Goal: Information Seeking & Learning: Learn about a topic

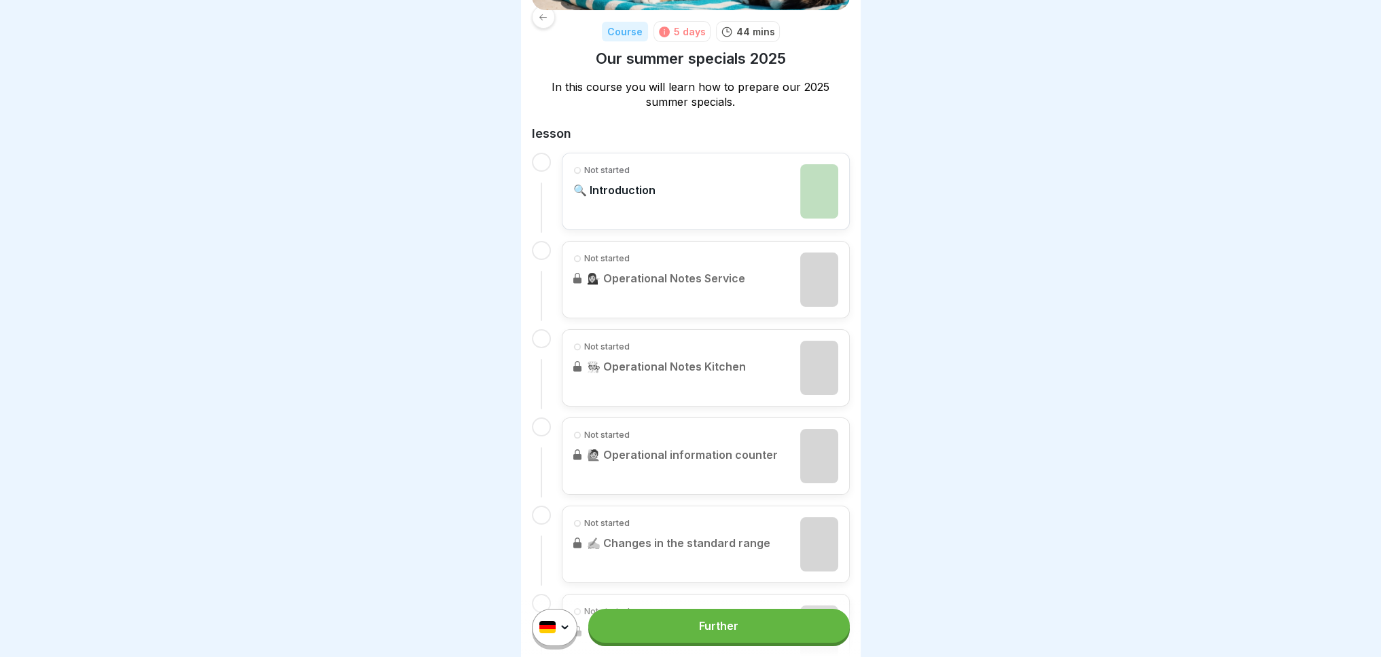
scroll to position [272, 0]
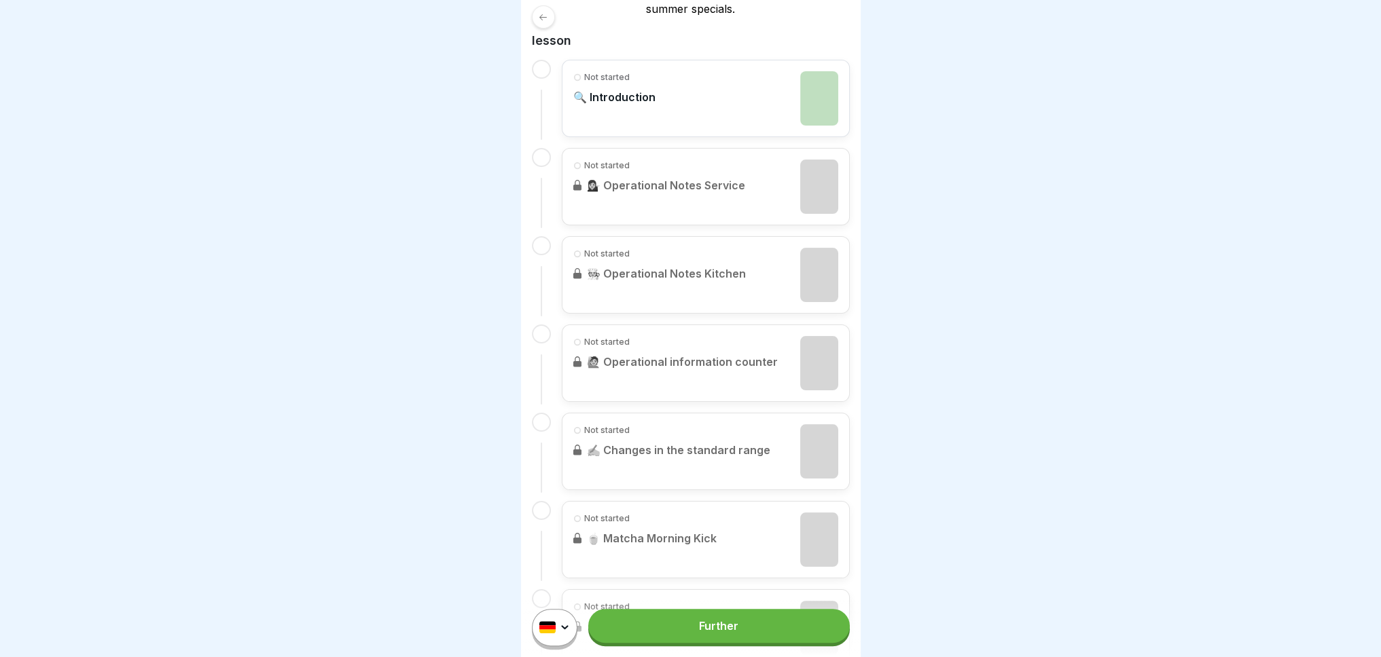
click at [631, 636] on link "Further" at bounding box center [718, 626] width 261 height 34
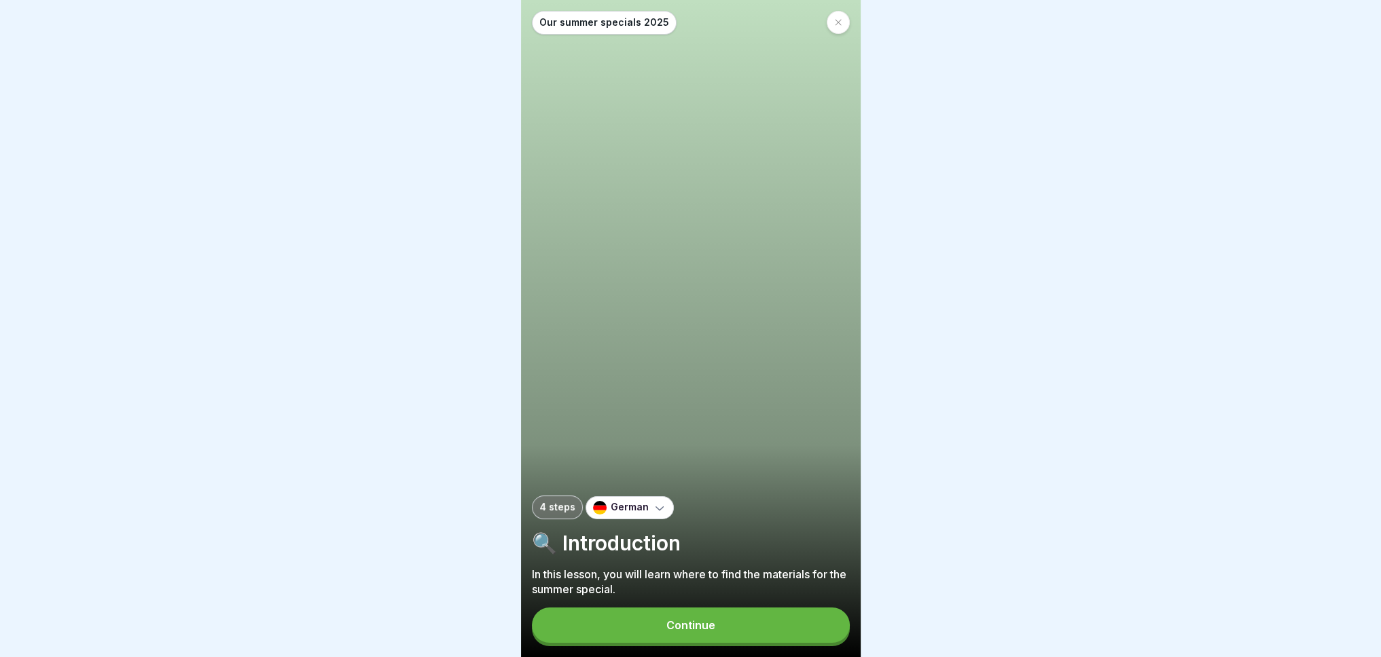
click at [653, 515] on icon at bounding box center [660, 508] width 14 height 14
click at [630, 555] on font "English" at bounding box center [640, 553] width 37 height 14
click at [644, 643] on button "Continue" at bounding box center [691, 625] width 318 height 35
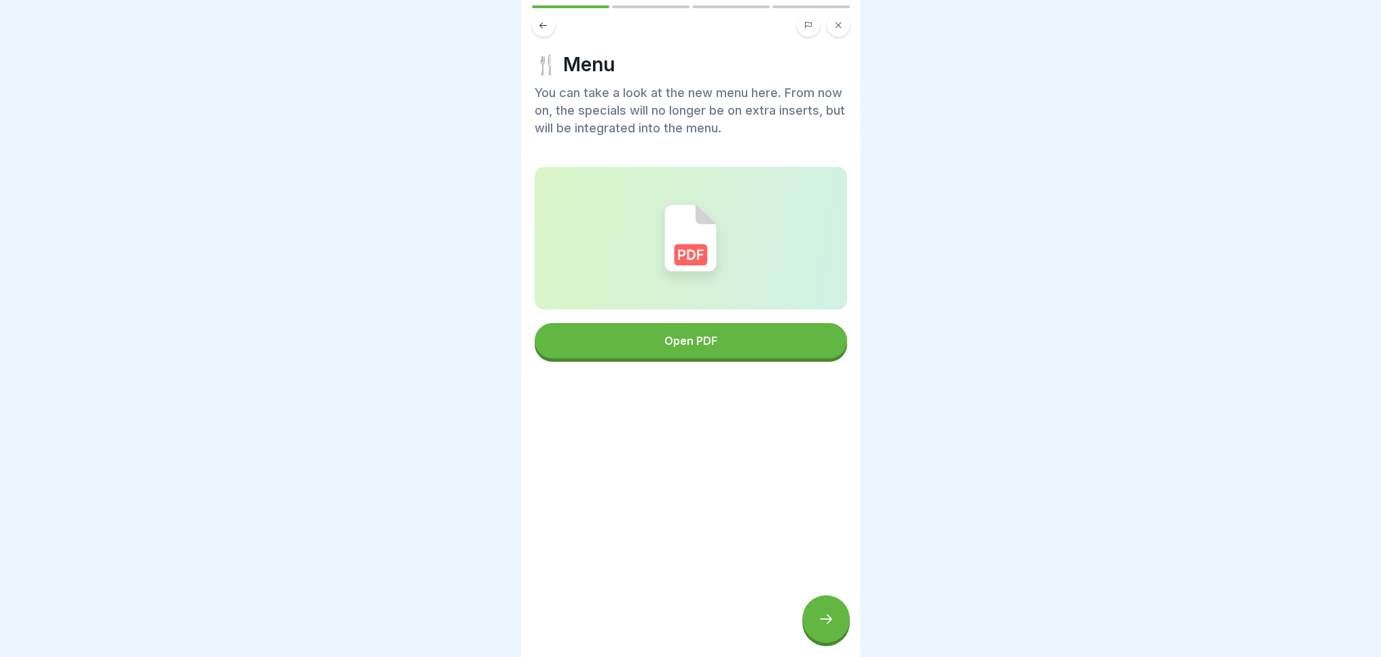
click at [634, 350] on button "Open PDF" at bounding box center [690, 340] width 312 height 35
click at [825, 627] on icon at bounding box center [826, 619] width 16 height 16
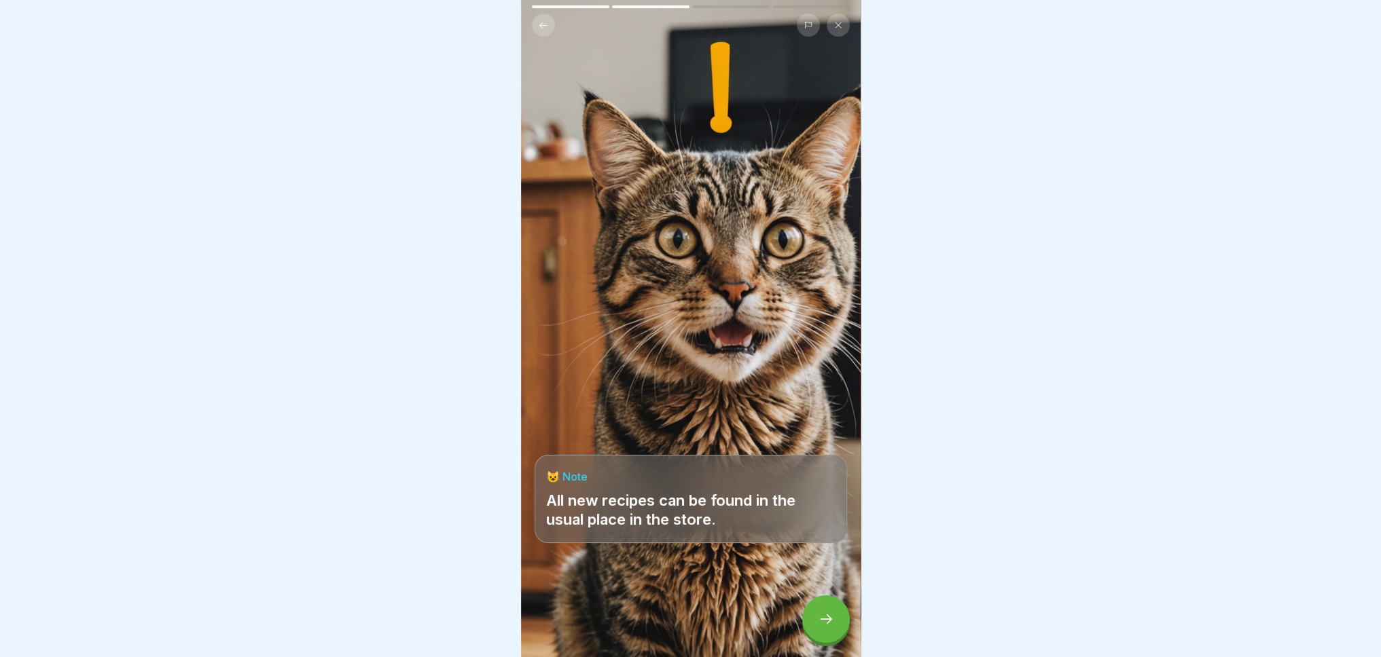
click at [814, 633] on div at bounding box center [826, 620] width 48 height 48
click at [839, 629] on div at bounding box center [826, 620] width 48 height 48
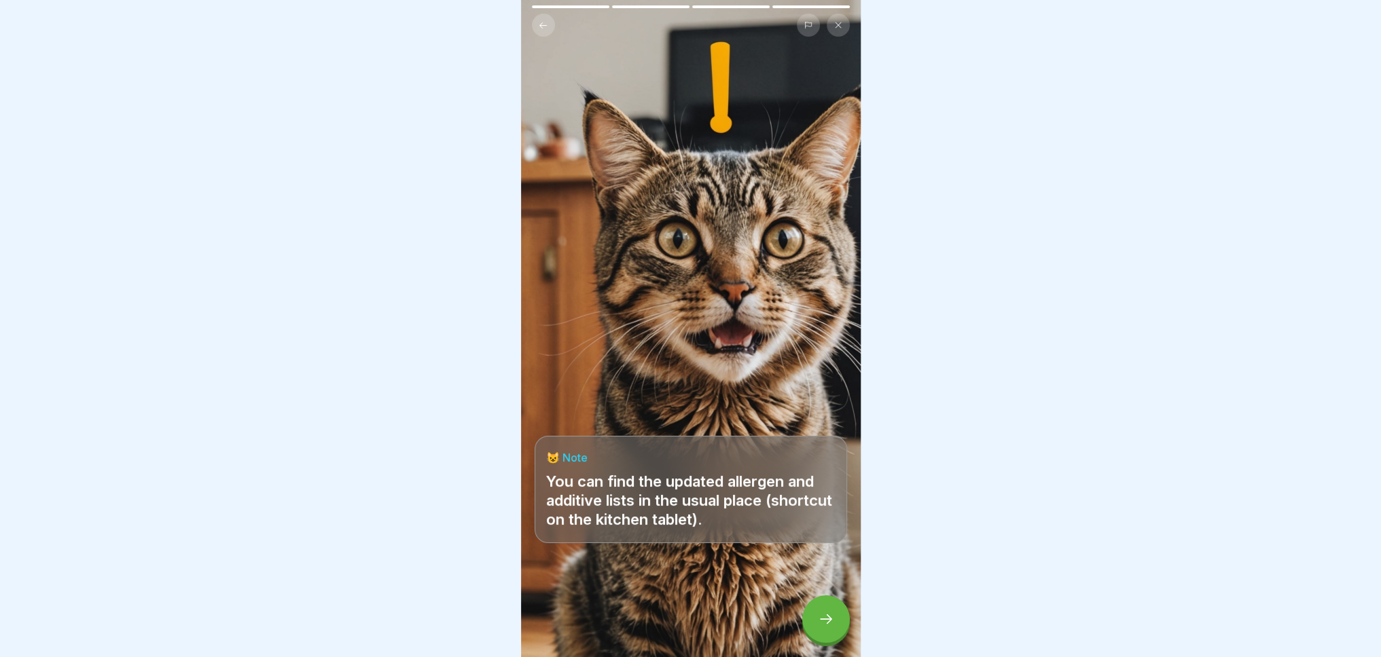
click at [839, 627] on div at bounding box center [826, 620] width 48 height 48
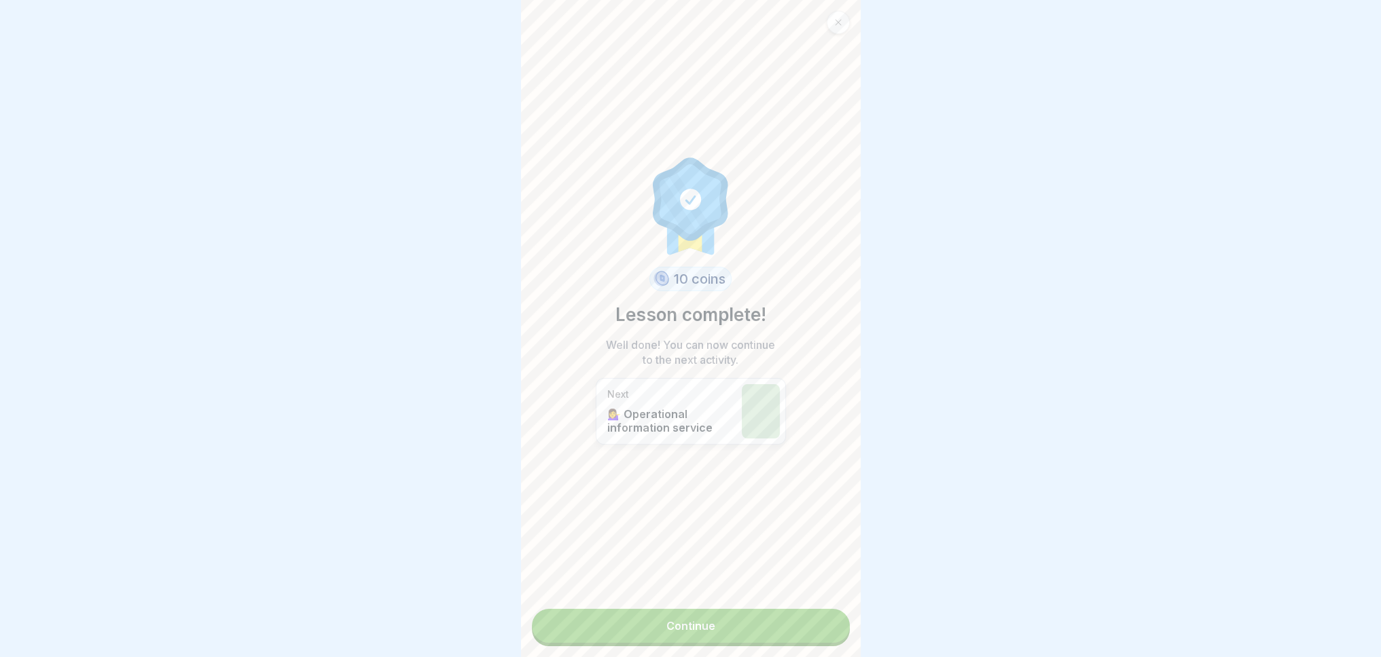
click at [731, 624] on link "Continue" at bounding box center [691, 626] width 318 height 34
click at [704, 624] on font "Continue" at bounding box center [690, 626] width 49 height 14
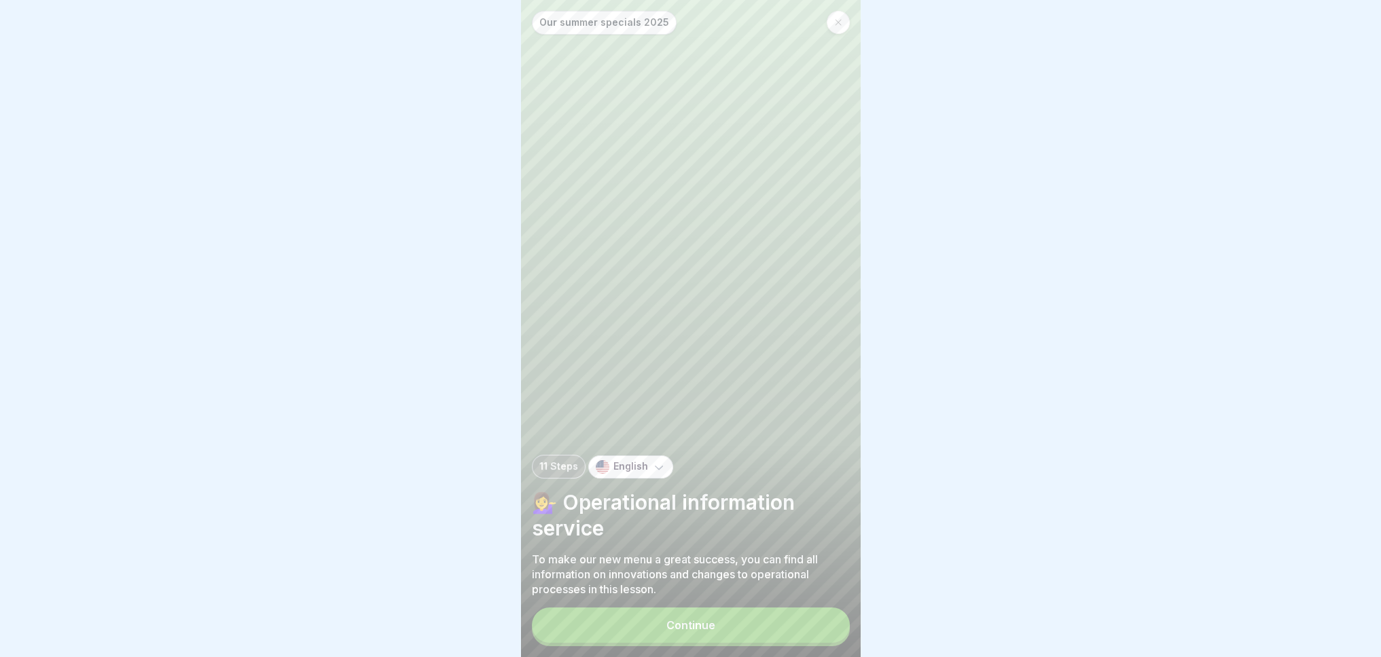
click at [669, 632] on font "Continue" at bounding box center [690, 626] width 49 height 14
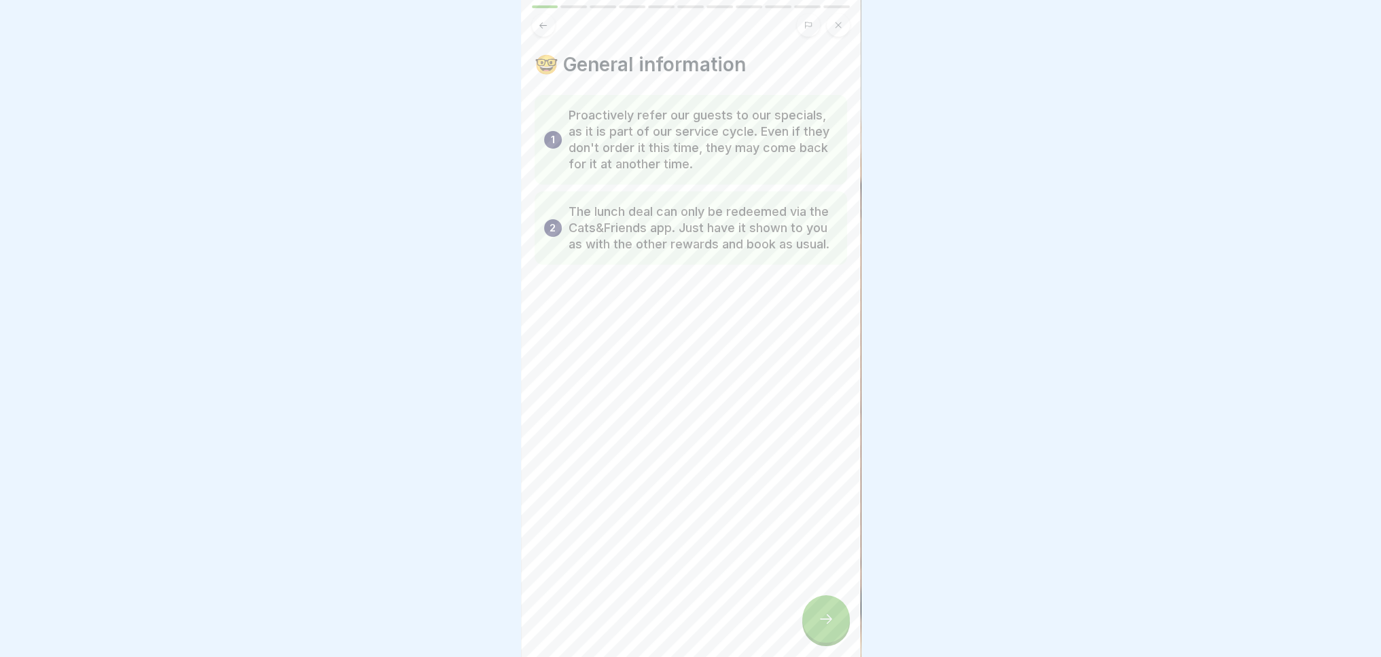
scroll to position [10, 0]
click at [825, 616] on icon at bounding box center [826, 619] width 16 height 16
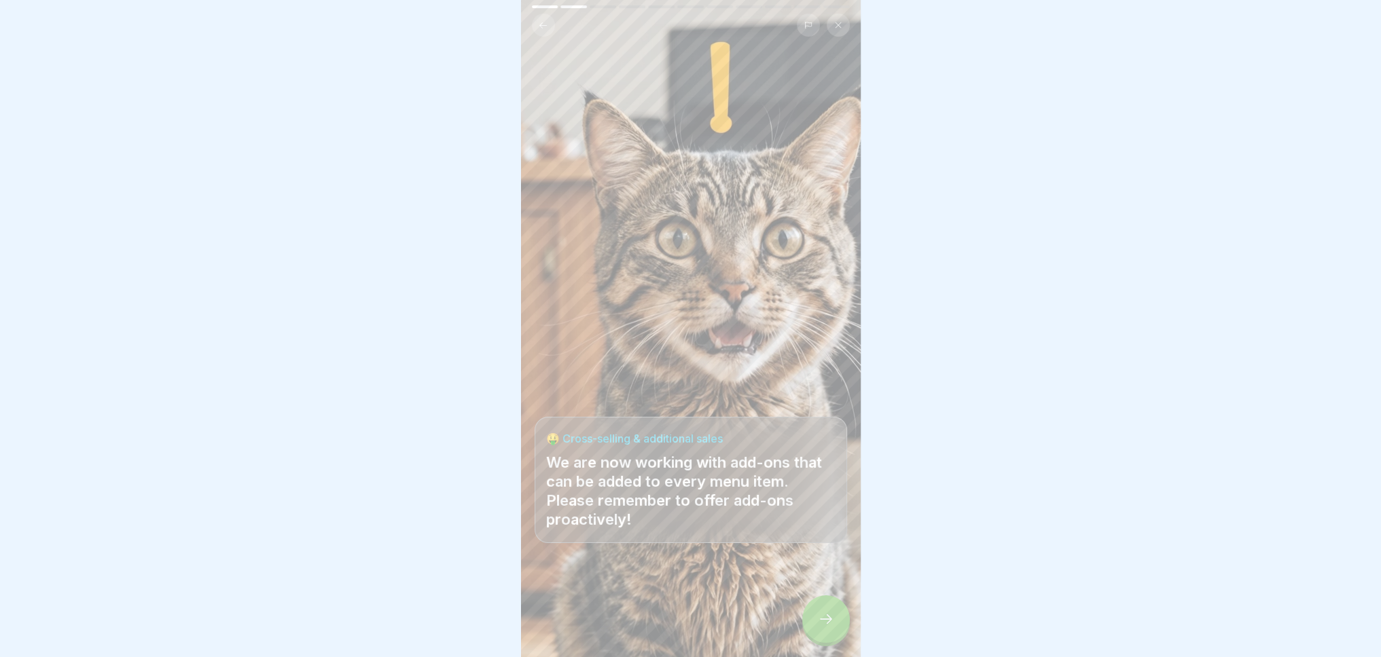
click at [826, 616] on icon at bounding box center [826, 619] width 16 height 16
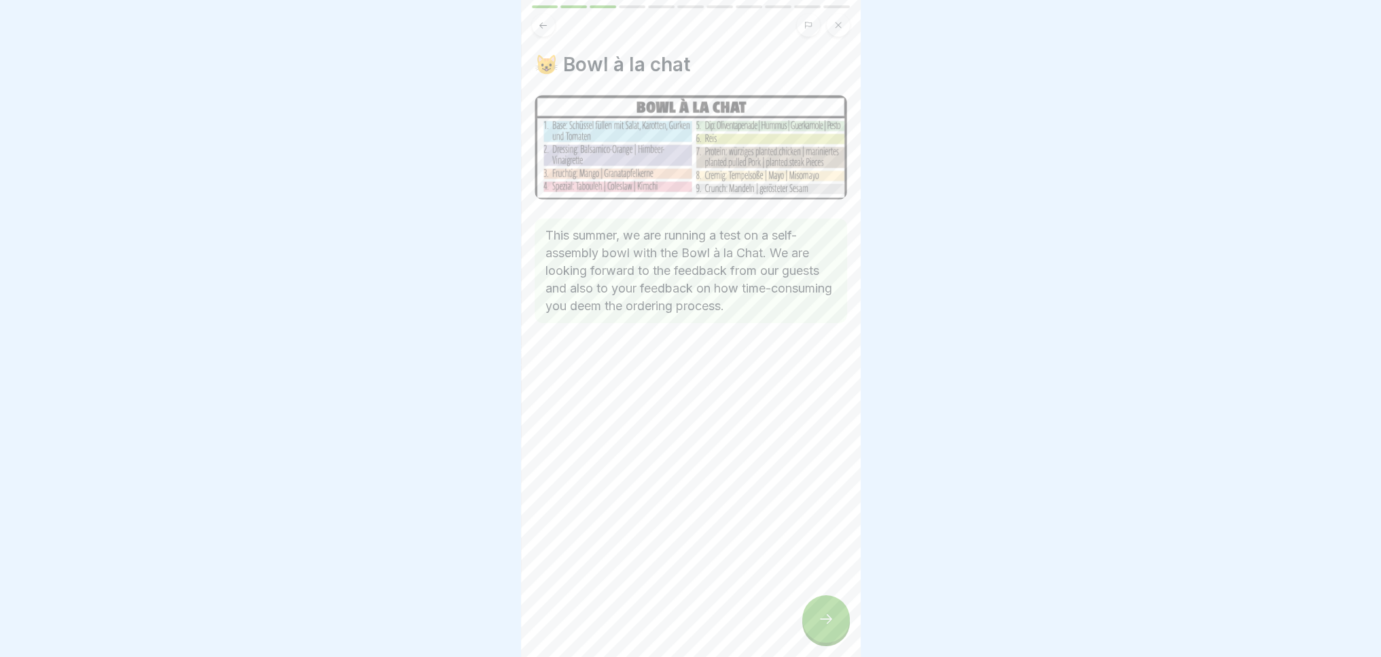
click at [814, 621] on div at bounding box center [826, 620] width 48 height 48
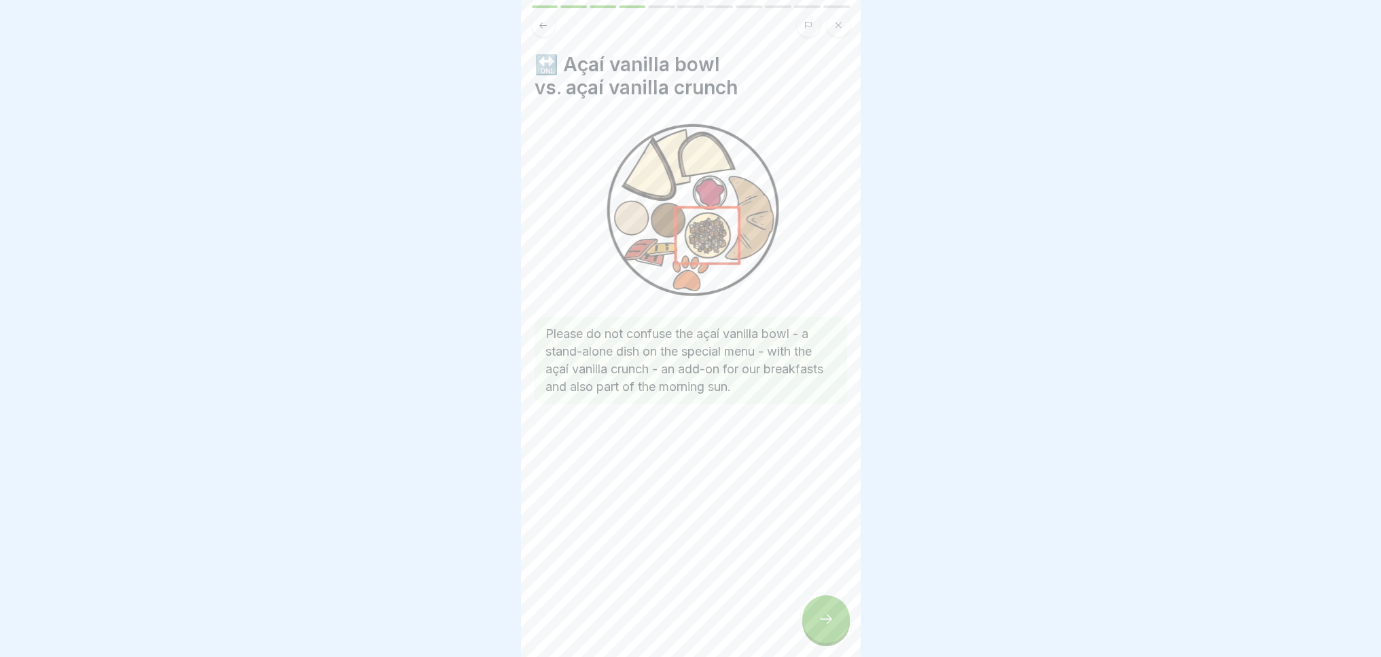
click at [831, 630] on div at bounding box center [826, 620] width 48 height 48
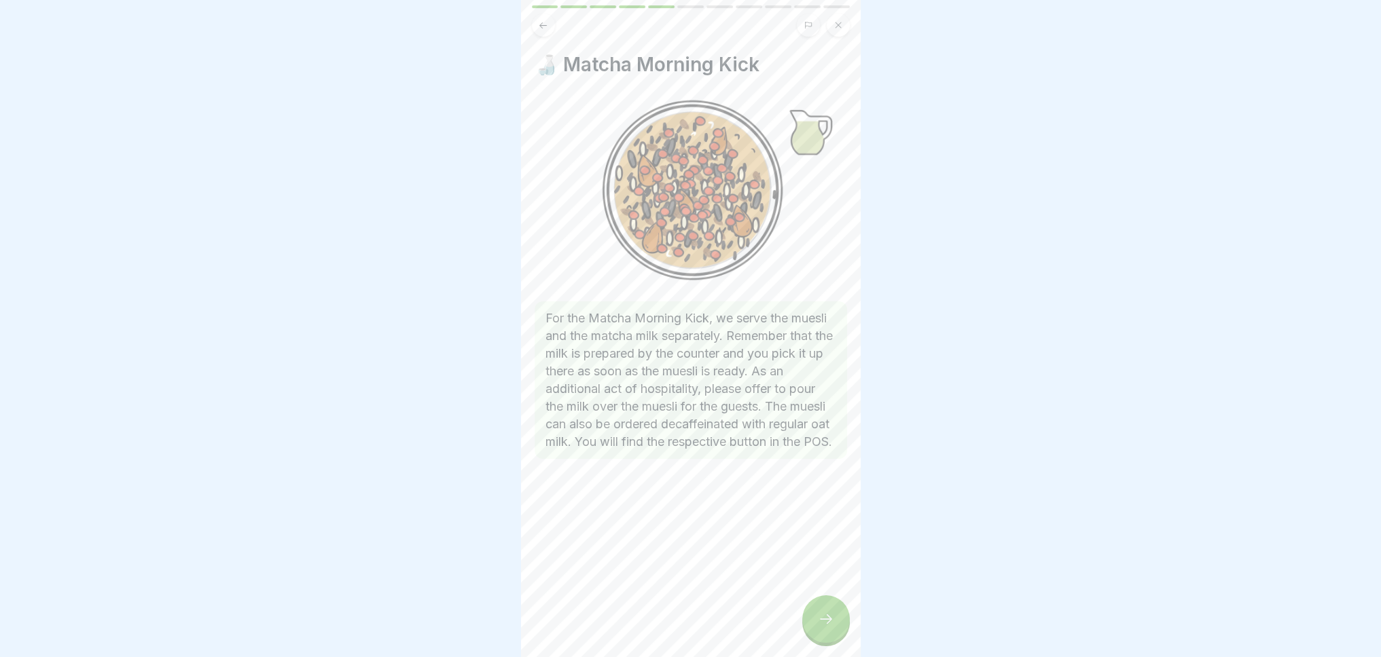
click at [831, 630] on div at bounding box center [826, 620] width 48 height 48
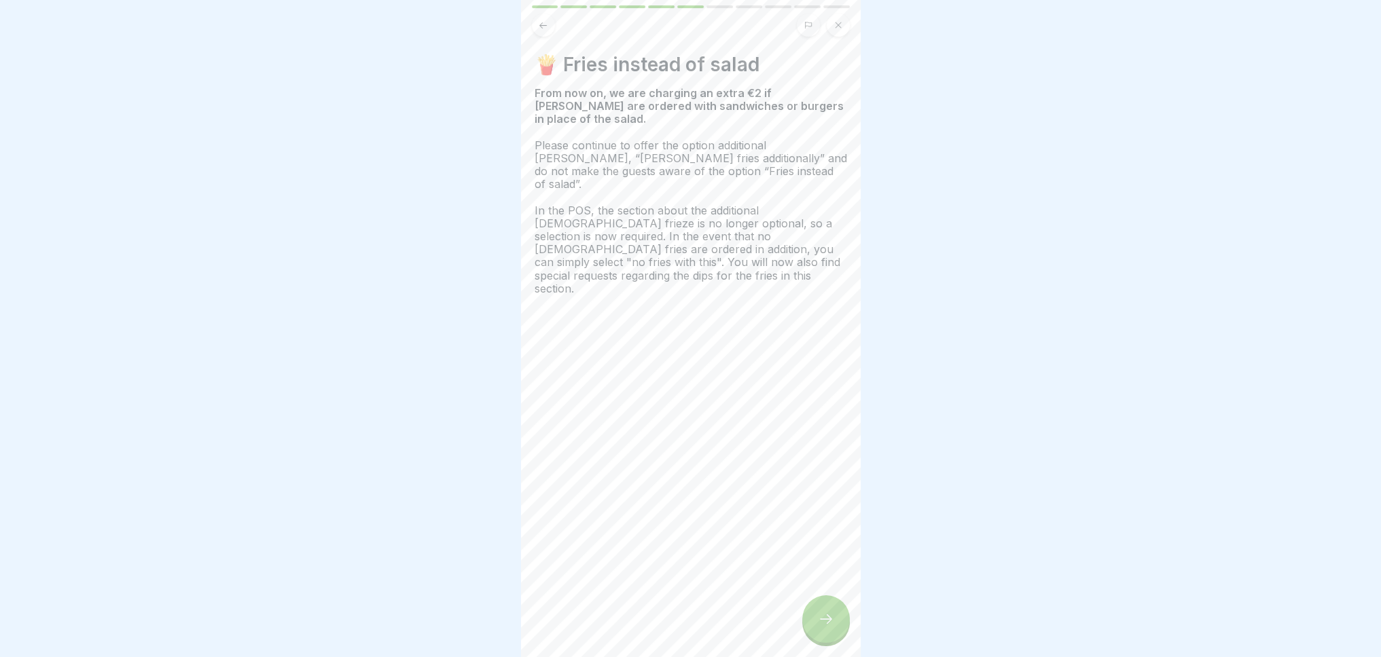
click at [831, 630] on div at bounding box center [826, 620] width 48 height 48
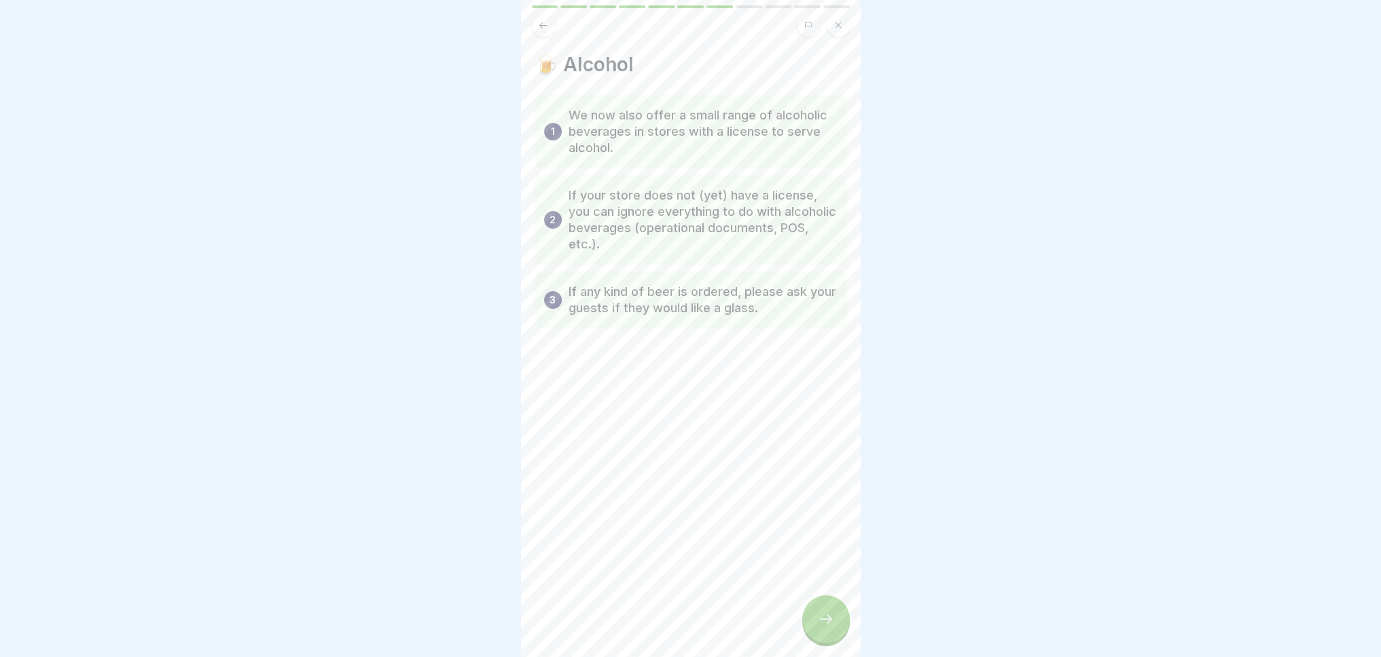
click at [543, 20] on icon at bounding box center [543, 25] width 10 height 10
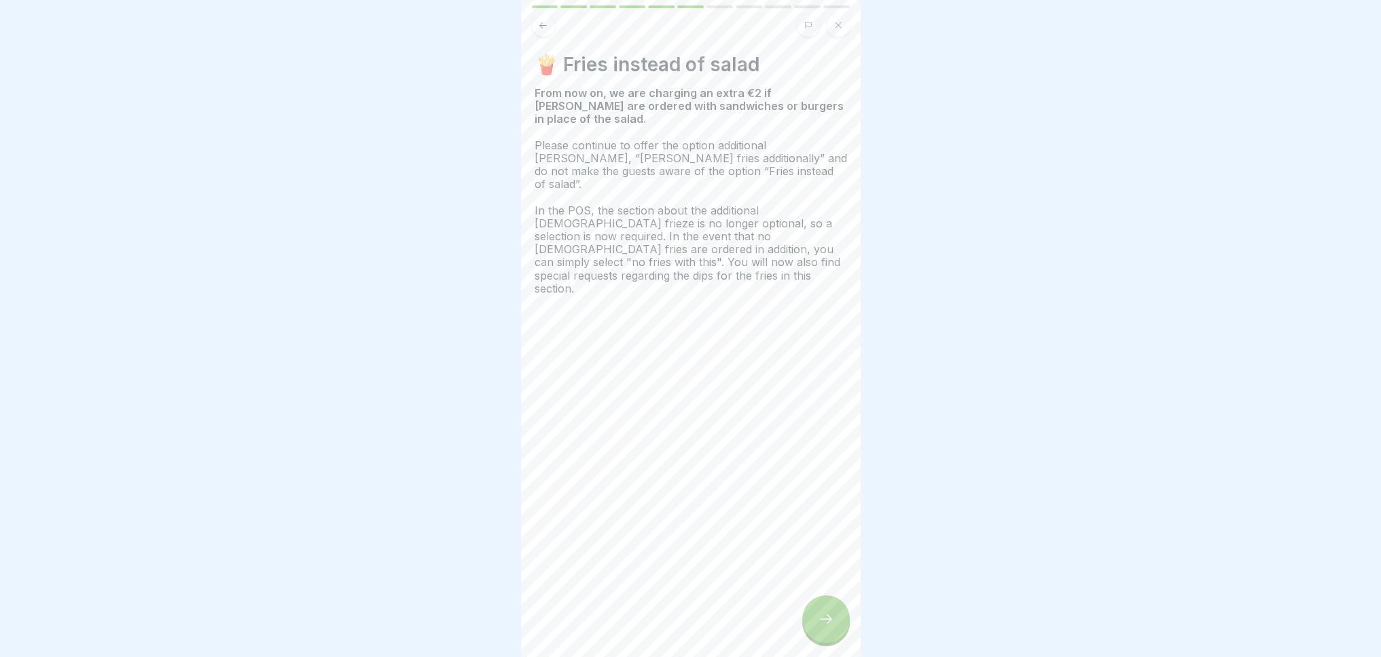
click at [826, 622] on icon at bounding box center [826, 619] width 16 height 16
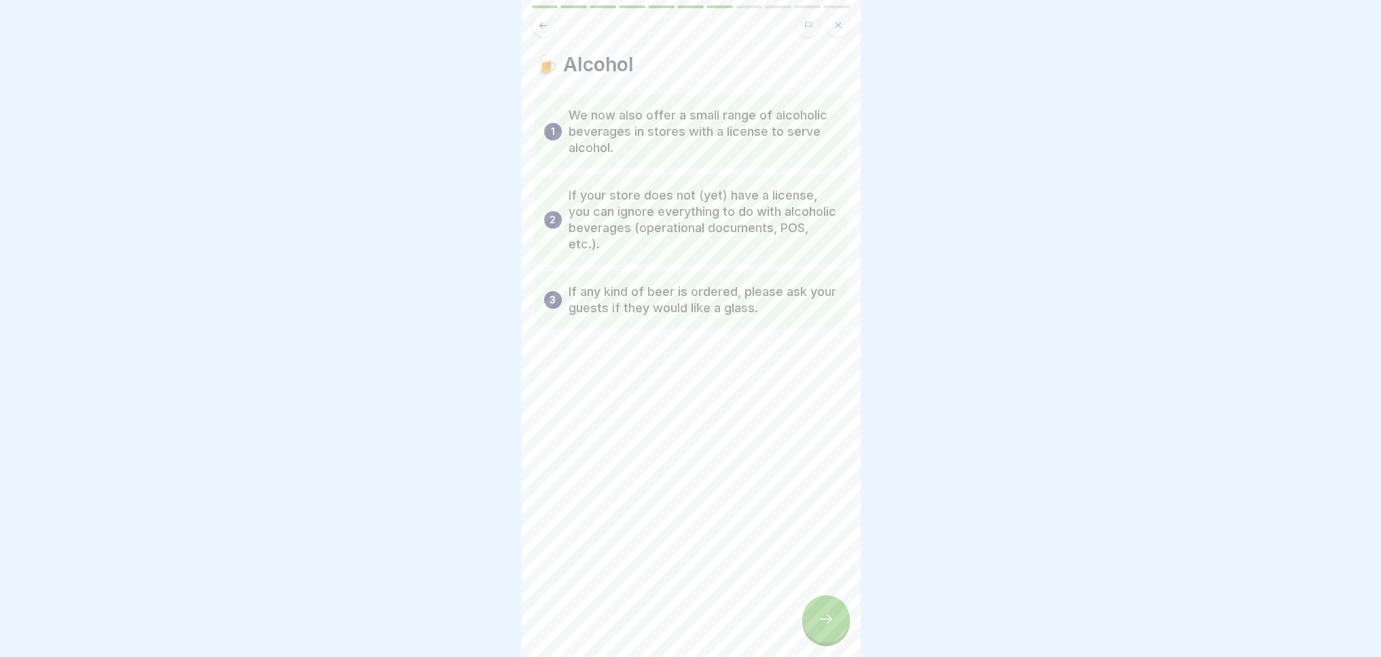
click at [833, 619] on icon at bounding box center [826, 619] width 16 height 16
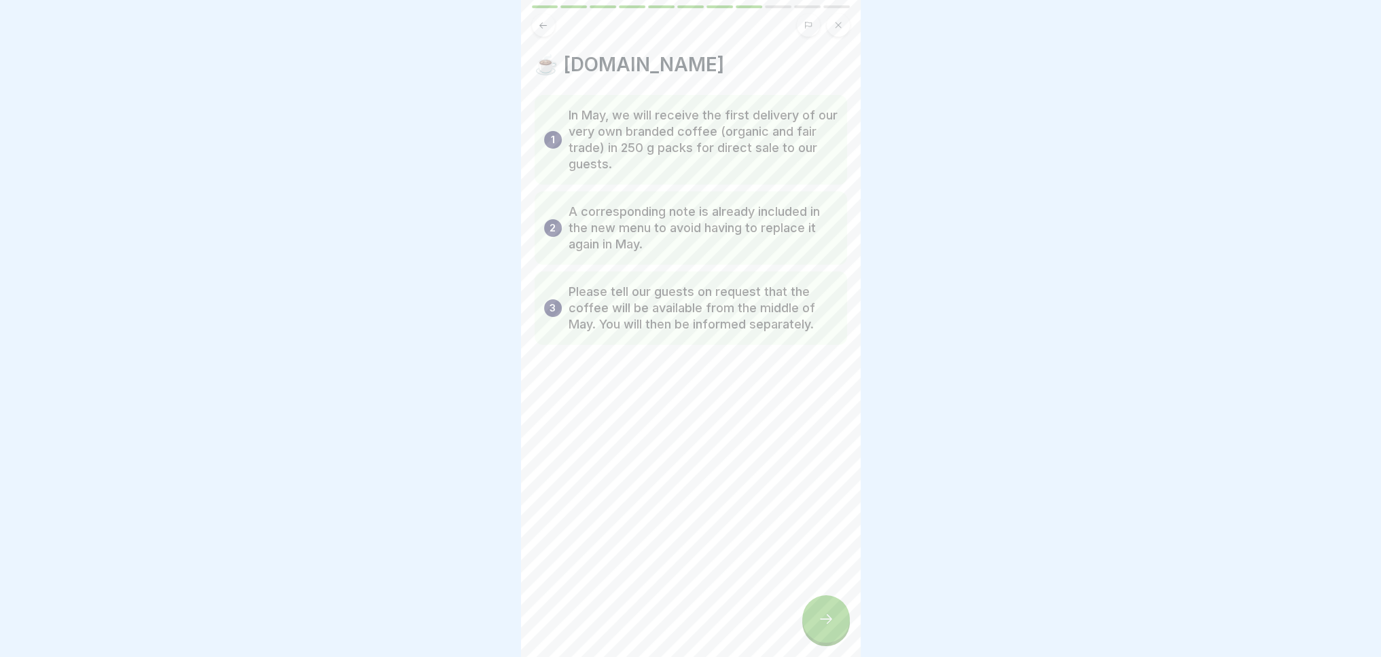
click at [833, 619] on icon at bounding box center [826, 619] width 16 height 16
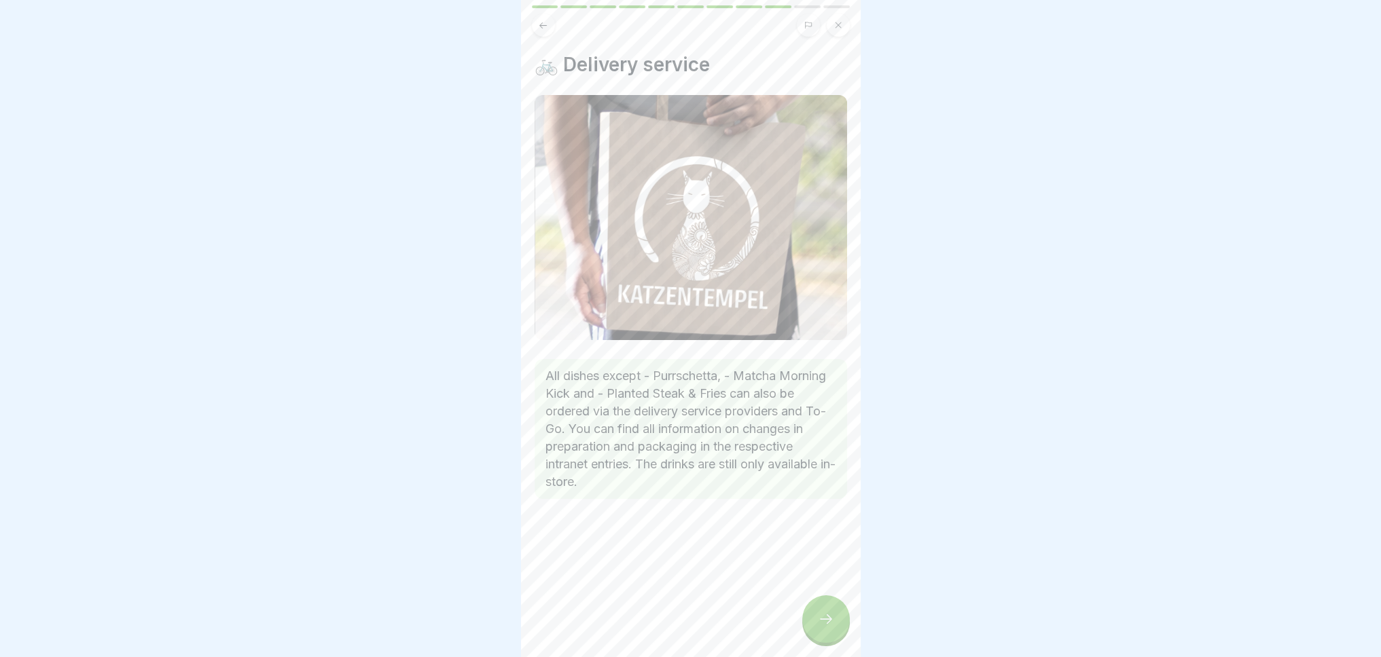
click at [833, 619] on icon at bounding box center [826, 619] width 16 height 16
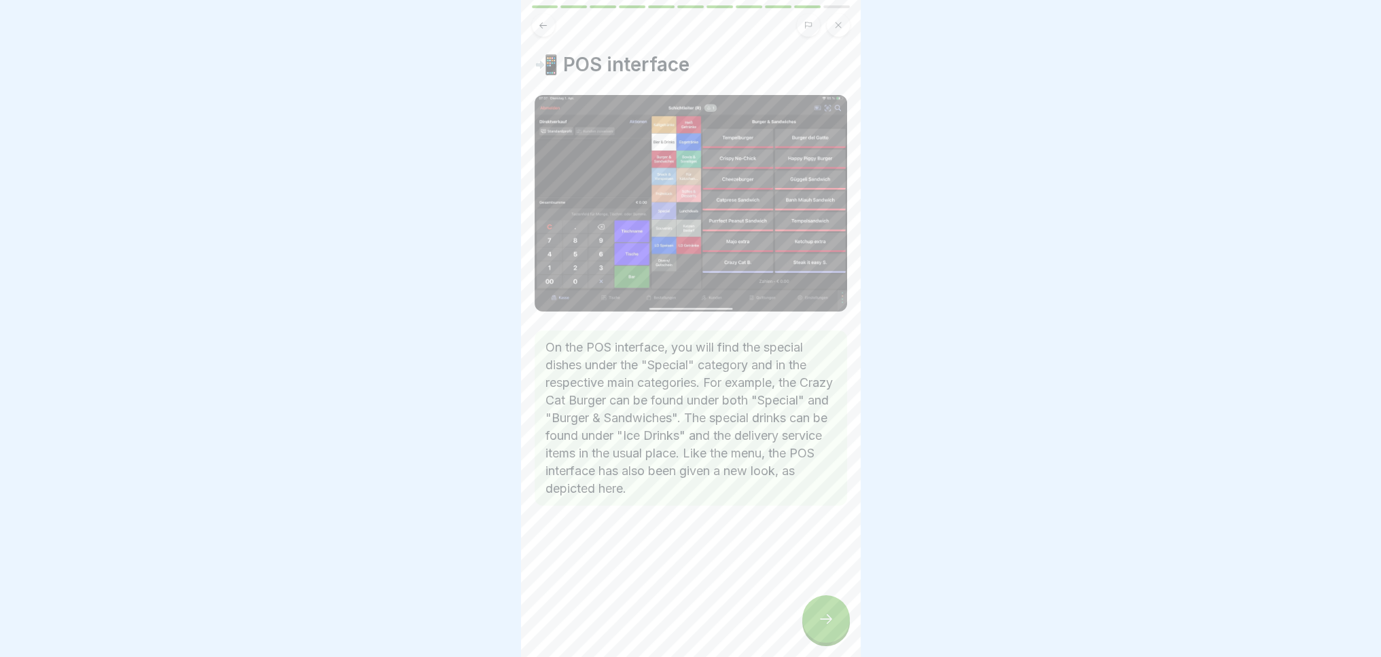
click at [820, 627] on div at bounding box center [826, 620] width 48 height 48
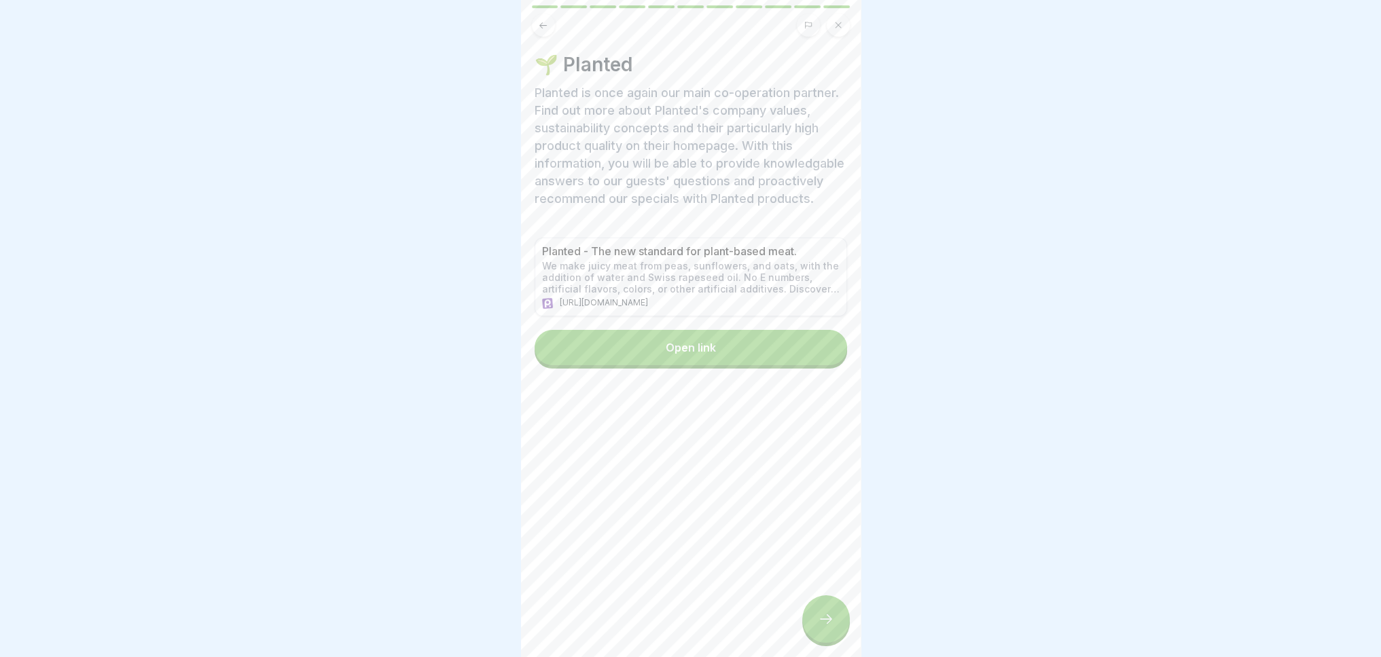
click at [834, 621] on div at bounding box center [826, 620] width 48 height 48
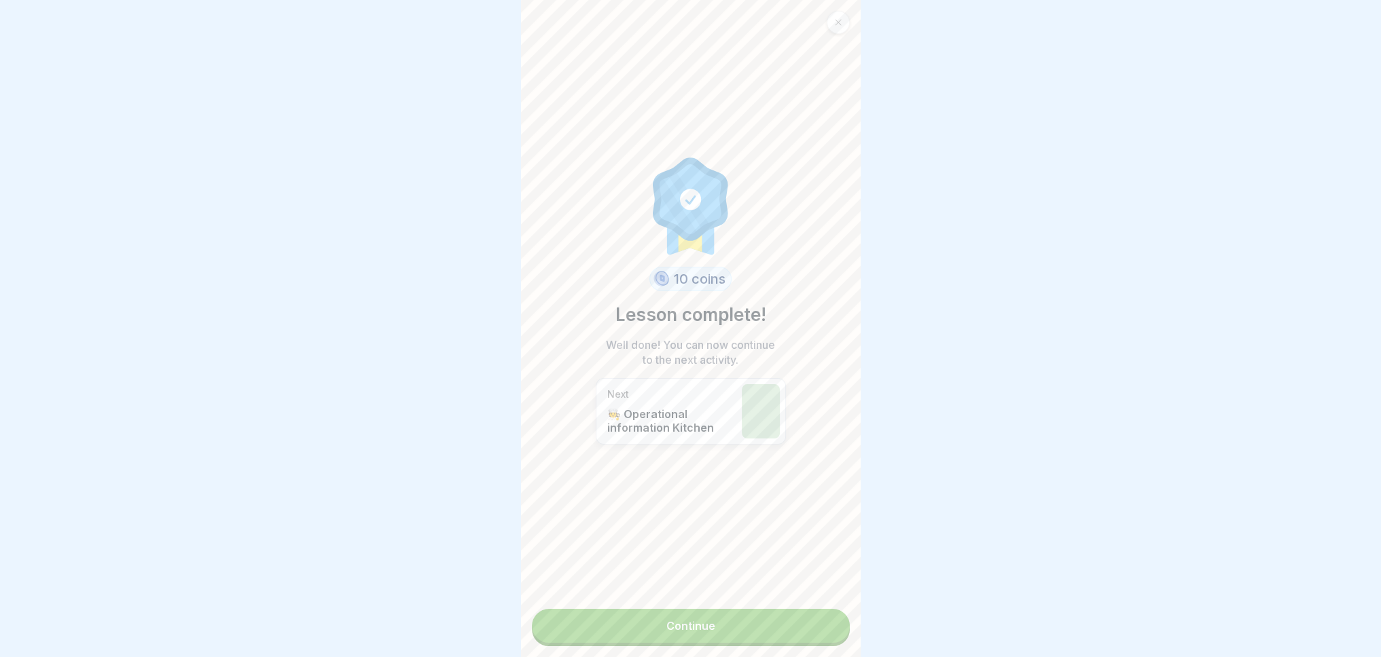
click at [794, 623] on link "Continue" at bounding box center [691, 626] width 318 height 34
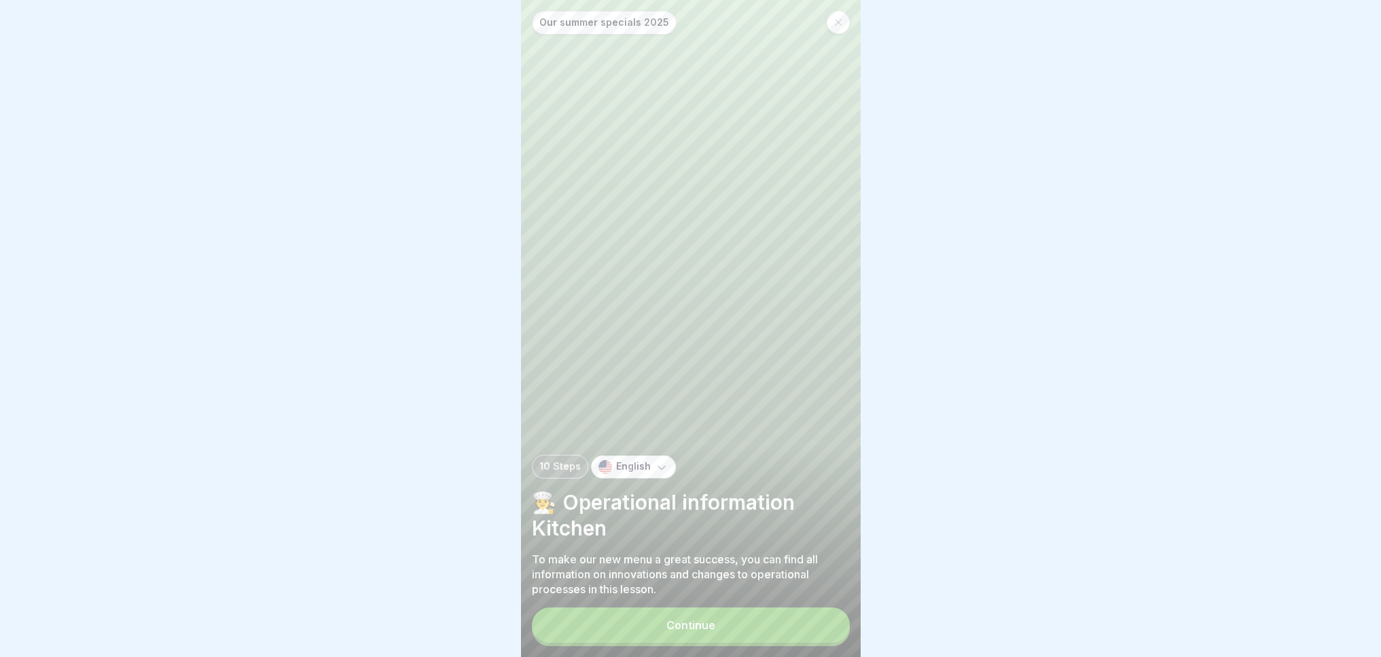
click at [773, 636] on button "Continue" at bounding box center [691, 625] width 318 height 35
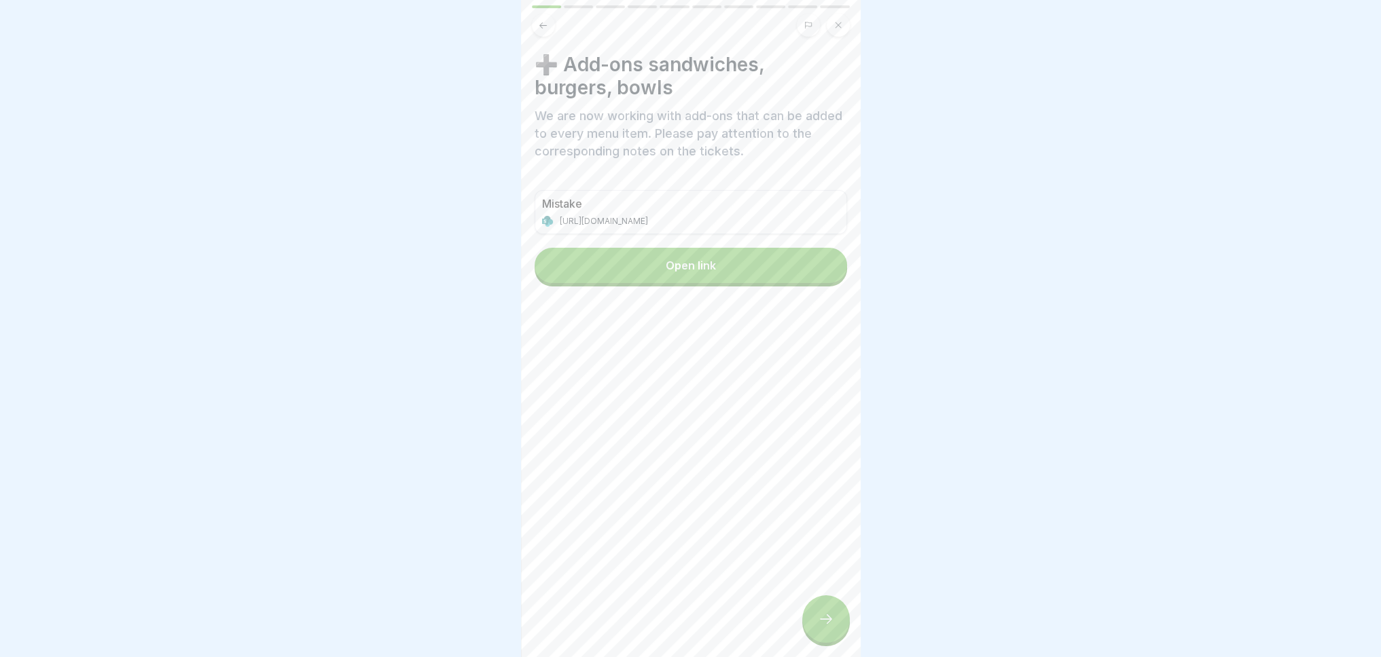
click at [716, 264] on button "Open link" at bounding box center [690, 265] width 312 height 35
click at [821, 619] on div at bounding box center [826, 620] width 48 height 48
click at [673, 265] on font "Open link" at bounding box center [690, 266] width 50 height 14
click at [829, 624] on icon at bounding box center [826, 620] width 12 height 10
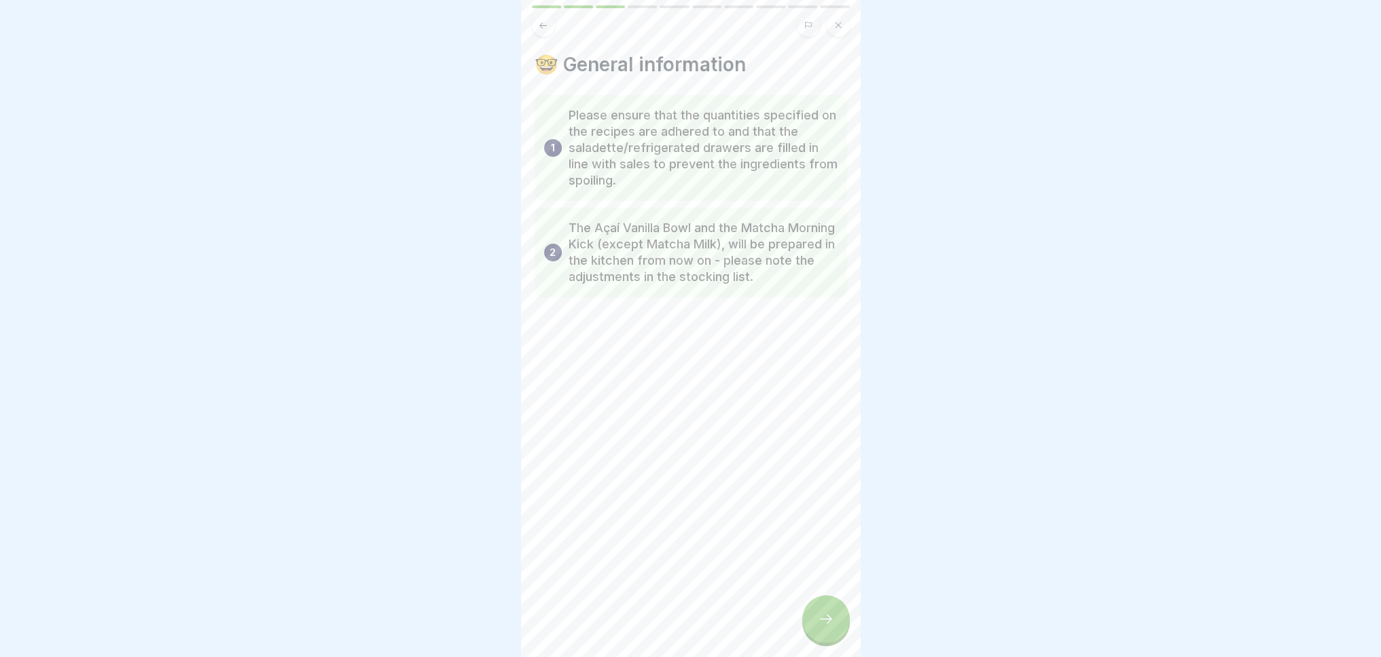
scroll to position [10, 0]
click at [828, 613] on div at bounding box center [826, 620] width 48 height 48
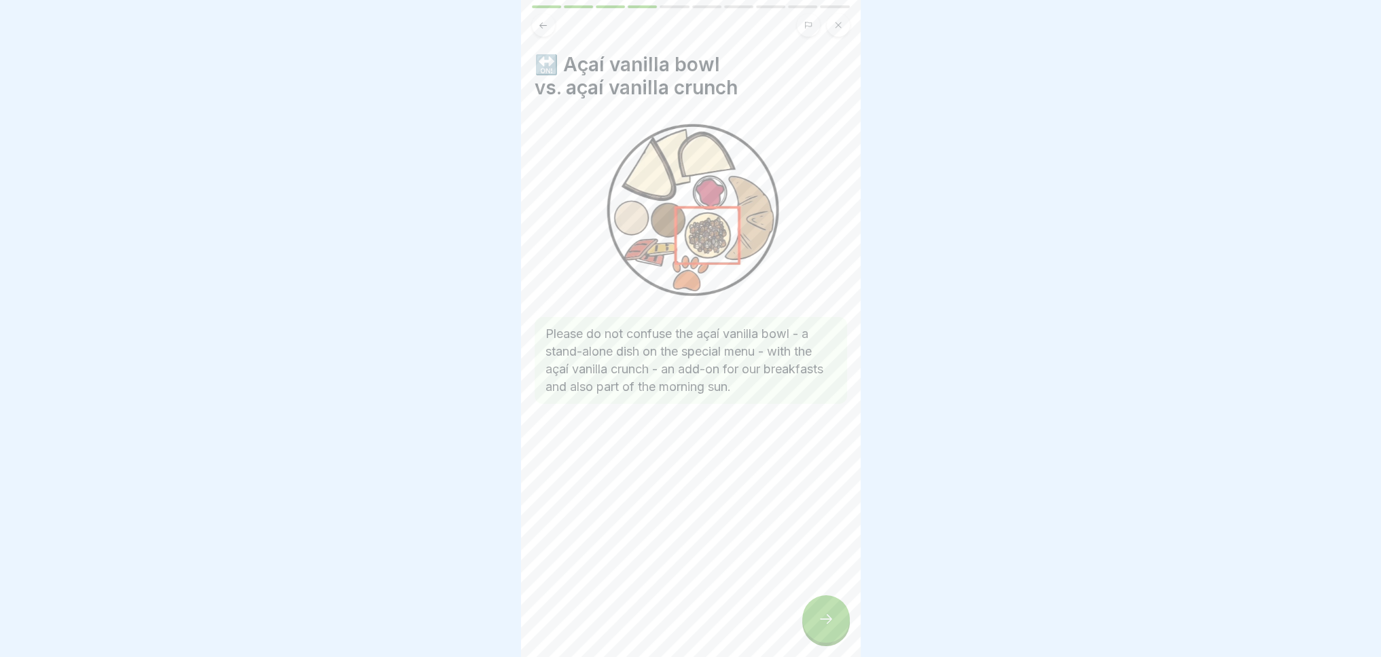
click at [828, 613] on div at bounding box center [826, 620] width 48 height 48
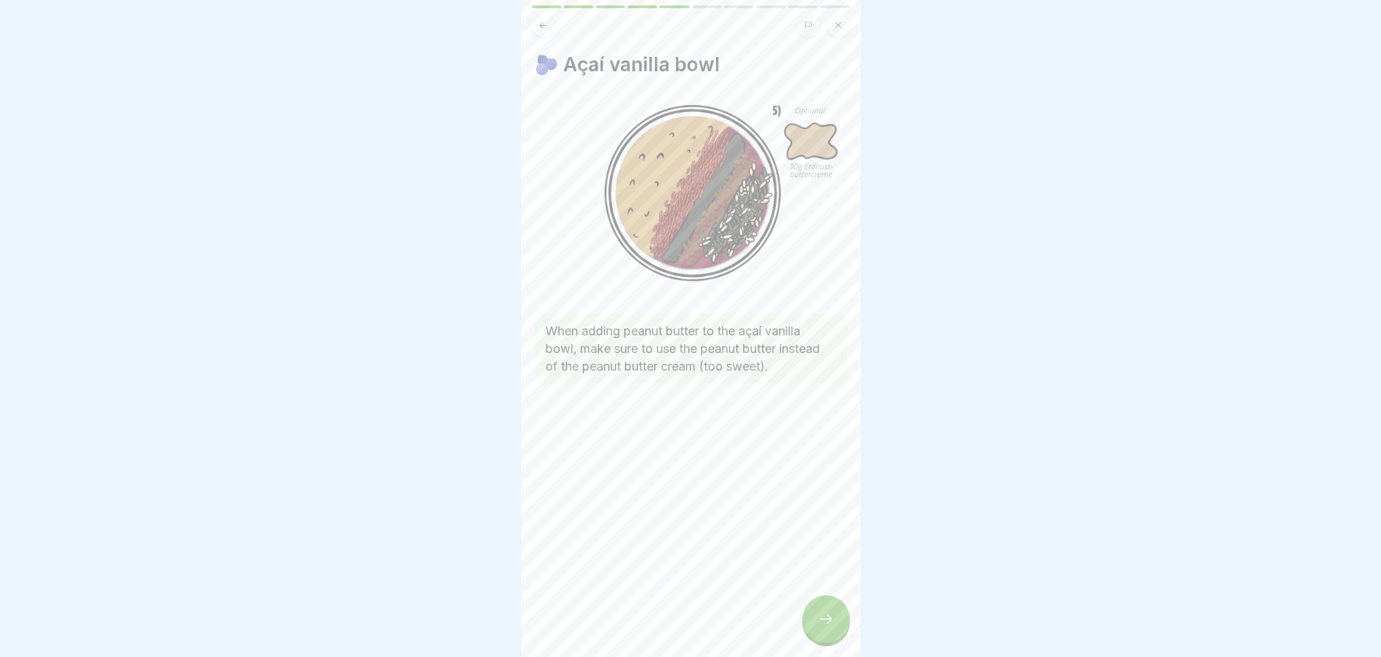
click at [831, 618] on icon at bounding box center [826, 619] width 16 height 16
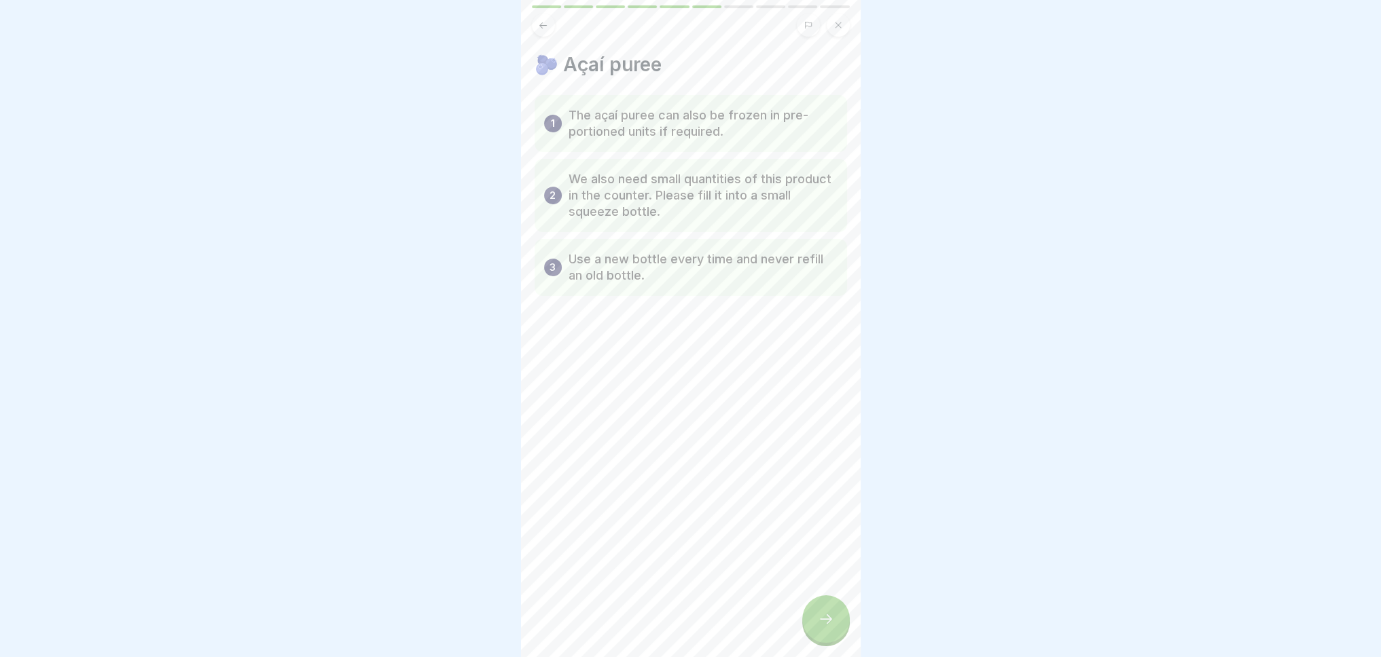
click at [816, 631] on div at bounding box center [826, 620] width 48 height 48
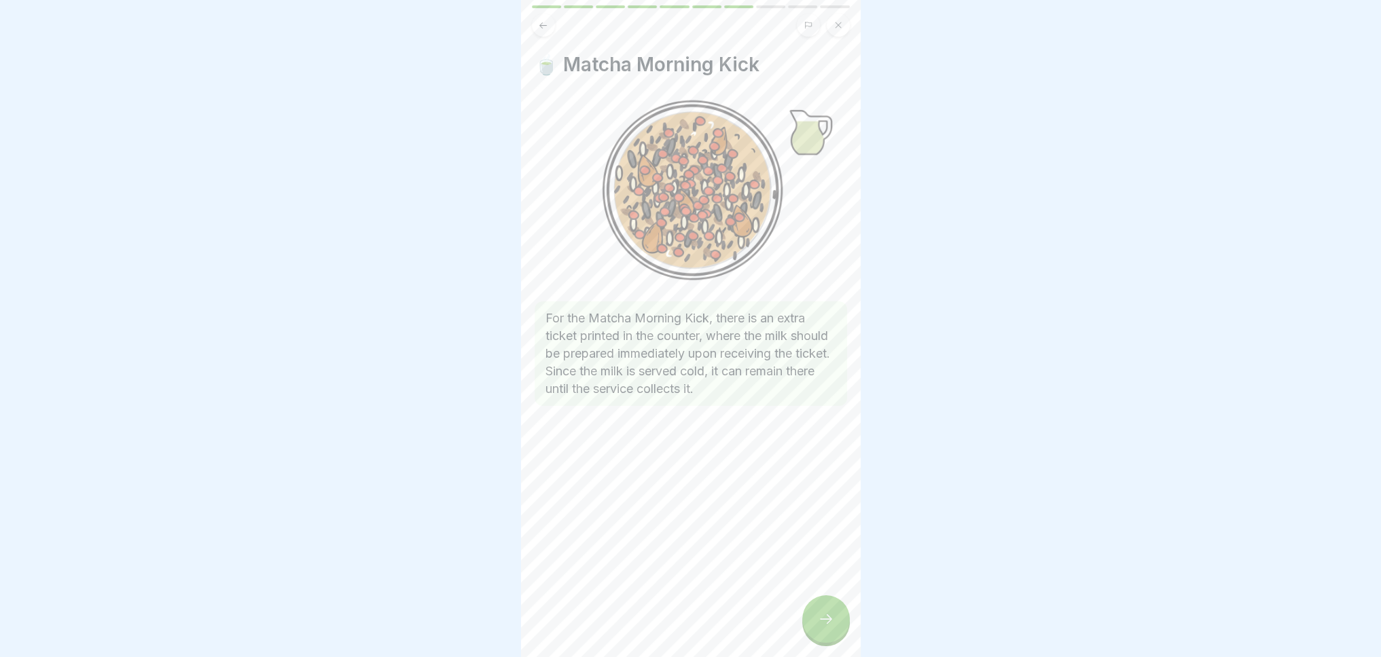
click at [826, 624] on icon at bounding box center [826, 619] width 16 height 16
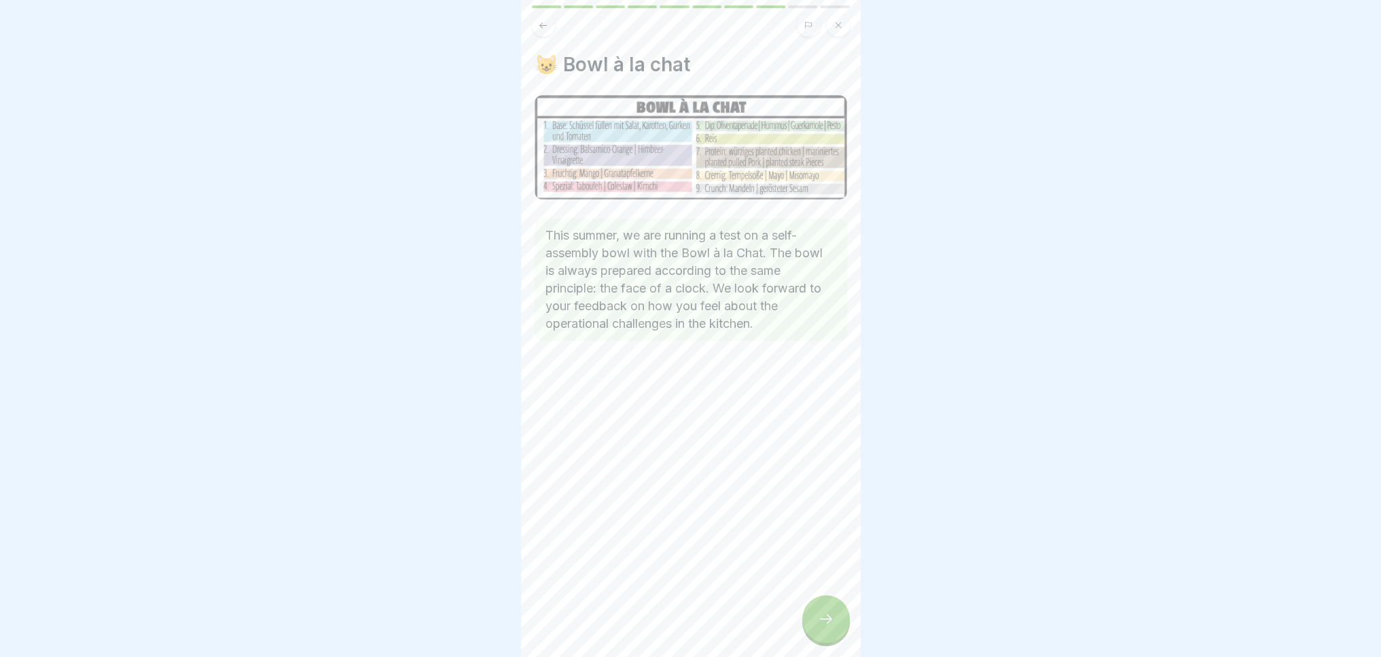
click at [821, 615] on icon at bounding box center [826, 619] width 16 height 16
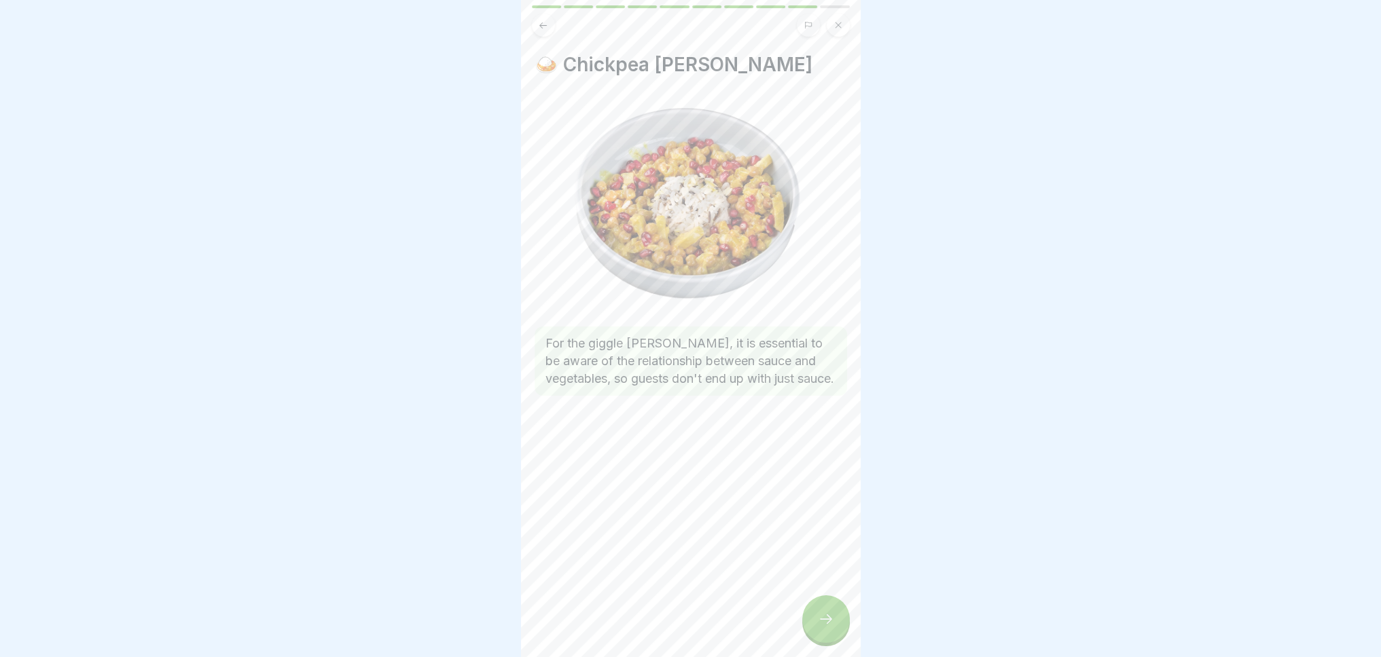
click at [821, 618] on icon at bounding box center [826, 619] width 16 height 16
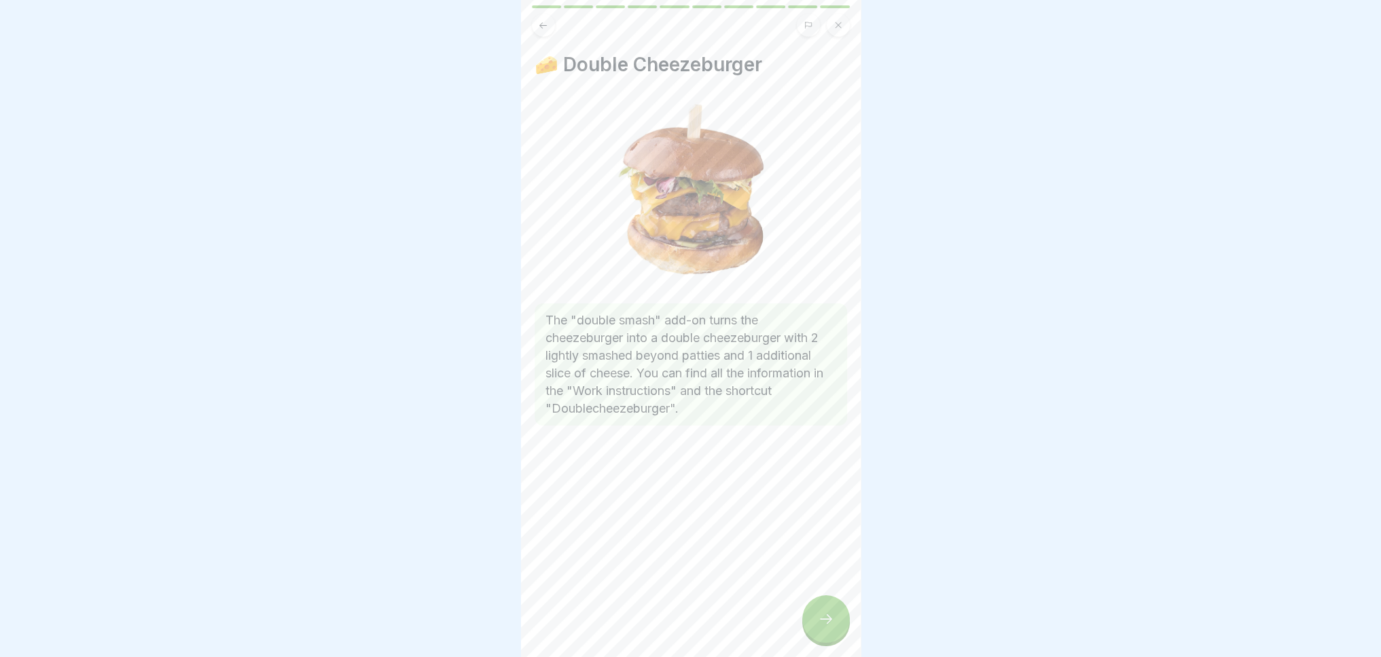
click at [826, 626] on icon at bounding box center [826, 619] width 16 height 16
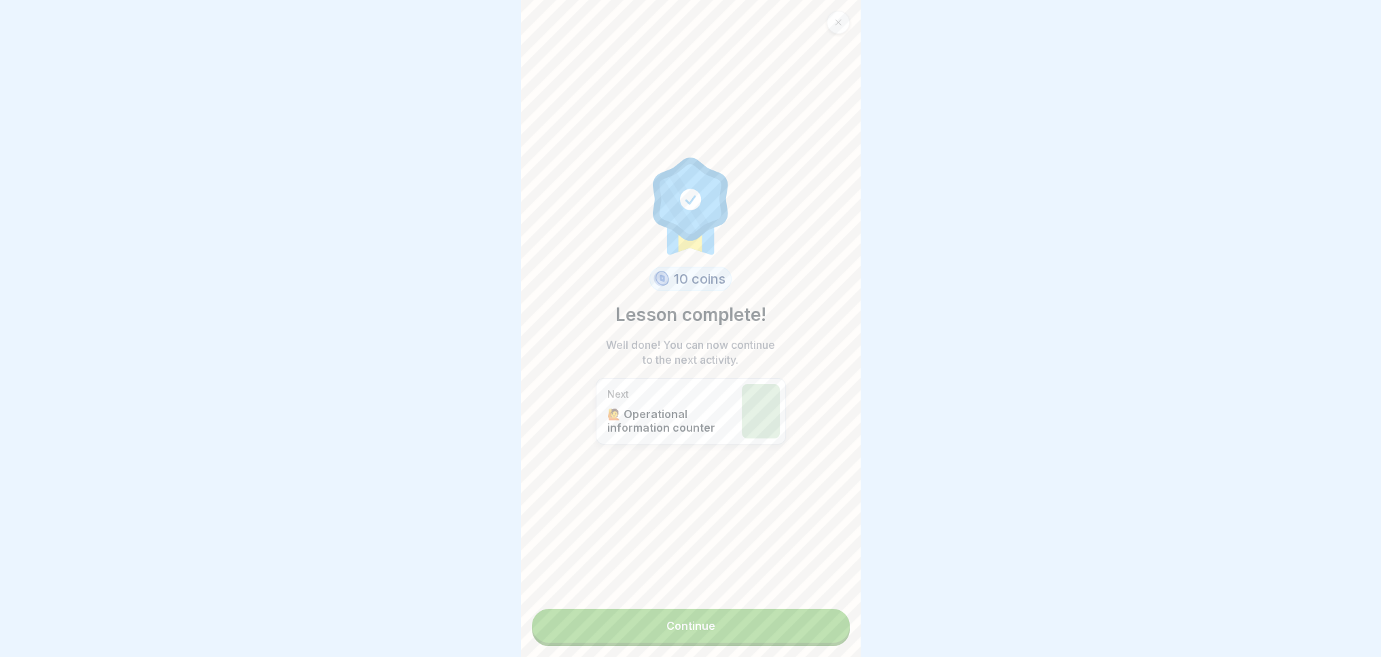
click at [749, 619] on link "Continue" at bounding box center [691, 626] width 318 height 34
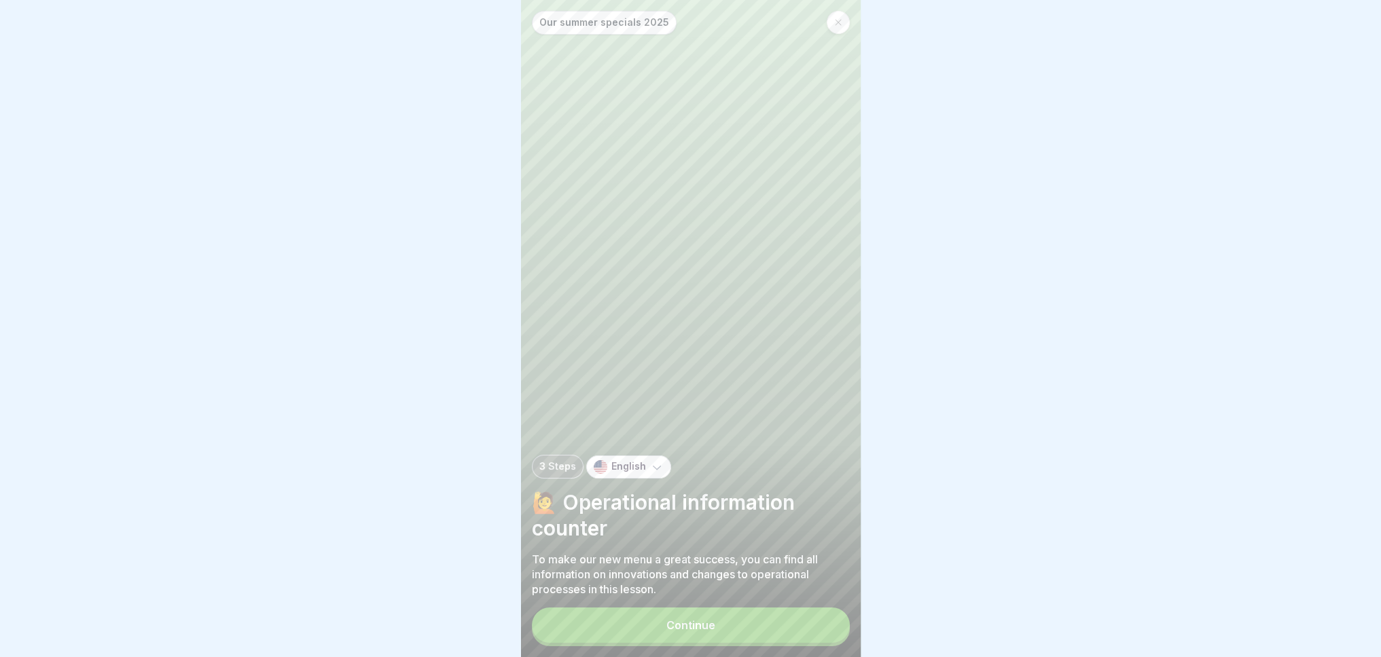
click at [674, 632] on font "Continue" at bounding box center [690, 626] width 49 height 14
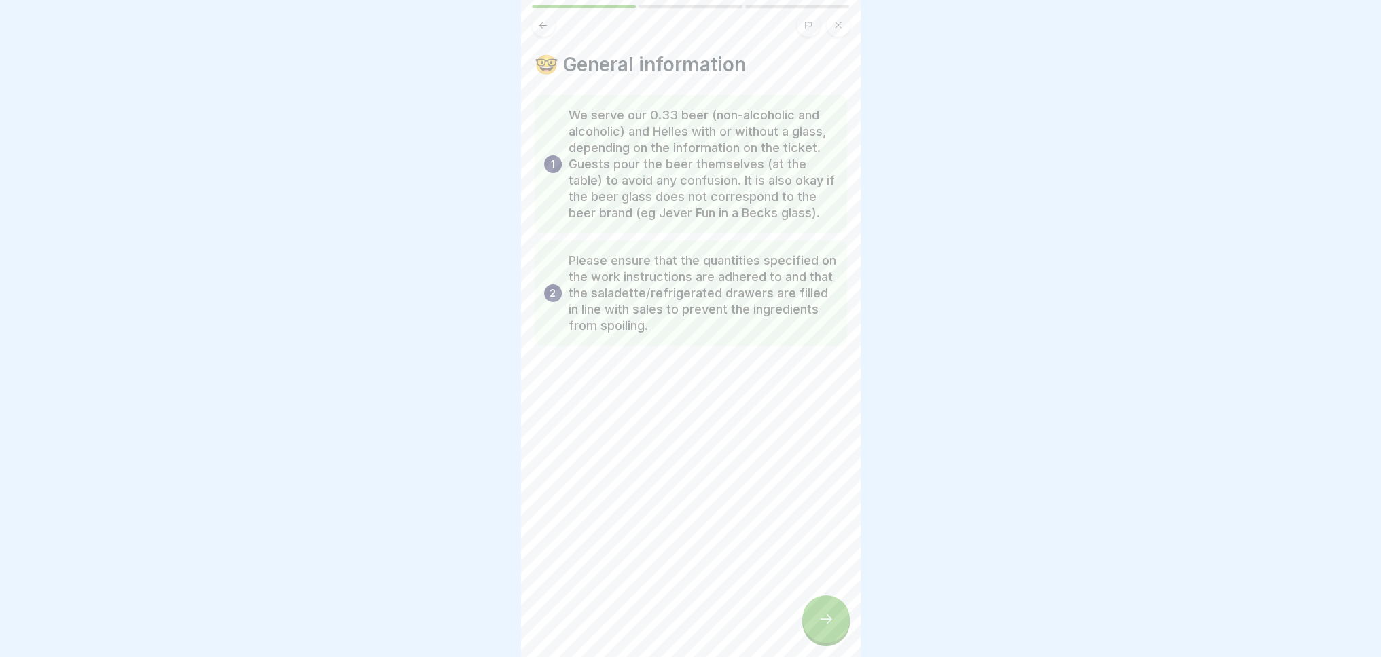
click at [827, 627] on icon at bounding box center [826, 619] width 16 height 16
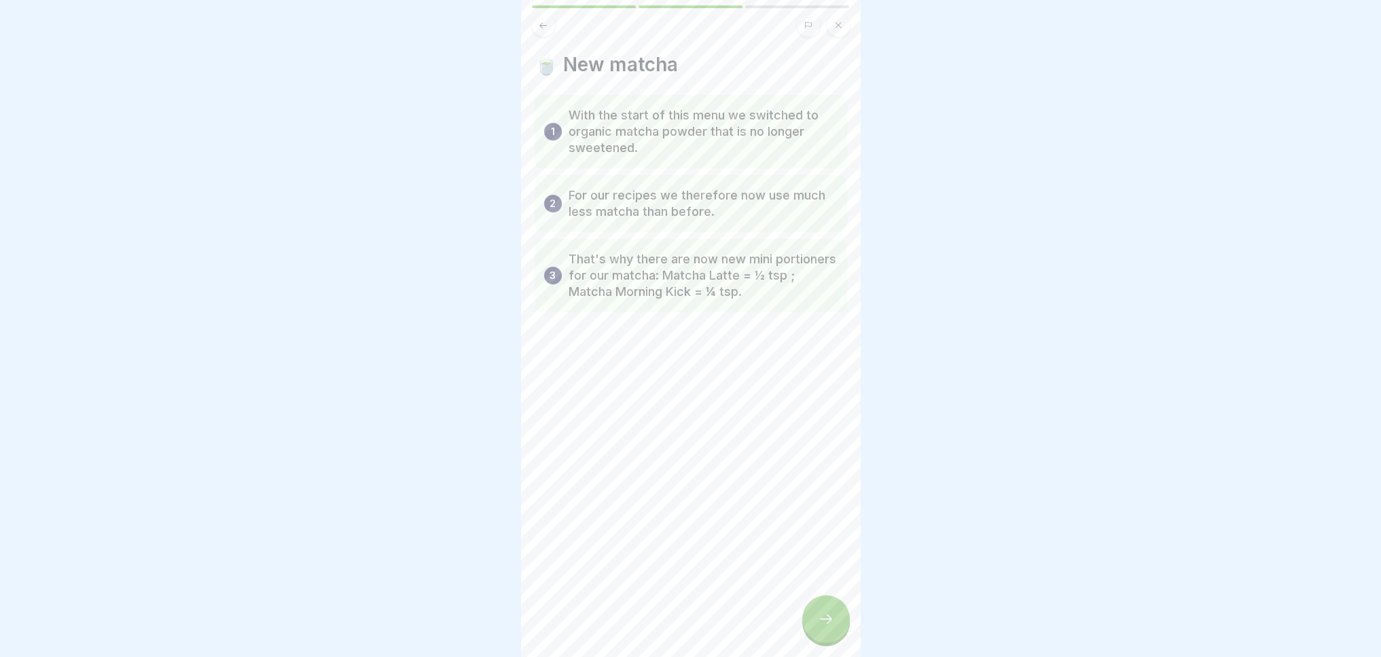
click at [827, 627] on icon at bounding box center [826, 619] width 16 height 16
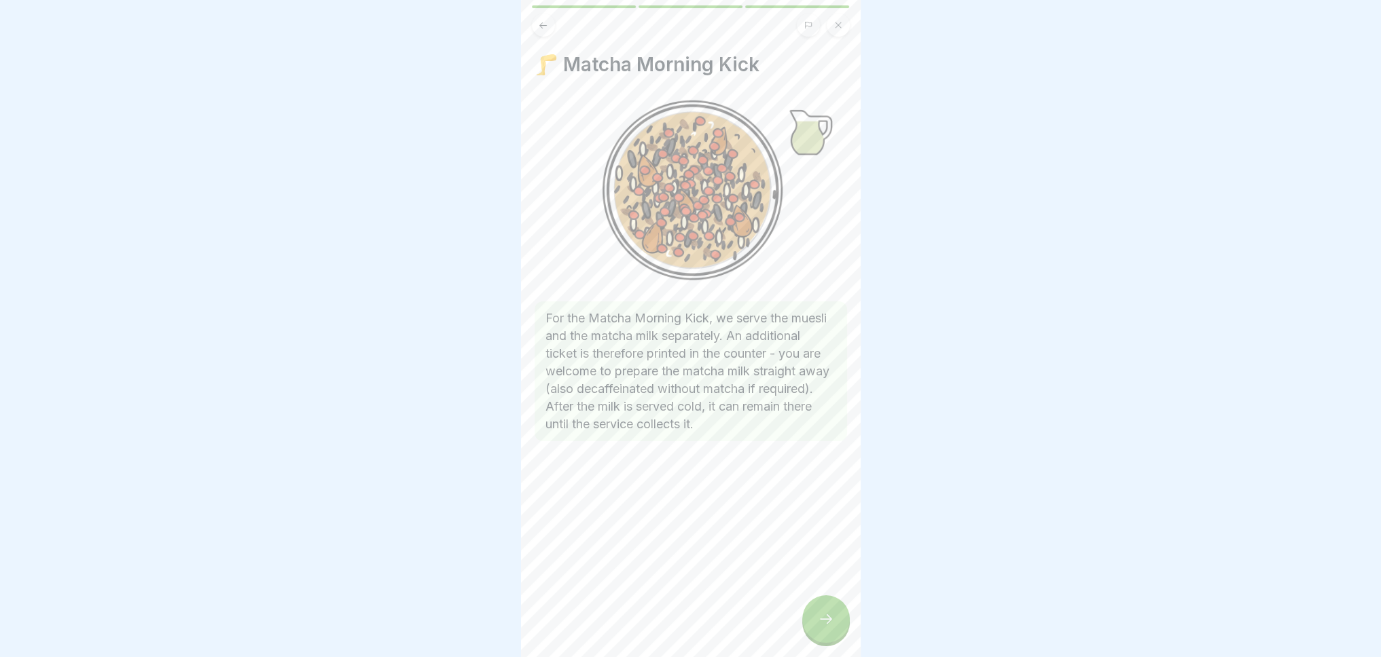
click at [827, 627] on icon at bounding box center [826, 619] width 16 height 16
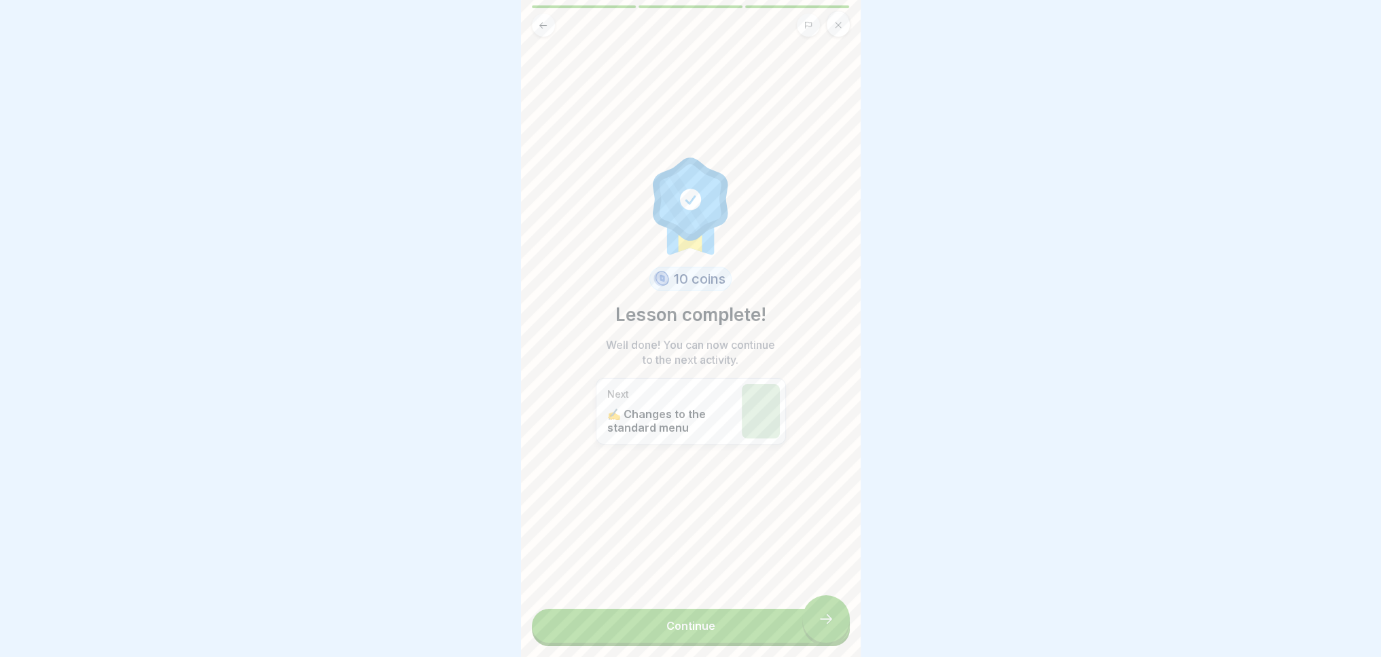
click at [827, 630] on link "Continue" at bounding box center [691, 626] width 318 height 34
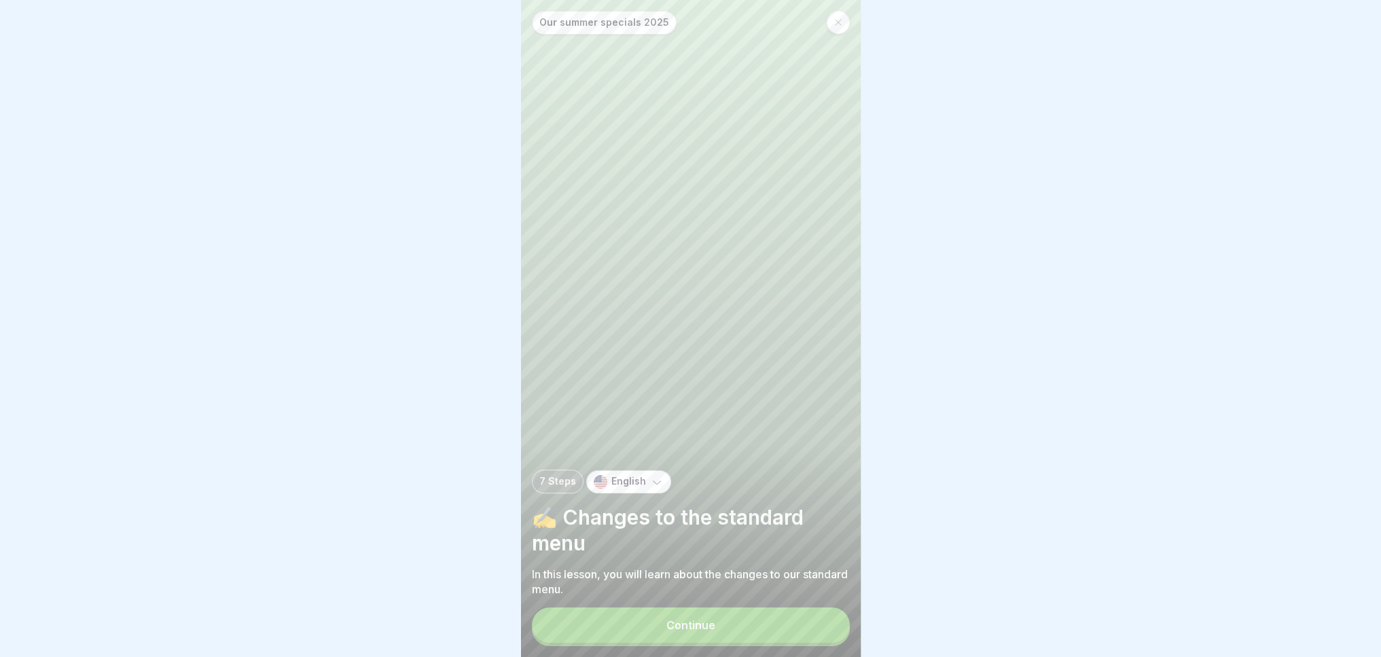
click at [818, 632] on button "Continue" at bounding box center [691, 625] width 318 height 35
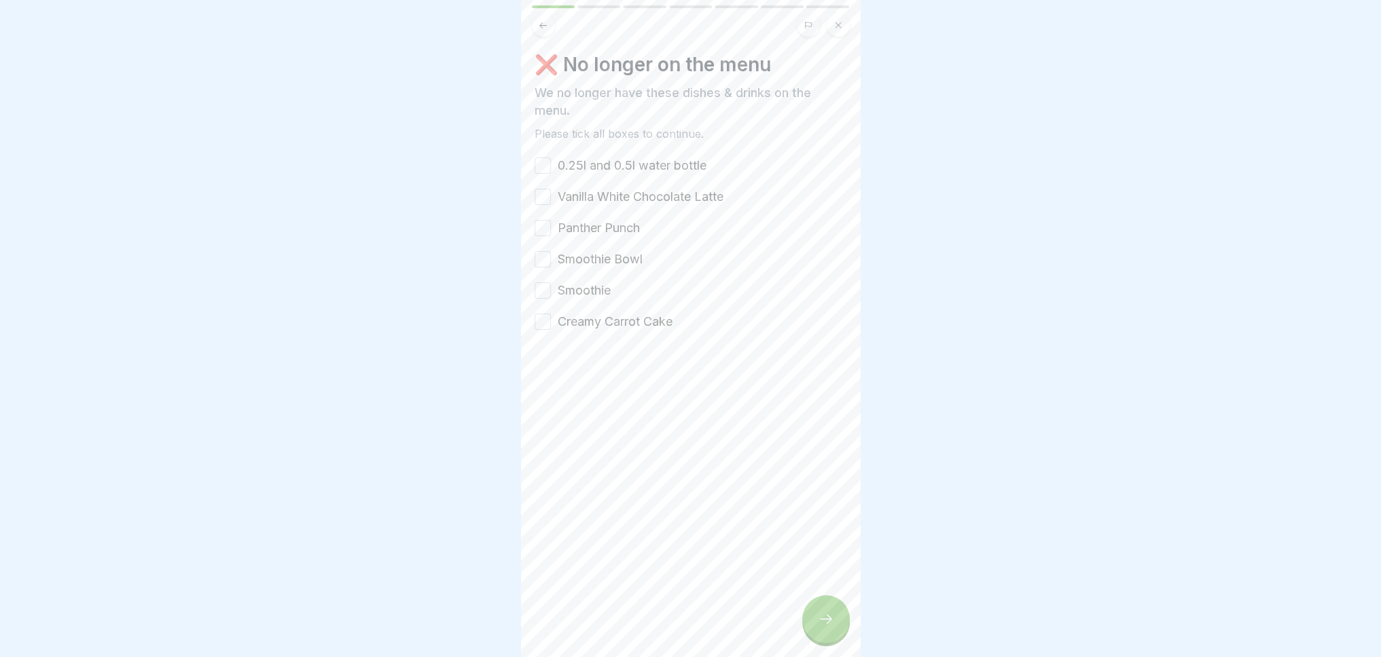
click at [818, 627] on icon at bounding box center [826, 619] width 16 height 16
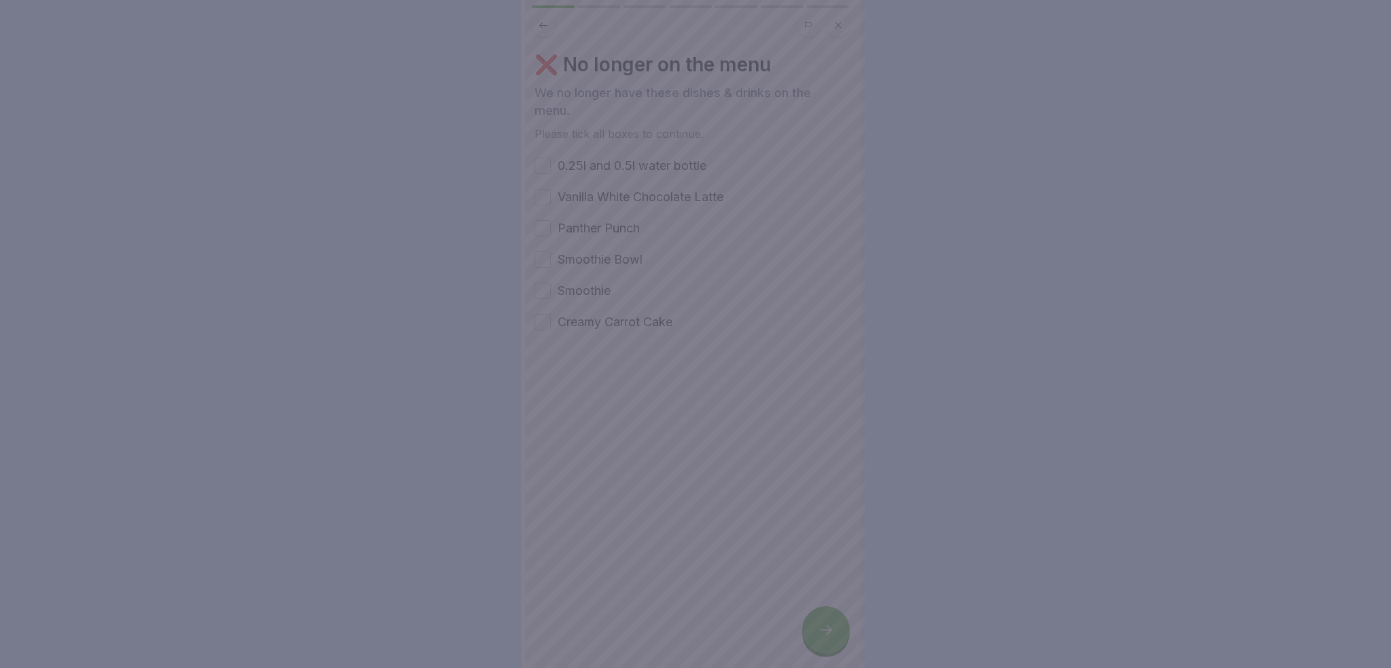
click at [651, 432] on div at bounding box center [695, 334] width 1391 height 668
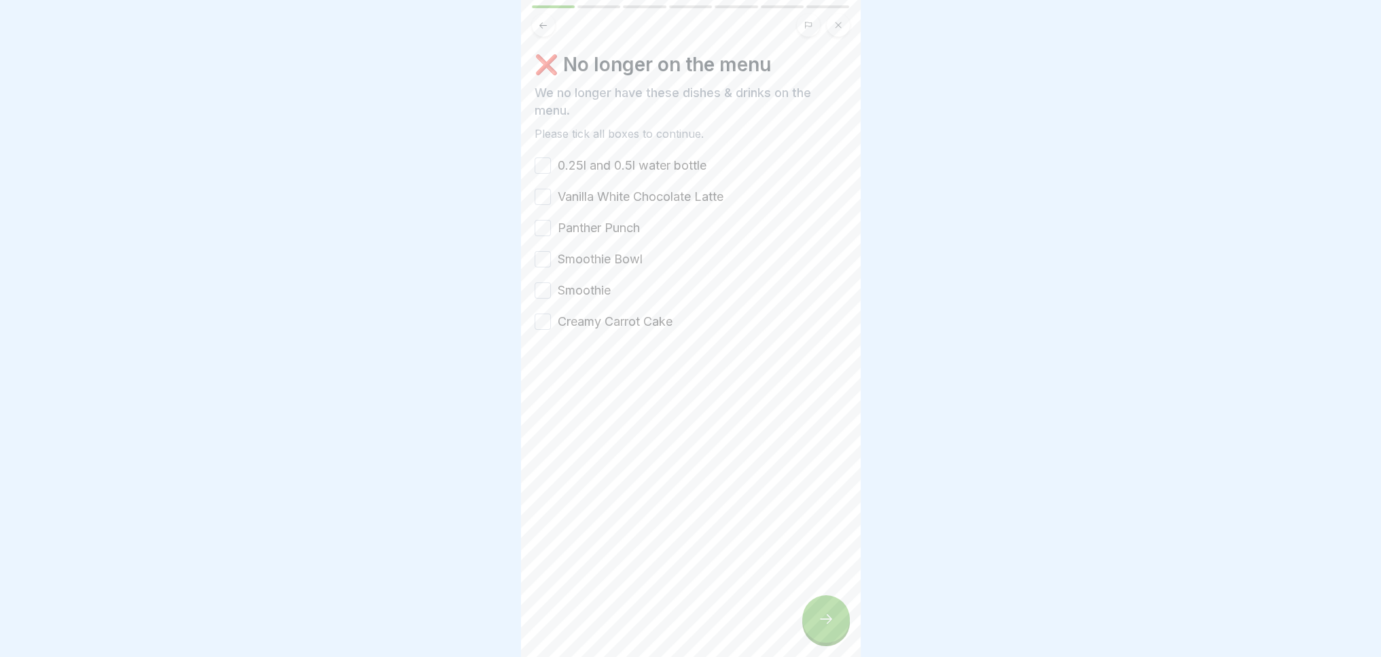
click at [545, 24] on icon at bounding box center [542, 25] width 7 height 6
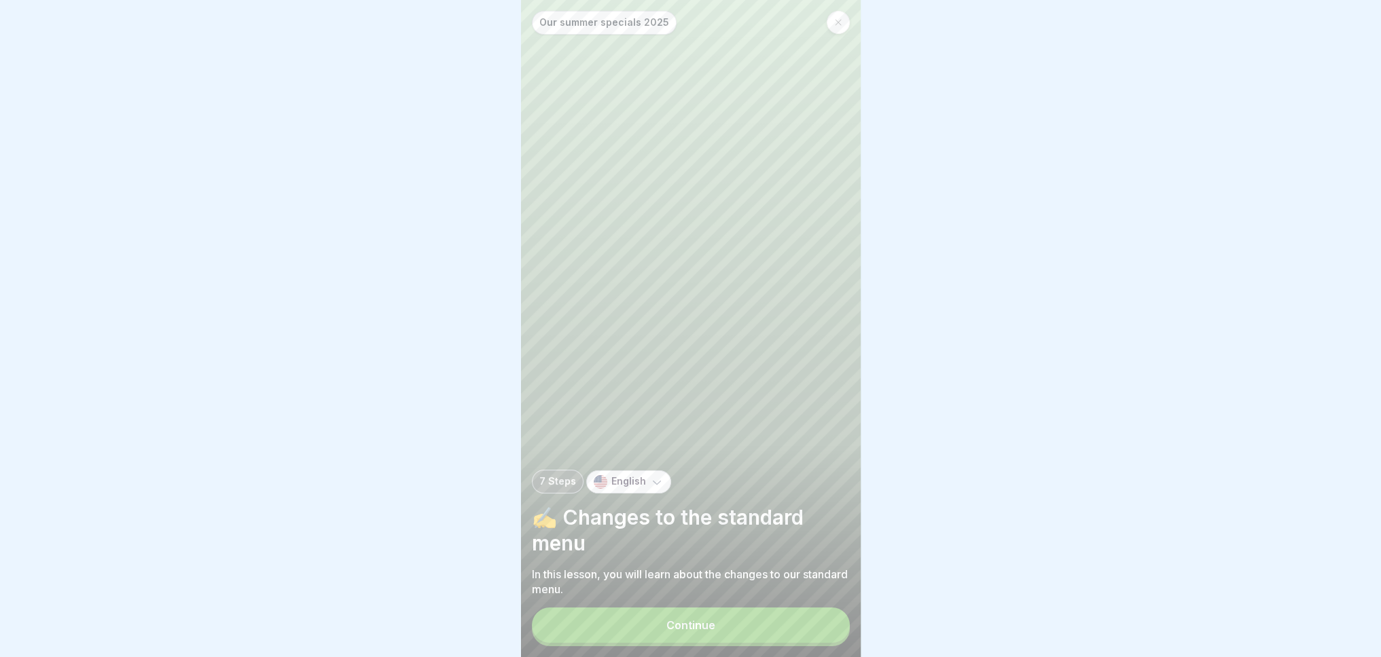
click at [551, 487] on font "7 Steps" at bounding box center [557, 481] width 37 height 12
click at [623, 627] on button "Continue" at bounding box center [691, 625] width 318 height 35
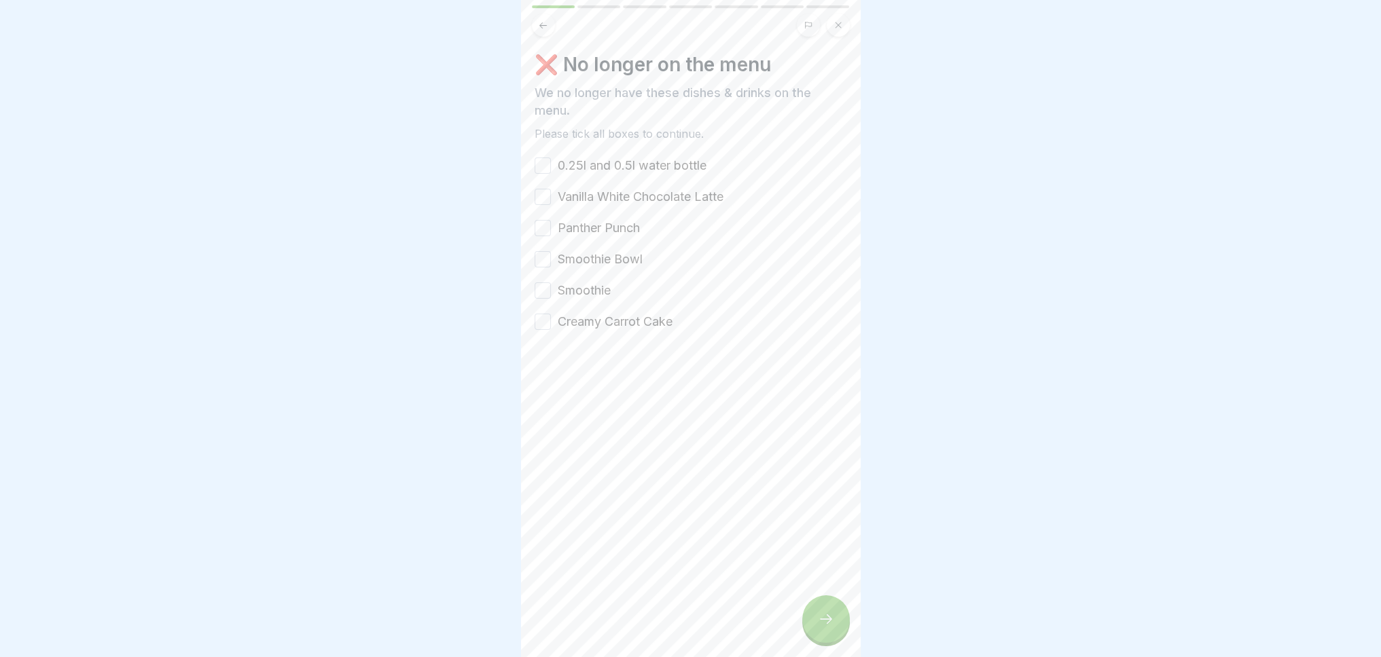
click at [540, 162] on button "0.25l and 0.5l water bottle" at bounding box center [542, 166] width 16 height 16
click at [541, 17] on button at bounding box center [543, 25] width 23 height 23
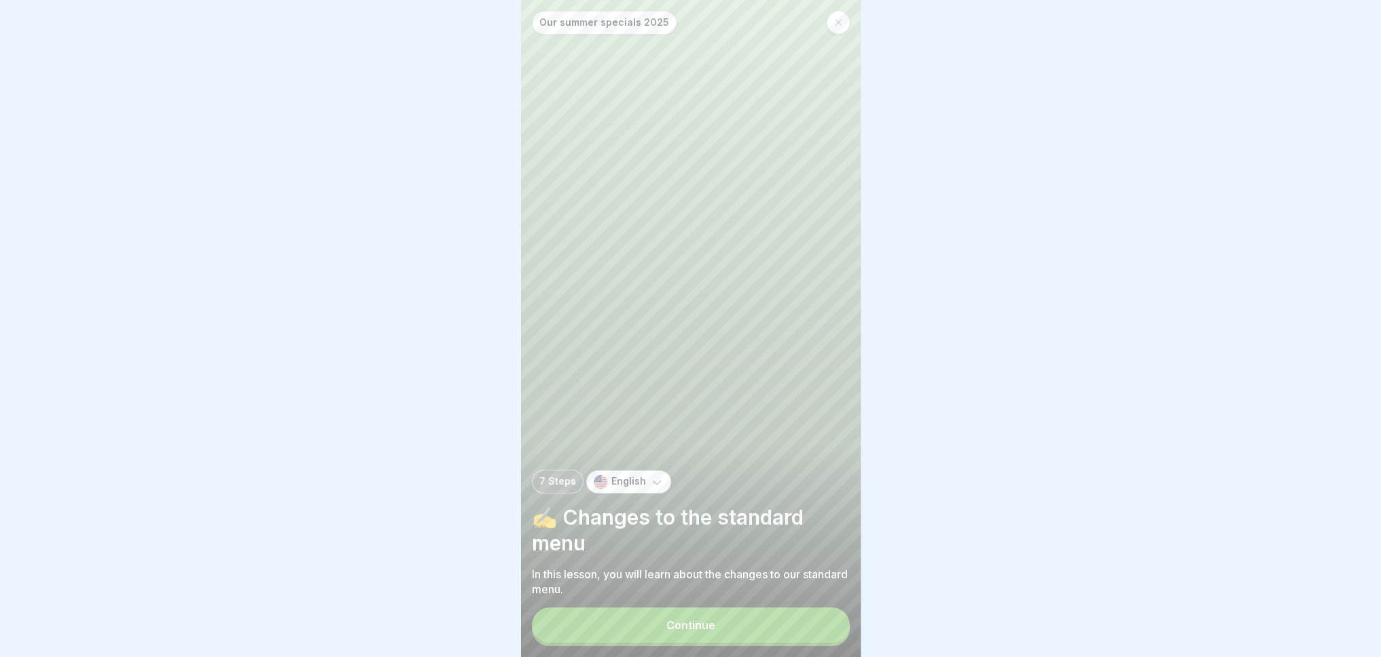
click at [653, 22] on font "Our summer specials 2025" at bounding box center [604, 22] width 130 height 12
click at [541, 487] on font "7 Steps" at bounding box center [557, 481] width 37 height 12
click at [838, 24] on icon at bounding box center [838, 22] width 8 height 8
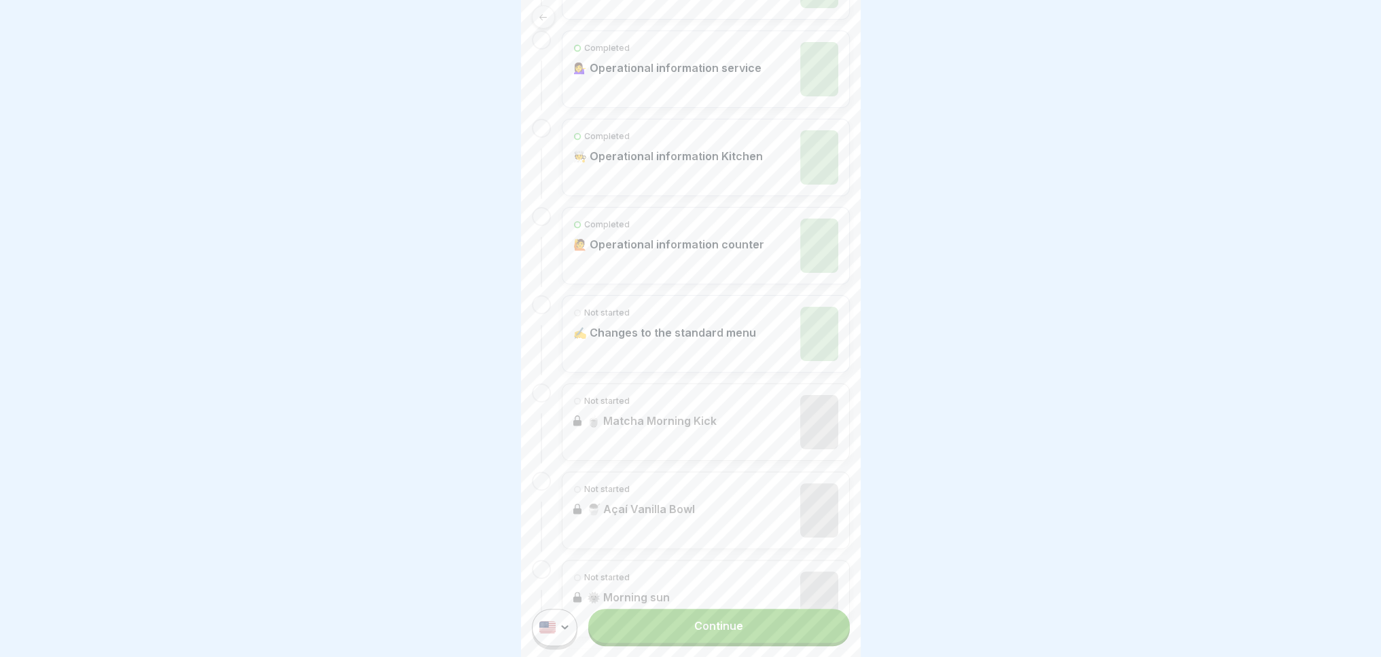
scroll to position [475, 0]
click at [652, 168] on div "Completed 🙋 Operational information counter" at bounding box center [668, 159] width 191 height 54
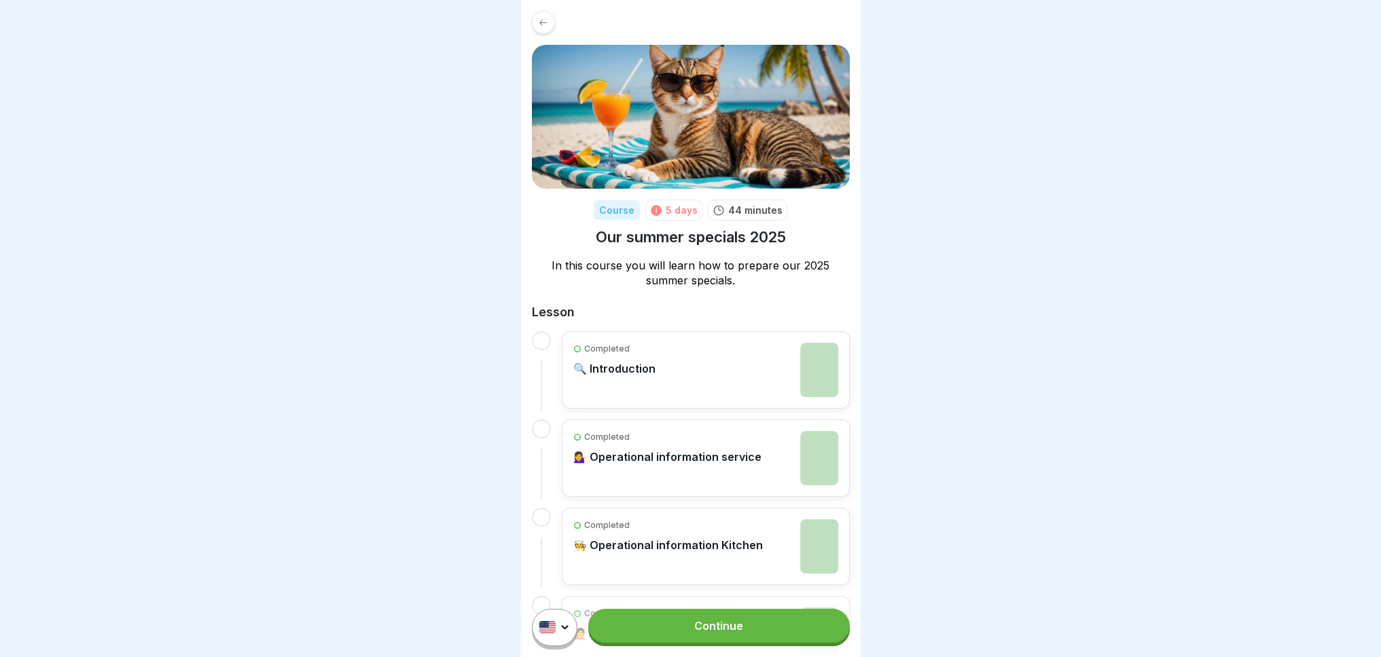
scroll to position [10, 0]
click at [708, 630] on font "Continue" at bounding box center [718, 626] width 49 height 14
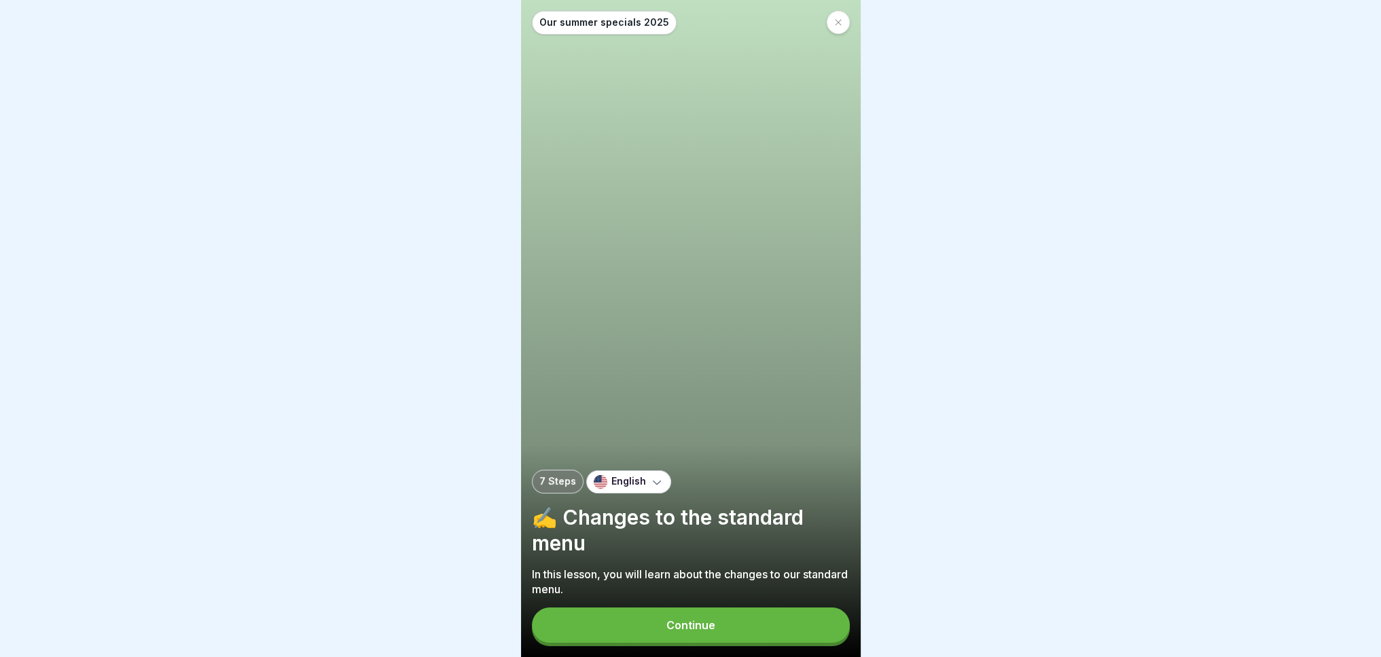
click at [708, 626] on button "Continue" at bounding box center [691, 625] width 318 height 35
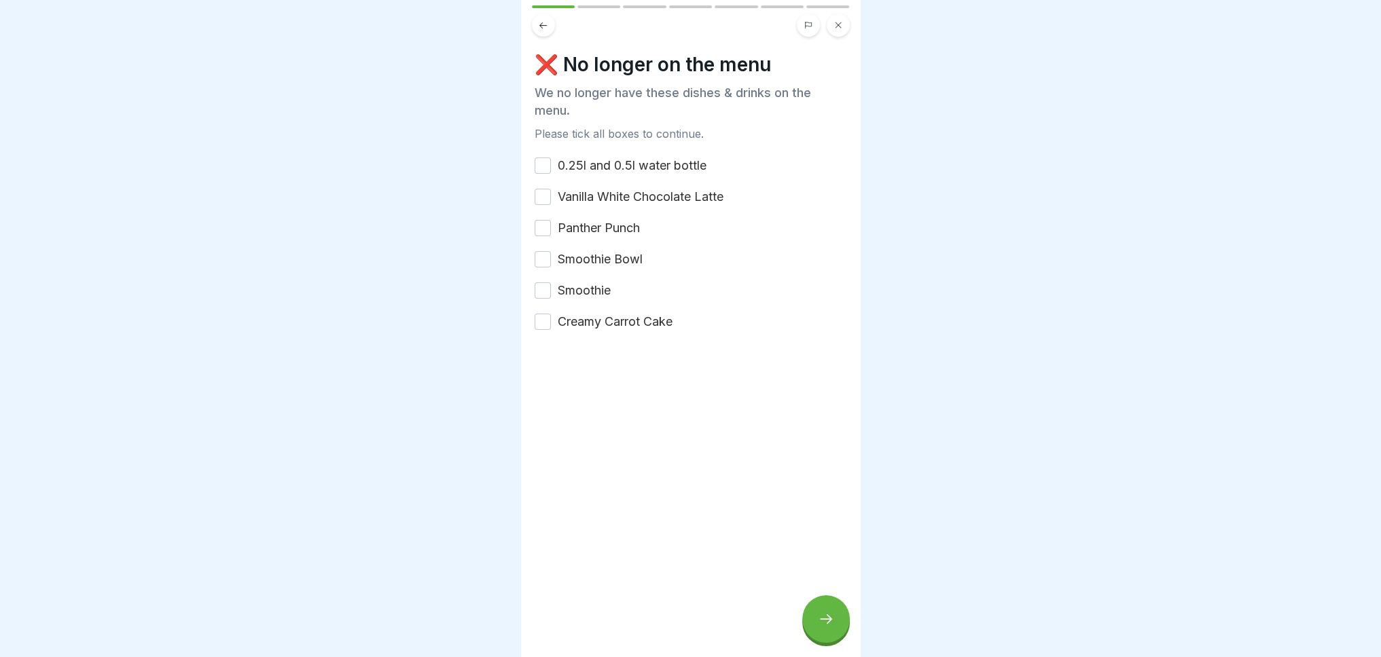
click at [541, 166] on button "0.25l and 0.5l water bottle" at bounding box center [542, 166] width 16 height 16
click at [539, 323] on button "Creamy Carrot Cake" at bounding box center [542, 322] width 16 height 16
click at [818, 627] on icon at bounding box center [826, 619] width 16 height 16
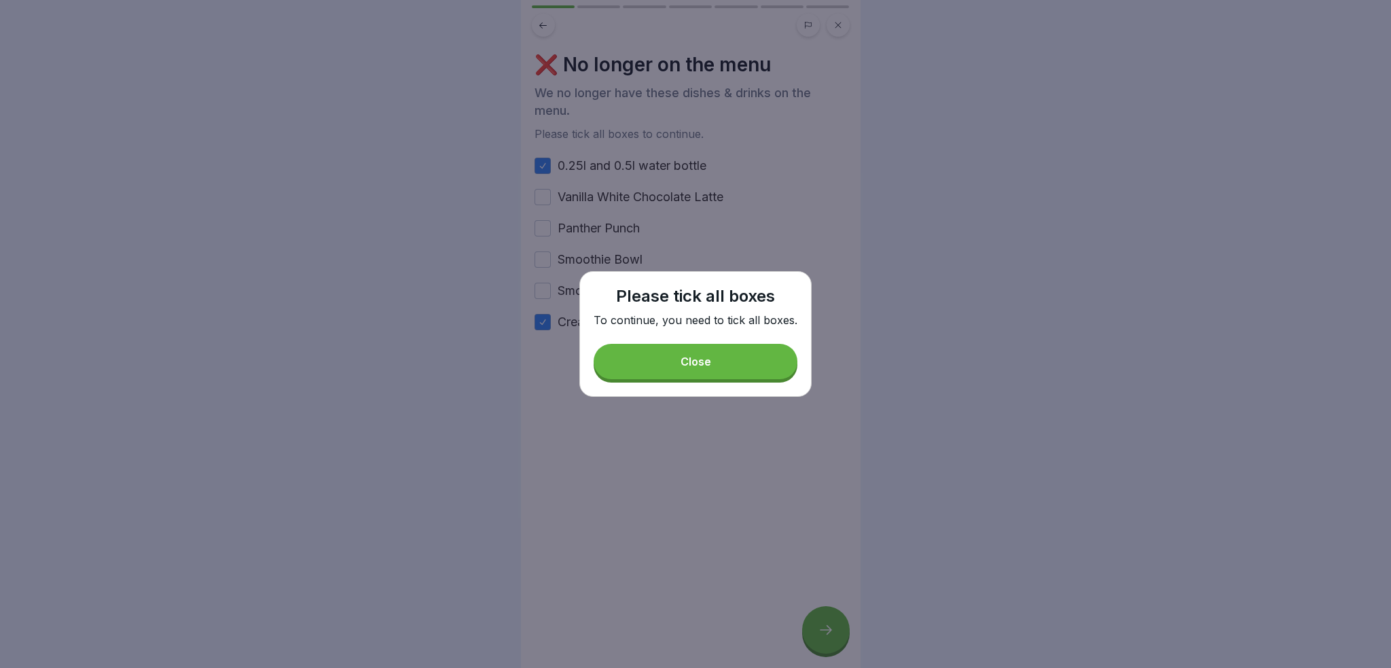
click at [712, 354] on button "Close" at bounding box center [696, 361] width 204 height 35
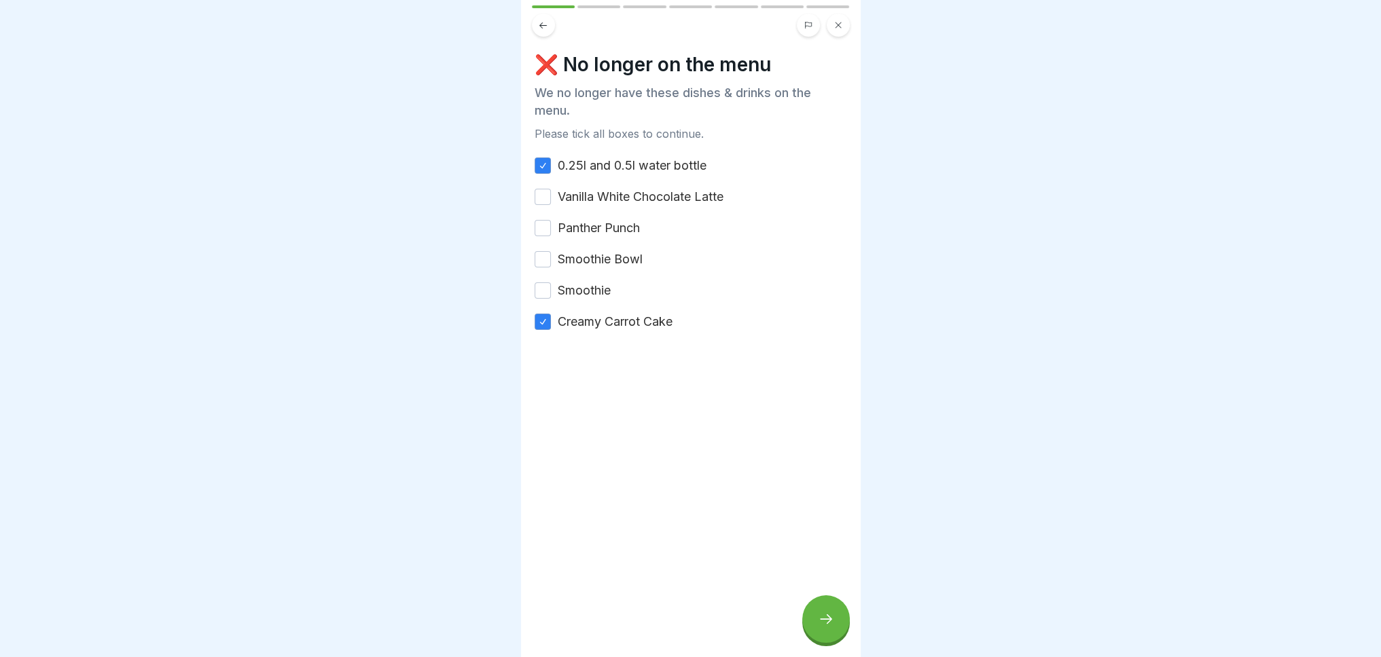
click at [536, 196] on button "Vanilla White Chocolate Latte" at bounding box center [542, 197] width 16 height 16
click at [549, 230] on button "Panther Punch" at bounding box center [542, 228] width 16 height 16
click at [538, 266] on button "Smoothie Bowl" at bounding box center [542, 259] width 16 height 16
click at [531, 293] on div "❌ No longer on the menu We no longer have these dishes & drinks on the menu. Pl…" at bounding box center [691, 328] width 340 height 657
click at [541, 288] on button "Smoothie" at bounding box center [542, 290] width 16 height 16
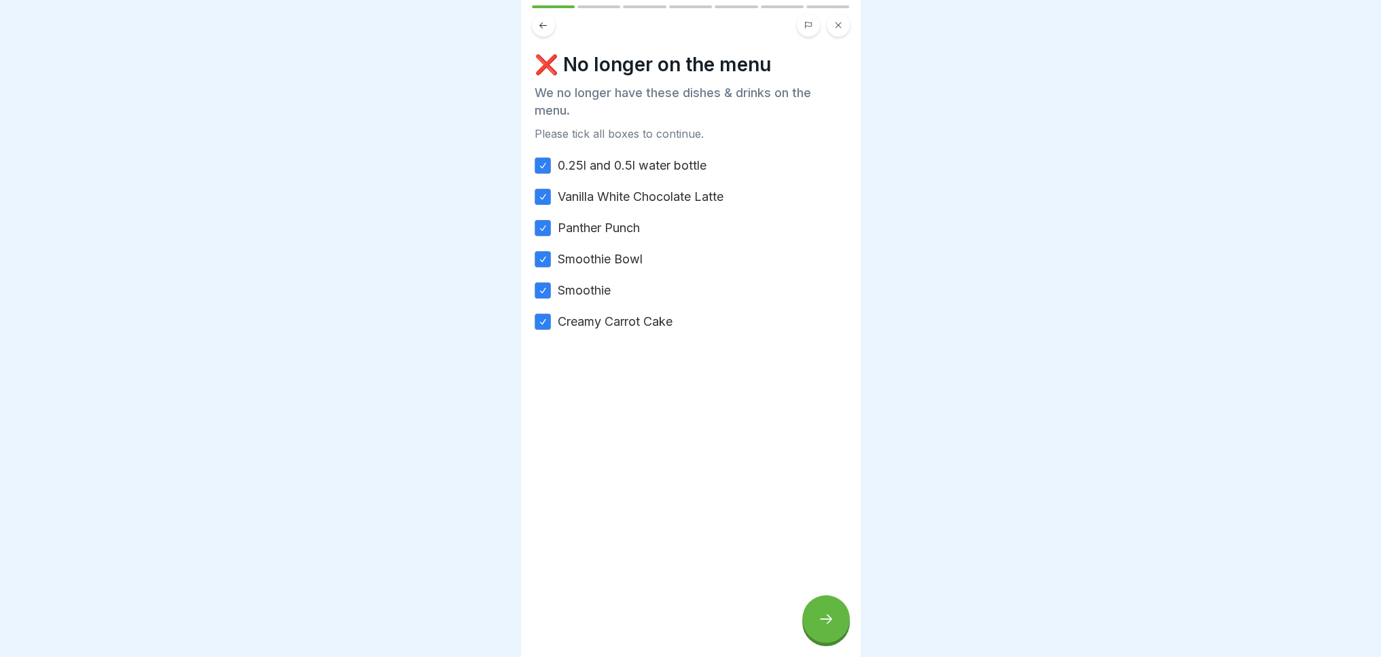
click at [823, 620] on div at bounding box center [826, 620] width 48 height 48
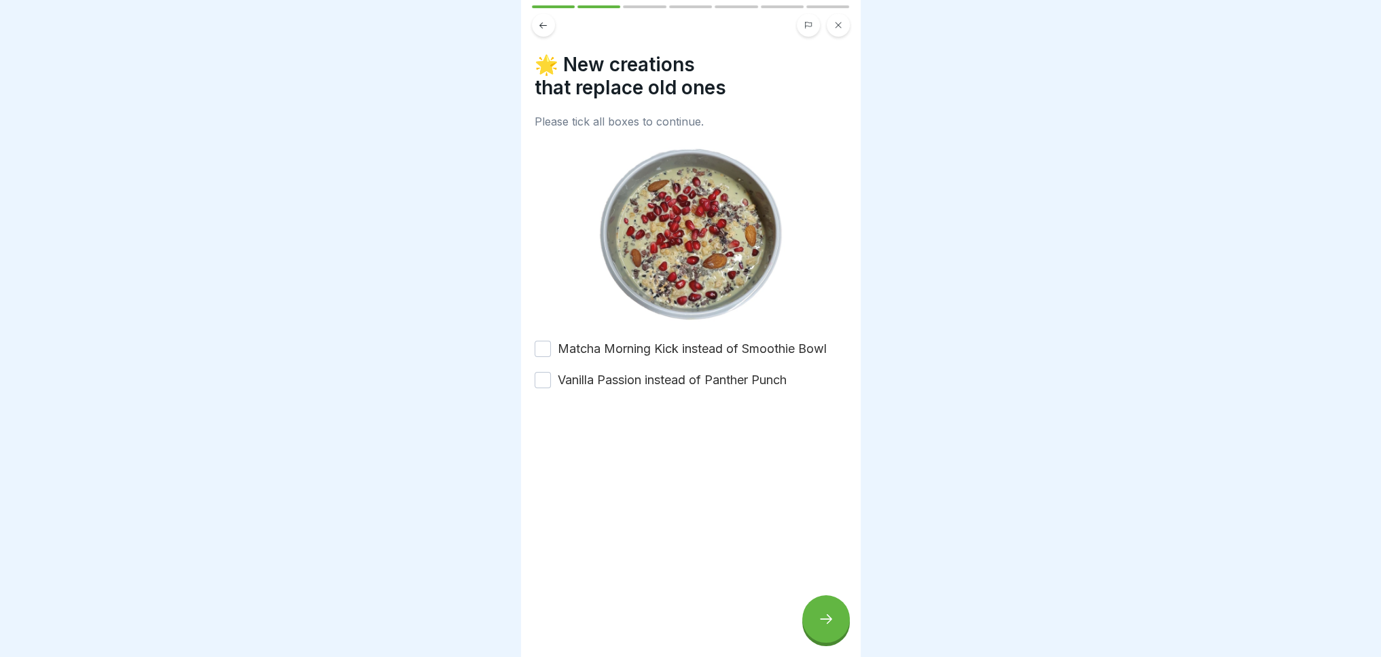
click at [543, 343] on button "Matcha Morning Kick instead of Smoothie Bowl" at bounding box center [542, 349] width 16 height 16
click at [543, 372] on button "Vanilla Passion instead of Panther Punch" at bounding box center [542, 380] width 16 height 16
click at [831, 627] on icon at bounding box center [826, 619] width 16 height 16
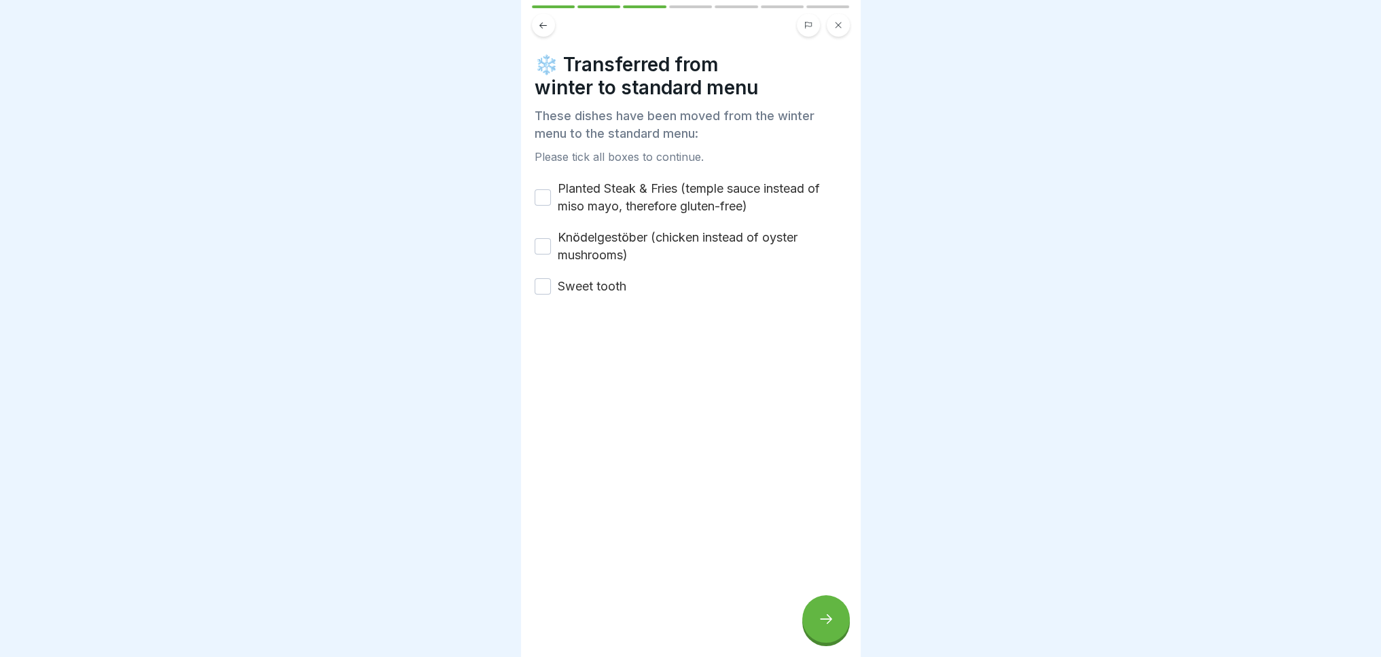
click at [534, 200] on button "Planted Steak & Fries (temple sauce instead of miso mayo, therefore gluten-free)" at bounding box center [542, 197] width 16 height 16
click at [535, 245] on button "Knödelgestöber (chicken instead of oyster mushrooms)" at bounding box center [542, 246] width 16 height 16
click at [543, 285] on button "Sweet tooth" at bounding box center [542, 286] width 16 height 16
click at [823, 627] on icon at bounding box center [826, 619] width 16 height 16
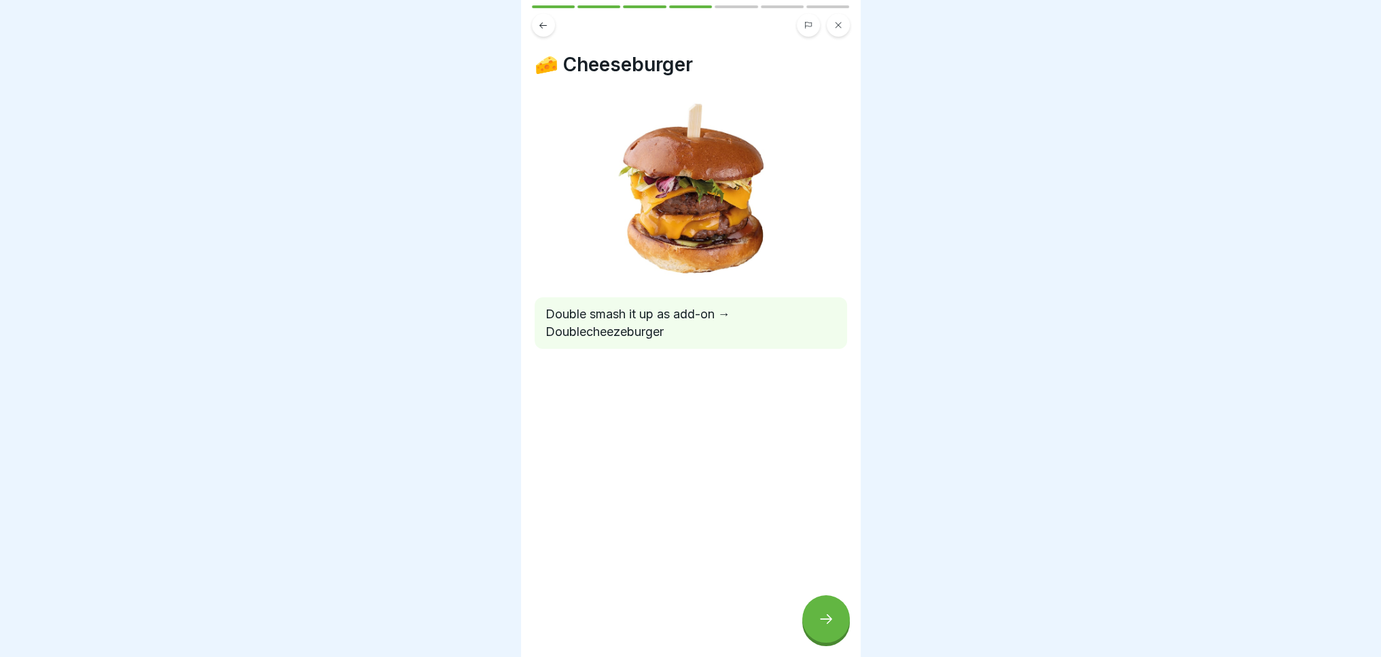
click at [830, 627] on icon at bounding box center [826, 619] width 16 height 16
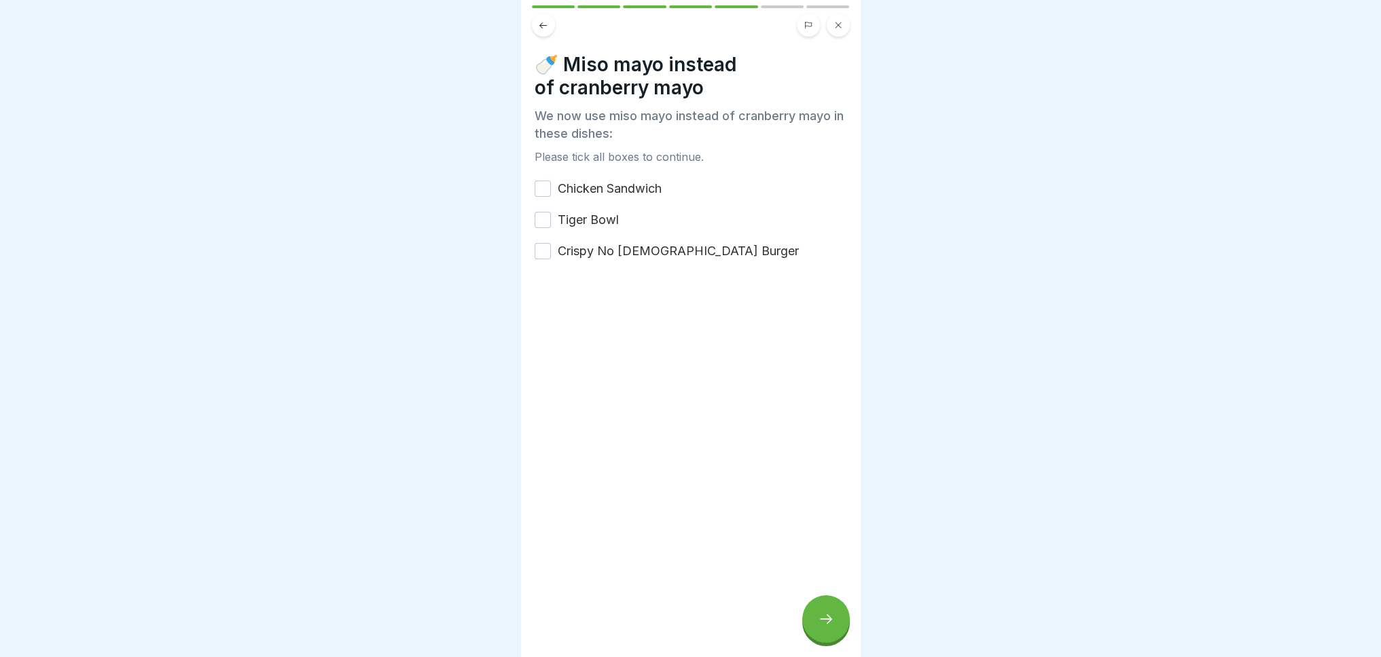
click at [546, 187] on button "Chicken Sandwich" at bounding box center [542, 189] width 16 height 16
click at [543, 217] on button "Tiger Bowl" at bounding box center [542, 220] width 16 height 16
click at [538, 247] on button "Crispy No [DEMOGRAPHIC_DATA] Burger" at bounding box center [542, 251] width 16 height 16
click at [827, 624] on icon at bounding box center [826, 619] width 16 height 16
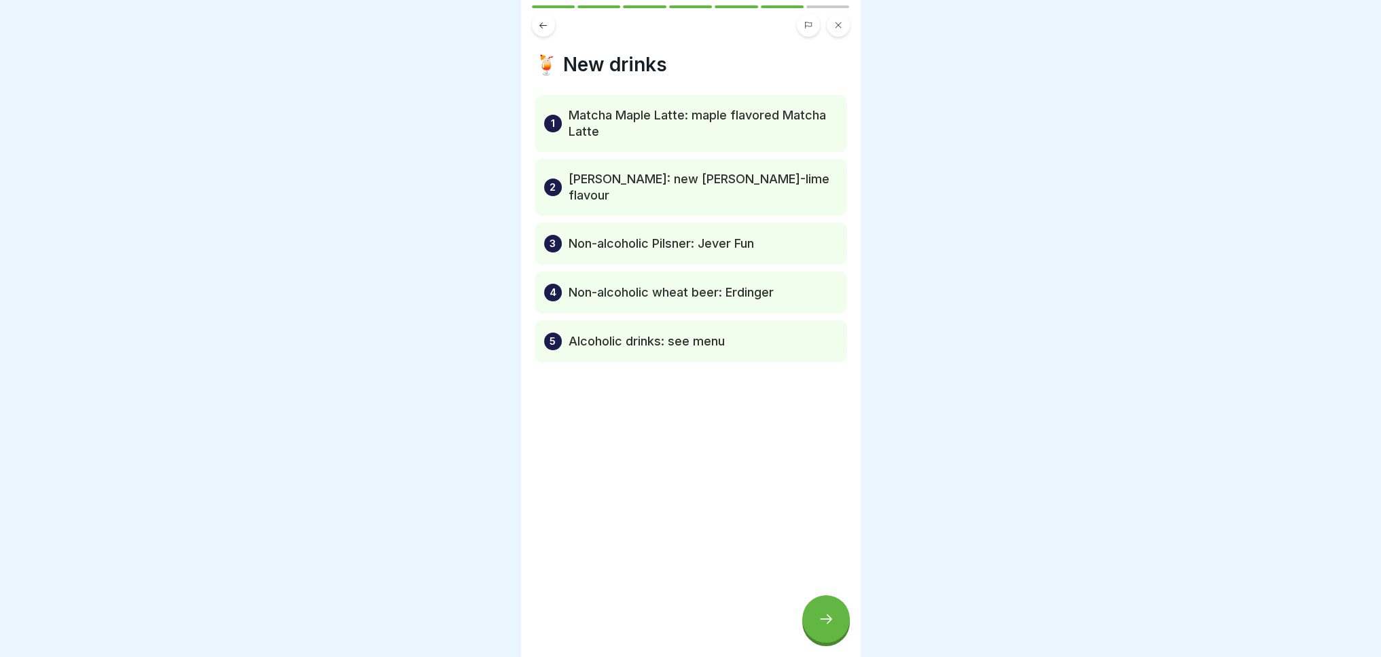
click at [826, 627] on icon at bounding box center [826, 619] width 16 height 16
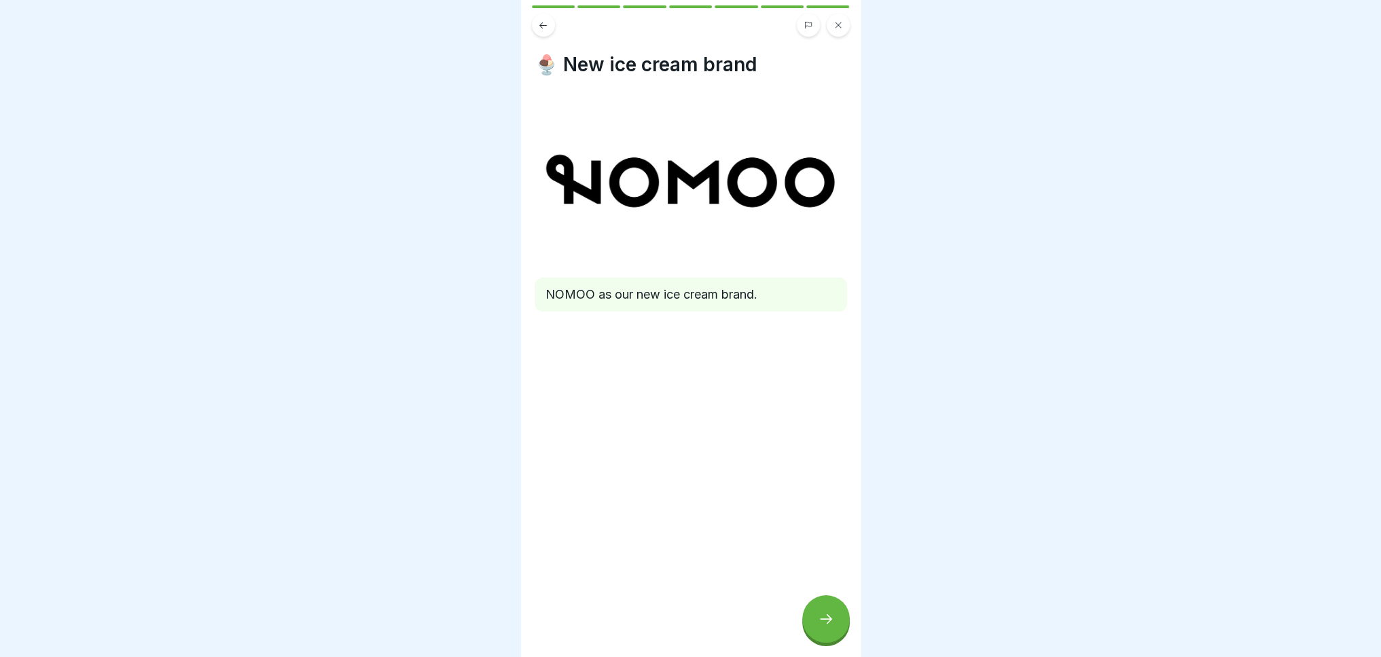
click at [826, 627] on icon at bounding box center [826, 619] width 16 height 16
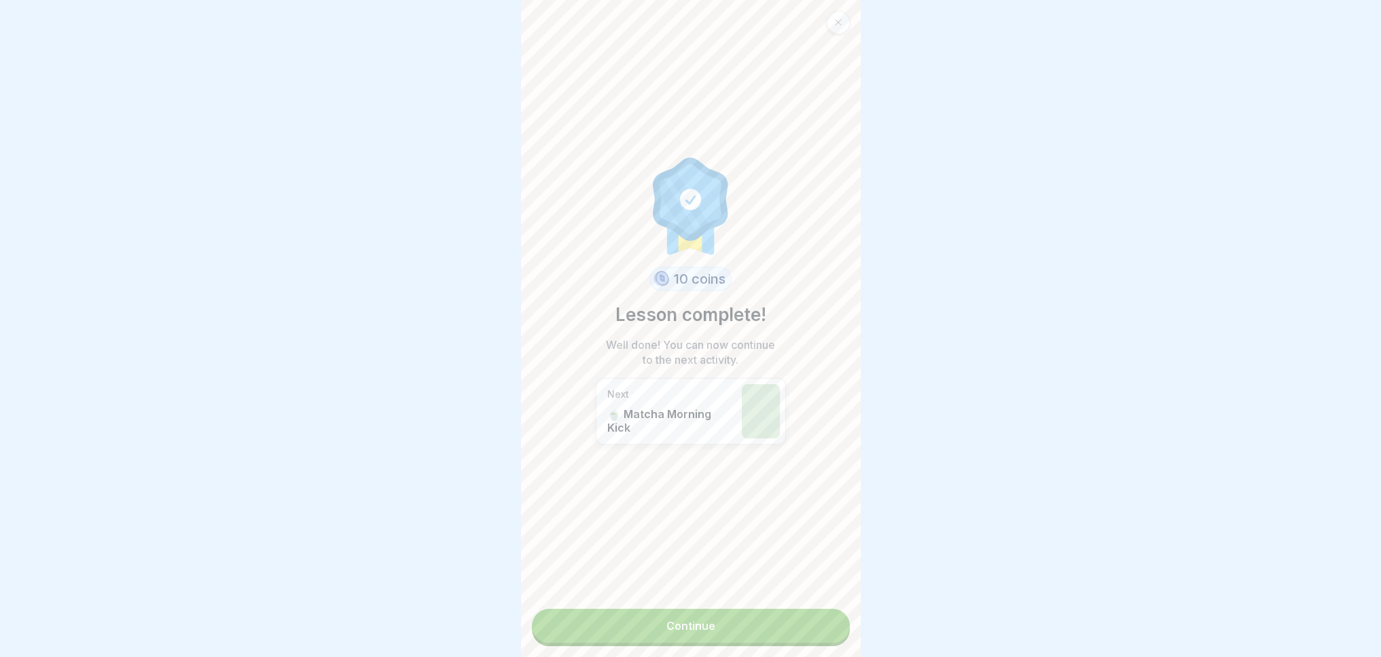
click at [769, 624] on link "Continue" at bounding box center [691, 626] width 318 height 34
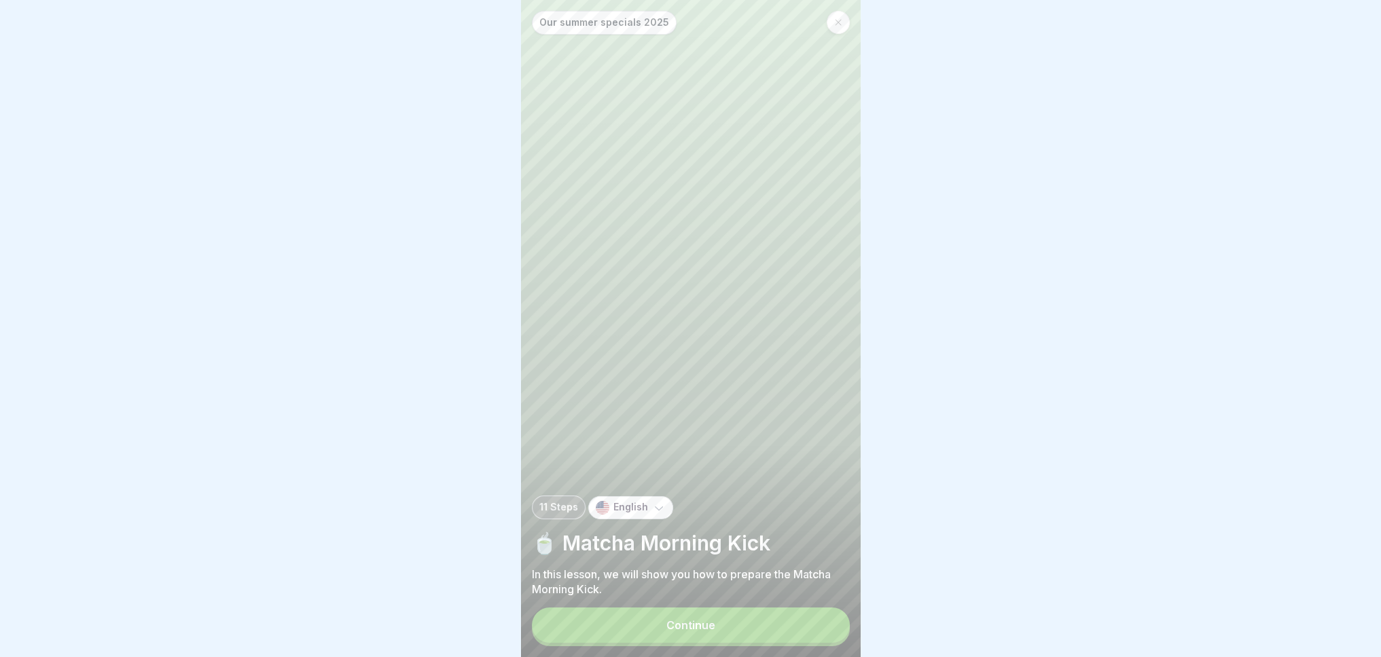
click at [769, 623] on button "Continue" at bounding box center [691, 625] width 318 height 35
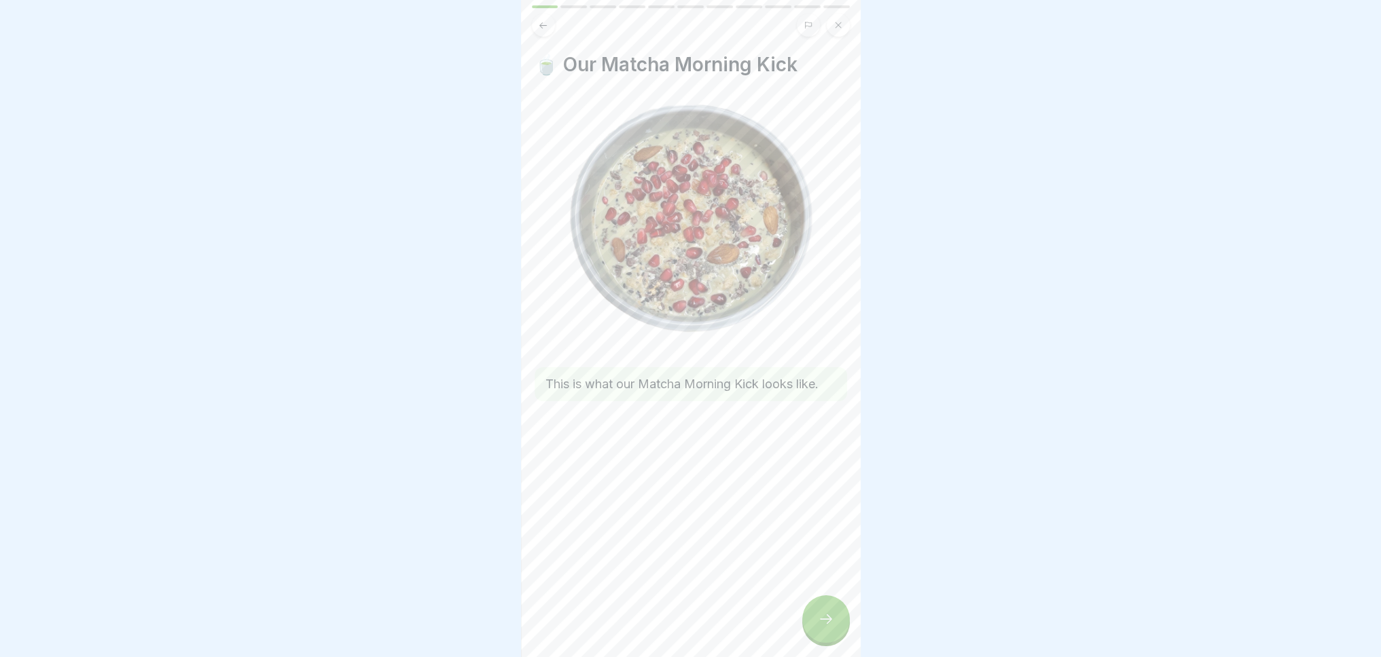
click at [829, 627] on icon at bounding box center [826, 619] width 16 height 16
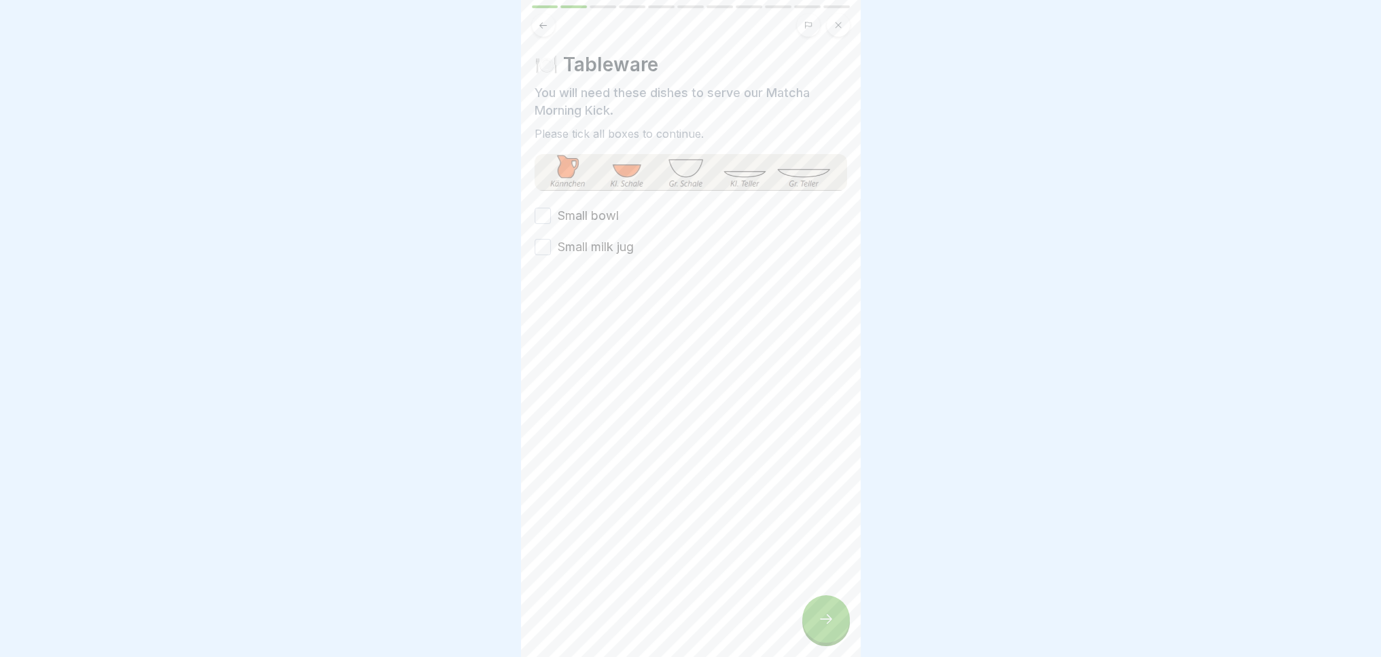
click at [546, 217] on button "Small bowl" at bounding box center [542, 216] width 16 height 16
click at [538, 243] on button "Small milk jug" at bounding box center [542, 247] width 16 height 16
click at [833, 640] on div at bounding box center [826, 620] width 48 height 48
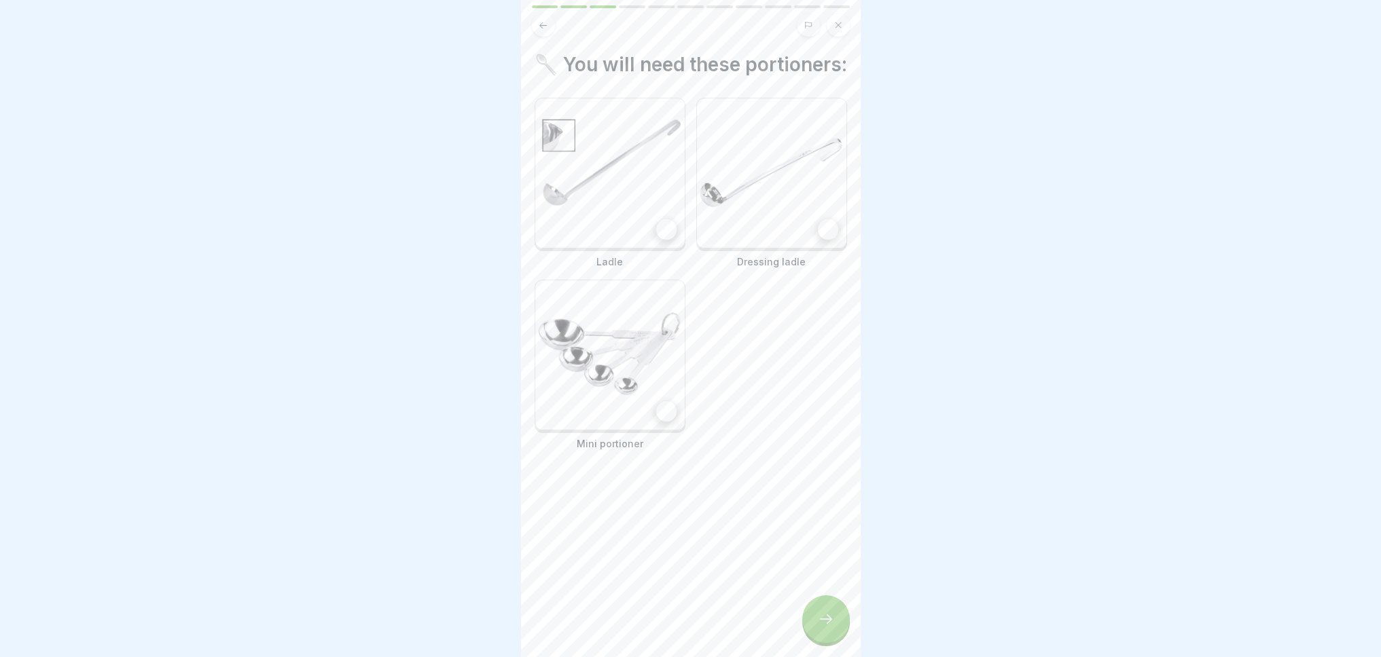
click at [656, 240] on div at bounding box center [666, 229] width 20 height 20
click at [657, 430] on img at bounding box center [609, 354] width 149 height 149
click at [821, 240] on div at bounding box center [828, 229] width 20 height 20
click at [825, 627] on icon at bounding box center [826, 619] width 16 height 16
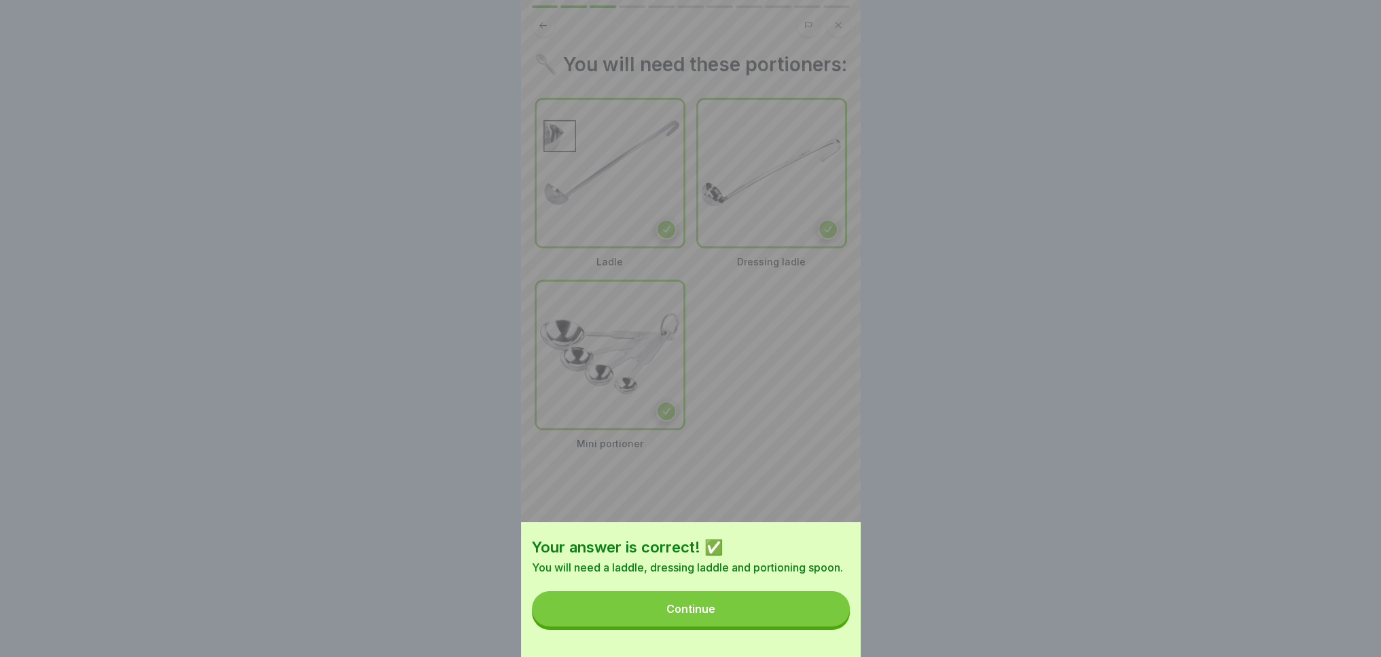
click at [784, 621] on button "Continue" at bounding box center [691, 608] width 318 height 35
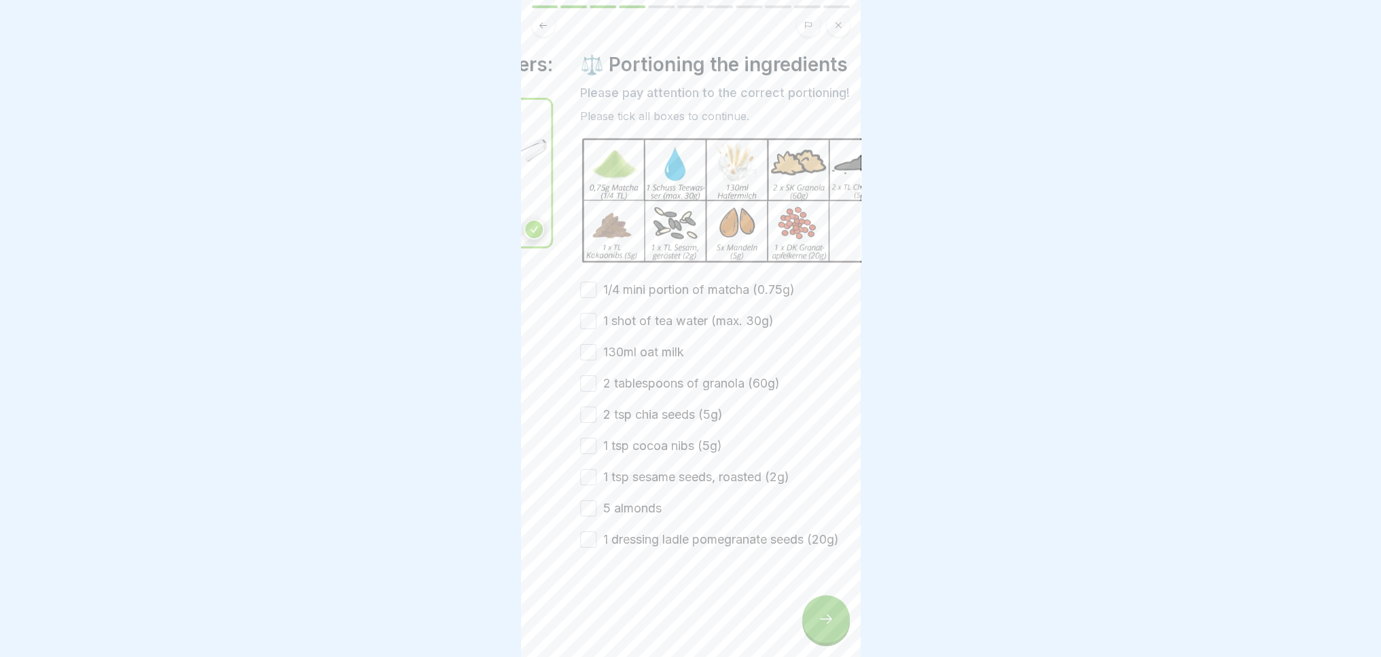
click at [595, 77] on div "⚖️ Portioning the ingredients Please pay attention to the correct portioning! P…" at bounding box center [736, 88] width 312 height 70
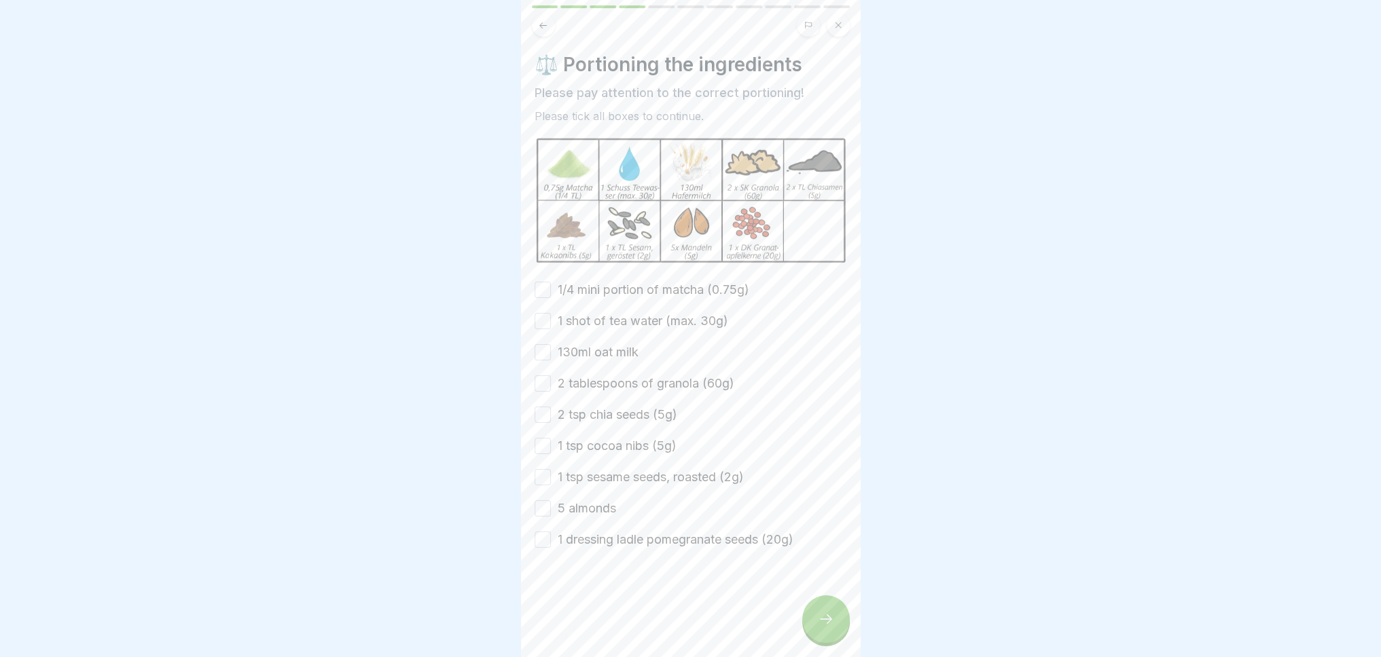
click at [538, 287] on button "1/4 mini portion of matcha (0.75g)" at bounding box center [542, 290] width 16 height 16
click at [542, 314] on button "1 shot of tea water (max. 30g)" at bounding box center [542, 321] width 16 height 16
click at [539, 350] on button "130ml oat milk" at bounding box center [542, 352] width 16 height 16
click at [540, 383] on button "2 tablespoons of granola (60g)" at bounding box center [542, 384] width 16 height 16
click at [539, 411] on button "2 tsp chia seeds (5g)" at bounding box center [542, 415] width 16 height 16
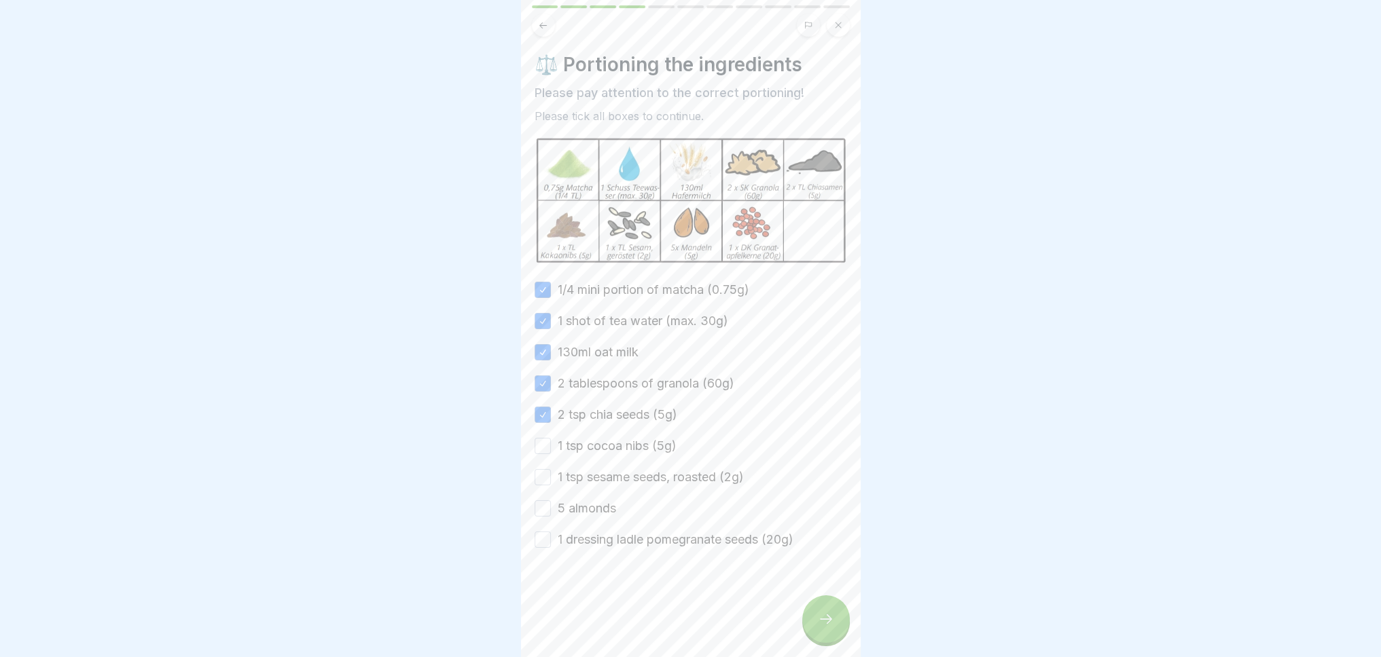
click at [542, 441] on button "1 tsp cocoa nibs (5g)" at bounding box center [542, 446] width 16 height 16
click at [540, 475] on button "1 tsp sesame seeds, roasted (2g)" at bounding box center [542, 477] width 16 height 16
click at [543, 503] on button "5 almonds" at bounding box center [542, 508] width 16 height 16
click at [538, 537] on button "1 dressing ladle pomegranate seeds (20g)" at bounding box center [542, 540] width 16 height 16
click at [823, 626] on icon at bounding box center [826, 619] width 16 height 16
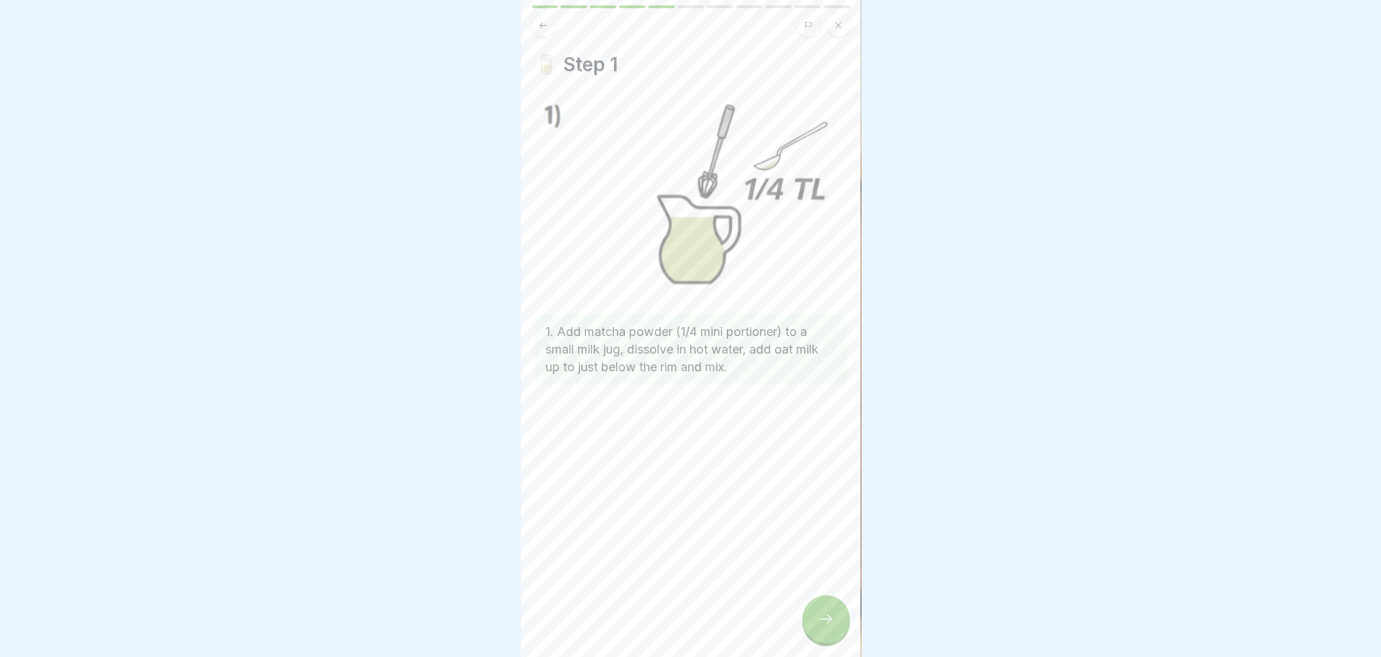
click at [823, 625] on icon at bounding box center [826, 619] width 16 height 16
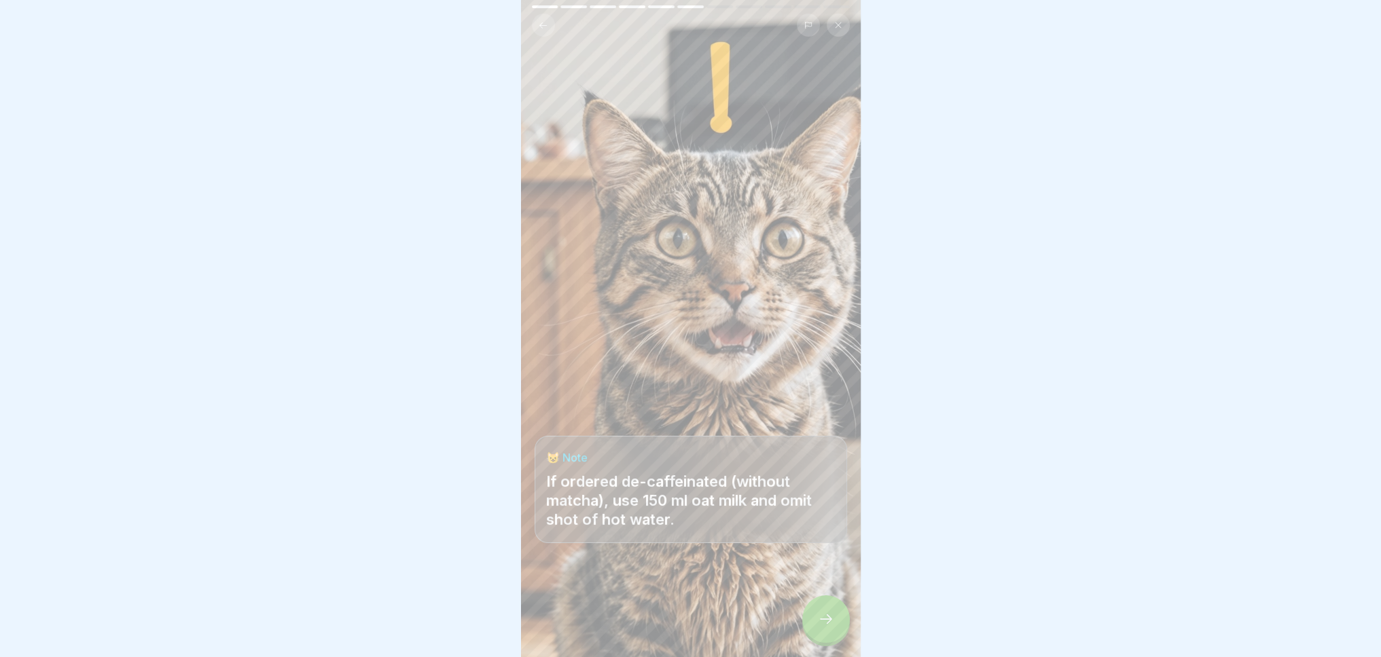
click at [823, 627] on icon at bounding box center [826, 619] width 16 height 16
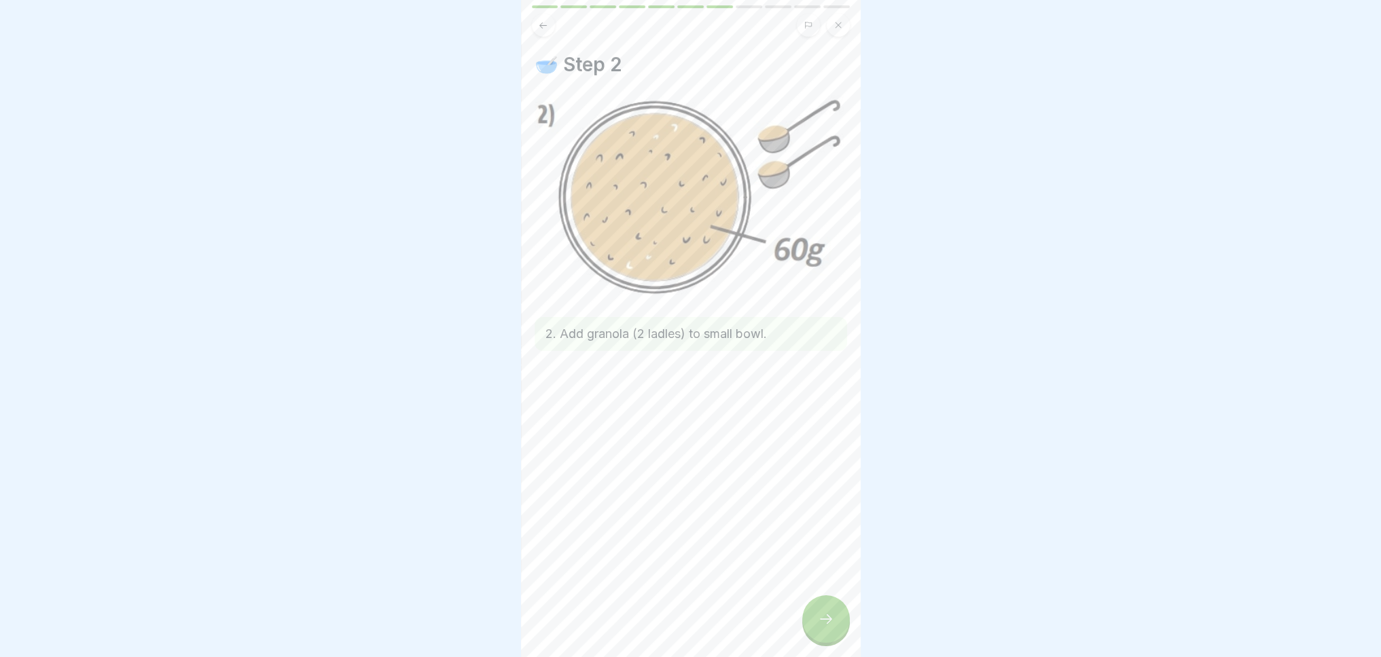
click at [823, 627] on icon at bounding box center [826, 619] width 16 height 16
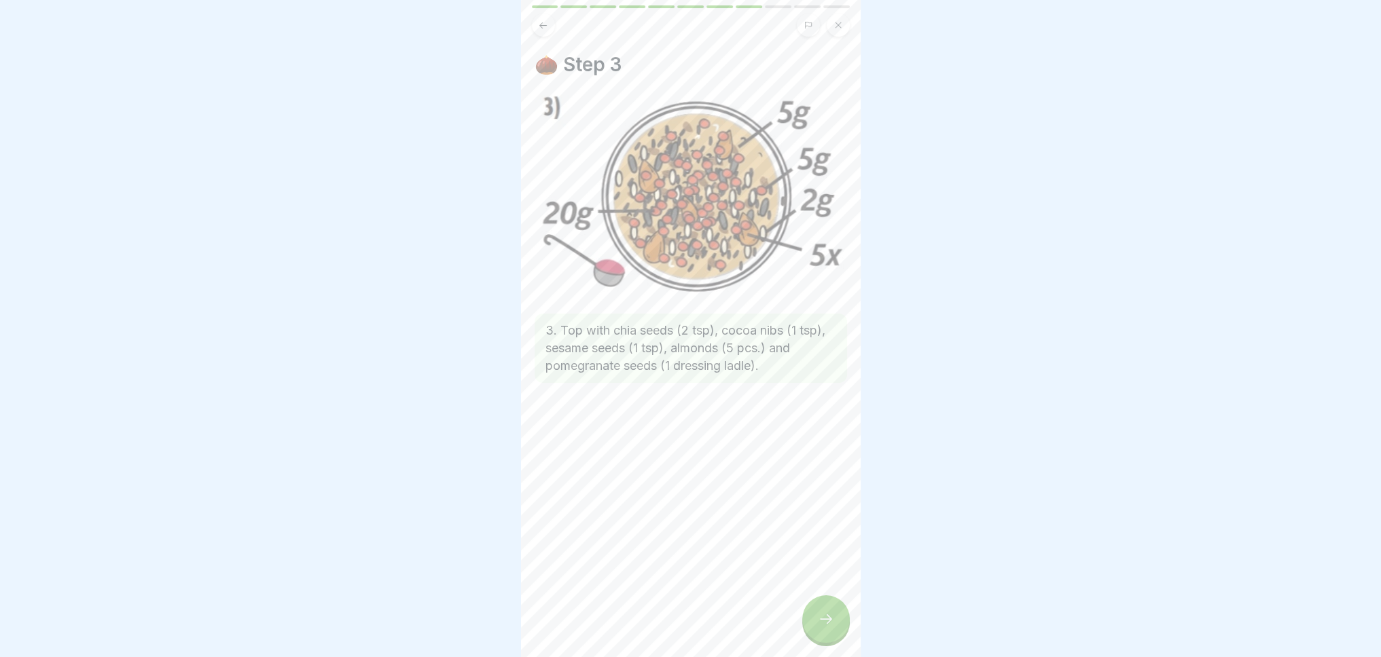
click at [823, 627] on icon at bounding box center [826, 619] width 16 height 16
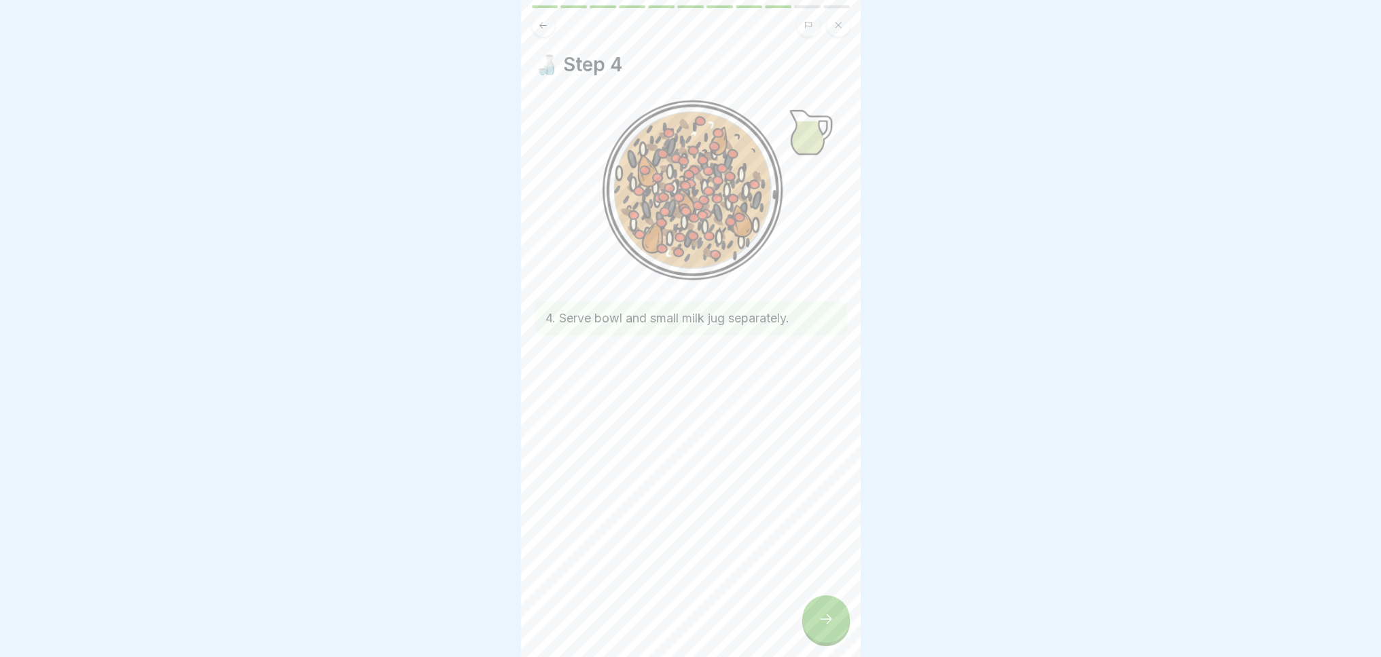
click at [823, 627] on icon at bounding box center [826, 619] width 16 height 16
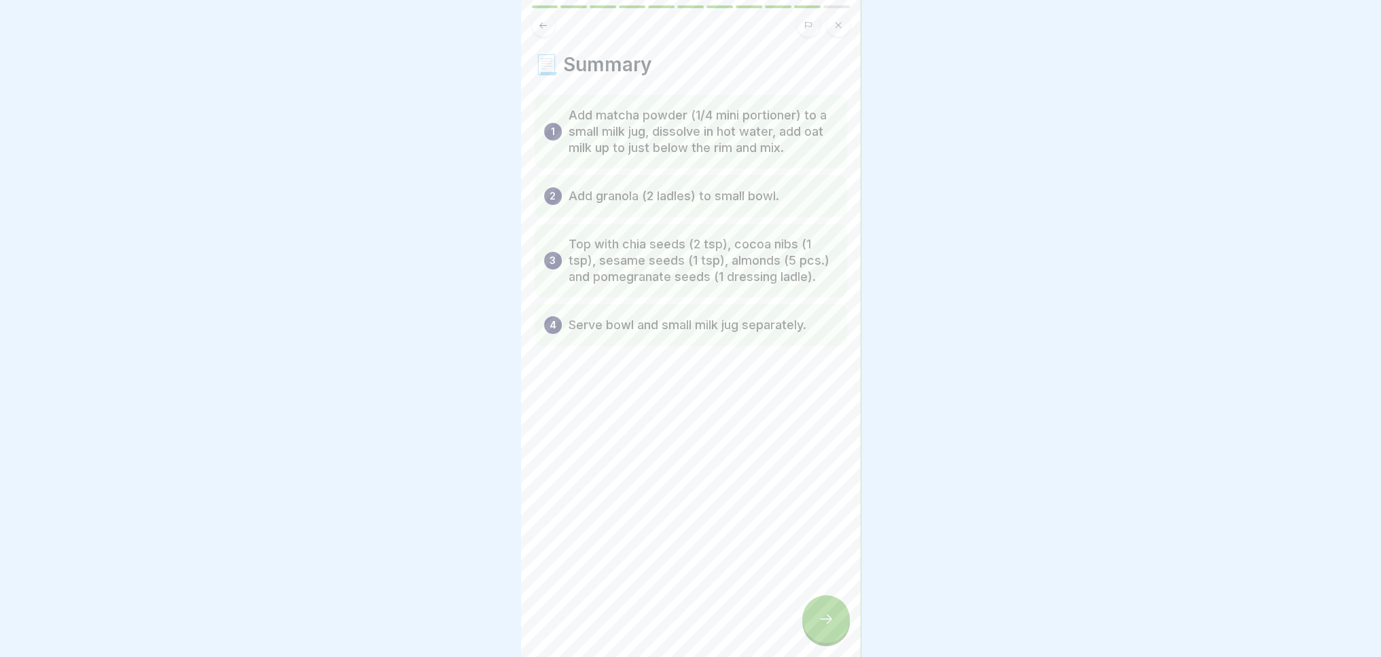
click at [823, 627] on icon at bounding box center [826, 619] width 16 height 16
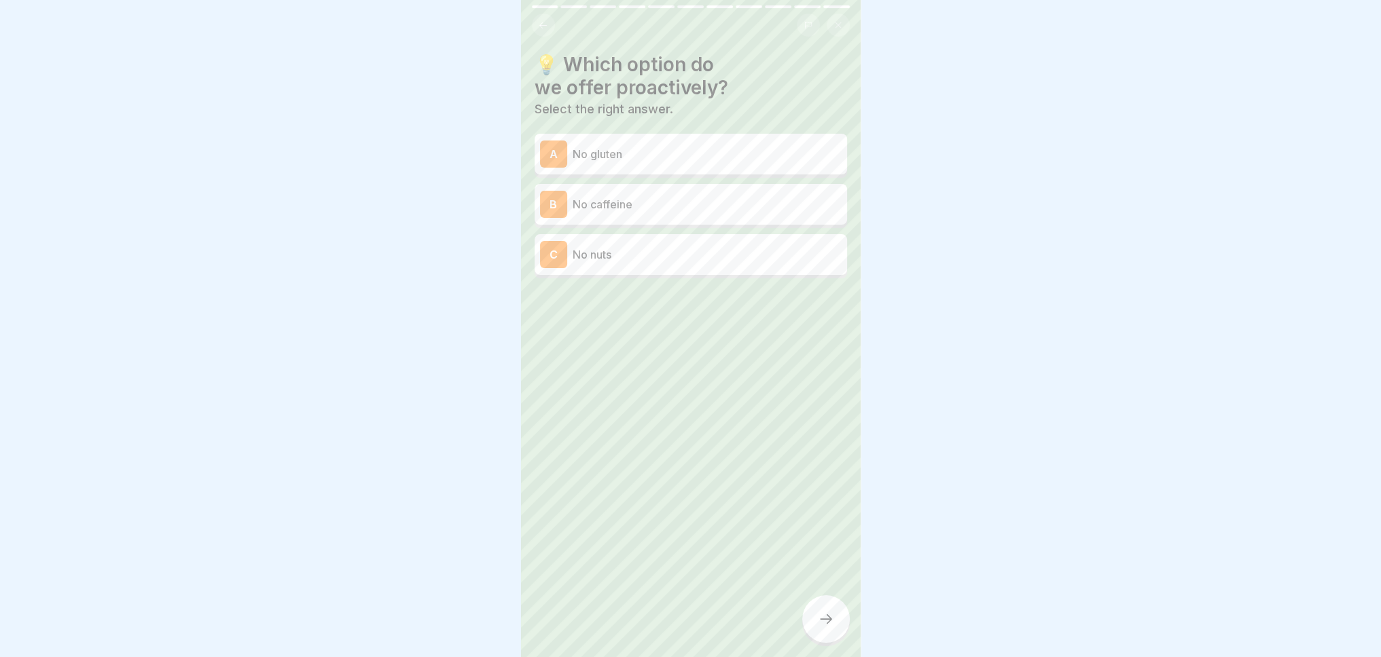
click at [630, 153] on p "No gluten" at bounding box center [706, 154] width 269 height 16
click at [602, 208] on font "No caffeine" at bounding box center [602, 205] width 60 height 14
click at [604, 255] on font "No nuts" at bounding box center [591, 255] width 39 height 14
click at [604, 166] on div "A No gluten" at bounding box center [691, 154] width 302 height 27
click at [822, 621] on div at bounding box center [826, 620] width 48 height 48
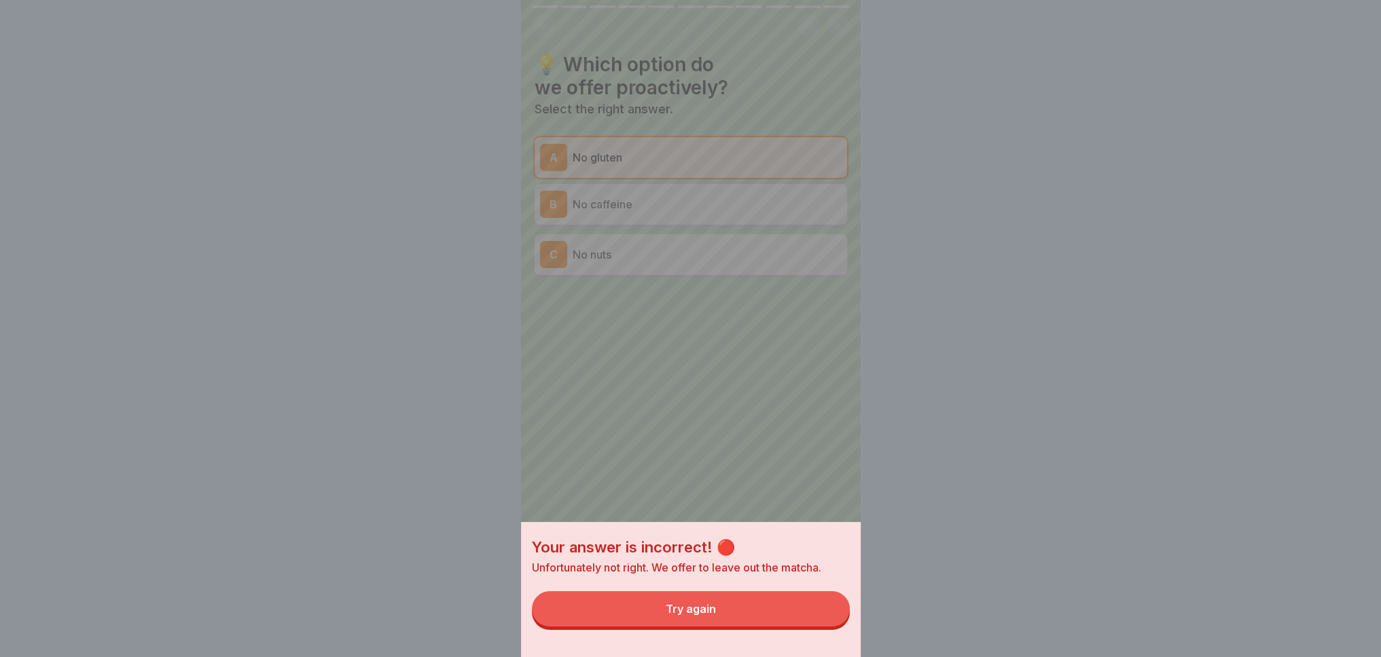
click at [785, 614] on button "Try again" at bounding box center [691, 608] width 318 height 35
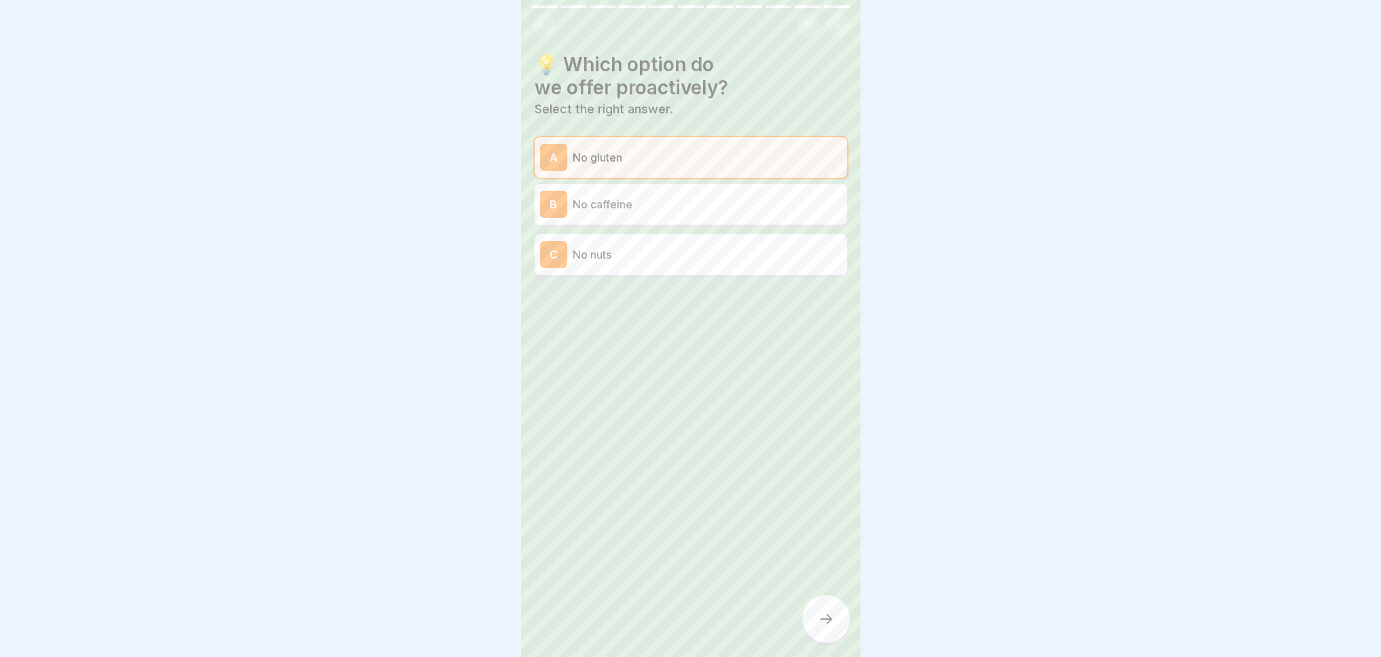
click at [573, 249] on font "No nuts" at bounding box center [591, 255] width 39 height 14
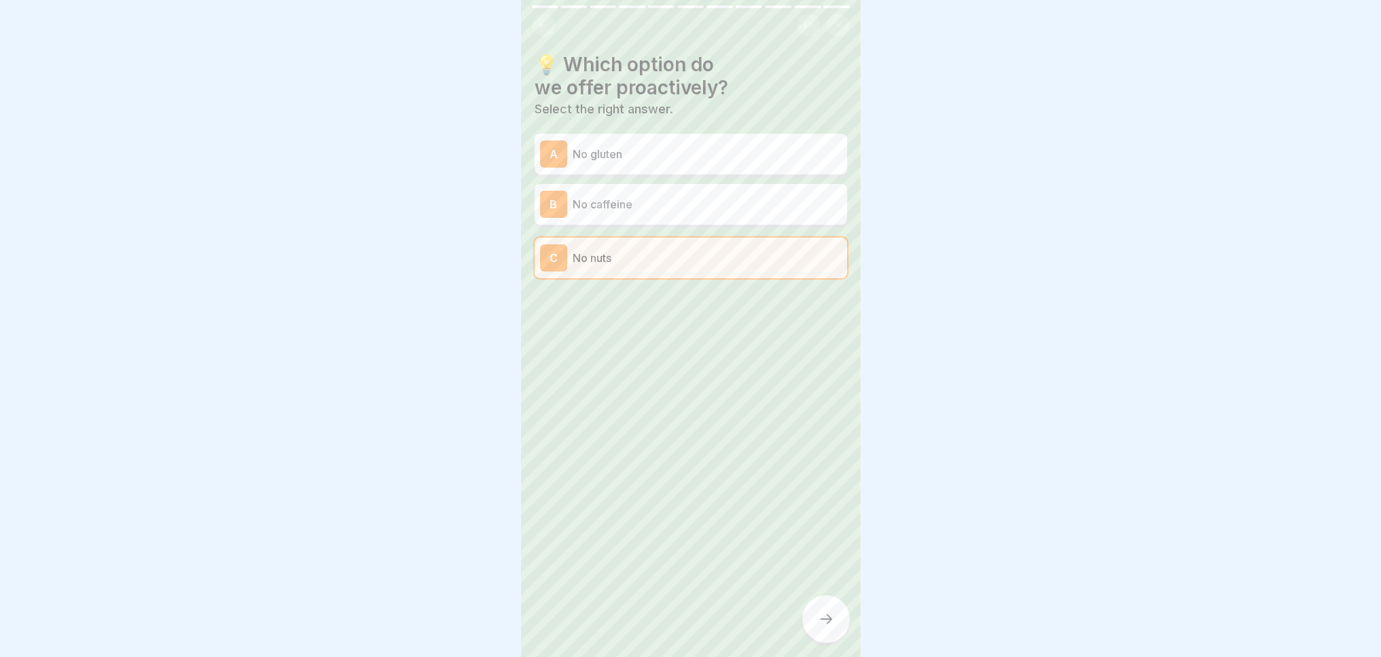
click at [651, 203] on p "No caffeine" at bounding box center [706, 204] width 269 height 16
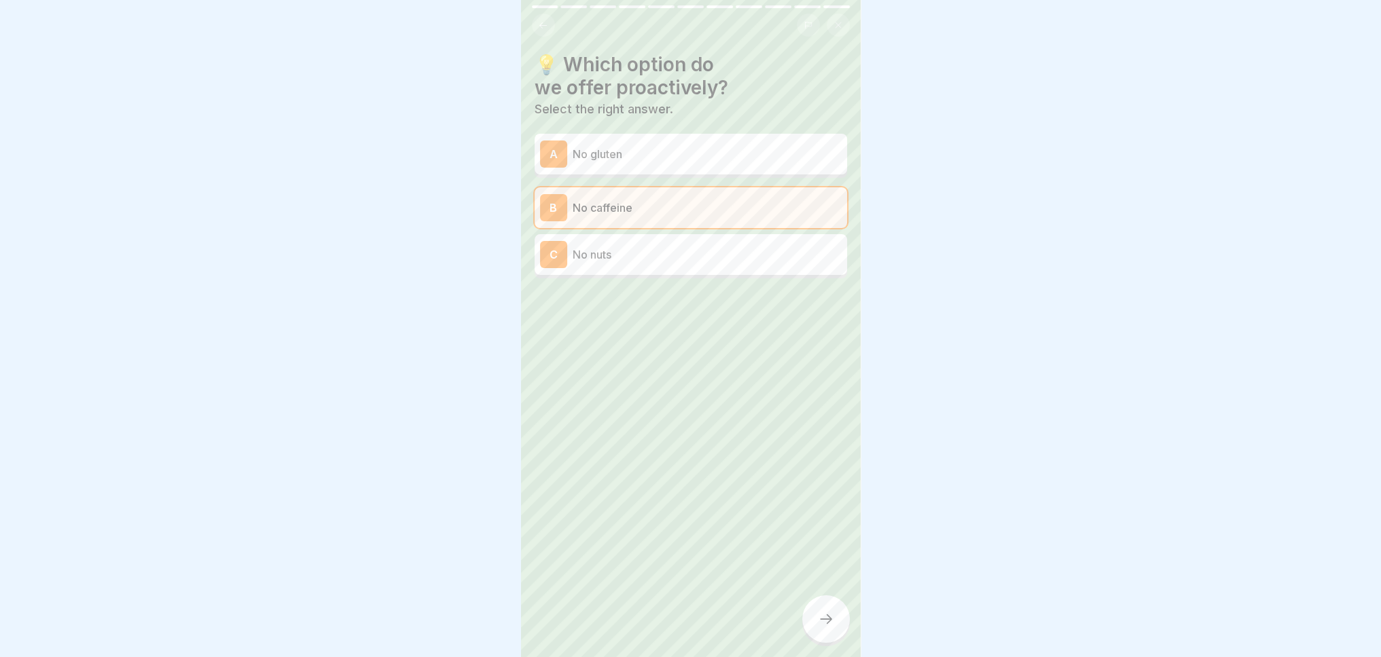
click at [830, 627] on icon at bounding box center [826, 619] width 16 height 16
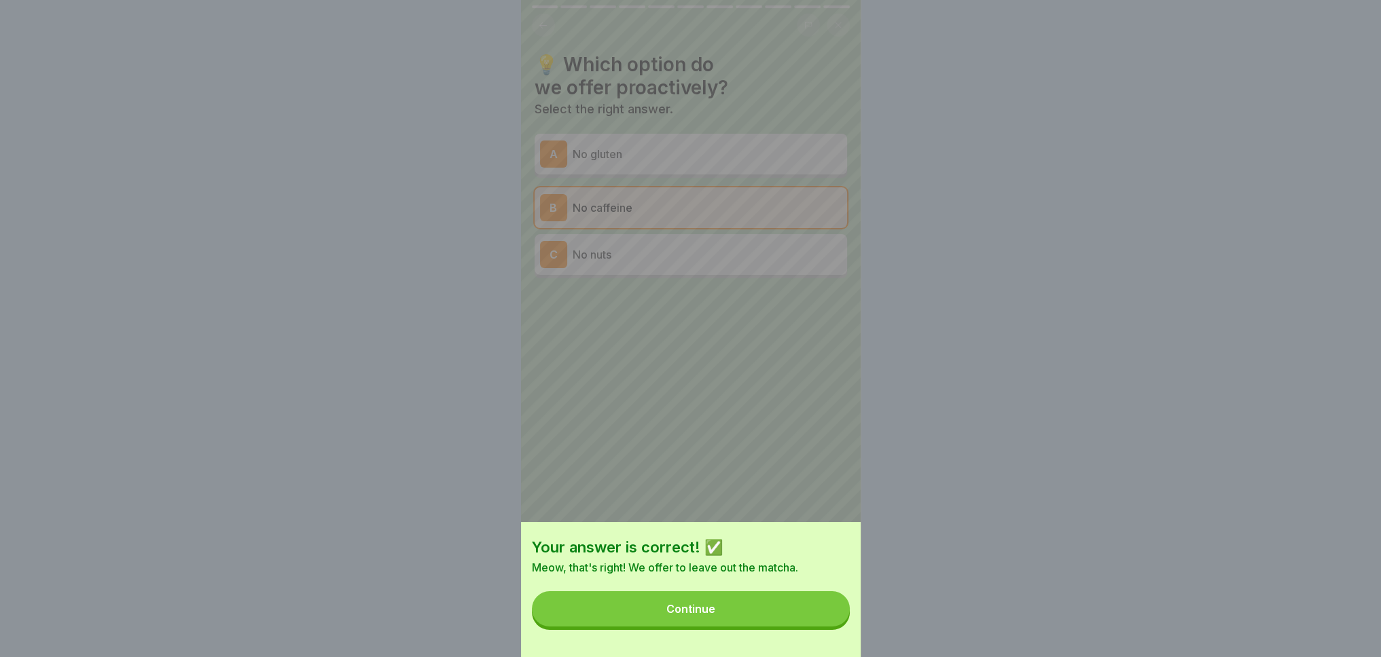
click at [811, 623] on button "Continue" at bounding box center [691, 608] width 318 height 35
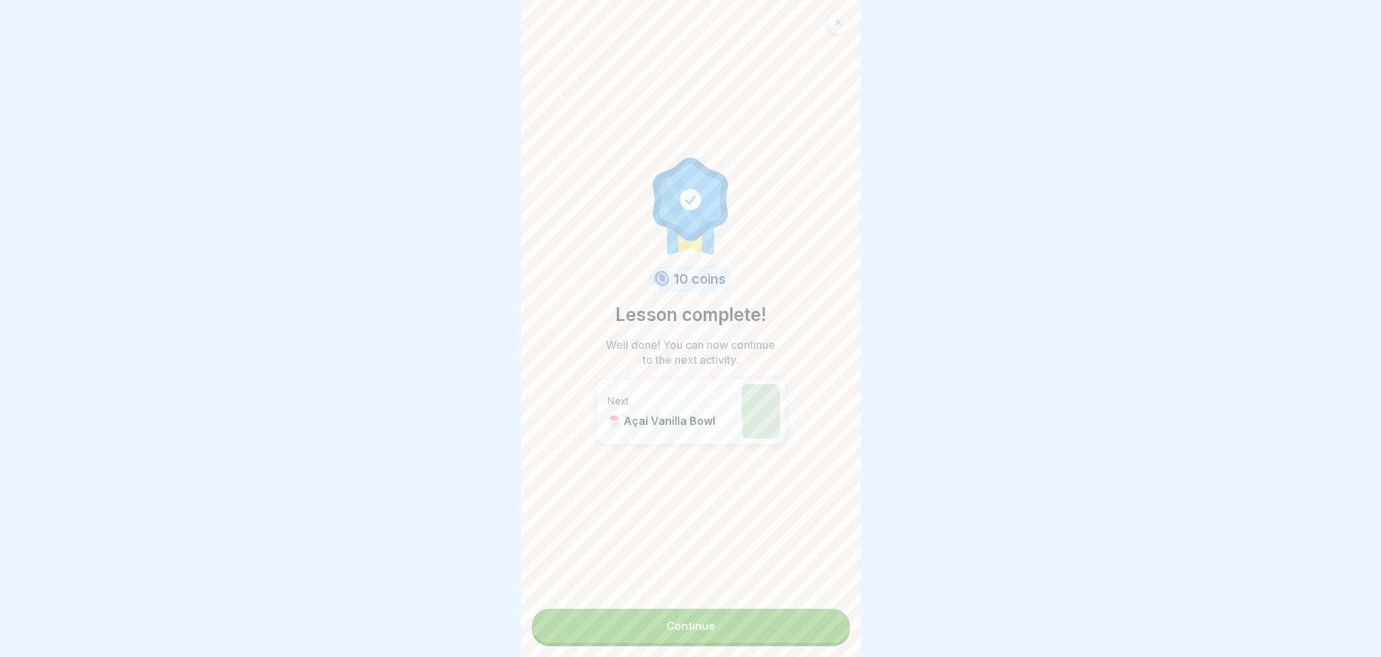
click at [634, 624] on link "Continue" at bounding box center [691, 626] width 318 height 34
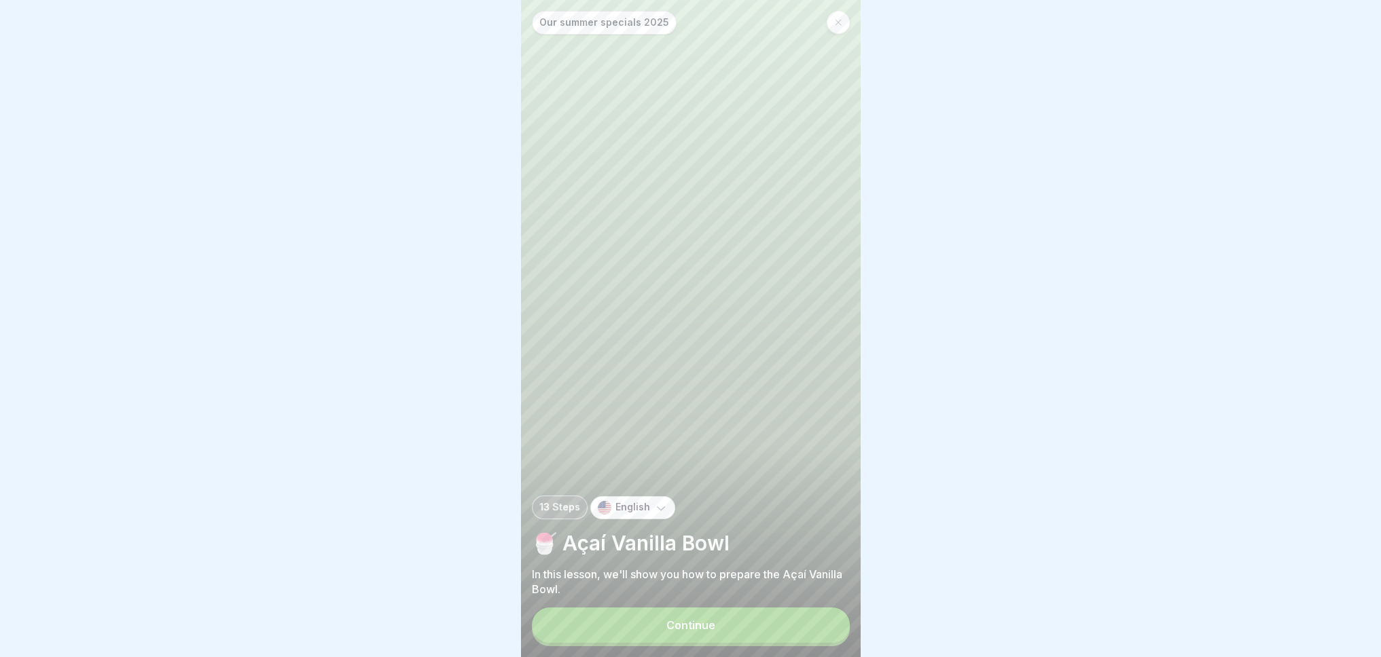
click at [631, 632] on button "Continue" at bounding box center [691, 625] width 318 height 35
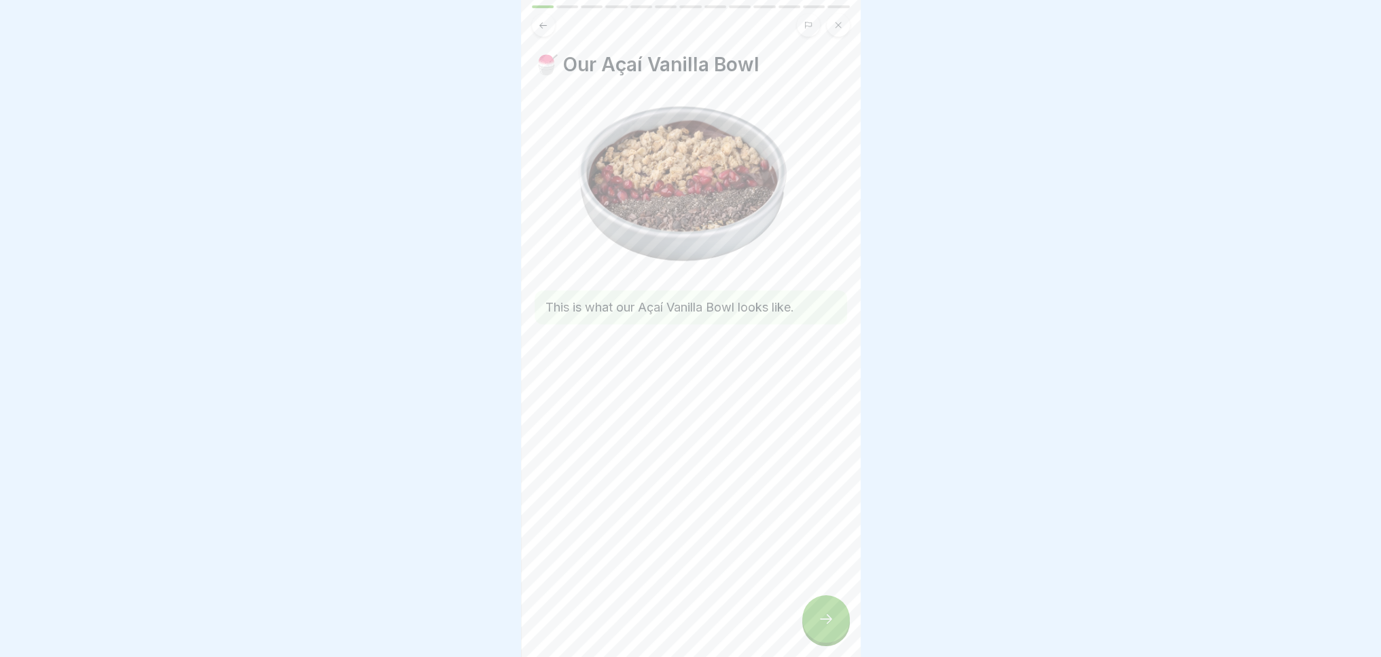
click at [826, 623] on icon at bounding box center [826, 619] width 16 height 16
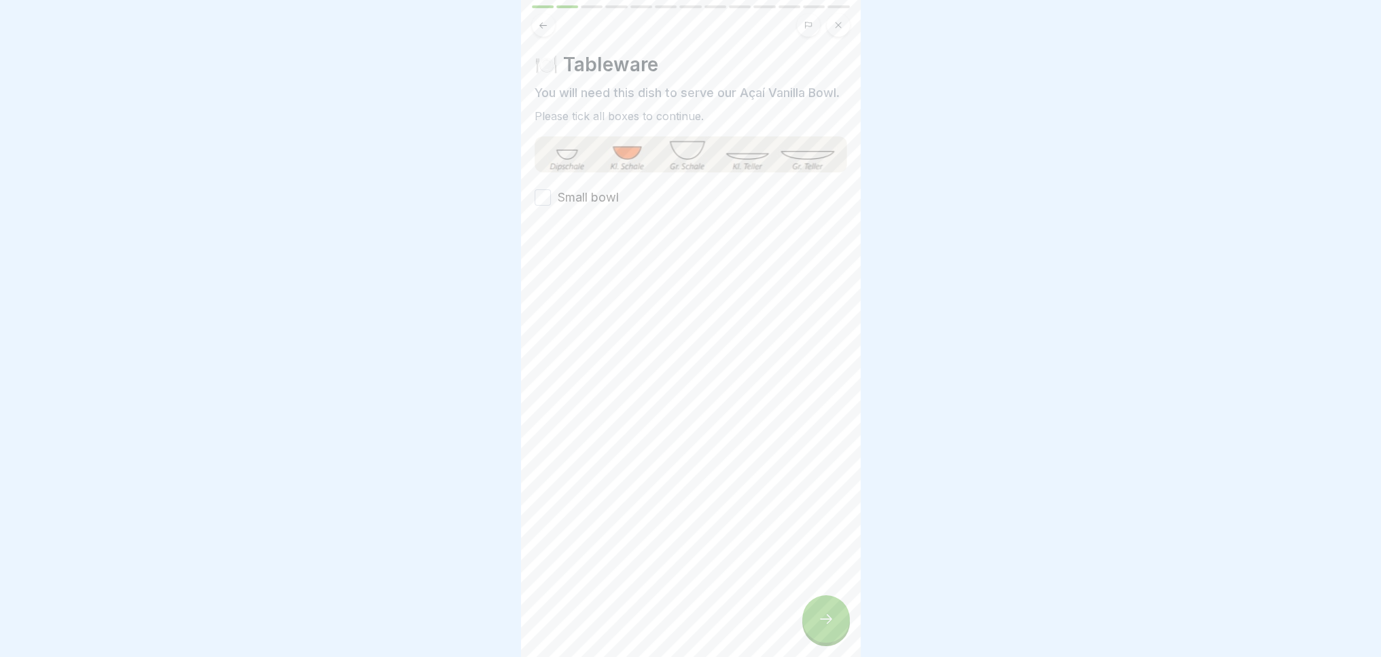
click at [541, 206] on button "Small bowl" at bounding box center [542, 197] width 16 height 16
click at [820, 627] on icon at bounding box center [826, 619] width 16 height 16
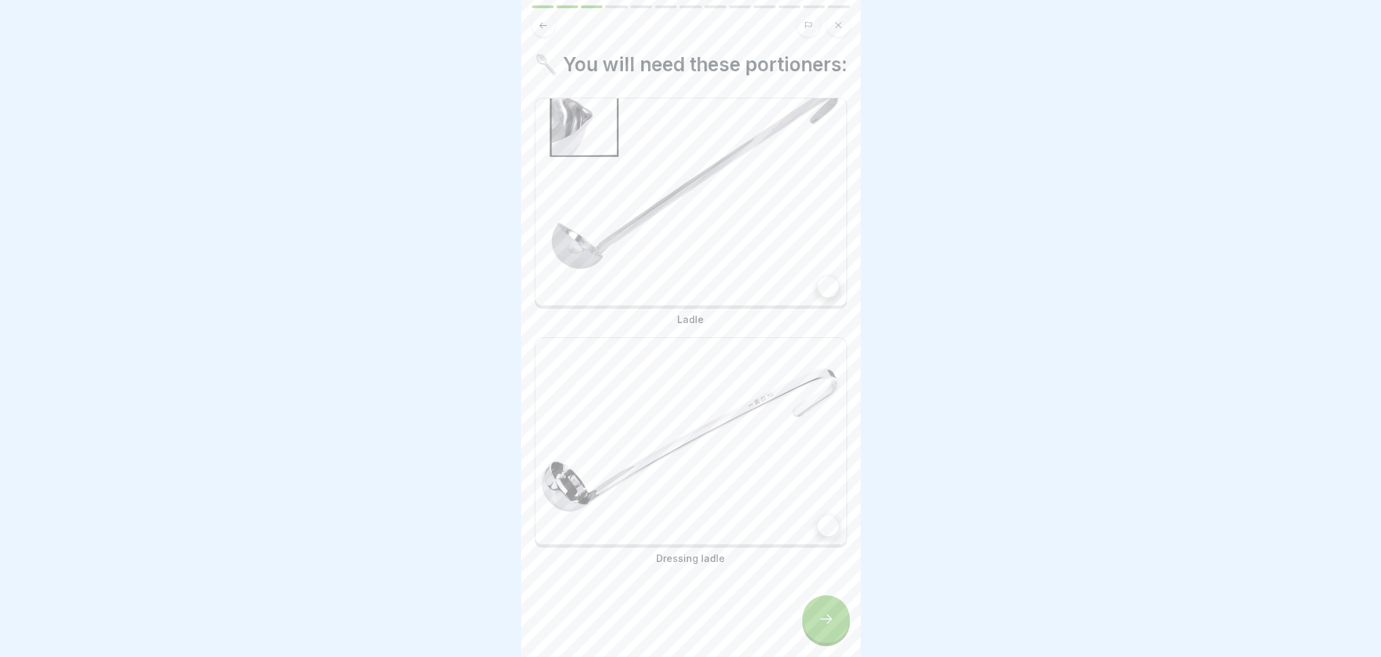
click at [825, 536] on div at bounding box center [828, 526] width 20 height 20
click at [826, 306] on img at bounding box center [690, 201] width 311 height 207
click at [827, 643] on div at bounding box center [826, 620] width 48 height 48
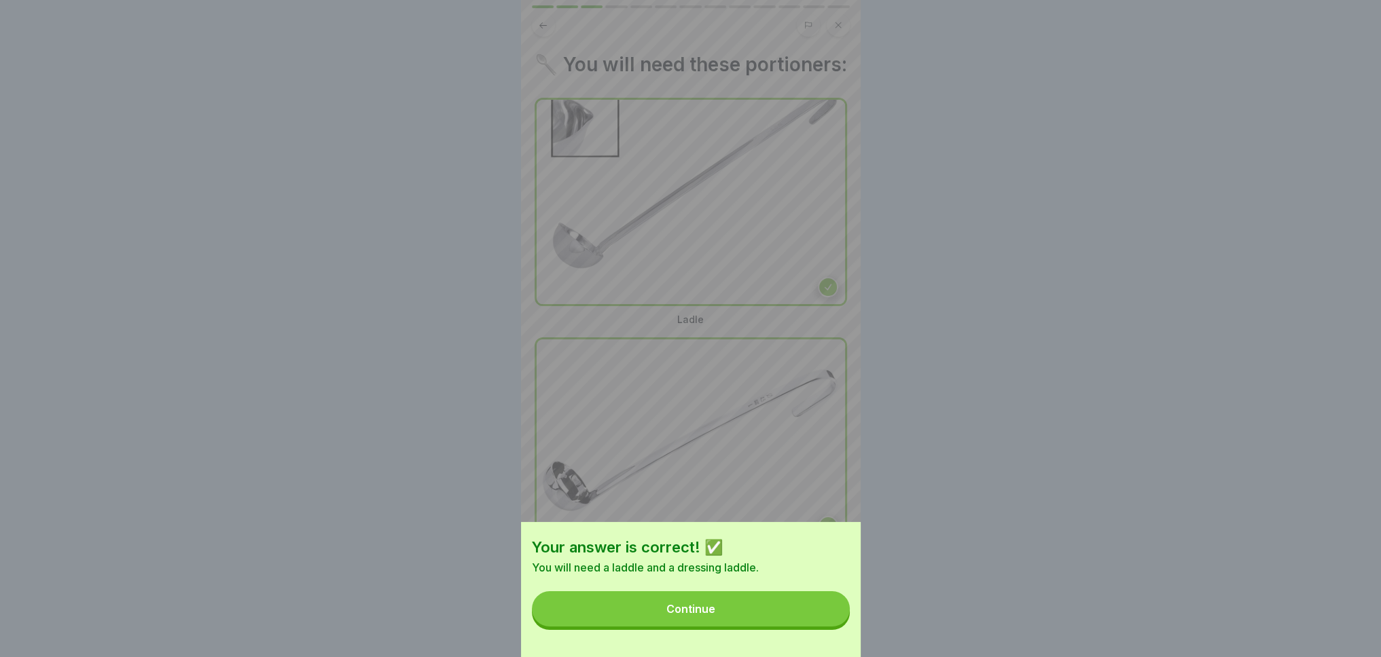
click at [800, 623] on button "Continue" at bounding box center [691, 608] width 318 height 35
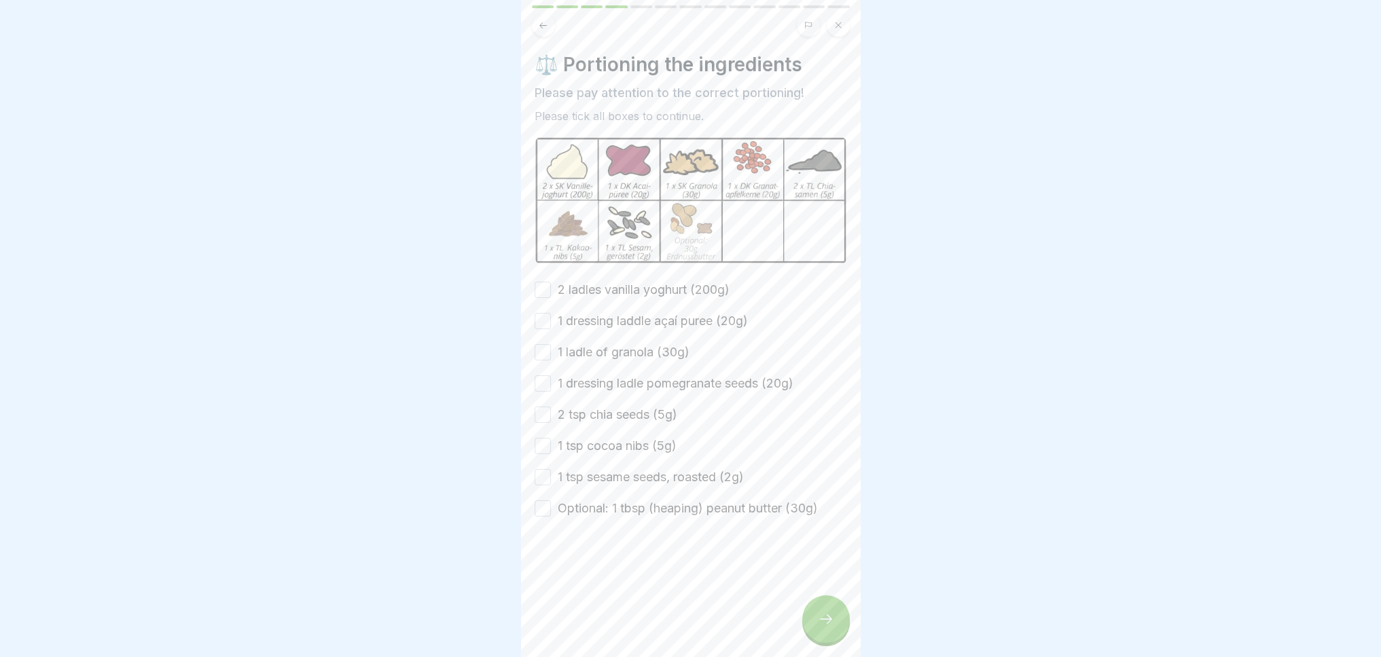
click at [543, 285] on button "2 ladles vanilla yoghurt (200g)" at bounding box center [542, 290] width 16 height 16
click at [536, 316] on button "1 dressing laddle açaí puree (20g)" at bounding box center [542, 321] width 16 height 16
click at [538, 352] on button "1 ladle of granola (30g)" at bounding box center [542, 352] width 16 height 16
click at [541, 385] on button "1 dressing ladle pomegranate seeds (20g)" at bounding box center [542, 384] width 16 height 16
click at [539, 407] on button "2 tsp chia seeds (5g)" at bounding box center [542, 415] width 16 height 16
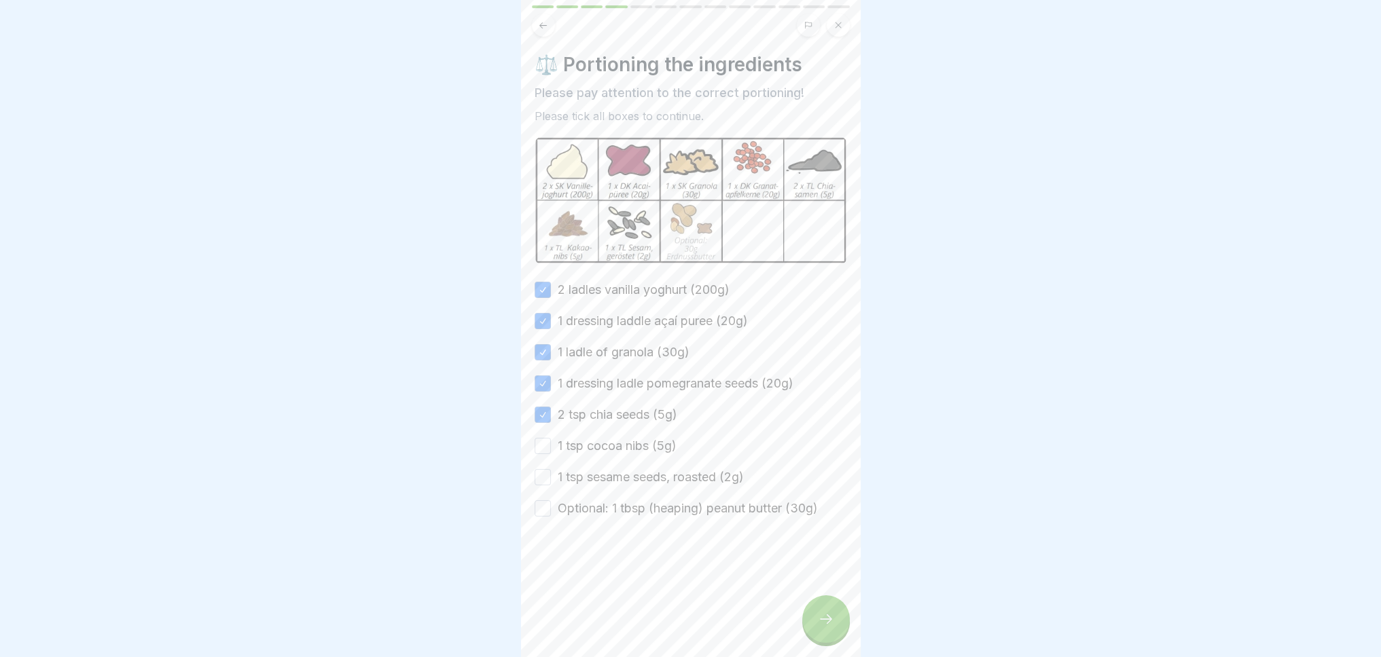
click at [538, 445] on button "1 tsp cocoa nibs (5g)" at bounding box center [542, 446] width 16 height 16
click at [536, 470] on button "1 tsp sesame seeds, roasted (2g)" at bounding box center [542, 477] width 16 height 16
click at [545, 500] on button "Optional: 1 tbsp (heaping) peanut butter (30g)" at bounding box center [542, 508] width 16 height 16
click at [826, 627] on icon at bounding box center [826, 619] width 16 height 16
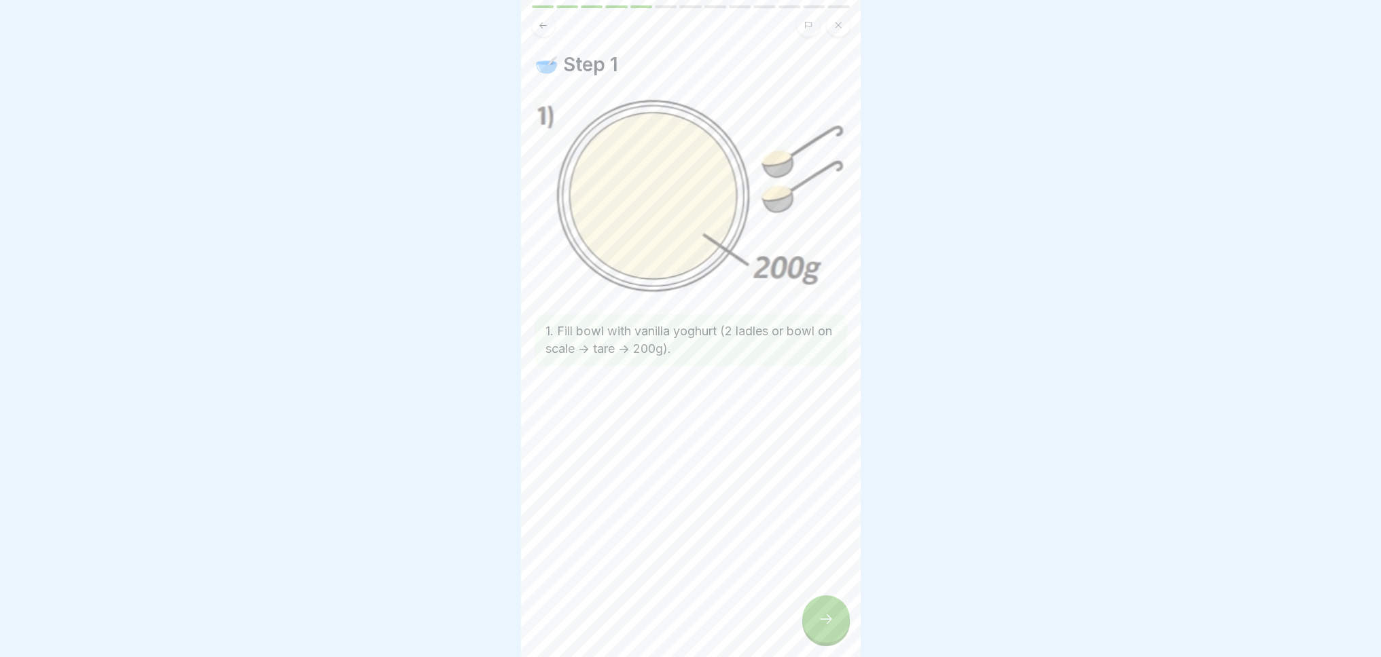
click at [825, 627] on icon at bounding box center [826, 619] width 16 height 16
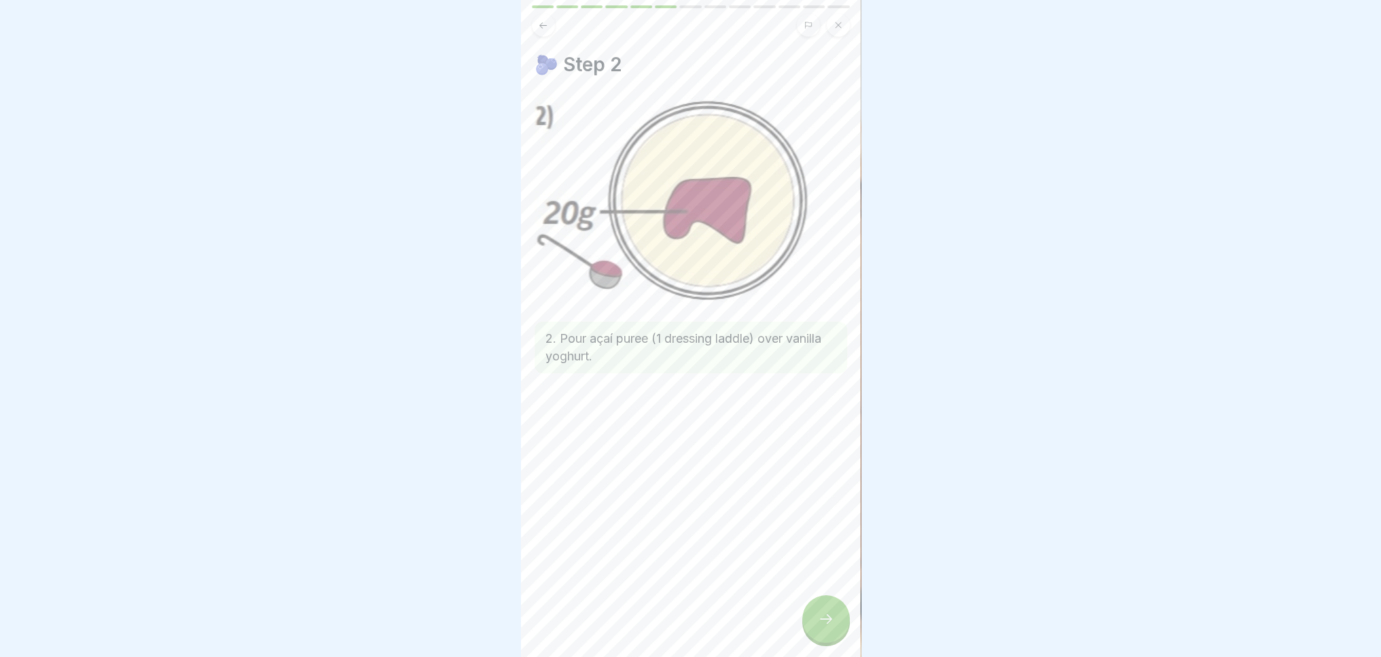
click at [825, 627] on icon at bounding box center [826, 619] width 16 height 16
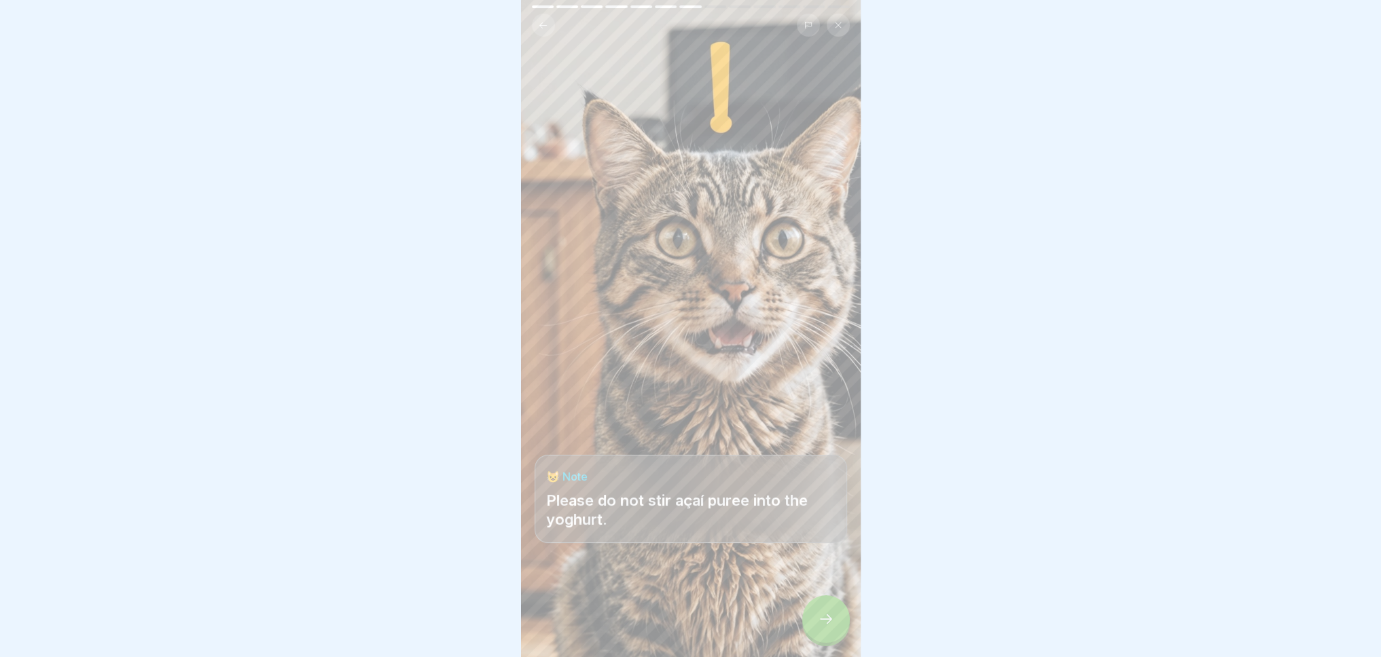
click at [825, 627] on icon at bounding box center [826, 619] width 16 height 16
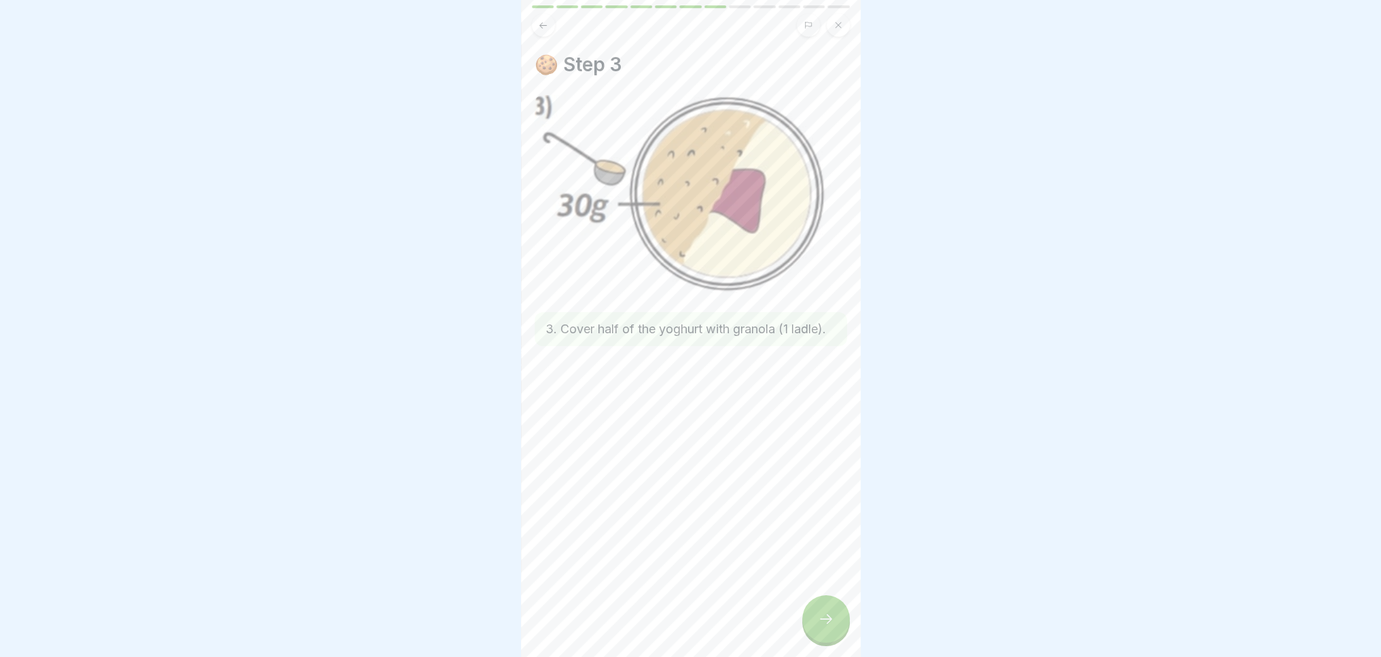
click at [825, 627] on icon at bounding box center [826, 619] width 16 height 16
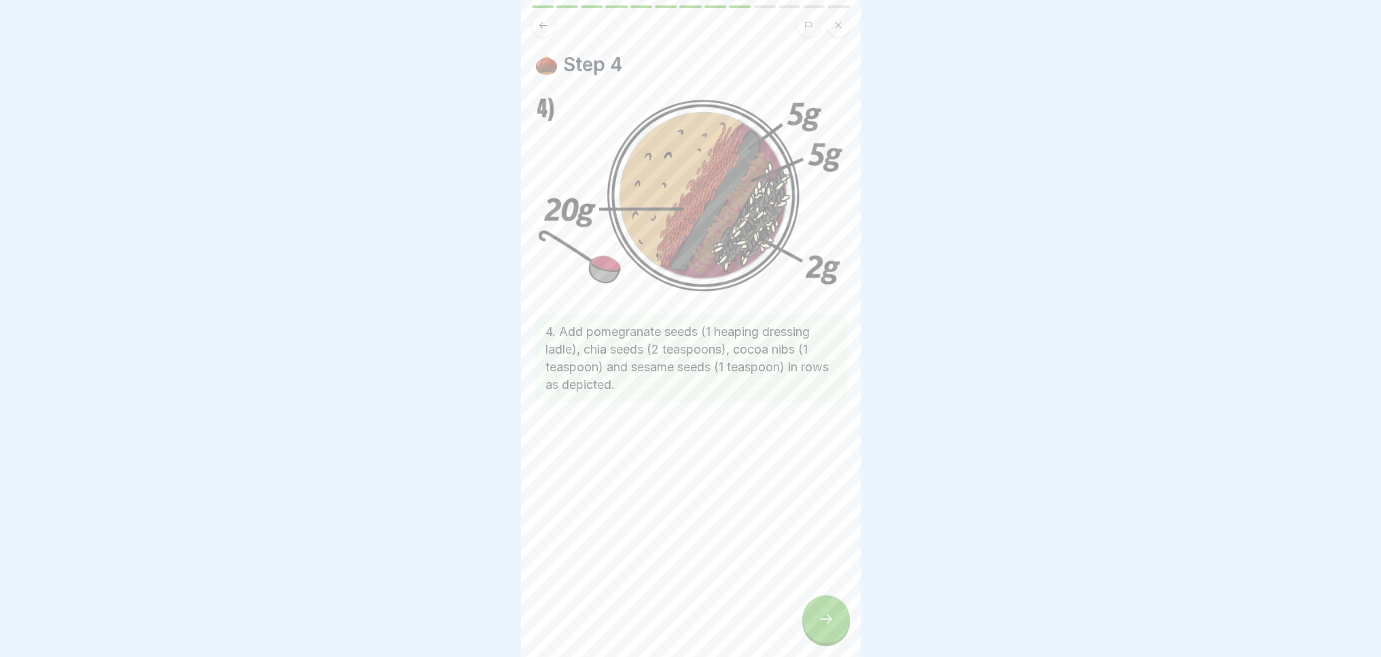
click at [826, 627] on icon at bounding box center [826, 619] width 16 height 16
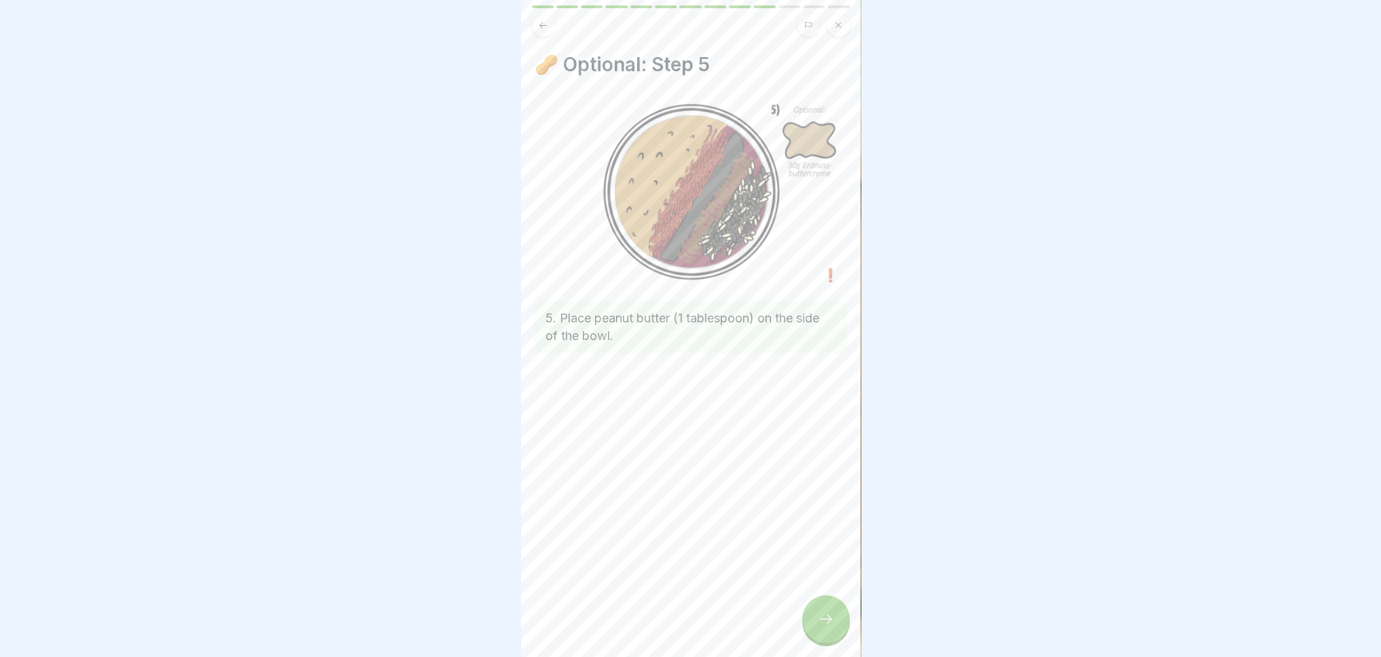
click at [826, 627] on icon at bounding box center [826, 619] width 16 height 16
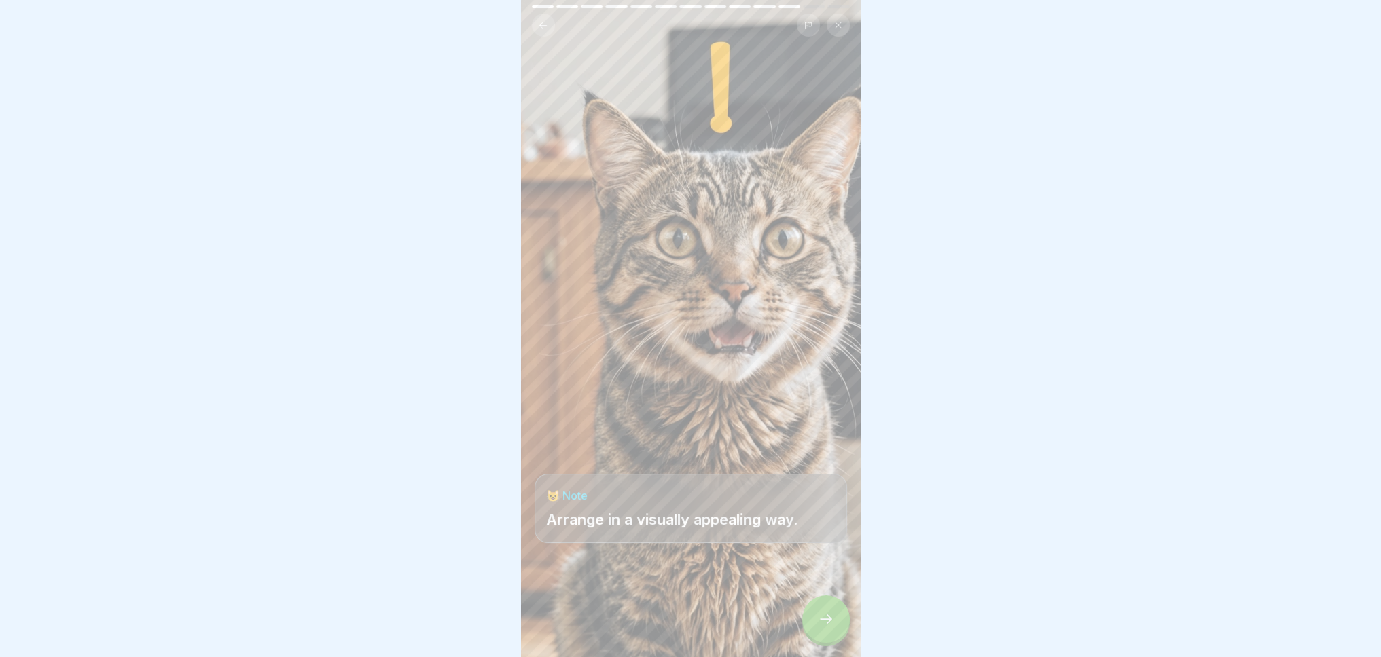
click at [826, 627] on icon at bounding box center [826, 619] width 16 height 16
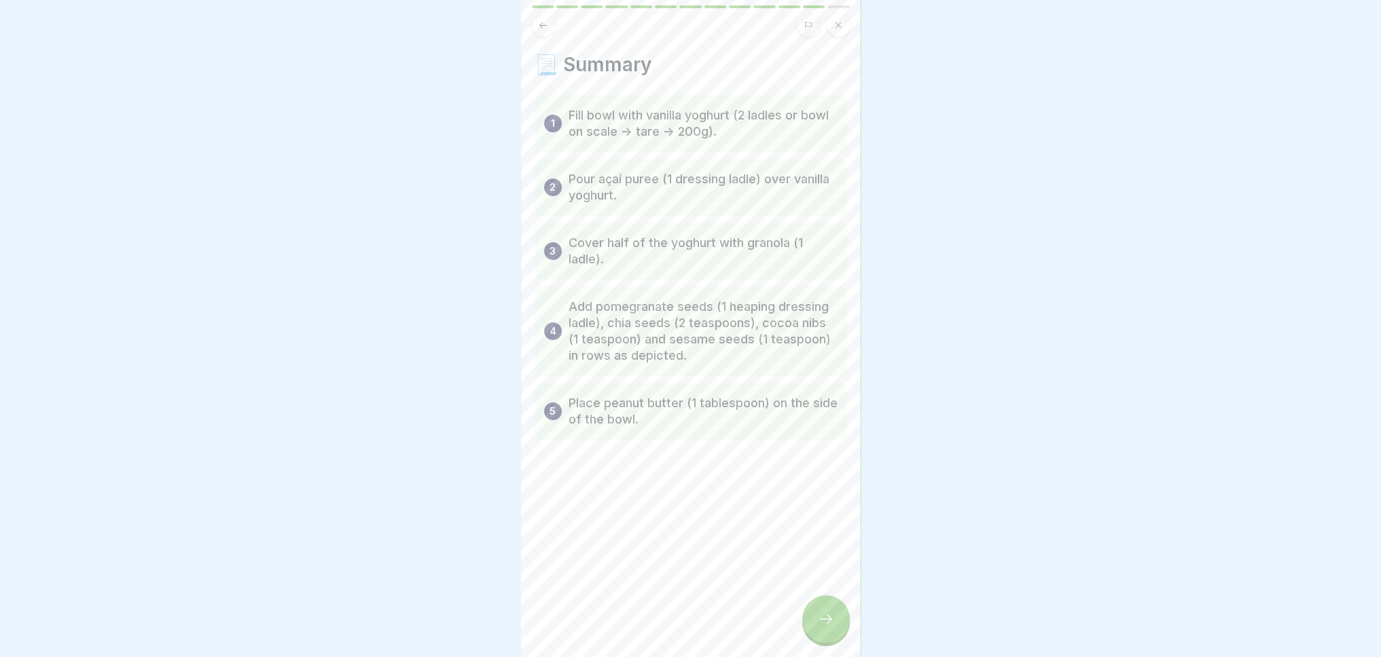
click at [826, 627] on icon at bounding box center [826, 619] width 16 height 16
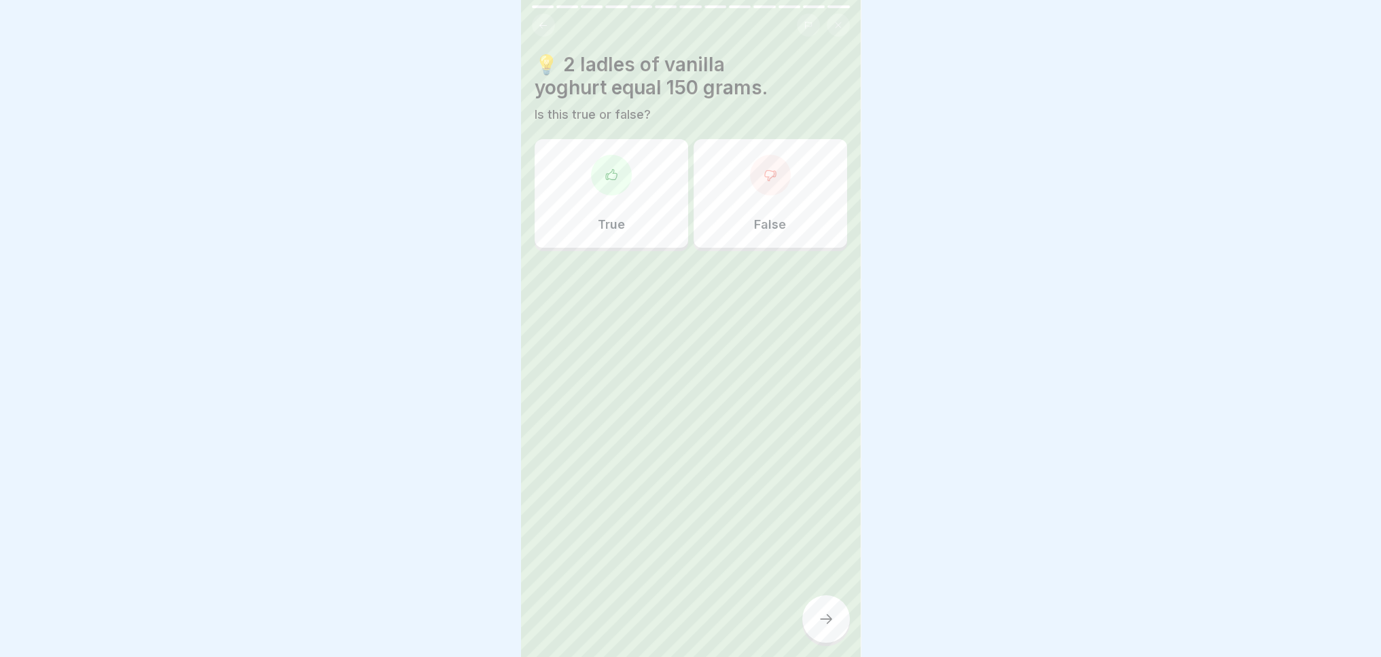
click at [602, 189] on div at bounding box center [611, 175] width 41 height 41
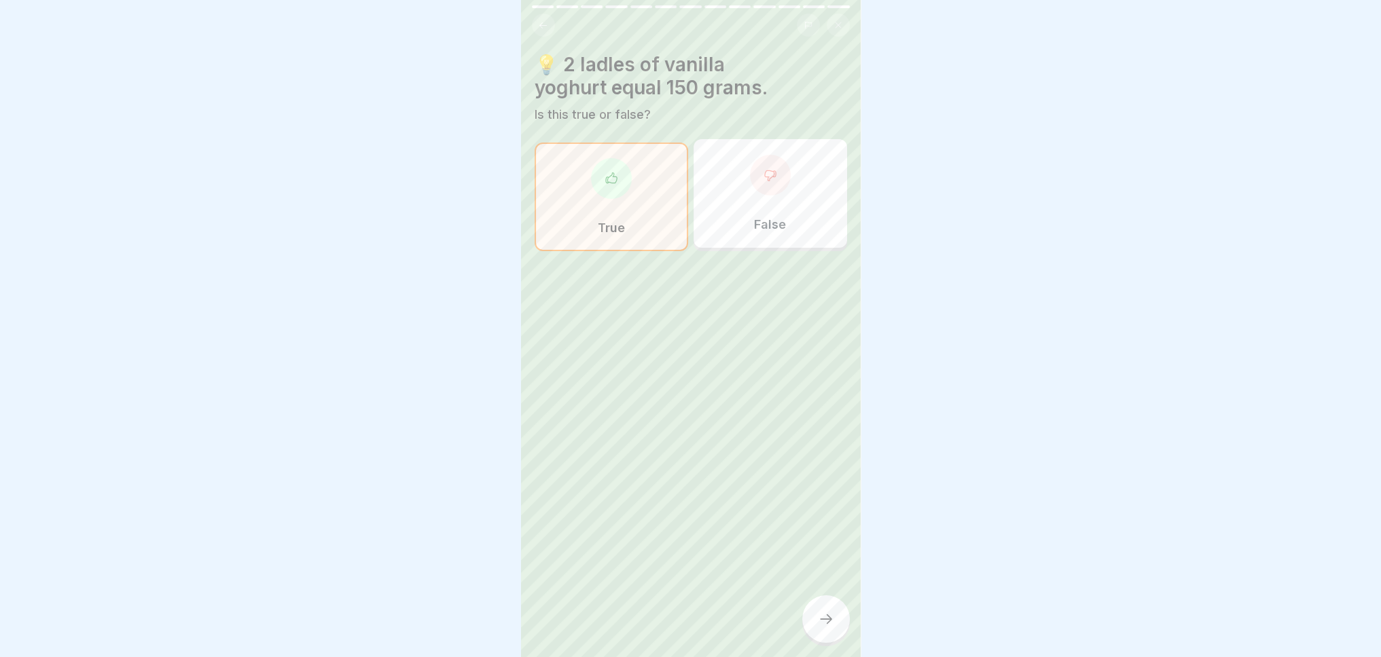
click at [834, 634] on div at bounding box center [826, 620] width 48 height 48
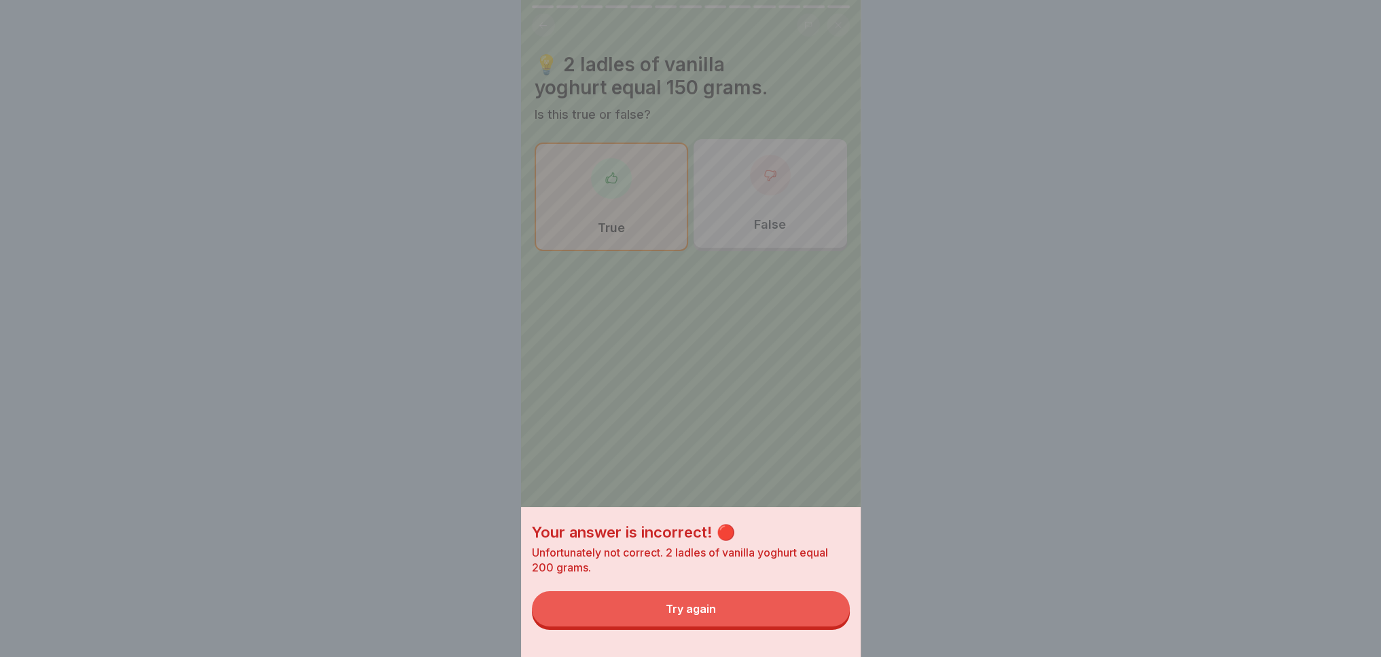
drag, startPoint x: 807, startPoint y: 624, endPoint x: 797, endPoint y: 610, distance: 17.4
click at [807, 624] on button "Try again" at bounding box center [691, 608] width 318 height 35
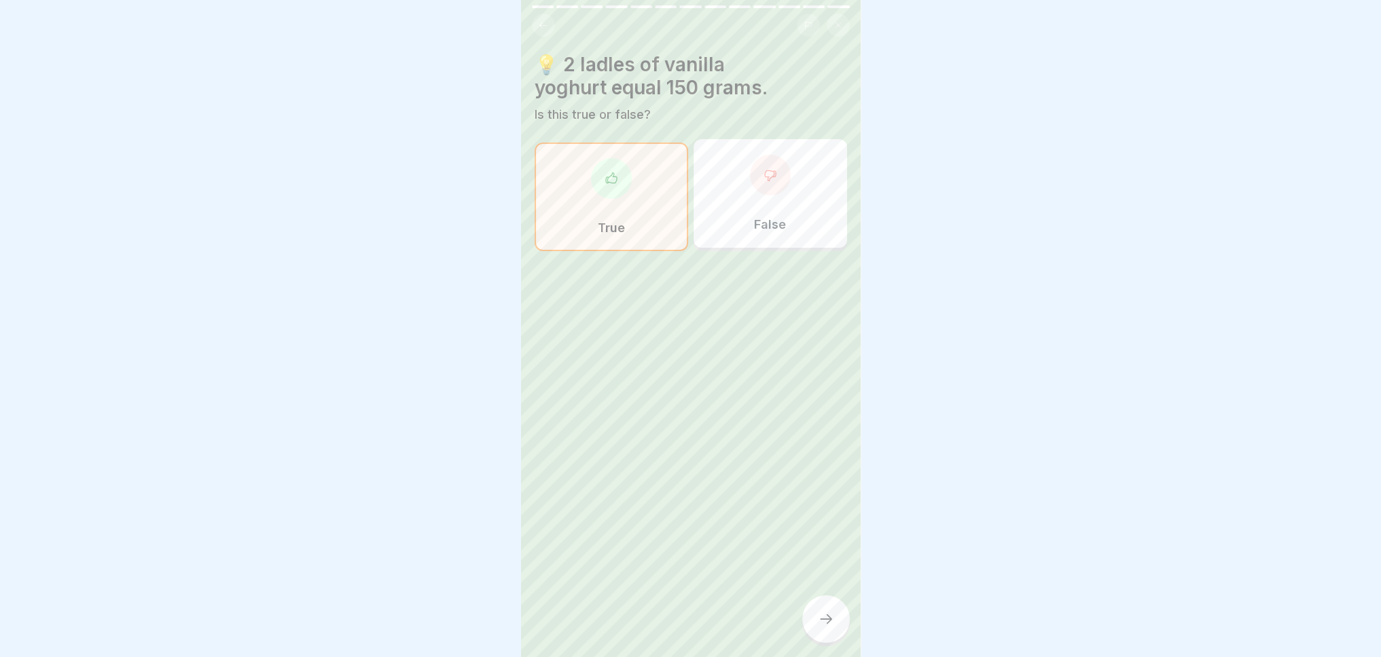
click at [762, 197] on div "False" at bounding box center [769, 193] width 153 height 109
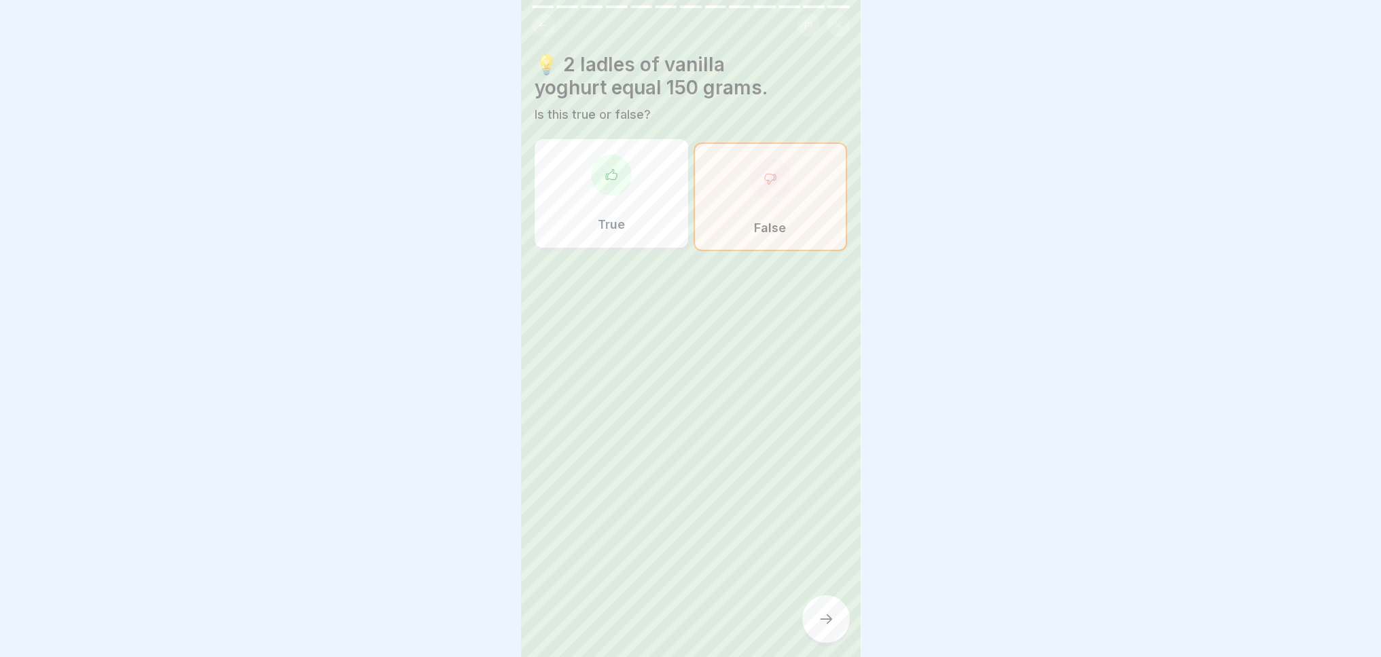
click at [814, 624] on div at bounding box center [826, 620] width 48 height 48
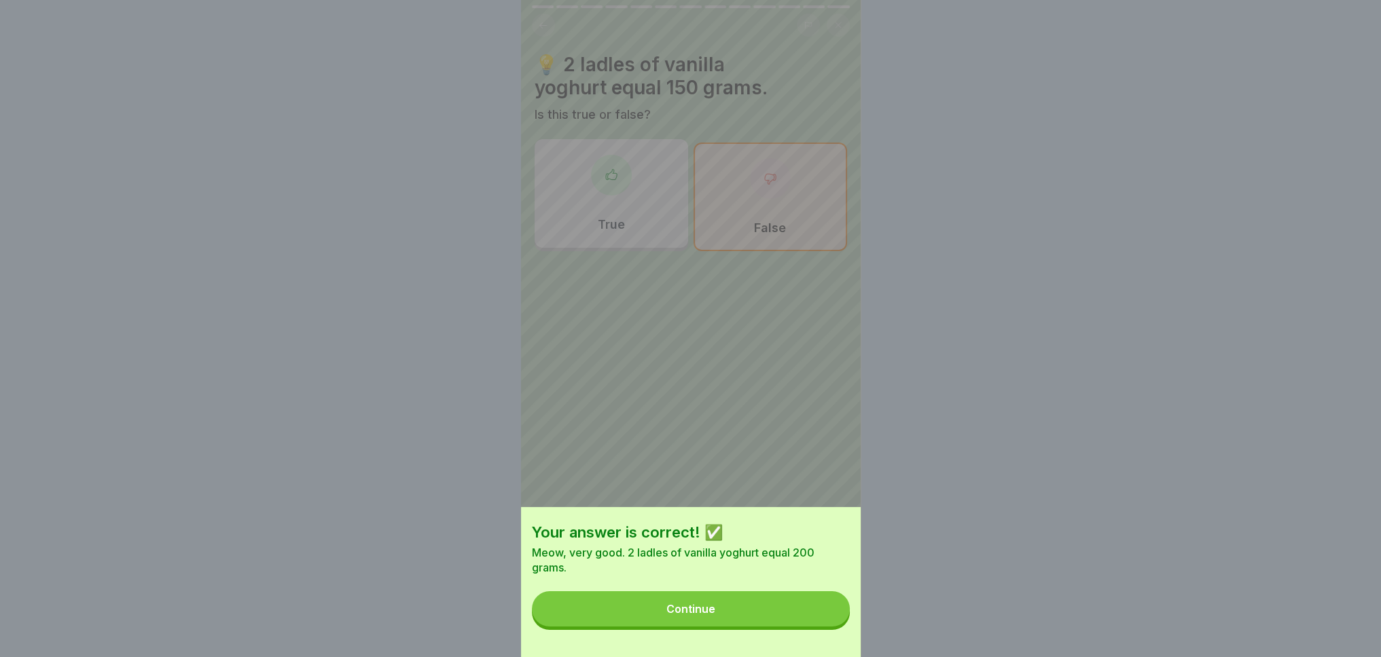
click at [809, 616] on button "Continue" at bounding box center [691, 608] width 318 height 35
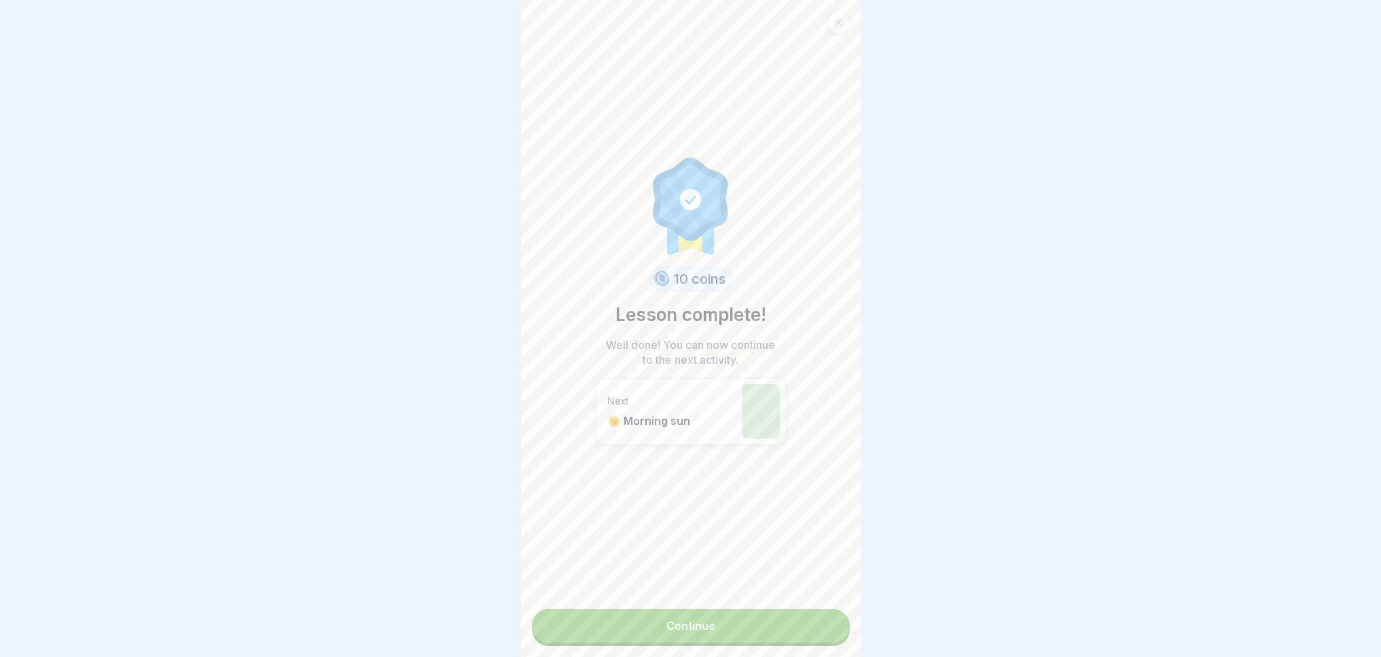
click at [769, 630] on link "Continue" at bounding box center [691, 626] width 318 height 34
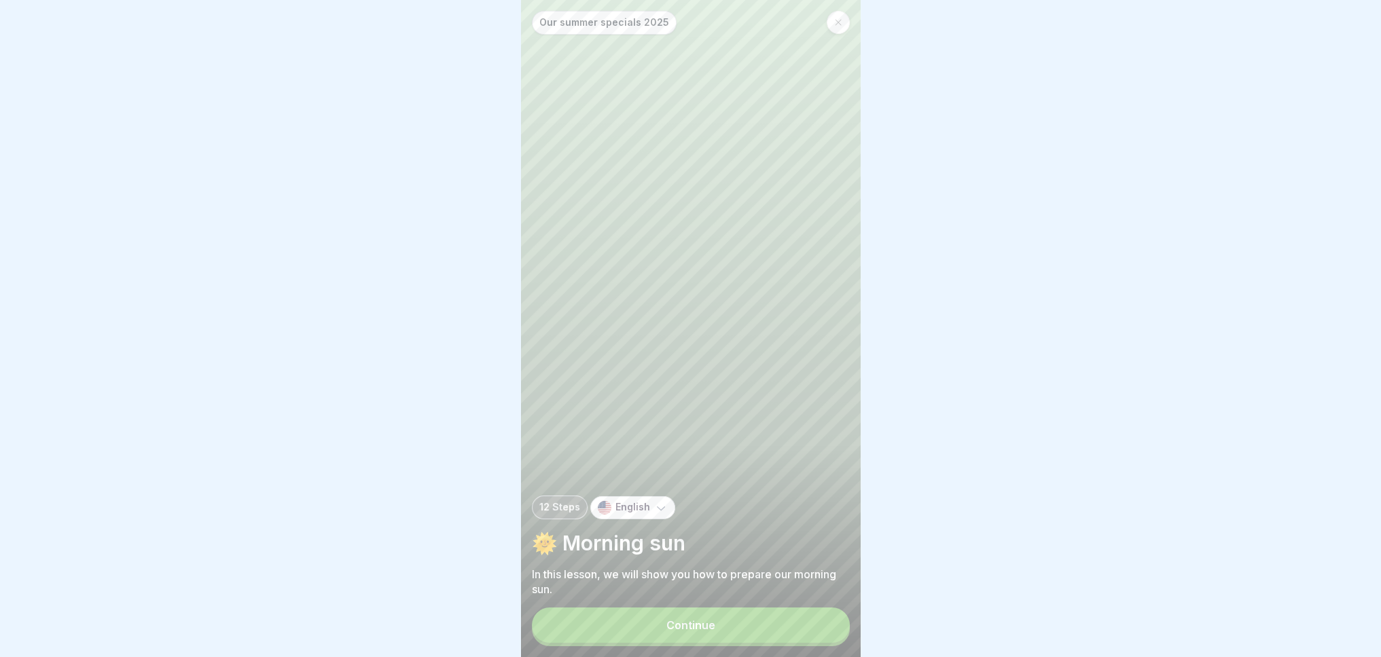
click at [766, 630] on button "Continue" at bounding box center [691, 625] width 318 height 35
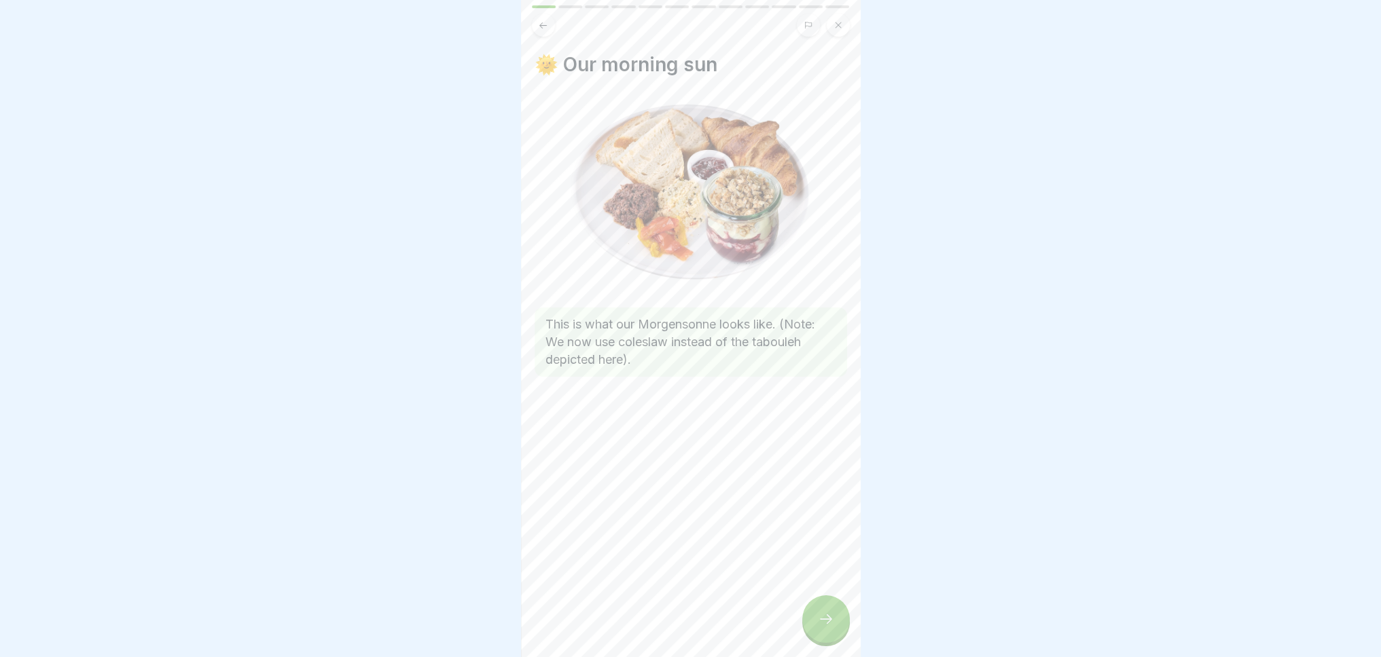
click at [828, 627] on icon at bounding box center [826, 619] width 16 height 16
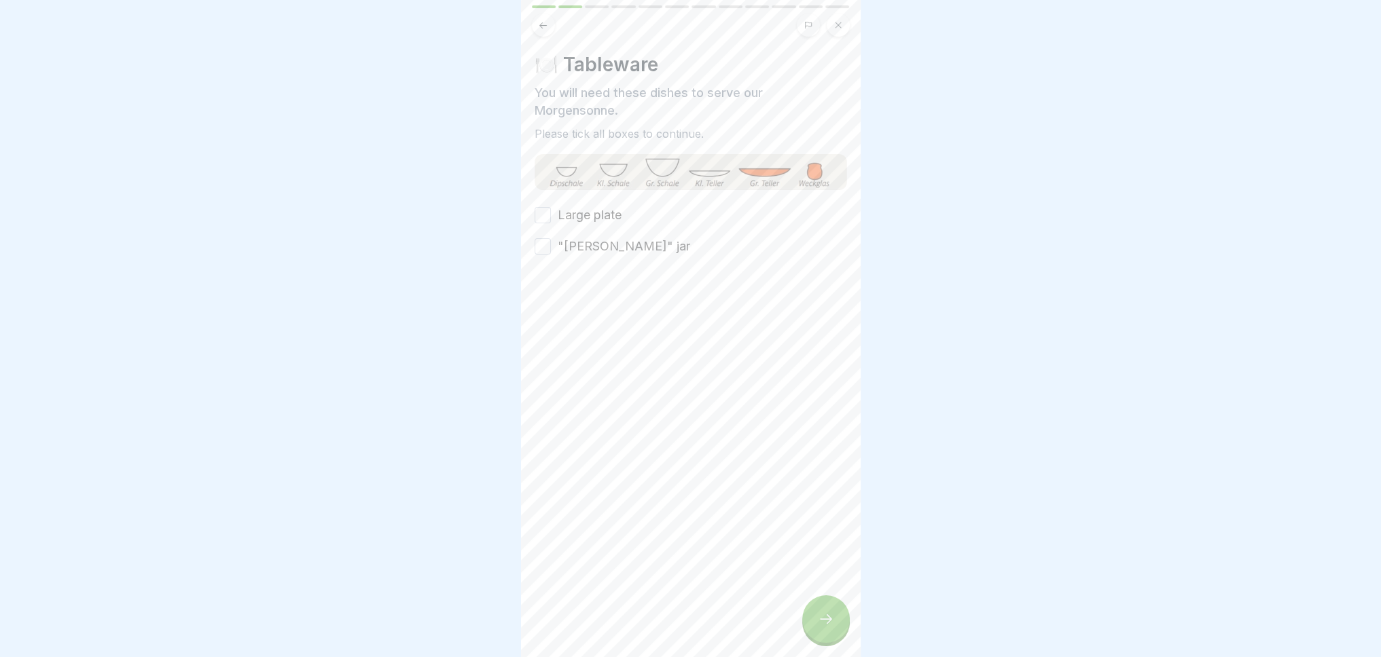
click at [542, 217] on button "Large plate" at bounding box center [542, 215] width 16 height 16
click at [539, 240] on button ""[PERSON_NAME]" jar" at bounding box center [542, 246] width 16 height 16
click at [827, 627] on icon at bounding box center [826, 619] width 16 height 16
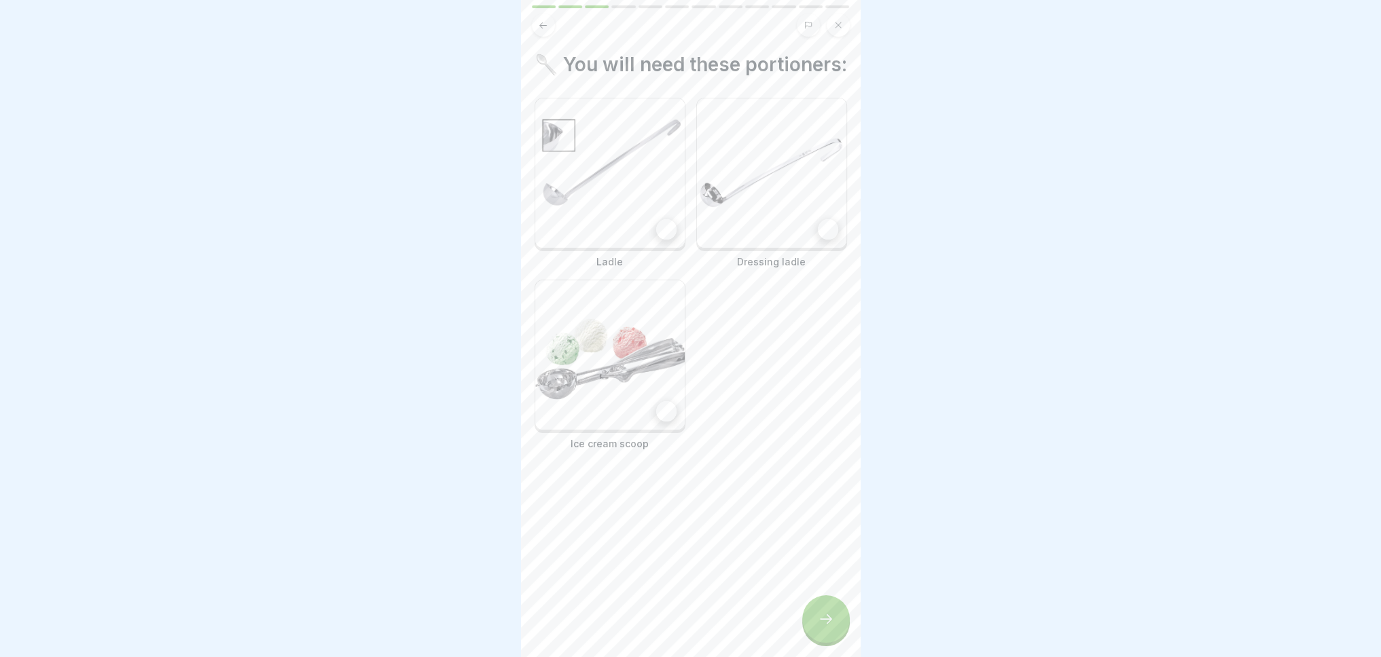
click at [827, 627] on icon at bounding box center [826, 619] width 16 height 16
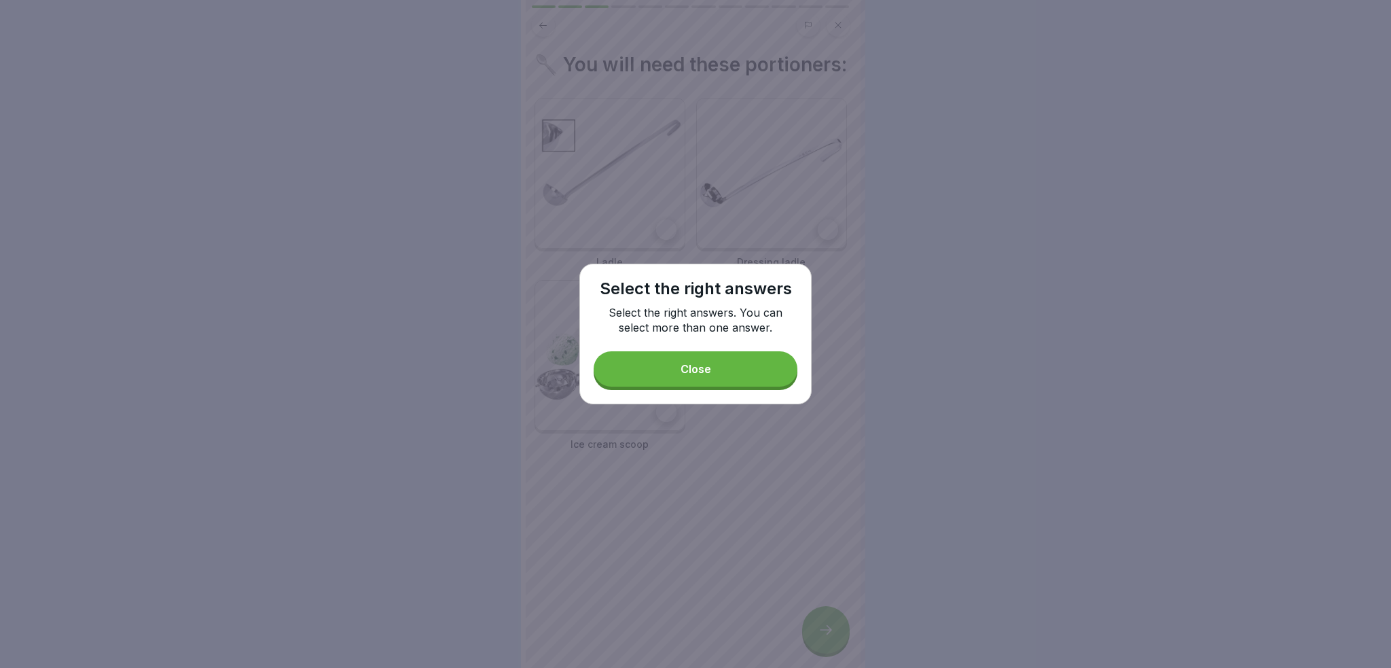
click at [676, 380] on button "Close" at bounding box center [696, 368] width 204 height 35
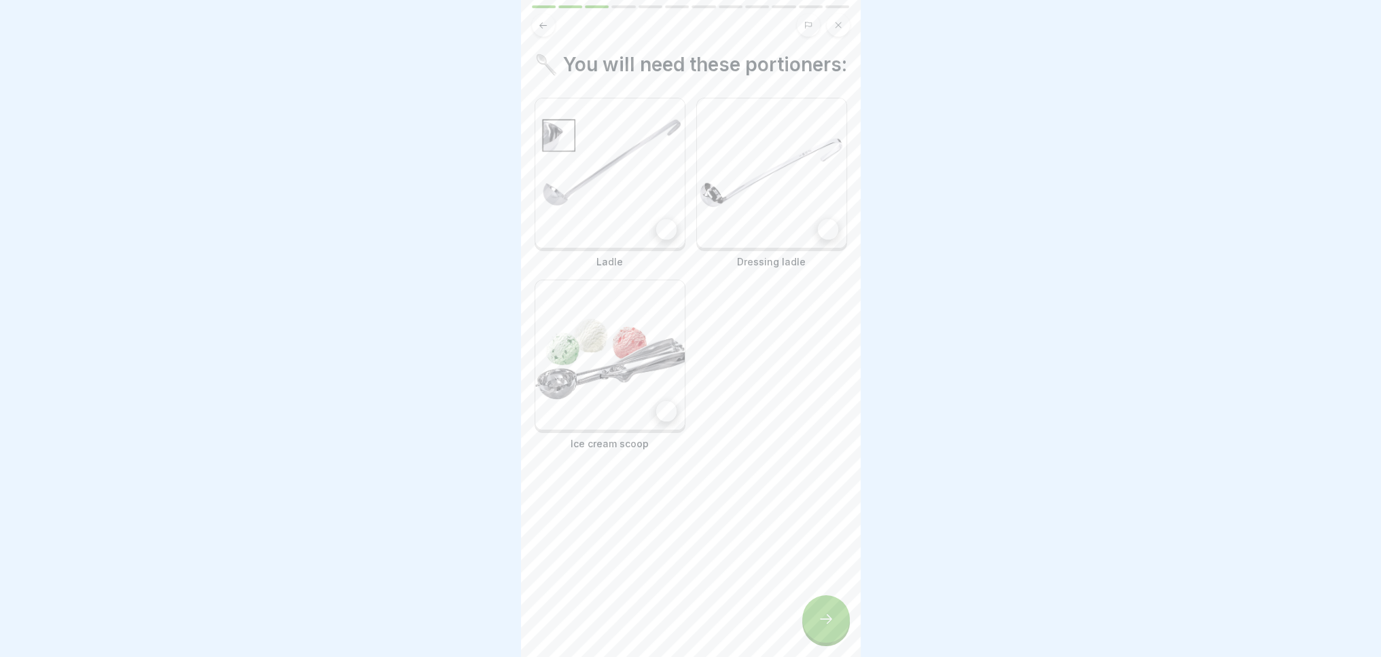
click at [656, 420] on div at bounding box center [666, 411] width 20 height 20
click at [630, 223] on img at bounding box center [609, 172] width 149 height 149
click at [749, 219] on img at bounding box center [771, 172] width 149 height 149
click at [823, 624] on icon at bounding box center [826, 619] width 16 height 16
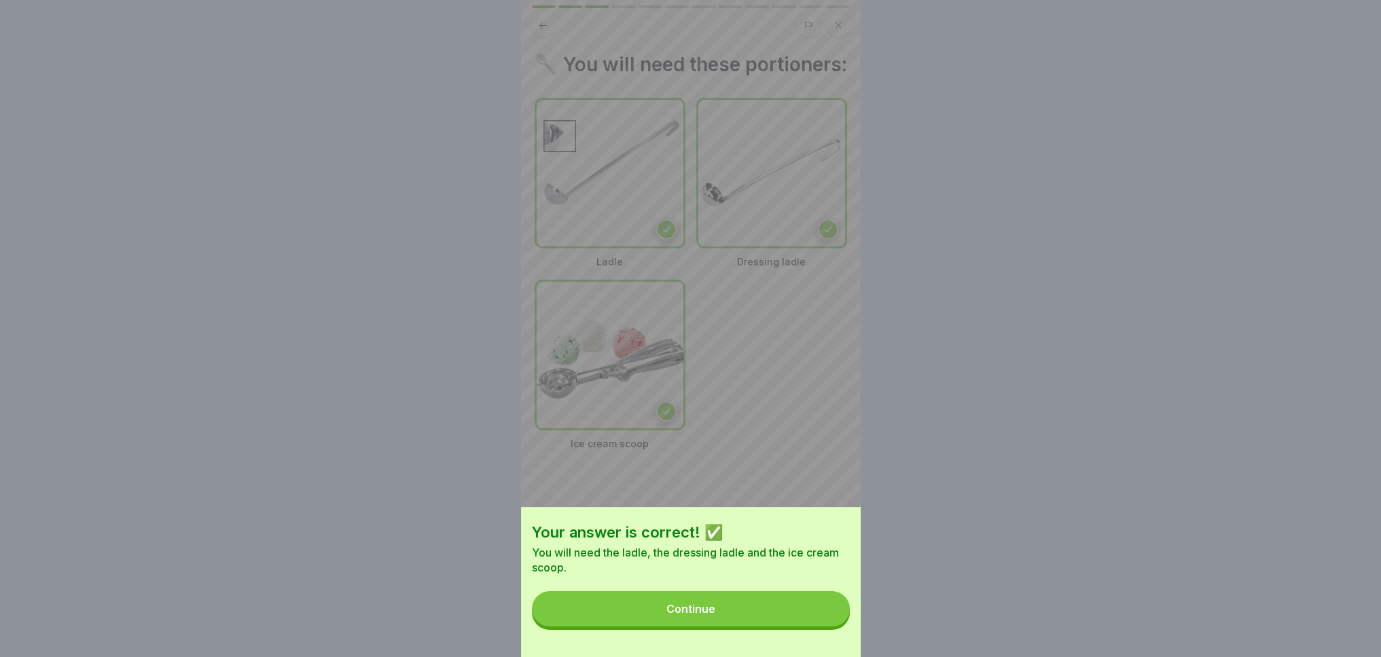
click at [798, 619] on button "Continue" at bounding box center [691, 608] width 318 height 35
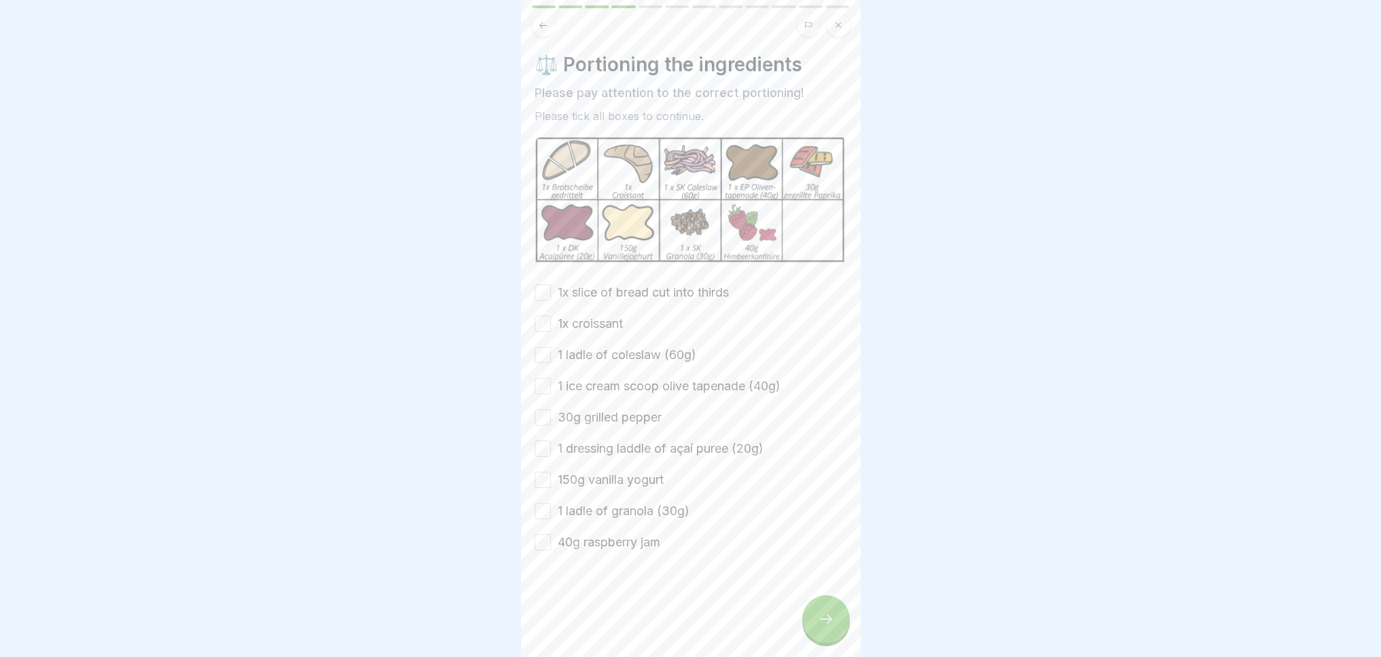
click at [543, 287] on button "1x slice of bread cut into thirds" at bounding box center [542, 293] width 16 height 16
click at [543, 316] on button "1x croissant" at bounding box center [542, 324] width 16 height 16
click at [536, 347] on button "1 ladle of coleslaw (60g)" at bounding box center [542, 355] width 16 height 16
click at [545, 371] on div "1x slice of bread cut into thirds 1x croissant 1 ladle of coleslaw (60g) 1 ice …" at bounding box center [690, 418] width 312 height 268
click at [541, 388] on button "1 ice cream scoop olive tapenade (40g)" at bounding box center [542, 386] width 16 height 16
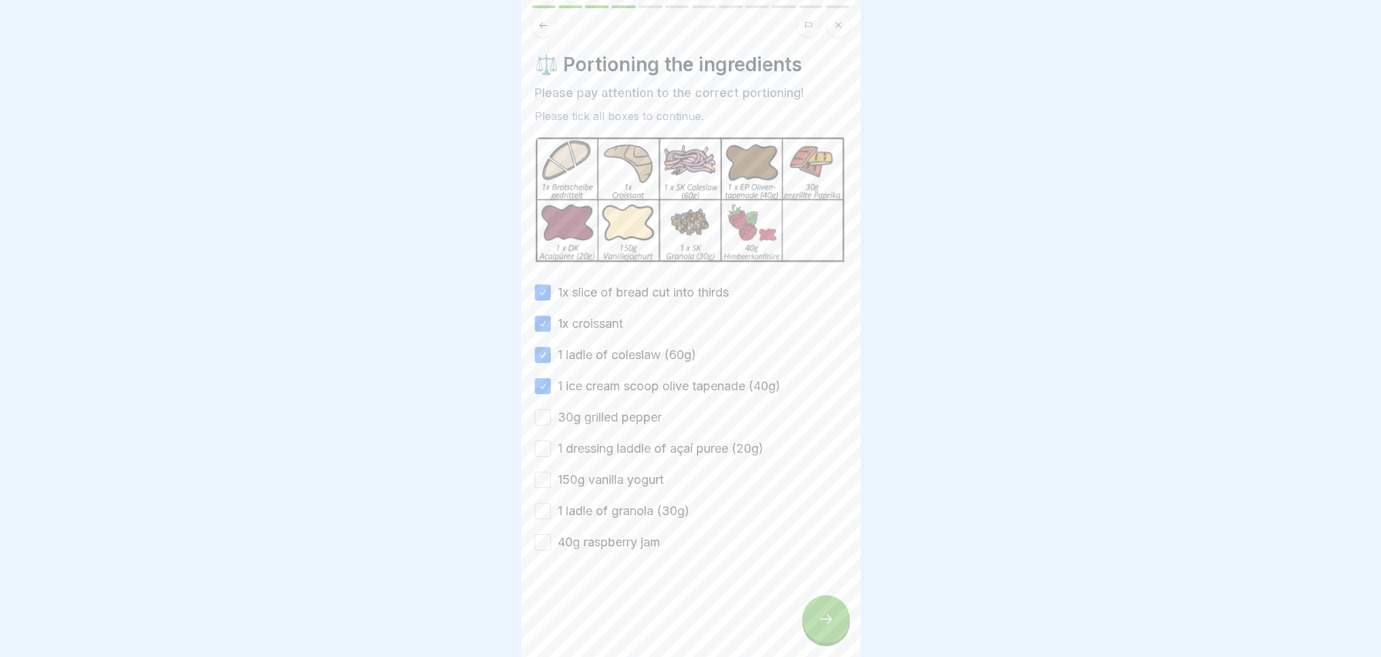
click at [542, 409] on button "30g grilled pepper" at bounding box center [542, 417] width 16 height 16
click at [543, 441] on button "1 dressing laddle of açaí puree (20g)" at bounding box center [542, 449] width 16 height 16
click at [540, 472] on button "150g vanilla yogurt" at bounding box center [542, 480] width 16 height 16
click at [539, 495] on div "1x slice of bread cut into thirds 1x croissant 1 ladle of coleslaw (60g) 1 ice …" at bounding box center [690, 418] width 312 height 268
click at [539, 504] on button "1 ladle of granola (30g)" at bounding box center [542, 511] width 16 height 16
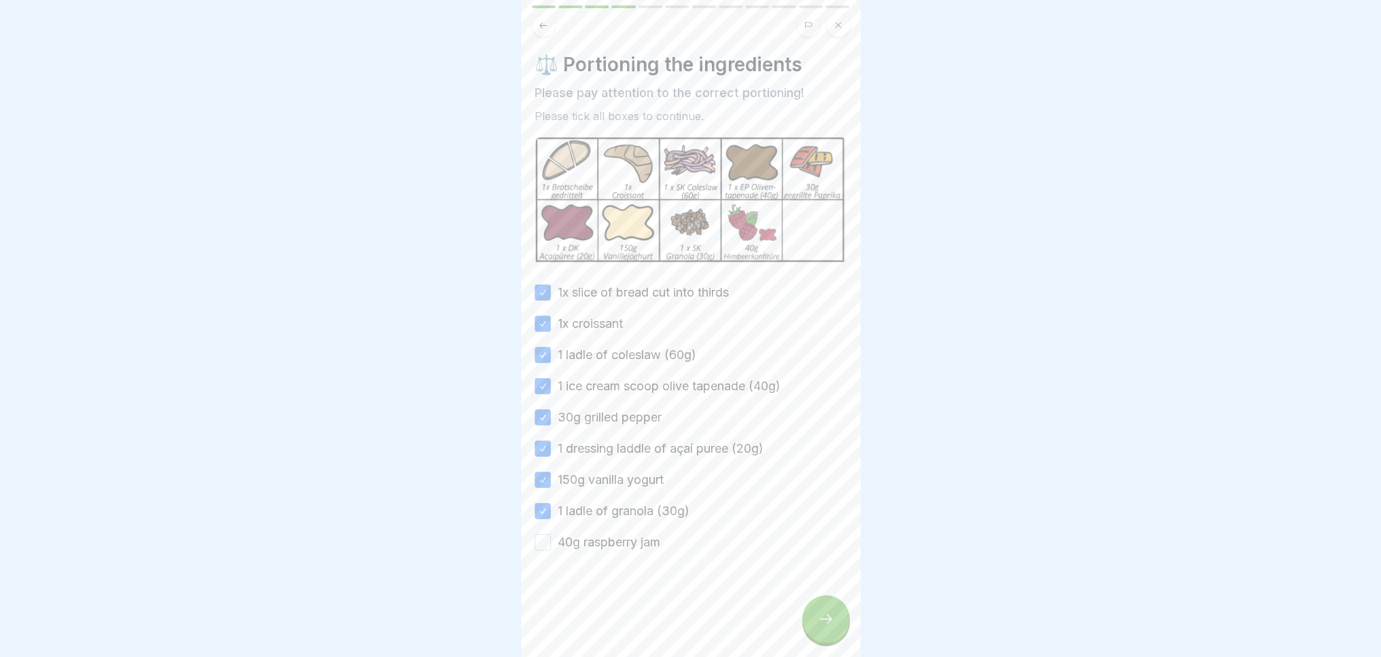
click at [541, 534] on button "40g raspberry jam" at bounding box center [542, 542] width 16 height 16
click at [823, 624] on icon at bounding box center [826, 619] width 16 height 16
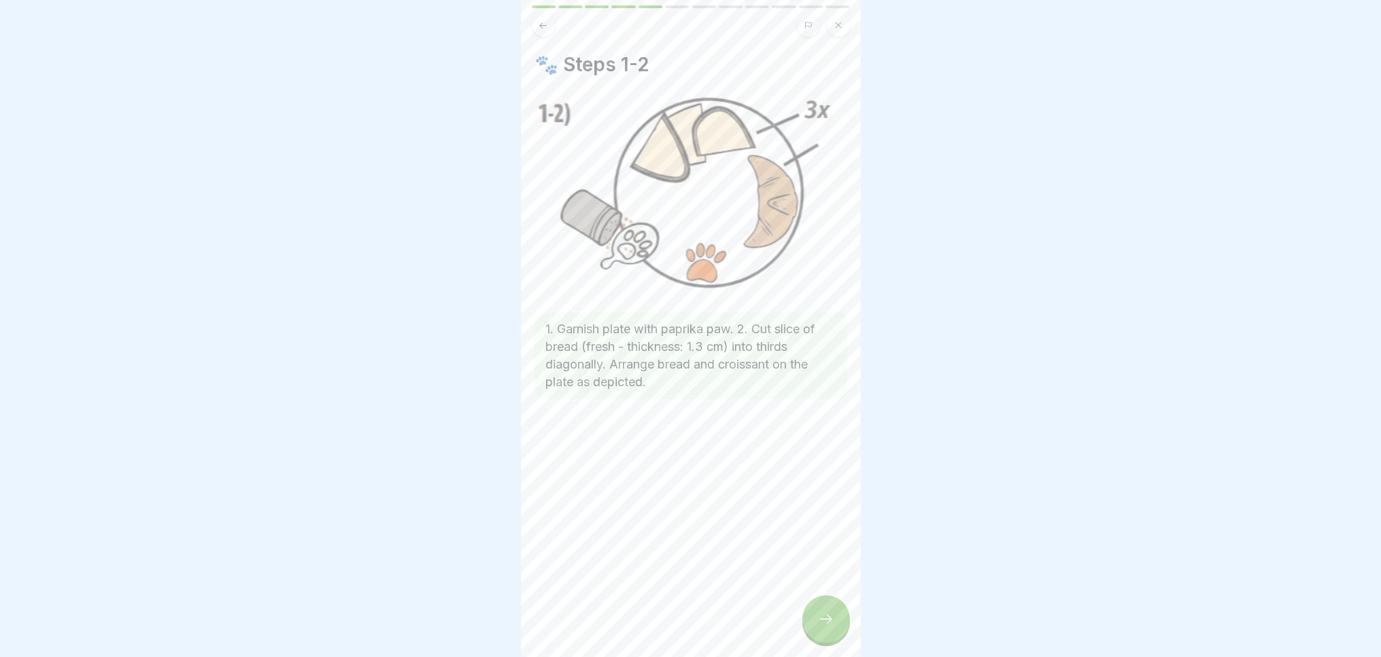
click at [826, 621] on div at bounding box center [826, 620] width 48 height 48
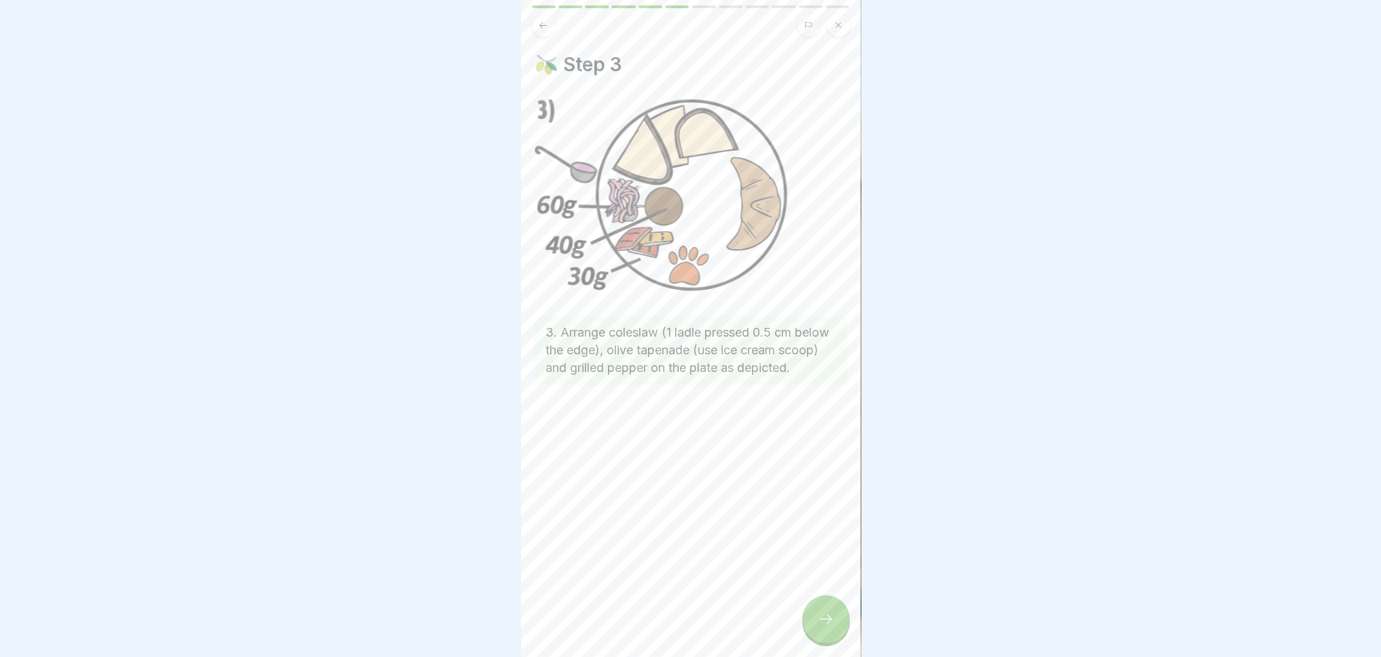
click at [821, 627] on icon at bounding box center [826, 619] width 16 height 16
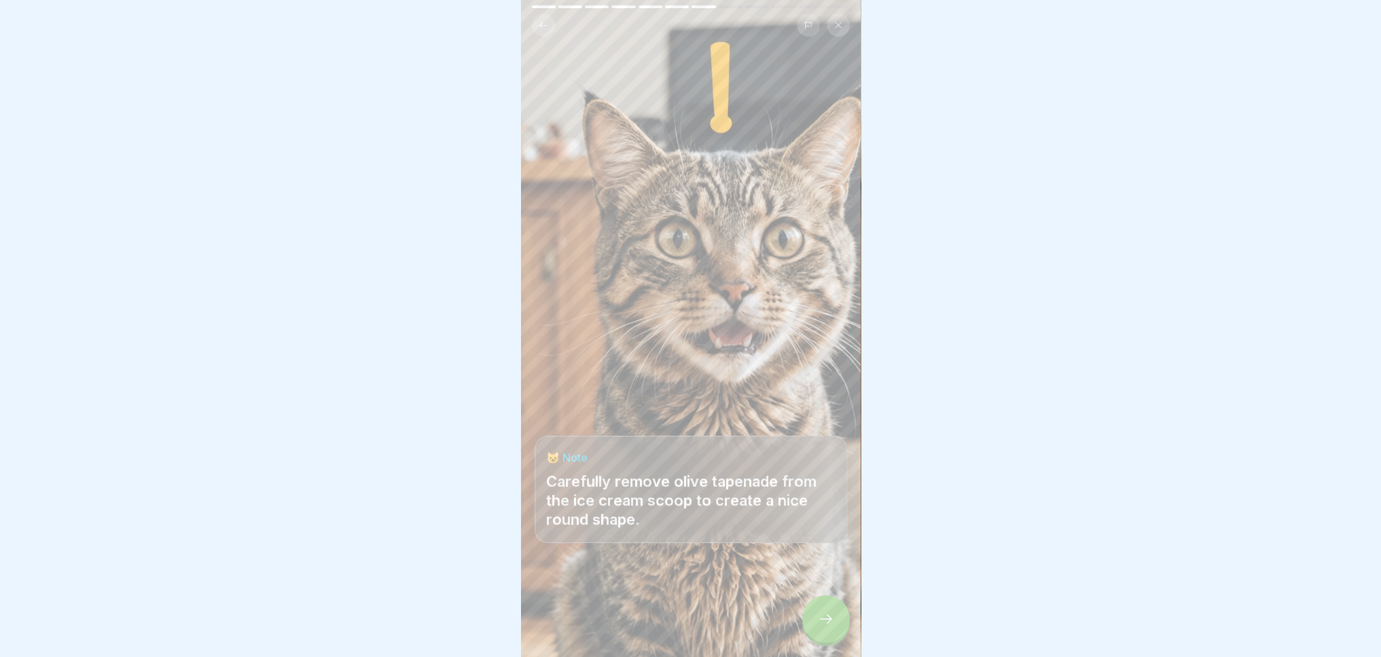
click at [826, 627] on icon at bounding box center [826, 619] width 16 height 16
click at [833, 627] on icon at bounding box center [826, 619] width 16 height 16
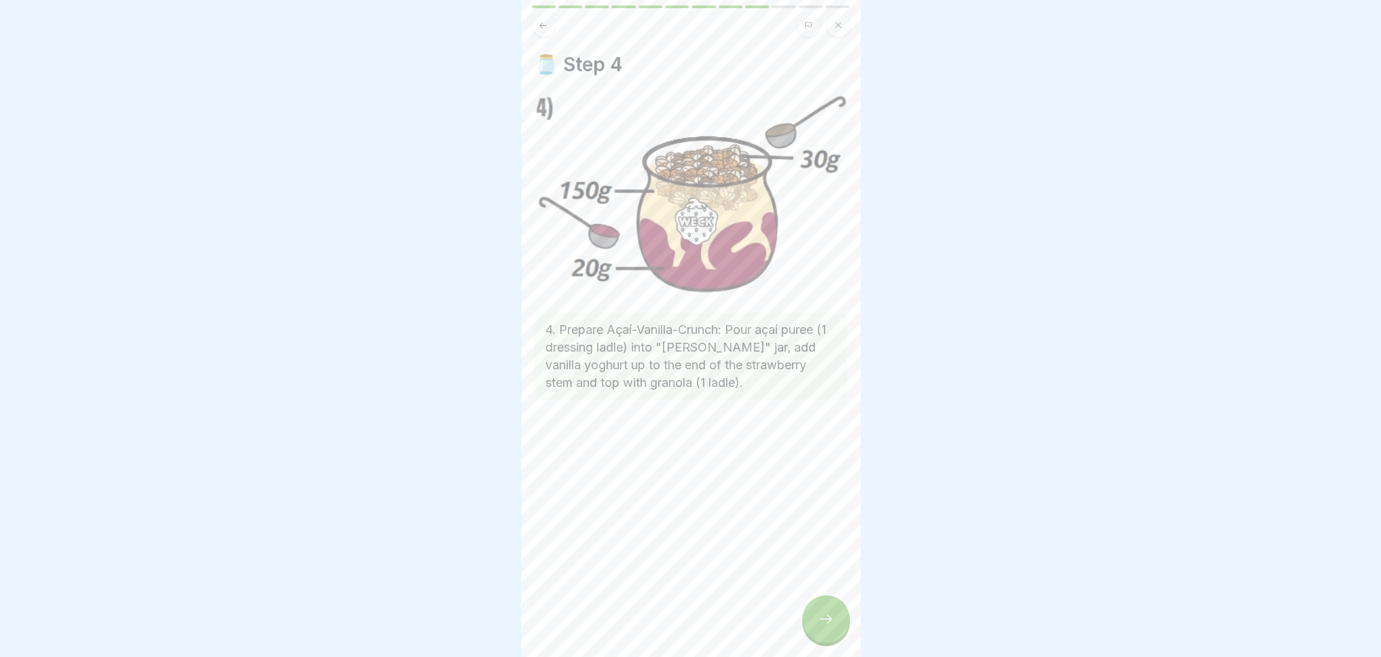
click at [834, 635] on div at bounding box center [826, 620] width 48 height 48
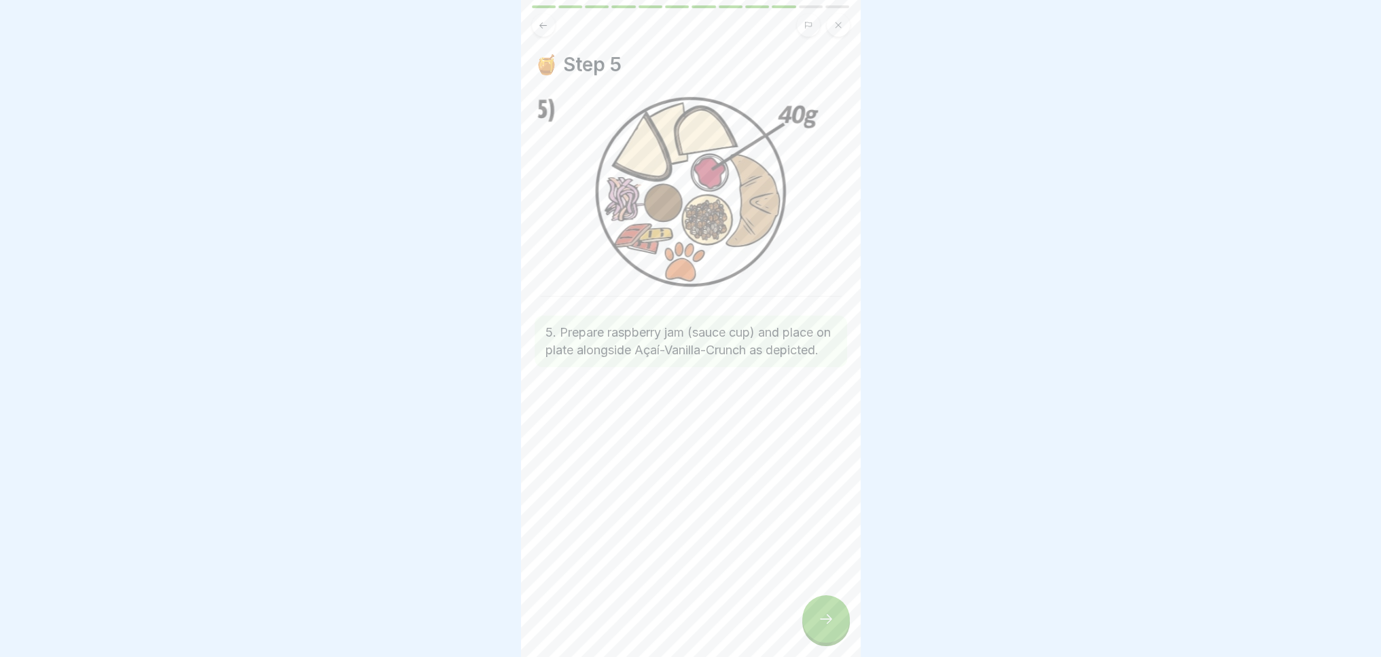
click at [834, 635] on div at bounding box center [826, 620] width 48 height 48
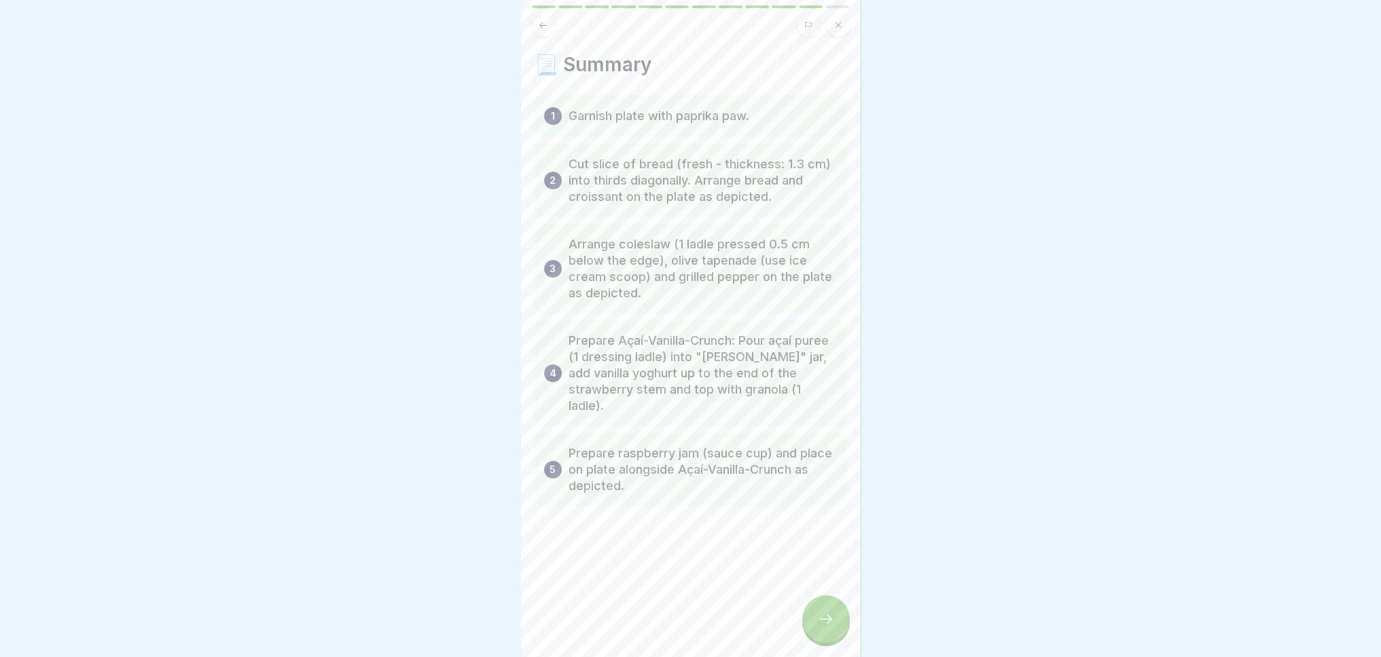
click at [820, 627] on icon at bounding box center [826, 619] width 16 height 16
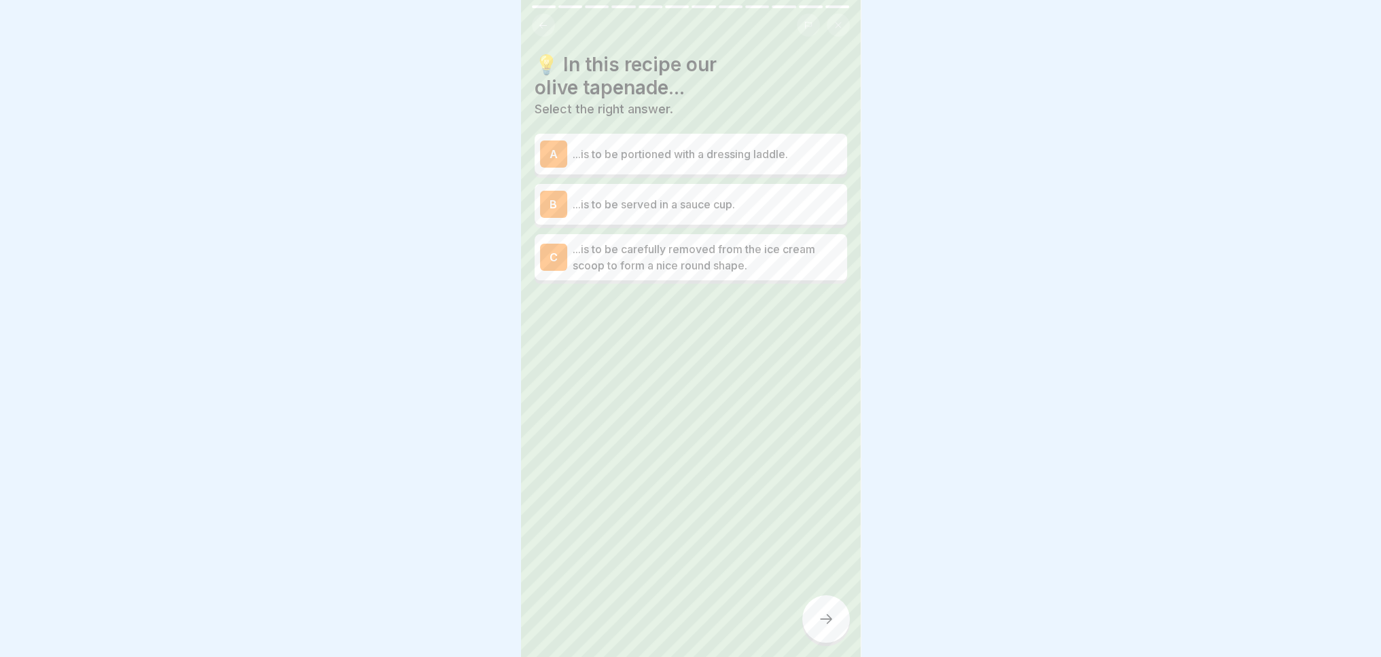
click at [689, 201] on font "...is to be served in a sauce cup." at bounding box center [653, 205] width 162 height 14
click at [833, 627] on icon at bounding box center [826, 619] width 16 height 16
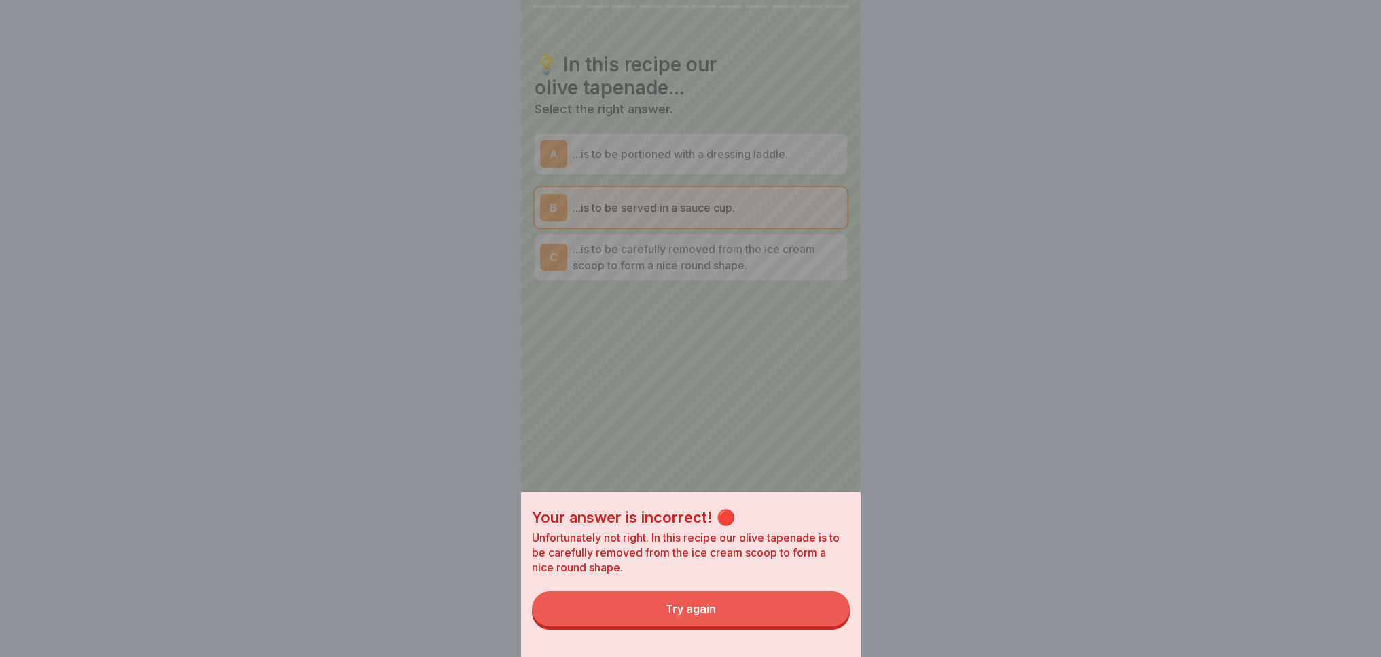
click at [809, 627] on button "Try again" at bounding box center [691, 608] width 318 height 35
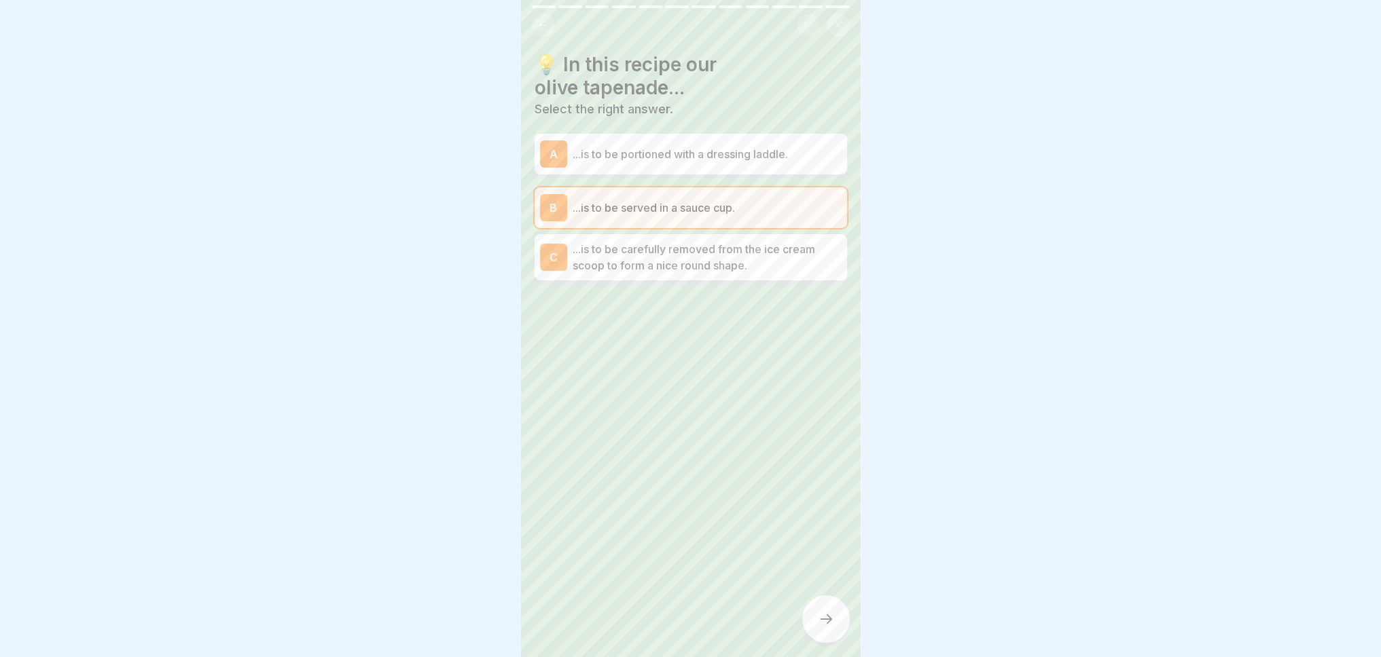
click at [690, 254] on font "...is to be carefully removed from the ice cream scoop to form a nice round sha…" at bounding box center [693, 257] width 242 height 30
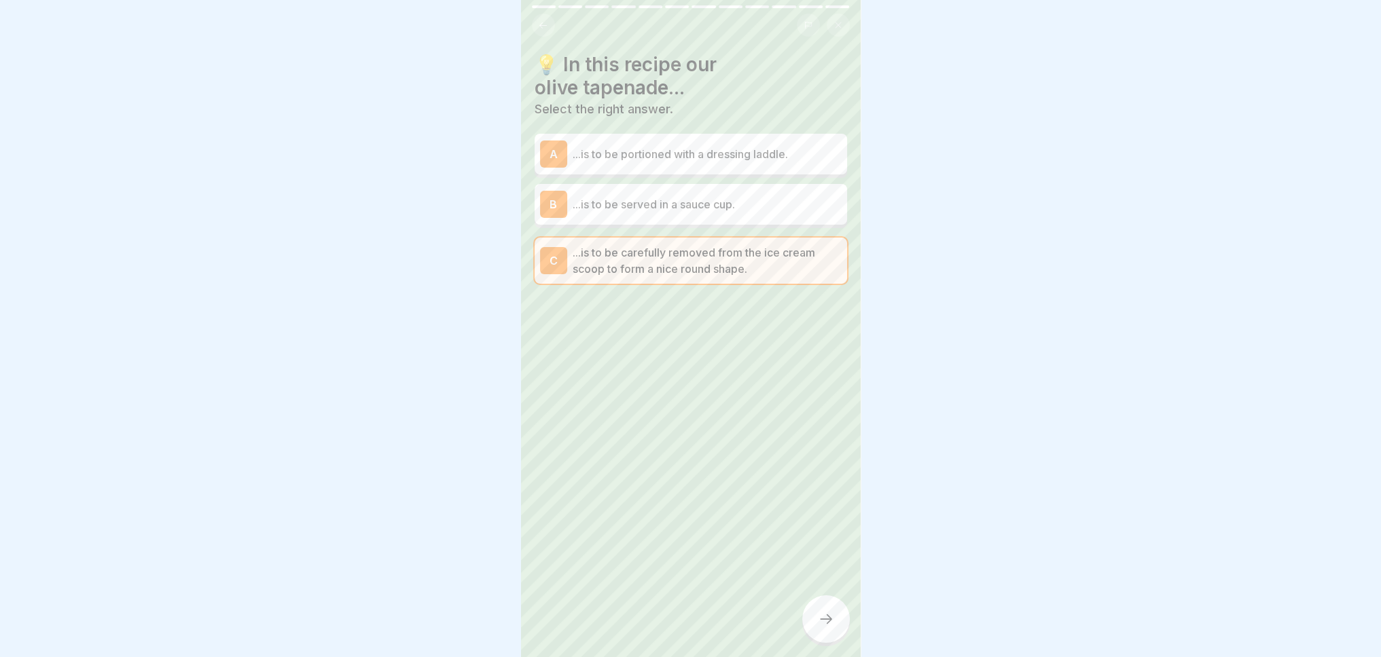
click at [819, 627] on icon at bounding box center [826, 619] width 16 height 16
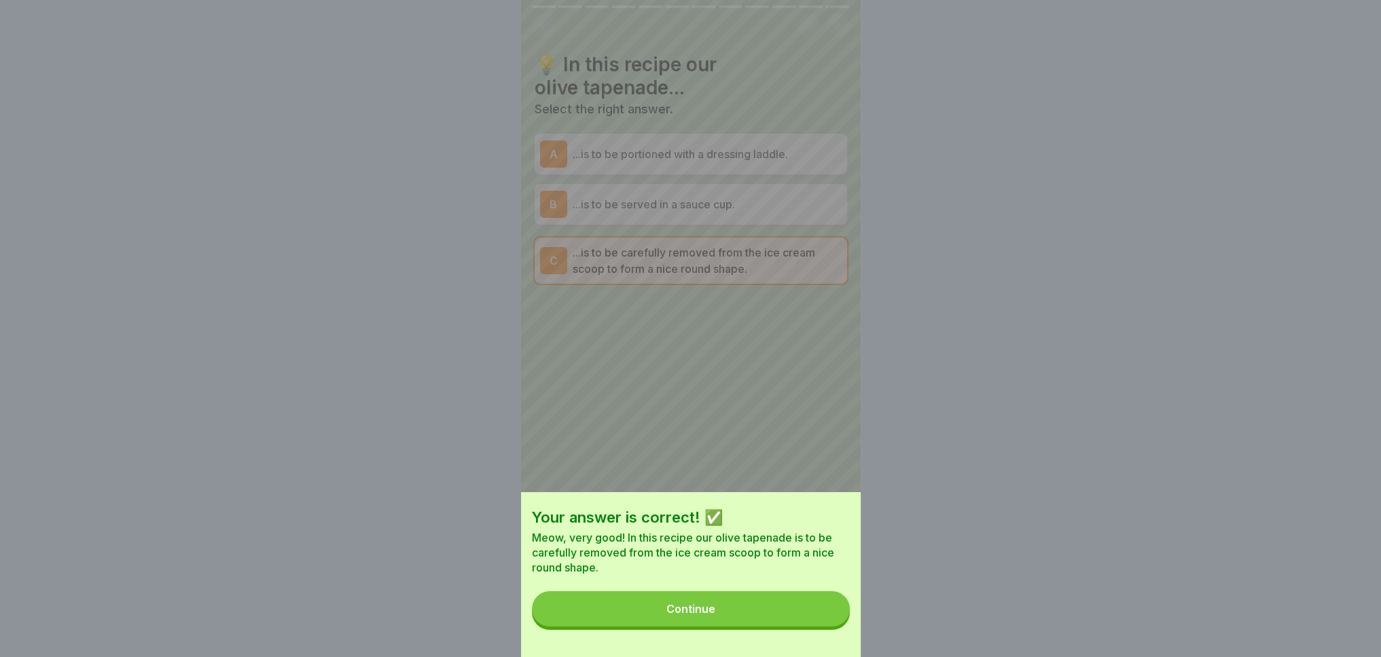
click at [820, 627] on button "Continue" at bounding box center [691, 608] width 318 height 35
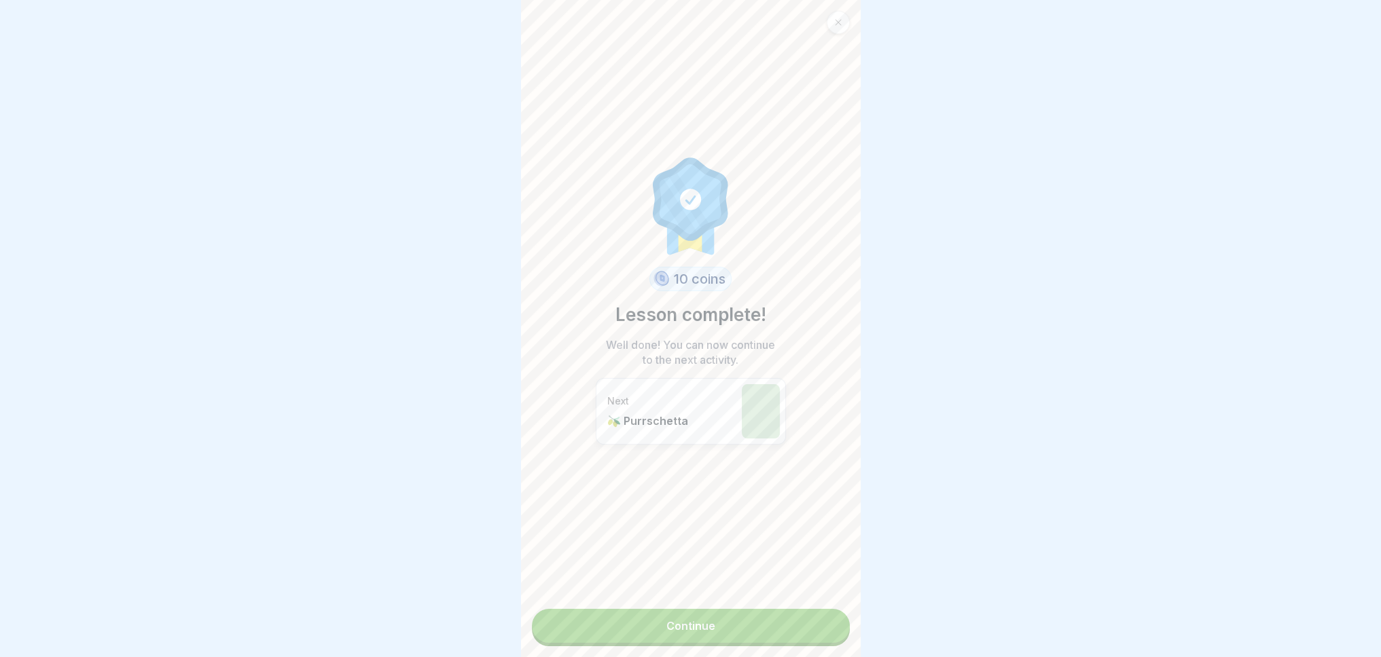
click at [778, 624] on link "Continue" at bounding box center [691, 626] width 318 height 34
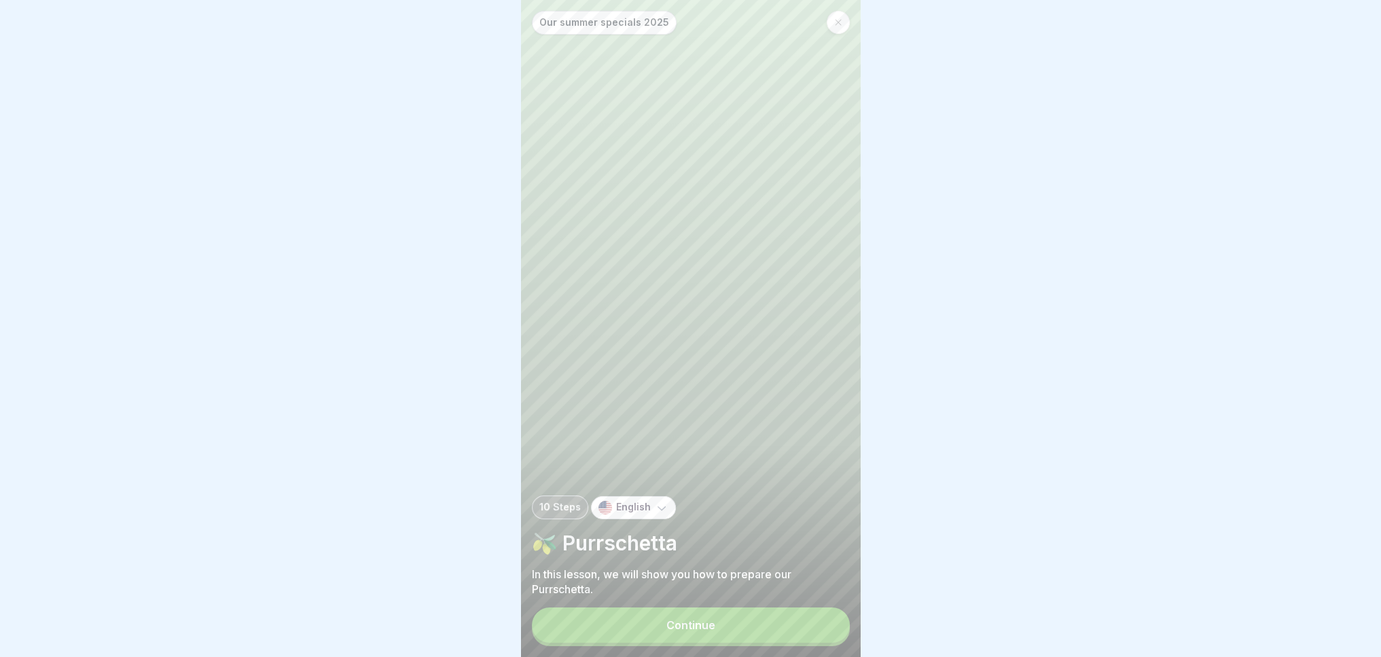
click at [778, 624] on button "Continue" at bounding box center [691, 625] width 318 height 35
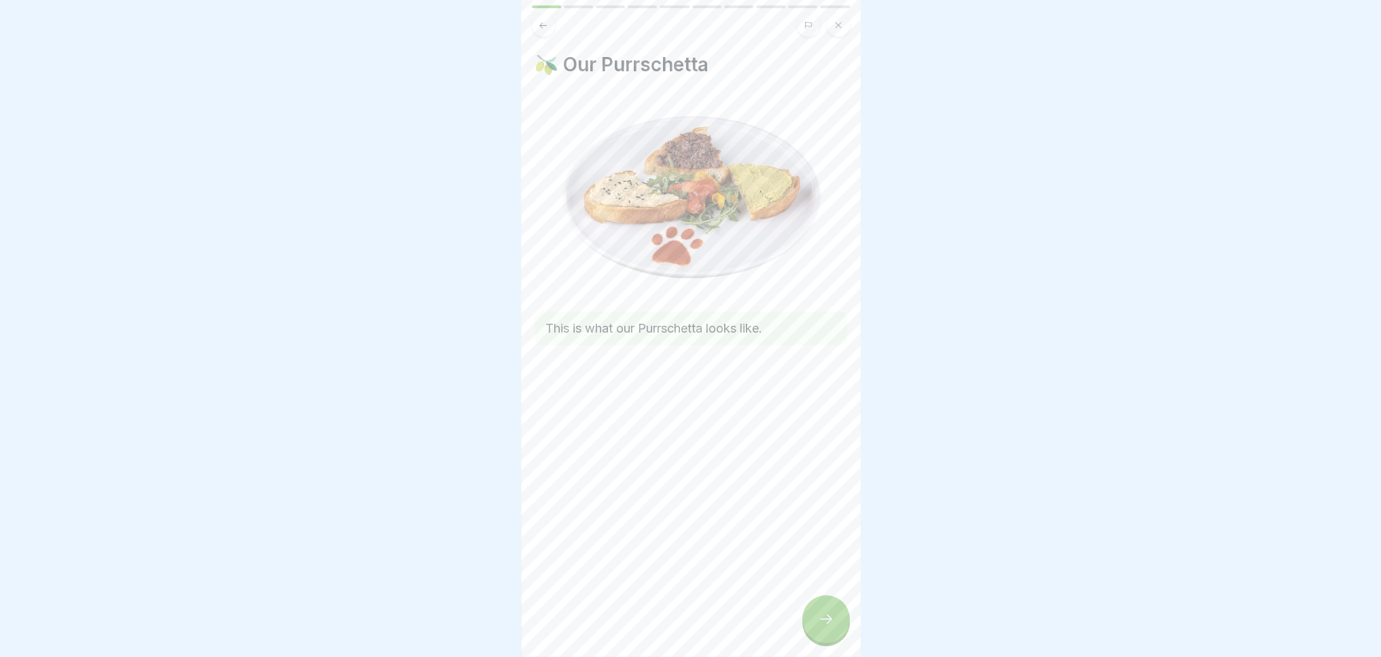
click at [826, 627] on icon at bounding box center [826, 619] width 16 height 16
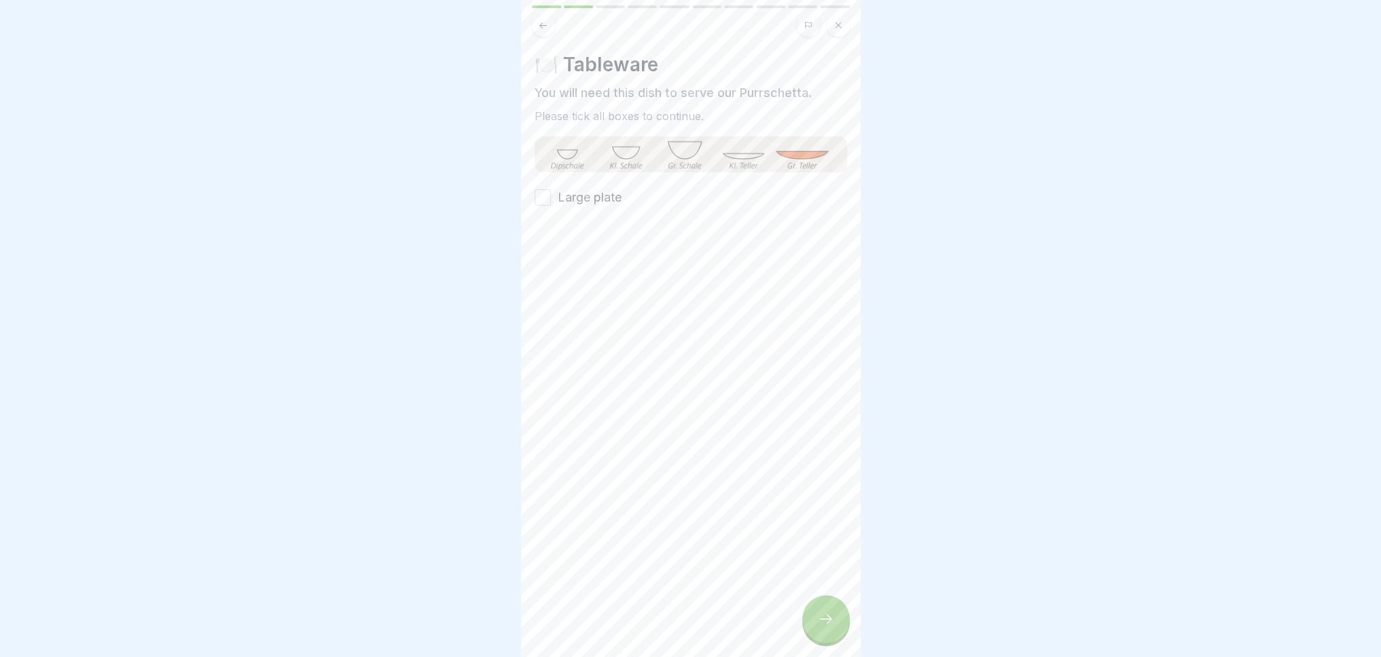
click at [562, 200] on font "Large plate" at bounding box center [590, 197] width 64 height 14
click at [551, 200] on button "Large plate" at bounding box center [542, 197] width 16 height 16
click at [824, 638] on div at bounding box center [826, 620] width 48 height 48
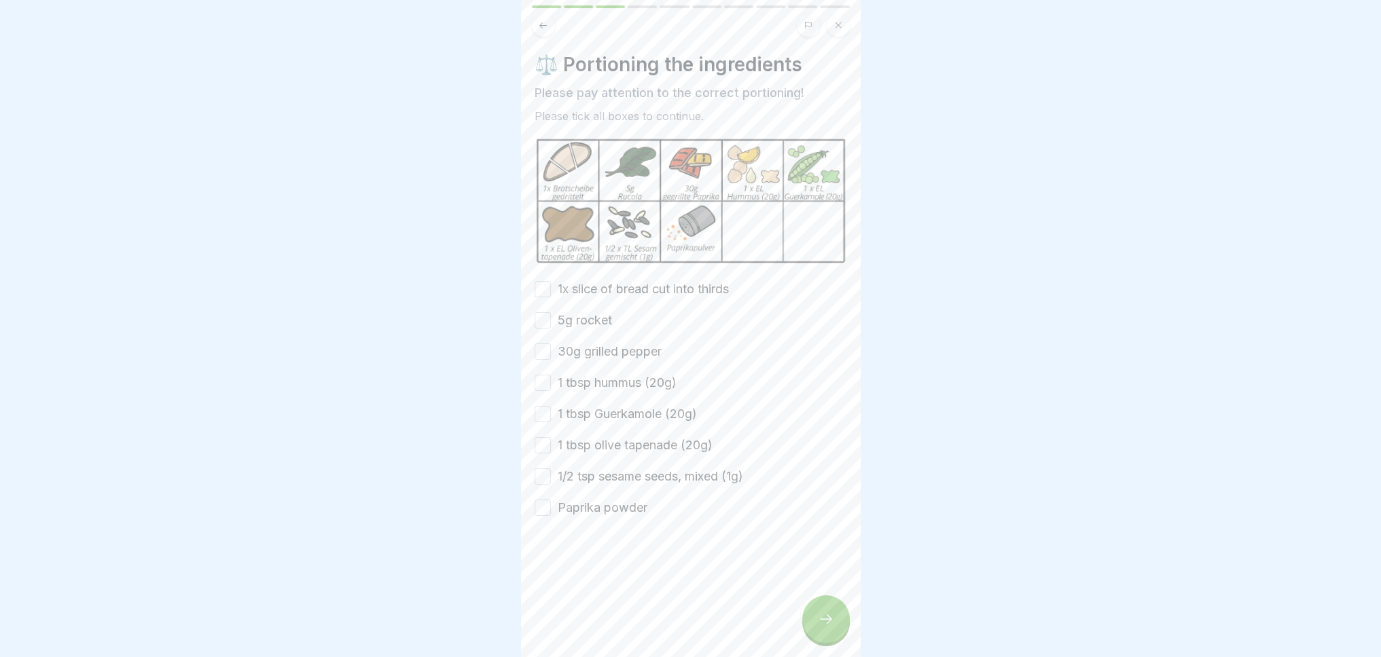
click at [538, 281] on button "1x slice of bread cut into thirds" at bounding box center [542, 289] width 16 height 16
click at [538, 317] on button "5g rocket" at bounding box center [542, 320] width 16 height 16
click at [535, 346] on button "30g grilled pepper" at bounding box center [542, 352] width 16 height 16
click at [541, 377] on button "1 tbsp hummus (20g)" at bounding box center [542, 383] width 16 height 16
click at [541, 406] on button "1 tbsp Guerkamole (20g)" at bounding box center [542, 414] width 16 height 16
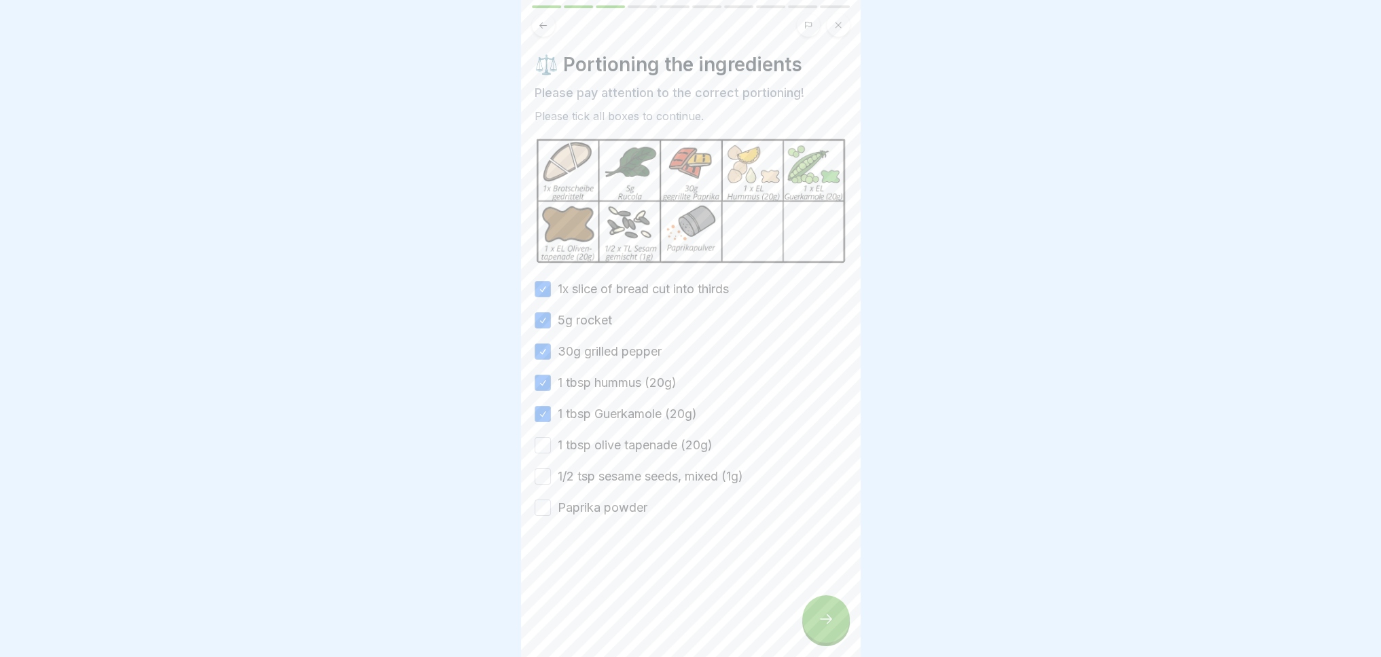
click at [538, 442] on button "1 tbsp olive tapenade (20g)" at bounding box center [542, 445] width 16 height 16
click at [540, 477] on button "1/2 tsp sesame seeds, mixed (1g)" at bounding box center [542, 477] width 16 height 16
click at [539, 506] on button "Paprika powder" at bounding box center [542, 508] width 16 height 16
click at [827, 627] on icon at bounding box center [826, 619] width 16 height 16
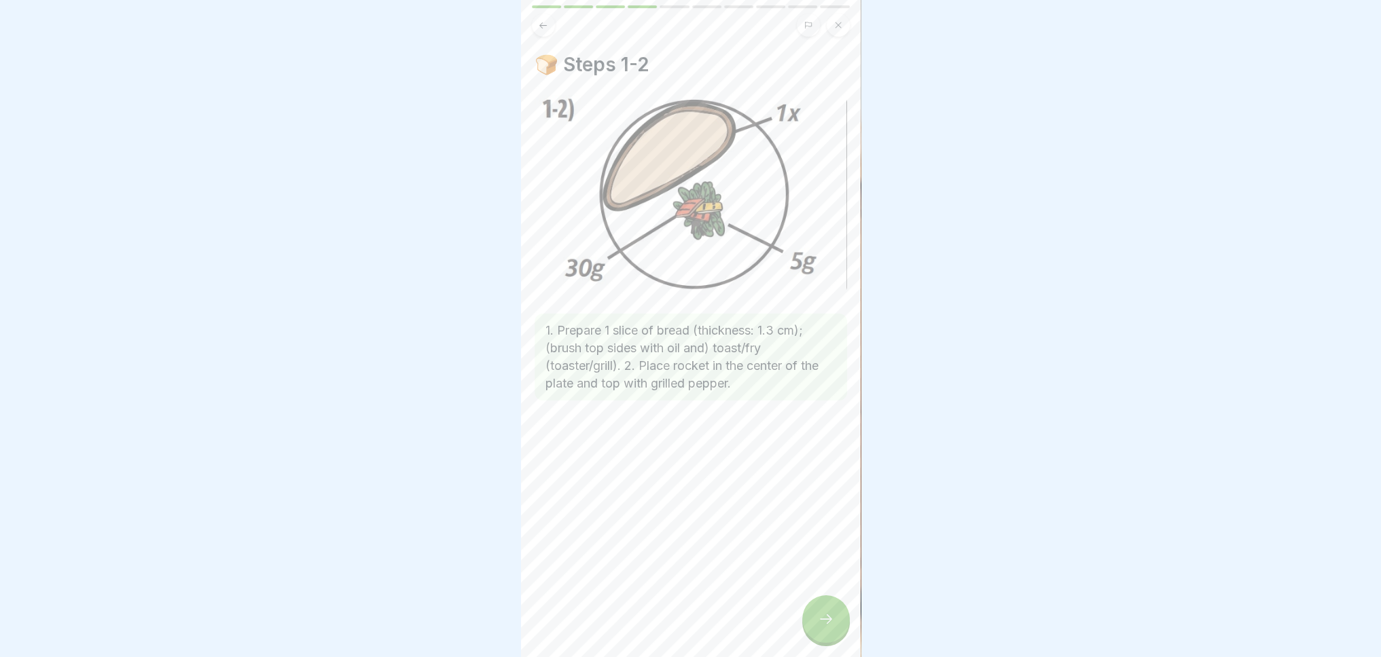
click at [834, 636] on div at bounding box center [826, 620] width 48 height 48
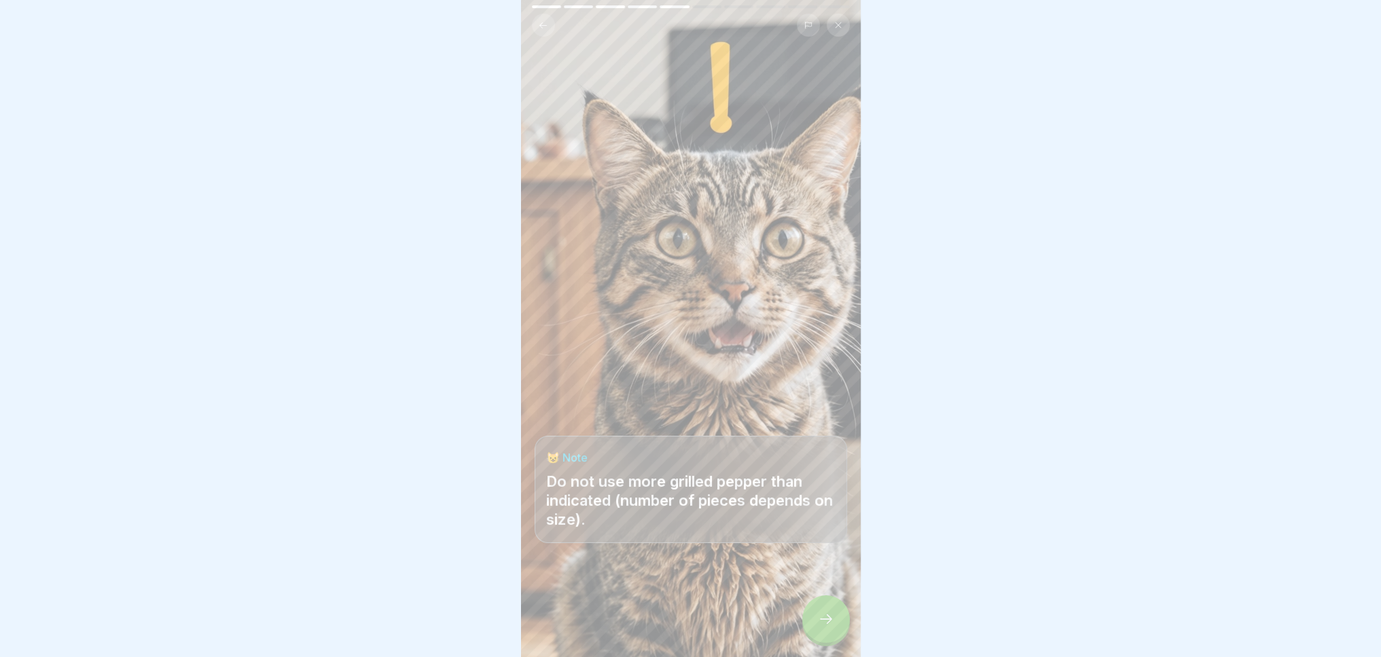
click at [834, 636] on div at bounding box center [826, 620] width 48 height 48
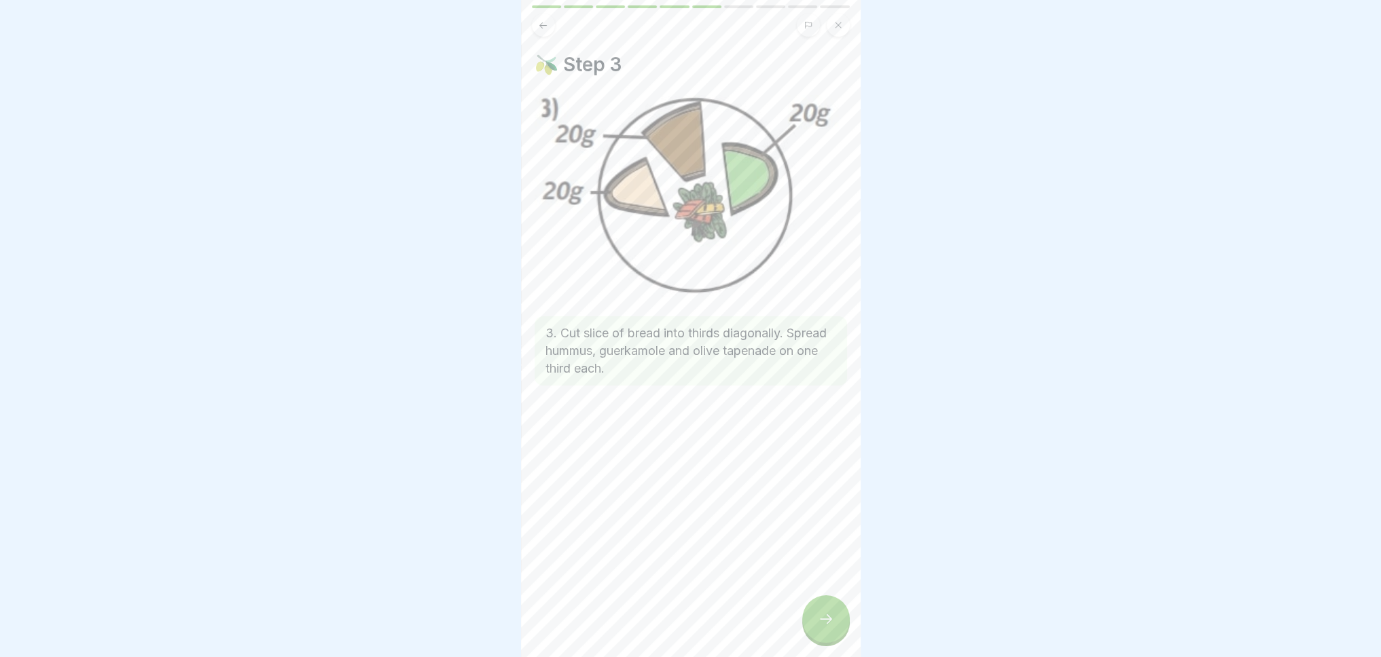
click at [834, 636] on div at bounding box center [826, 620] width 48 height 48
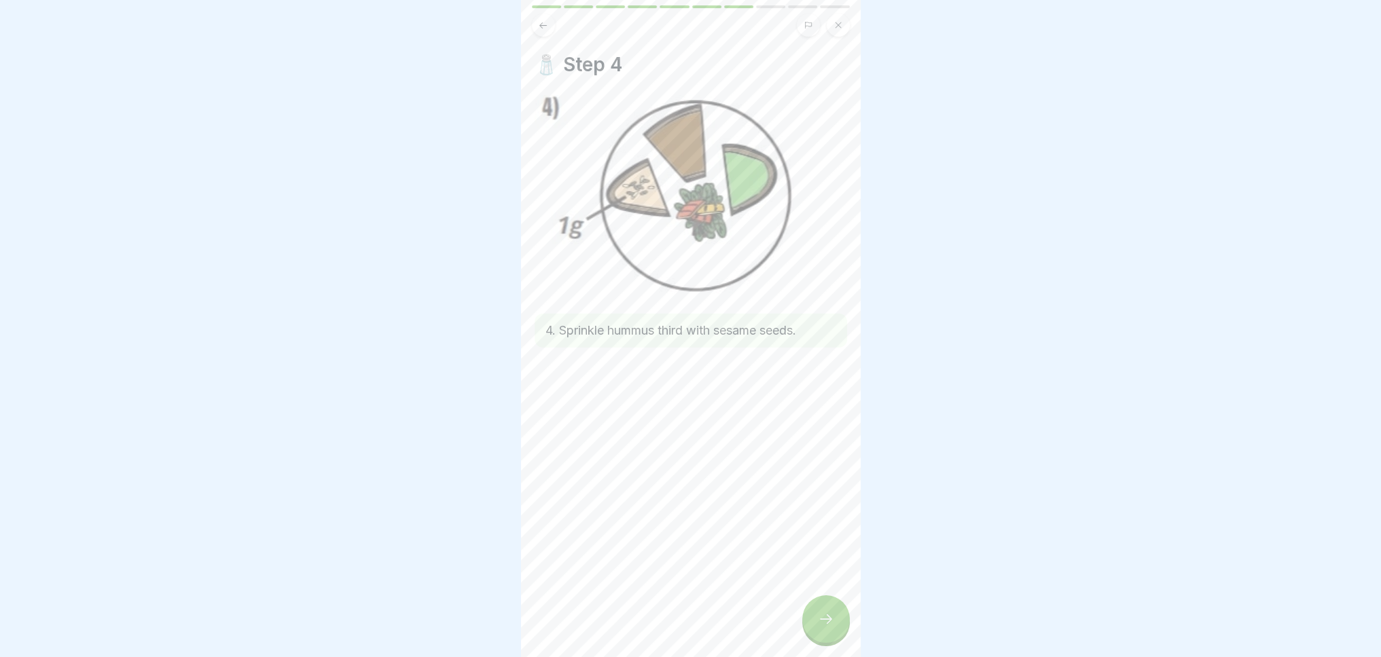
click at [834, 636] on div at bounding box center [826, 620] width 48 height 48
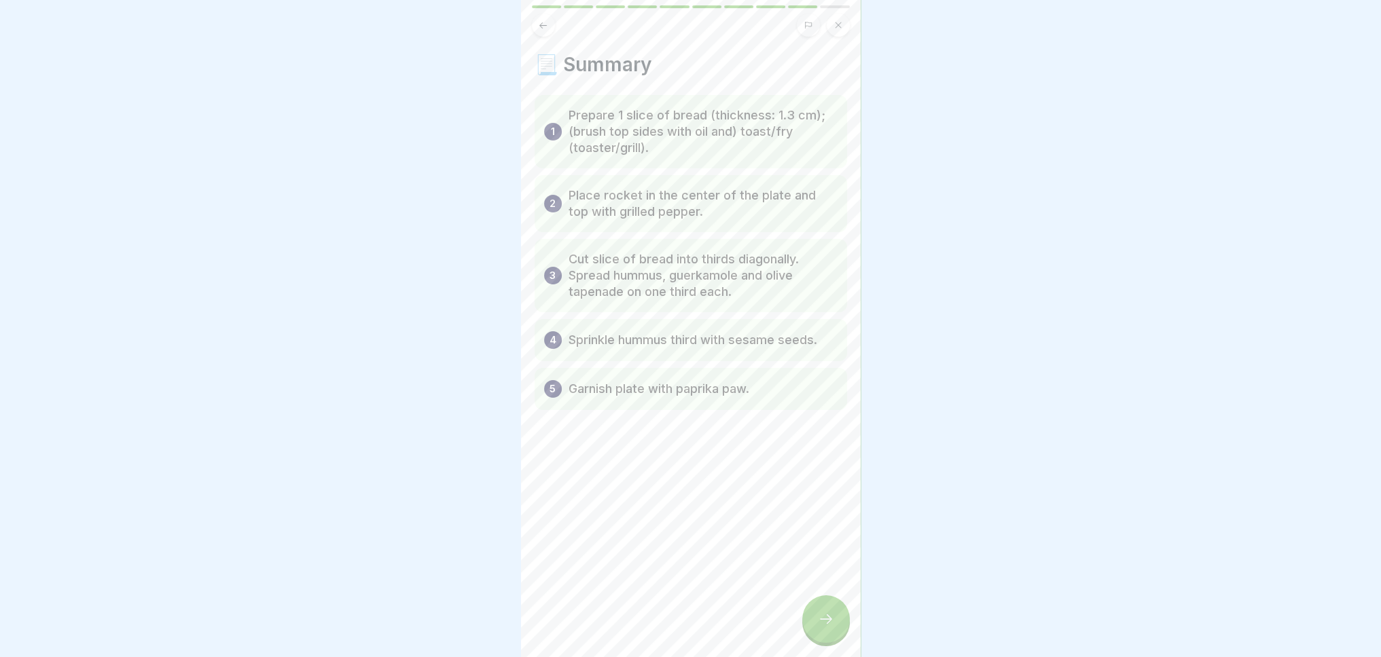
click at [834, 636] on div at bounding box center [826, 620] width 48 height 48
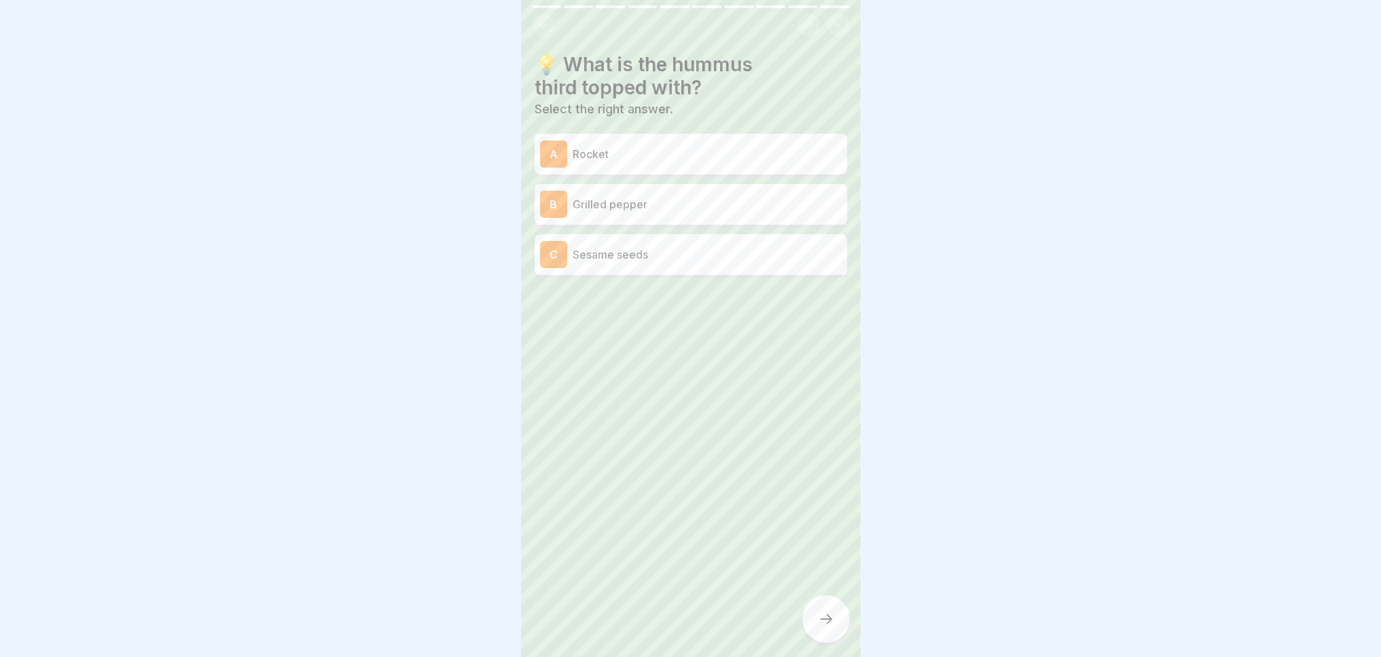
click at [604, 153] on font "Rocket" at bounding box center [590, 154] width 36 height 14
click at [821, 627] on icon at bounding box center [826, 619] width 16 height 16
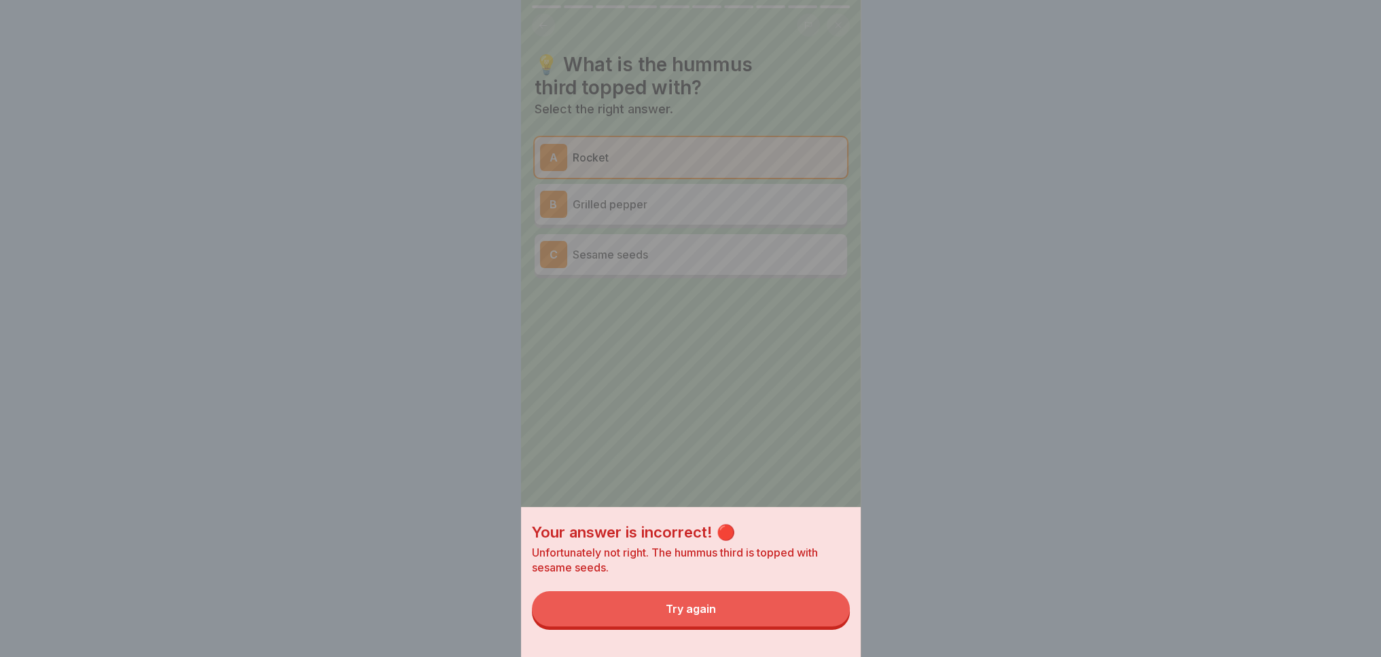
click at [824, 627] on button "Try again" at bounding box center [691, 608] width 318 height 35
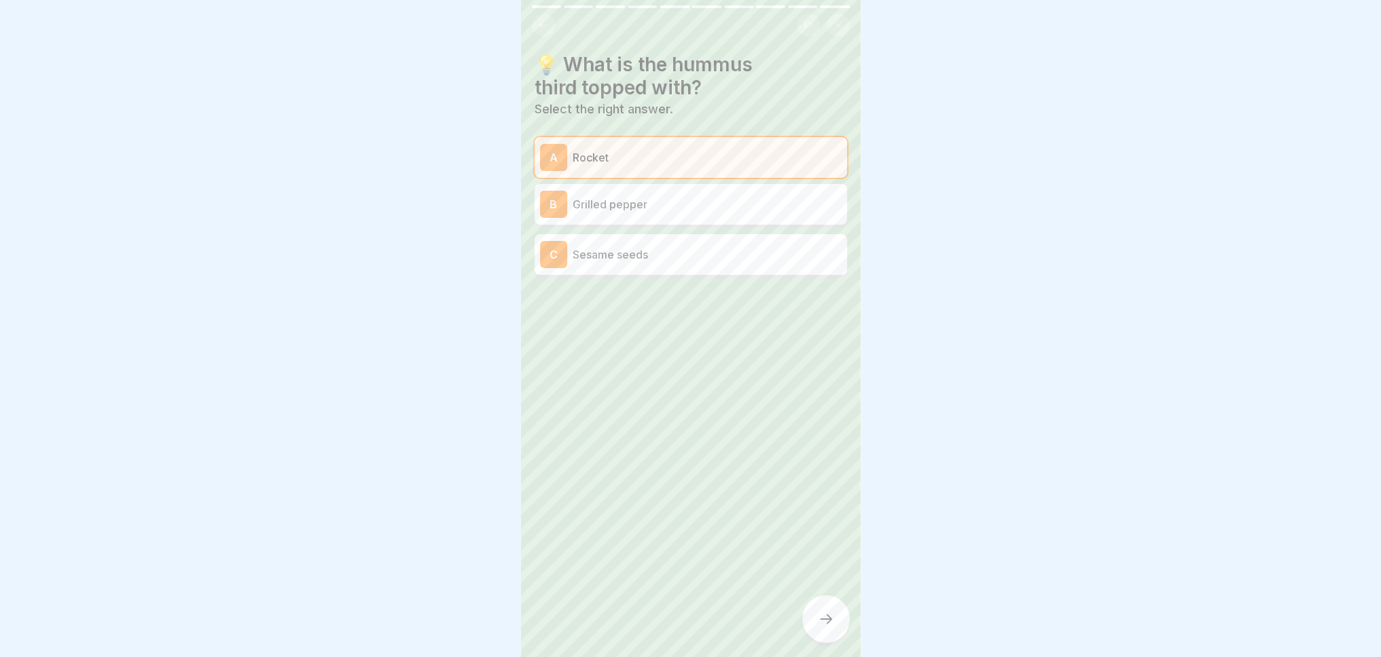
click at [685, 259] on p "Sesame seeds" at bounding box center [706, 255] width 269 height 16
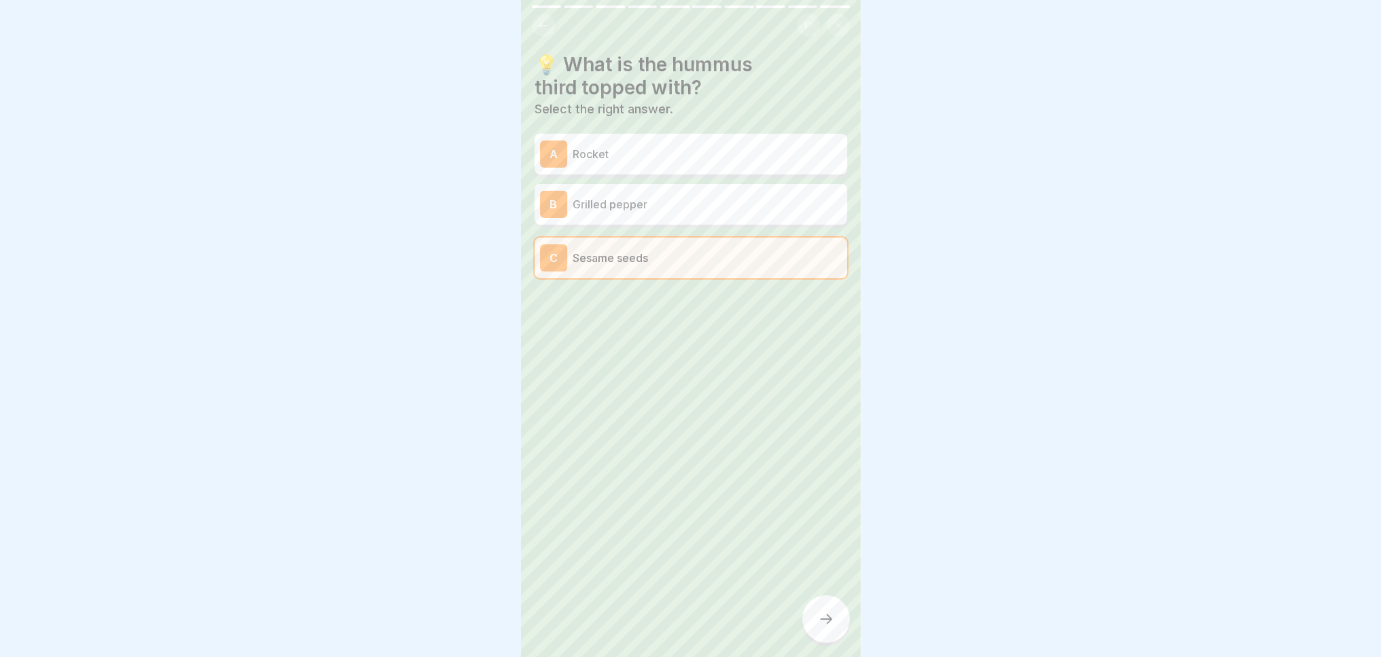
click at [822, 626] on icon at bounding box center [826, 619] width 16 height 16
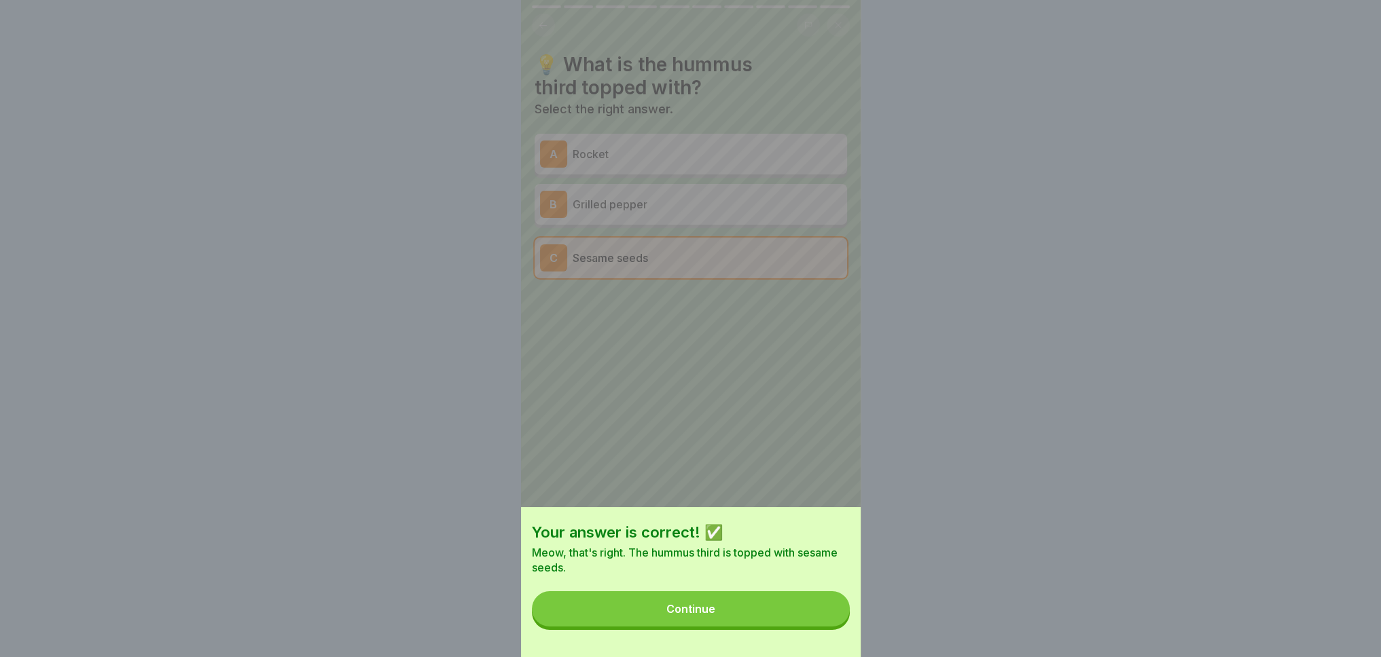
click at [816, 618] on button "Continue" at bounding box center [691, 608] width 318 height 35
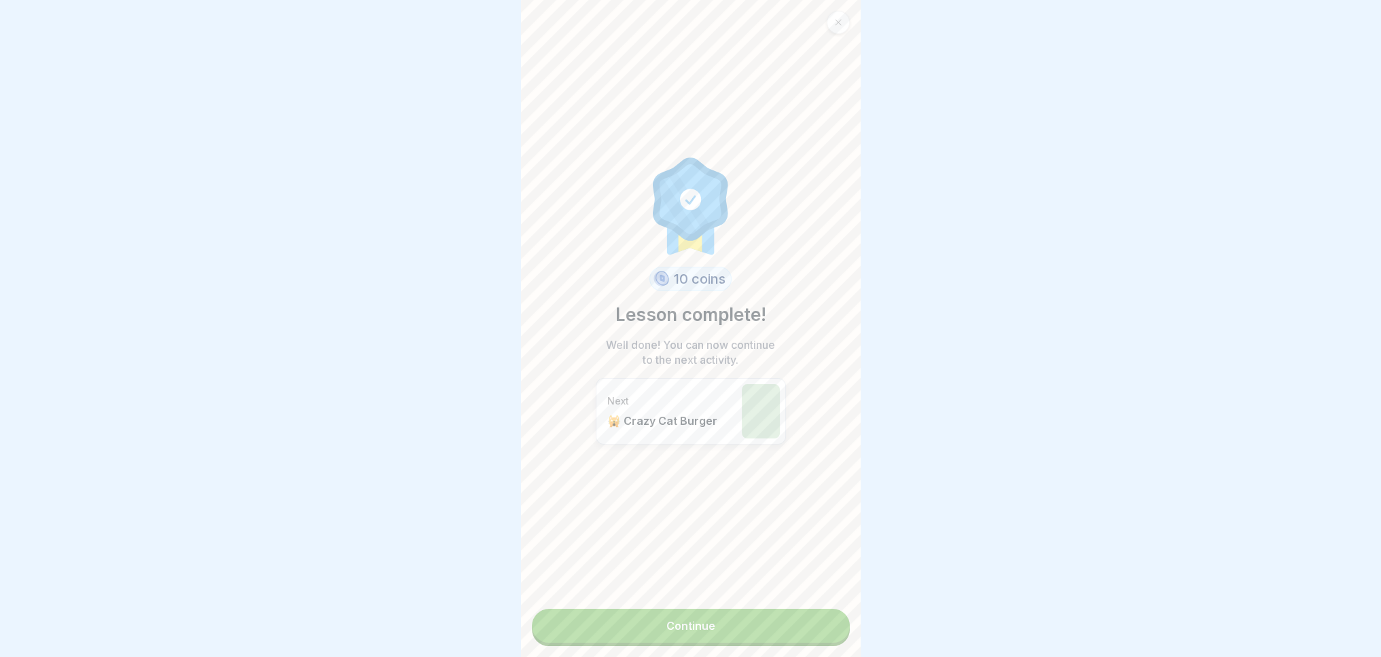
click at [693, 624] on font "Continue" at bounding box center [690, 626] width 49 height 14
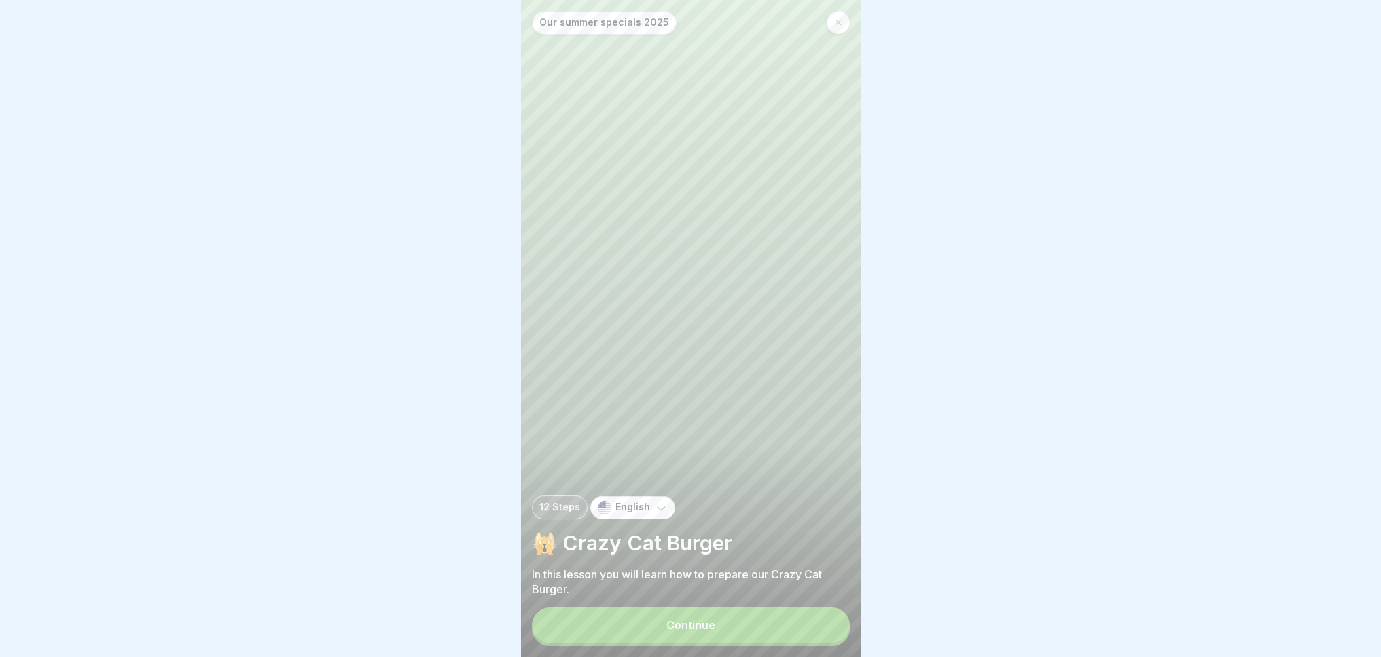
click at [693, 624] on button "Continue" at bounding box center [691, 625] width 318 height 35
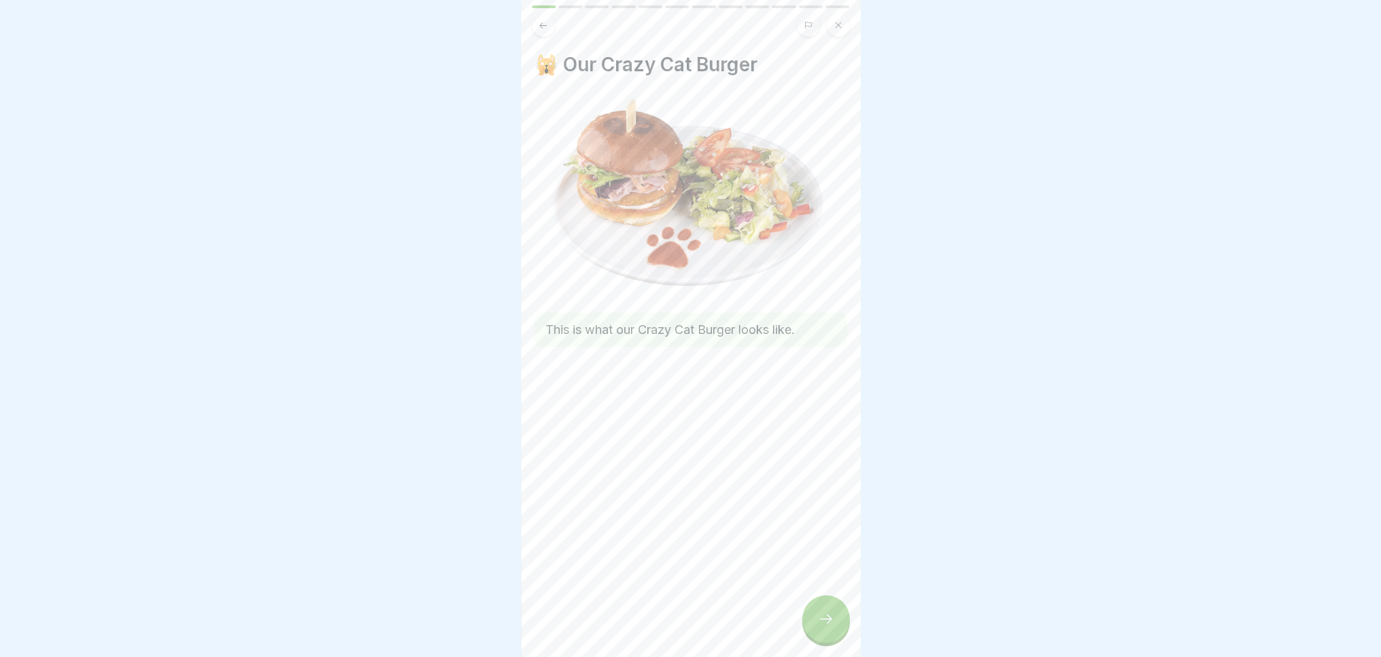
click at [828, 627] on icon at bounding box center [826, 619] width 16 height 16
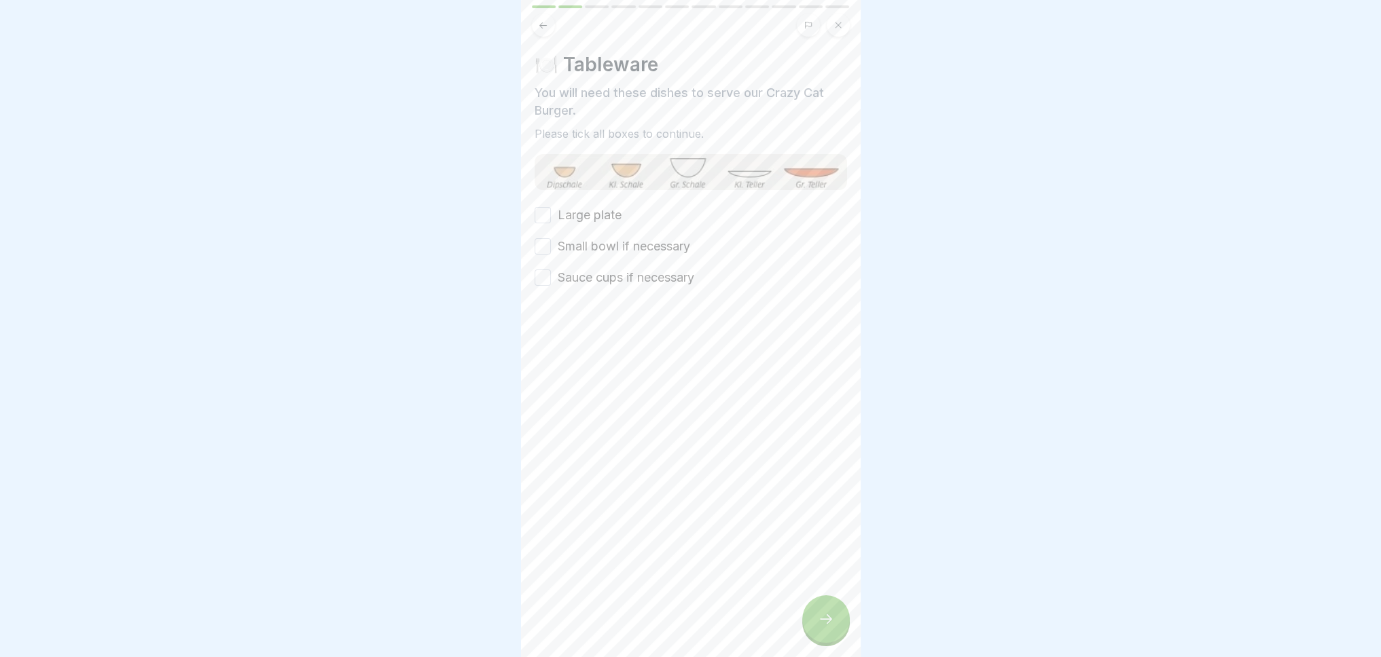
click at [549, 211] on button "Large plate" at bounding box center [542, 215] width 16 height 16
click at [547, 240] on button "Small bowl if necessary" at bounding box center [542, 246] width 16 height 16
click at [545, 282] on button "Sauce cups if necessary" at bounding box center [542, 278] width 16 height 16
click at [820, 616] on icon at bounding box center [826, 619] width 16 height 16
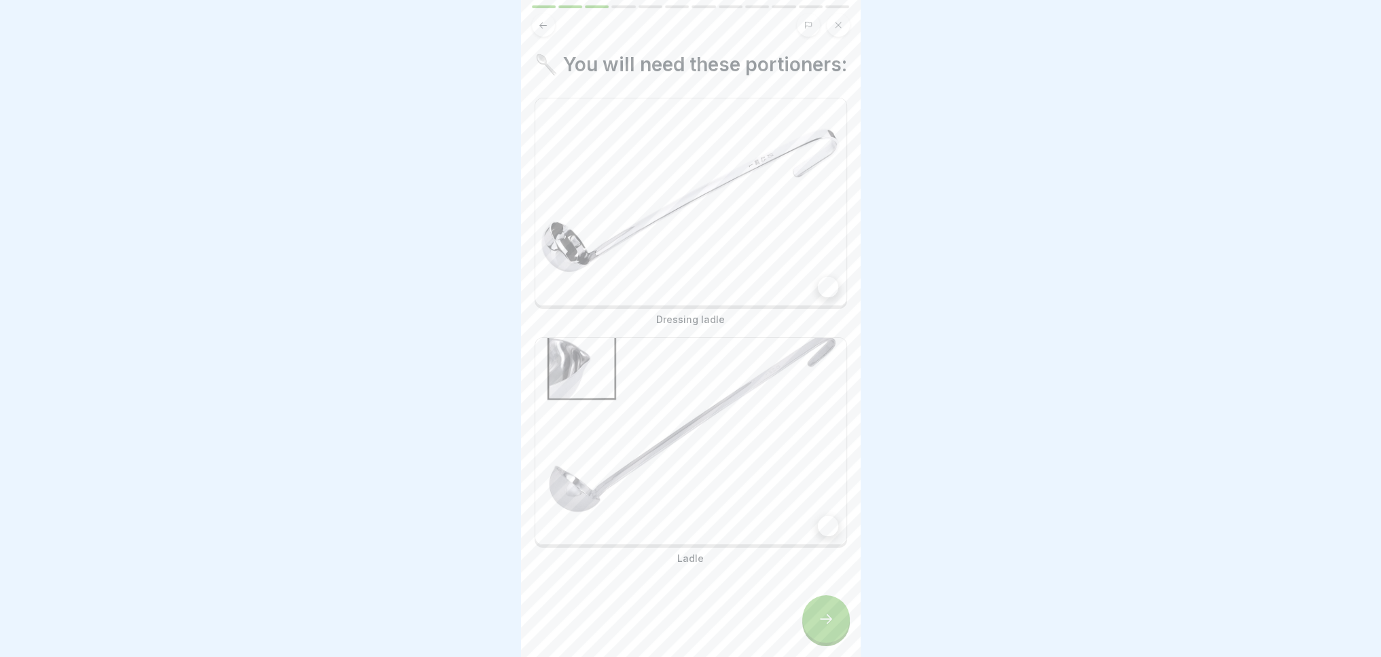
click at [780, 252] on img at bounding box center [690, 201] width 311 height 207
click at [768, 430] on img at bounding box center [690, 441] width 311 height 207
click at [825, 626] on icon at bounding box center [826, 619] width 16 height 16
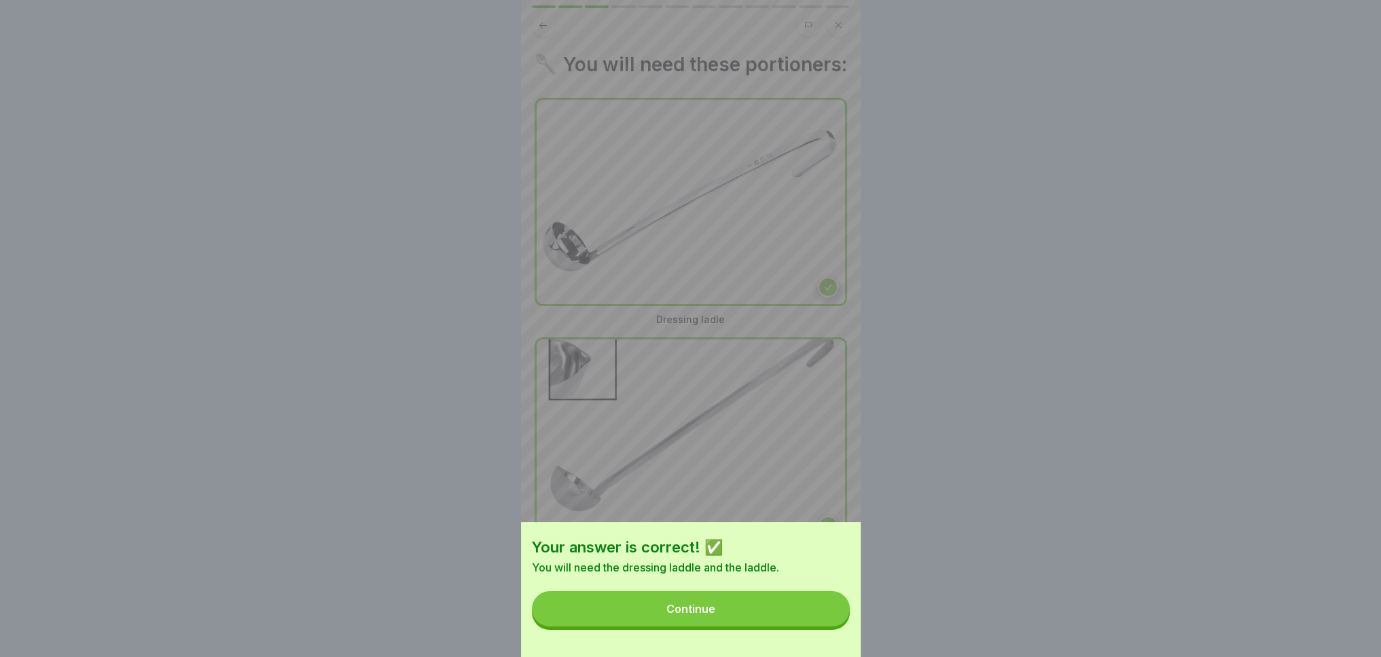
click at [805, 627] on button "Continue" at bounding box center [691, 608] width 318 height 35
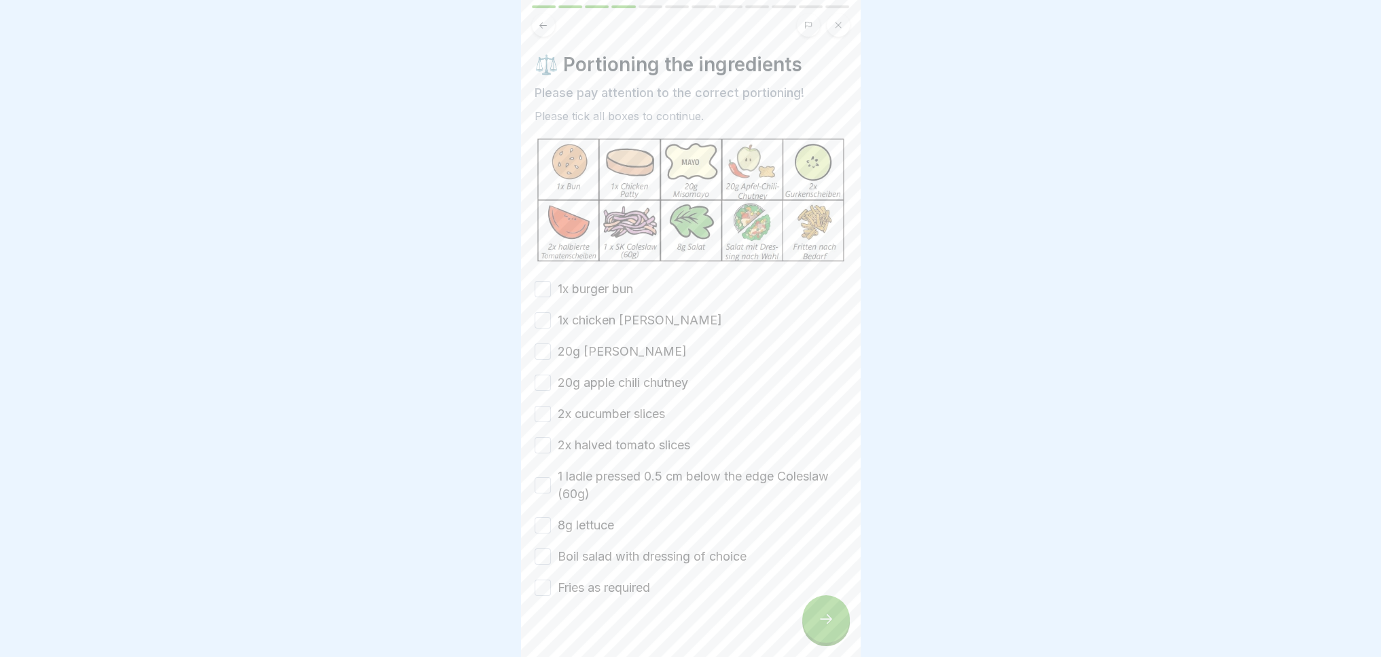
click at [537, 281] on button "1x burger bun" at bounding box center [542, 289] width 16 height 16
click at [539, 312] on button "1x chicken [PERSON_NAME]" at bounding box center [542, 320] width 16 height 16
click at [543, 344] on button "20g [PERSON_NAME]" at bounding box center [542, 352] width 16 height 16
click at [543, 375] on button "20g apple chili chutney" at bounding box center [542, 383] width 16 height 16
click at [547, 406] on button "2x cucumber slices" at bounding box center [542, 414] width 16 height 16
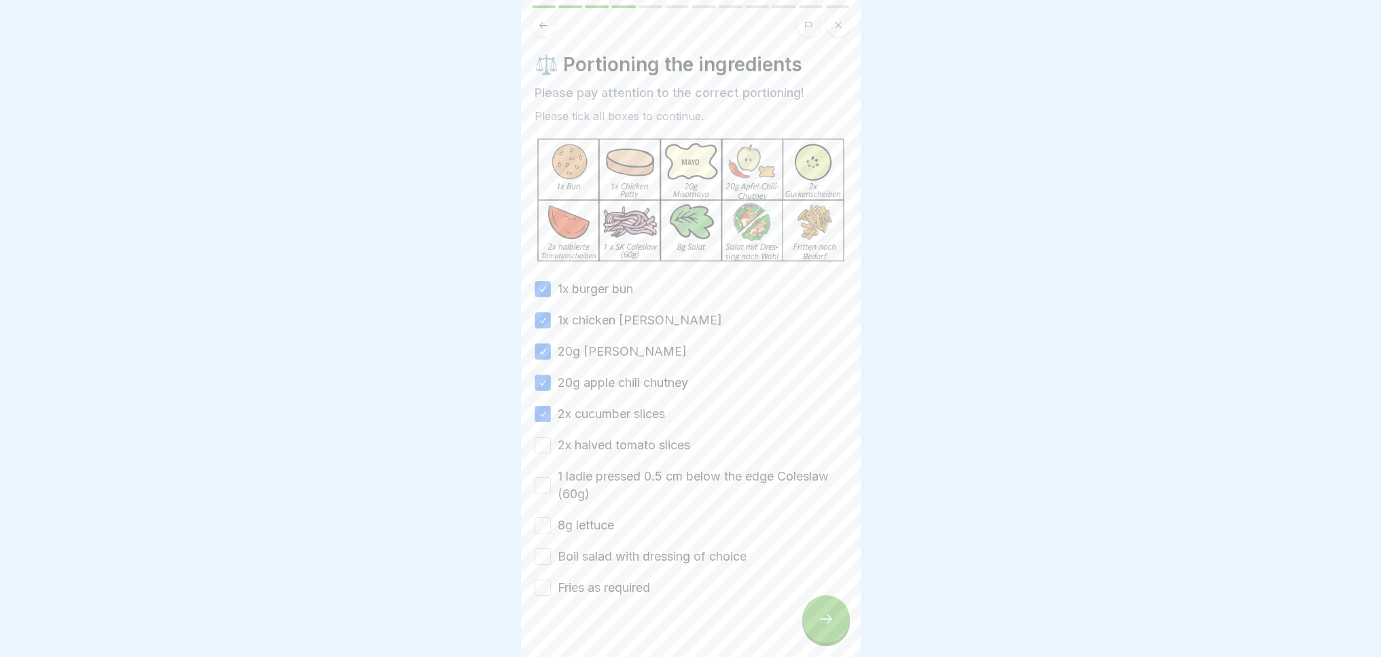
click at [544, 437] on button "2x halved tomato slices" at bounding box center [542, 445] width 16 height 16
click at [538, 477] on button "1 ladle pressed 0.5 cm below the edge Coleslaw (60g)" at bounding box center [542, 485] width 16 height 16
click at [538, 517] on button "8g lettuce" at bounding box center [542, 525] width 16 height 16
click at [541, 549] on button "Boil salad with dressing of choice" at bounding box center [542, 557] width 16 height 16
click at [543, 580] on button "Fries as required" at bounding box center [542, 588] width 16 height 16
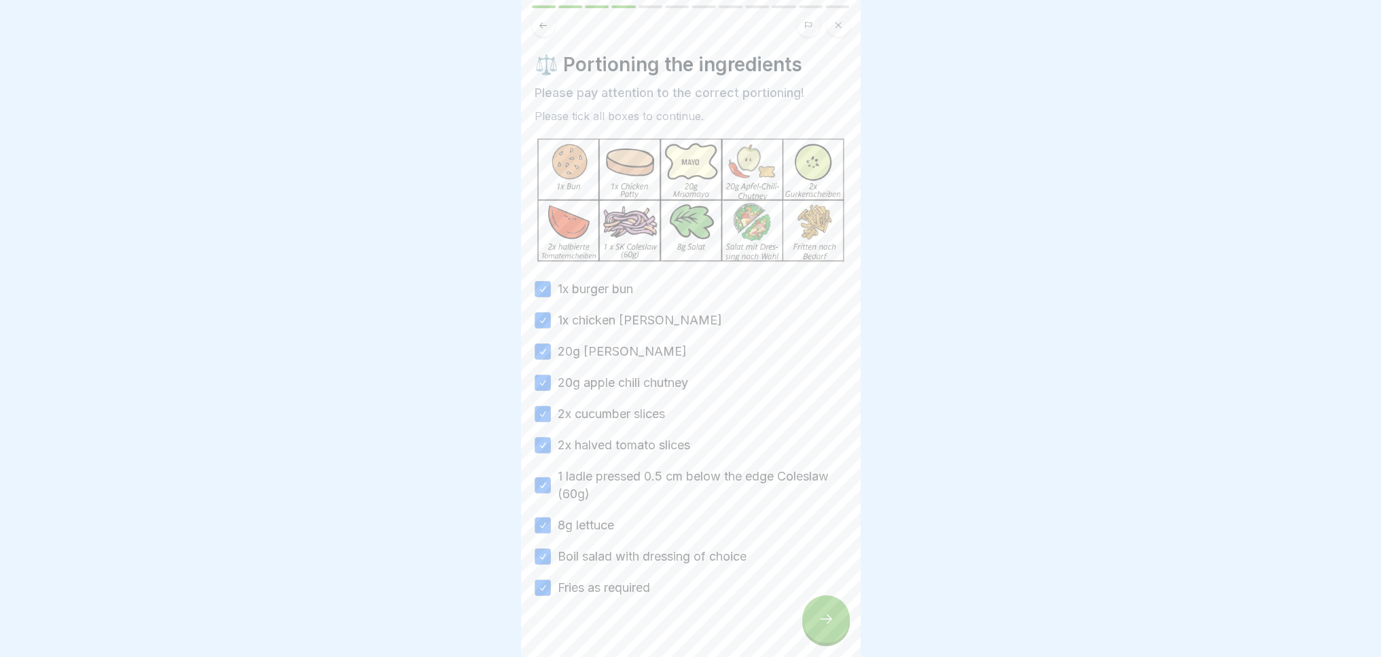
scroll to position [16, 0]
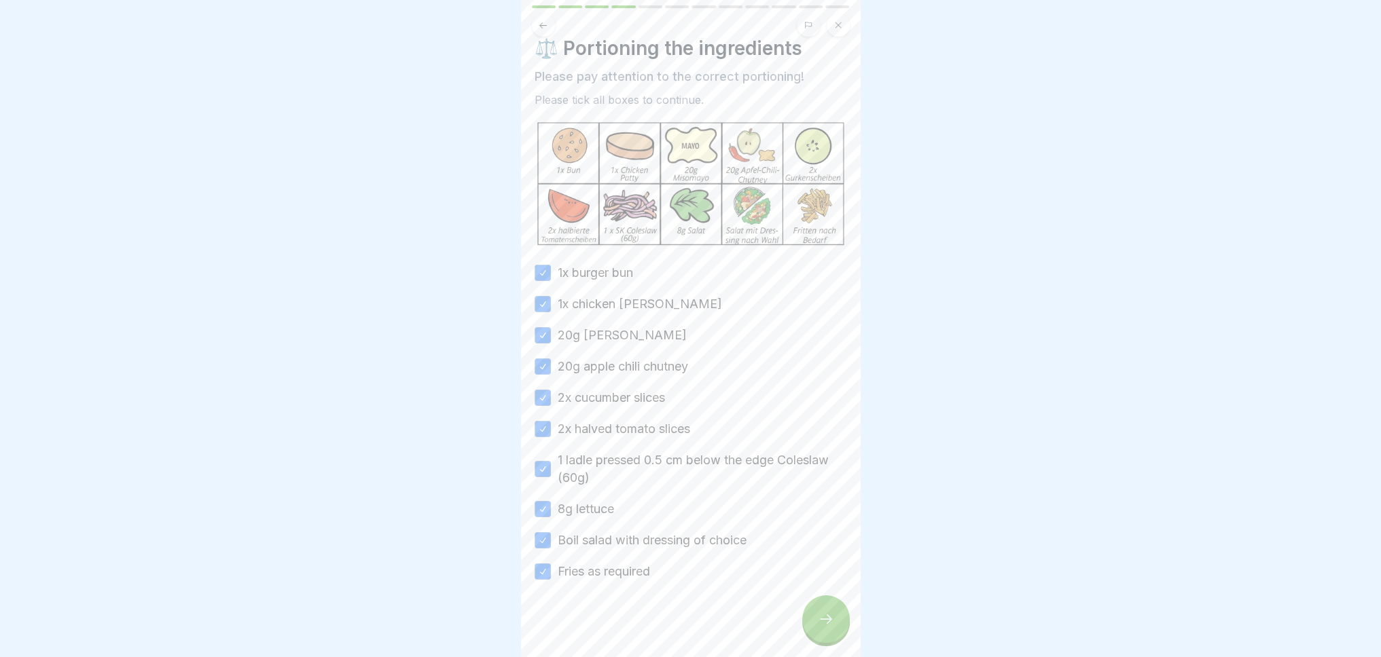
click at [819, 623] on icon at bounding box center [826, 619] width 16 height 16
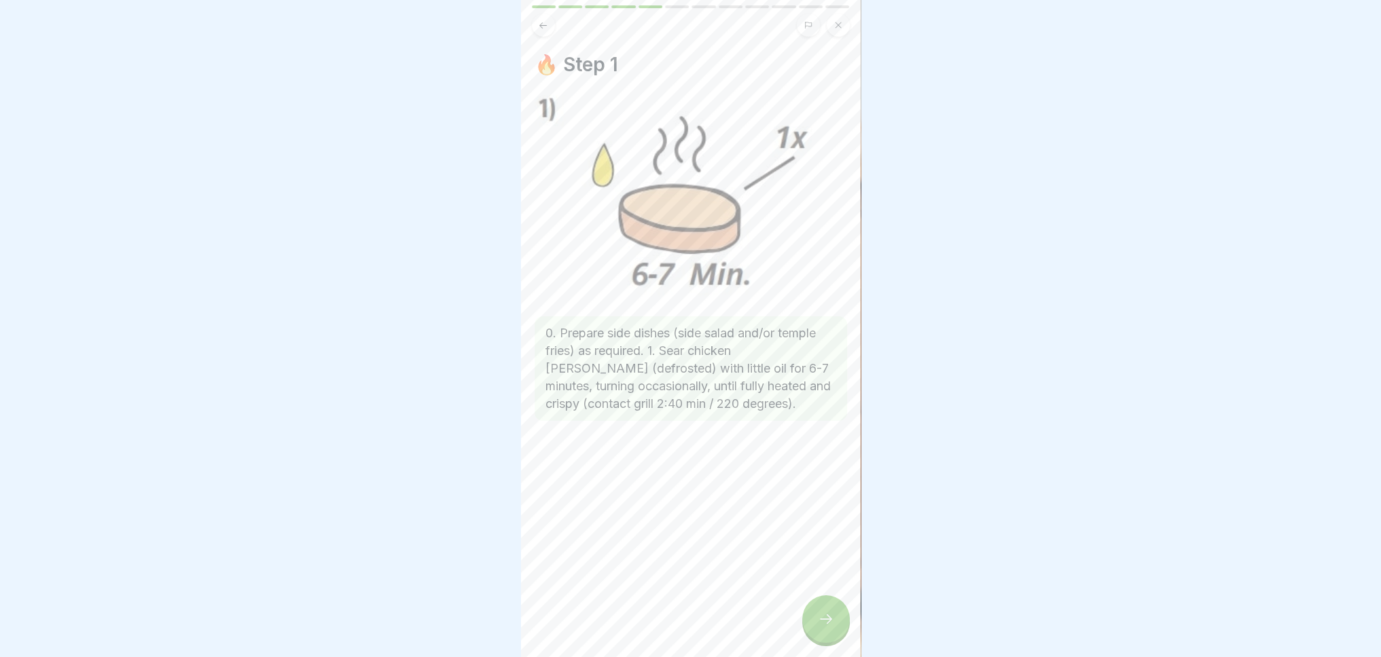
click at [815, 621] on div at bounding box center [826, 620] width 48 height 48
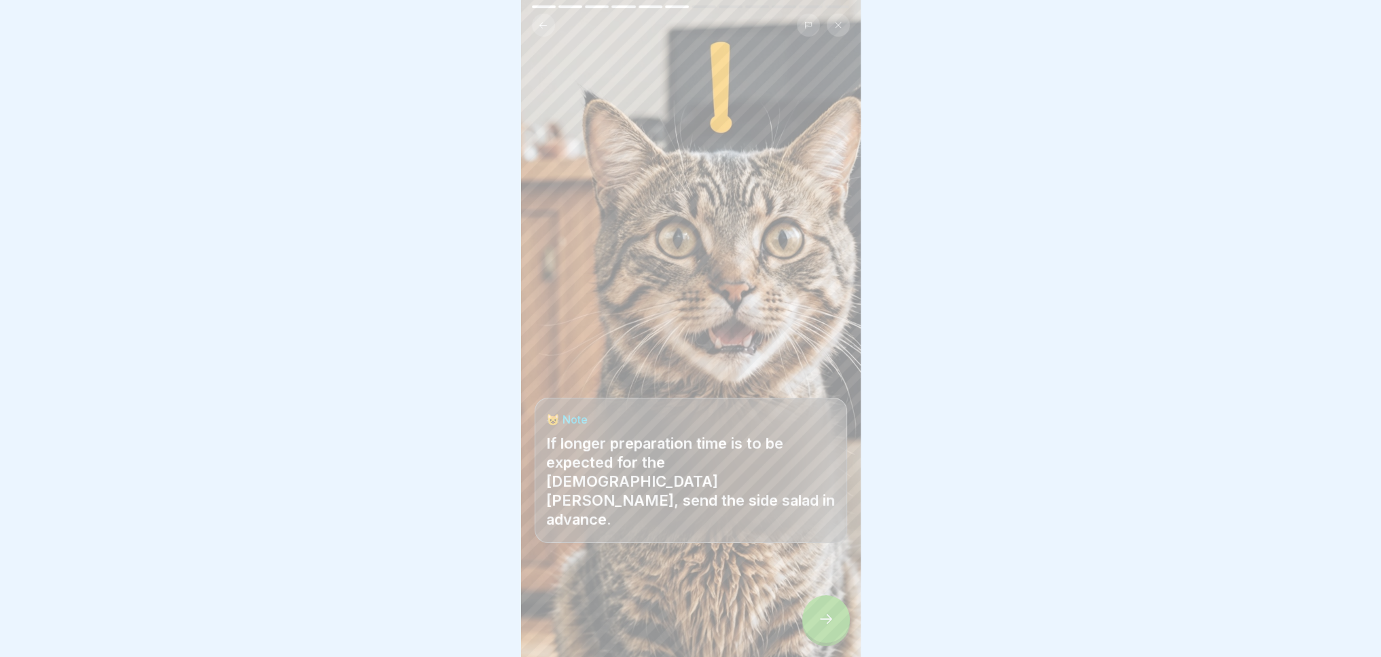
click at [820, 621] on icon at bounding box center [826, 619] width 16 height 16
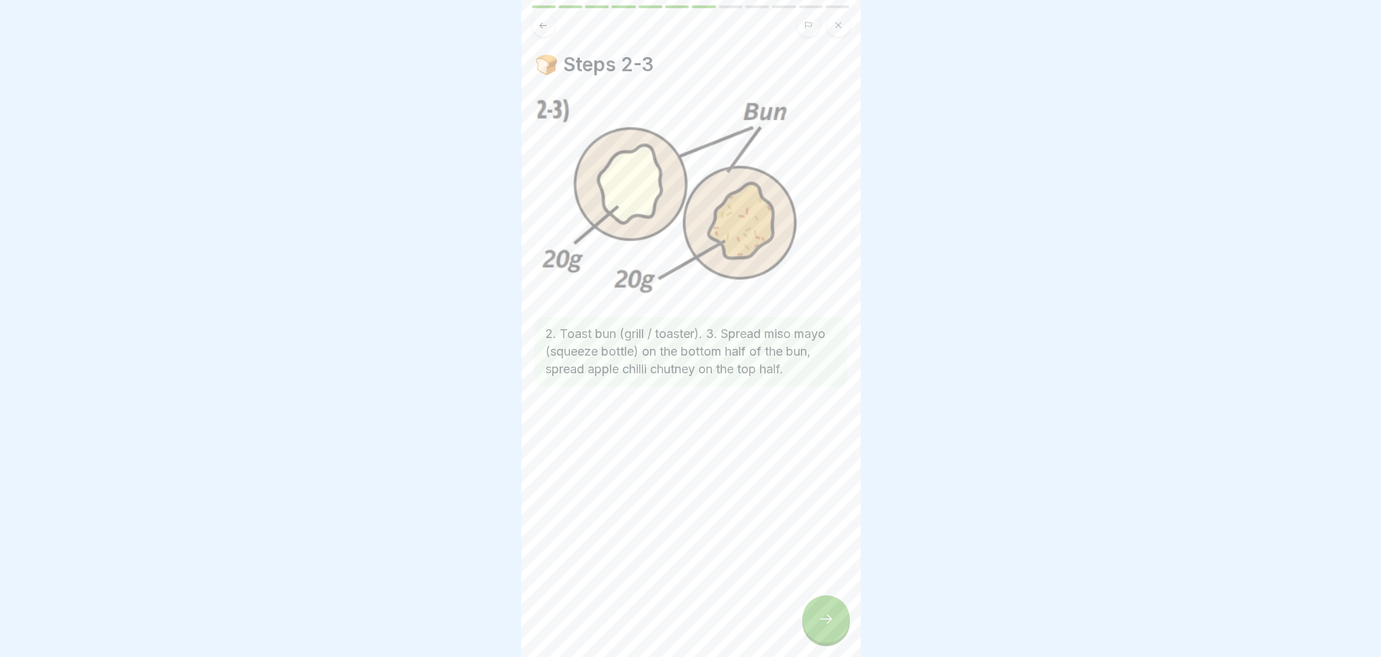
click at [831, 624] on icon at bounding box center [826, 619] width 16 height 16
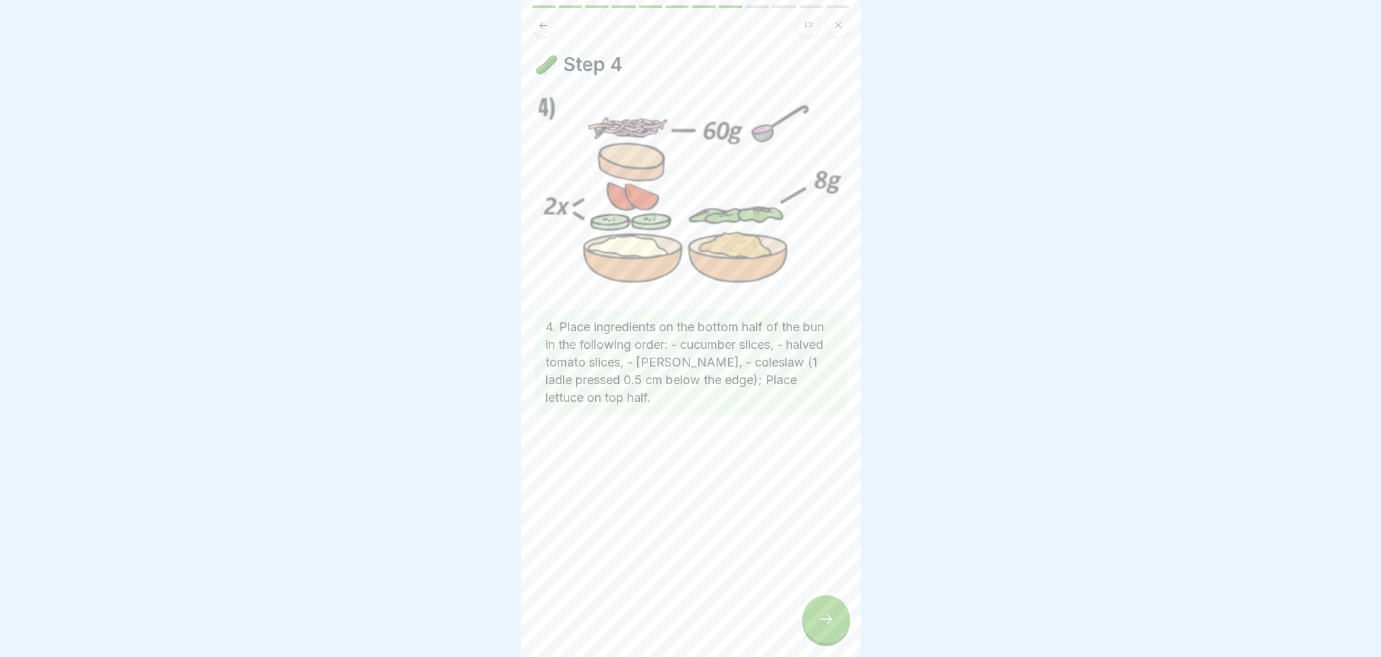
click at [831, 624] on icon at bounding box center [826, 619] width 16 height 16
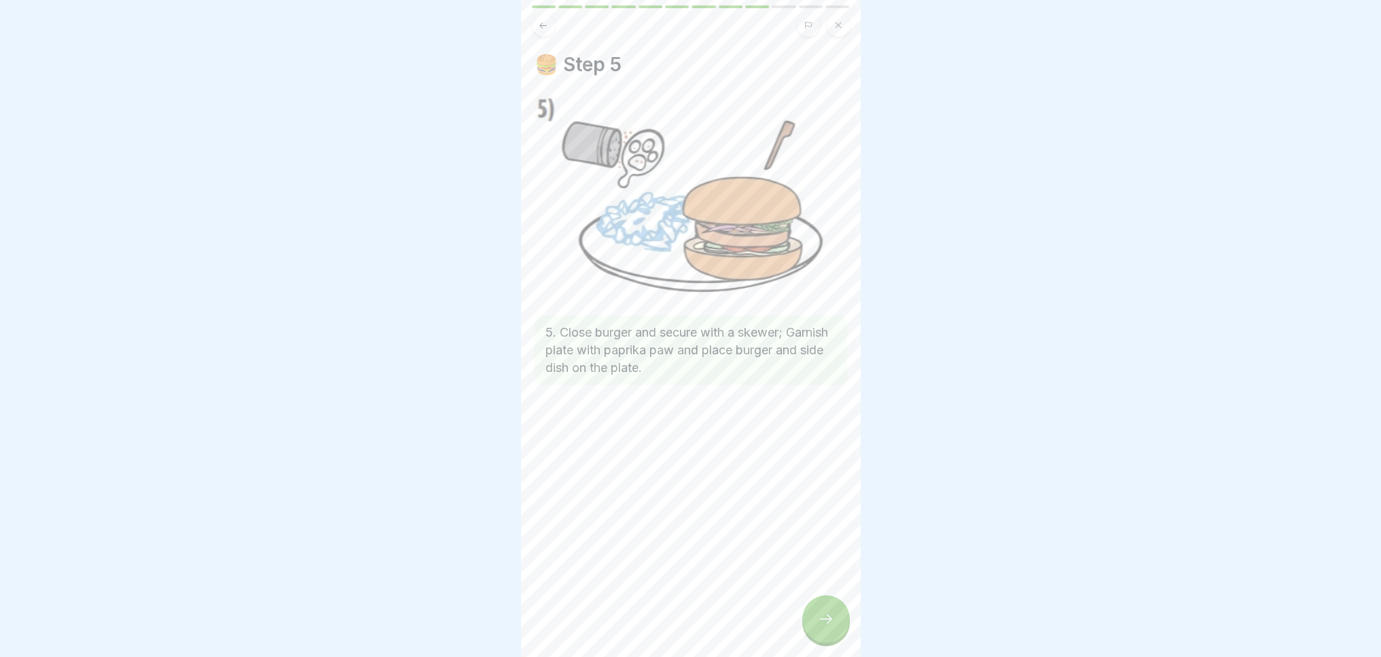
click at [831, 624] on icon at bounding box center [826, 619] width 16 height 16
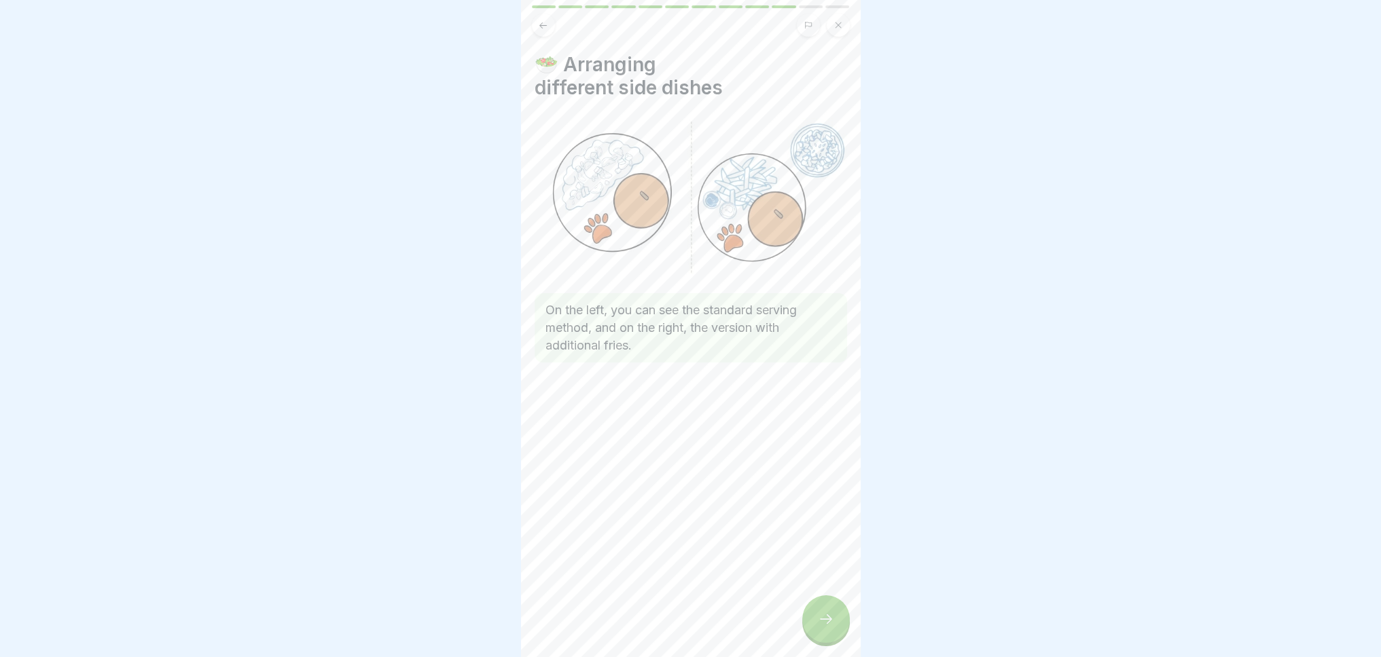
click at [831, 624] on icon at bounding box center [826, 619] width 16 height 16
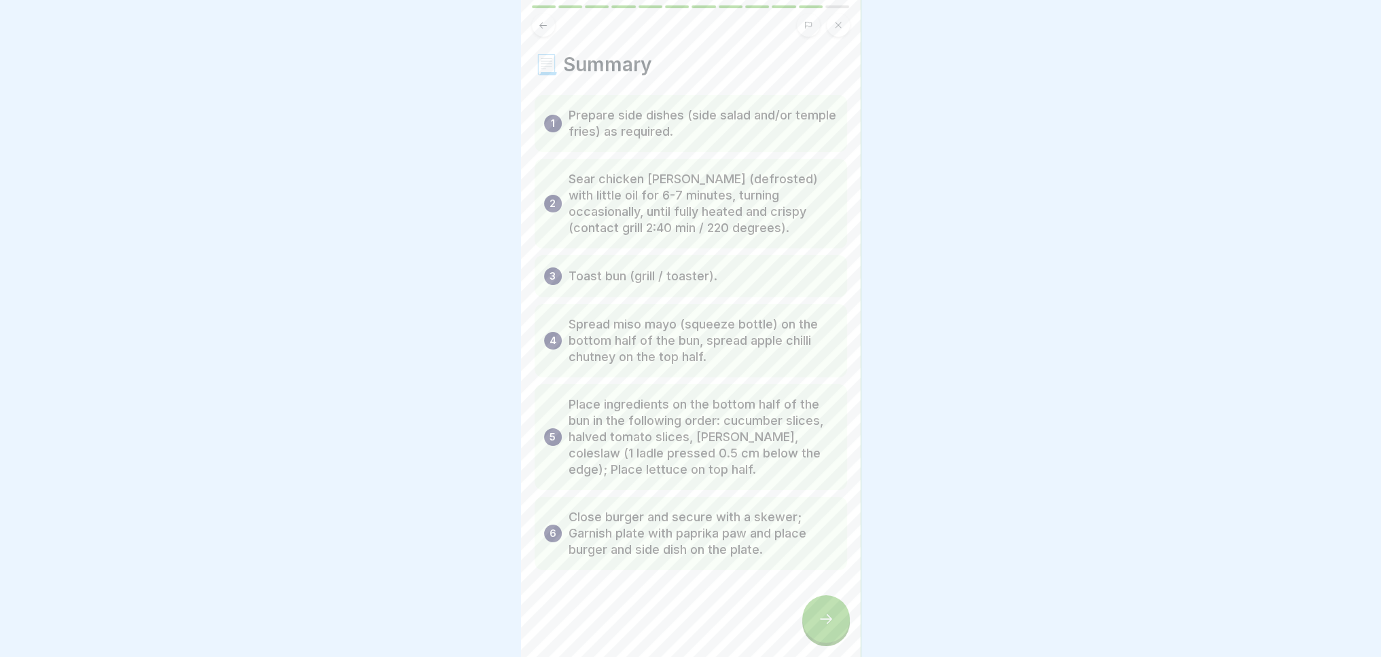
click at [831, 624] on icon at bounding box center [826, 619] width 16 height 16
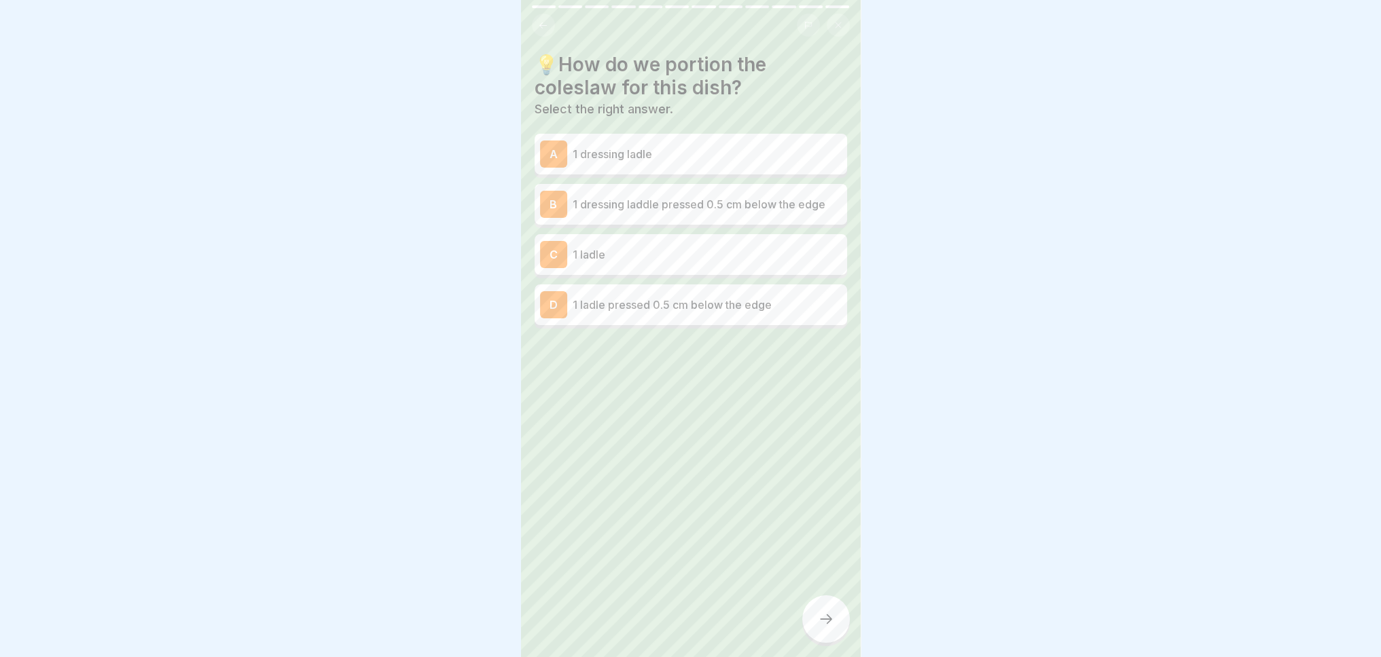
click at [543, 14] on button at bounding box center [543, 25] width 23 height 23
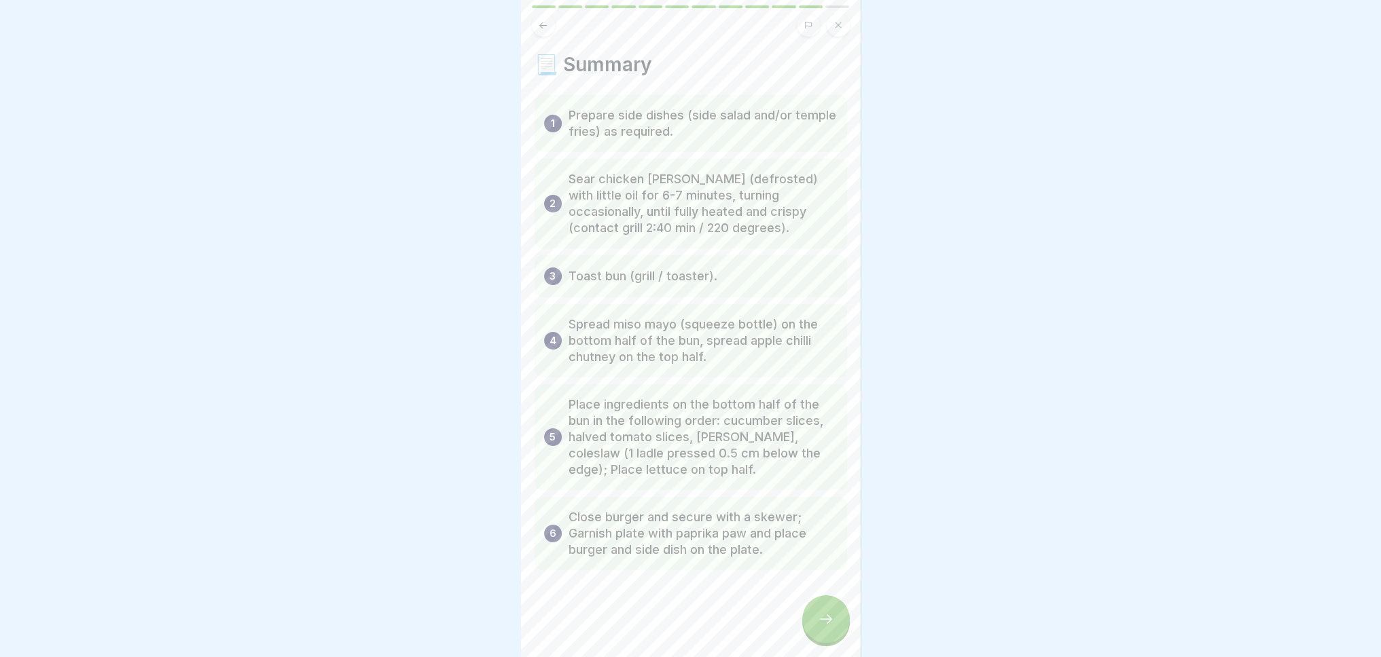
click at [828, 615] on icon at bounding box center [826, 619] width 16 height 16
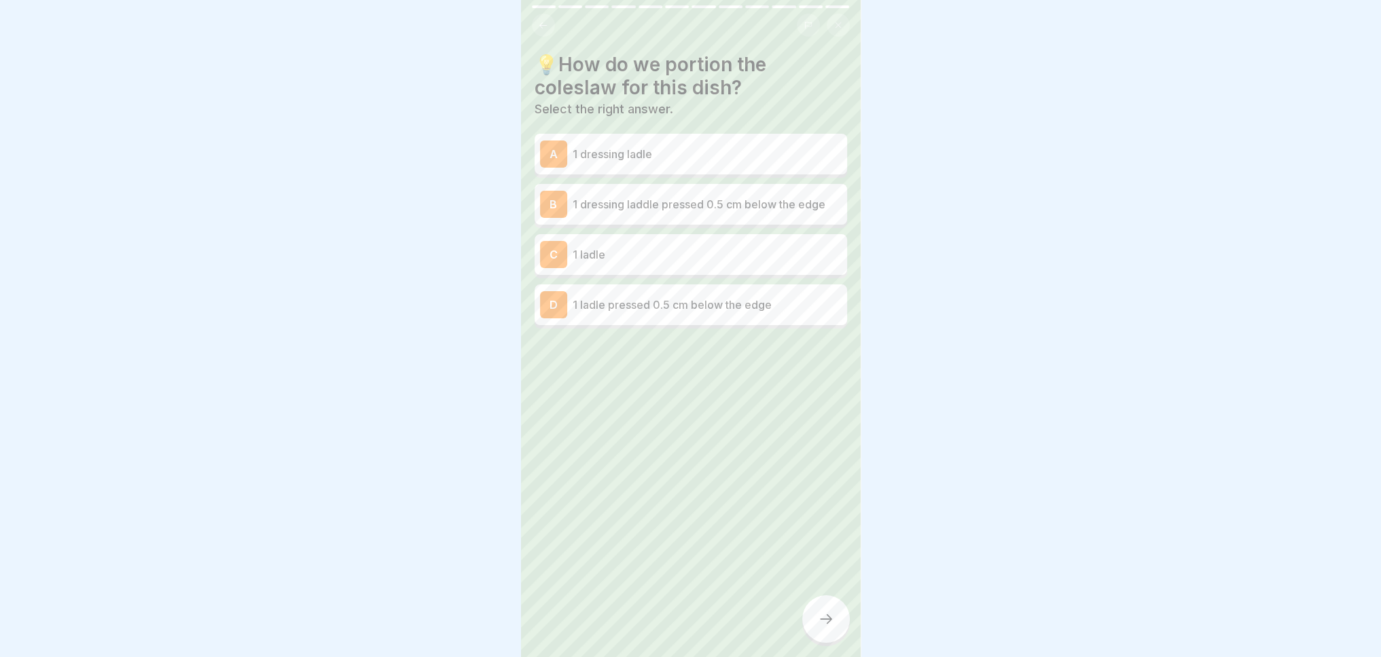
click at [661, 191] on div "B 1 dressing laddle pressed 0.5 cm below the edge" at bounding box center [691, 204] width 302 height 27
click at [824, 627] on icon at bounding box center [826, 619] width 16 height 16
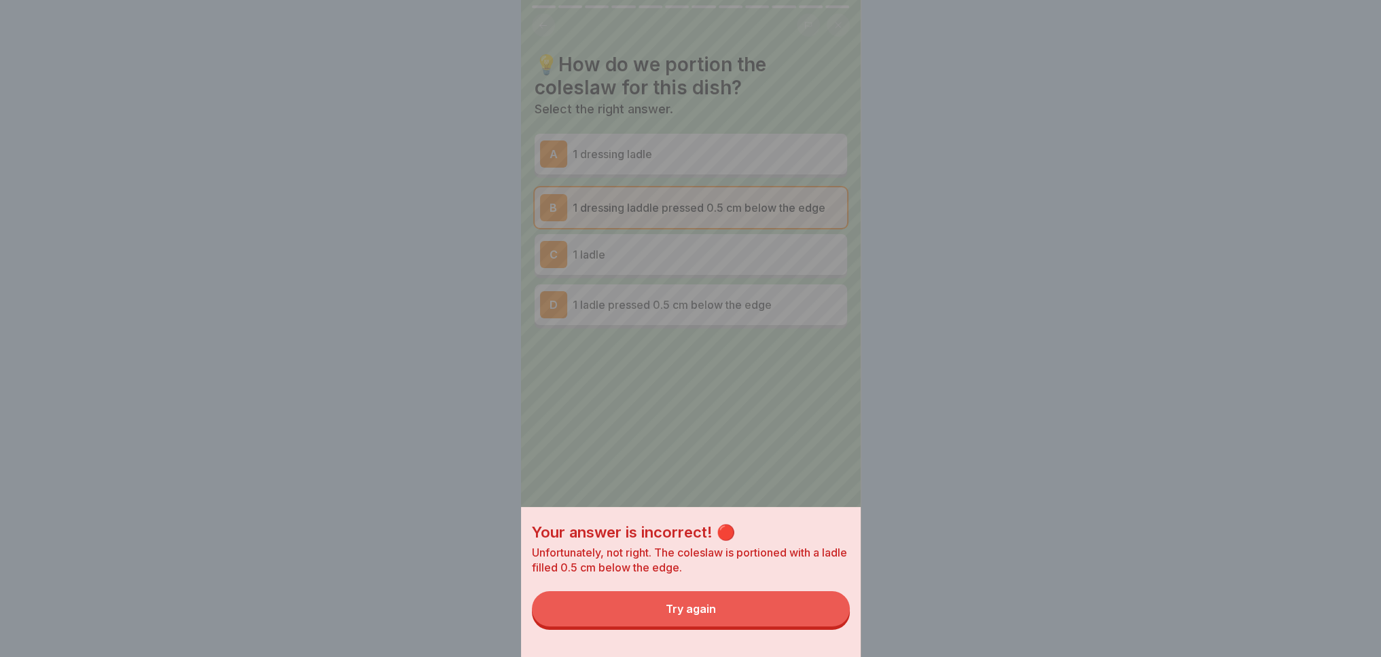
click at [653, 618] on button "Try again" at bounding box center [691, 608] width 318 height 35
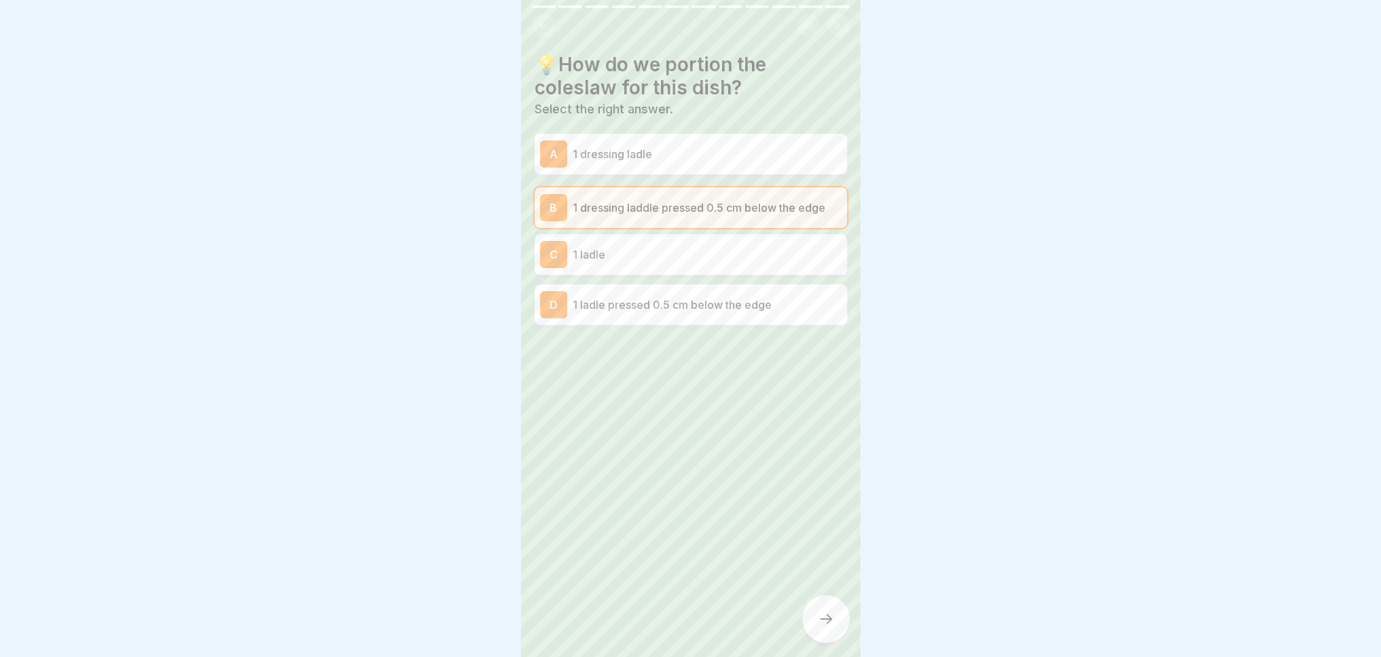
click at [646, 298] on font "1 ladle pressed 0.5 cm below the edge" at bounding box center [671, 305] width 199 height 14
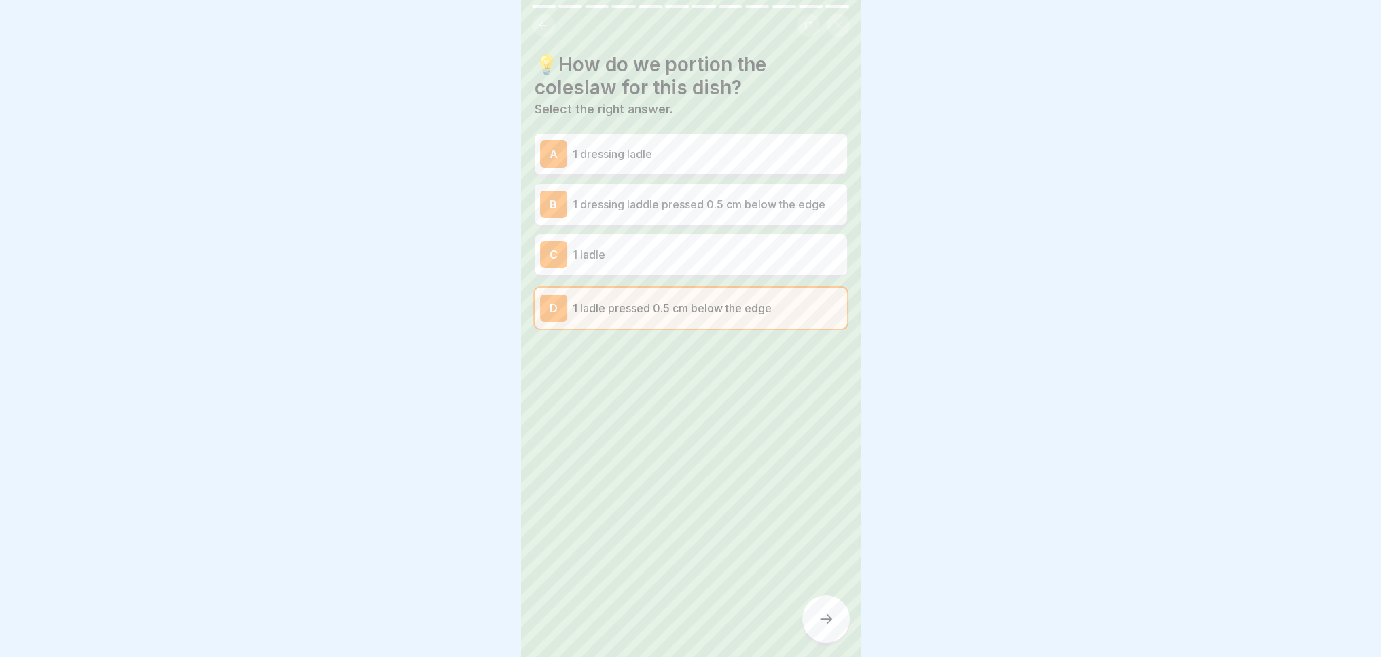
click at [832, 631] on div at bounding box center [826, 620] width 48 height 48
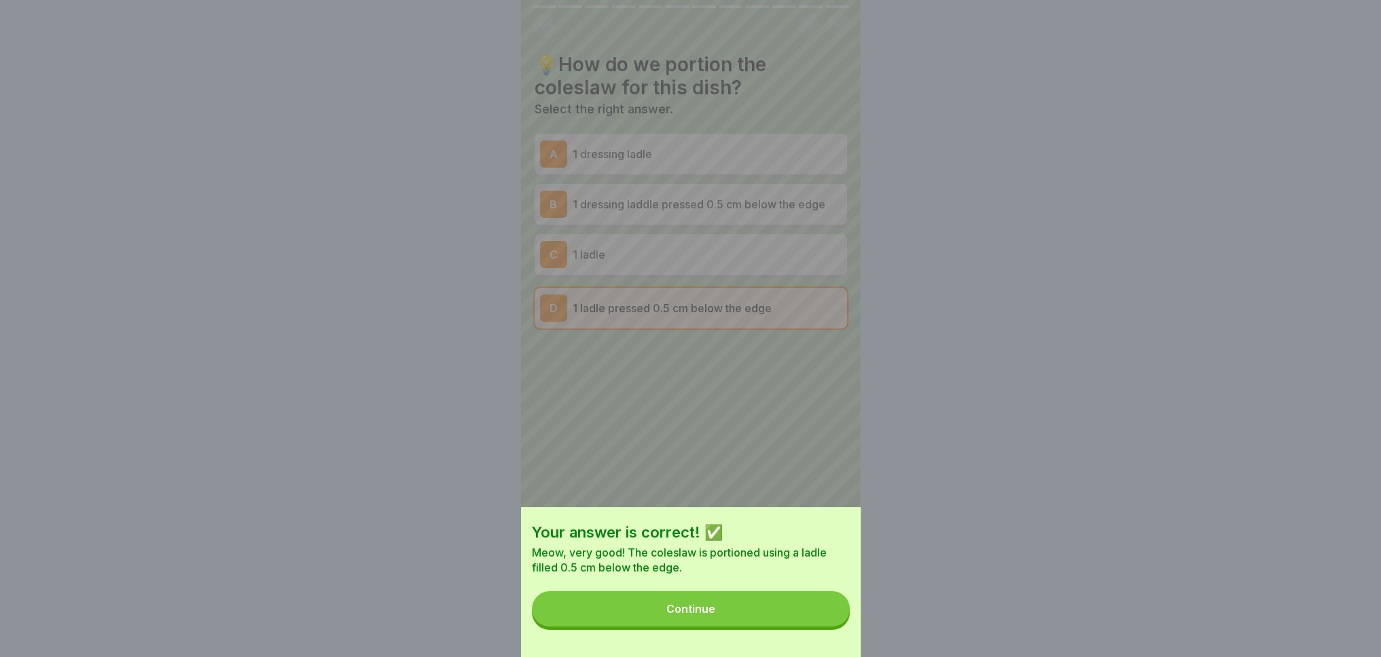
click at [642, 617] on button "Continue" at bounding box center [691, 608] width 318 height 35
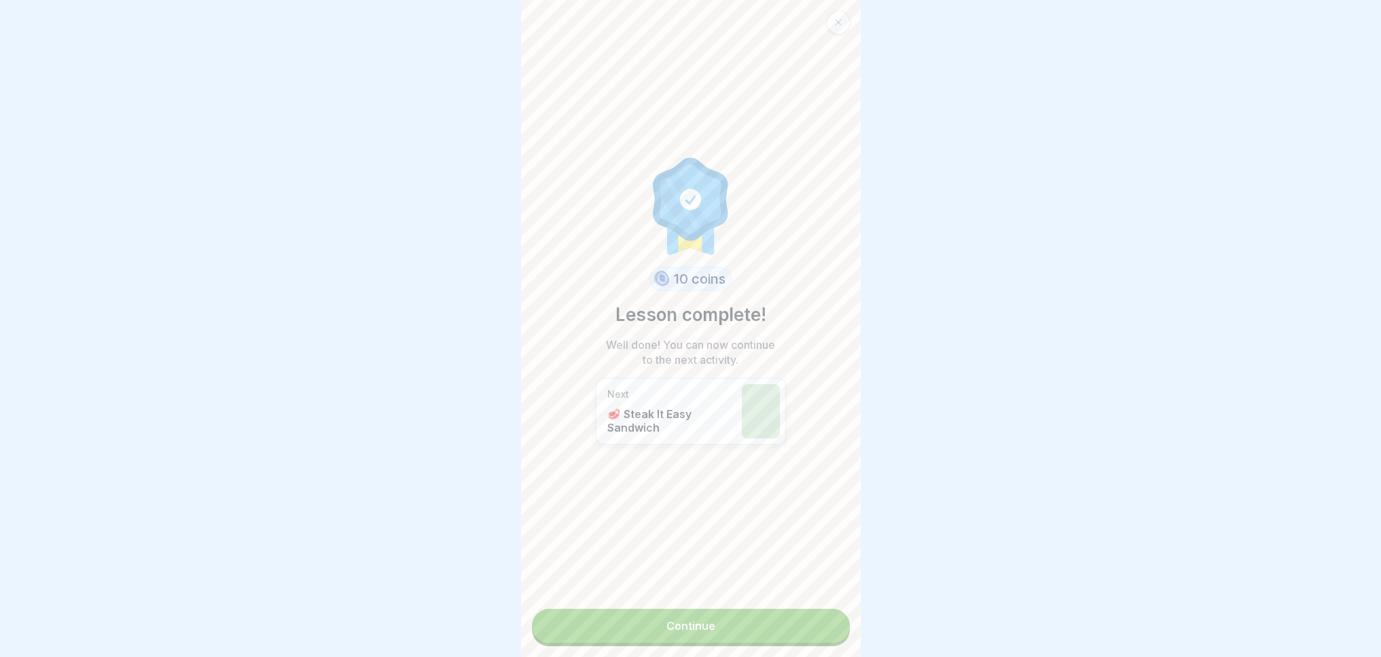
click at [643, 616] on link "Continue" at bounding box center [691, 626] width 318 height 34
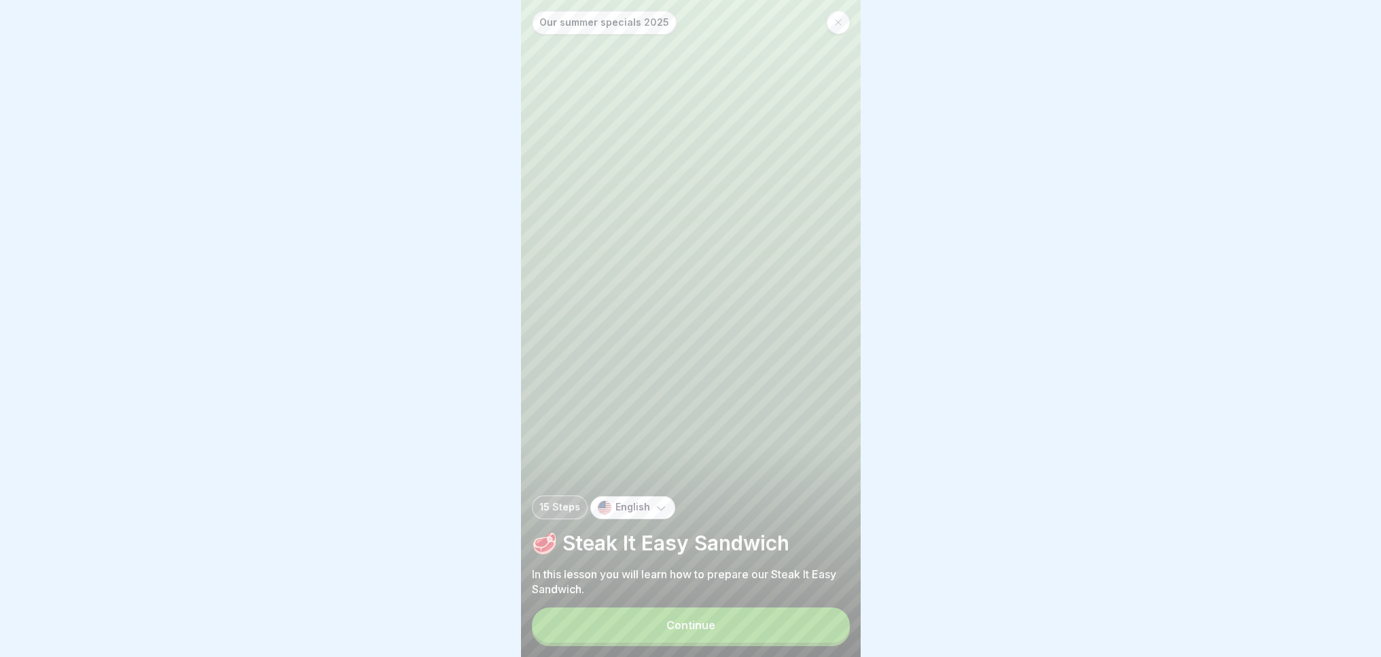
click at [643, 616] on div "Our summer specials 2025 15 Steps English 🥩 Steak It Easy Sandwich In this less…" at bounding box center [691, 328] width 340 height 657
click at [649, 631] on button "Continue" at bounding box center [691, 625] width 318 height 35
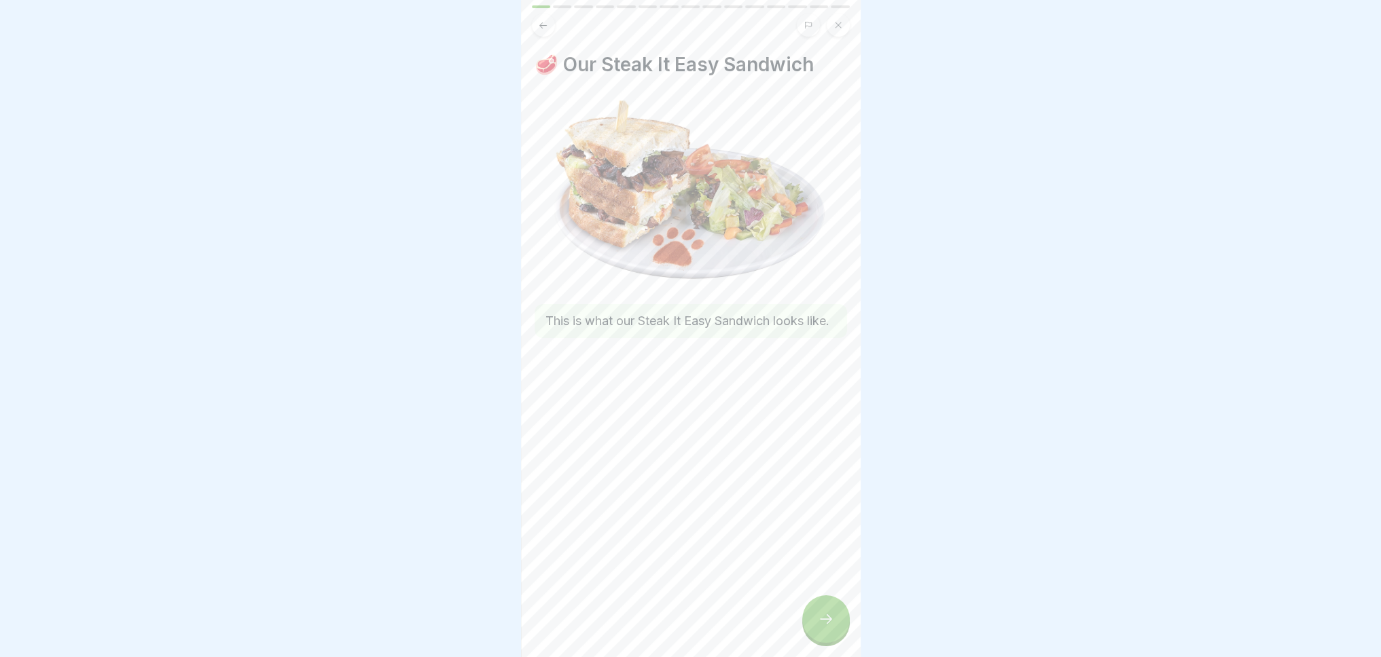
scroll to position [10, 0]
click at [828, 627] on icon at bounding box center [826, 619] width 16 height 16
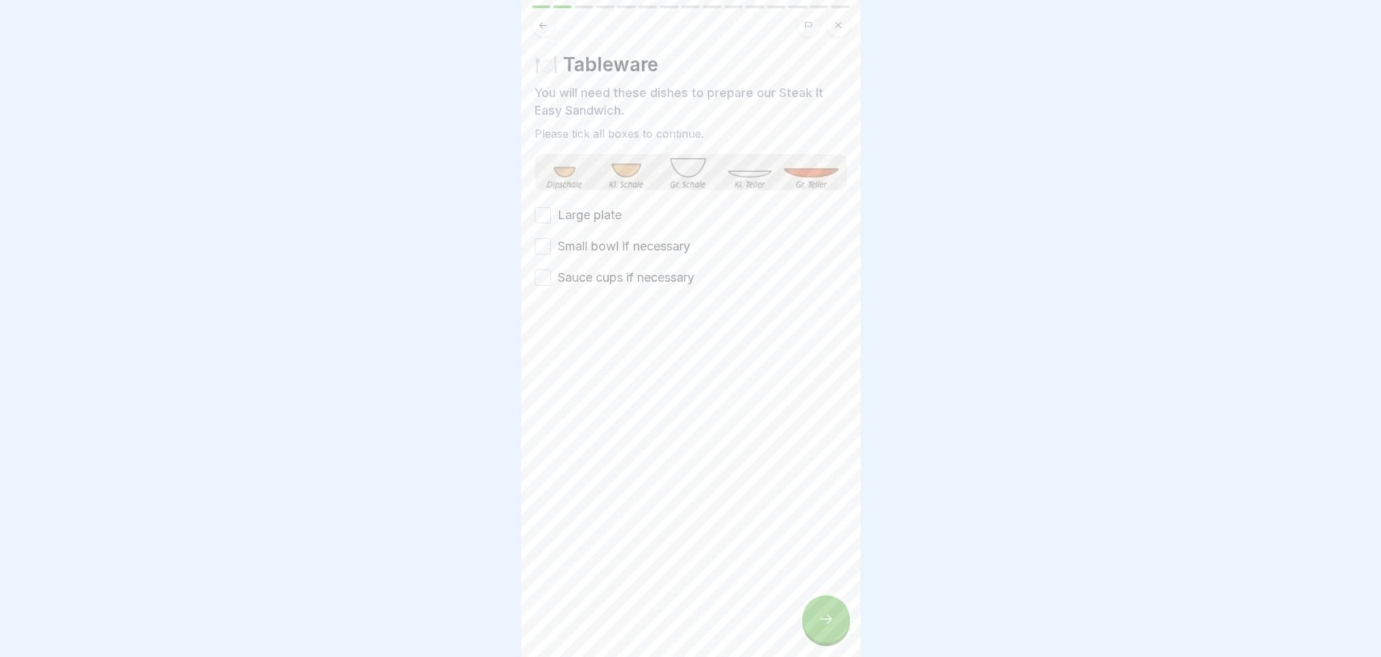
click at [546, 207] on button "Large plate" at bounding box center [542, 215] width 16 height 16
click at [545, 238] on button "Small bowl if necessary" at bounding box center [542, 246] width 16 height 16
click at [541, 270] on button "Sauce cups if necessary" at bounding box center [542, 278] width 16 height 16
click at [817, 627] on div at bounding box center [826, 620] width 48 height 48
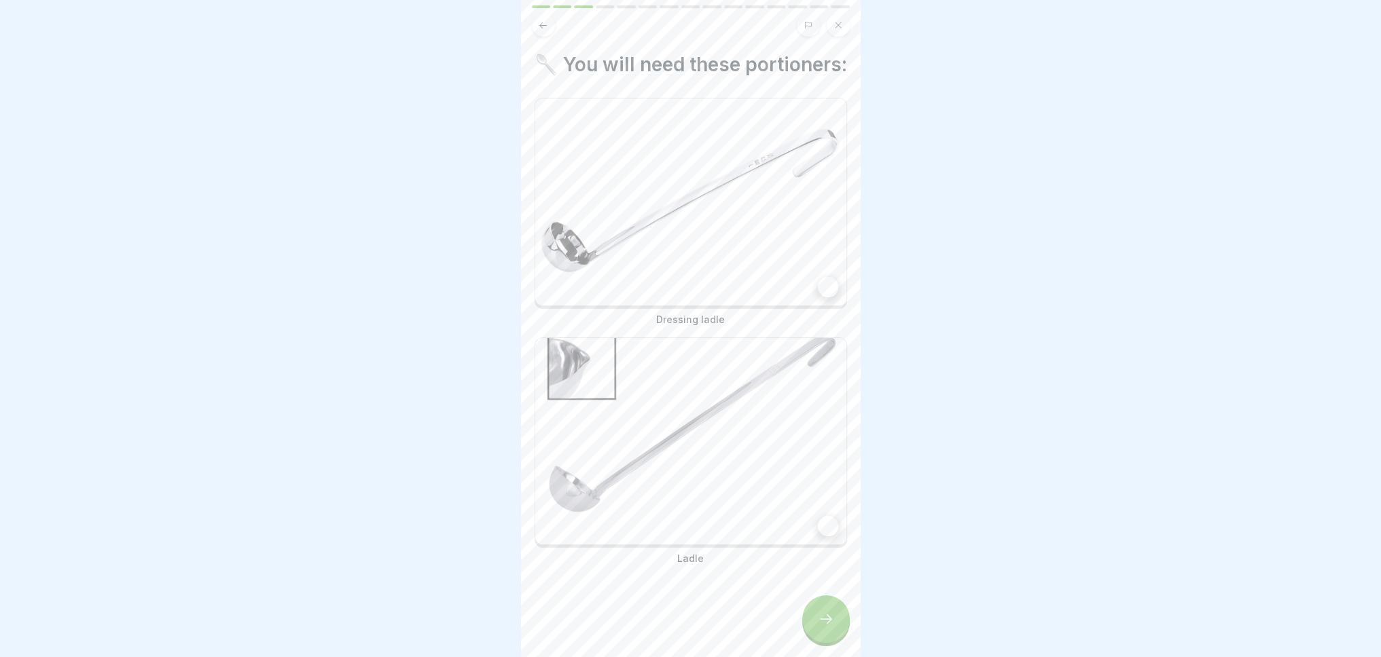
click at [647, 270] on img at bounding box center [690, 201] width 311 height 207
click at [695, 431] on img at bounding box center [690, 441] width 311 height 207
click at [825, 624] on icon at bounding box center [826, 619] width 16 height 16
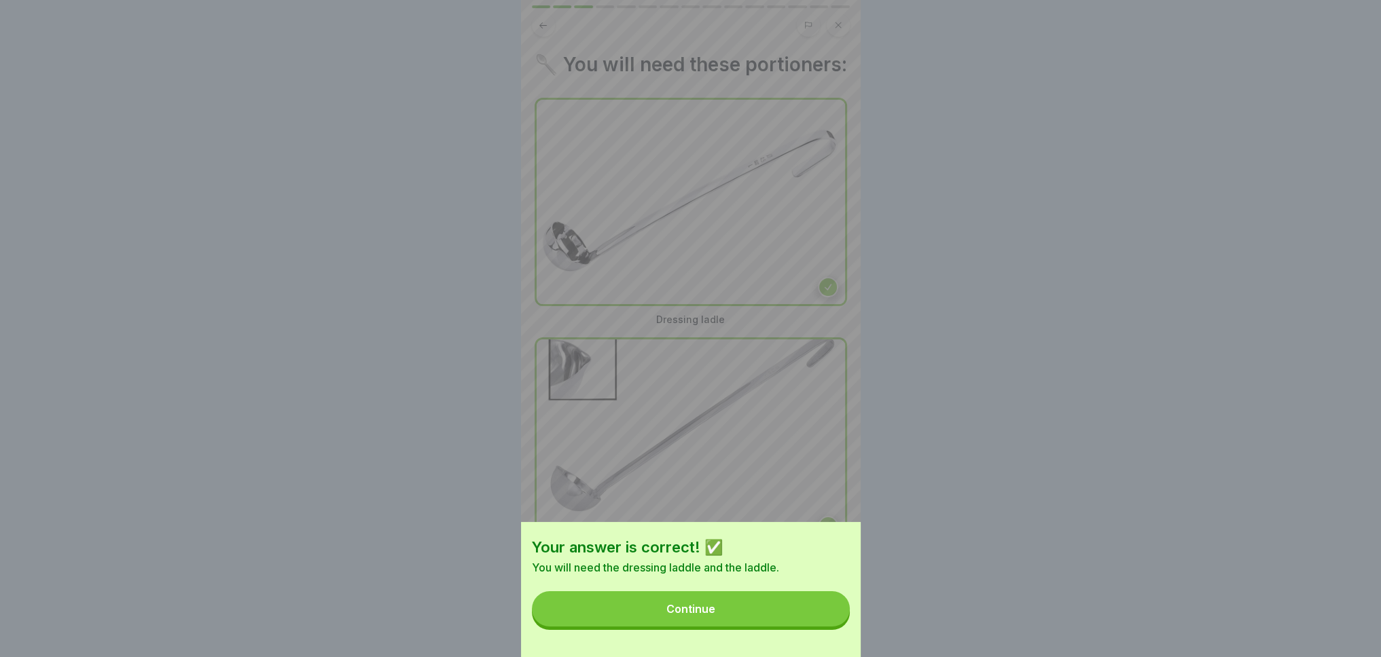
click at [801, 619] on button "Continue" at bounding box center [691, 608] width 318 height 35
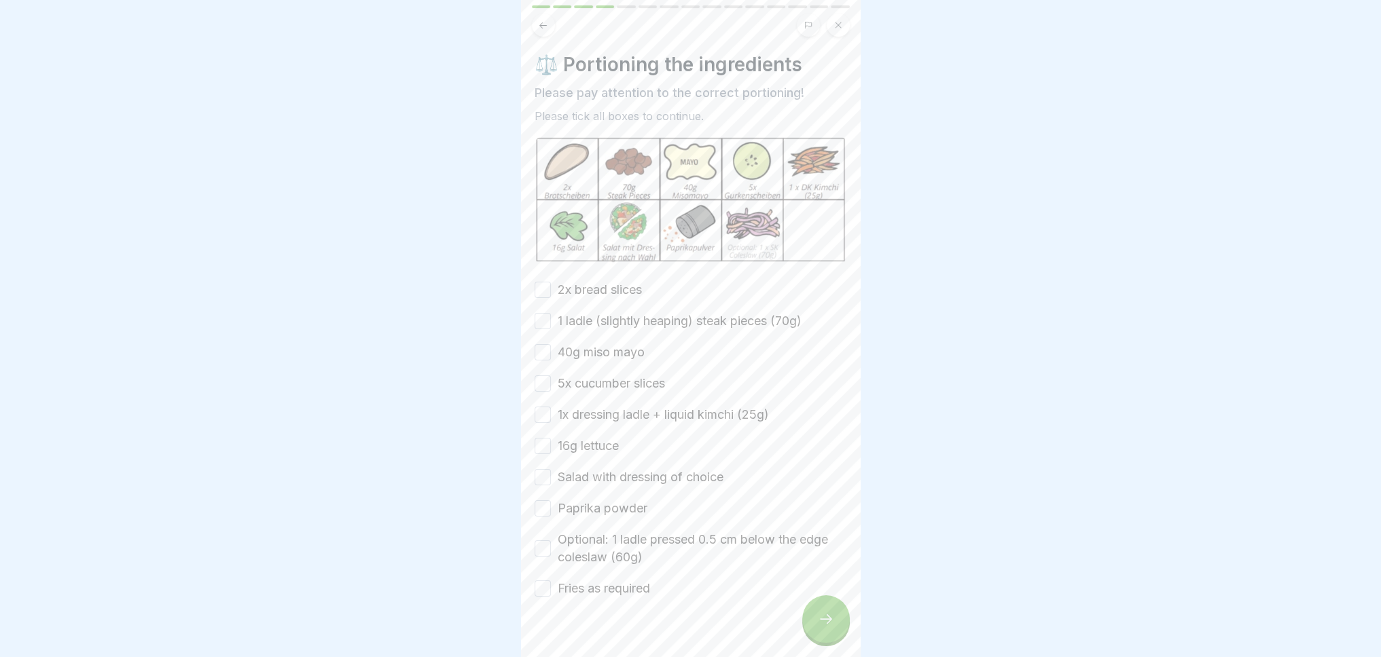
click at [541, 282] on button "2x bread slices" at bounding box center [542, 290] width 16 height 16
click at [539, 313] on button "1 ladle (slightly heaping) steak pieces (70g)" at bounding box center [542, 321] width 16 height 16
click at [540, 344] on button "40g miso mayo" at bounding box center [542, 352] width 16 height 16
click at [545, 376] on button "5x cucumber slices" at bounding box center [542, 384] width 16 height 16
click at [536, 407] on button "1x dressing ladle + liquid kimchi (25g)" at bounding box center [542, 415] width 16 height 16
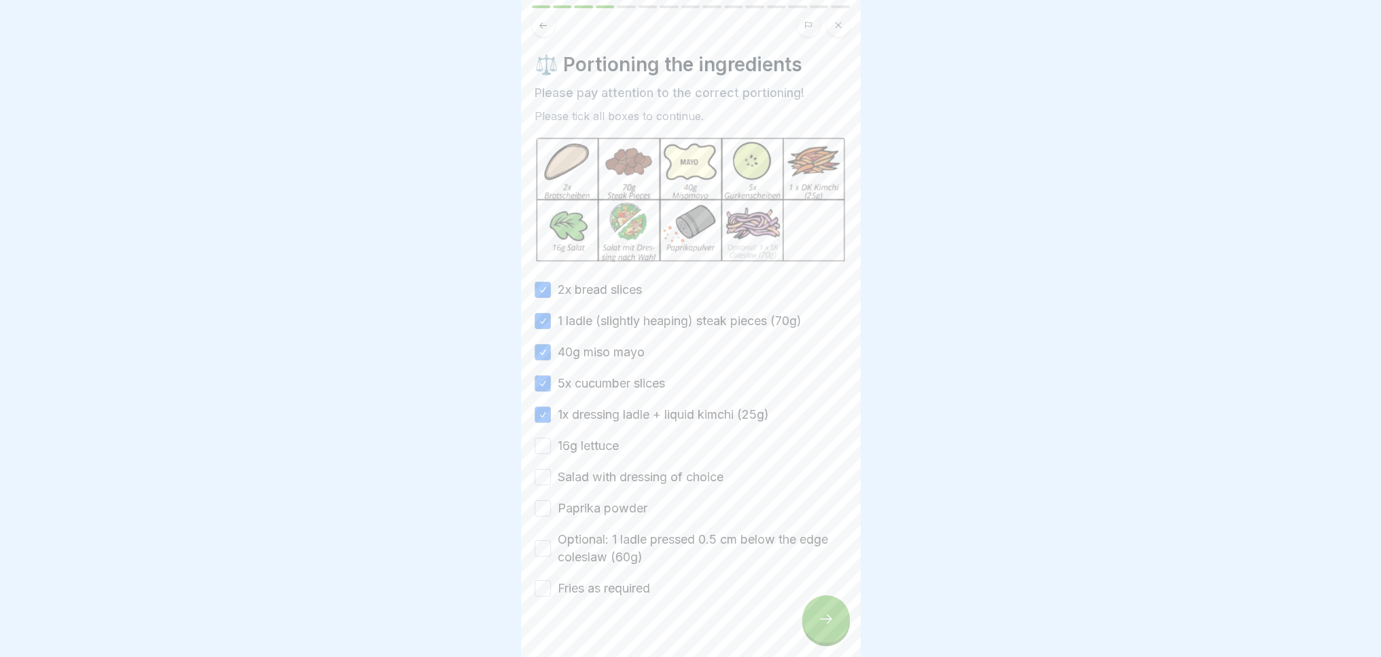
click at [541, 438] on button "16g lettuce" at bounding box center [542, 446] width 16 height 16
click at [543, 469] on button "Salad with dressing of choice" at bounding box center [542, 477] width 16 height 16
click at [538, 503] on div "2x bread slices 1 ladle (slightly heaping) steak pieces (70g) 40g miso mayo 5x …" at bounding box center [690, 439] width 312 height 316
click at [538, 500] on button "Paprika powder" at bounding box center [542, 508] width 16 height 16
click at [543, 541] on button "Optional: 1 ladle pressed 0.5 cm below the edge coleslaw (60g)" at bounding box center [542, 549] width 16 height 16
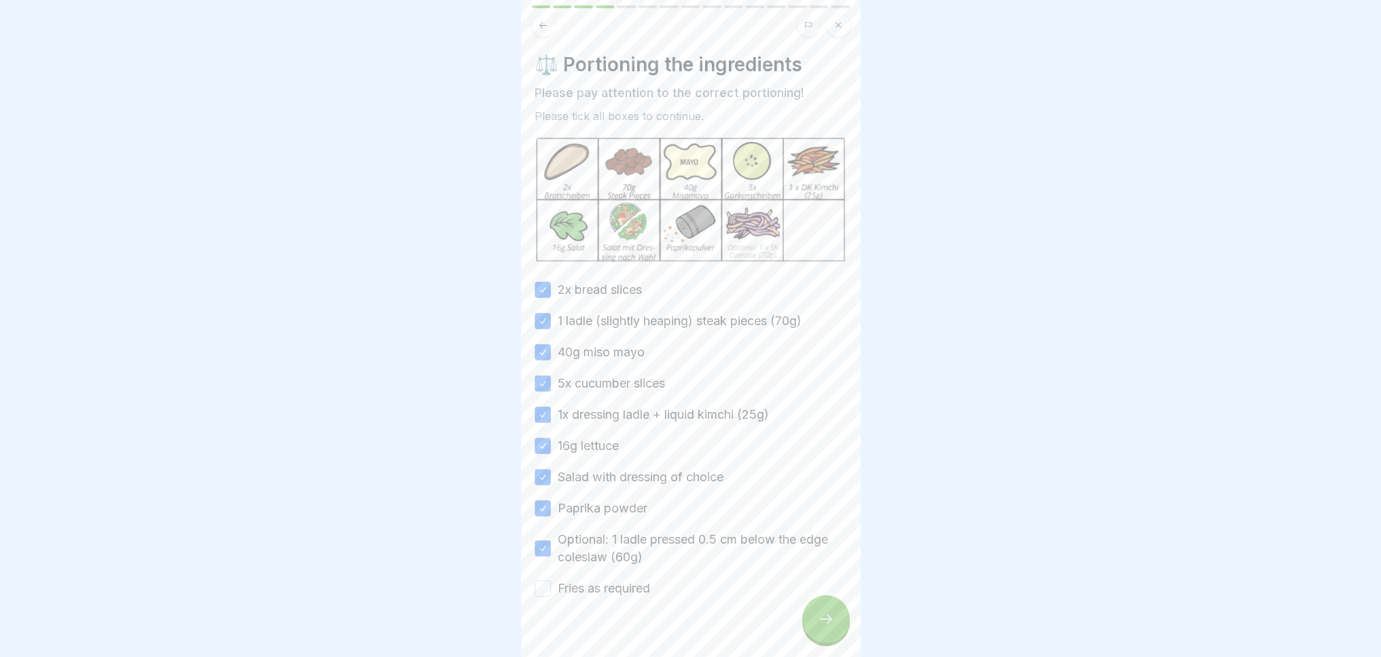
click at [546, 581] on button "Fries as required" at bounding box center [542, 589] width 16 height 16
click at [829, 619] on icon at bounding box center [826, 619] width 16 height 16
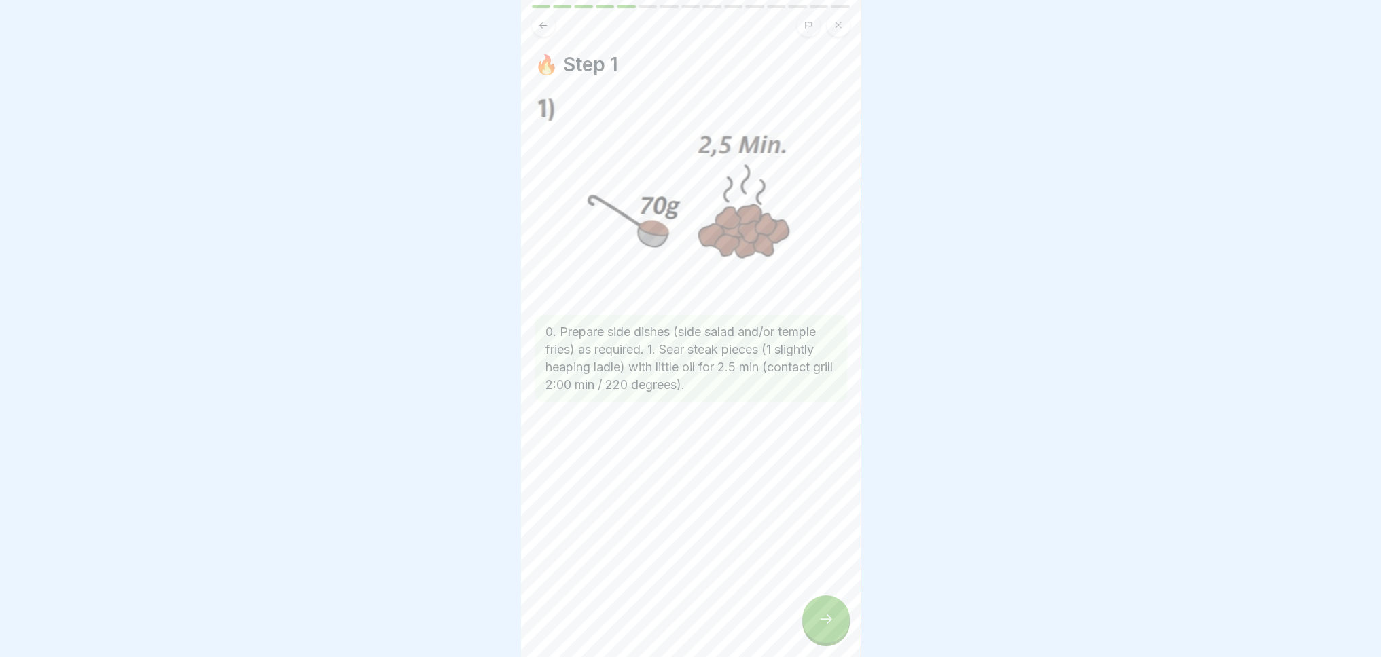
click at [826, 619] on icon at bounding box center [826, 619] width 16 height 16
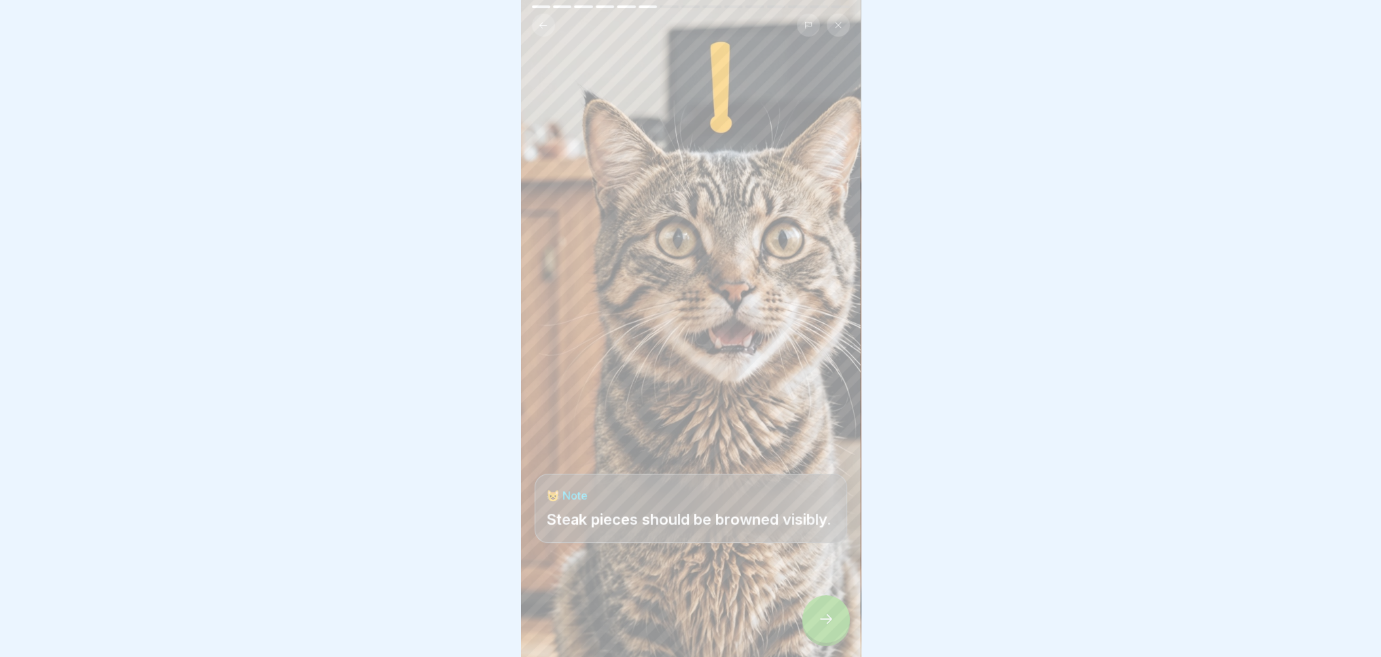
click at [820, 616] on icon at bounding box center [826, 619] width 16 height 16
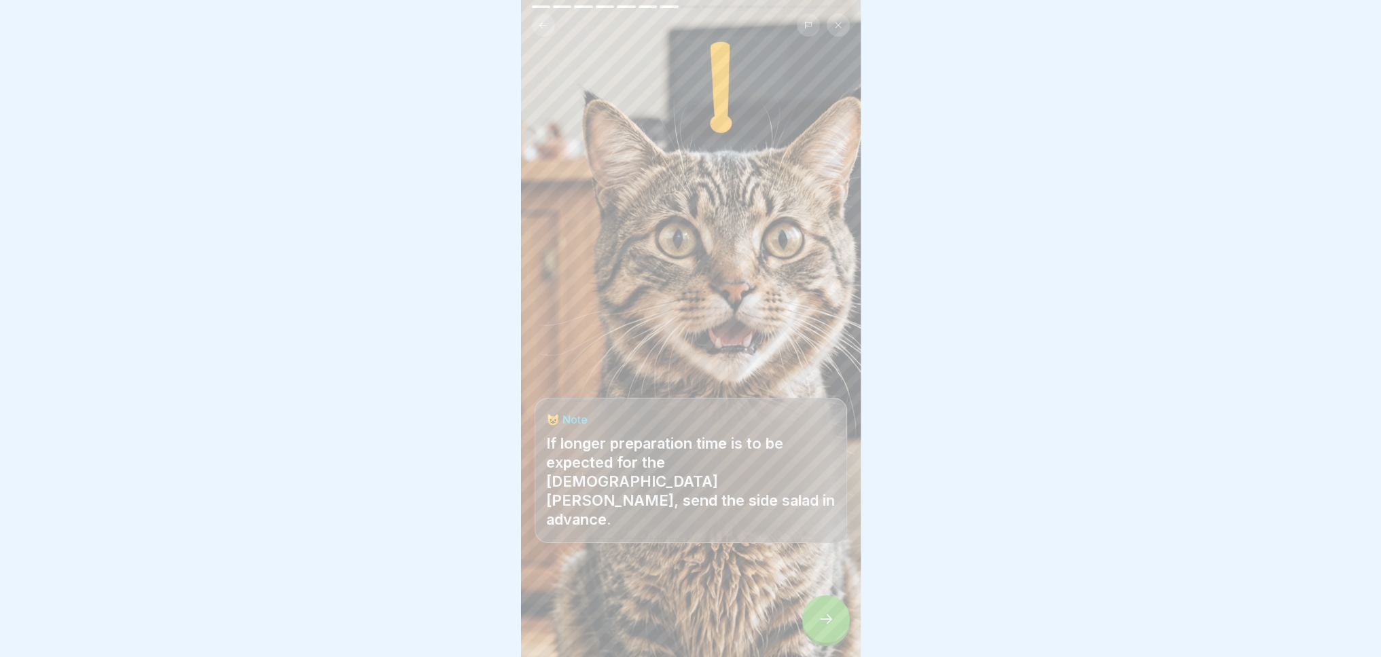
click at [820, 615] on icon at bounding box center [826, 619] width 16 height 16
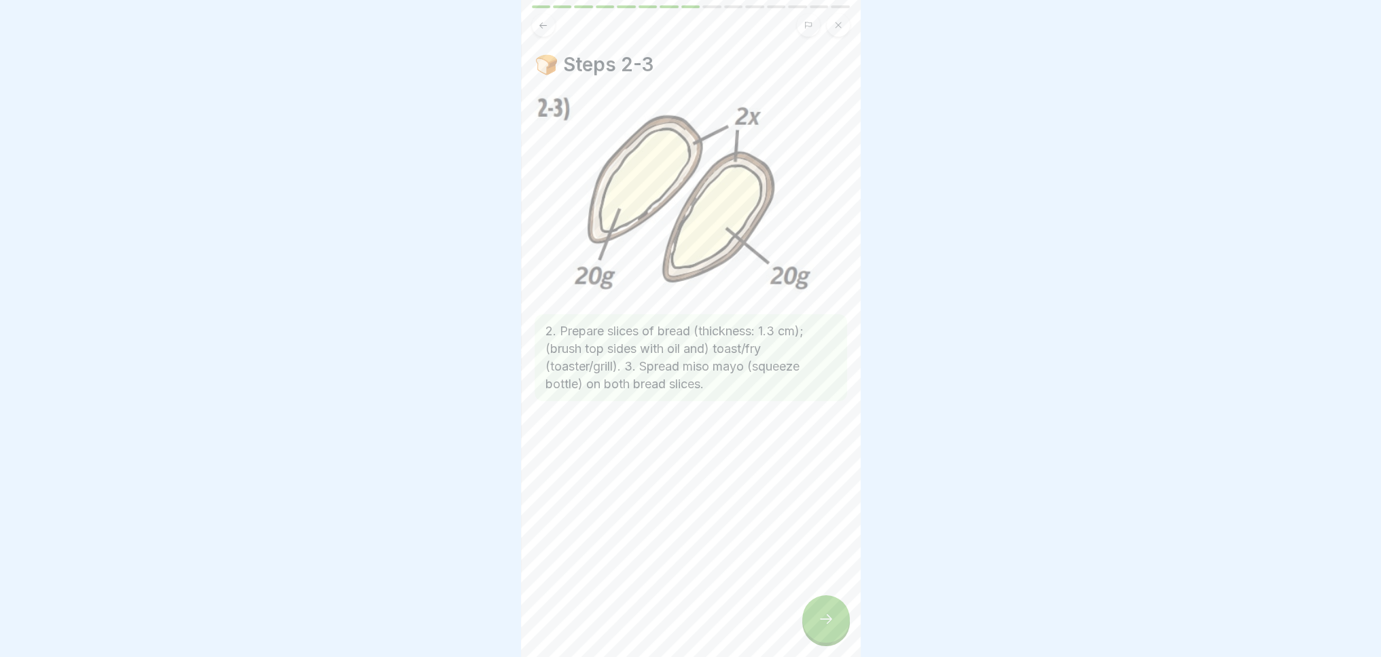
click at [818, 613] on icon at bounding box center [826, 619] width 16 height 16
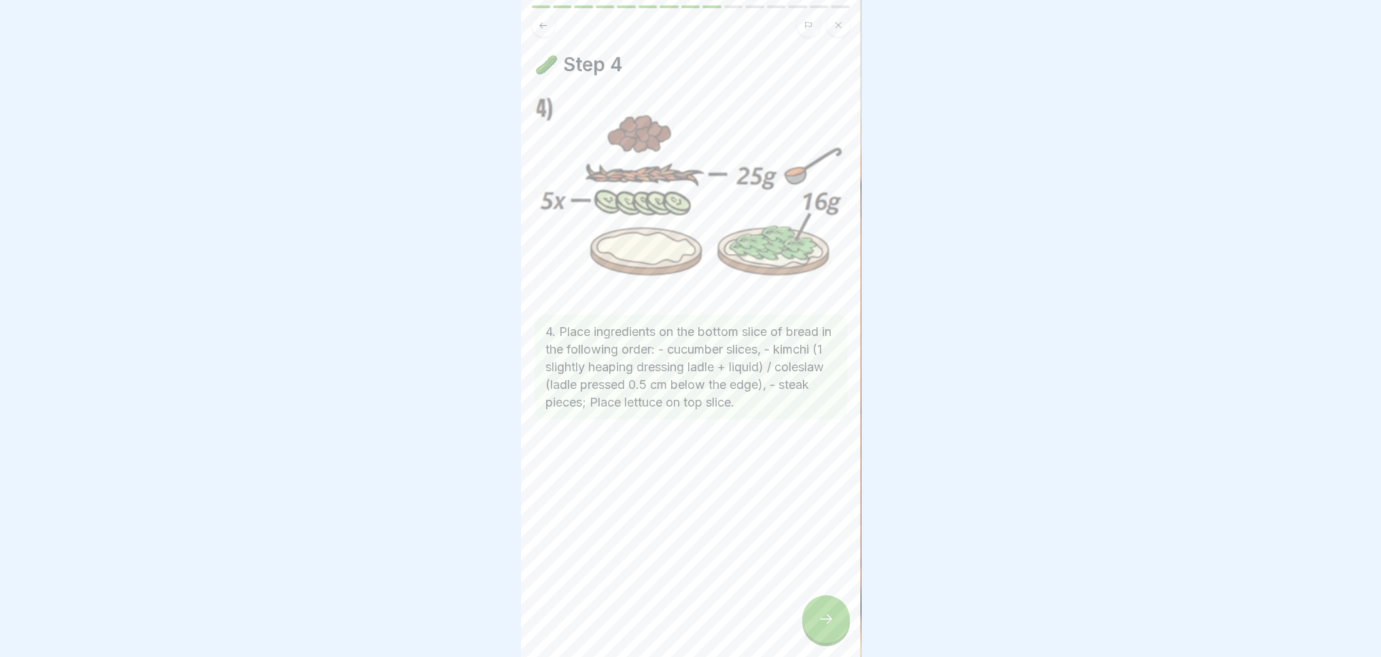
drag, startPoint x: 818, startPoint y: 613, endPoint x: 930, endPoint y: 162, distance: 465.3
click at [930, 162] on div at bounding box center [690, 328] width 1381 height 657
click at [824, 626] on icon at bounding box center [826, 619] width 16 height 16
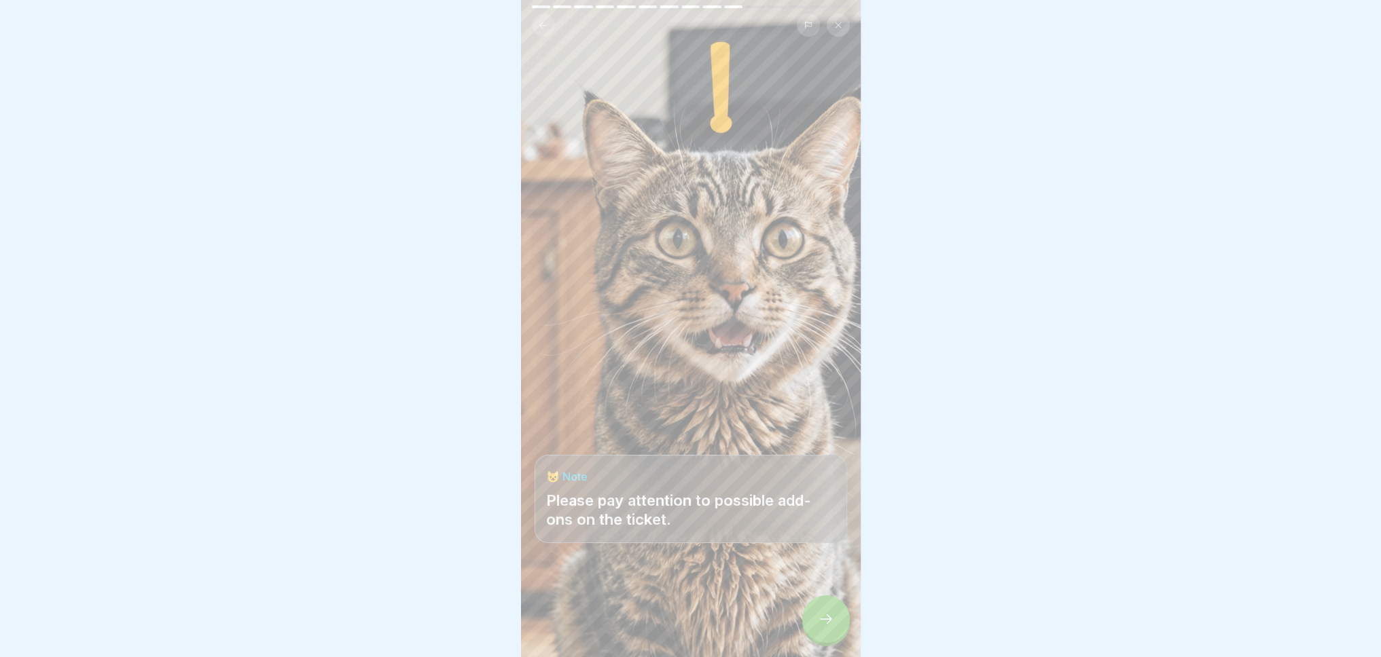
click at [831, 624] on icon at bounding box center [826, 619] width 16 height 16
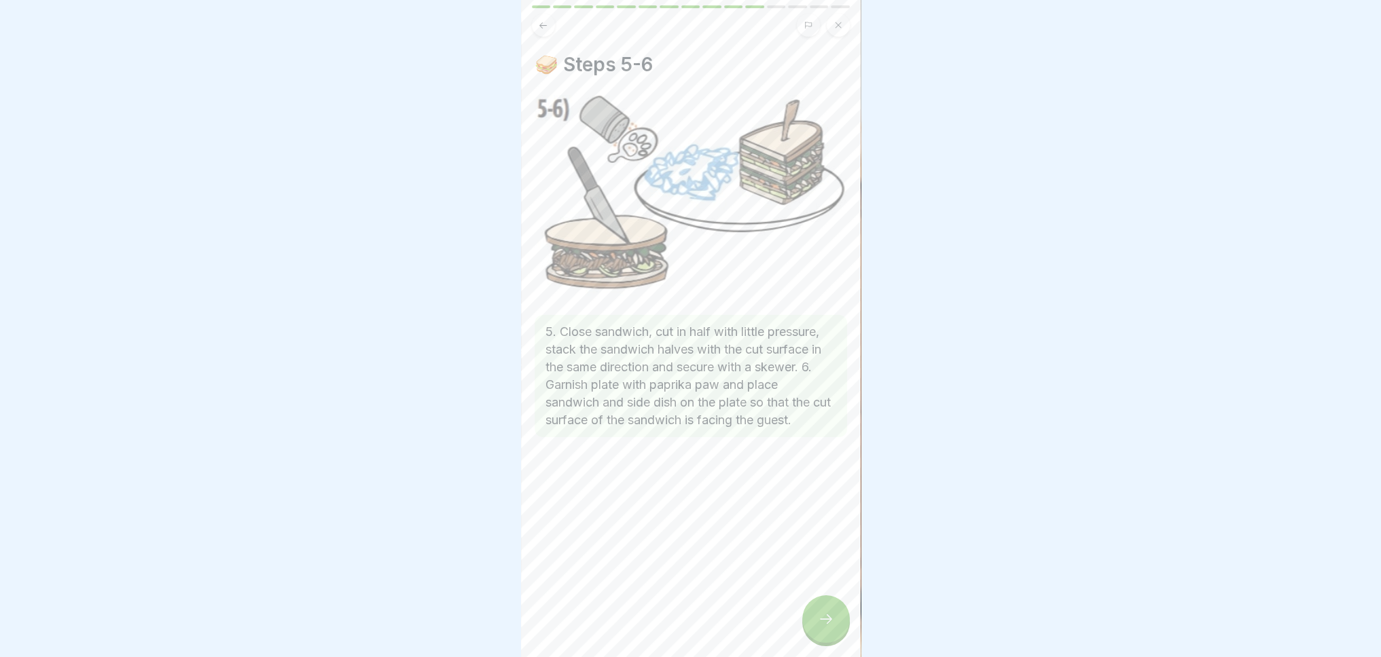
click at [831, 624] on icon at bounding box center [826, 619] width 16 height 16
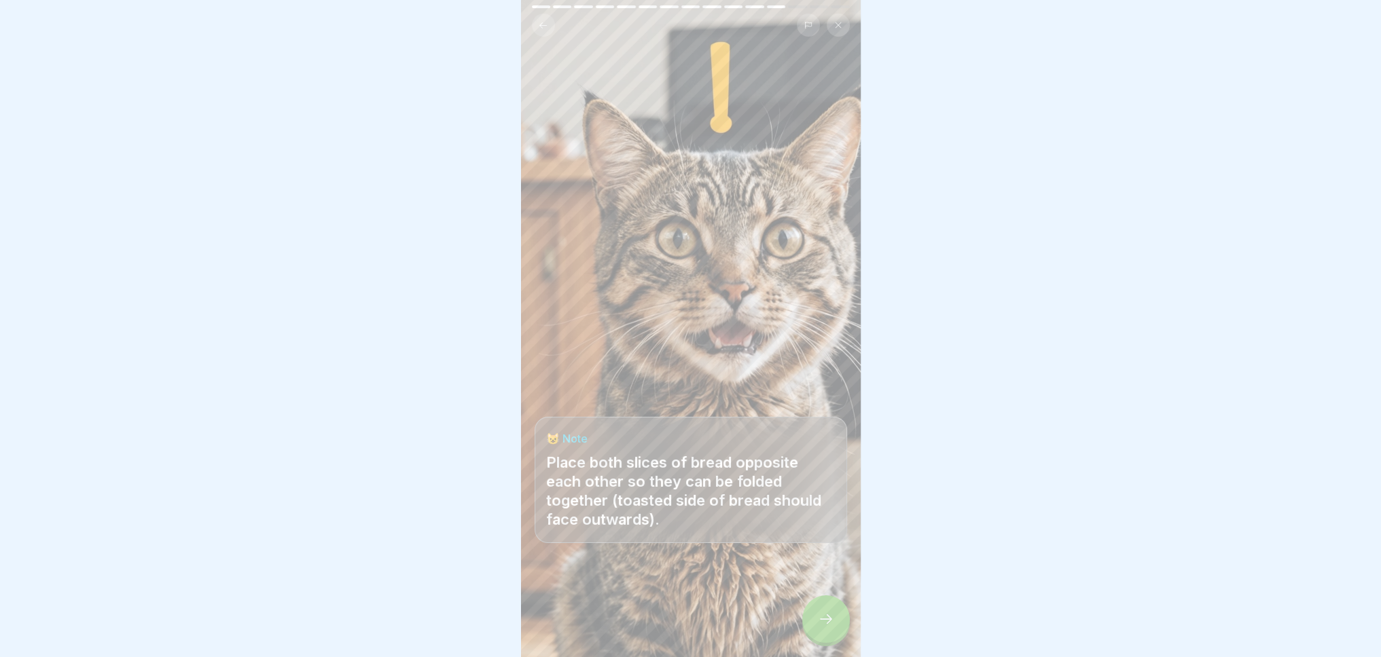
click at [835, 625] on div at bounding box center [826, 620] width 48 height 48
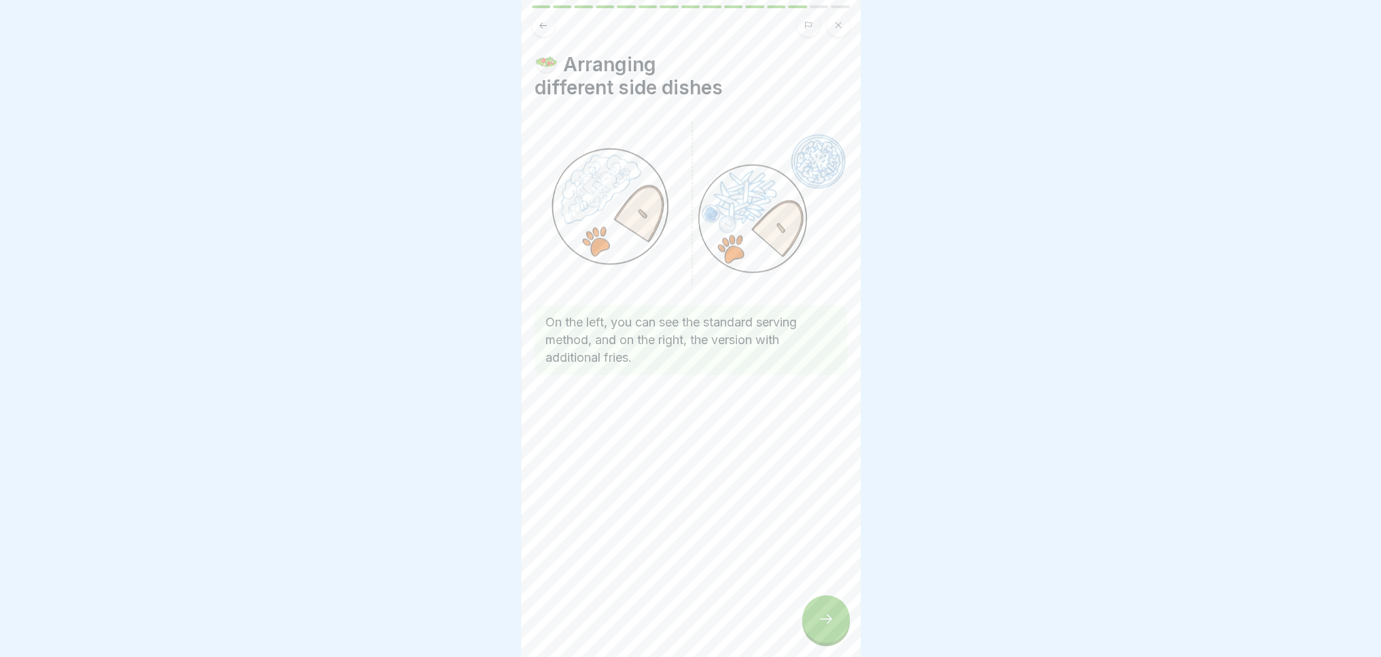
click at [835, 625] on div at bounding box center [826, 620] width 48 height 48
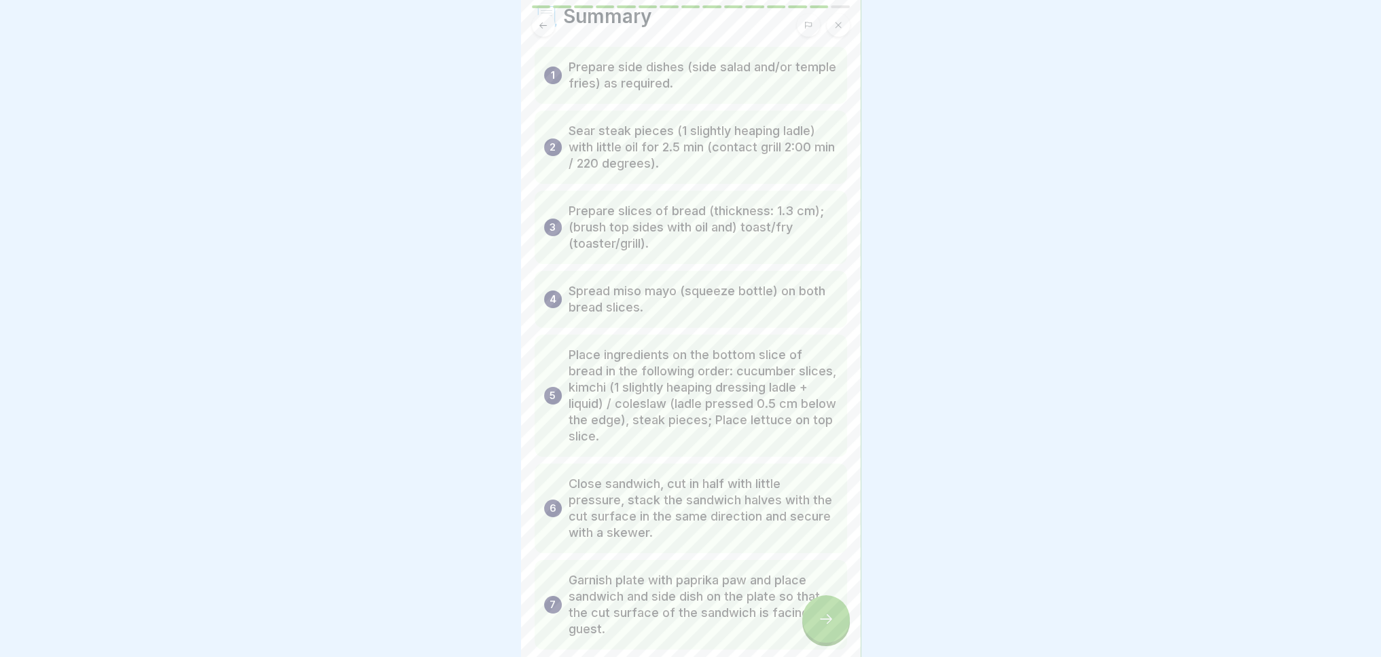
scroll to position [122, 0]
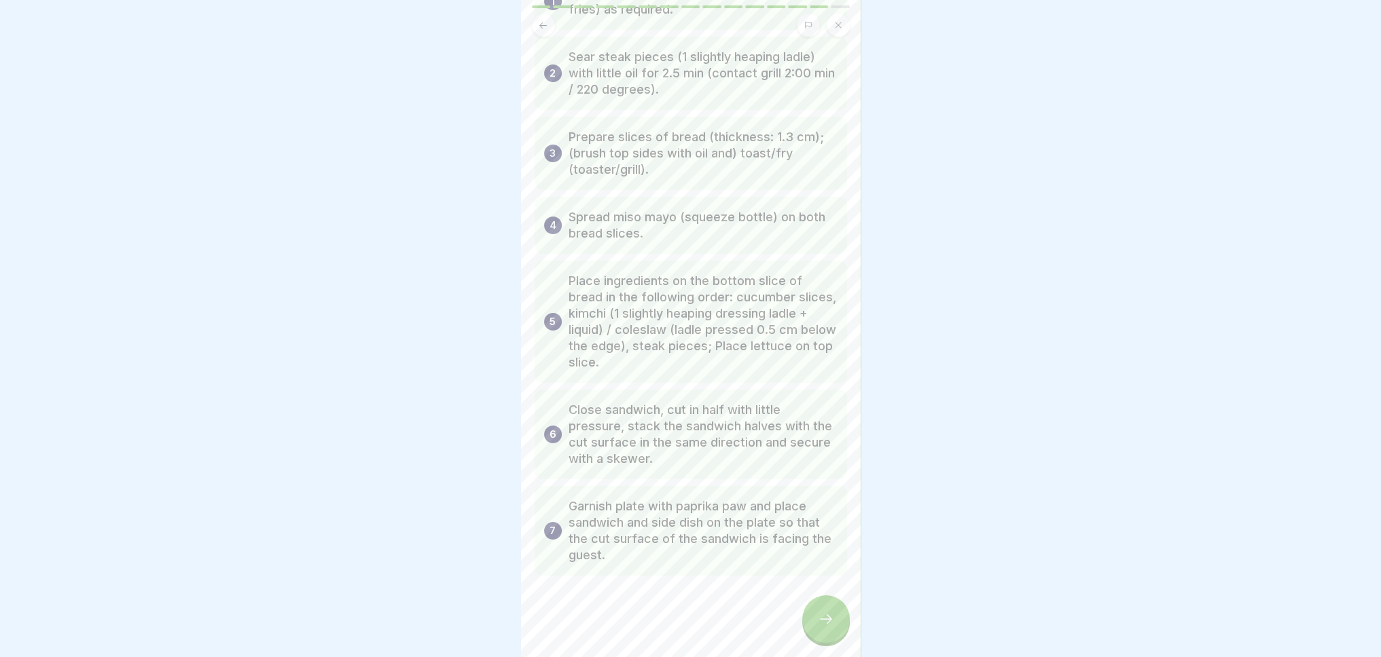
click at [822, 620] on icon at bounding box center [826, 619] width 16 height 16
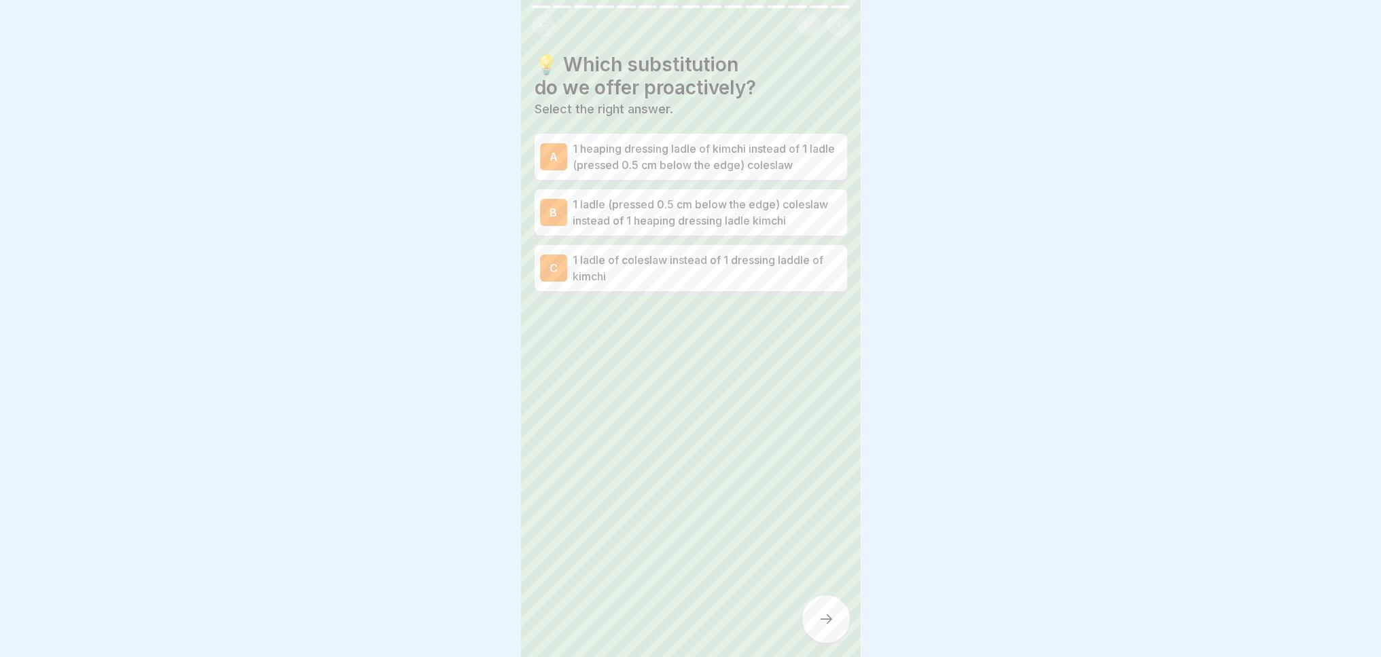
click at [833, 630] on div at bounding box center [826, 620] width 48 height 48
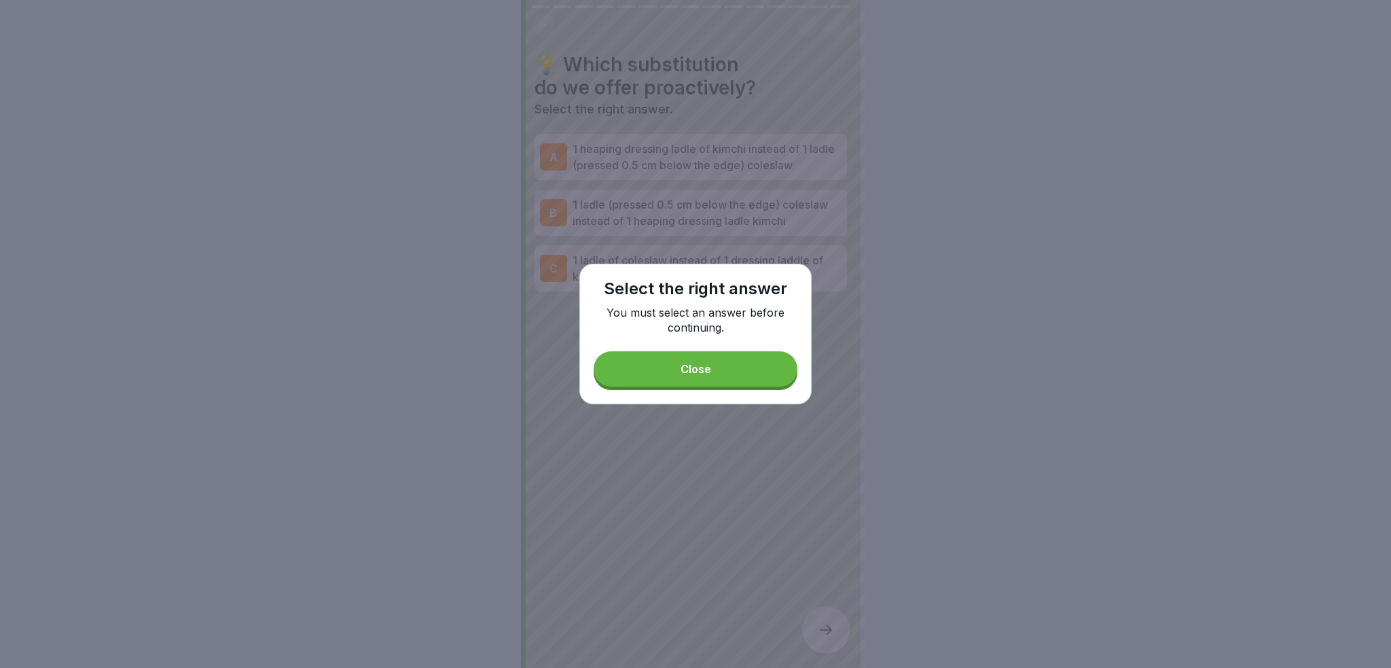
click at [695, 369] on font "Close" at bounding box center [695, 369] width 31 height 14
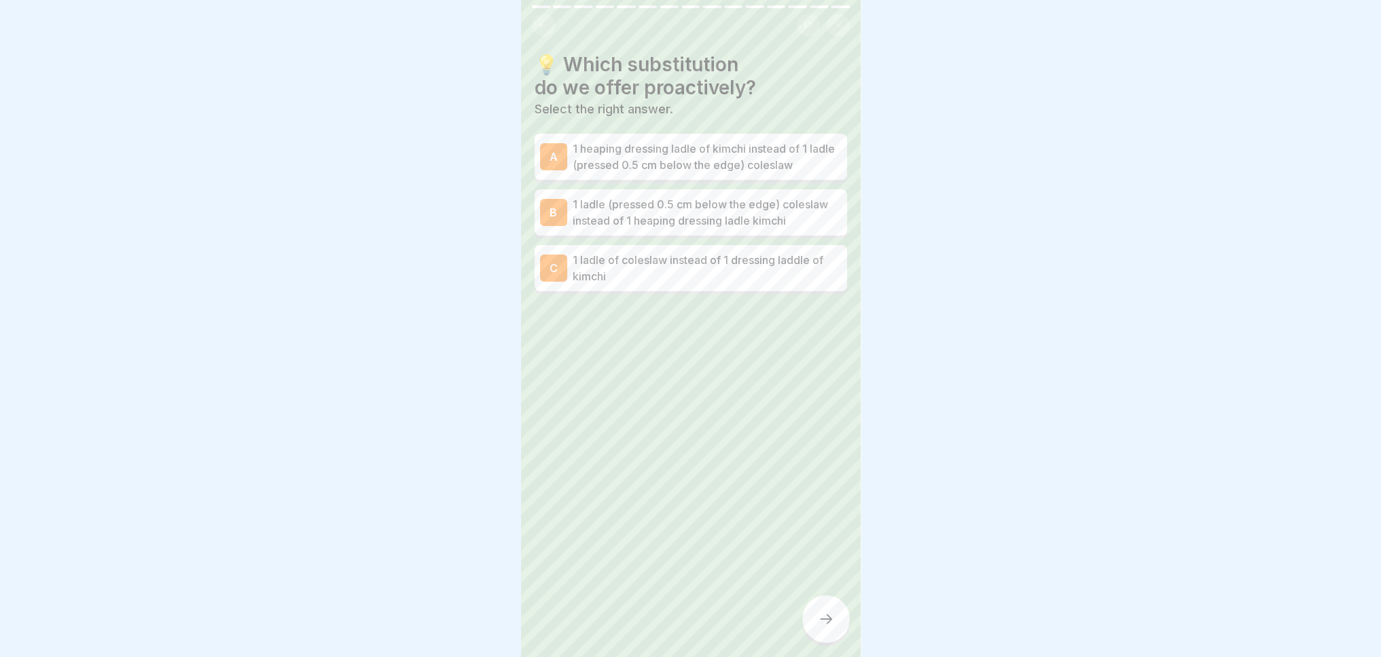
click at [541, 21] on icon at bounding box center [543, 25] width 10 height 10
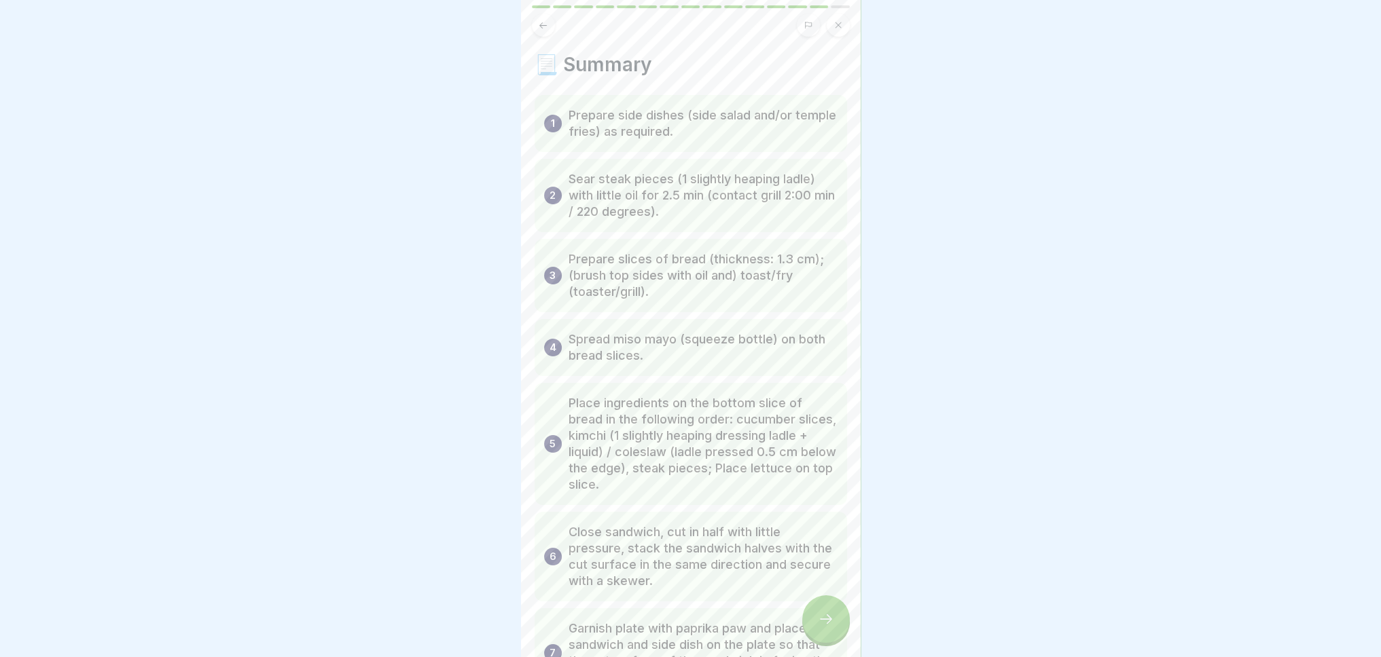
click at [842, 630] on div at bounding box center [826, 620] width 48 height 48
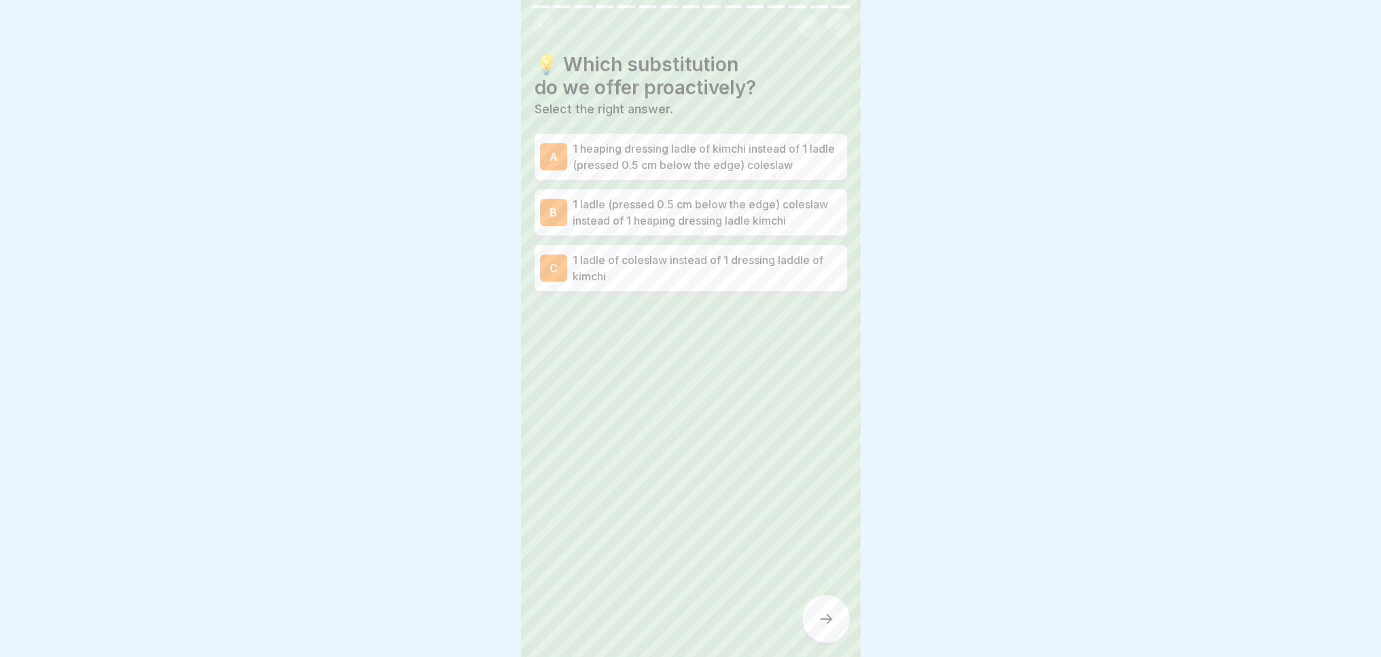
click at [723, 143] on font "1 heaping dressing ladle of kimchi instead of 1 ladle (pressed 0.5 cm below the…" at bounding box center [703, 157] width 262 height 30
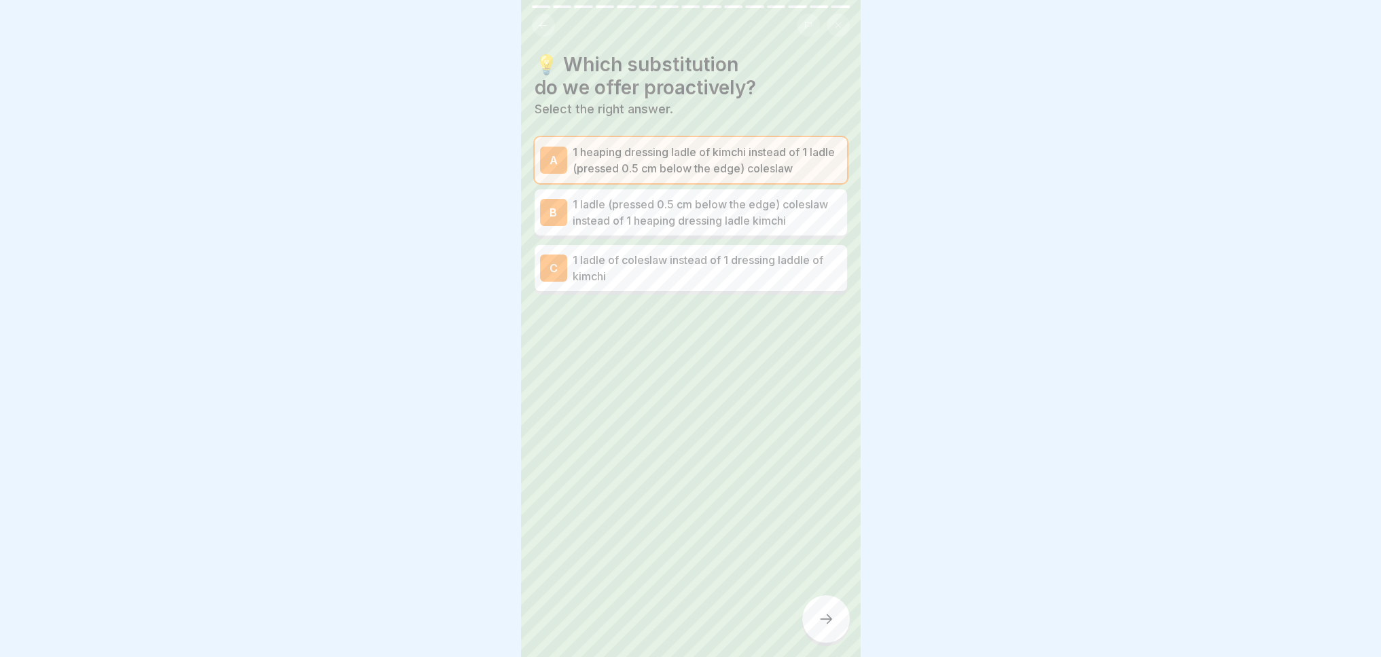
click at [720, 259] on p "1 ladle of coleslaw instead of 1 dressing laddle of kimchi" at bounding box center [706, 268] width 269 height 33
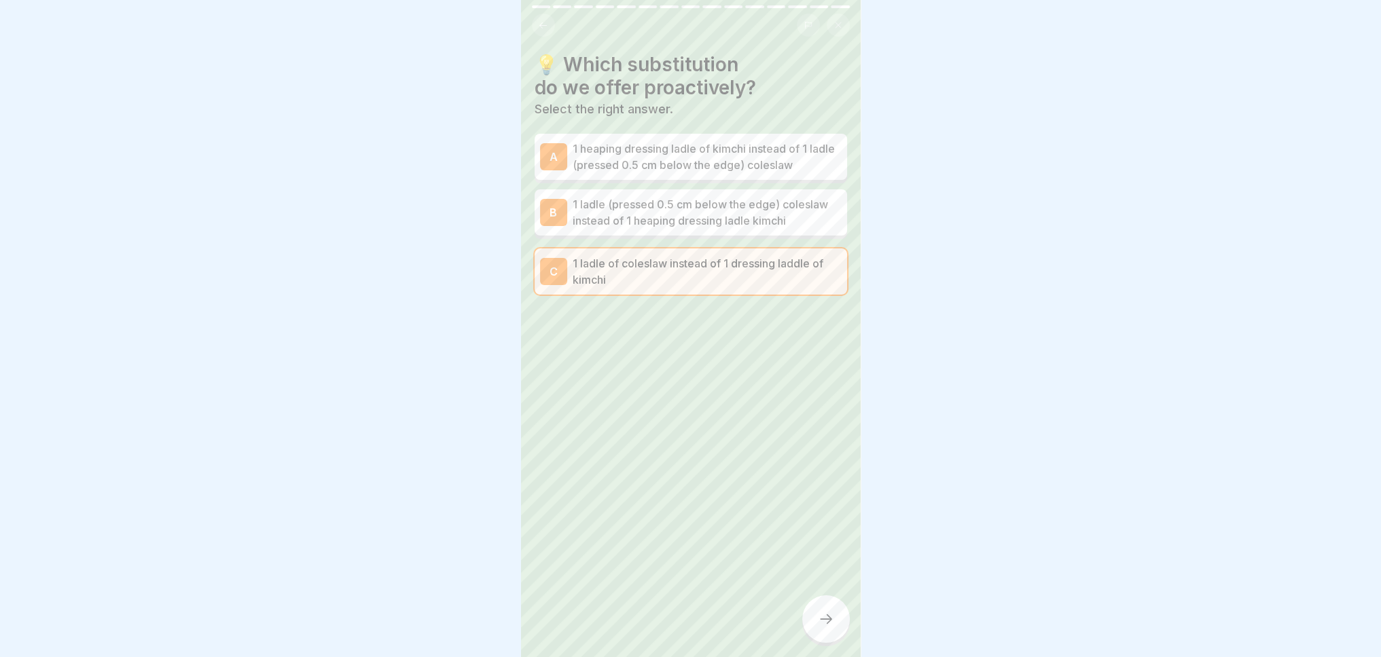
click at [539, 22] on icon at bounding box center [542, 25] width 7 height 6
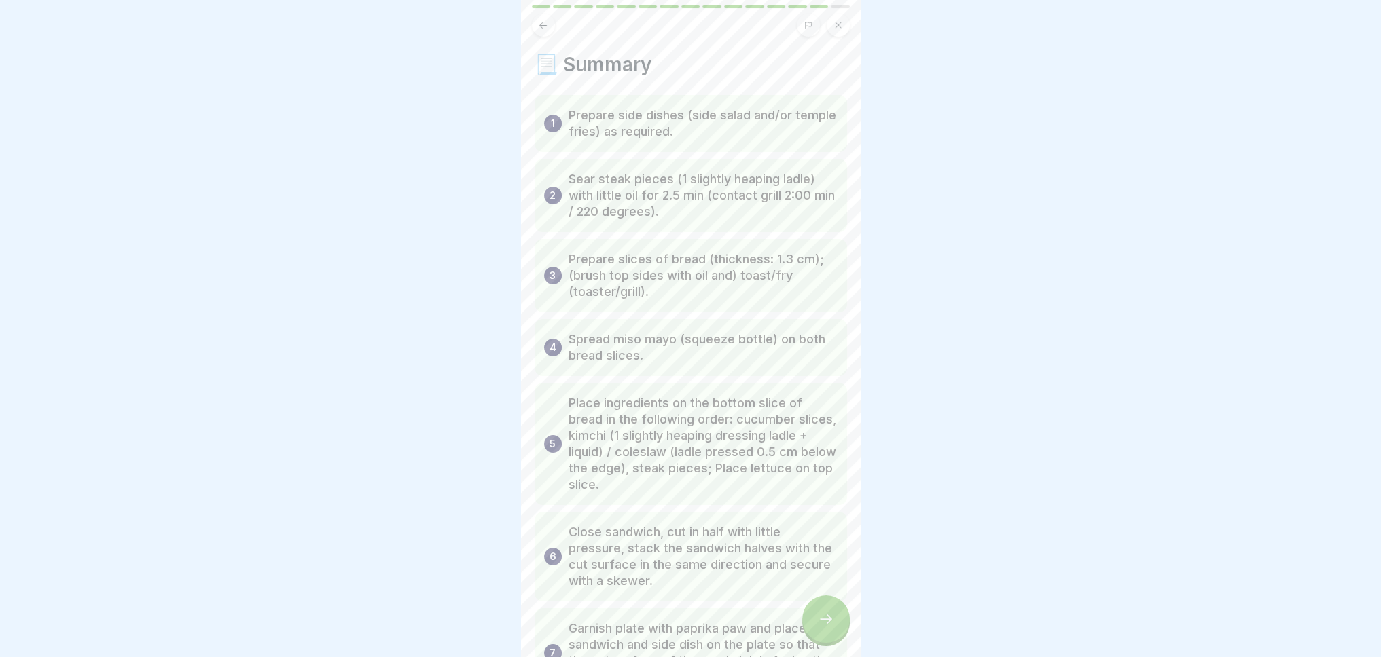
click at [826, 630] on div at bounding box center [826, 620] width 48 height 48
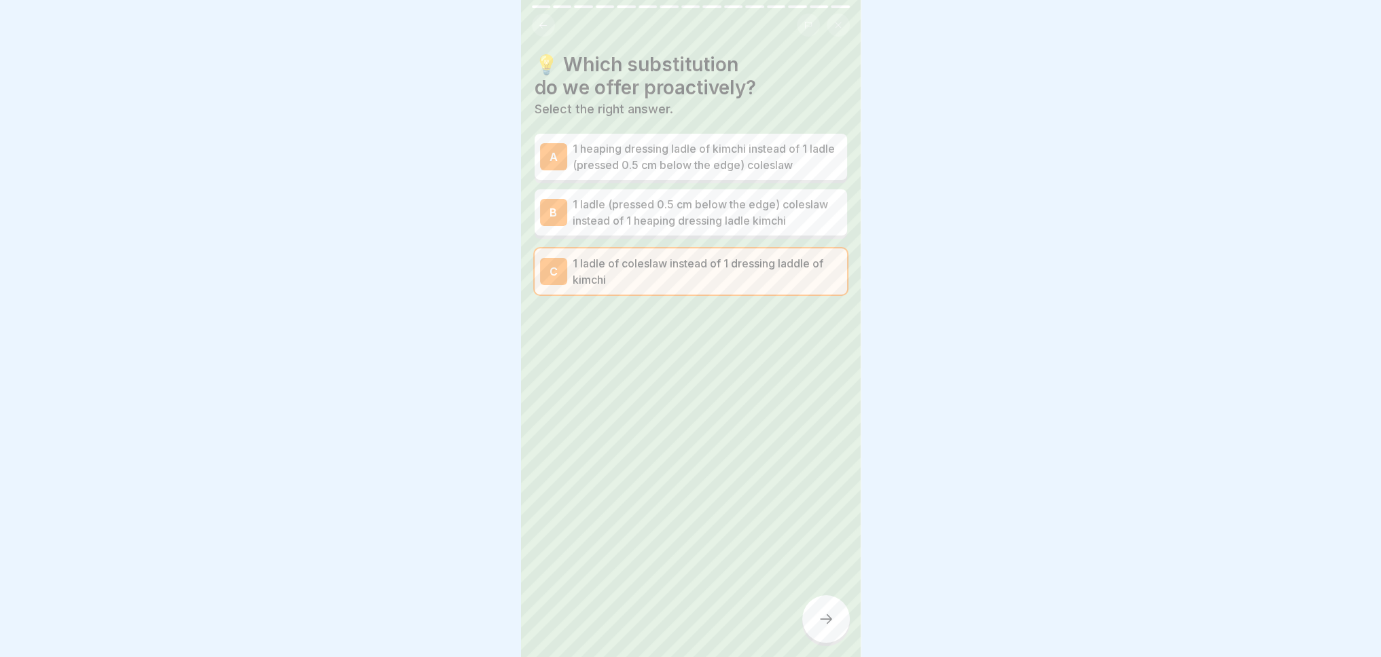
click at [693, 203] on font "1 ladle (pressed 0.5 cm below the edge) coleslaw instead of 1 heaping dressing …" at bounding box center [699, 213] width 255 height 30
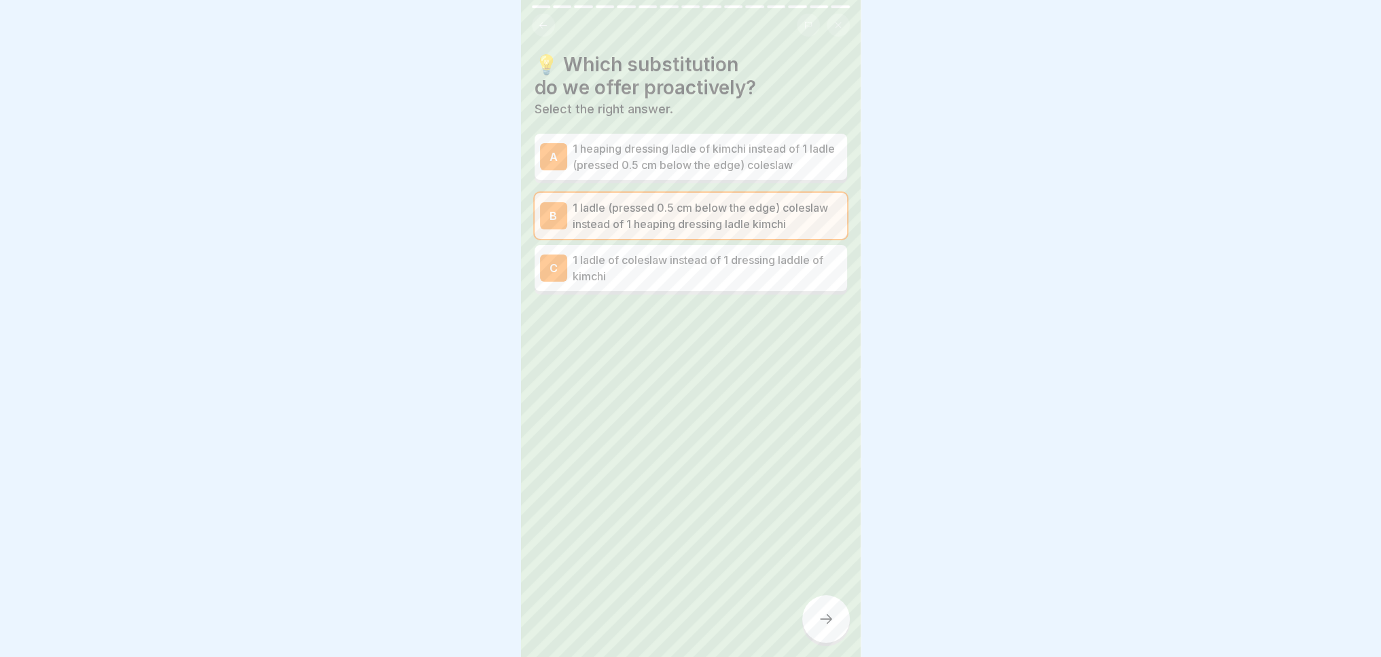
click at [833, 617] on icon at bounding box center [826, 619] width 16 height 16
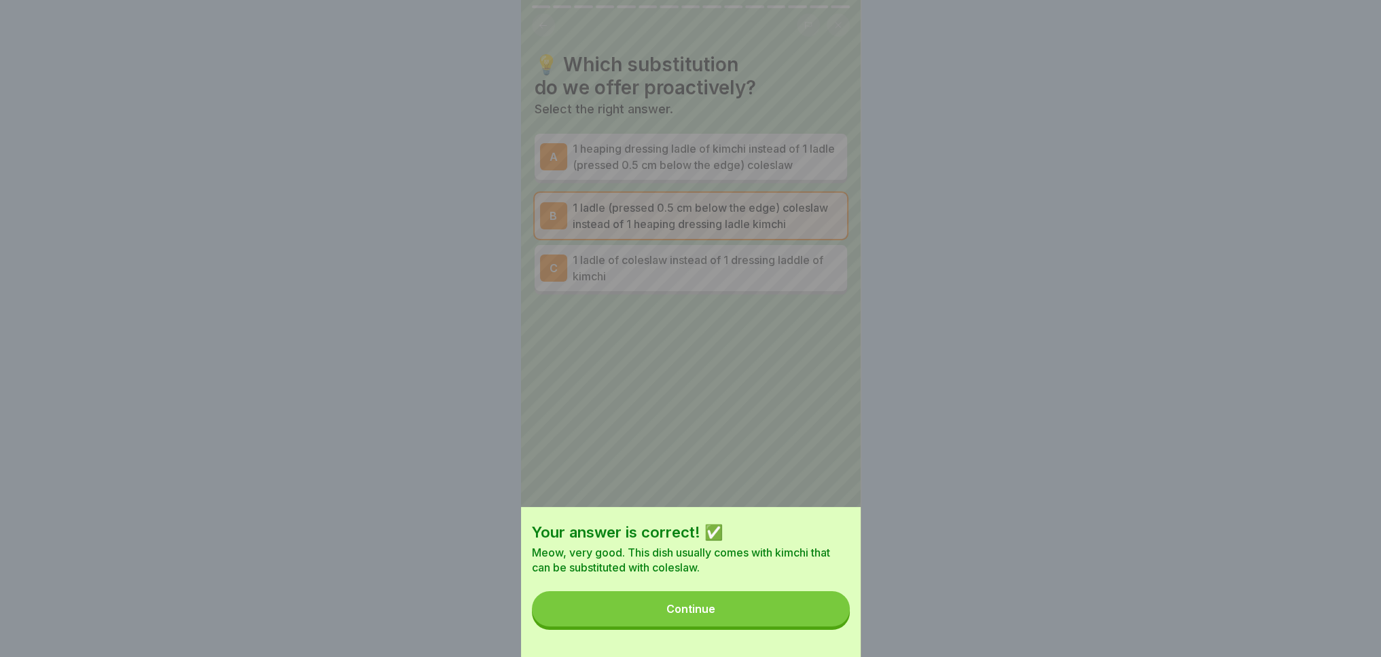
click at [833, 617] on button "Continue" at bounding box center [691, 608] width 318 height 35
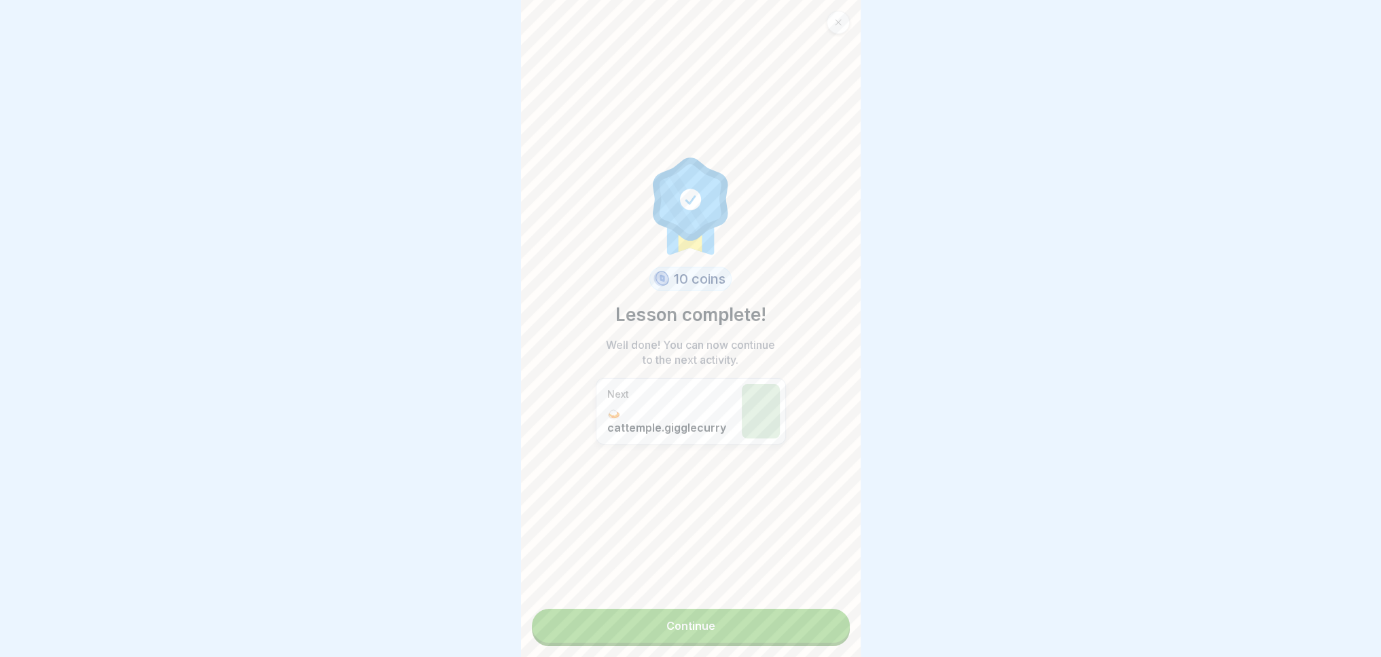
click at [769, 621] on link "Continue" at bounding box center [691, 626] width 318 height 34
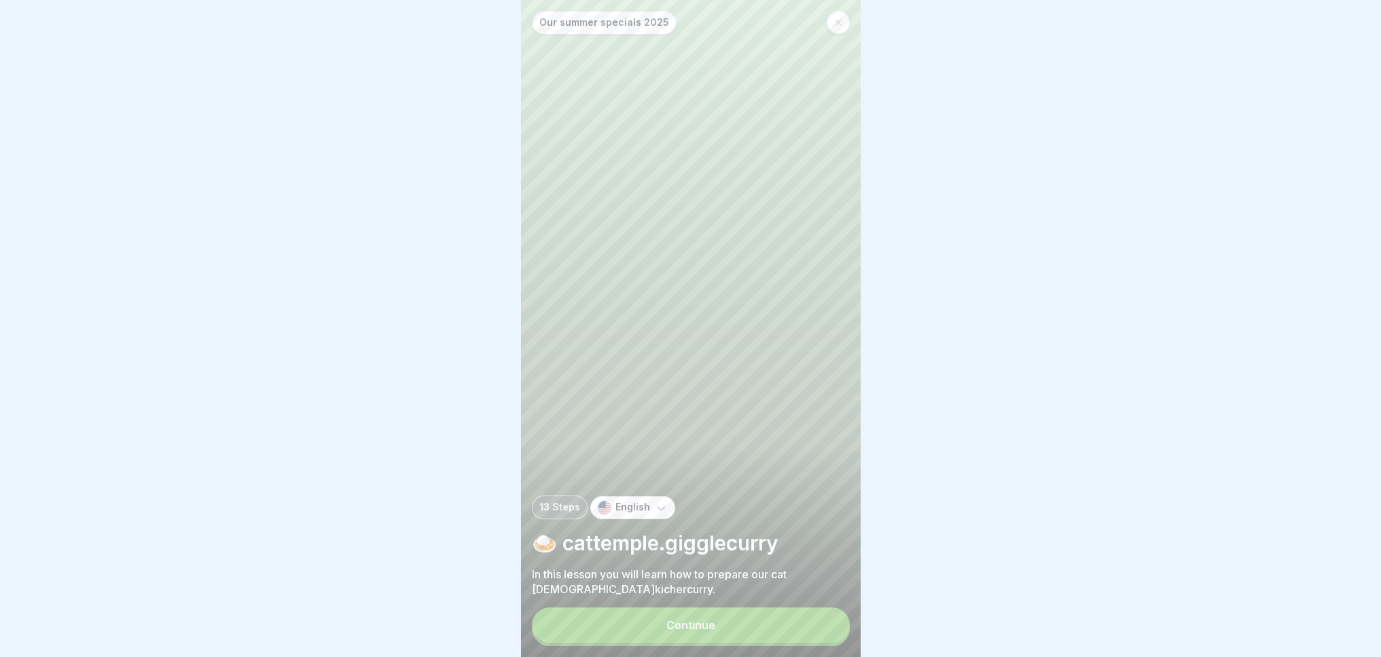
click at [725, 638] on button "Continue" at bounding box center [691, 625] width 318 height 35
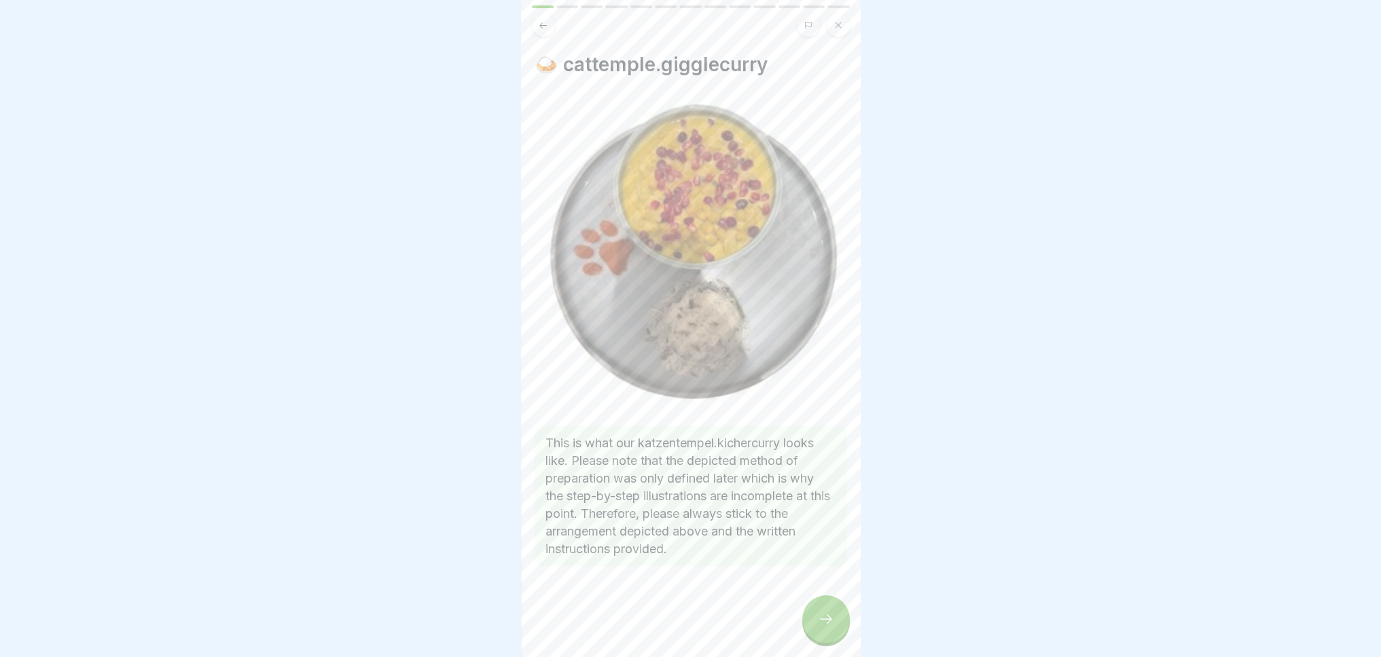
click at [830, 624] on icon at bounding box center [826, 619] width 16 height 16
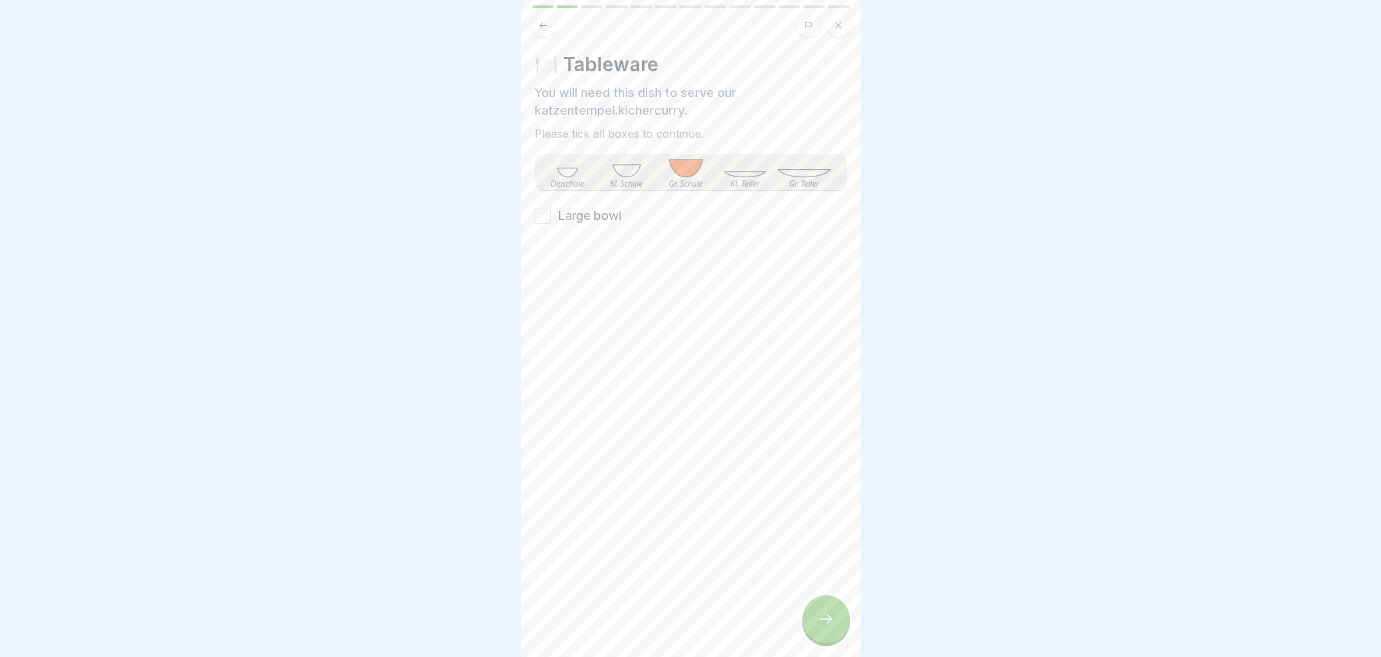
click at [576, 214] on font "Large bowl" at bounding box center [590, 215] width 64 height 14
click at [551, 214] on button "Large bowl" at bounding box center [542, 216] width 16 height 16
click at [828, 627] on icon at bounding box center [826, 619] width 16 height 16
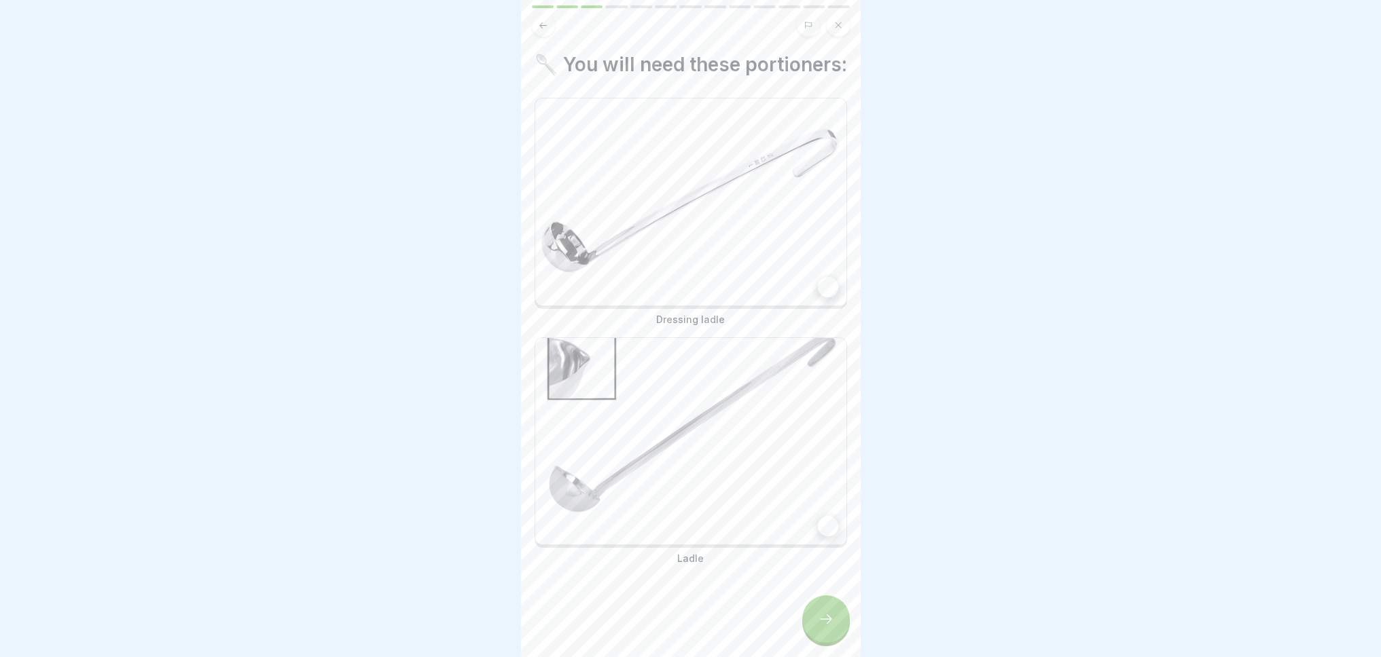
click at [701, 267] on img at bounding box center [690, 201] width 311 height 207
click at [733, 434] on img at bounding box center [690, 441] width 311 height 207
click at [830, 624] on icon at bounding box center [826, 620] width 12 height 10
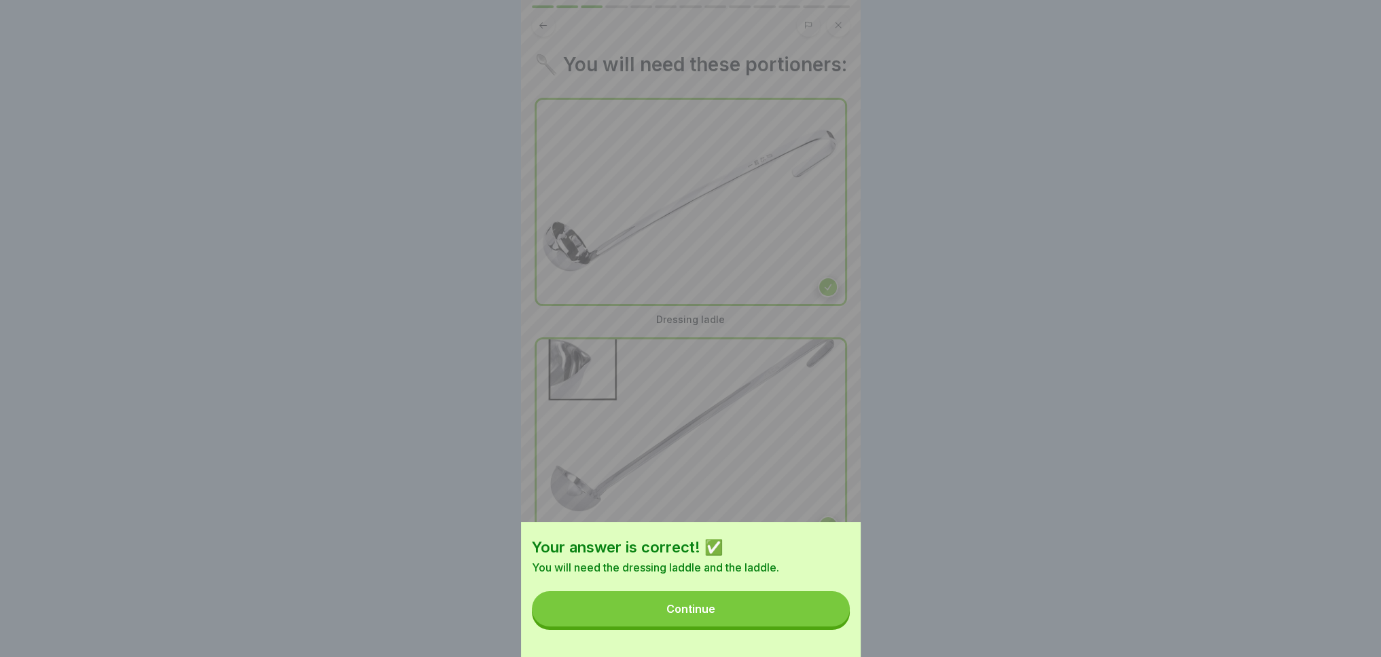
click at [801, 613] on button "Continue" at bounding box center [691, 608] width 318 height 35
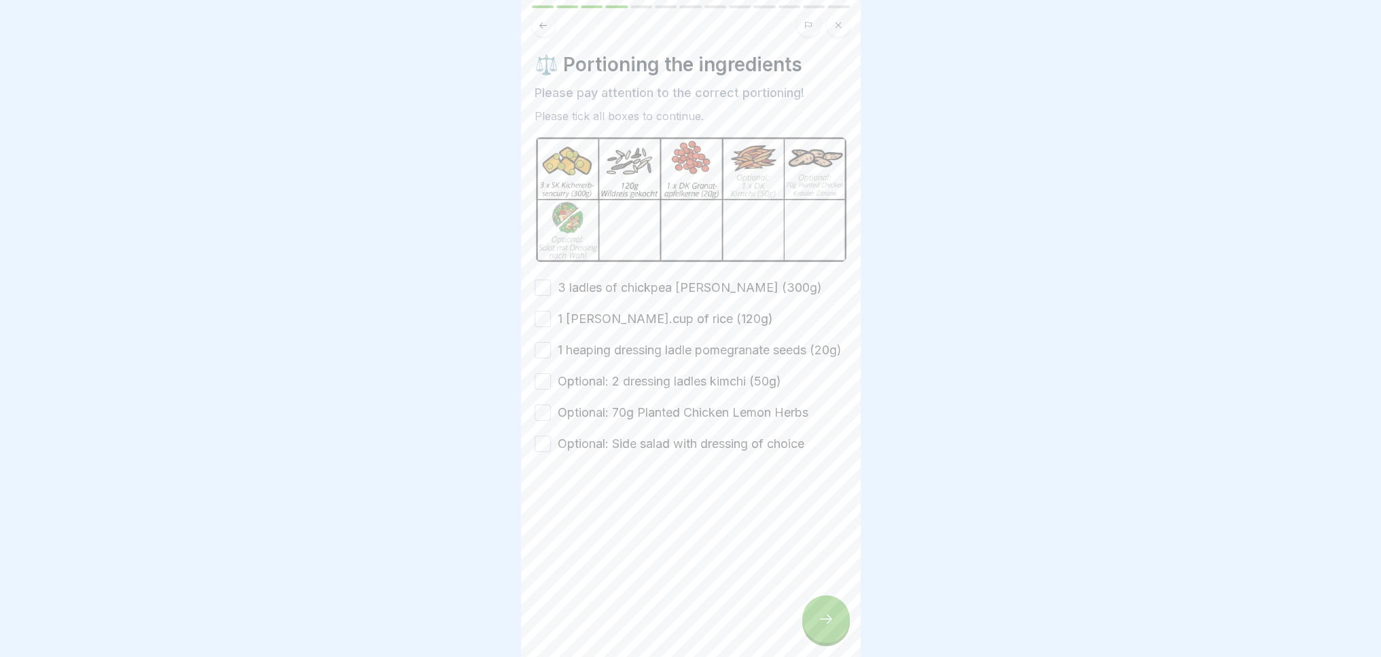
click at [541, 283] on button "3 ladles of chickpea [PERSON_NAME] (300g)" at bounding box center [542, 288] width 16 height 16
click at [541, 314] on button "1 [PERSON_NAME].cup of rice (120g)" at bounding box center [542, 319] width 16 height 16
click at [545, 351] on button "1 heaping dressing ladle pomegranate seeds (20g)" at bounding box center [542, 350] width 16 height 16
click at [540, 390] on button "Optional: 2 dressing ladles kimchi (50g)" at bounding box center [542, 381] width 16 height 16
click at [539, 421] on button "Optional: 70g Planted Chicken Lemon Herbs" at bounding box center [542, 413] width 16 height 16
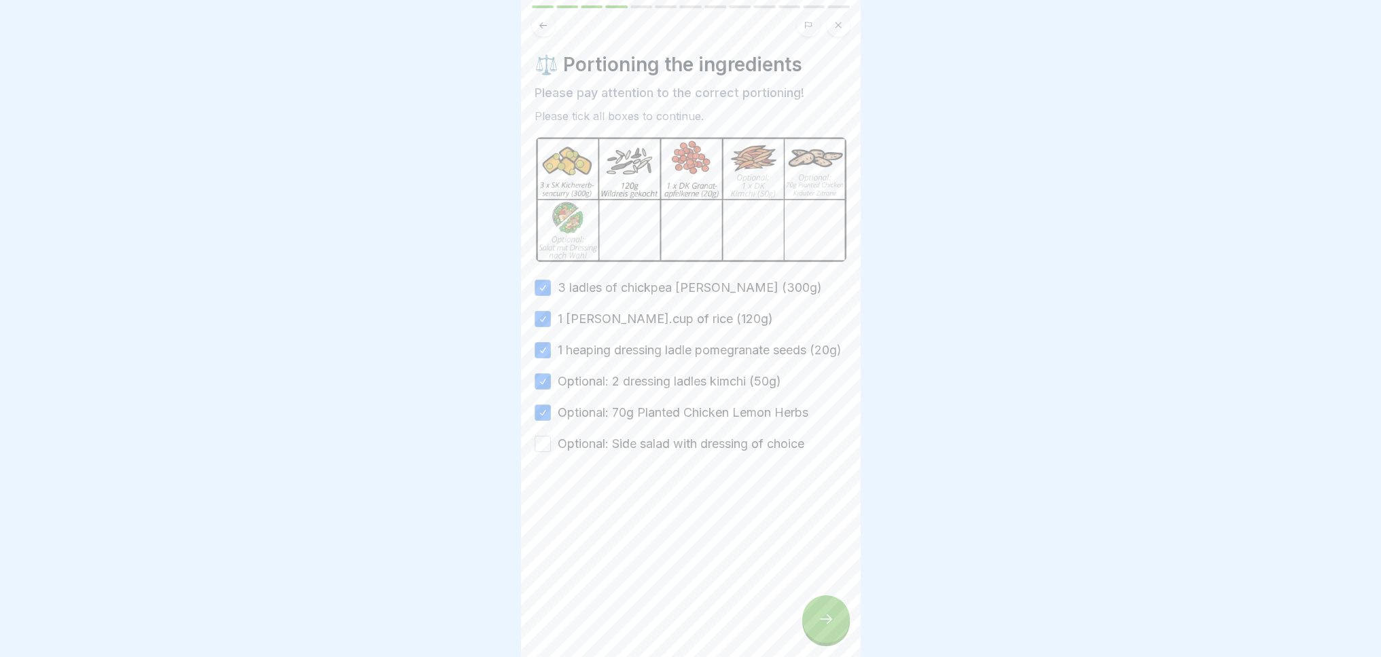
click at [549, 452] on button "Optional: Side salad with dressing of choice" at bounding box center [542, 444] width 16 height 16
click at [825, 627] on icon at bounding box center [826, 619] width 16 height 16
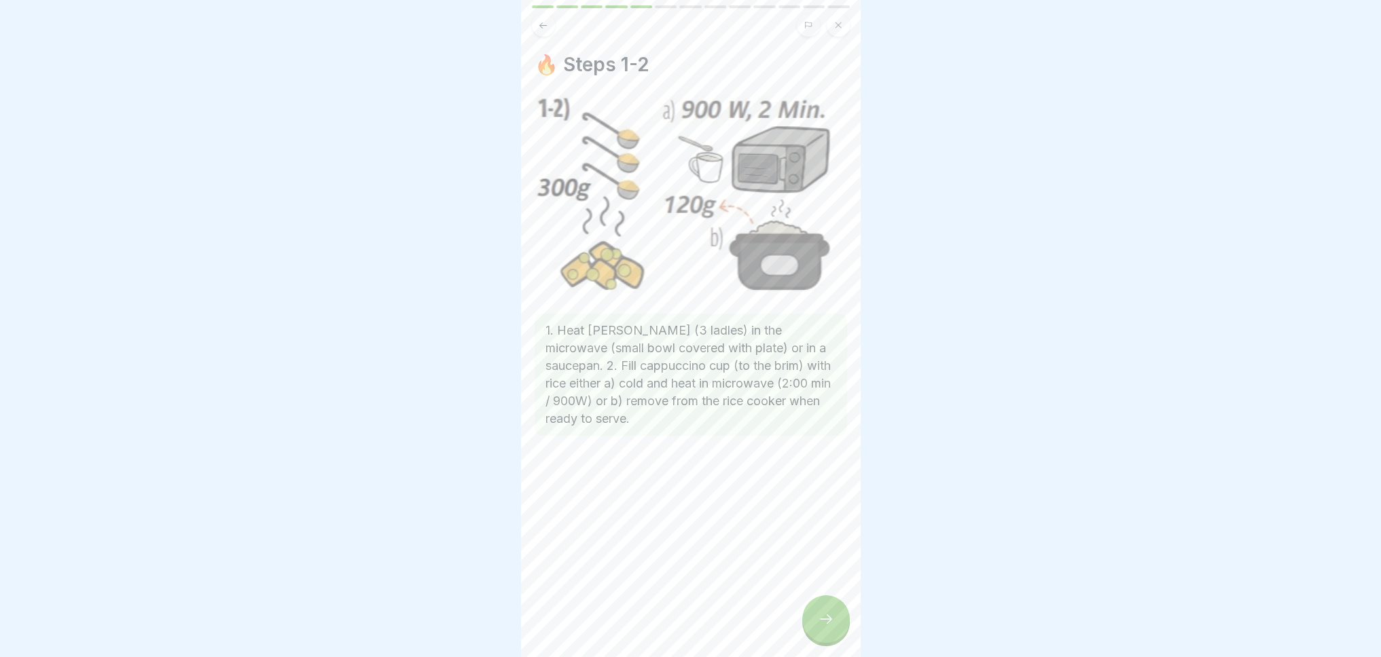
click at [818, 627] on icon at bounding box center [826, 619] width 16 height 16
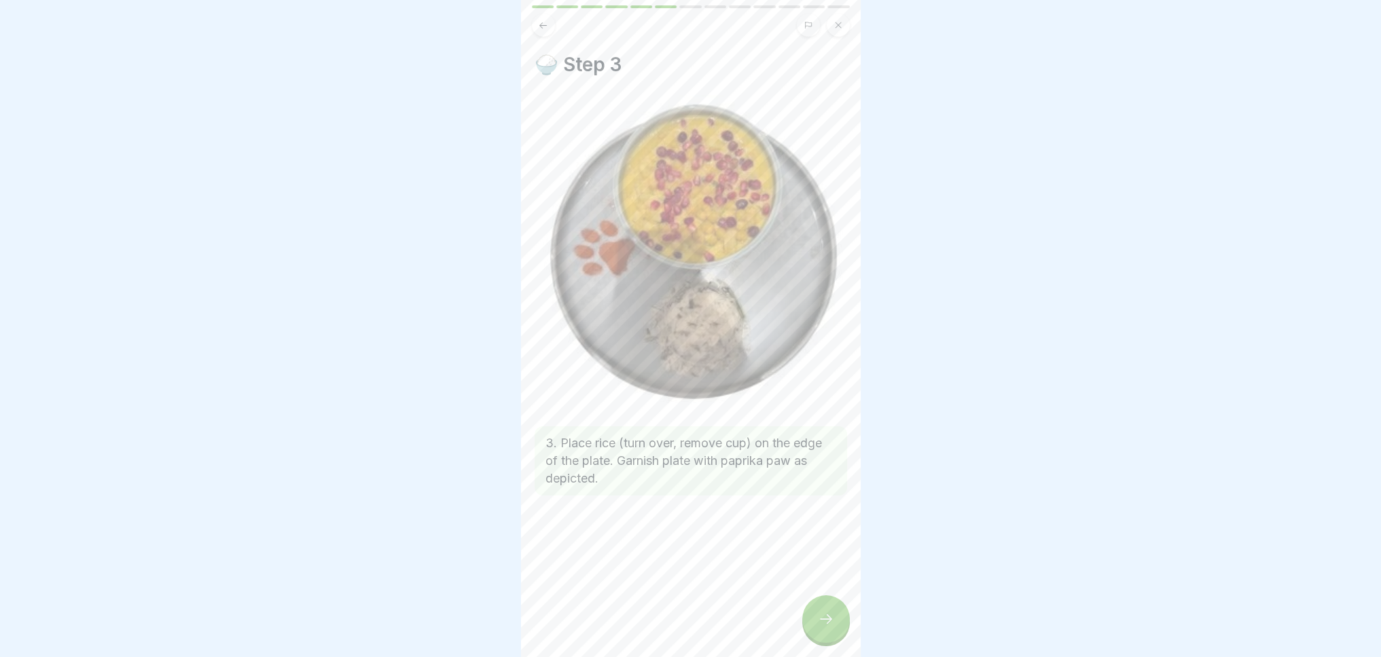
click at [818, 627] on icon at bounding box center [826, 619] width 16 height 16
click at [811, 627] on div at bounding box center [826, 620] width 48 height 48
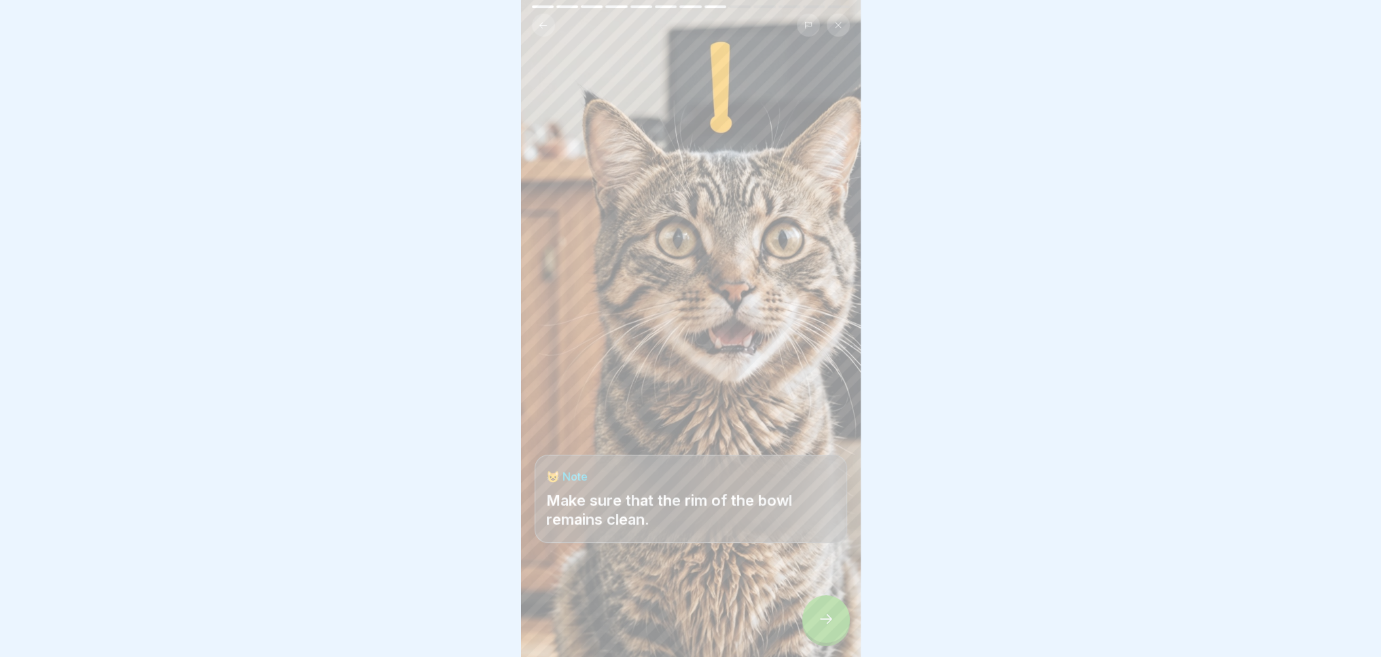
click at [808, 626] on div at bounding box center [826, 620] width 48 height 48
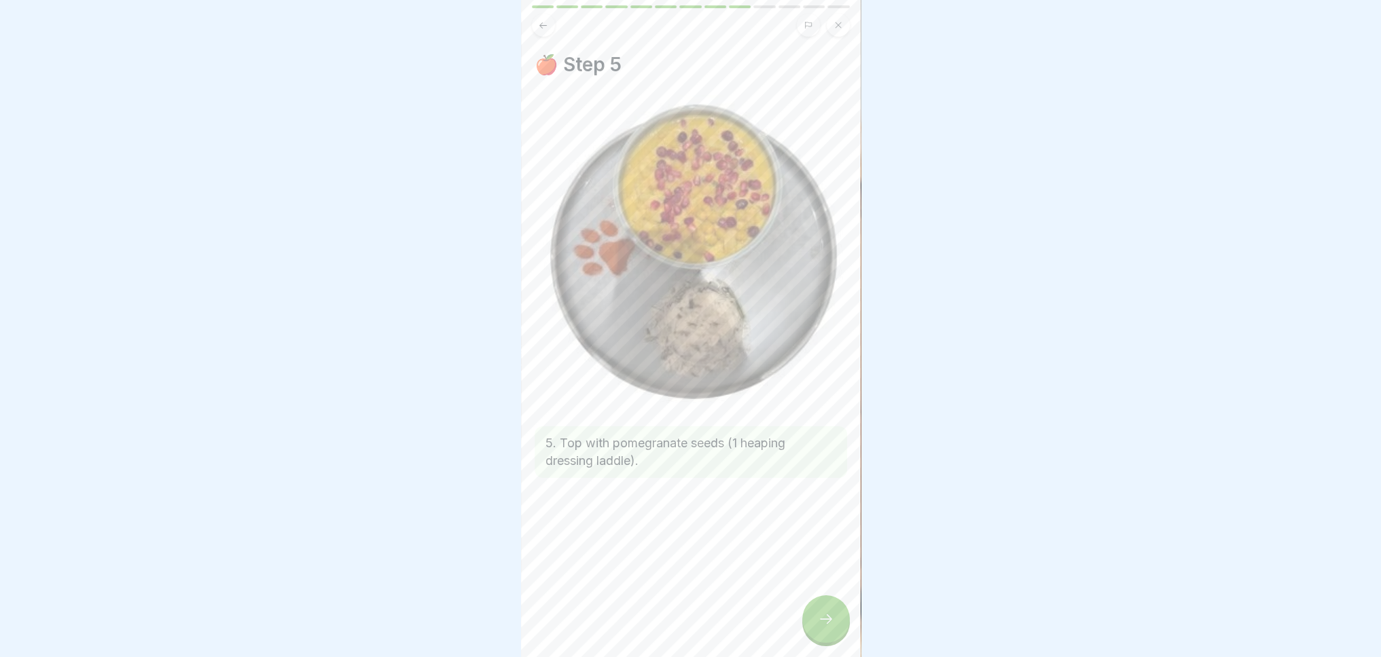
click at [814, 627] on div at bounding box center [826, 620] width 48 height 48
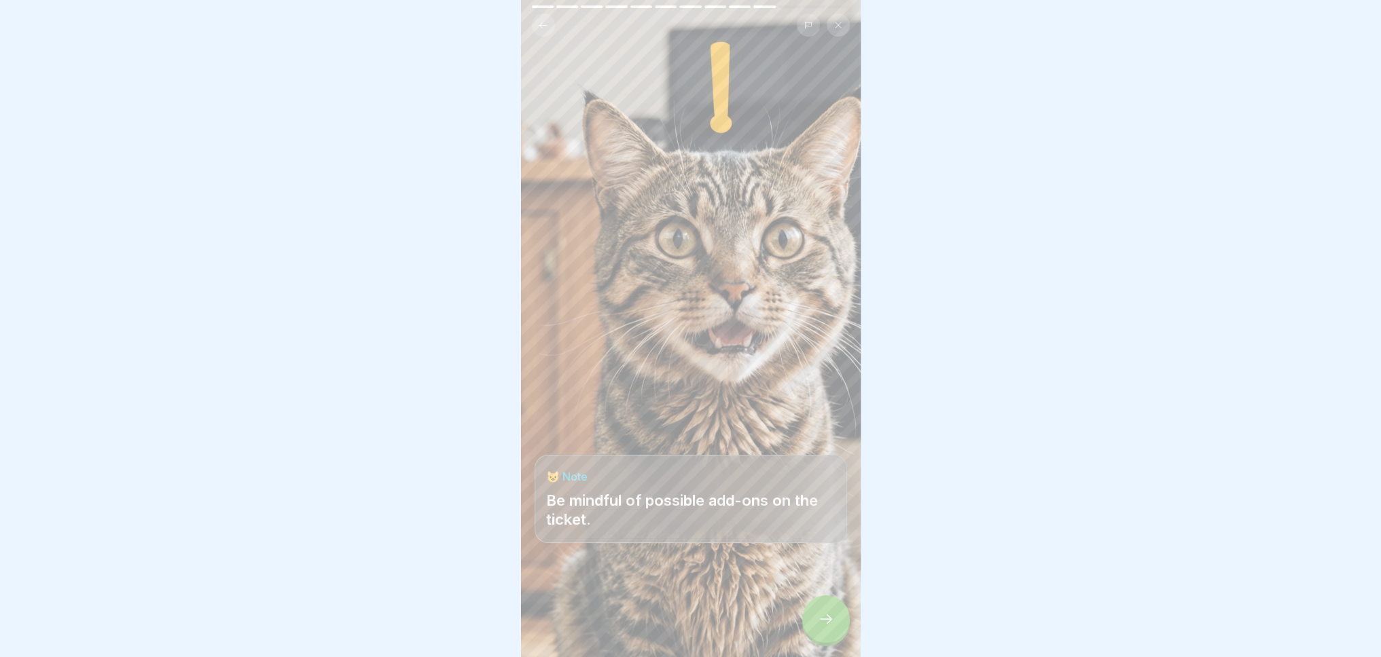
click at [824, 627] on icon at bounding box center [826, 619] width 16 height 16
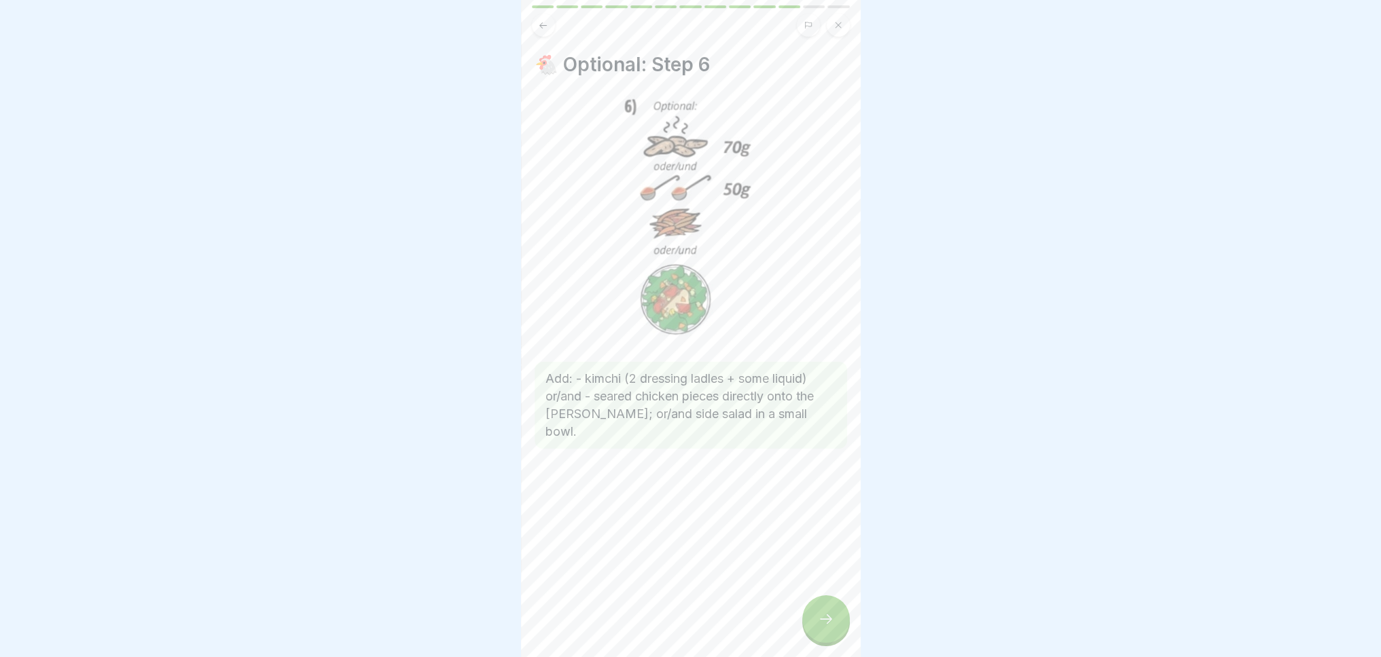
click at [828, 627] on icon at bounding box center [826, 619] width 16 height 16
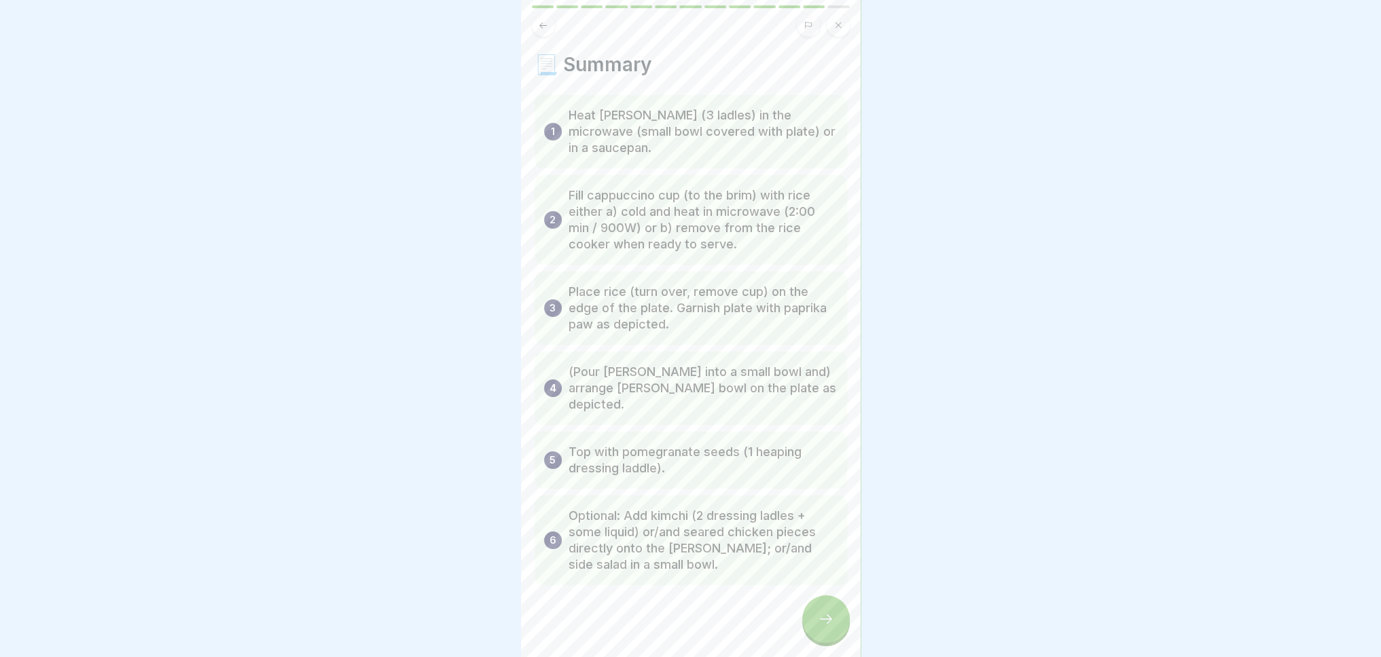
click at [828, 624] on icon at bounding box center [826, 620] width 12 height 10
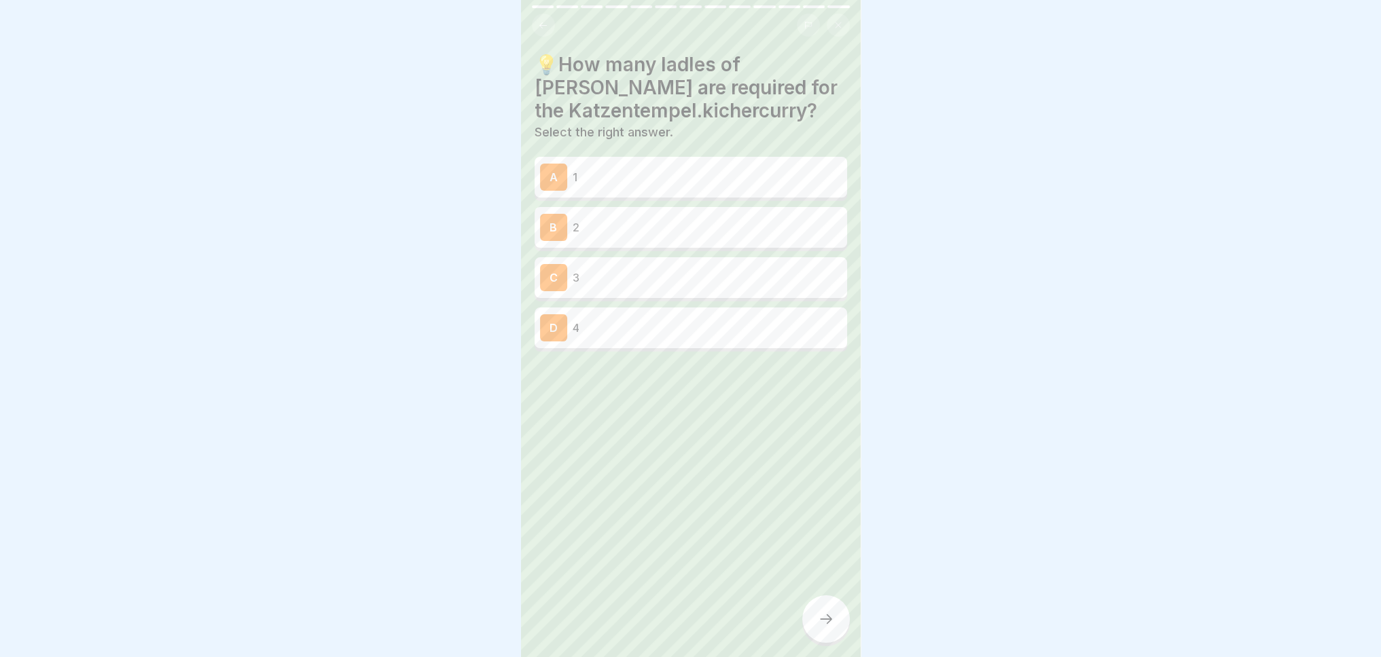
click at [535, 10] on div at bounding box center [691, 20] width 340 height 31
click at [546, 34] on button at bounding box center [543, 25] width 23 height 23
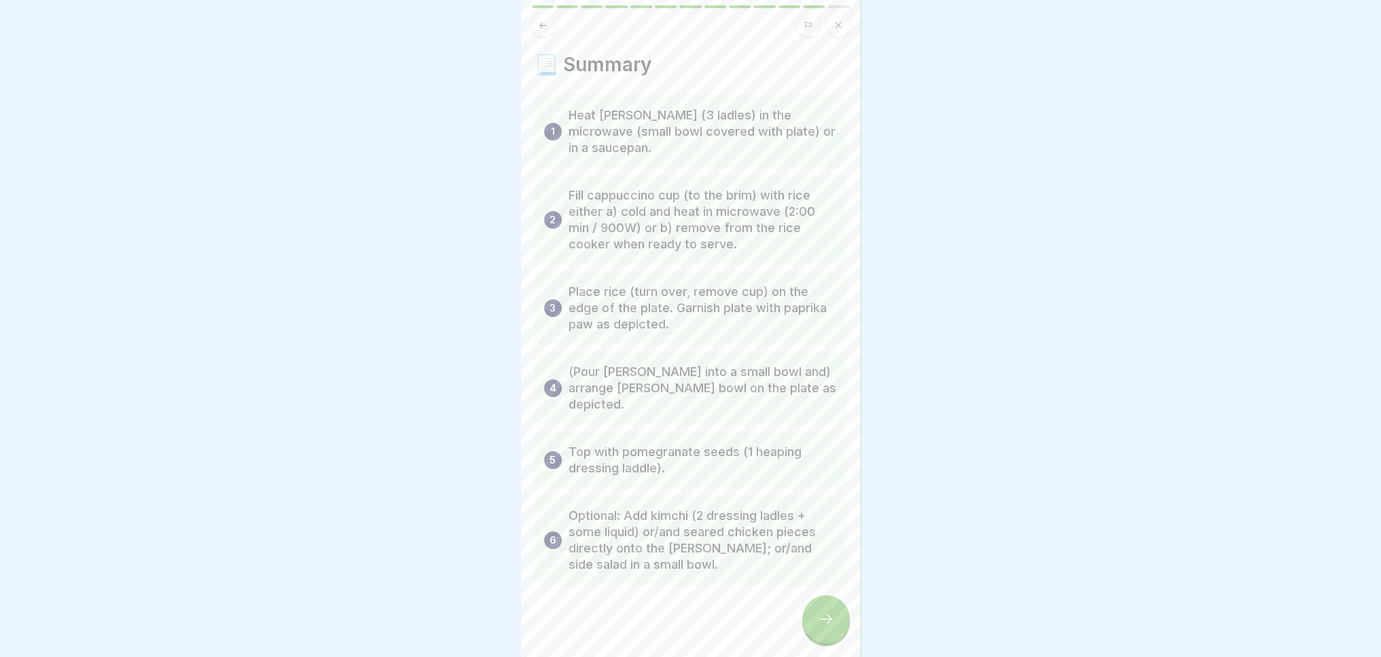
click at [836, 625] on div at bounding box center [826, 620] width 48 height 48
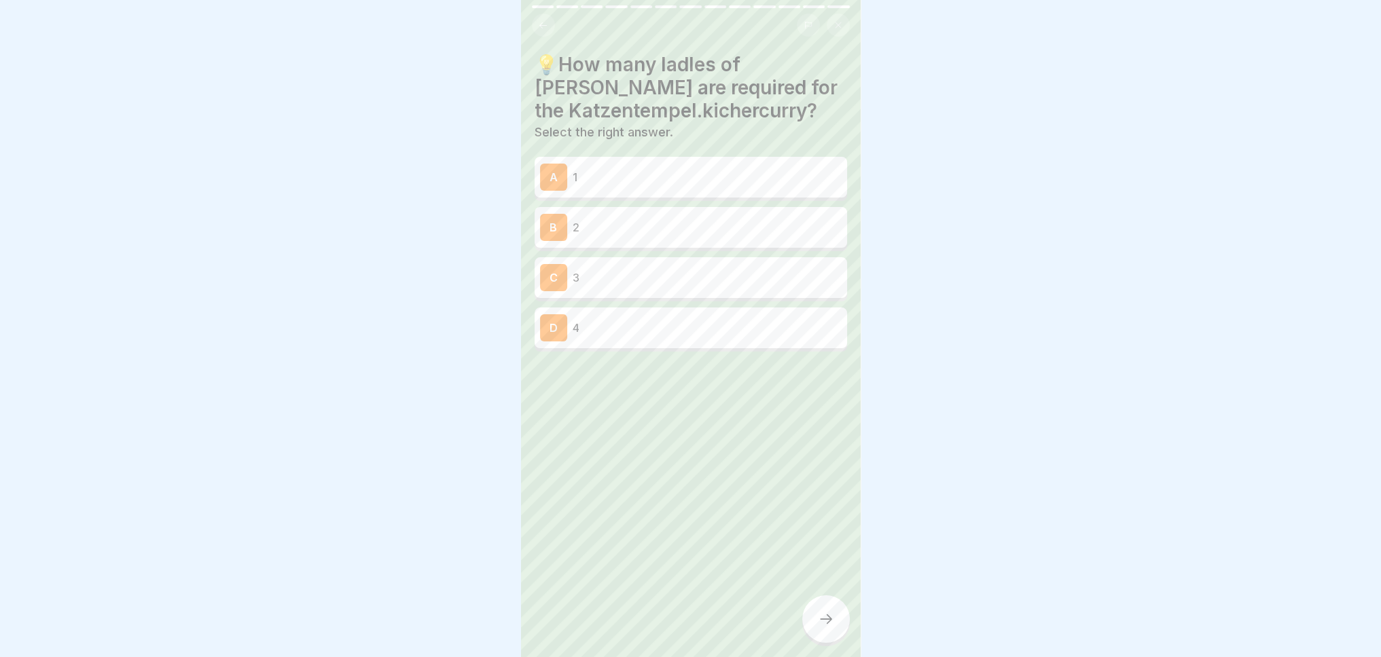
click at [617, 266] on div "C 3" at bounding box center [691, 277] width 302 height 27
click at [820, 627] on icon at bounding box center [826, 619] width 16 height 16
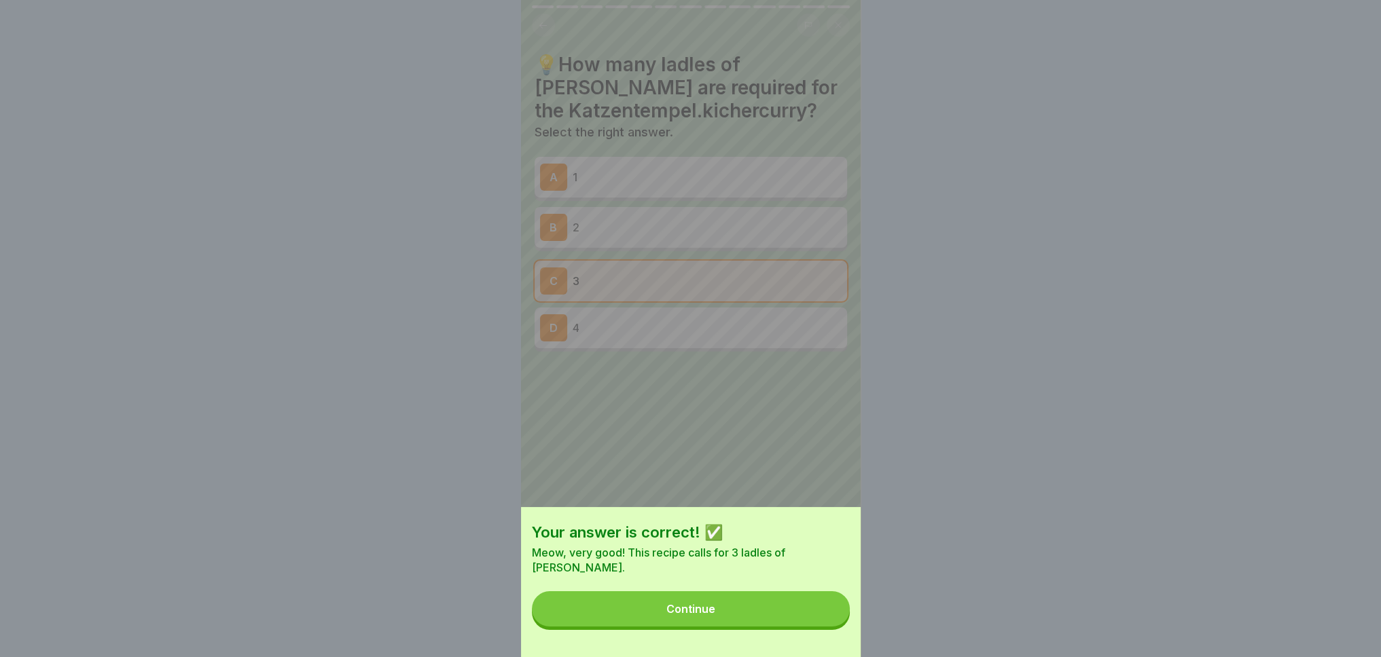
click at [820, 627] on button "Continue" at bounding box center [691, 608] width 318 height 35
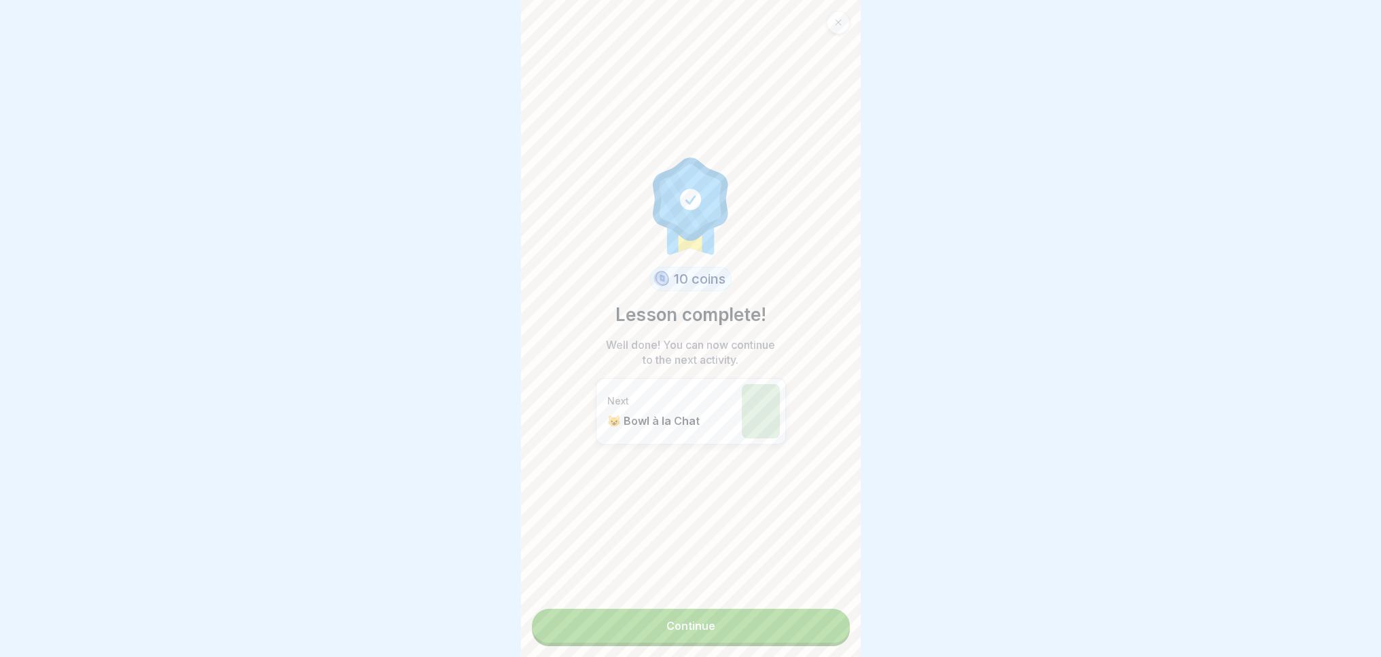
click at [820, 630] on link "Continue" at bounding box center [691, 626] width 318 height 34
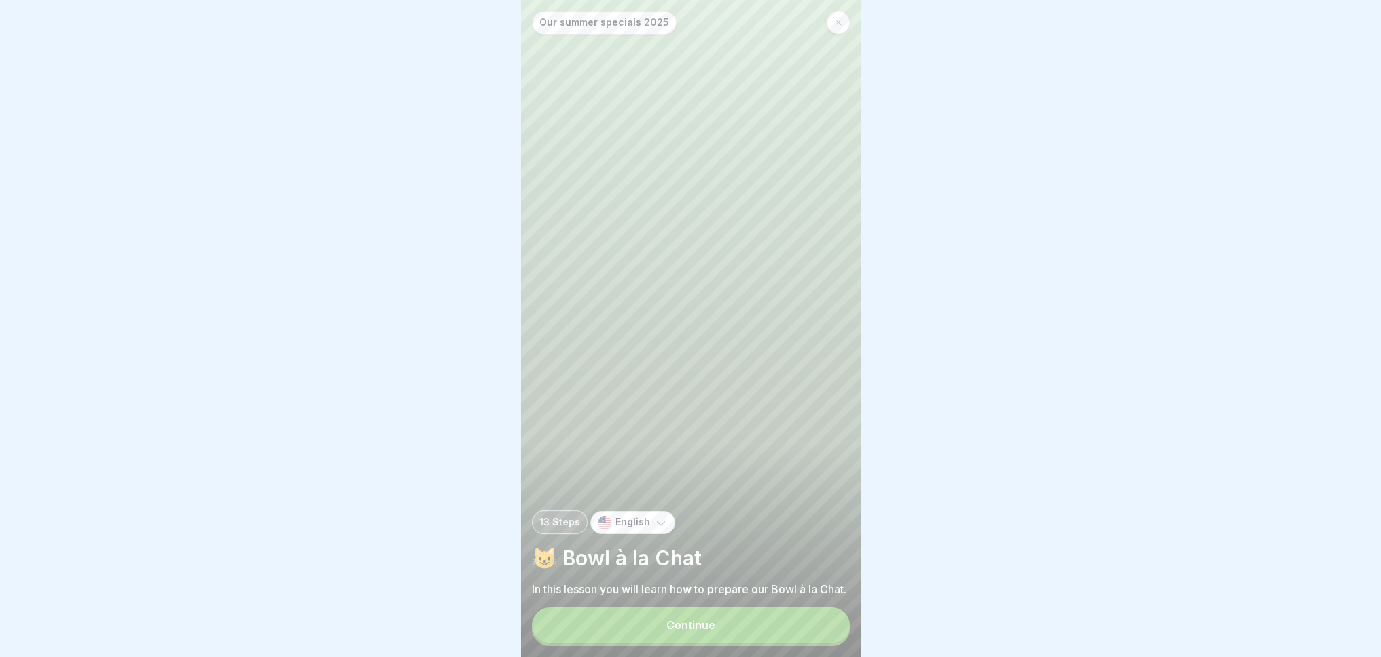
click at [820, 630] on button "Continue" at bounding box center [691, 625] width 318 height 35
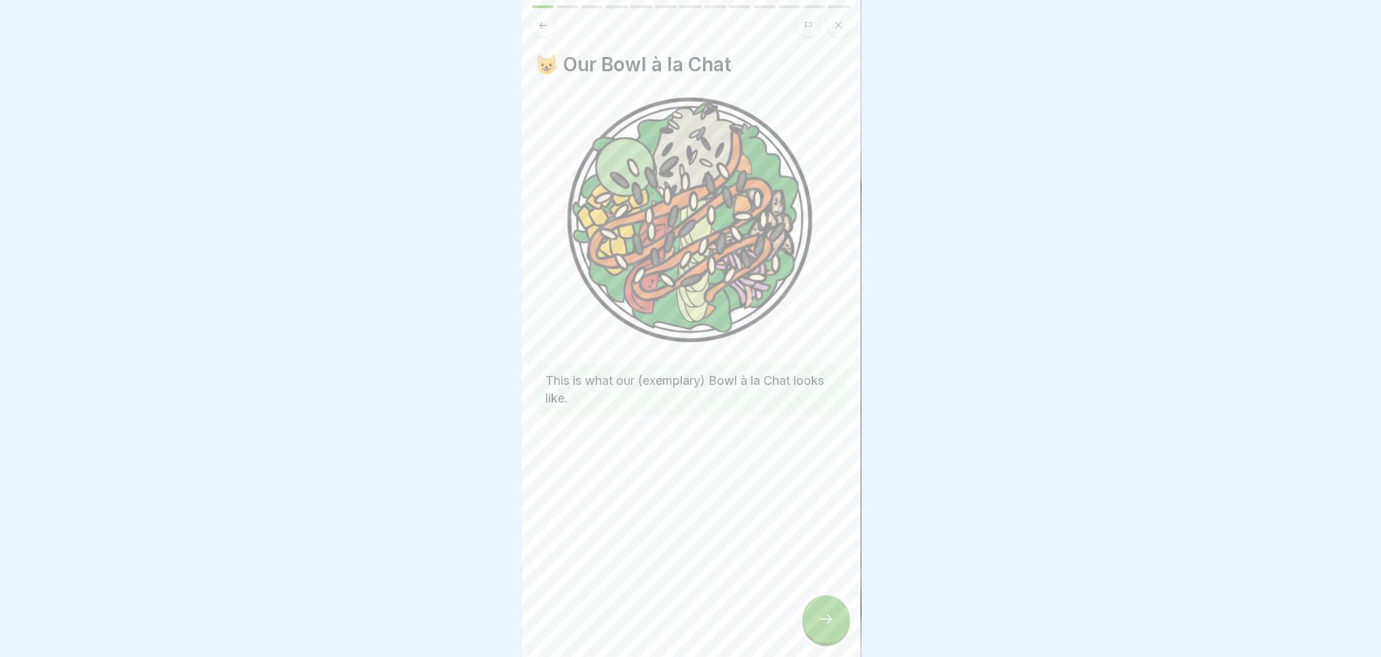
click at [820, 627] on icon at bounding box center [826, 619] width 16 height 16
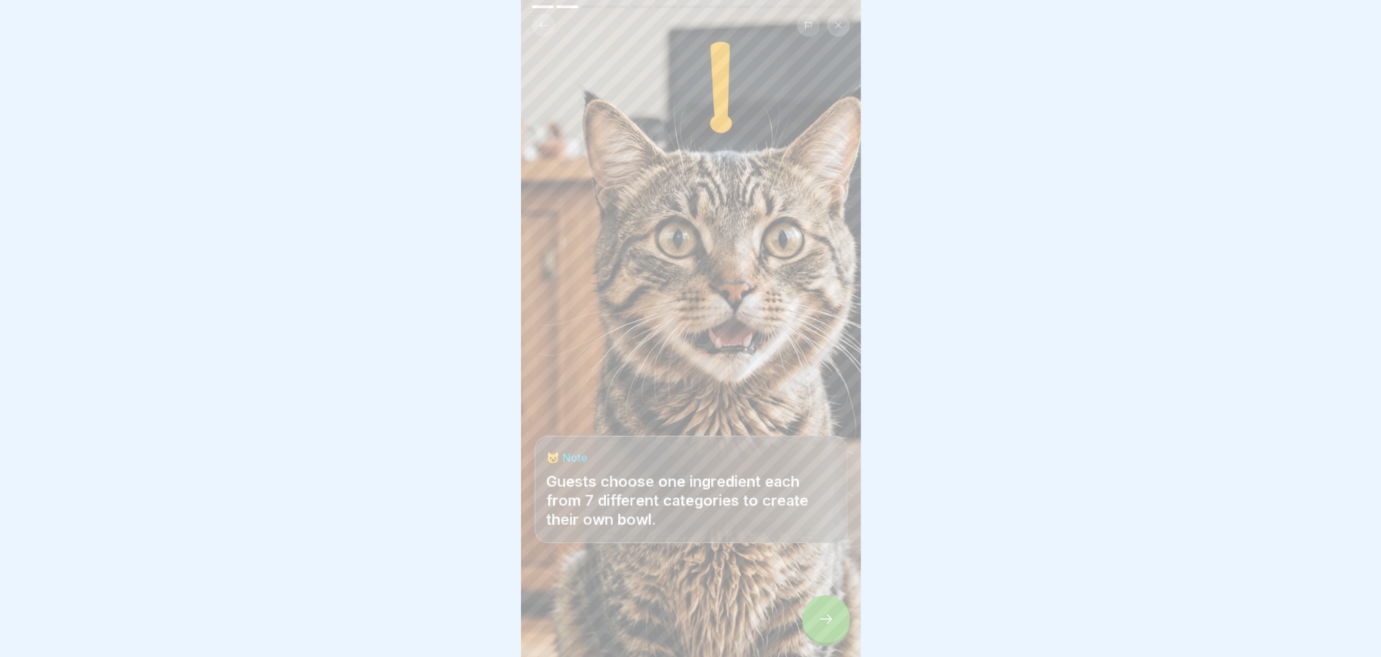
click at [820, 627] on icon at bounding box center [826, 619] width 16 height 16
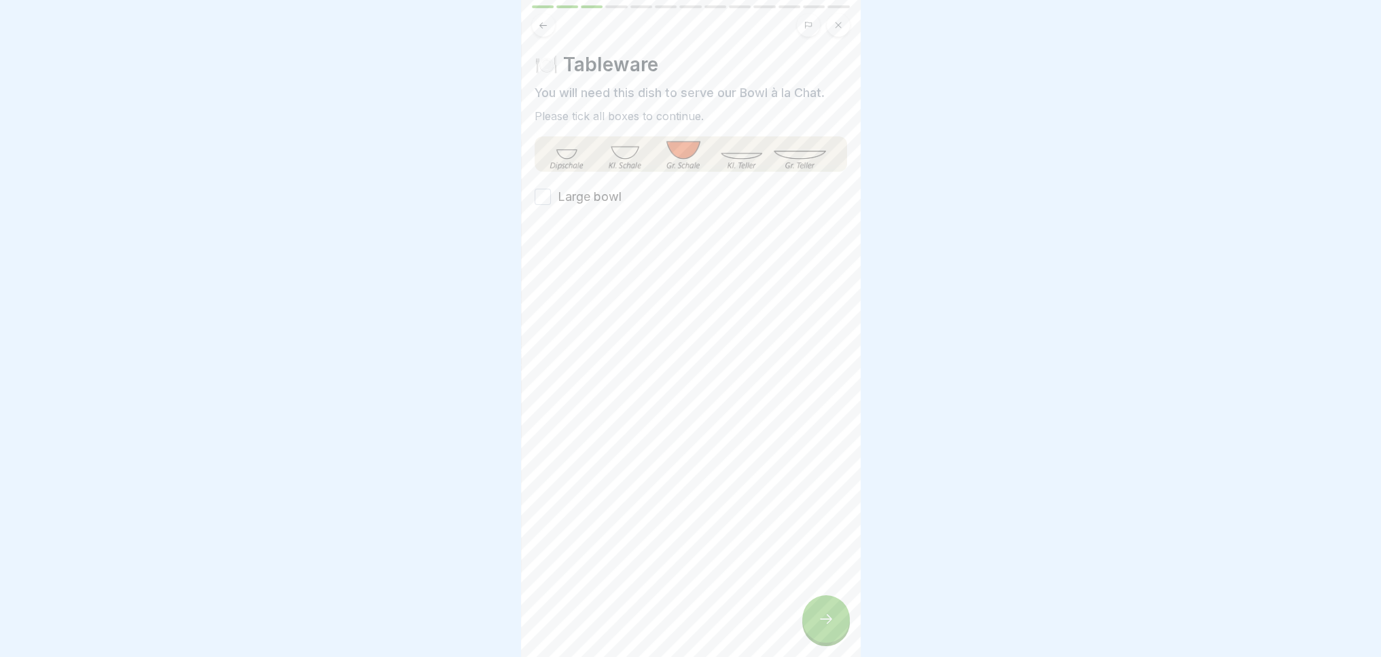
click at [820, 627] on icon at bounding box center [826, 619] width 16 height 16
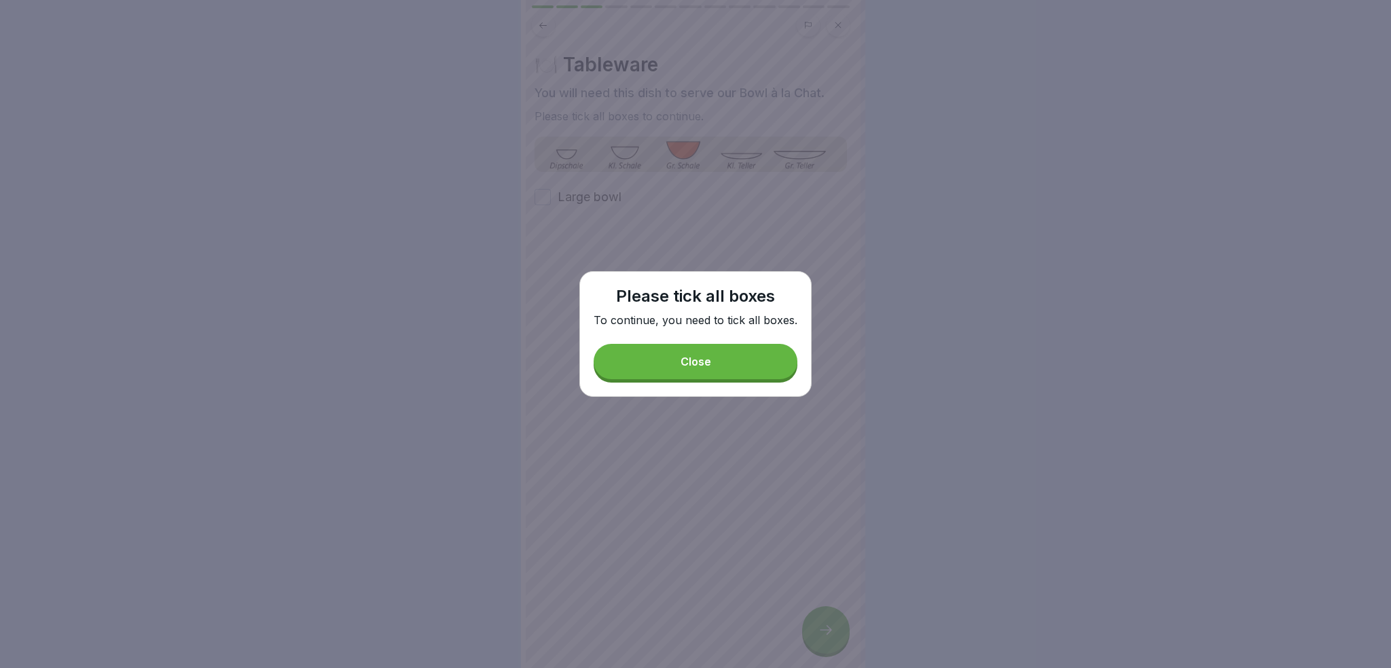
click at [720, 360] on button "Close" at bounding box center [696, 361] width 204 height 35
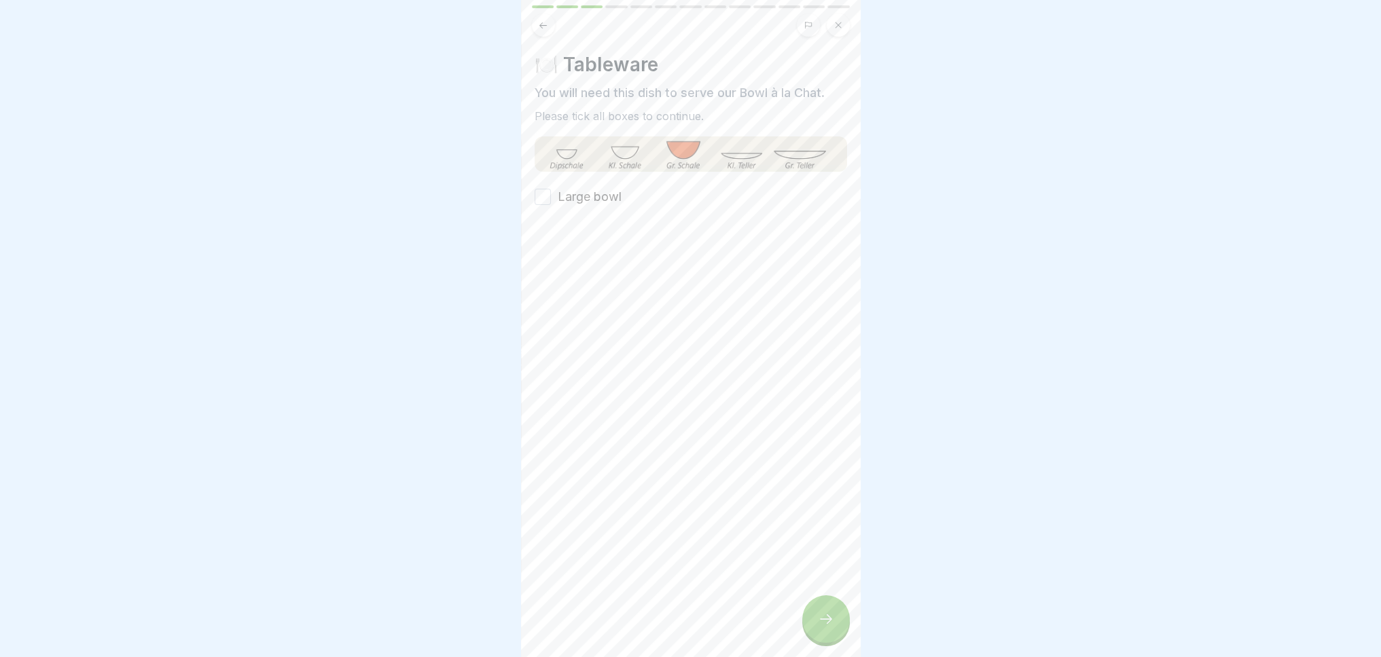
click at [542, 193] on button "Large bowl" at bounding box center [542, 197] width 16 height 16
click at [831, 619] on div at bounding box center [826, 620] width 48 height 48
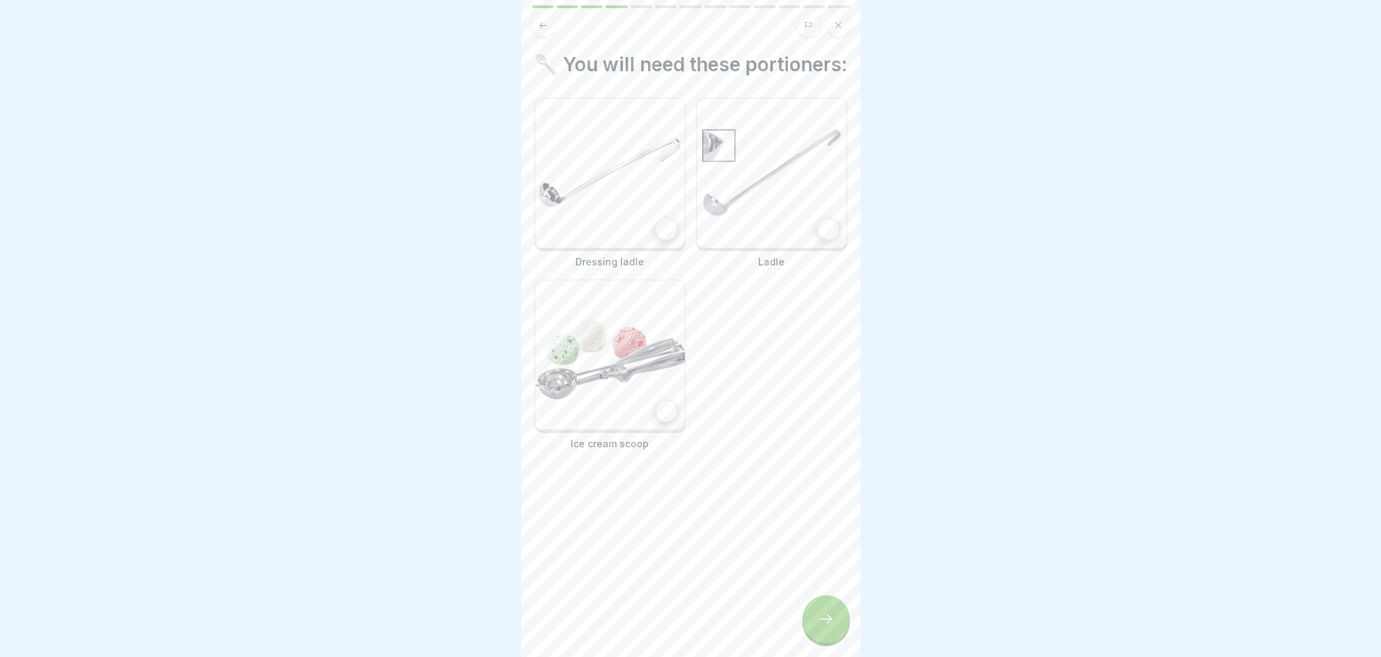
click at [654, 223] on img at bounding box center [609, 172] width 149 height 149
click at [756, 225] on img at bounding box center [771, 172] width 149 height 149
click at [632, 375] on img at bounding box center [609, 354] width 149 height 149
click at [834, 625] on div at bounding box center [826, 620] width 48 height 48
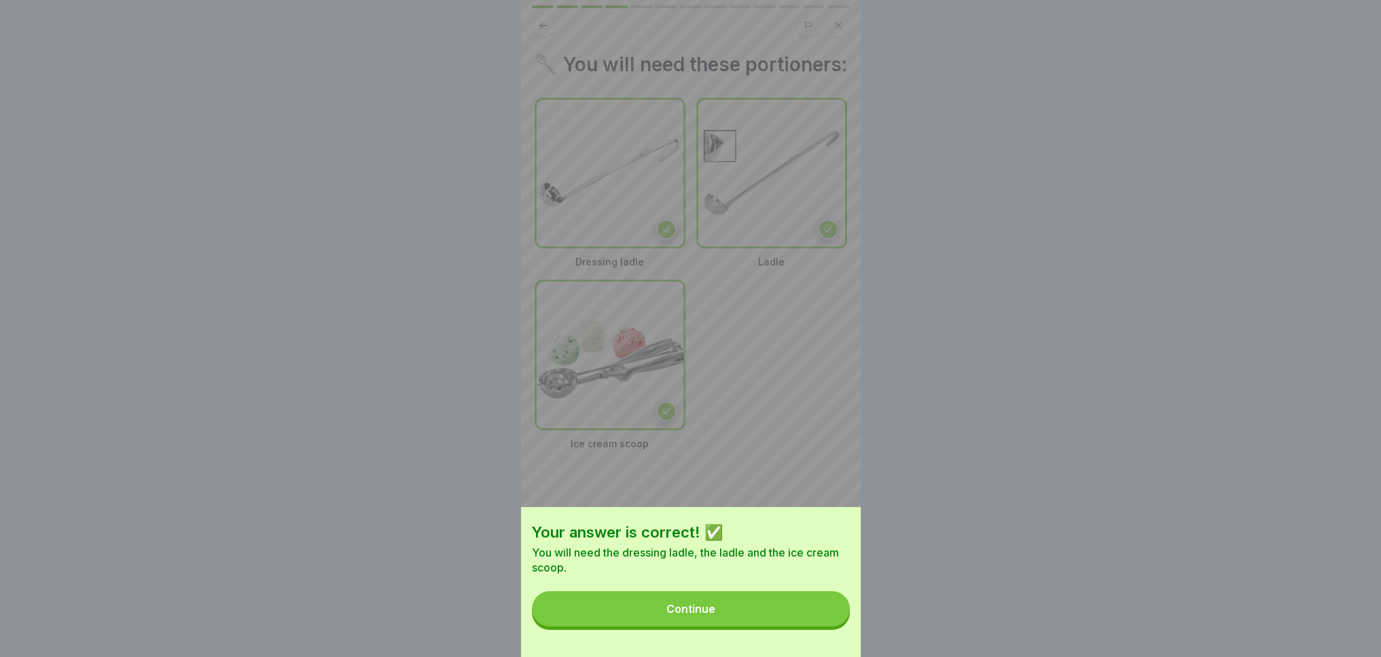
click at [829, 620] on button "Continue" at bounding box center [691, 608] width 318 height 35
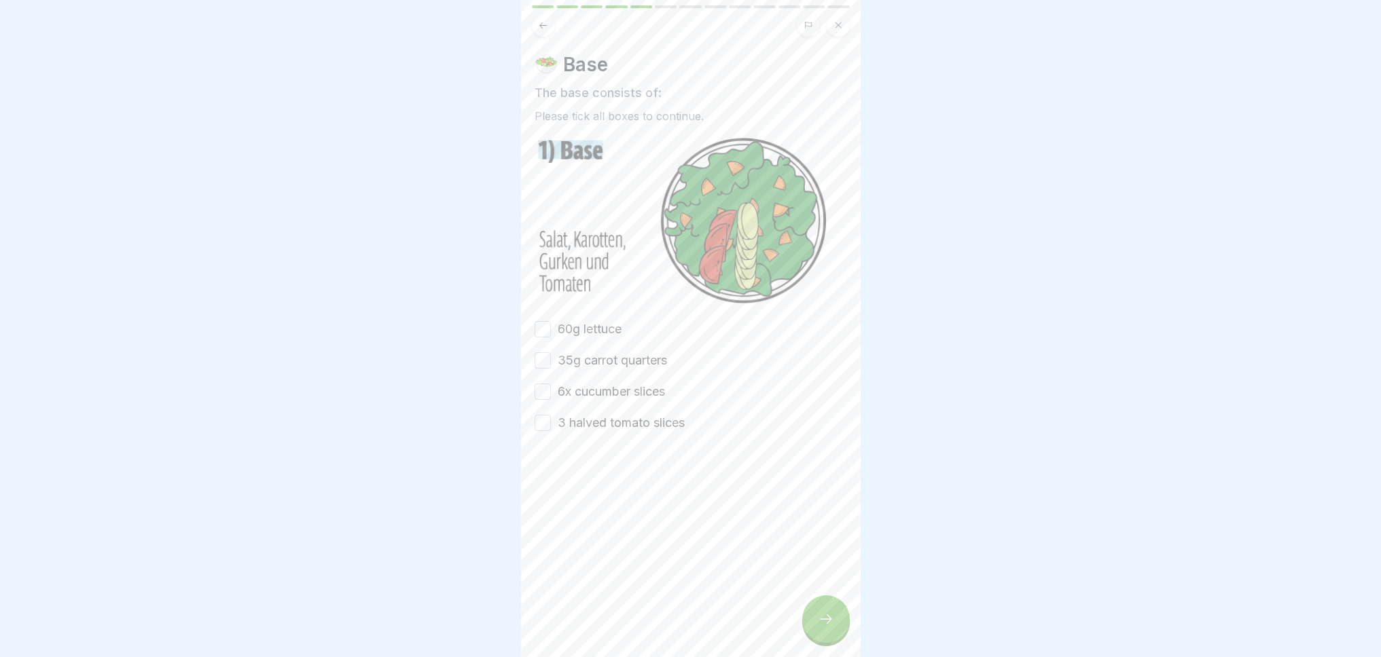
click at [573, 322] on font "60g lettuce" at bounding box center [590, 329] width 64 height 14
click at [551, 321] on button "60g lettuce" at bounding box center [542, 329] width 16 height 16
click at [545, 354] on button "35g carrot quarters" at bounding box center [542, 360] width 16 height 16
click at [535, 388] on button "6x cucumber slices" at bounding box center [542, 392] width 16 height 16
click at [545, 418] on button "3 halved tomato slices" at bounding box center [542, 423] width 16 height 16
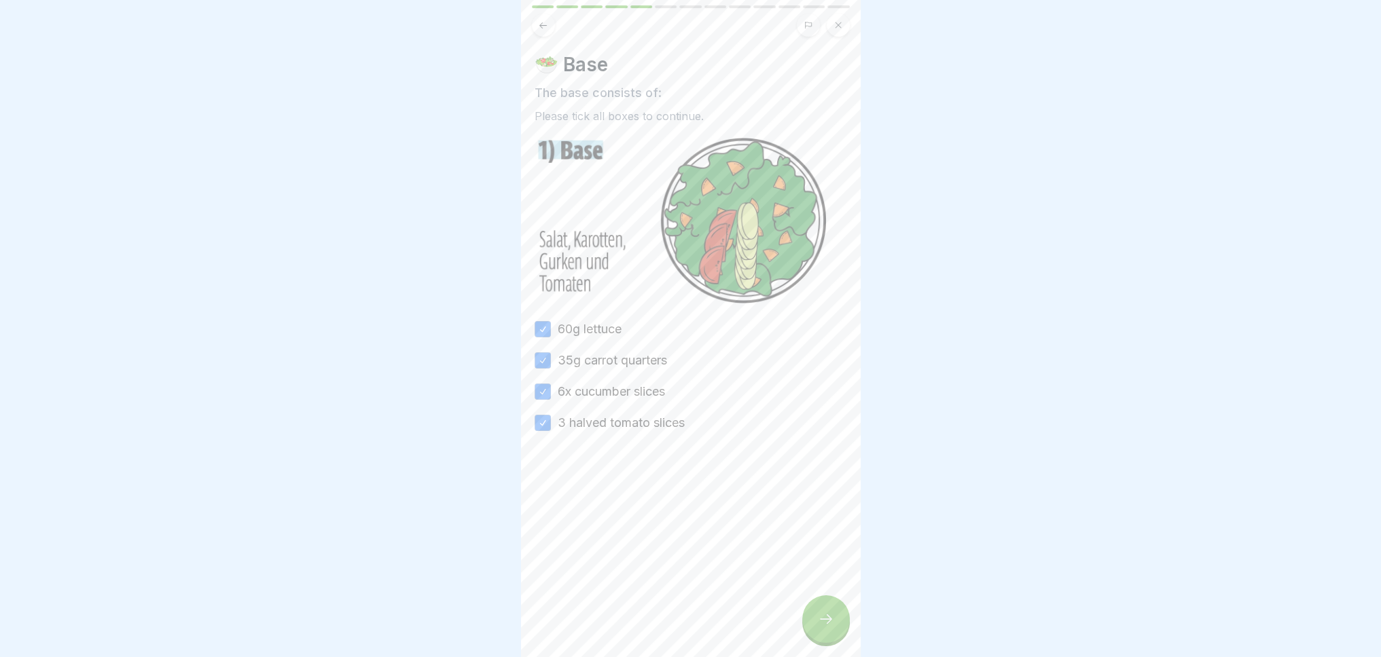
click at [820, 624] on icon at bounding box center [826, 619] width 16 height 16
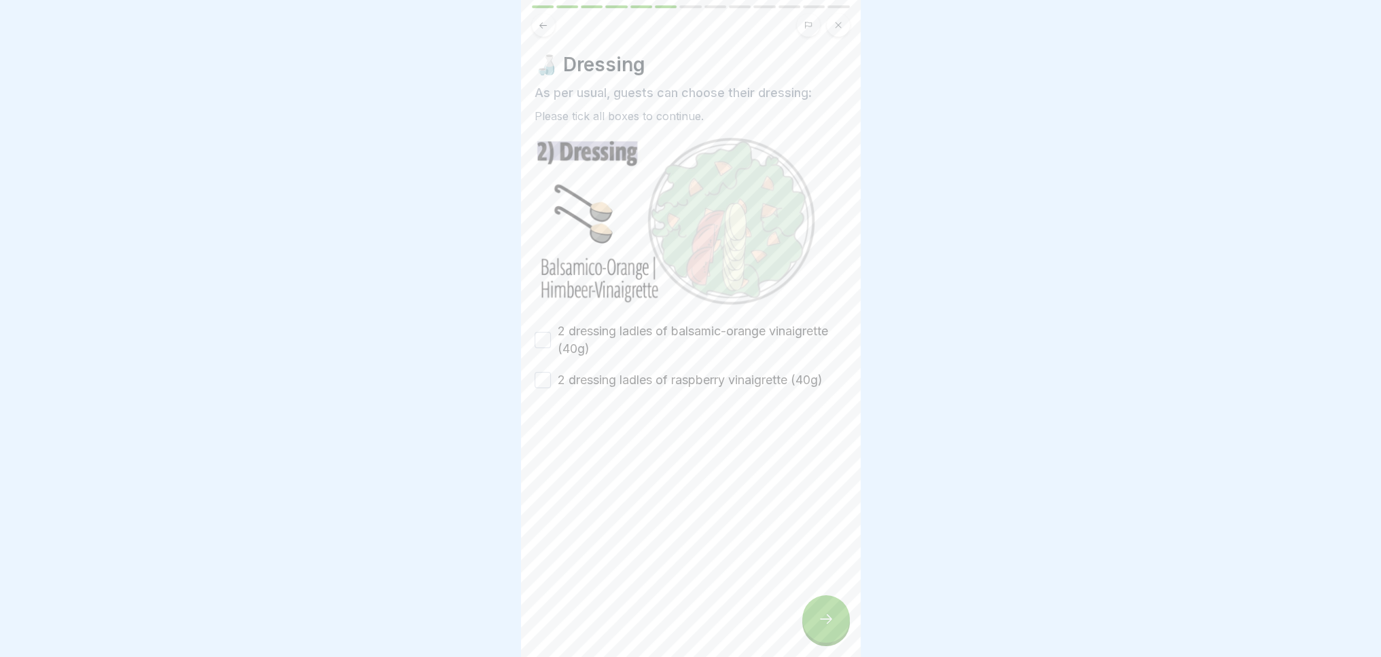
click at [542, 336] on button "2 dressing ladles of balsamic-orange vinaigrette (40g)" at bounding box center [542, 340] width 16 height 16
click at [543, 372] on button "2 dressing ladles of raspberry vinaigrette (40g)" at bounding box center [542, 380] width 16 height 16
click at [818, 627] on icon at bounding box center [826, 619] width 16 height 16
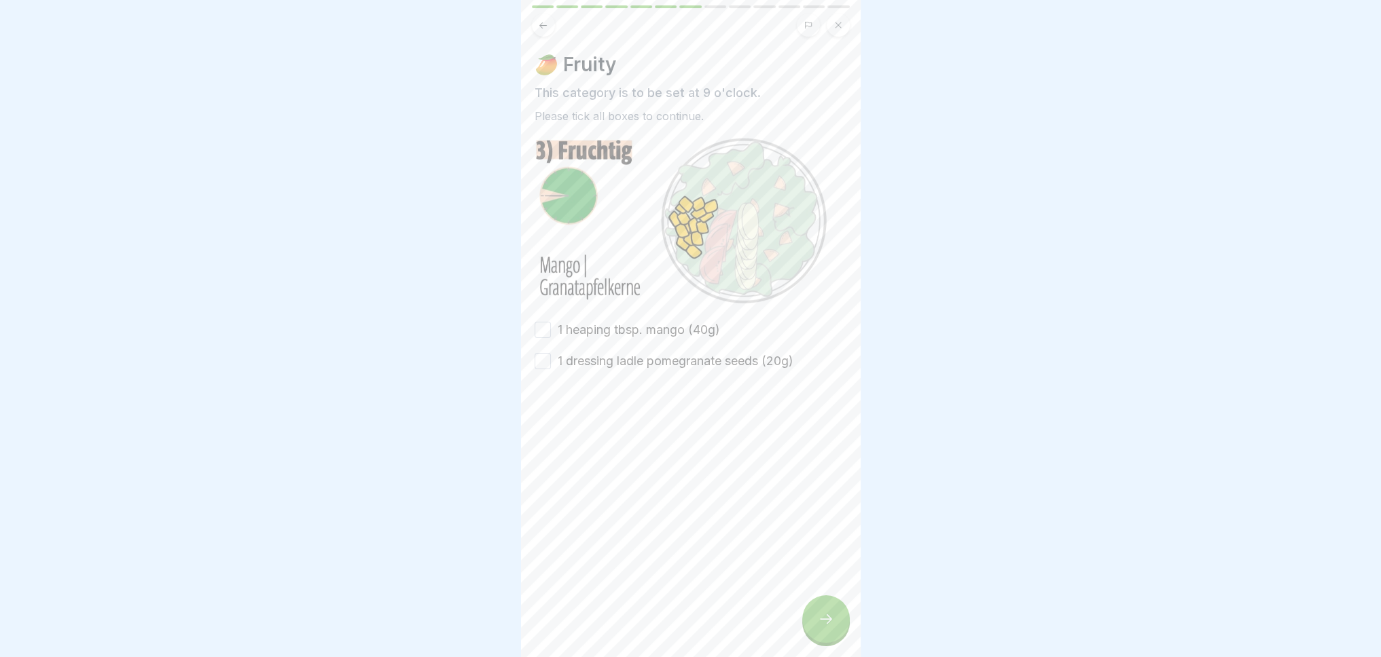
click at [540, 322] on button "1 heaping tbsp. mango (40g)" at bounding box center [542, 330] width 16 height 16
click at [543, 353] on button "1 dressing ladle pomegranate seeds (20g)" at bounding box center [542, 361] width 16 height 16
click at [835, 630] on div at bounding box center [826, 620] width 48 height 48
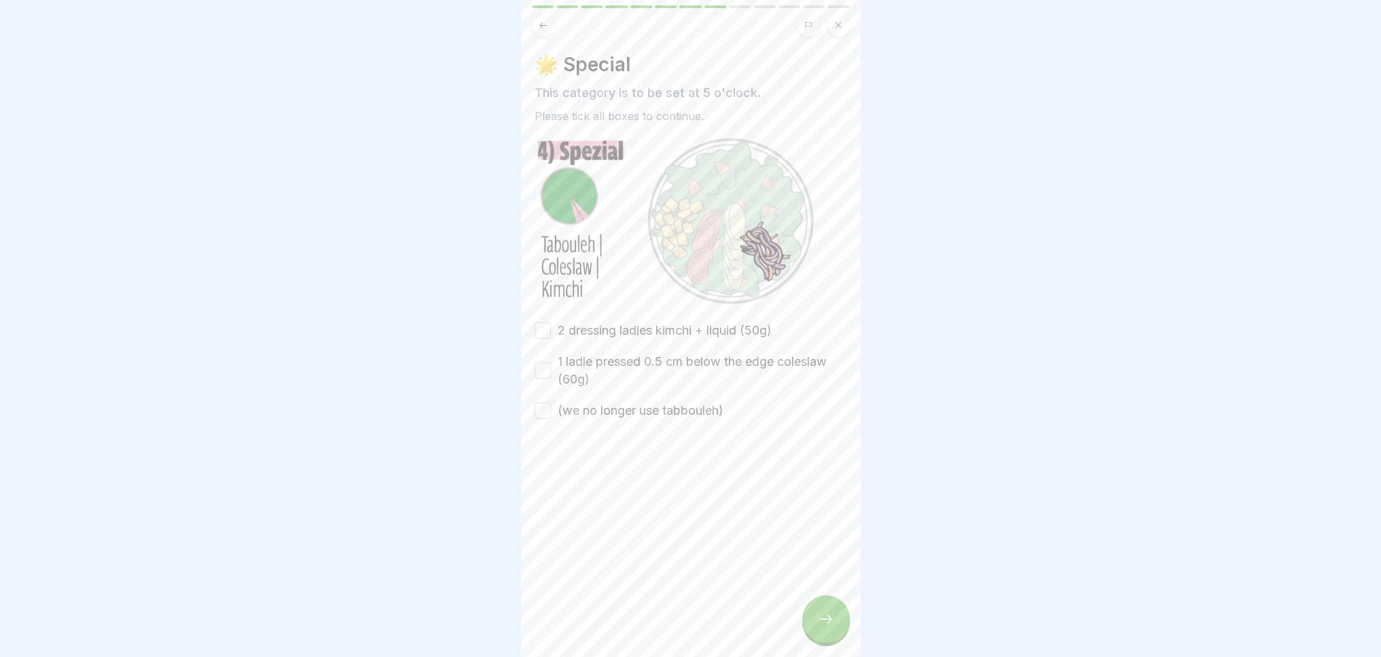
click at [543, 323] on button "2 dressing ladles kimchi + liquid (50g)" at bounding box center [542, 331] width 16 height 16
click at [533, 366] on div "🌟 Special This category is to be set at 5 o'clock. Please tick all boxes to con…" at bounding box center [691, 328] width 340 height 657
click at [539, 369] on button "1 ladle pressed 0.5 cm below the edge coleslaw (60g)" at bounding box center [542, 371] width 16 height 16
click at [541, 403] on button "(we no longer use tabbouleh)" at bounding box center [542, 411] width 16 height 16
click at [823, 627] on icon at bounding box center [826, 619] width 16 height 16
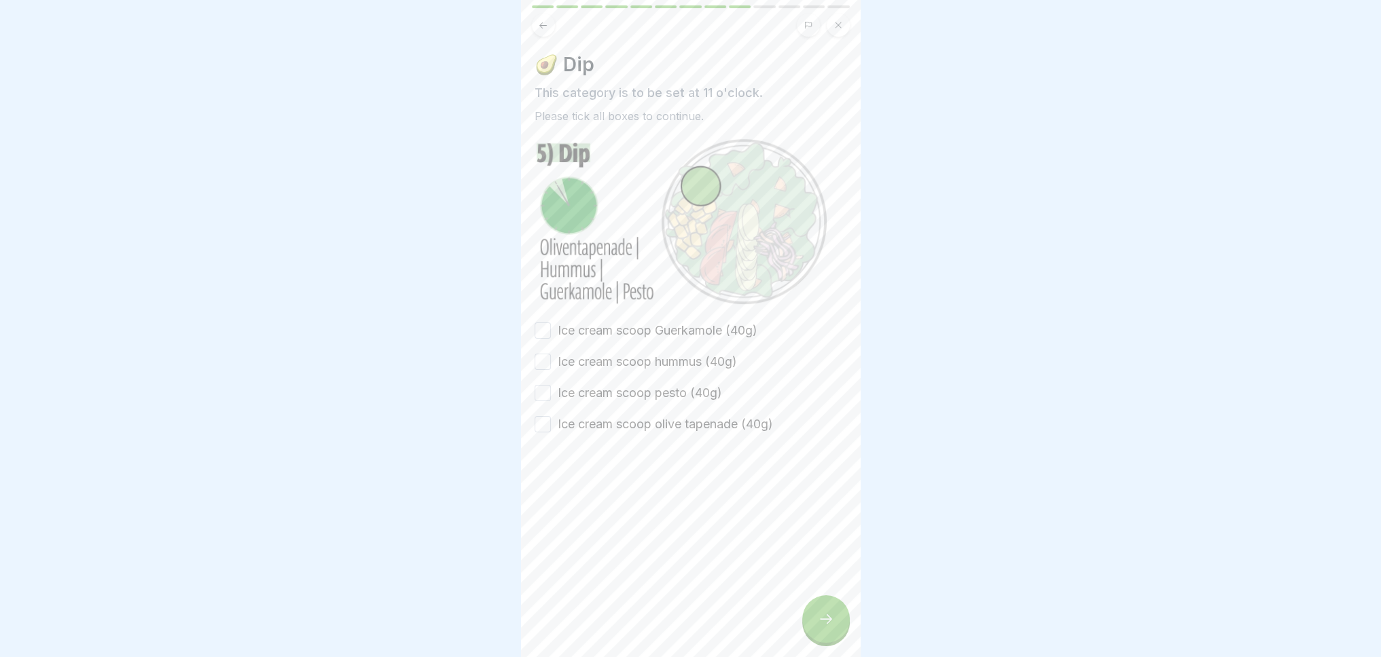
click at [540, 330] on button "Ice cream scoop Guerkamole (40g)" at bounding box center [542, 331] width 16 height 16
click at [535, 357] on button "Ice cream scoop hummus (40g)" at bounding box center [542, 362] width 16 height 16
click at [541, 386] on button "Ice cream scoop pesto (40g)" at bounding box center [542, 393] width 16 height 16
click at [544, 418] on button "Ice cream scoop olive tapenade (40g)" at bounding box center [542, 424] width 16 height 16
click at [818, 627] on icon at bounding box center [826, 619] width 16 height 16
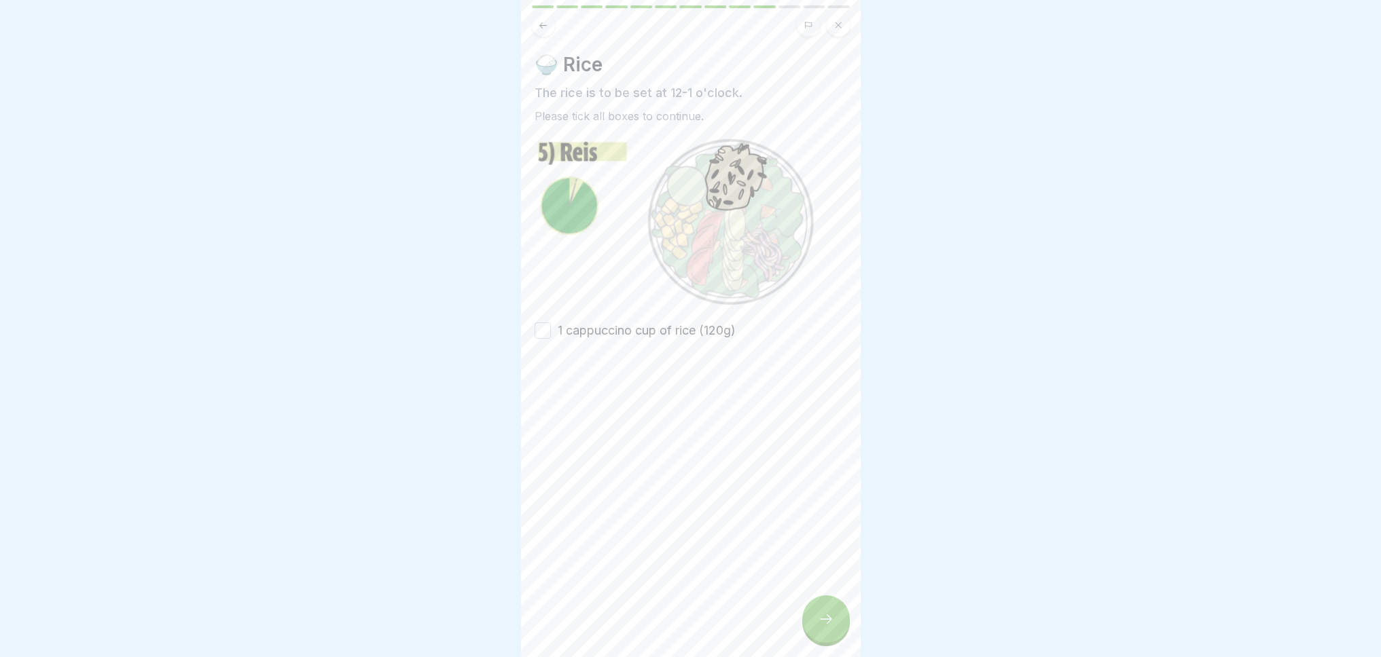
click at [542, 329] on button "1 cappuccino cup of rice (120g)" at bounding box center [542, 331] width 16 height 16
click at [825, 627] on icon at bounding box center [826, 619] width 16 height 16
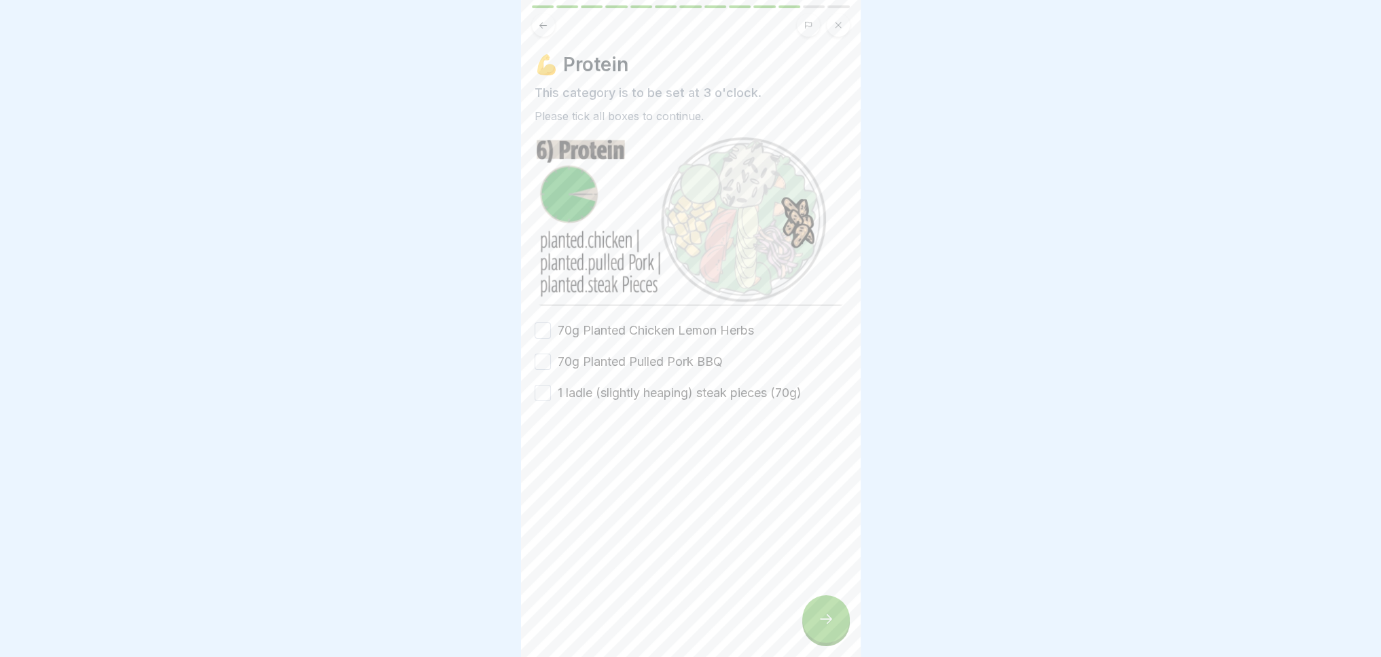
click at [541, 323] on button "70g Planted Chicken Lemon Herbs" at bounding box center [542, 331] width 16 height 16
click at [539, 359] on button "70g Planted Pulled Pork BBQ" at bounding box center [542, 362] width 16 height 16
click at [543, 388] on button "1 ladle (slightly heaping) steak pieces (70g)" at bounding box center [542, 393] width 16 height 16
click at [824, 621] on div at bounding box center [826, 620] width 48 height 48
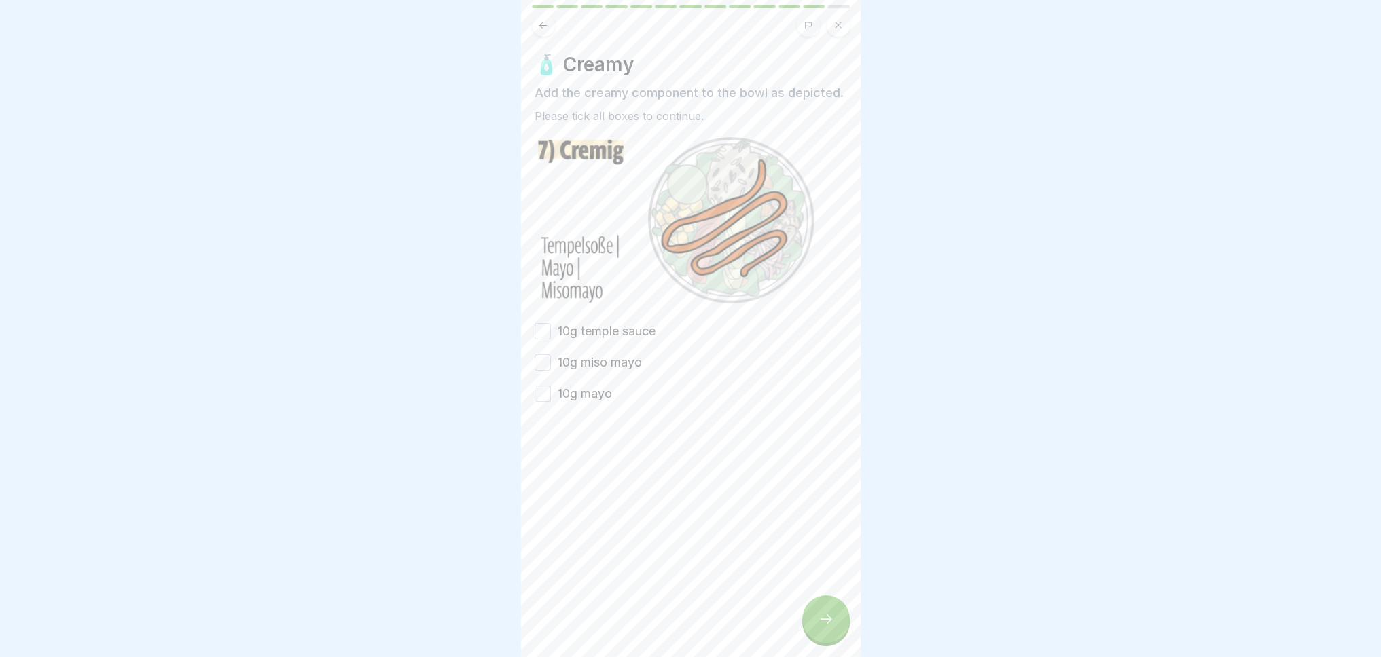
click at [541, 340] on button "10g temple sauce" at bounding box center [542, 331] width 16 height 16
click at [540, 371] on button "10g miso mayo" at bounding box center [542, 362] width 16 height 16
click at [545, 400] on button "10g mayo" at bounding box center [542, 394] width 16 height 16
click at [823, 627] on icon at bounding box center [826, 619] width 16 height 16
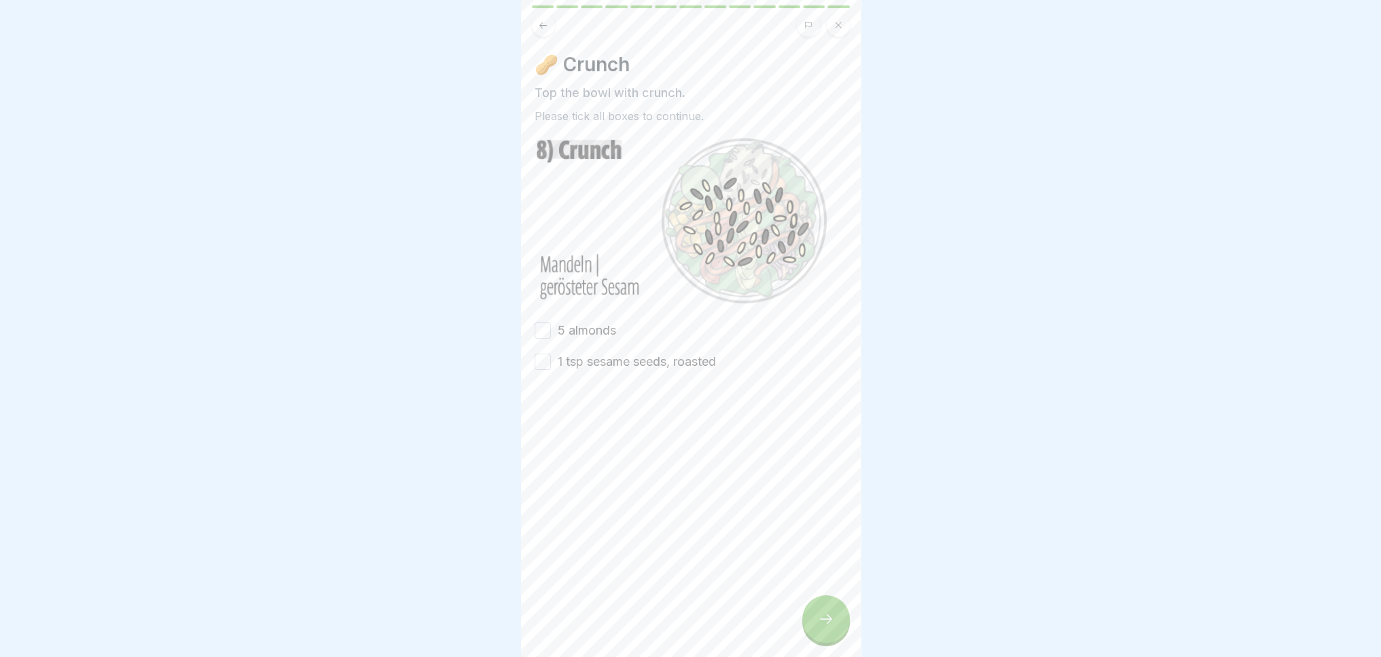
click at [555, 322] on div "5 almonds" at bounding box center [574, 331] width 81 height 18
click at [540, 323] on button "5 almonds" at bounding box center [542, 331] width 16 height 16
click at [538, 359] on button "1 tsp sesame seeds, roasted" at bounding box center [542, 362] width 16 height 16
click at [828, 638] on div at bounding box center [826, 620] width 48 height 48
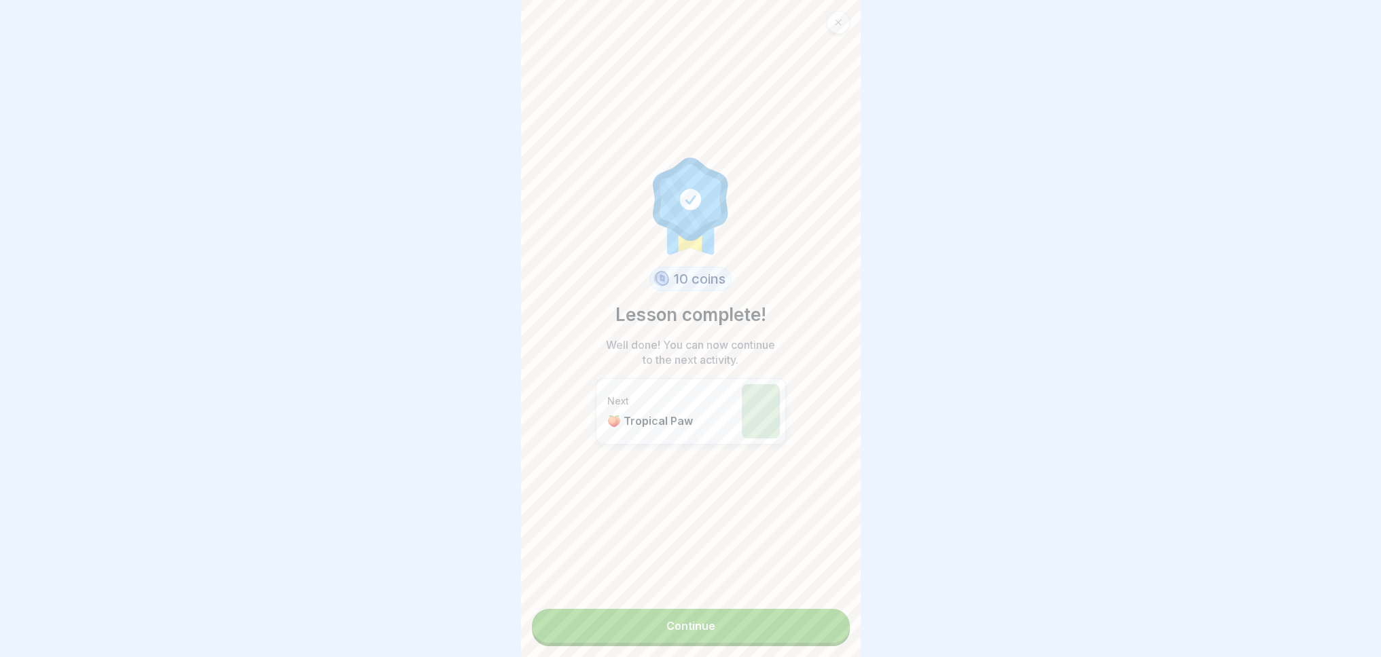
click at [704, 621] on font "Continue" at bounding box center [690, 626] width 49 height 14
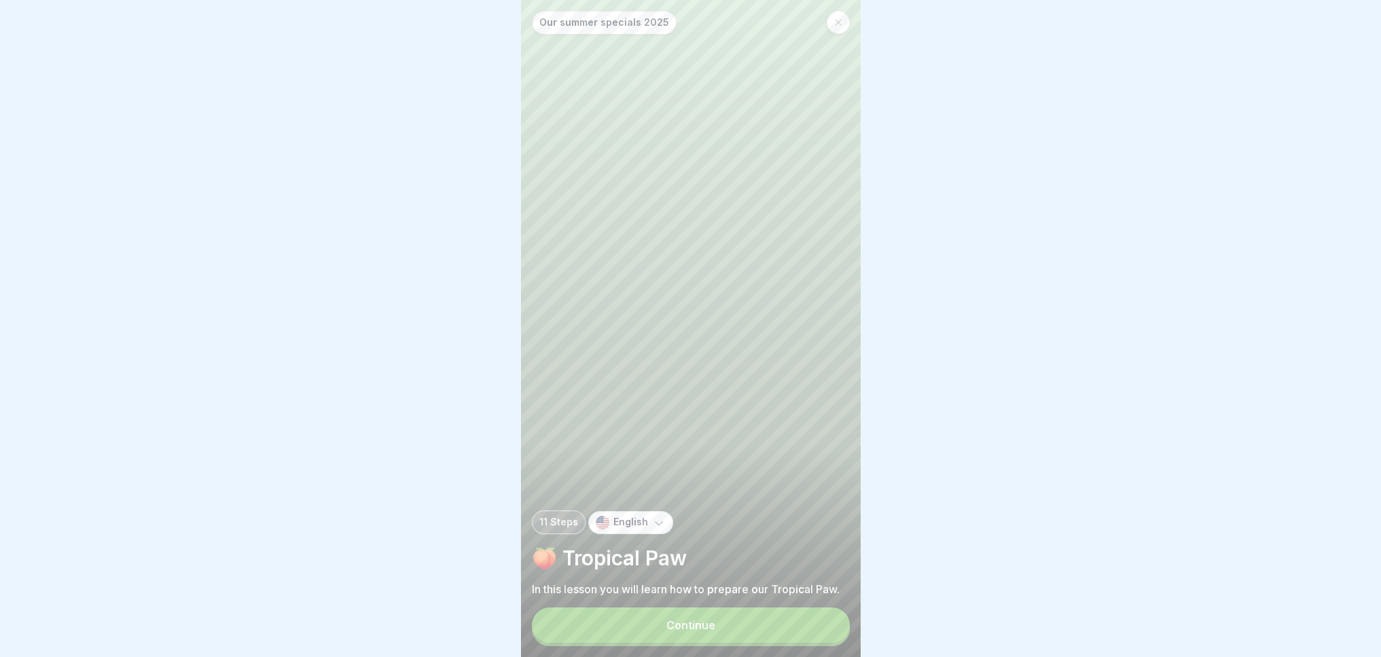
click at [704, 632] on font "Continue" at bounding box center [690, 626] width 49 height 14
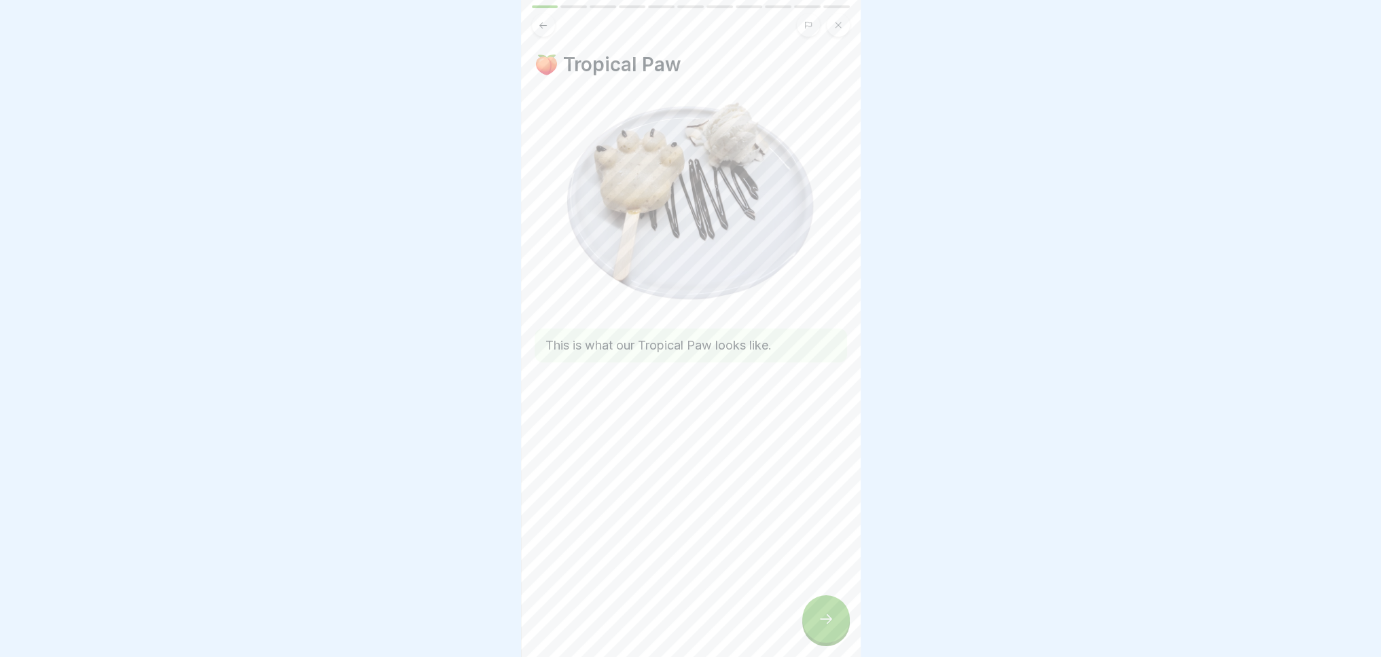
click at [835, 625] on div at bounding box center [826, 620] width 48 height 48
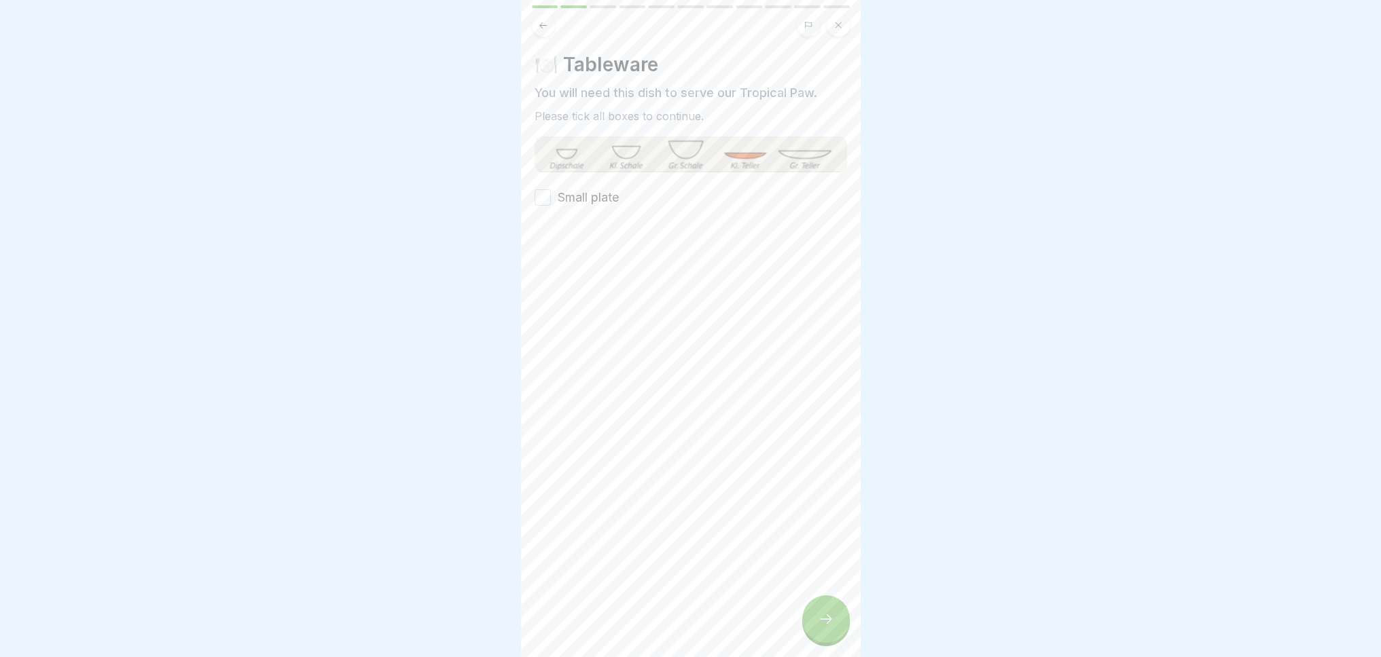
click at [545, 197] on button "Small plate" at bounding box center [542, 197] width 16 height 16
click at [831, 627] on icon at bounding box center [826, 619] width 16 height 16
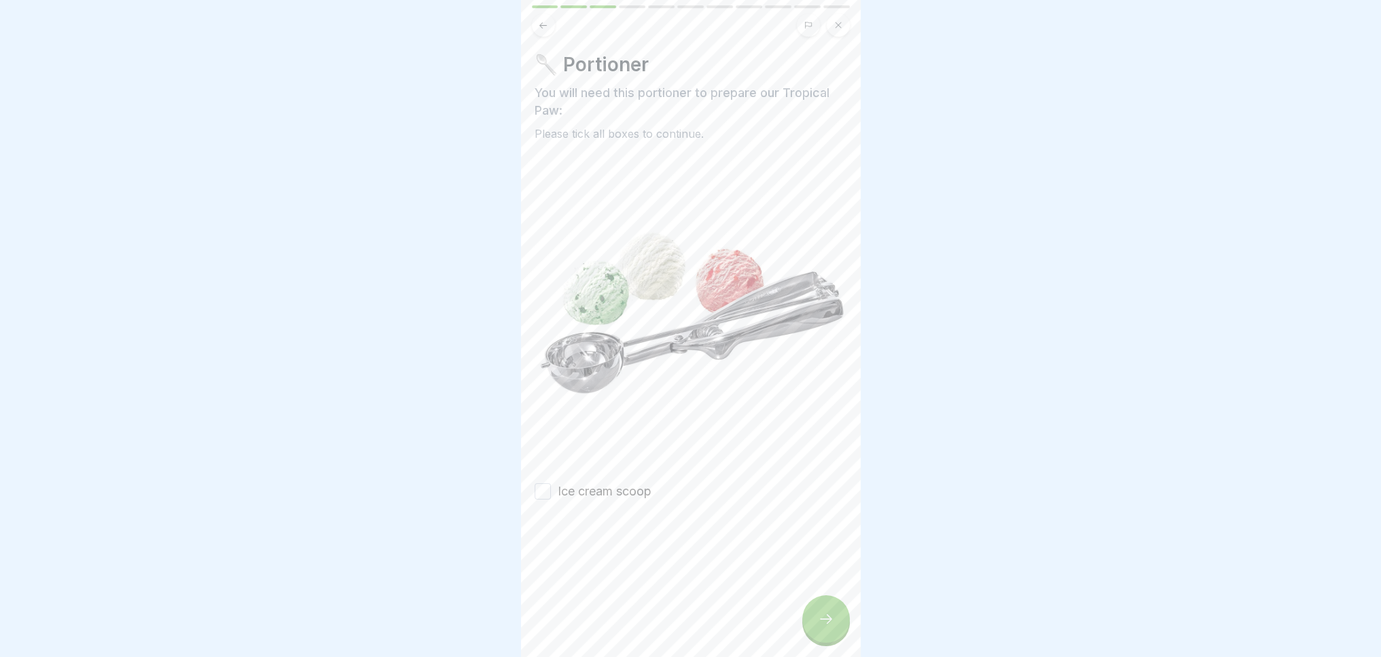
click at [546, 484] on button "Ice cream scoop" at bounding box center [542, 492] width 16 height 16
click at [828, 627] on icon at bounding box center [826, 619] width 16 height 16
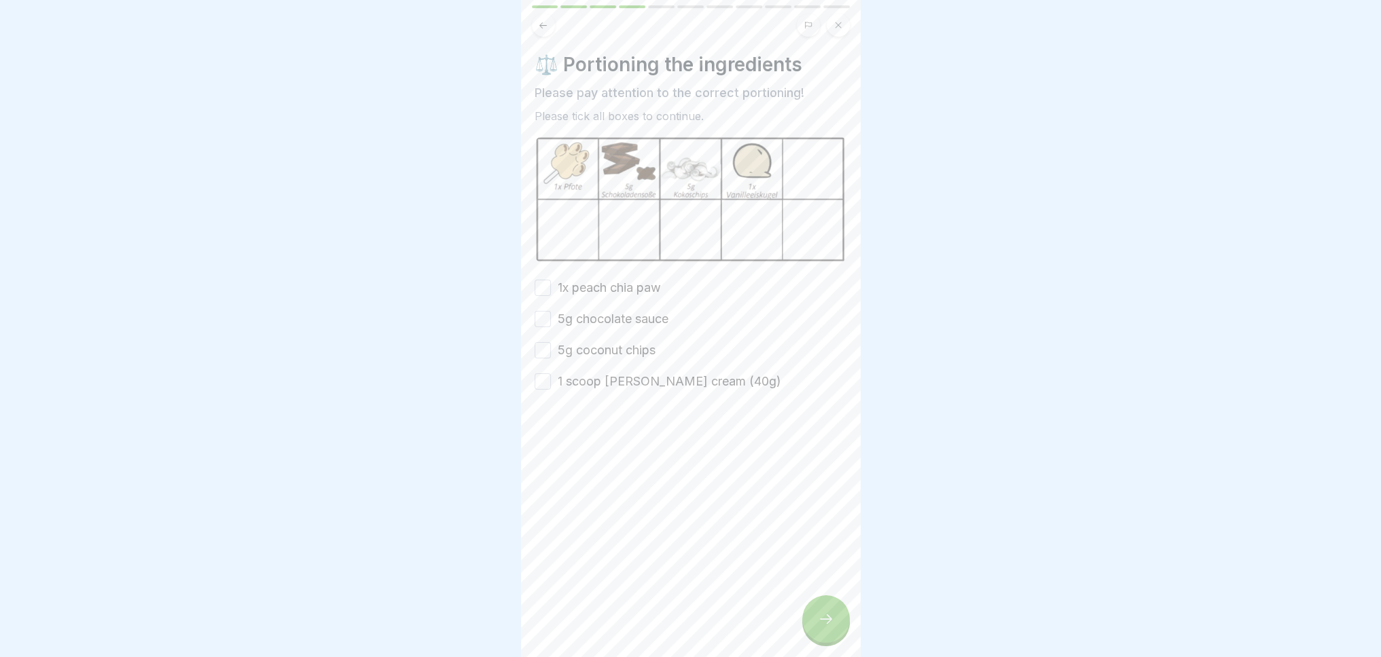
click at [534, 282] on button "1x peach chia paw" at bounding box center [542, 288] width 16 height 16
click at [542, 311] on button "5g chocolate sauce" at bounding box center [542, 319] width 16 height 16
click at [541, 344] on button "5g coconut chips" at bounding box center [542, 350] width 16 height 16
click at [541, 373] on button "1 scoop [PERSON_NAME] cream (40g)" at bounding box center [542, 381] width 16 height 16
click at [837, 634] on div at bounding box center [826, 620] width 48 height 48
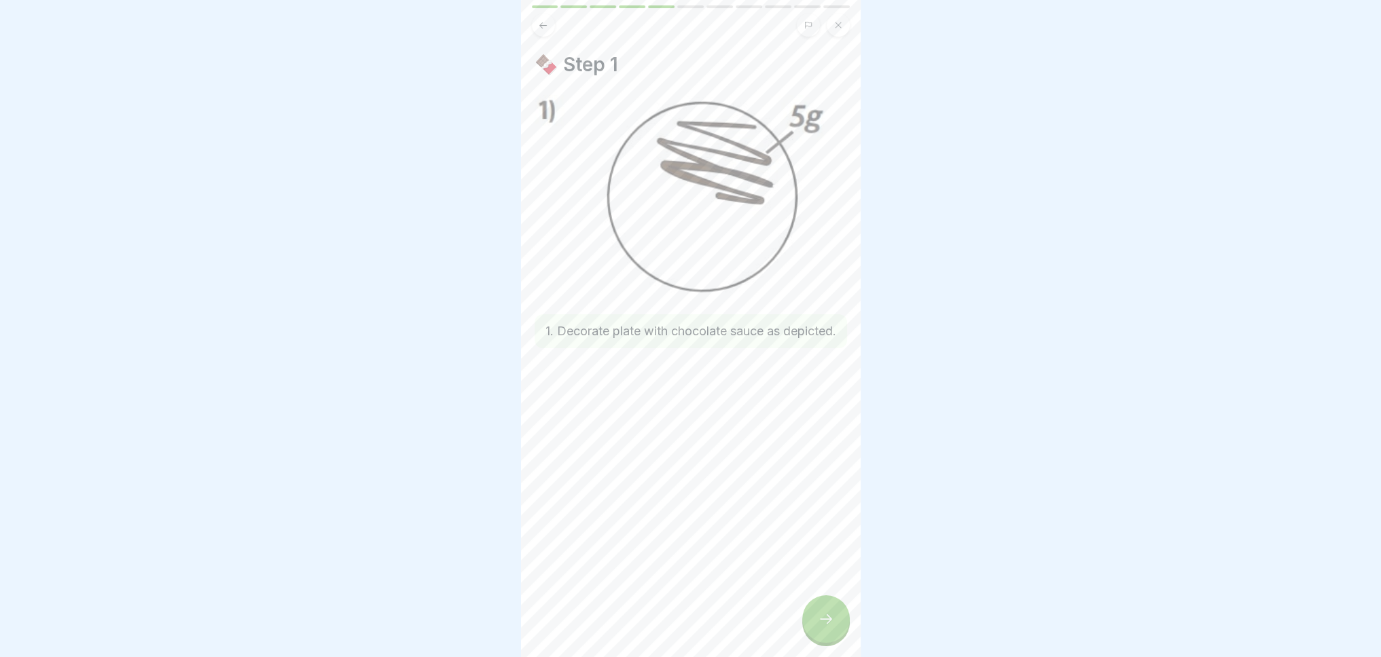
click at [815, 638] on div at bounding box center [826, 620] width 48 height 48
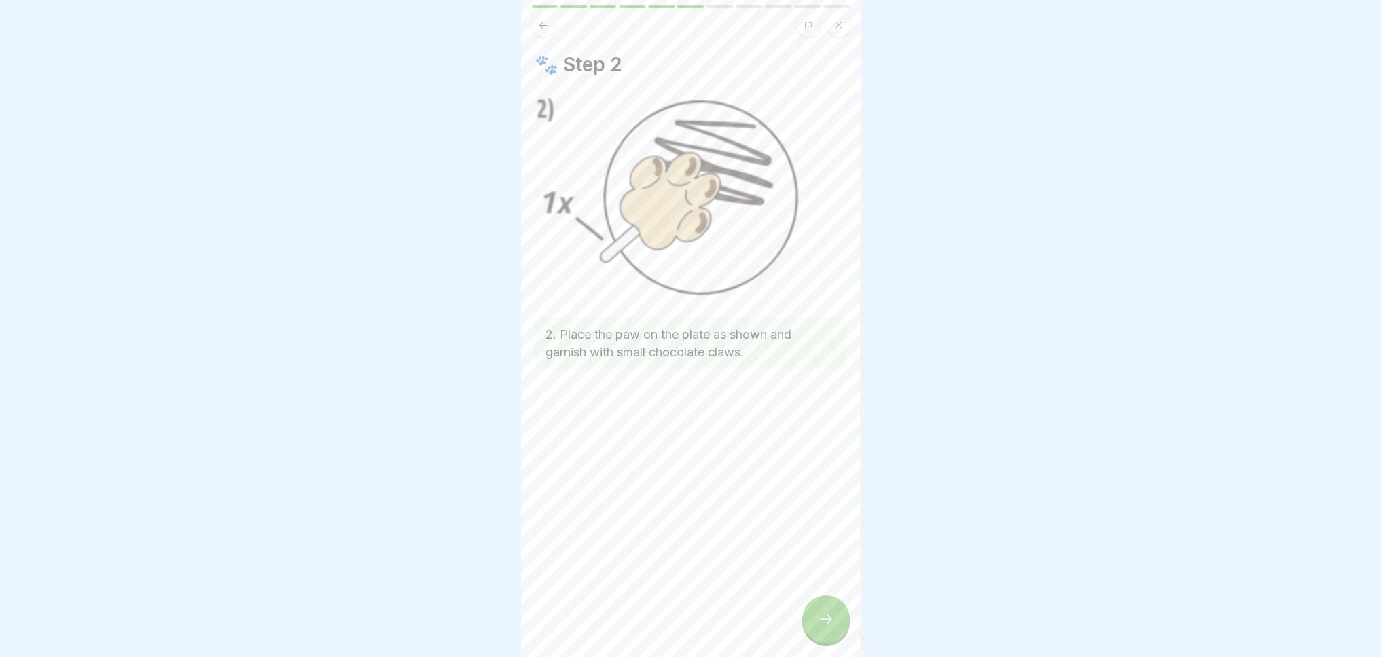
click at [829, 627] on icon at bounding box center [826, 619] width 16 height 16
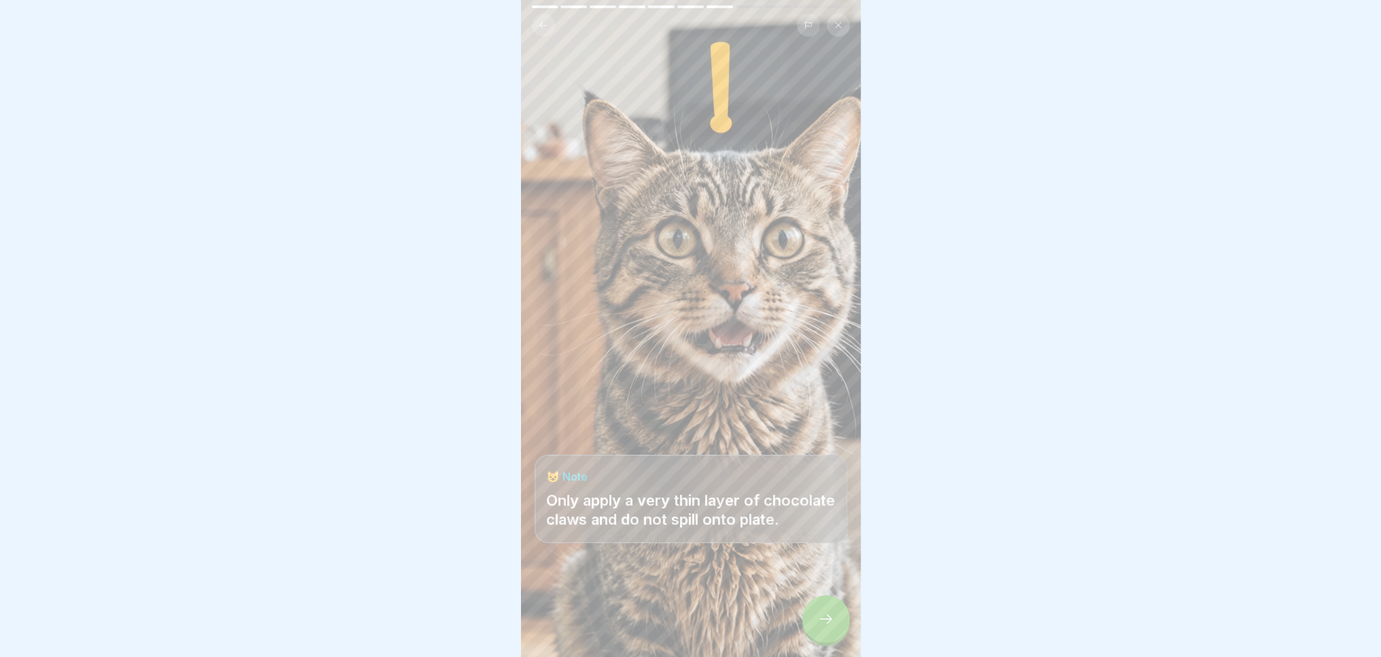
click at [829, 627] on icon at bounding box center [826, 619] width 16 height 16
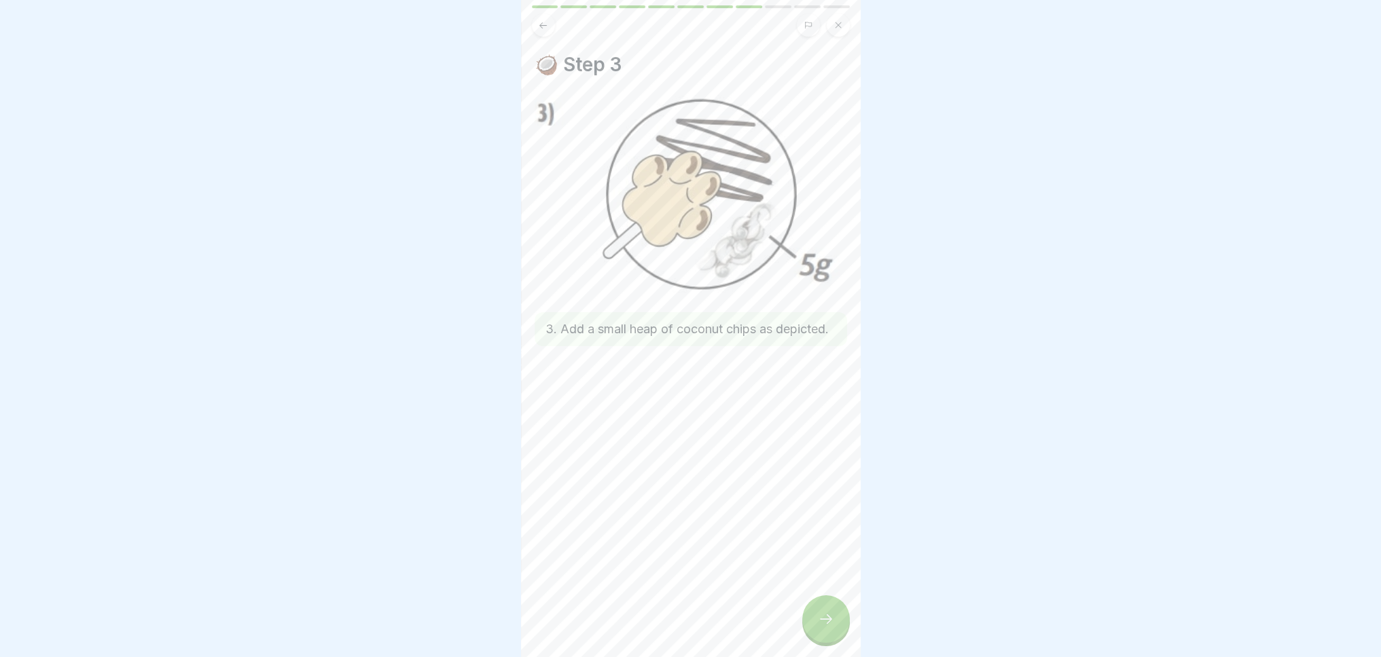
click at [829, 627] on icon at bounding box center [826, 619] width 16 height 16
click at [826, 627] on icon at bounding box center [826, 619] width 16 height 16
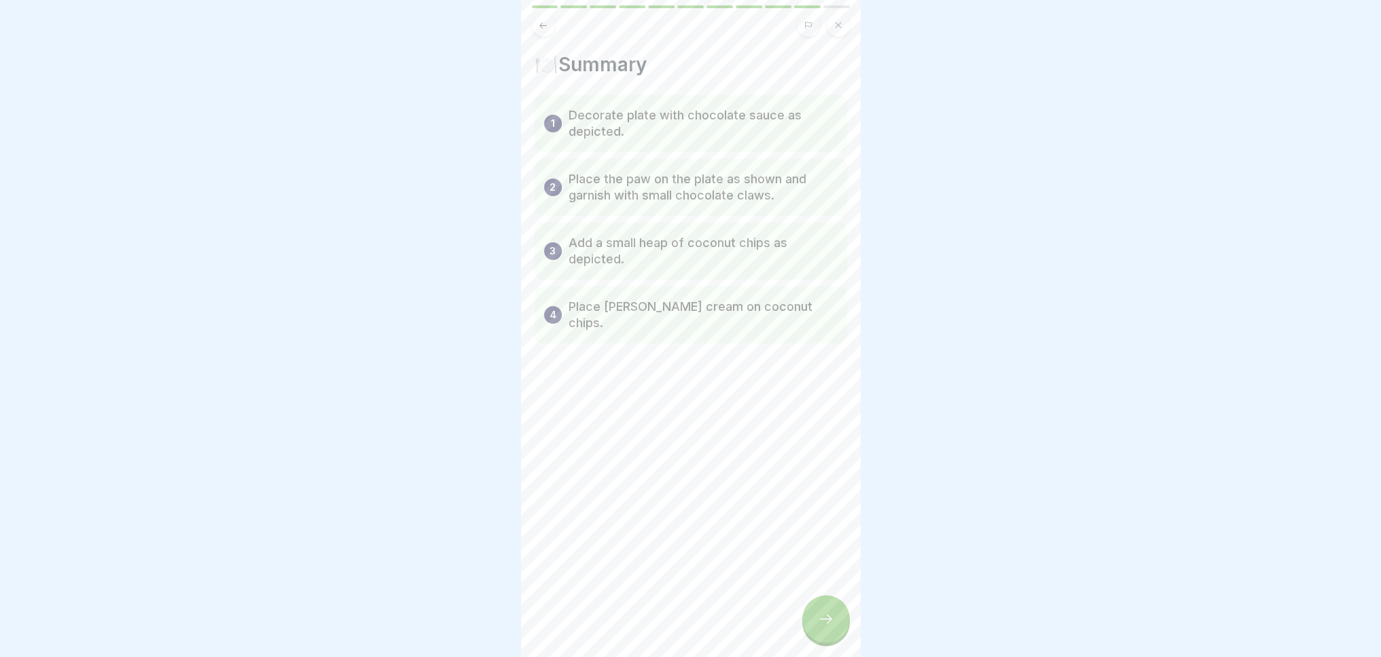
click at [826, 627] on icon at bounding box center [826, 619] width 16 height 16
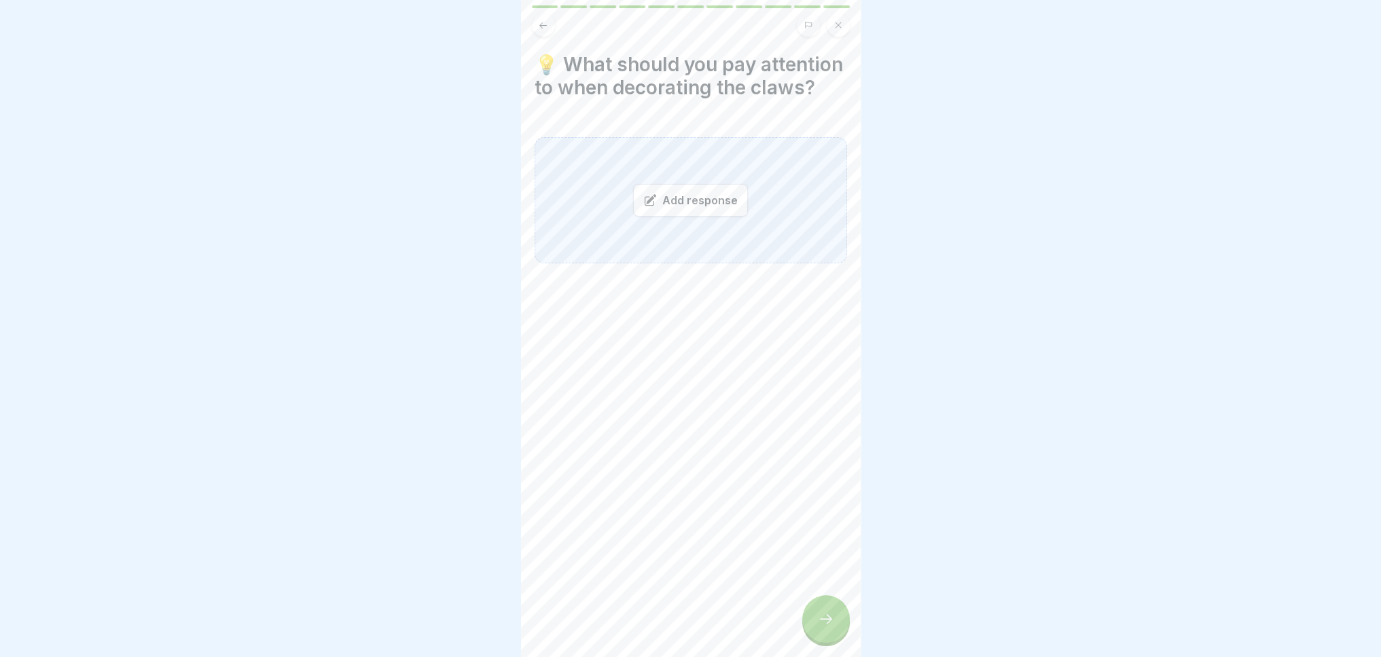
click at [826, 627] on icon at bounding box center [826, 619] width 16 height 16
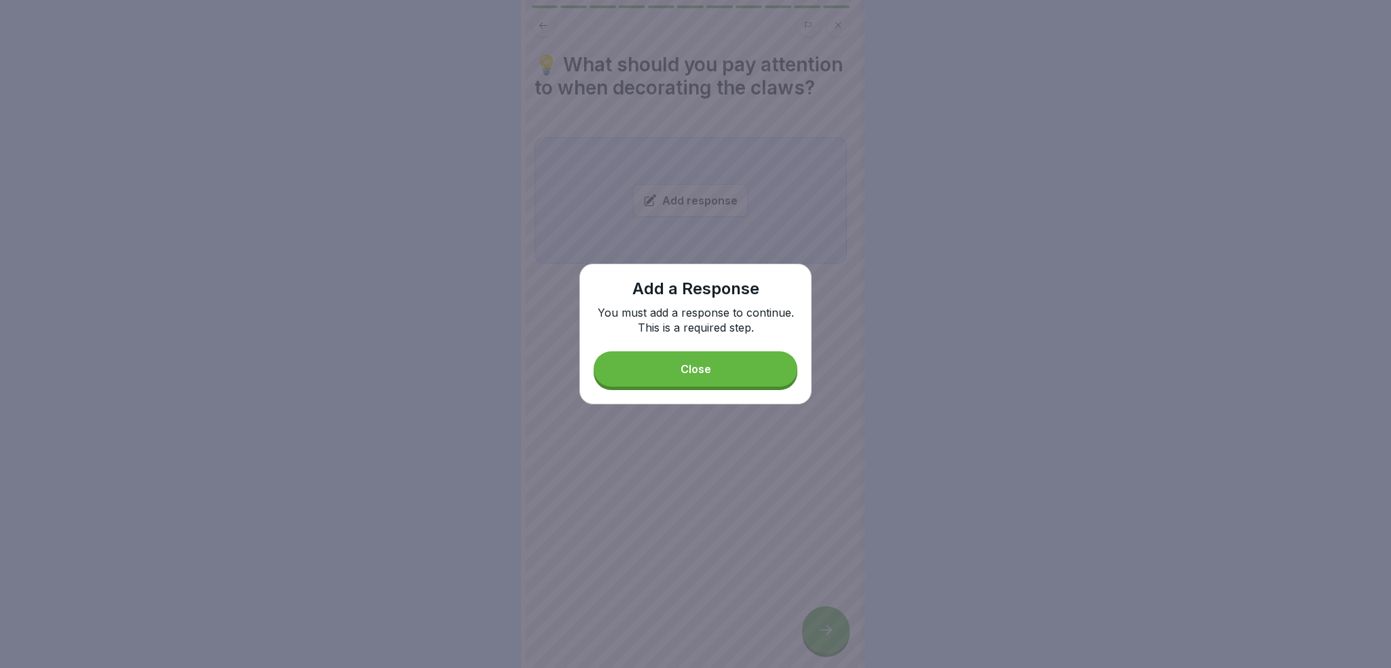
click at [705, 373] on font "Close" at bounding box center [695, 369] width 31 height 14
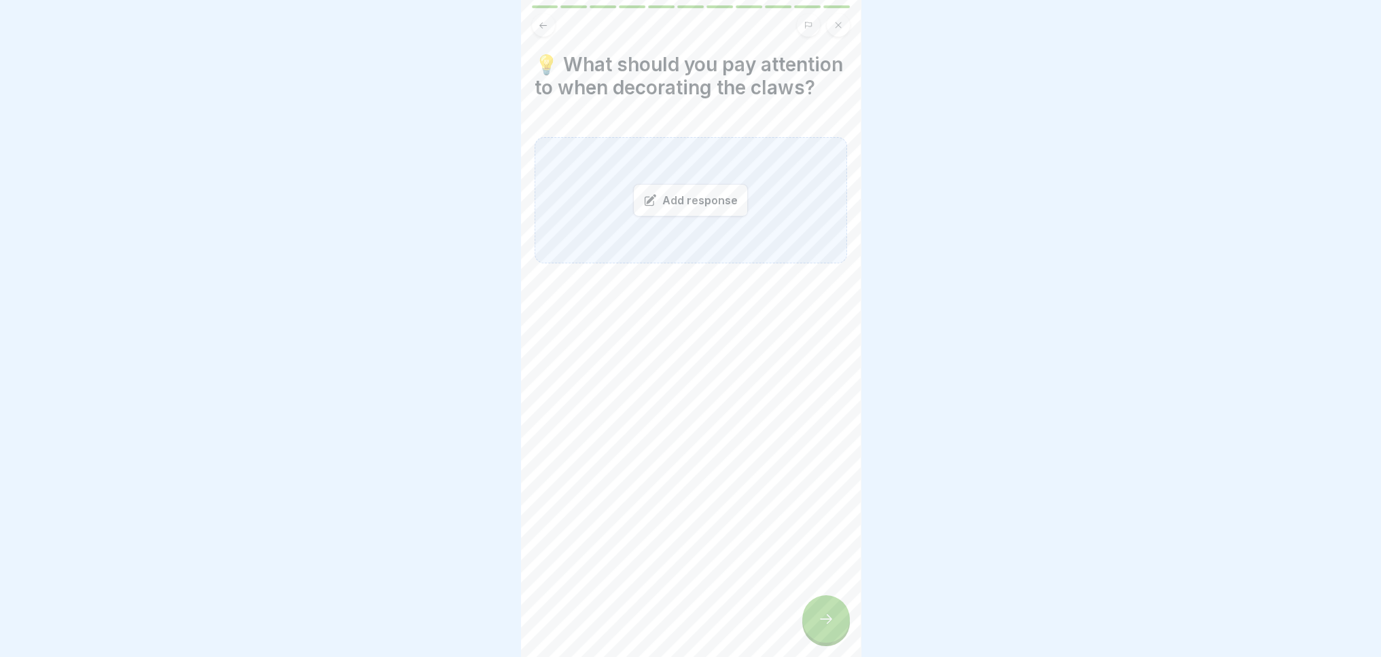
click at [541, 16] on button at bounding box center [543, 25] width 23 height 23
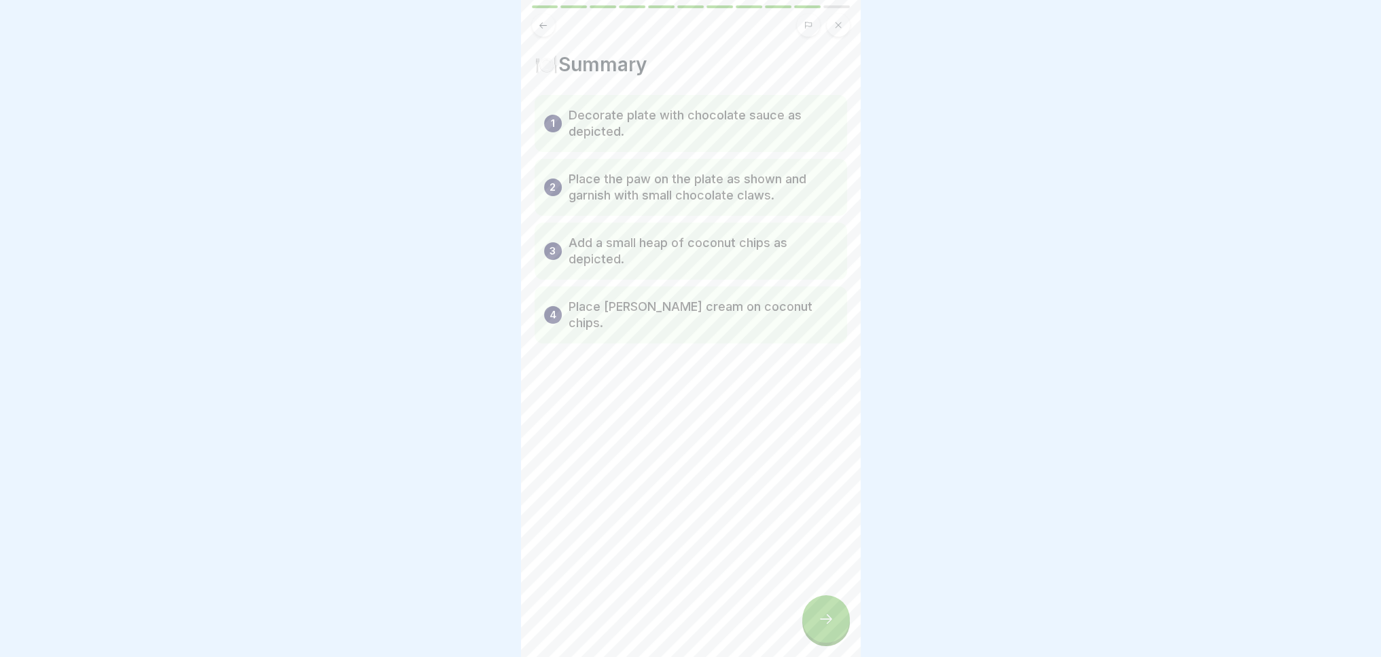
click at [819, 643] on div at bounding box center [826, 620] width 48 height 48
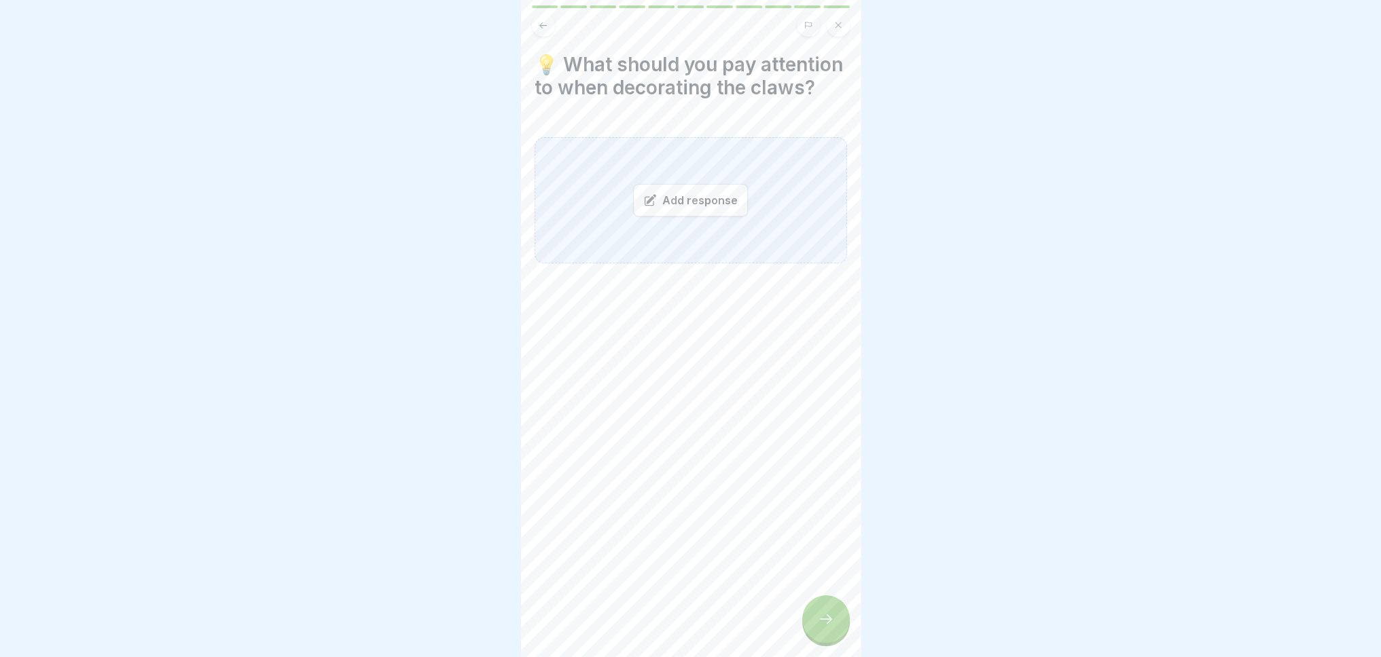
click at [691, 207] on font "Add response" at bounding box center [699, 201] width 75 height 14
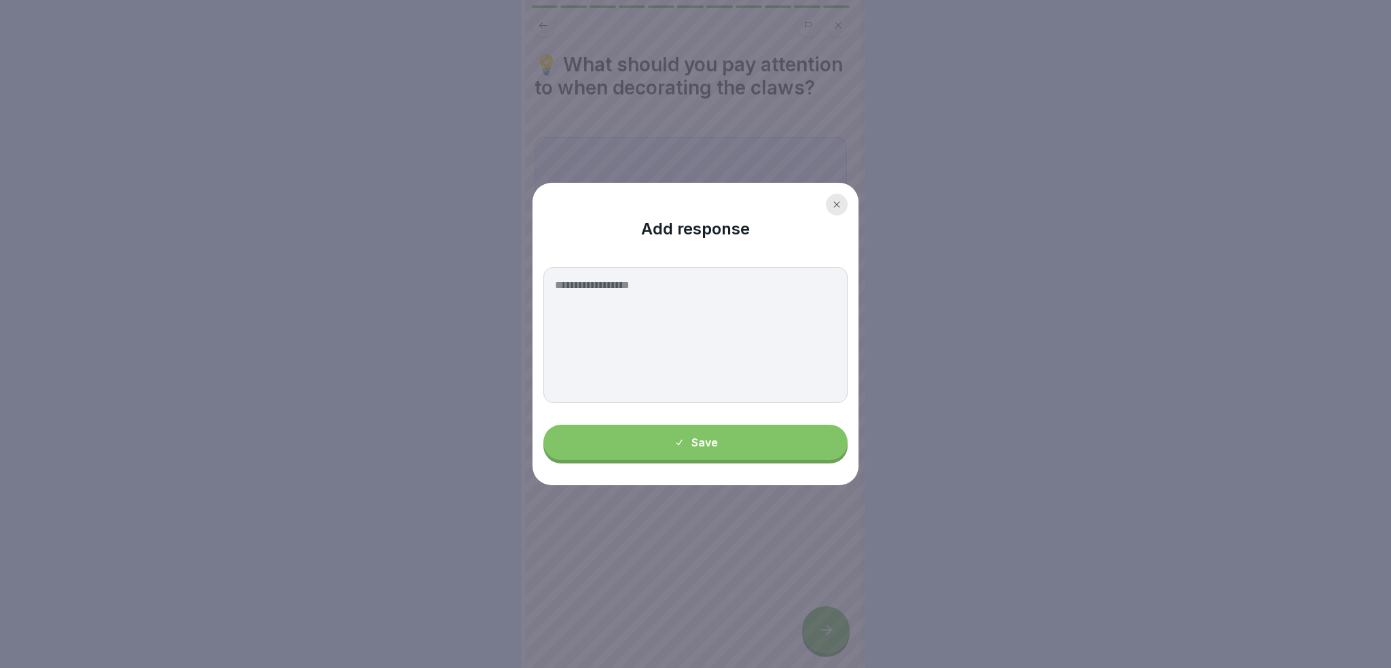
click at [853, 203] on div "Add response Save" at bounding box center [695, 334] width 326 height 302
click at [839, 202] on icon at bounding box center [837, 204] width 8 height 8
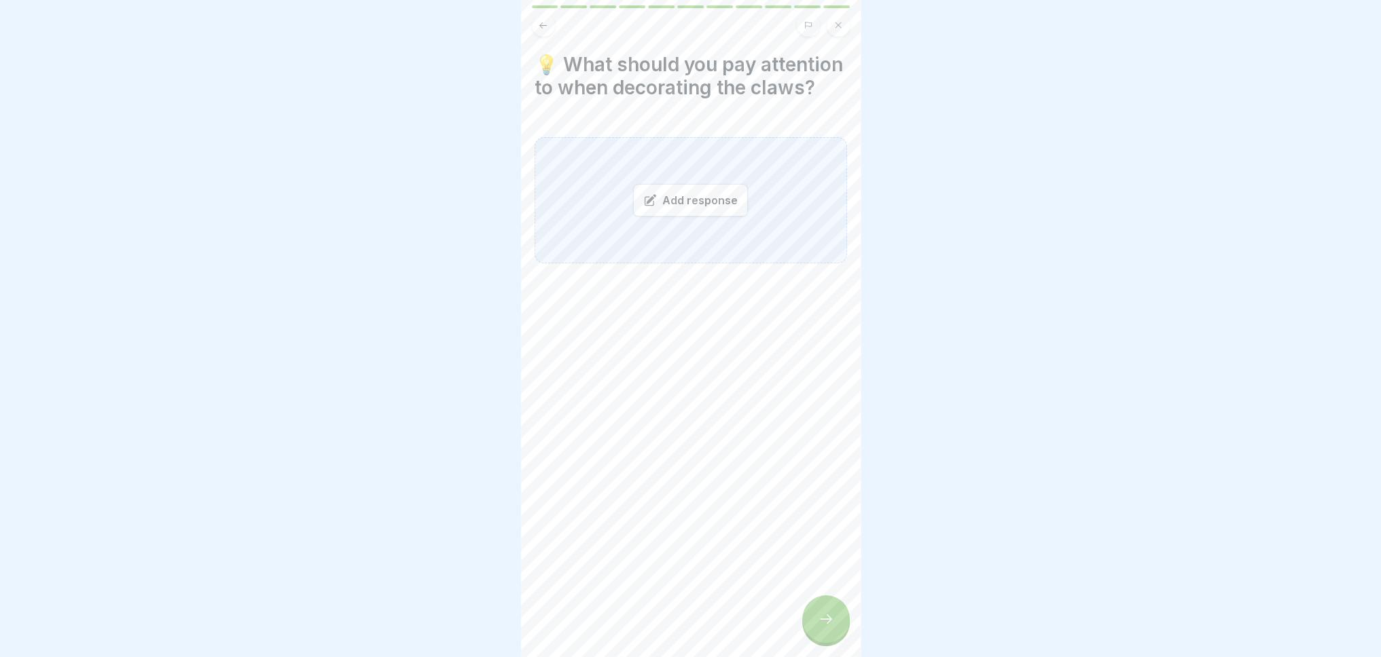
click at [541, 22] on icon at bounding box center [542, 25] width 7 height 6
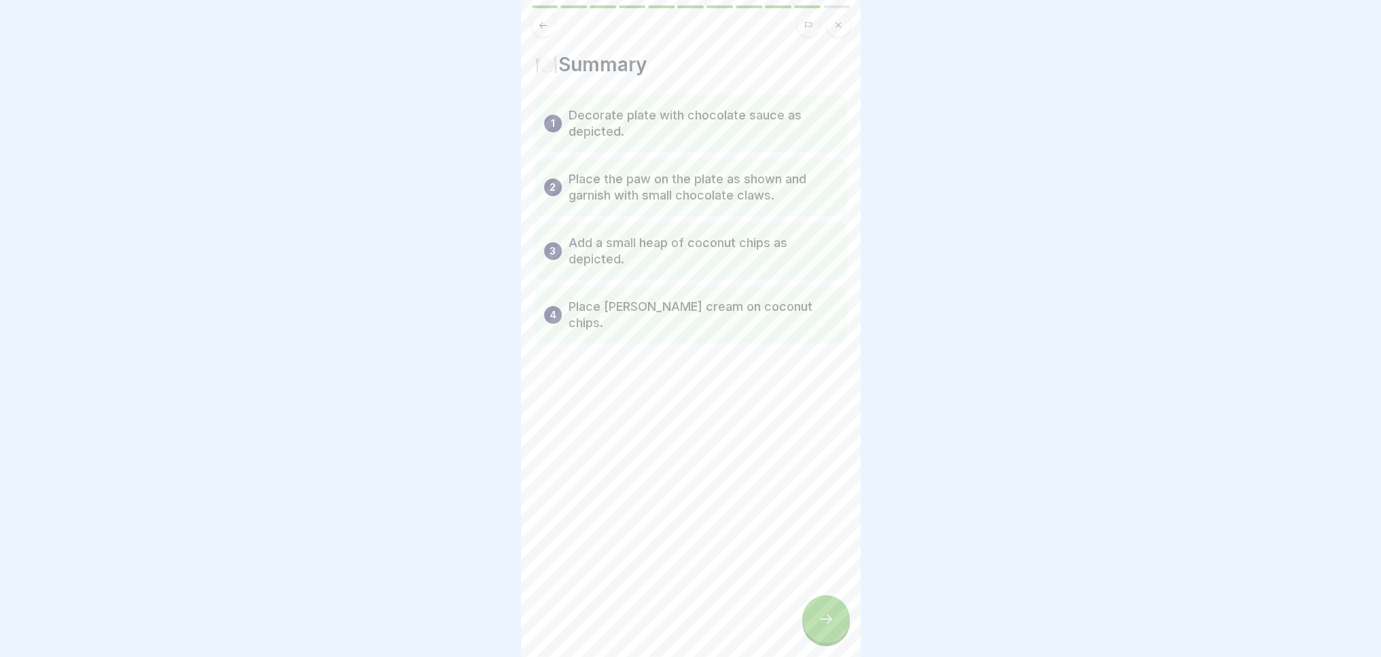
click at [534, 24] on button at bounding box center [543, 25] width 23 height 23
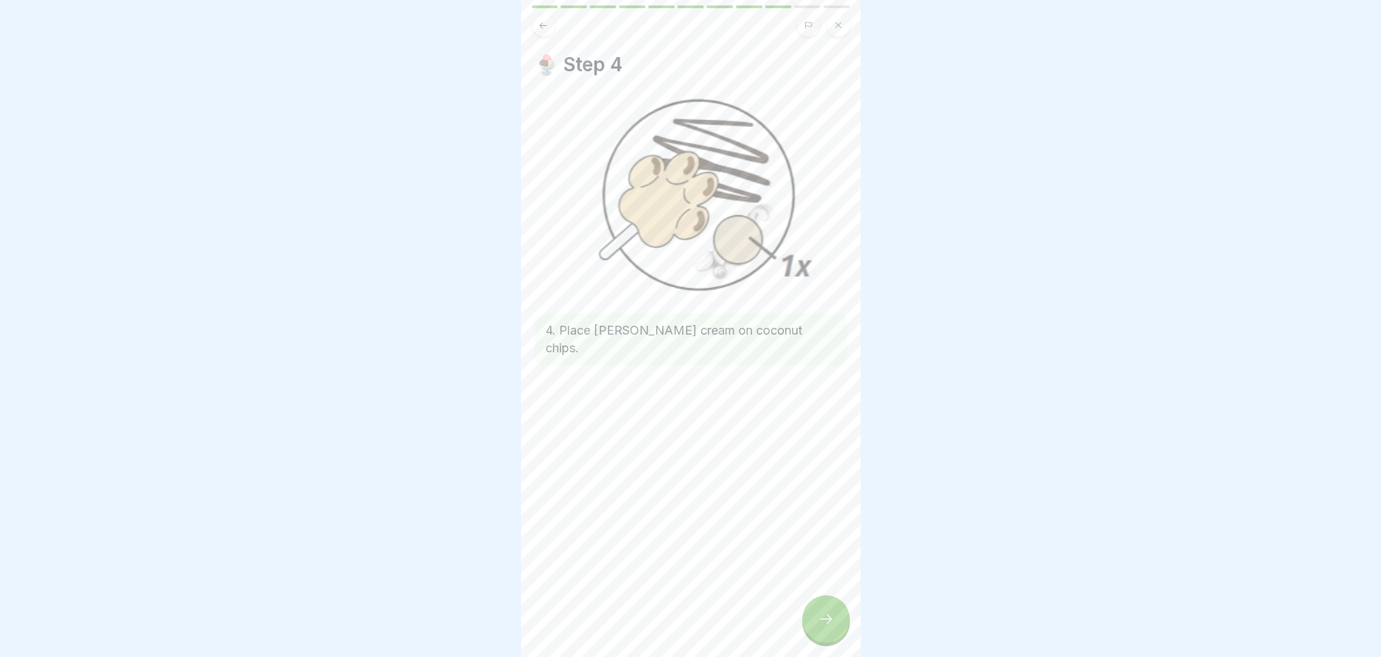
click at [545, 26] on icon at bounding box center [543, 25] width 10 height 10
click at [818, 638] on div at bounding box center [826, 620] width 48 height 48
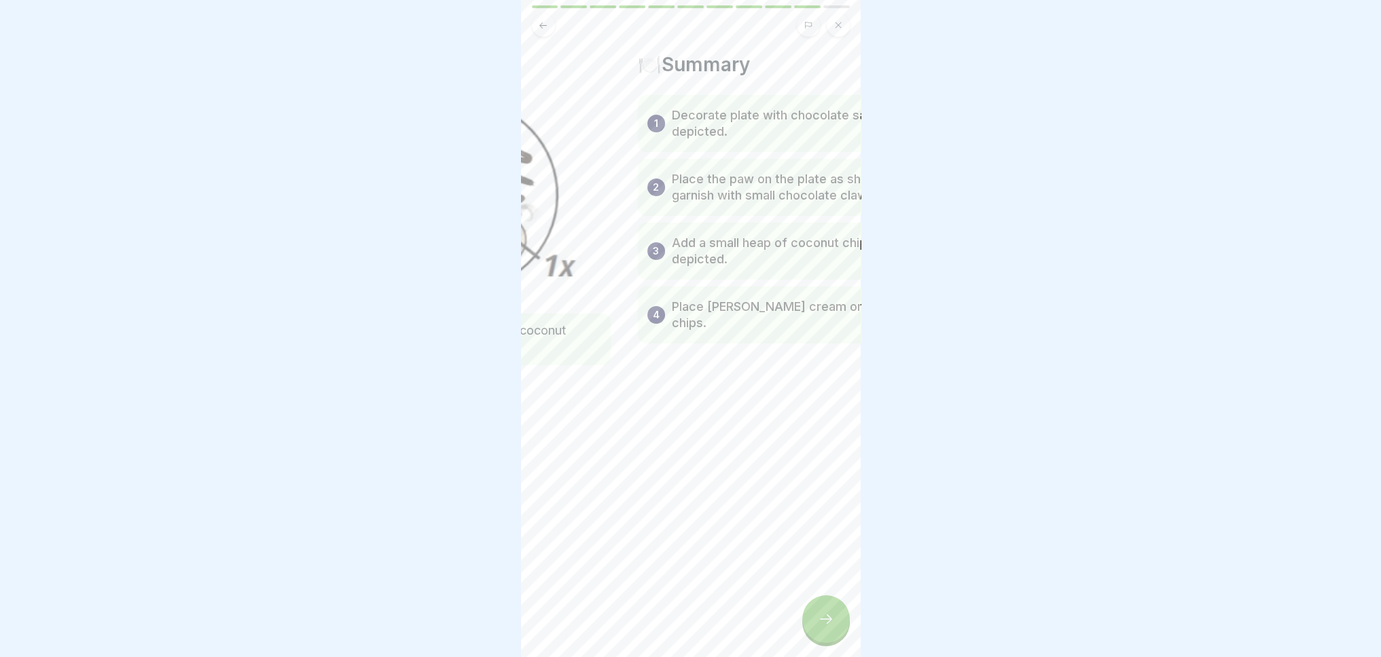
click at [638, 164] on div "1 Decorate plate with chocolate sauce as depicted. 2 Place the paw on the plate…" at bounding box center [794, 219] width 312 height 249
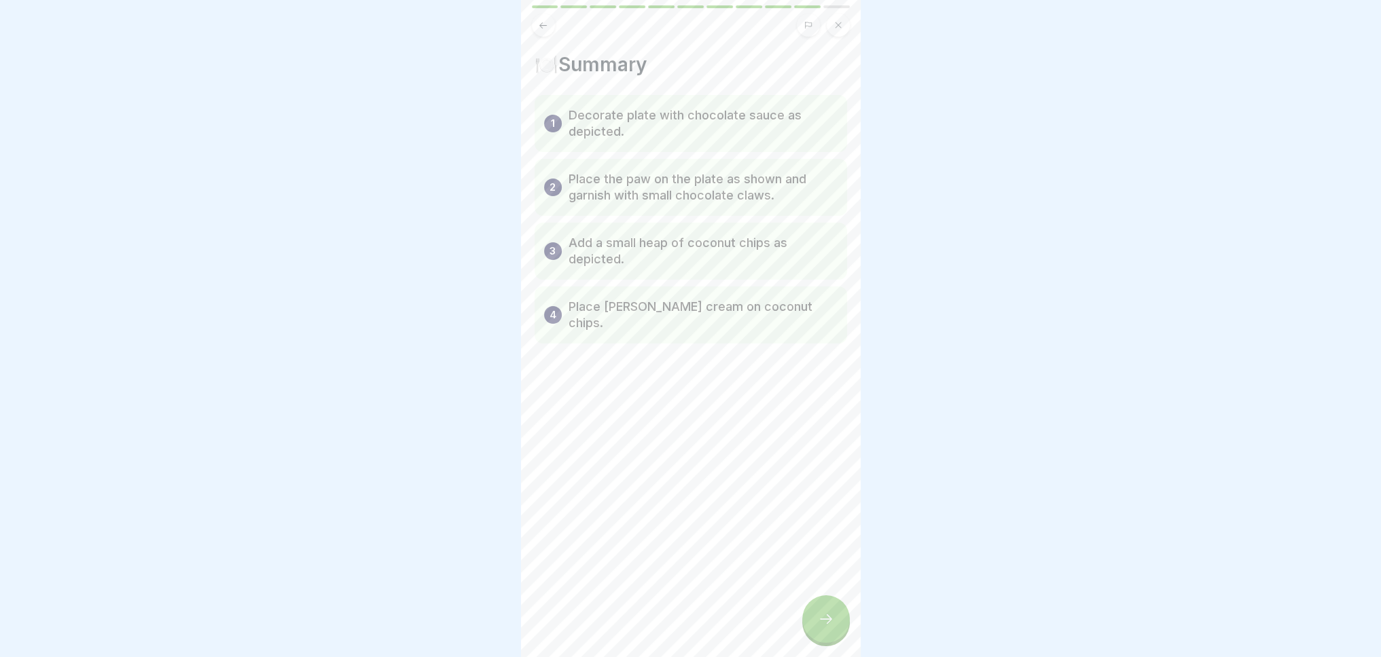
click at [831, 320] on div "1 Decorate plate with chocolate sauce as depicted. 2 Place the paw on the plate…" at bounding box center [690, 219] width 312 height 249
click at [823, 639] on div at bounding box center [826, 620] width 48 height 48
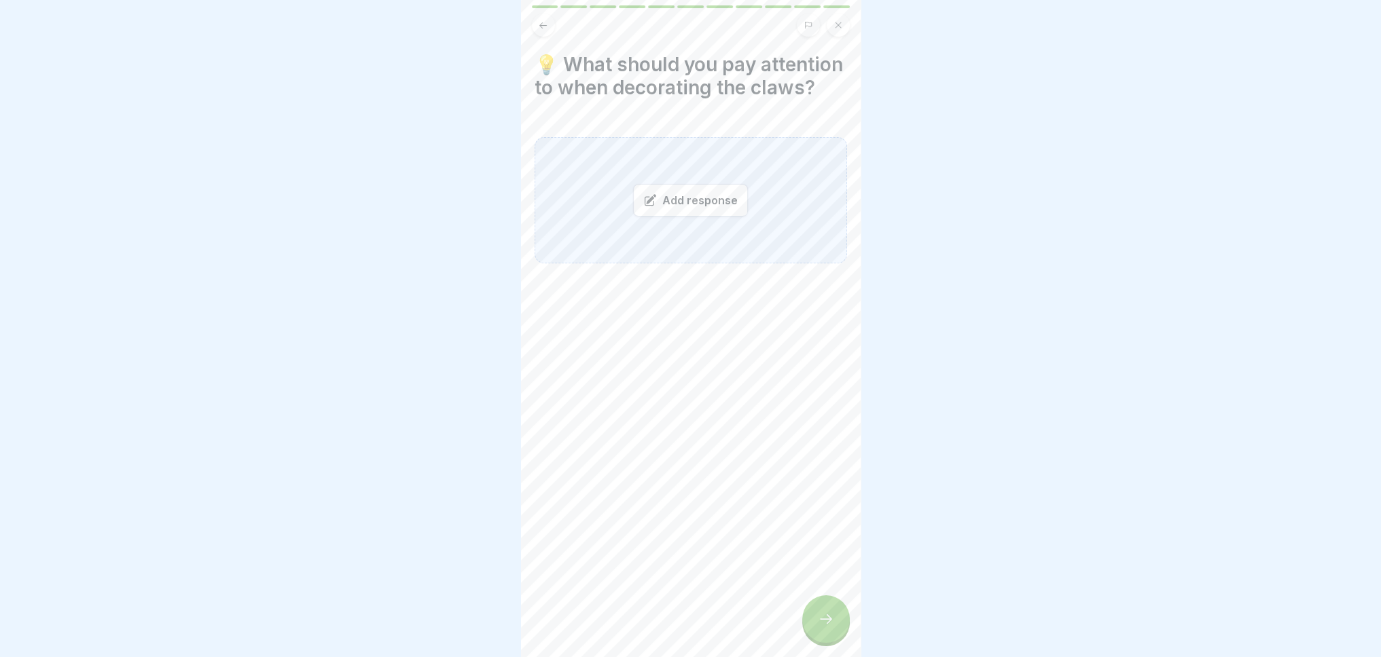
click at [655, 217] on div "Add response" at bounding box center [690, 200] width 115 height 33
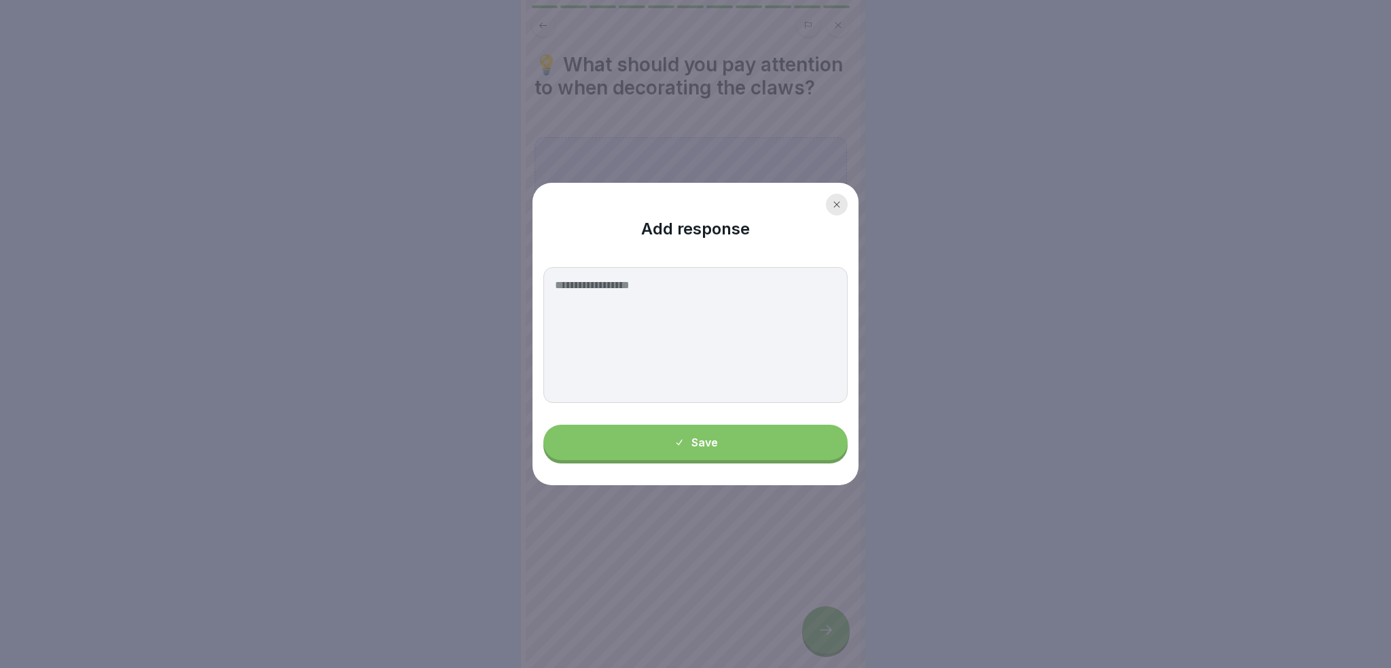
click at [636, 298] on textarea at bounding box center [695, 335] width 304 height 136
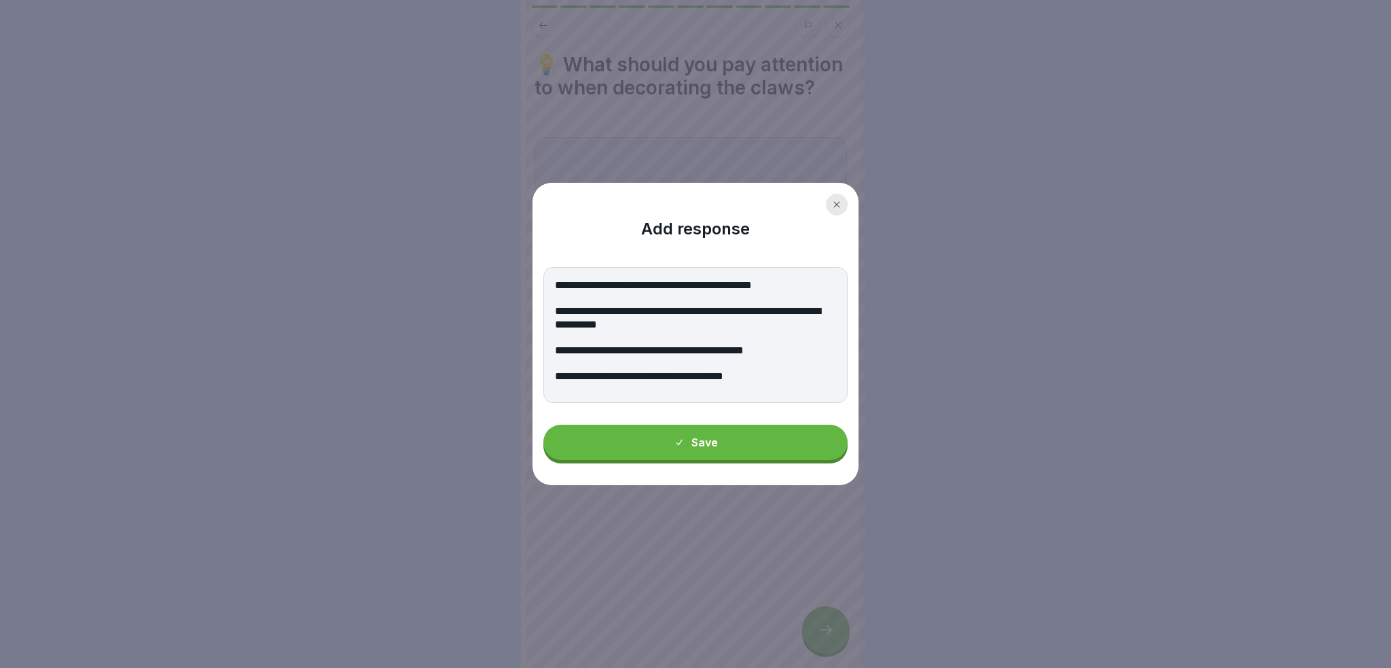
type textarea "**********"
click at [689, 455] on button "Save" at bounding box center [695, 441] width 304 height 35
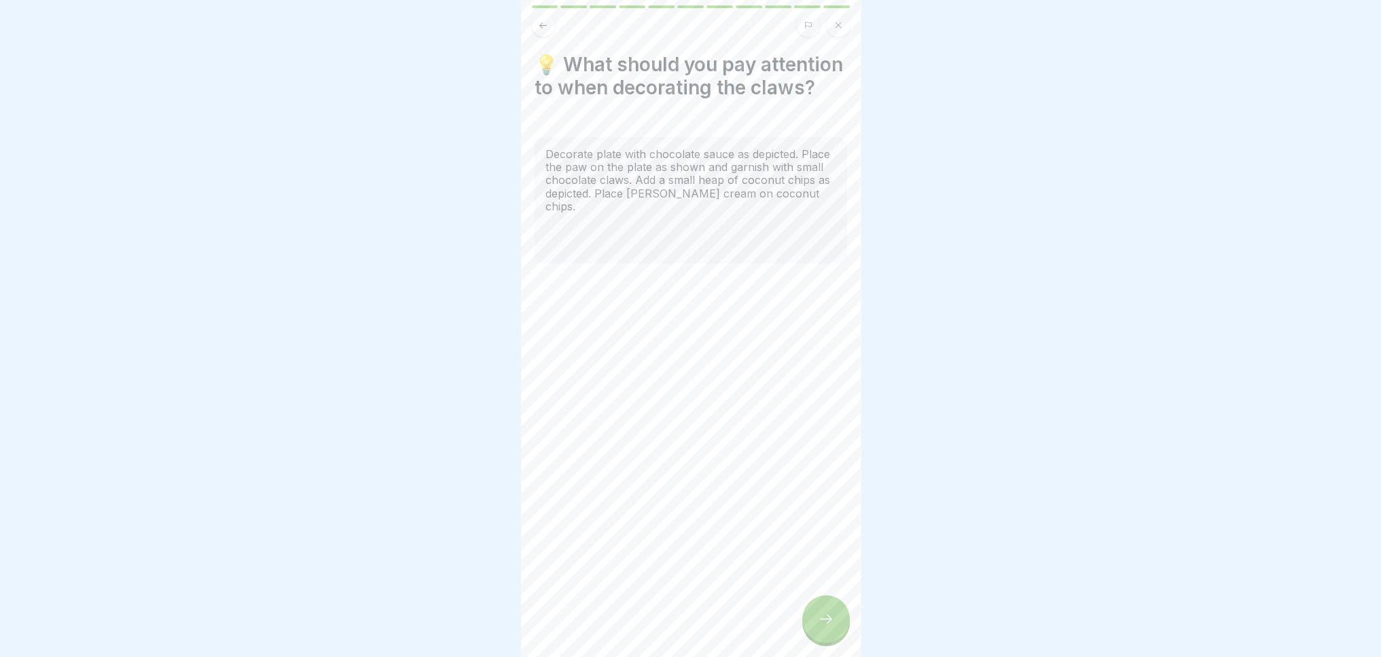
click at [828, 627] on icon at bounding box center [826, 619] width 16 height 16
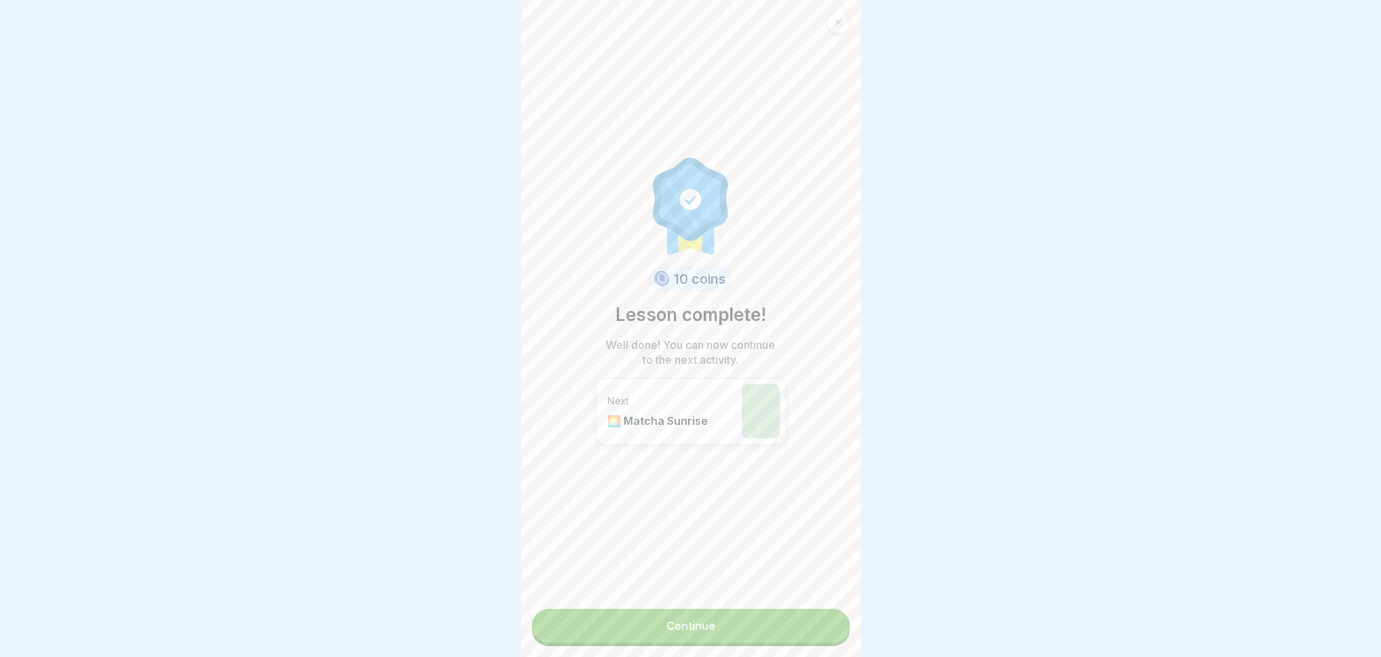
click at [753, 624] on link "Continue" at bounding box center [691, 626] width 318 height 34
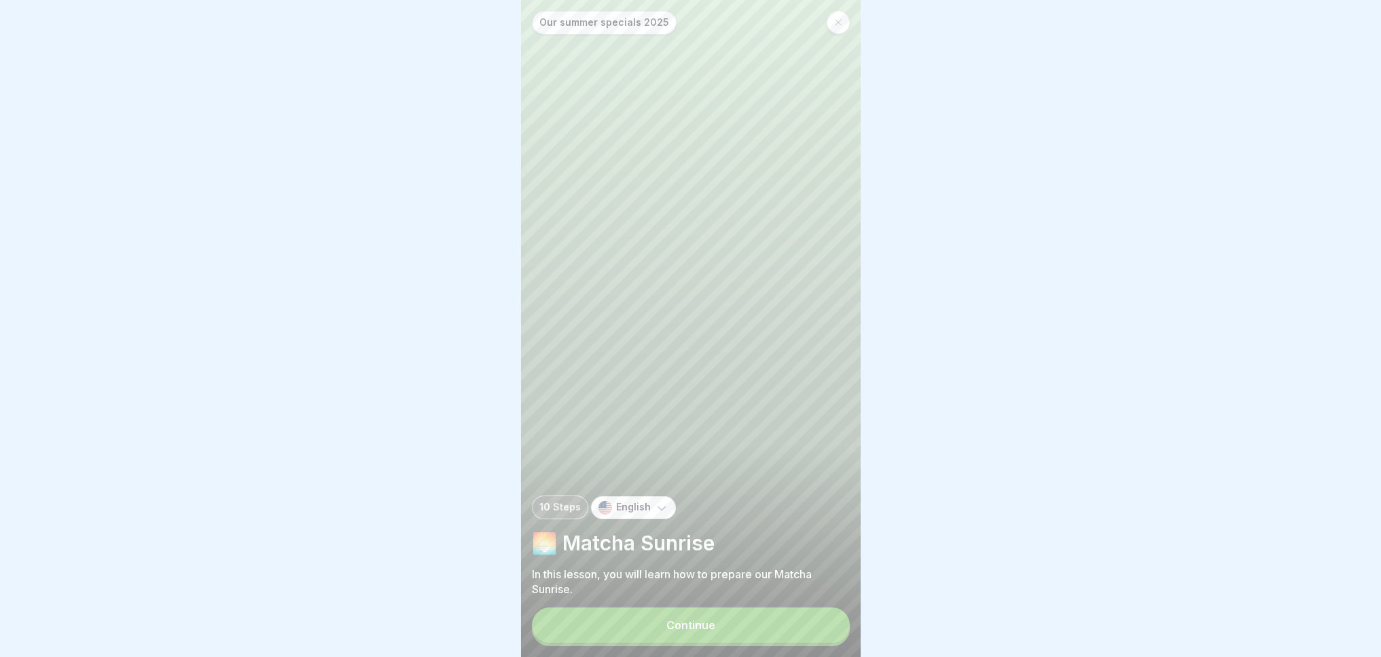
click at [748, 619] on button "Continue" at bounding box center [691, 625] width 318 height 35
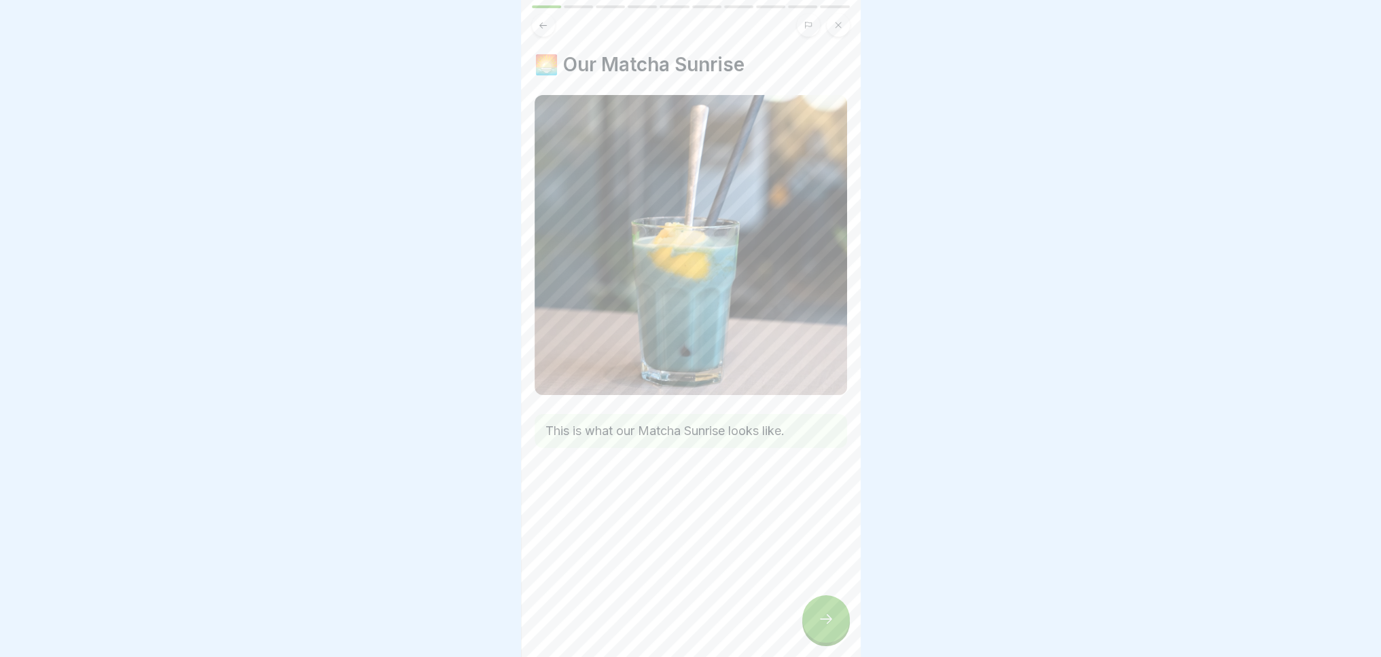
click at [839, 627] on div at bounding box center [826, 620] width 48 height 48
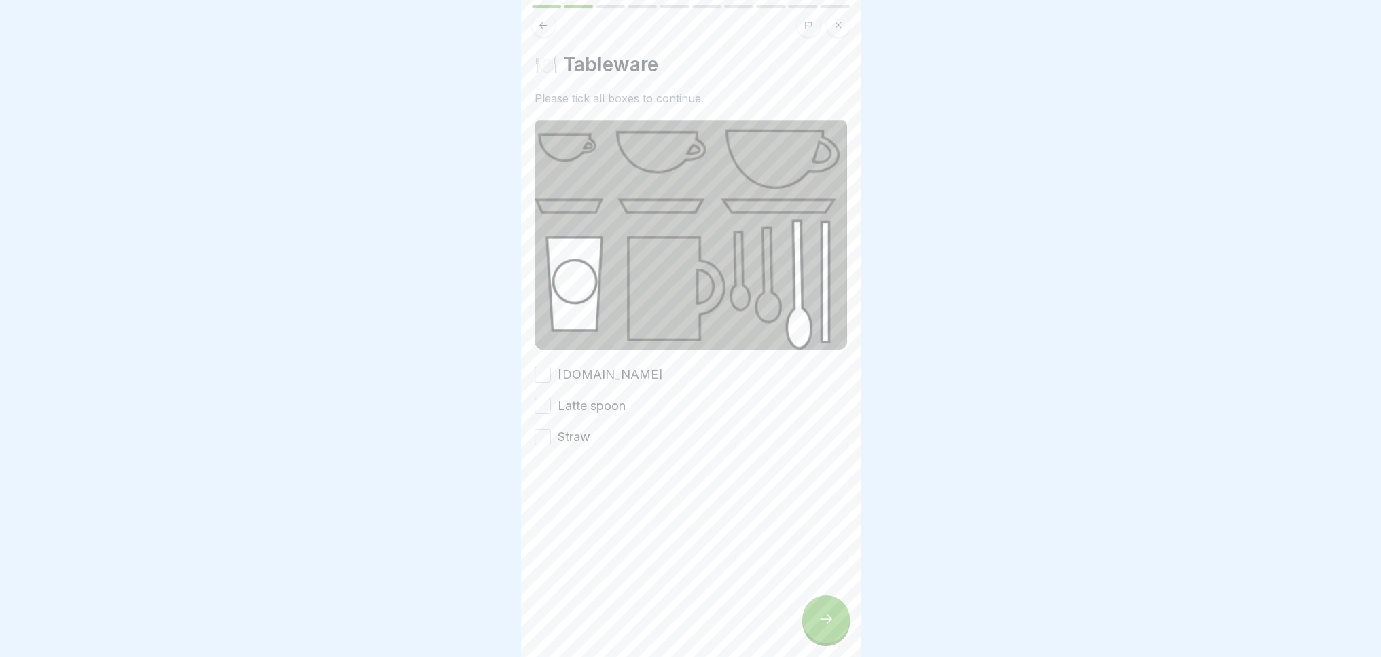
click at [536, 367] on button "[DOMAIN_NAME]" at bounding box center [542, 375] width 16 height 16
click at [547, 398] on button "Latte spoon" at bounding box center [542, 406] width 16 height 16
click at [542, 420] on div "[DOMAIN_NAME] Latte spoon Straw" at bounding box center [690, 406] width 312 height 80
click at [547, 429] on button "Straw" at bounding box center [542, 437] width 16 height 16
click at [834, 627] on div at bounding box center [826, 620] width 48 height 48
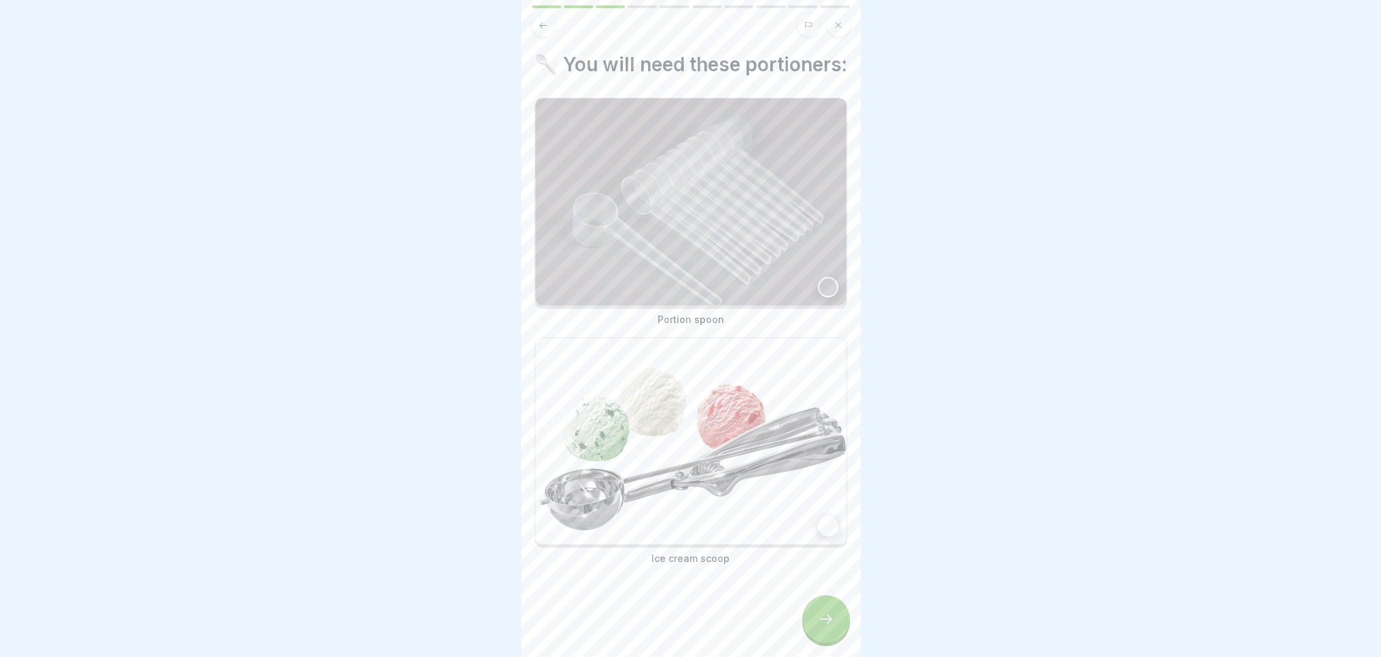
click at [778, 260] on img at bounding box center [690, 201] width 311 height 207
click at [761, 431] on img at bounding box center [690, 441] width 311 height 207
click at [830, 643] on div at bounding box center [826, 620] width 48 height 48
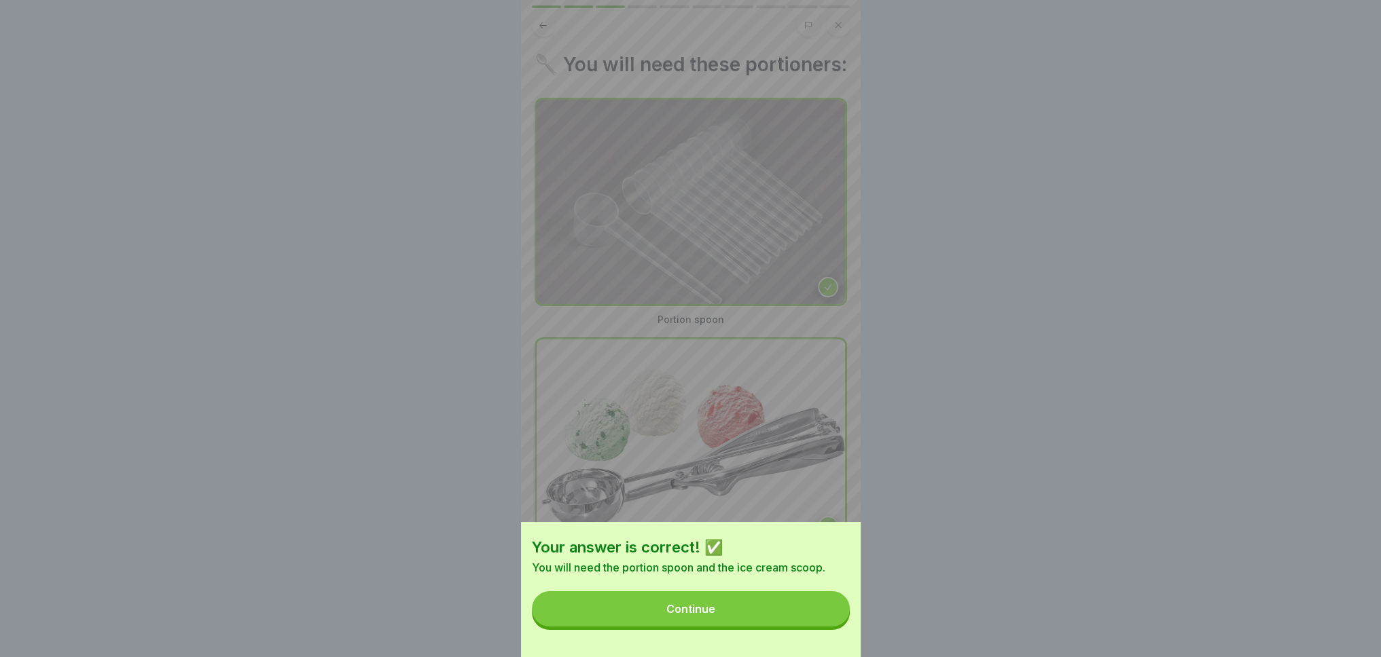
click at [748, 621] on button "Continue" at bounding box center [691, 608] width 318 height 35
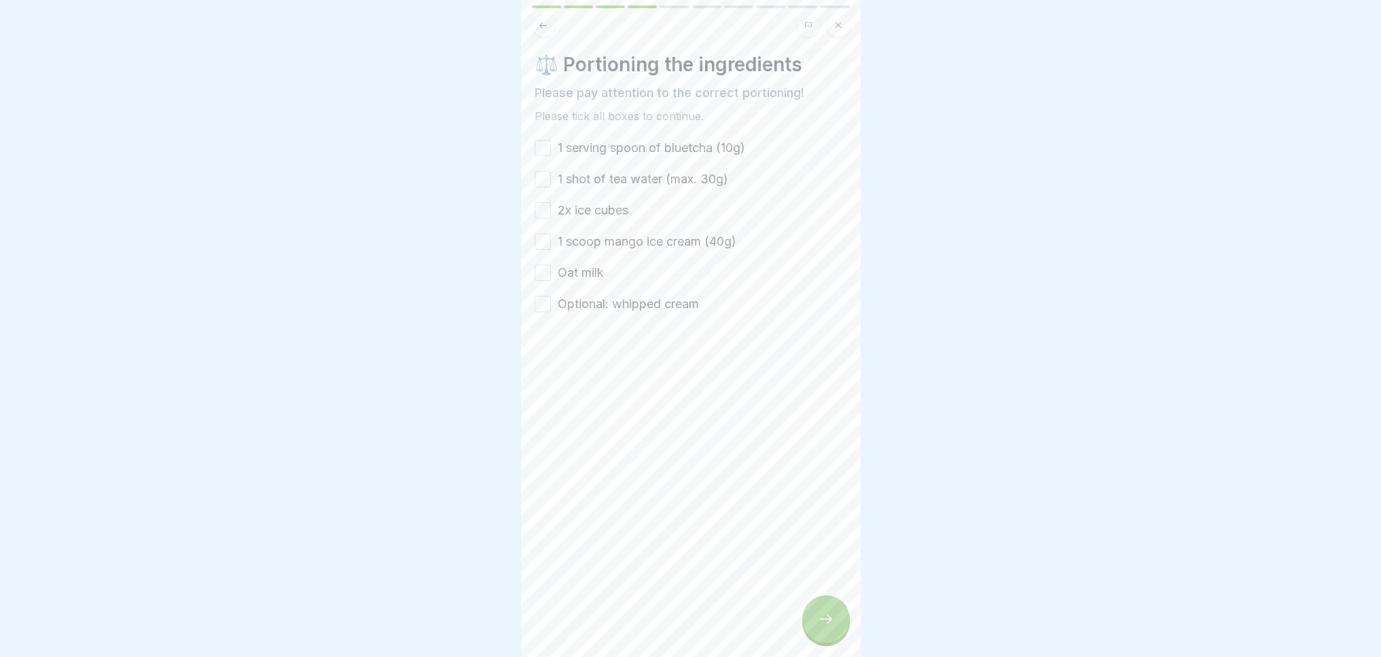
click at [555, 132] on div "⚖️ Portioning the ingredients Please pay attention to the correct portioning! P…" at bounding box center [690, 183] width 312 height 260
click at [540, 151] on button "1 serving spoon of bluetcha (10g)" at bounding box center [542, 148] width 16 height 16
click at [539, 182] on button "1 shot of tea water (max. 30g)" at bounding box center [542, 179] width 16 height 16
click at [536, 208] on button "2x ice cubes" at bounding box center [542, 210] width 16 height 16
click at [543, 239] on button "1 scoop mango ice cream (40g)" at bounding box center [542, 242] width 16 height 16
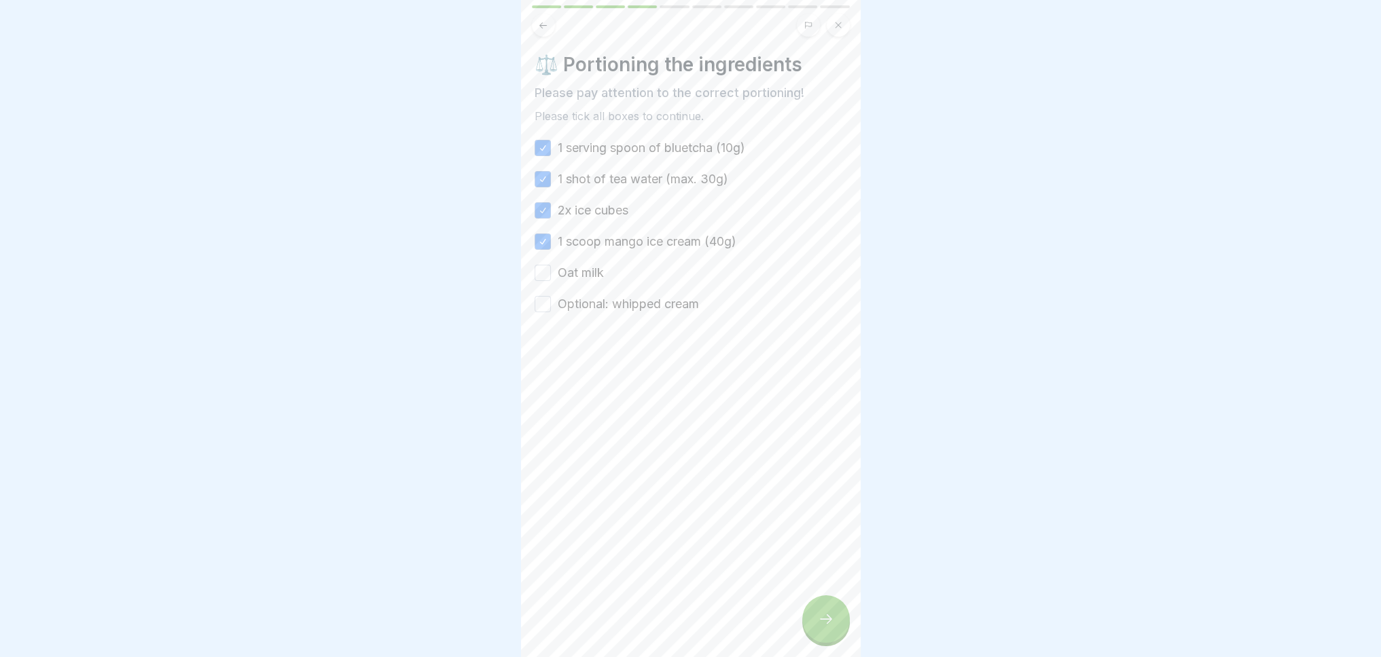
click at [539, 272] on button "Oat milk" at bounding box center [542, 273] width 16 height 16
click at [543, 301] on button "Optional: whipped cream" at bounding box center [542, 304] width 16 height 16
click at [827, 627] on icon at bounding box center [826, 619] width 16 height 16
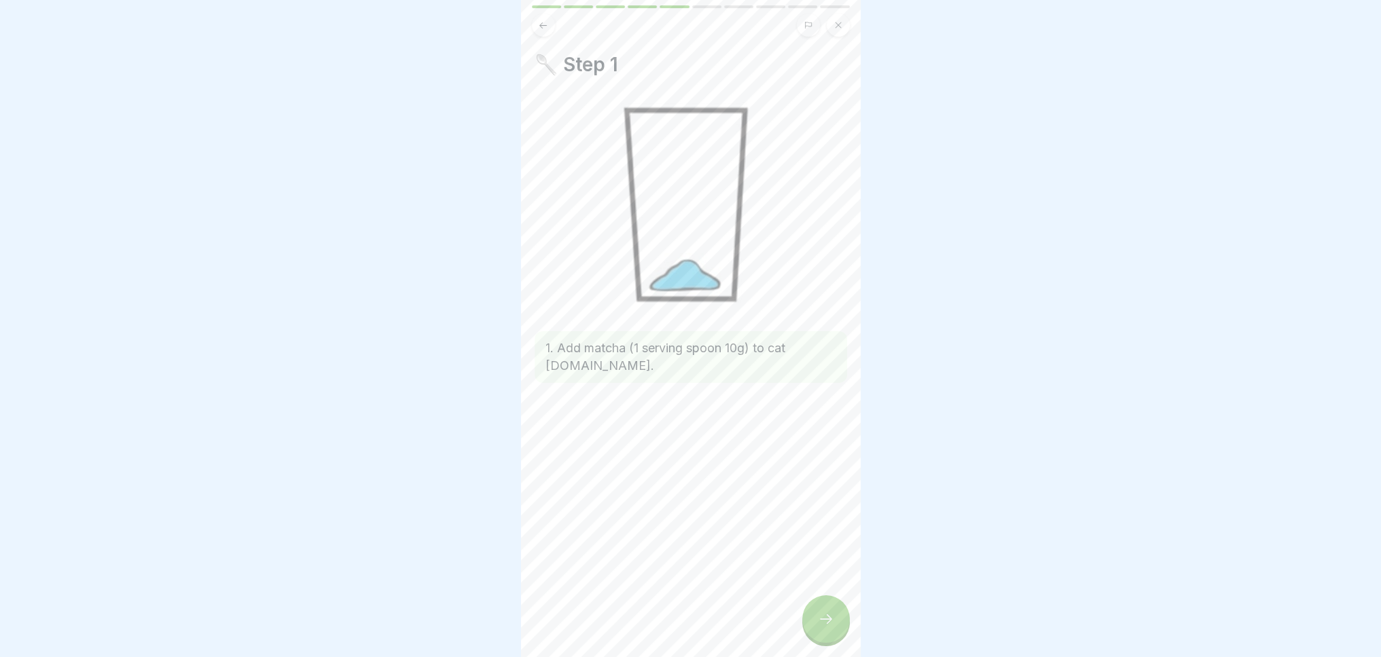
click at [823, 627] on icon at bounding box center [826, 619] width 16 height 16
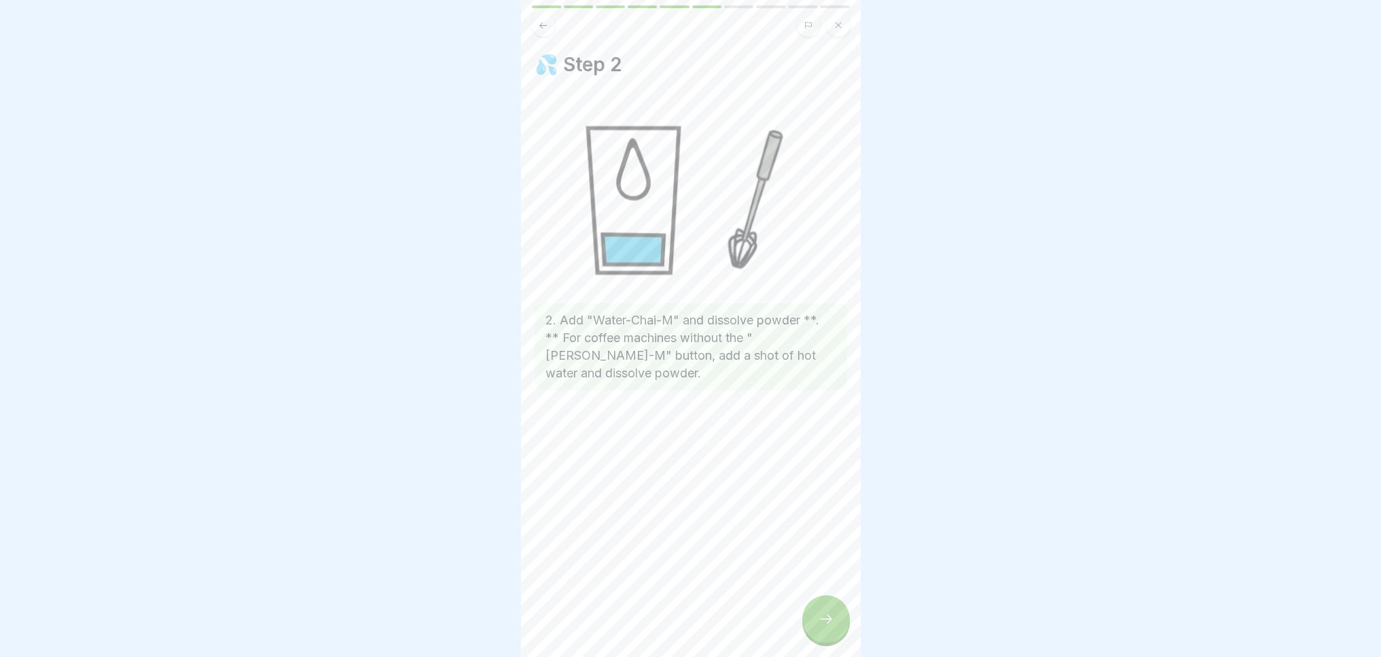
click at [823, 624] on icon at bounding box center [826, 619] width 16 height 16
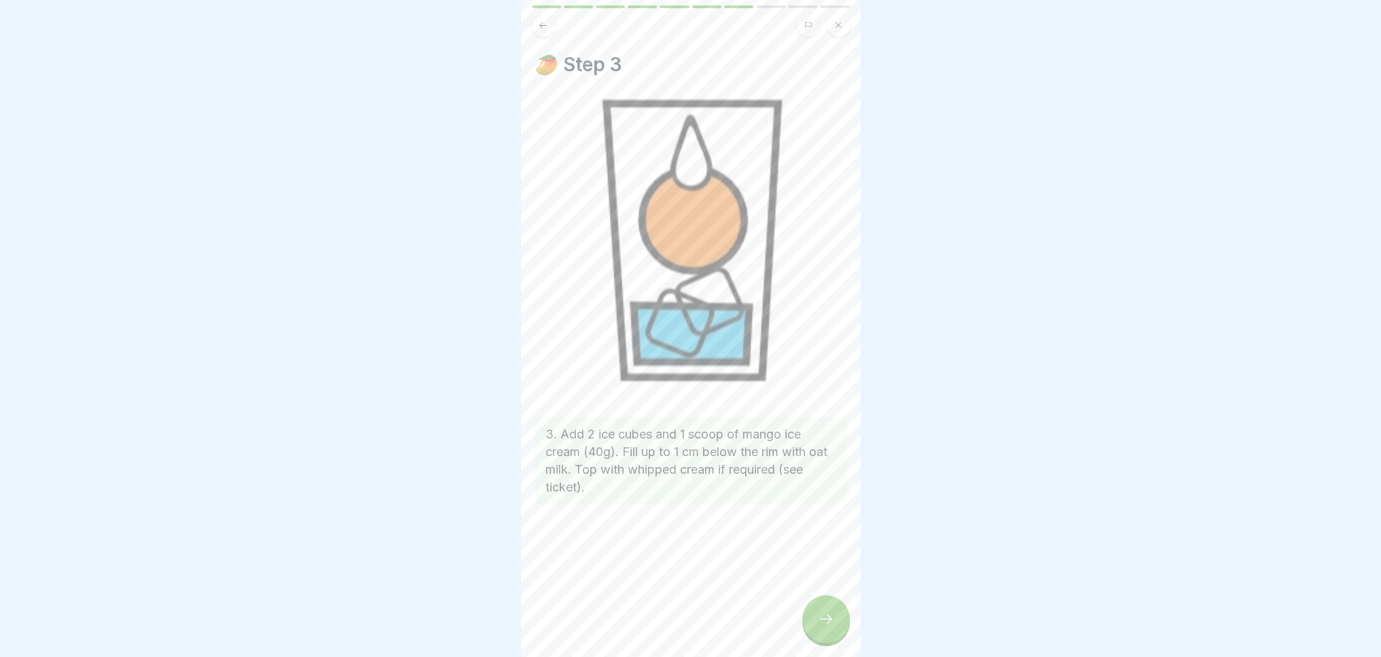
click at [823, 624] on icon at bounding box center [826, 619] width 16 height 16
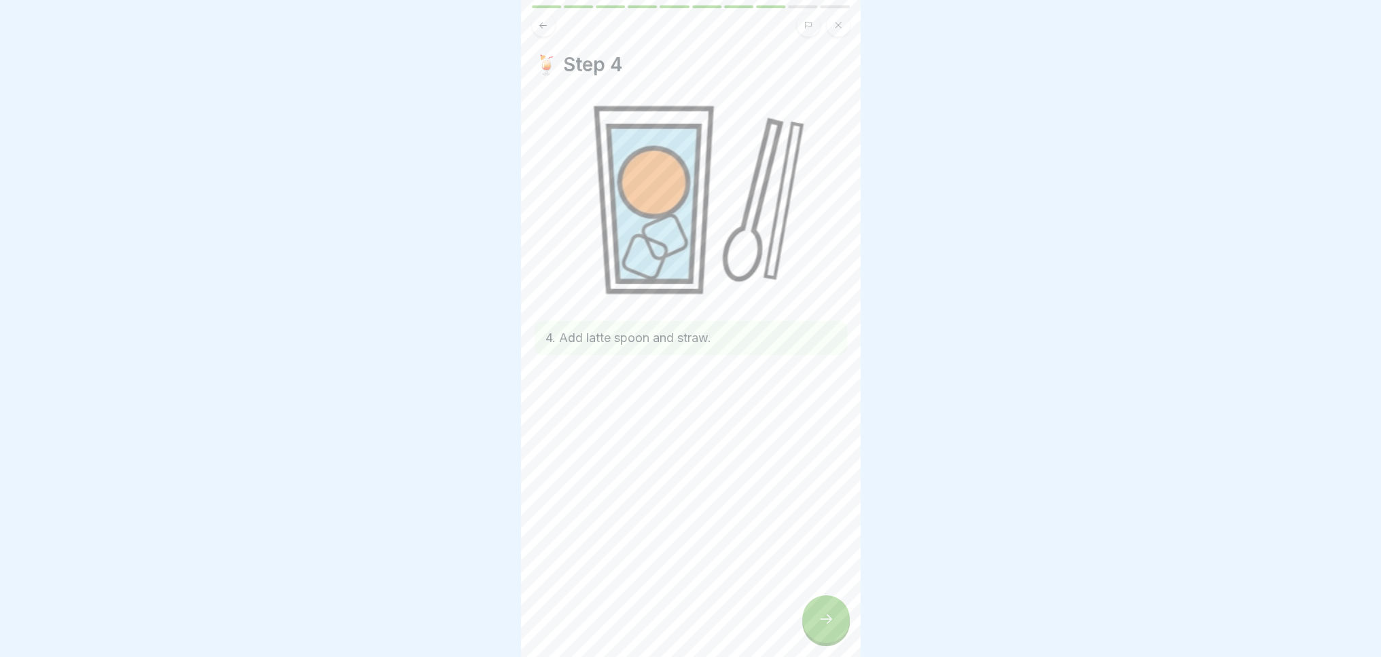
click at [823, 624] on icon at bounding box center [826, 619] width 16 height 16
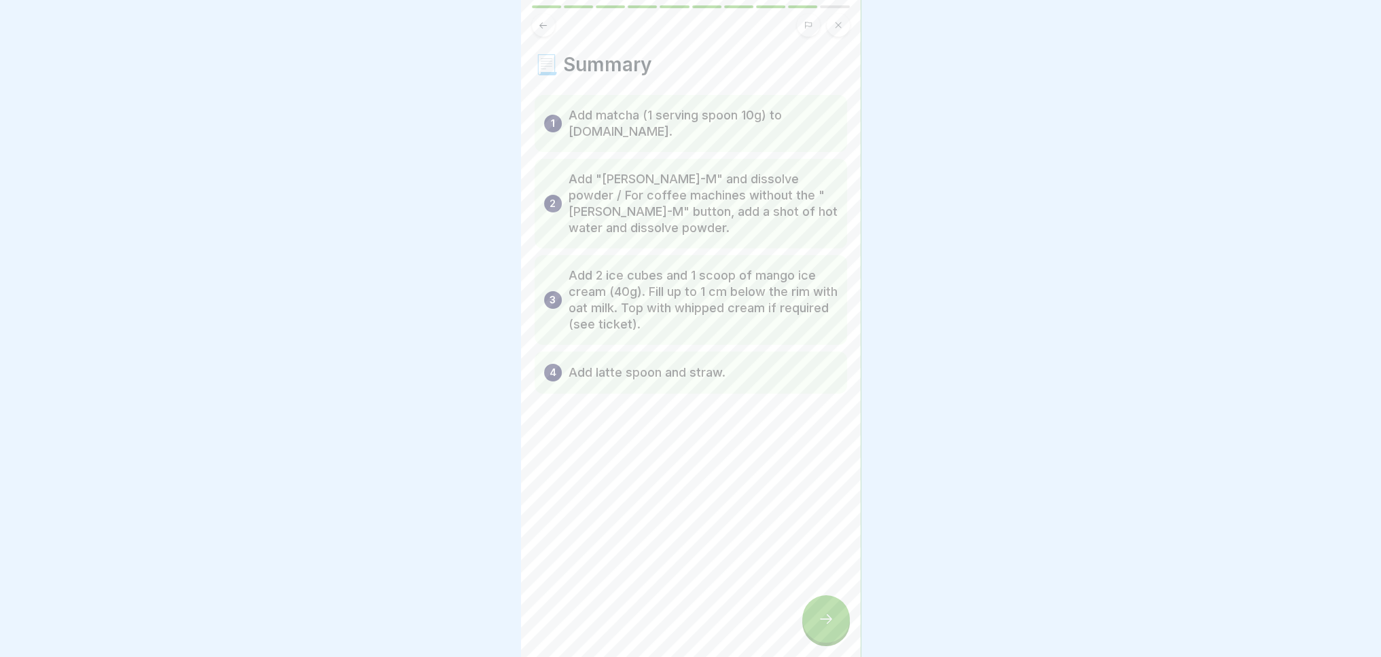
click at [823, 624] on icon at bounding box center [826, 619] width 16 height 16
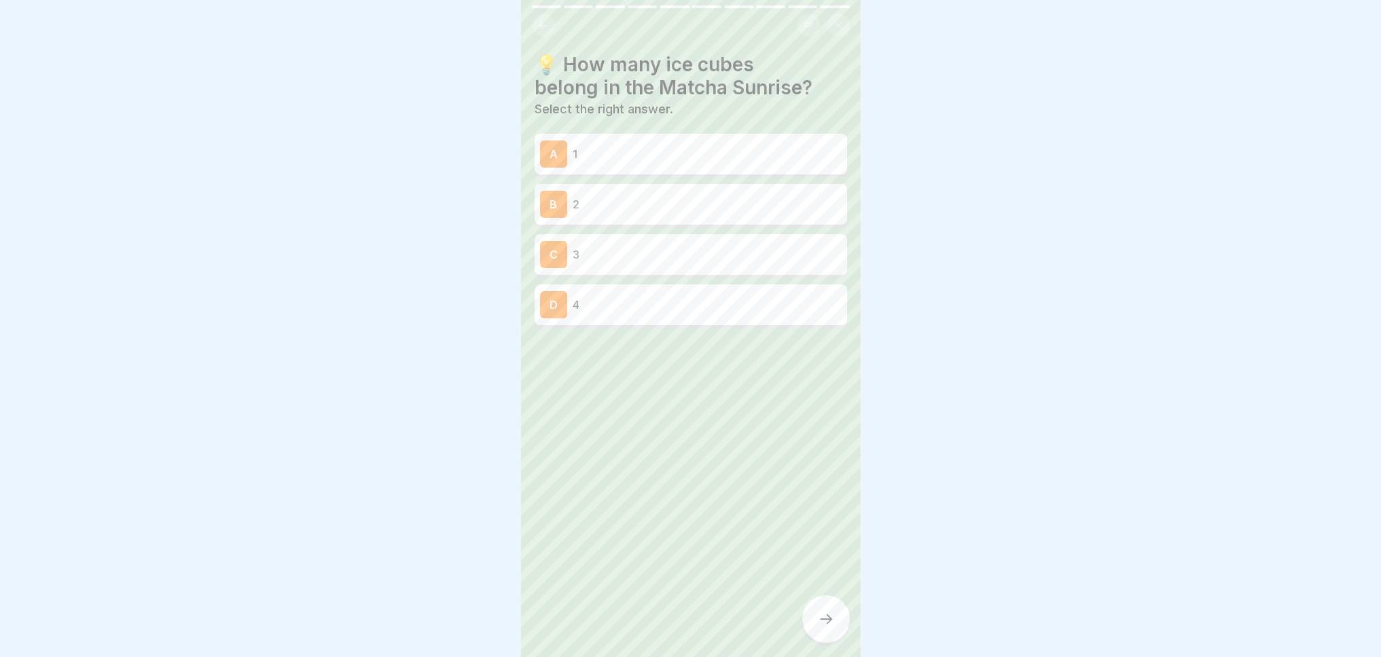
click at [546, 24] on icon at bounding box center [542, 25] width 7 height 6
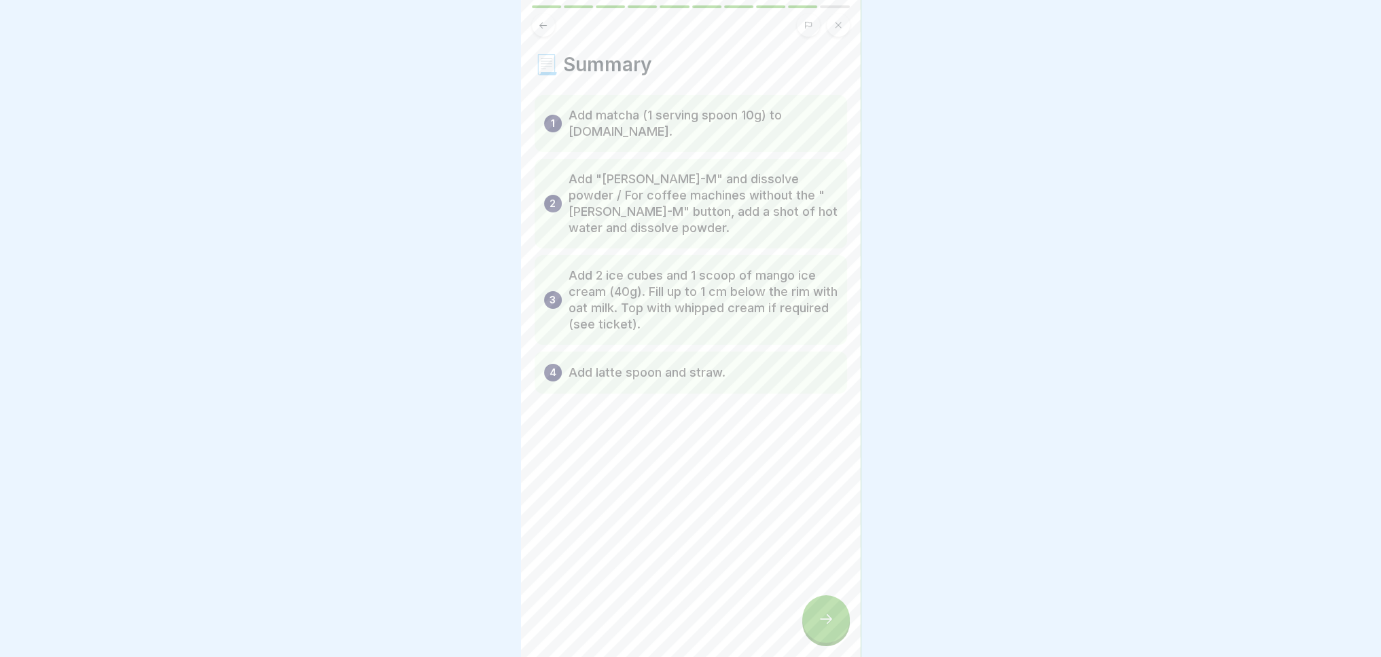
click at [829, 627] on icon at bounding box center [826, 619] width 16 height 16
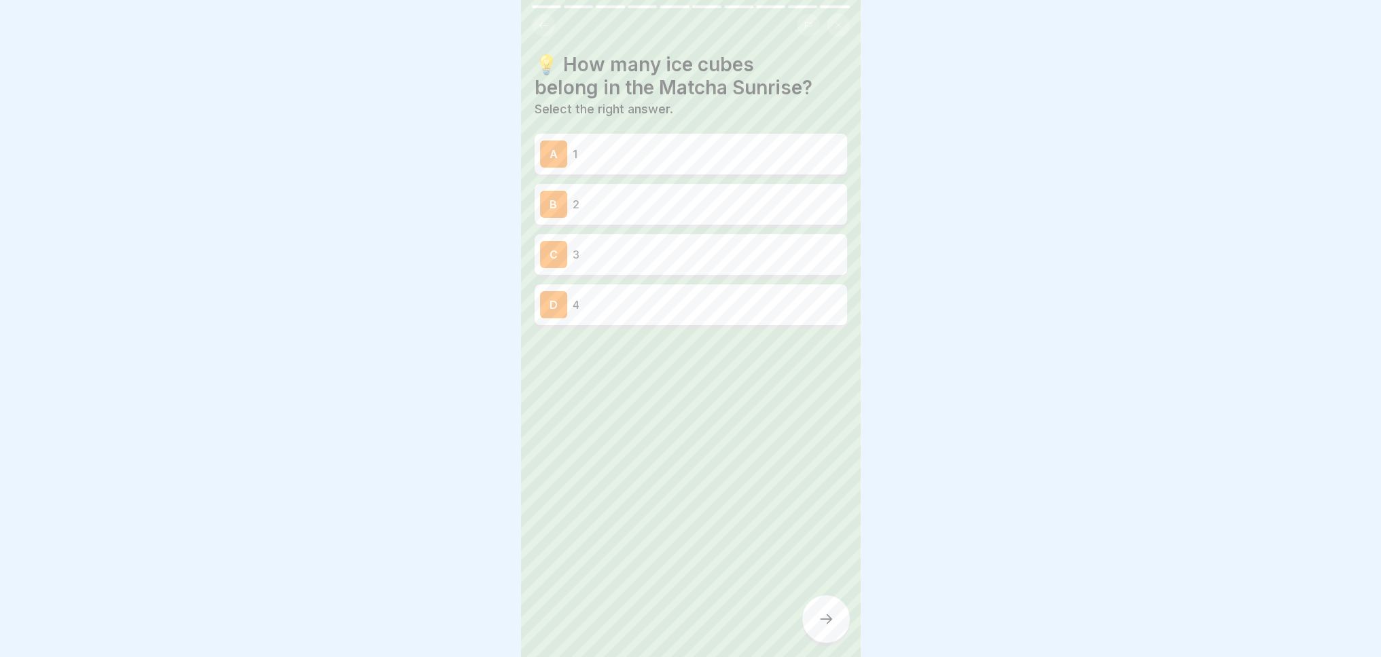
click at [709, 157] on p "1" at bounding box center [706, 154] width 269 height 16
click at [837, 632] on div at bounding box center [826, 620] width 48 height 48
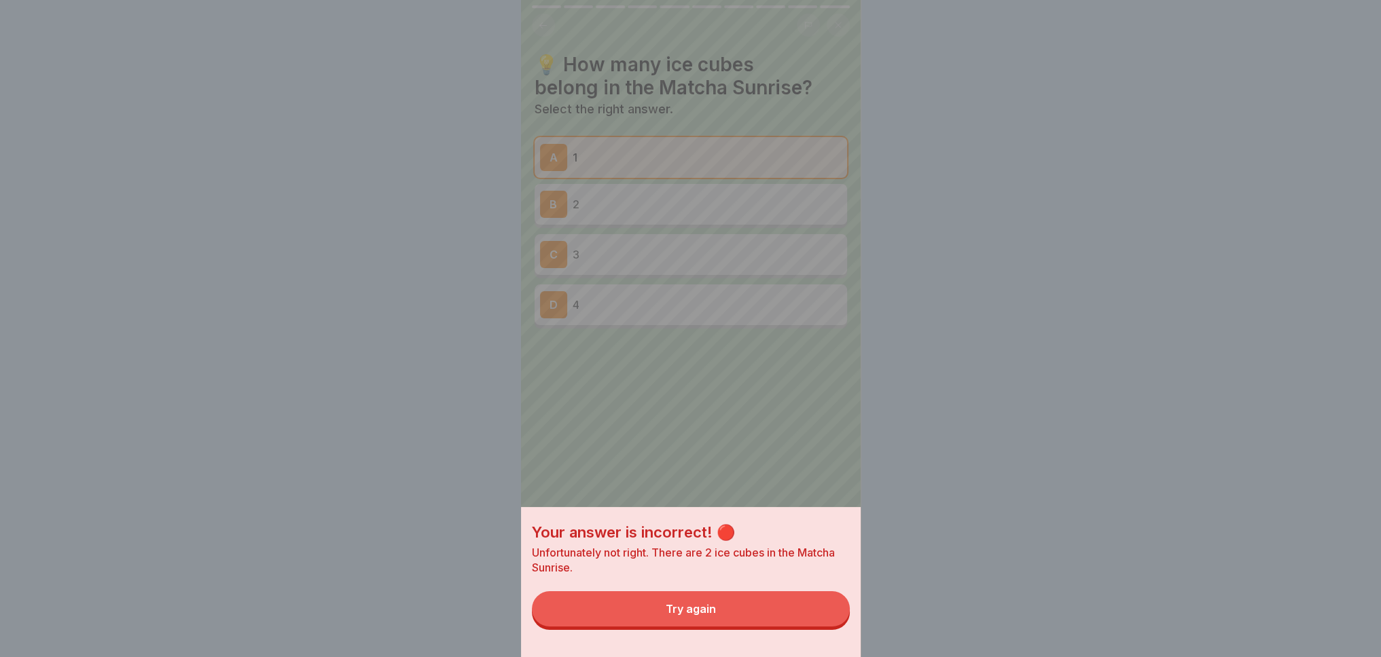
click at [789, 613] on button "Try again" at bounding box center [691, 608] width 318 height 35
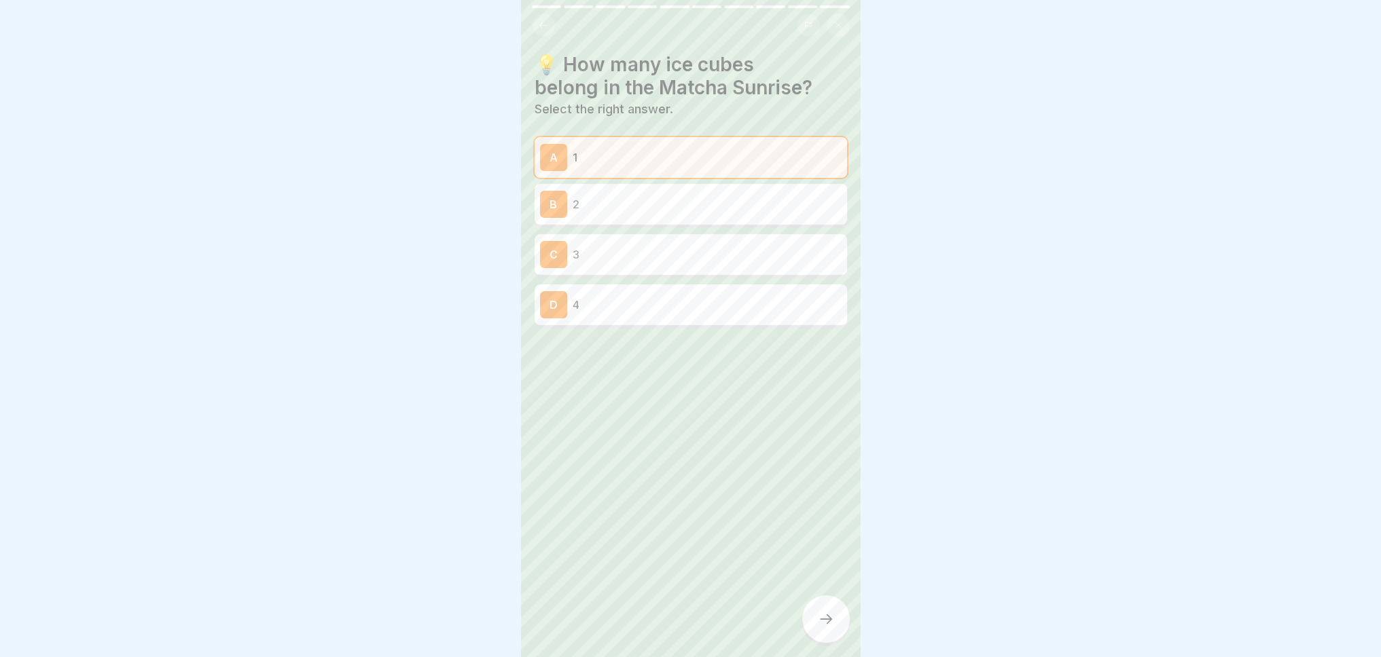
click at [660, 208] on p "2" at bounding box center [706, 204] width 269 height 16
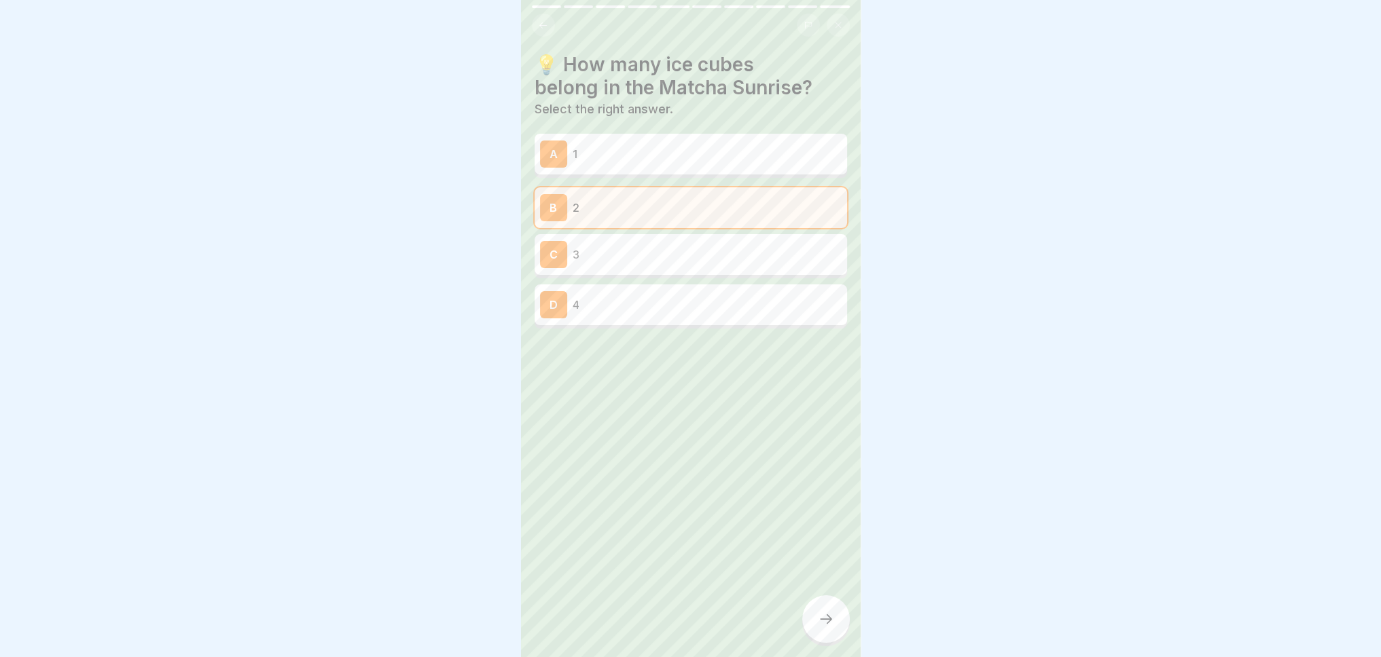
click at [827, 627] on icon at bounding box center [826, 619] width 16 height 16
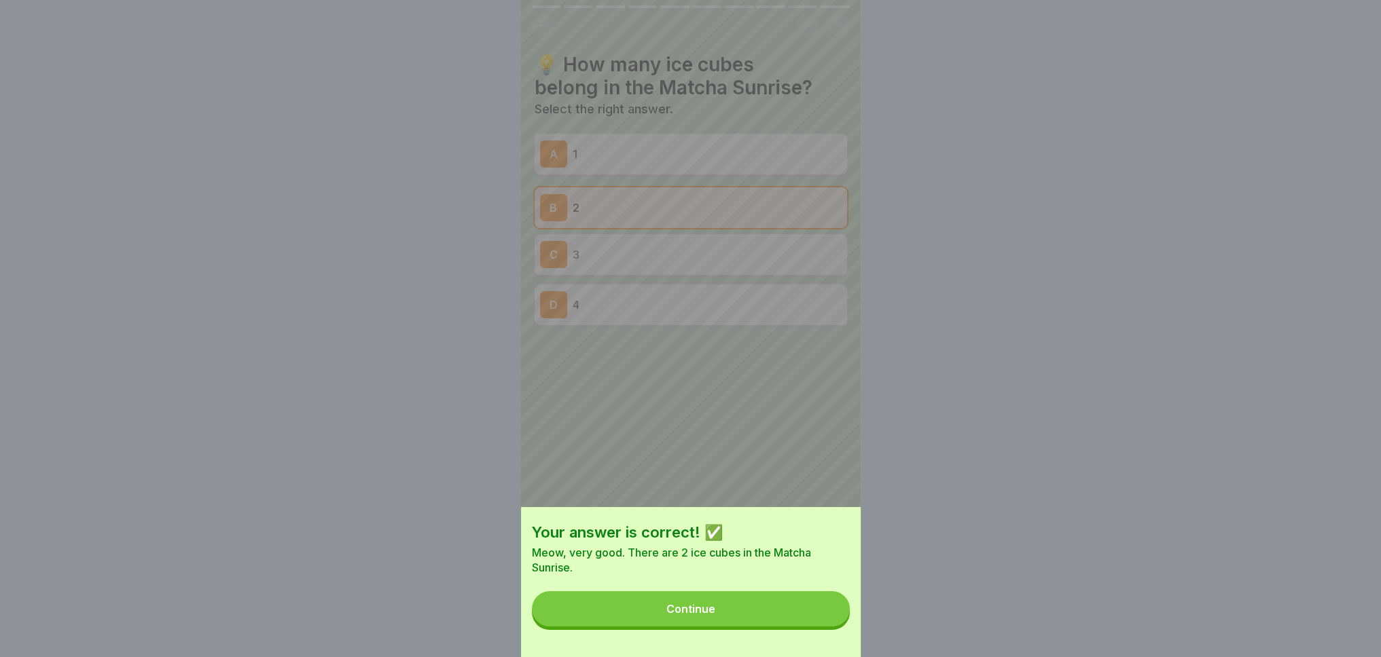
click at [827, 624] on button "Continue" at bounding box center [691, 608] width 318 height 35
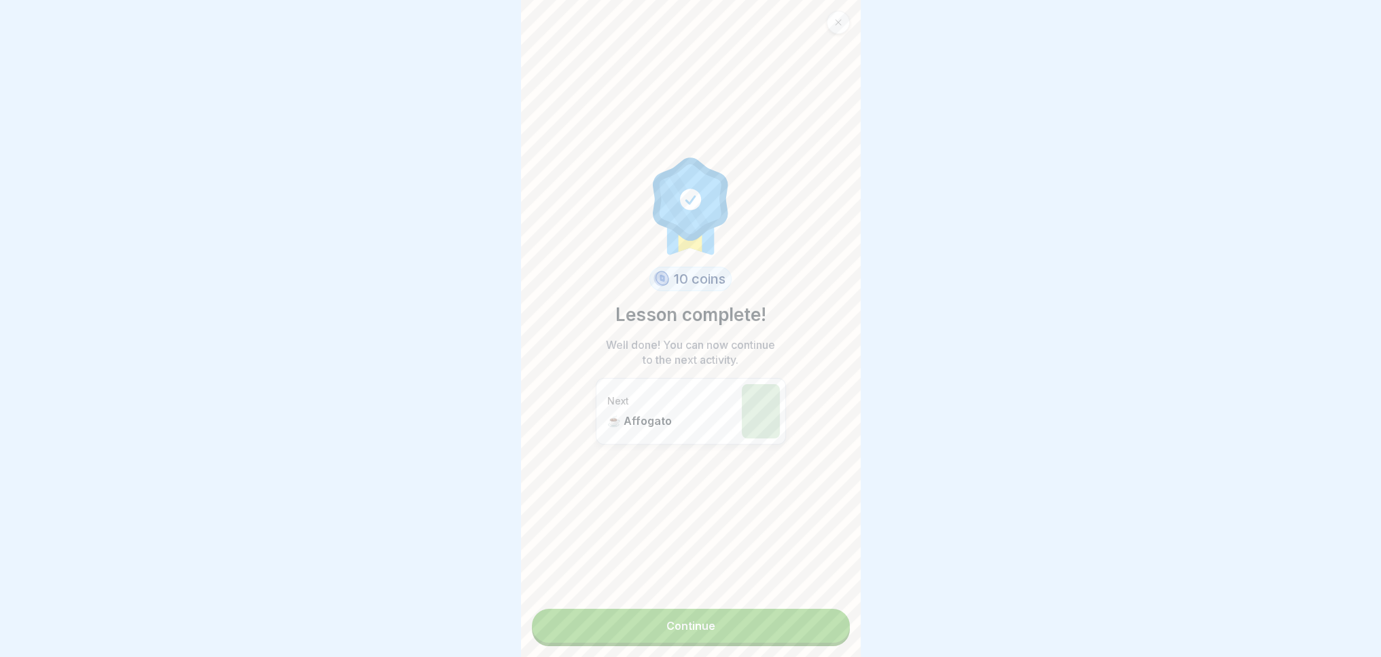
click at [774, 626] on link "Continue" at bounding box center [691, 626] width 318 height 34
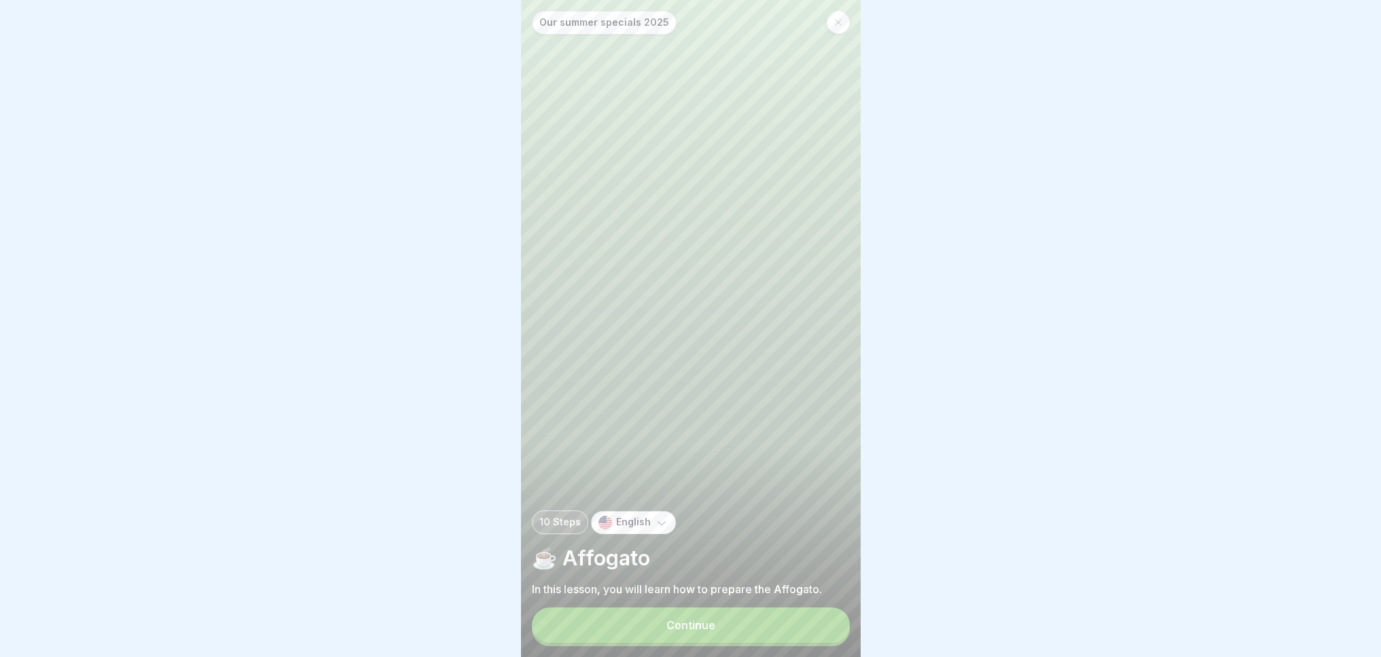
click at [675, 642] on button "Continue" at bounding box center [691, 625] width 318 height 35
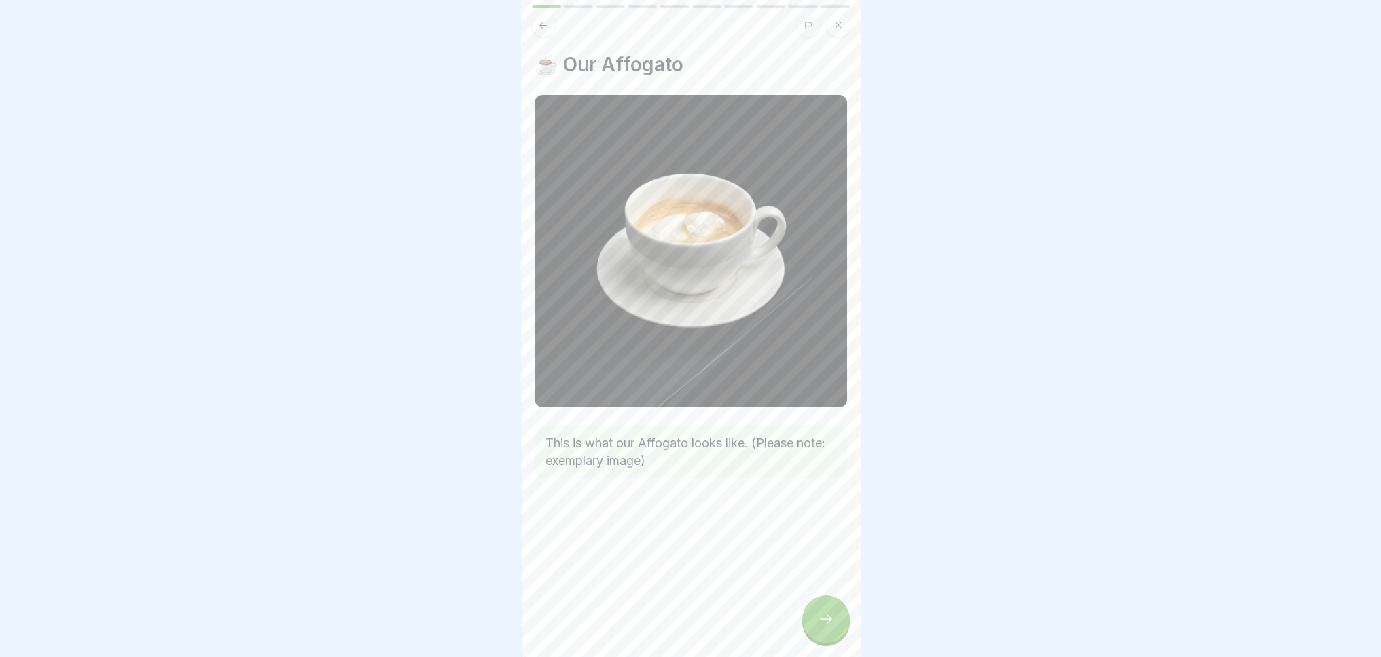
click at [837, 630] on div at bounding box center [826, 620] width 48 height 48
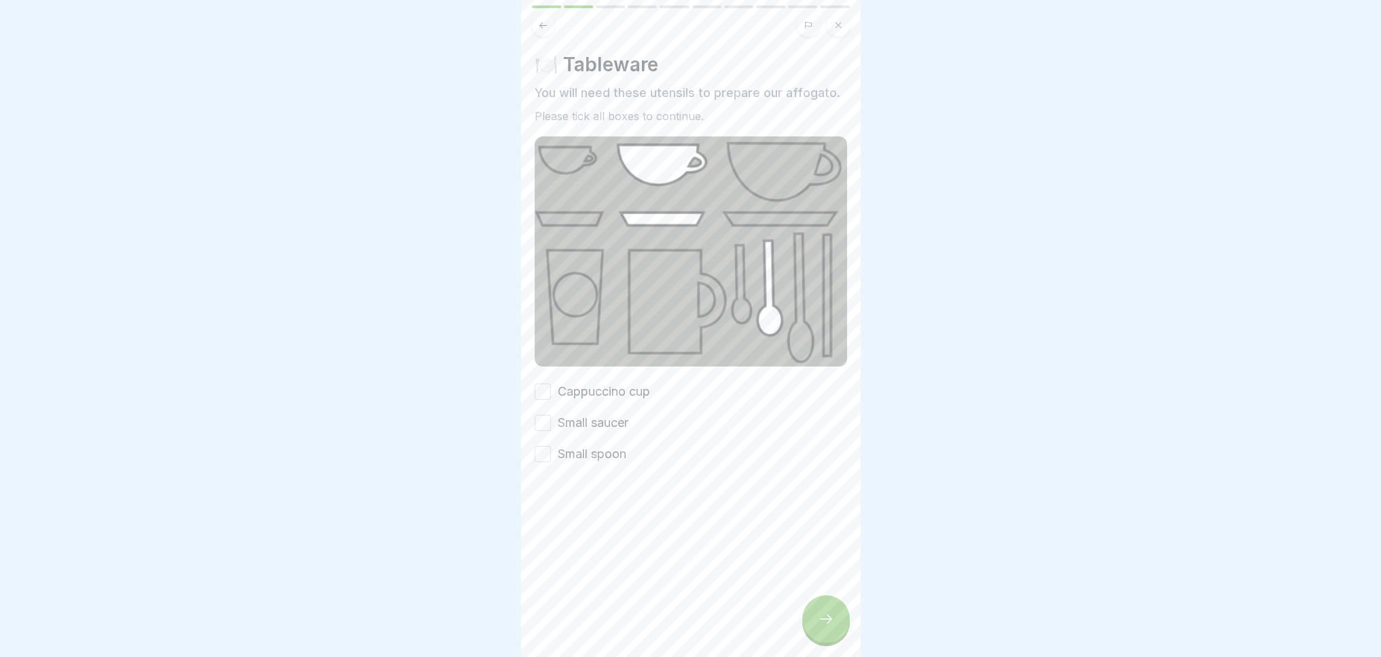
click at [598, 399] on font "Cappuccino cup" at bounding box center [604, 391] width 92 height 14
click at [551, 399] on button "Cappuccino cup" at bounding box center [542, 392] width 16 height 16
click at [598, 430] on font "Small saucer" at bounding box center [593, 423] width 71 height 14
click at [551, 431] on button "Small saucer" at bounding box center [542, 423] width 16 height 16
click at [610, 461] on font "Small spoon" at bounding box center [592, 454] width 69 height 14
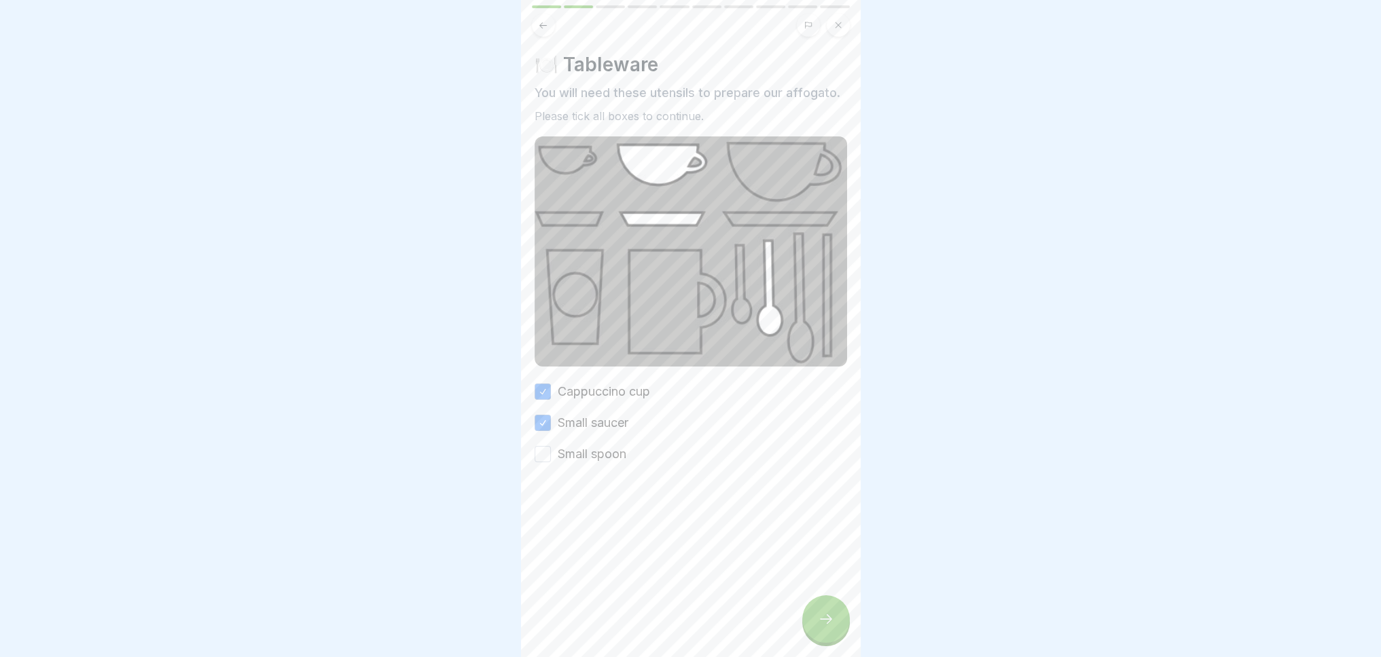
click at [551, 462] on button "Small spoon" at bounding box center [542, 454] width 16 height 16
click at [833, 627] on icon at bounding box center [826, 619] width 16 height 16
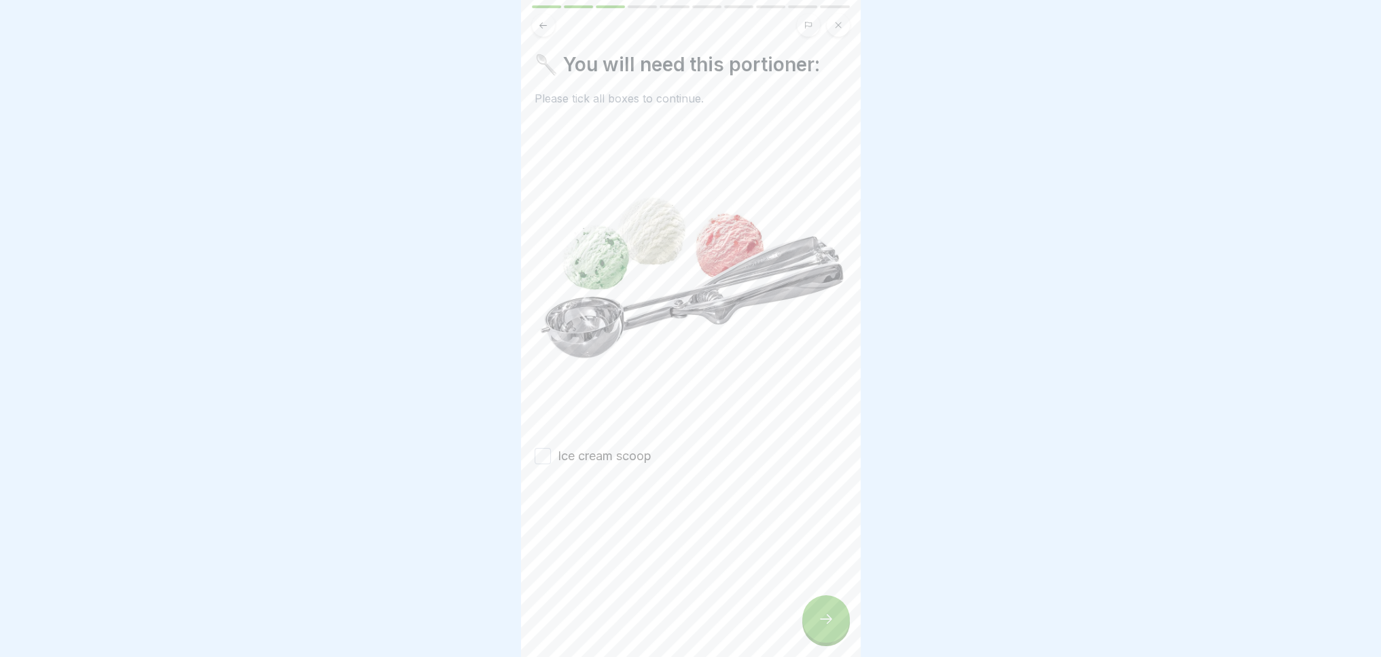
click at [547, 448] on button "Ice cream scoop" at bounding box center [542, 456] width 16 height 16
click at [831, 627] on icon at bounding box center [826, 619] width 16 height 16
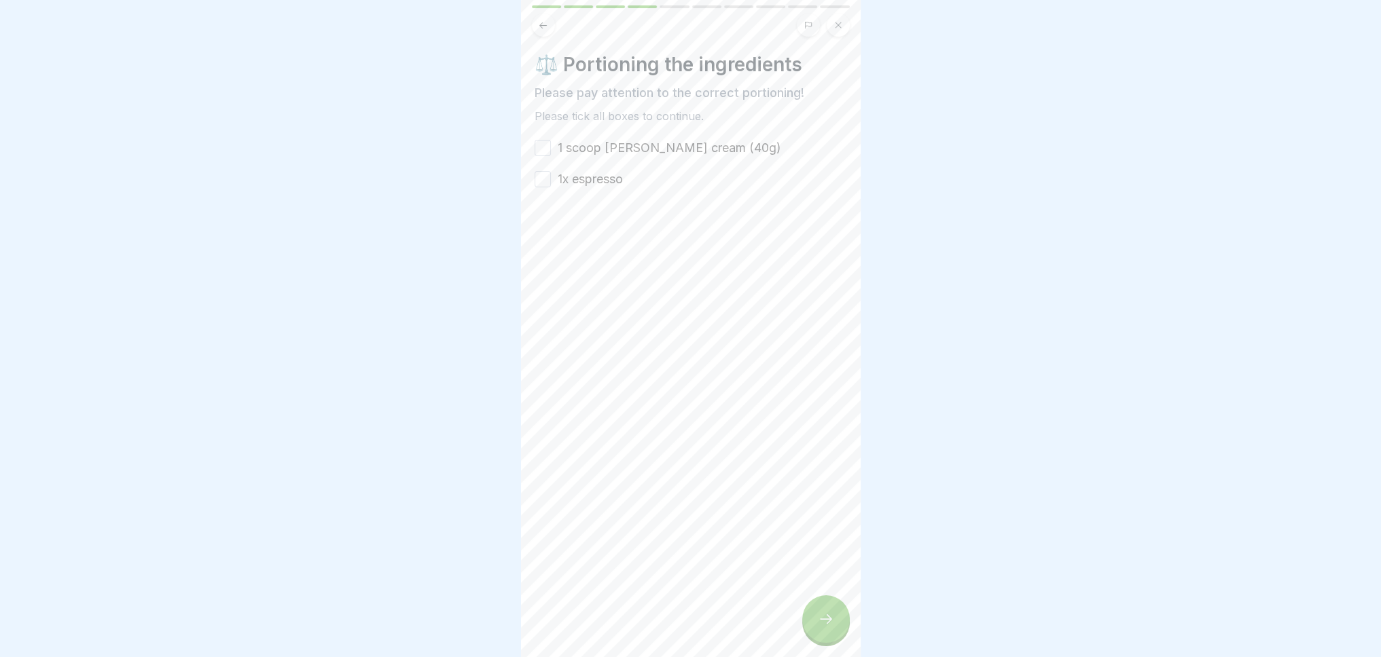
click at [540, 147] on button "1 scoop [PERSON_NAME] cream (40g)" at bounding box center [542, 148] width 16 height 16
click at [535, 180] on button "1x espresso" at bounding box center [542, 179] width 16 height 16
click at [819, 623] on div at bounding box center [826, 620] width 48 height 48
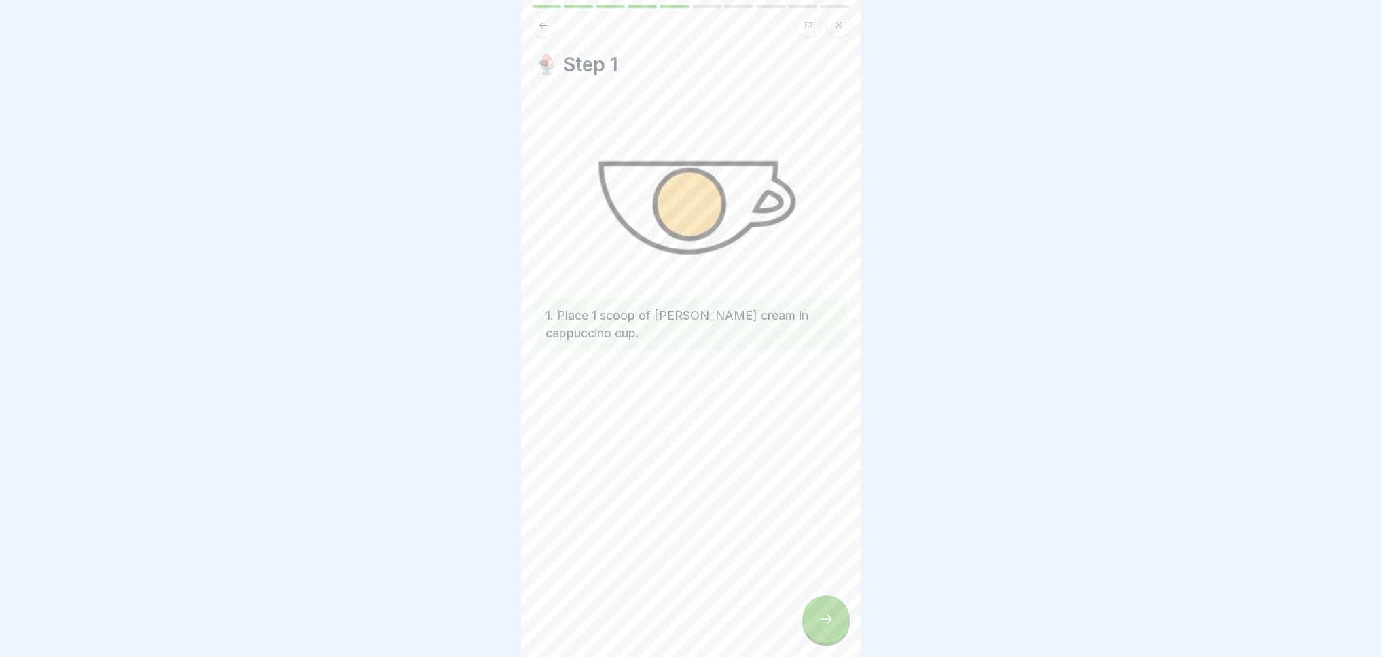
click at [821, 627] on icon at bounding box center [826, 619] width 16 height 16
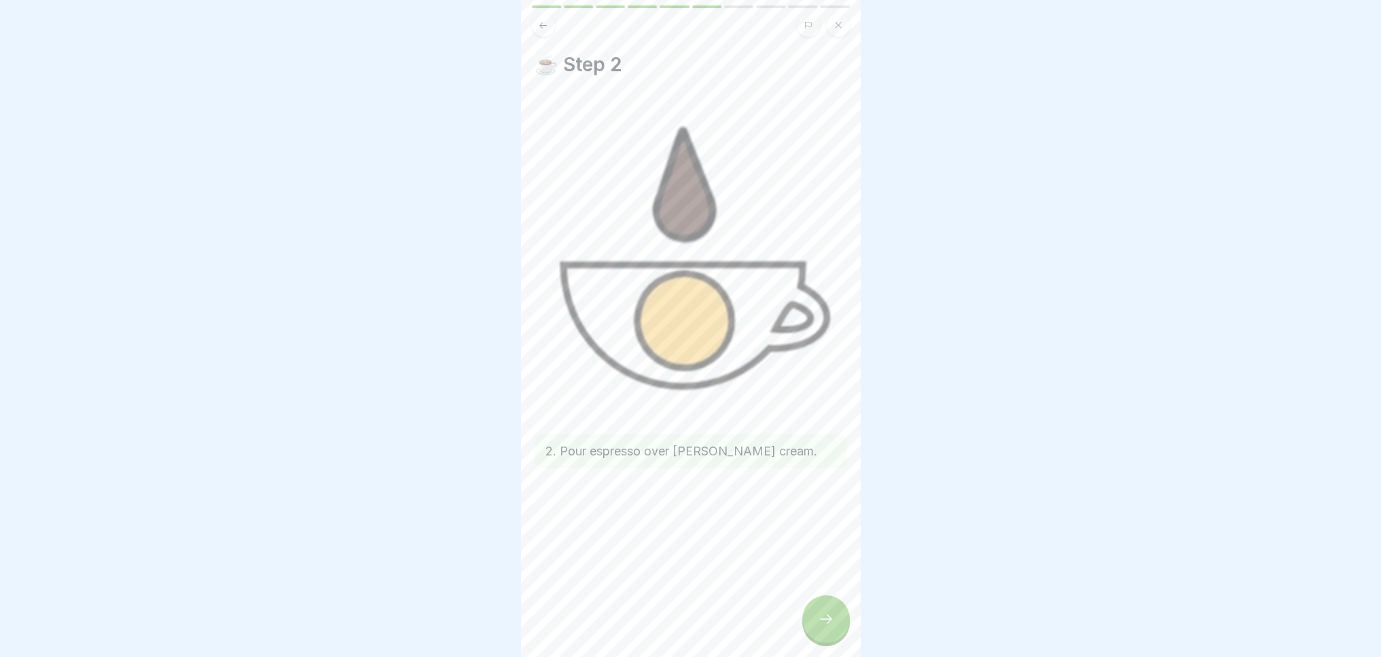
click at [820, 627] on icon at bounding box center [826, 619] width 16 height 16
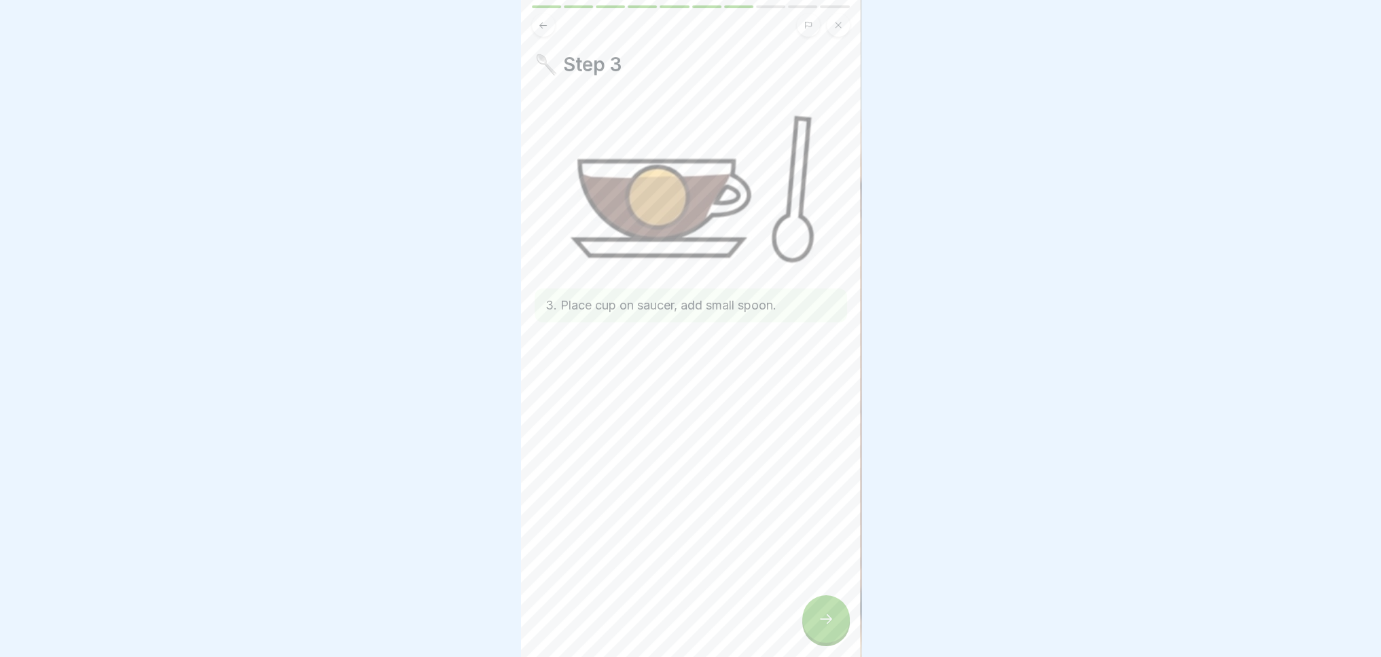
click at [822, 627] on icon at bounding box center [826, 619] width 16 height 16
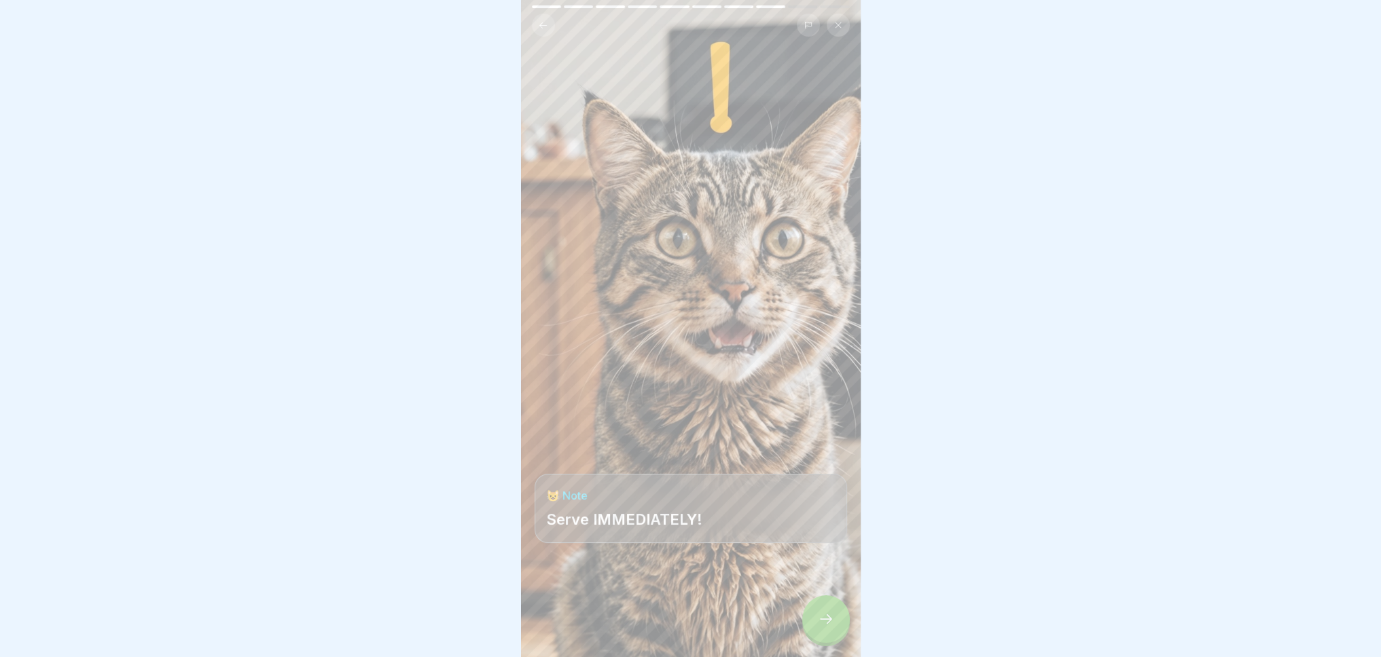
click at [822, 627] on icon at bounding box center [826, 619] width 16 height 16
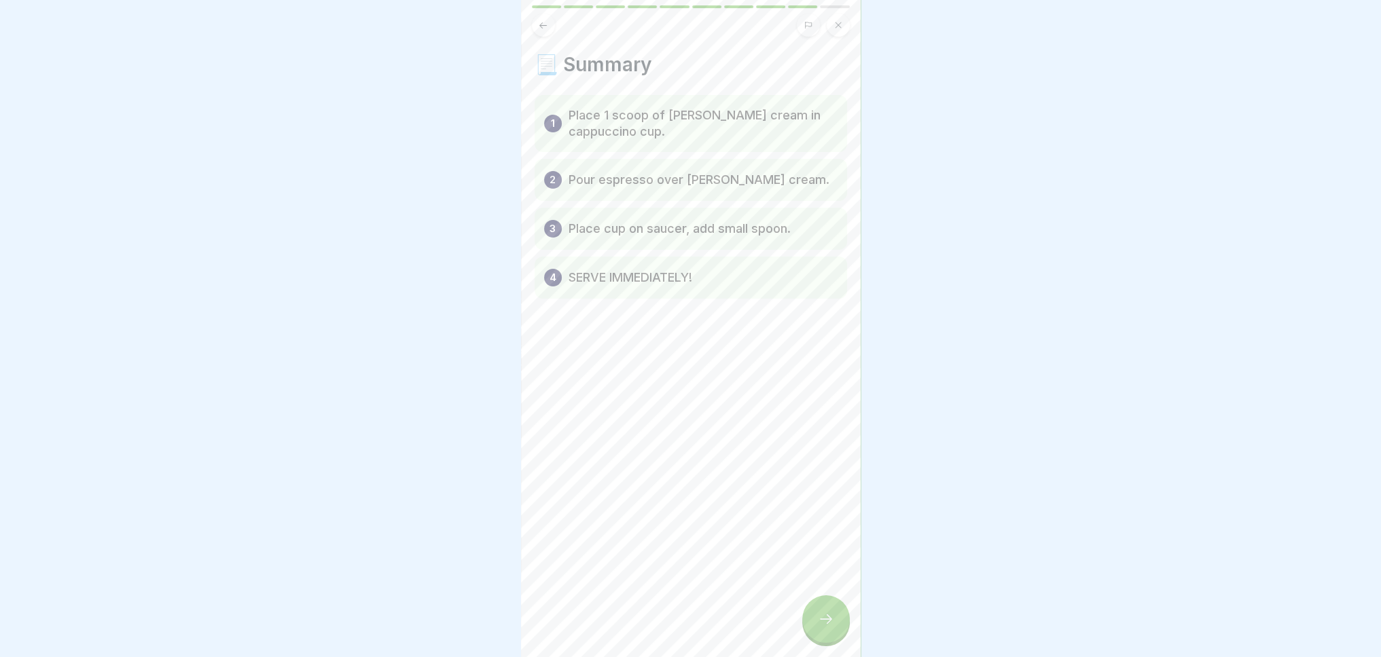
click at [829, 627] on icon at bounding box center [826, 619] width 16 height 16
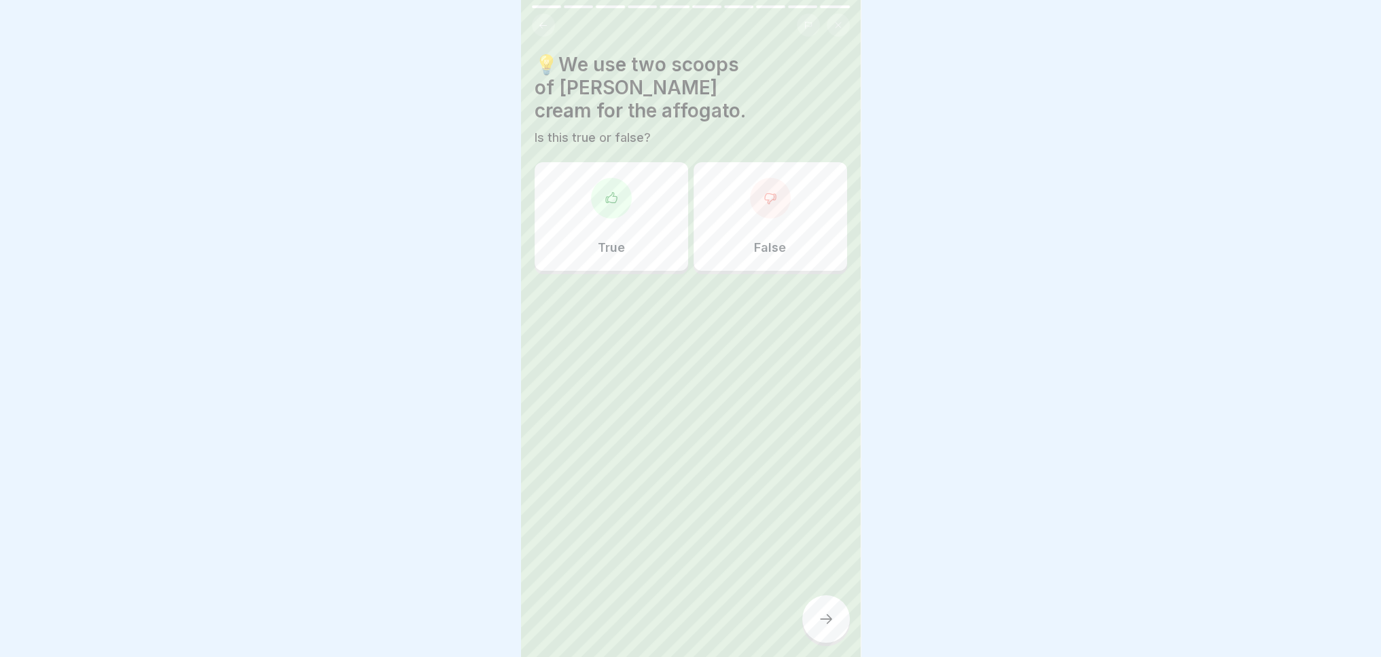
click at [772, 187] on div at bounding box center [770, 198] width 41 height 41
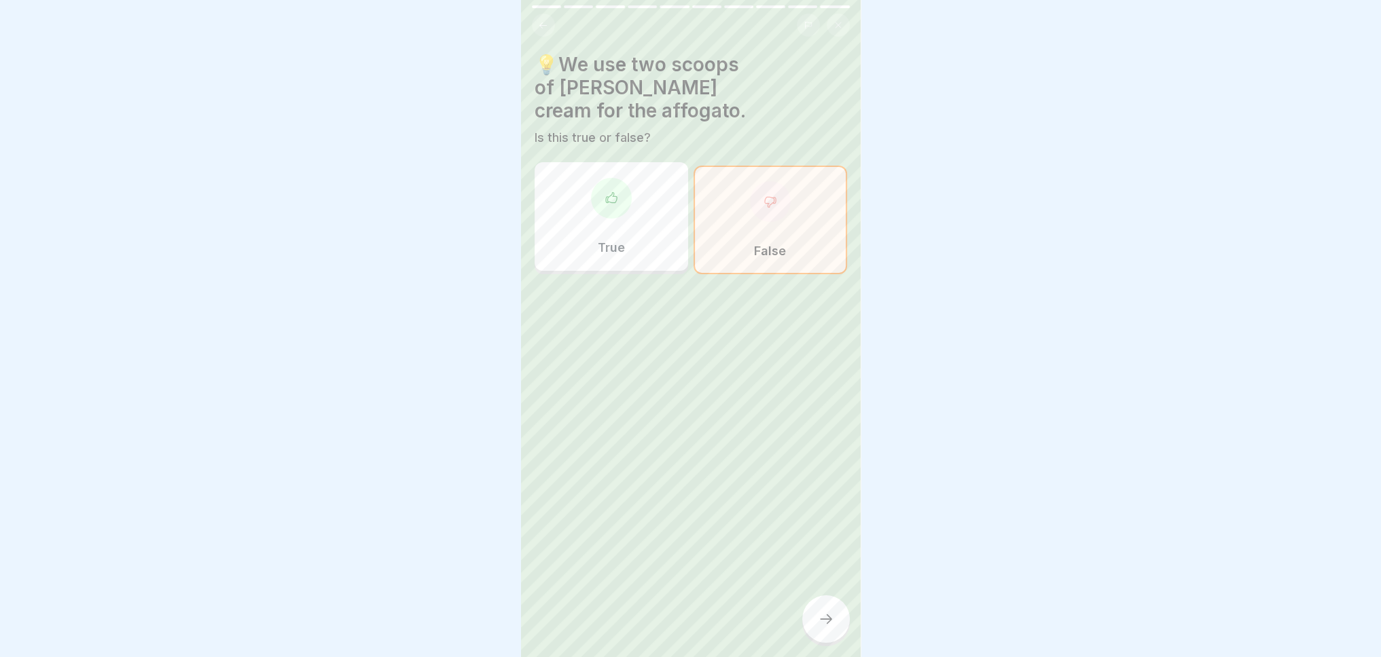
click at [823, 627] on icon at bounding box center [826, 619] width 16 height 16
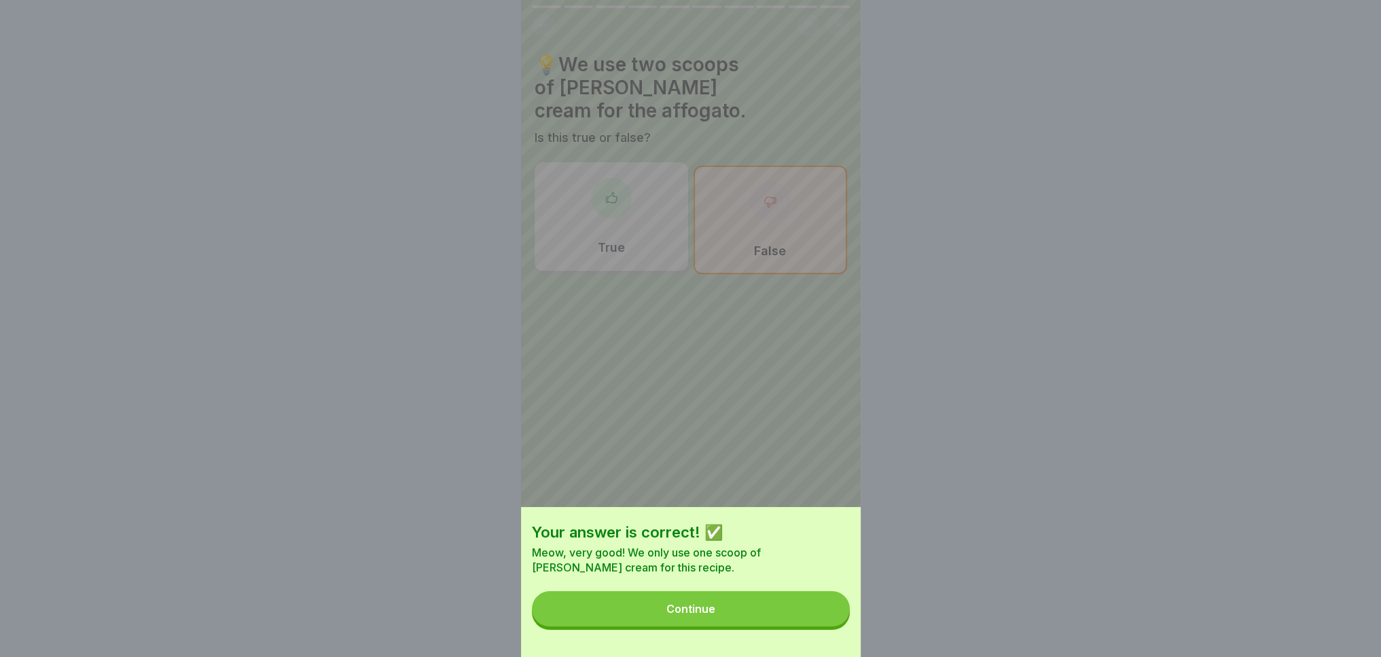
click at [771, 627] on button "Continue" at bounding box center [691, 608] width 318 height 35
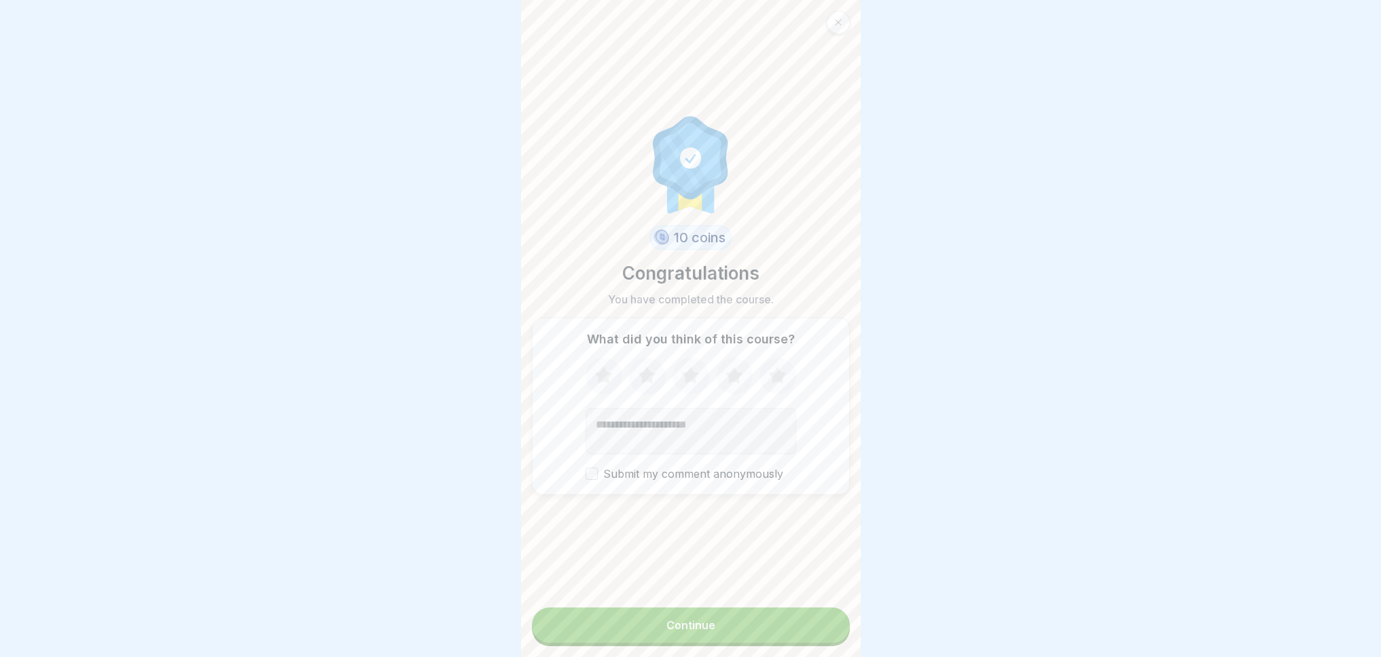
click at [630, 634] on button "Continue" at bounding box center [691, 625] width 318 height 35
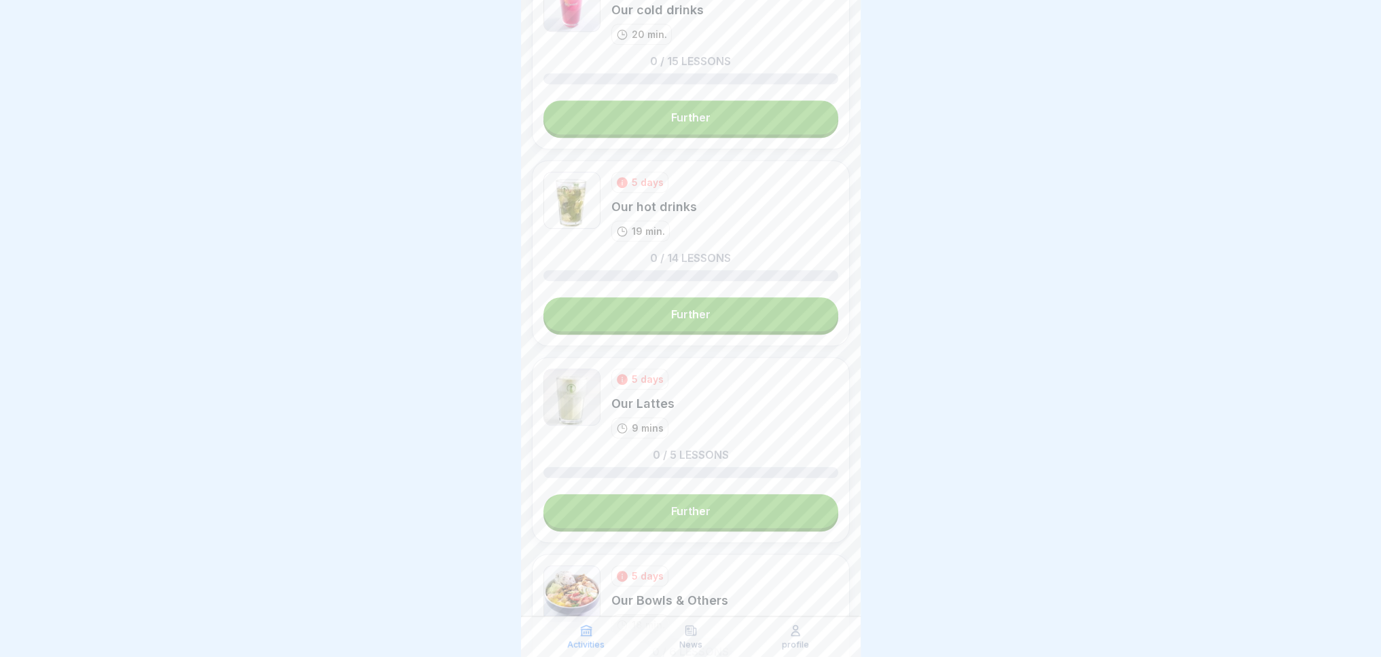
scroll to position [1152, 0]
click at [708, 499] on link "Further" at bounding box center [690, 511] width 295 height 34
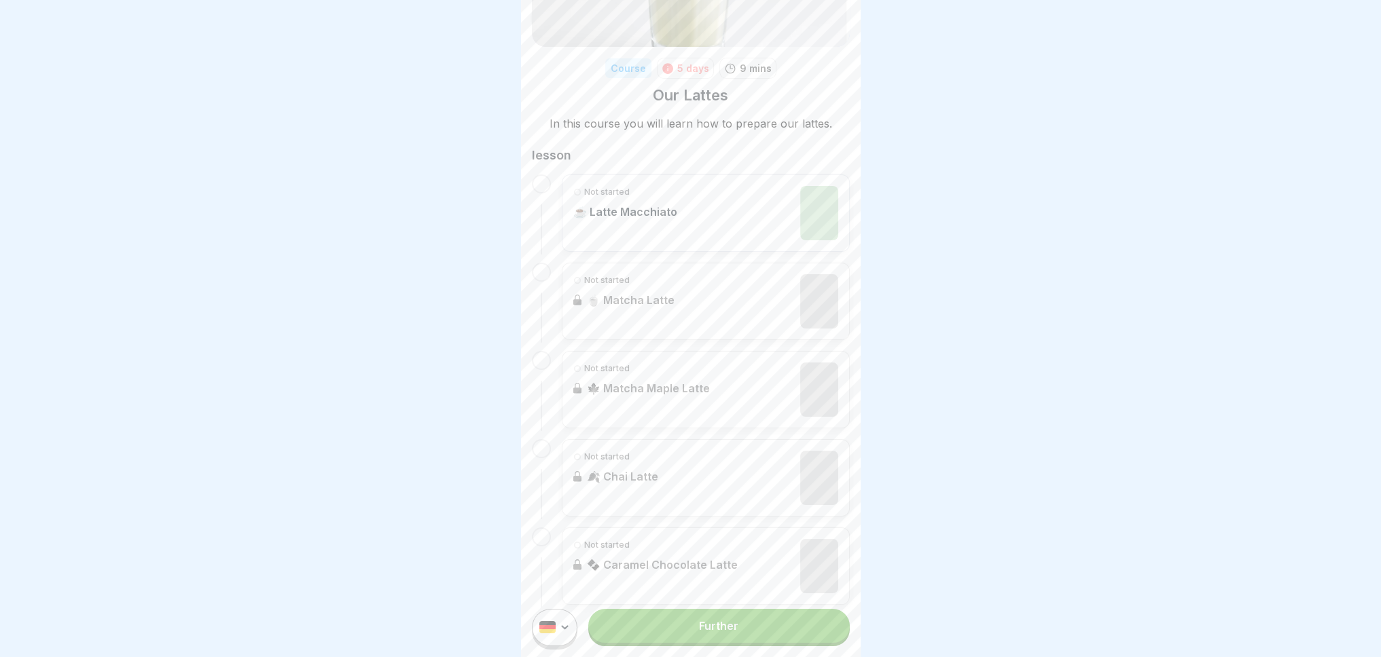
scroll to position [158, 0]
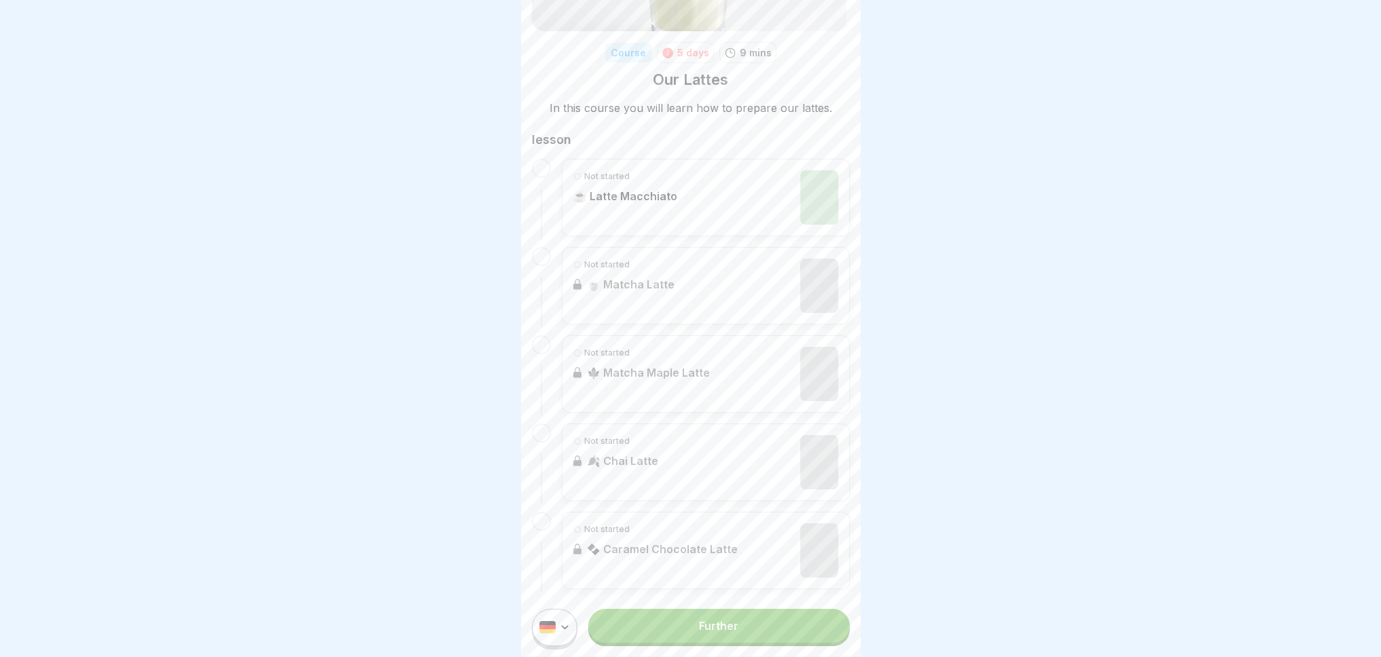
click at [704, 633] on font "Further" at bounding box center [718, 626] width 39 height 14
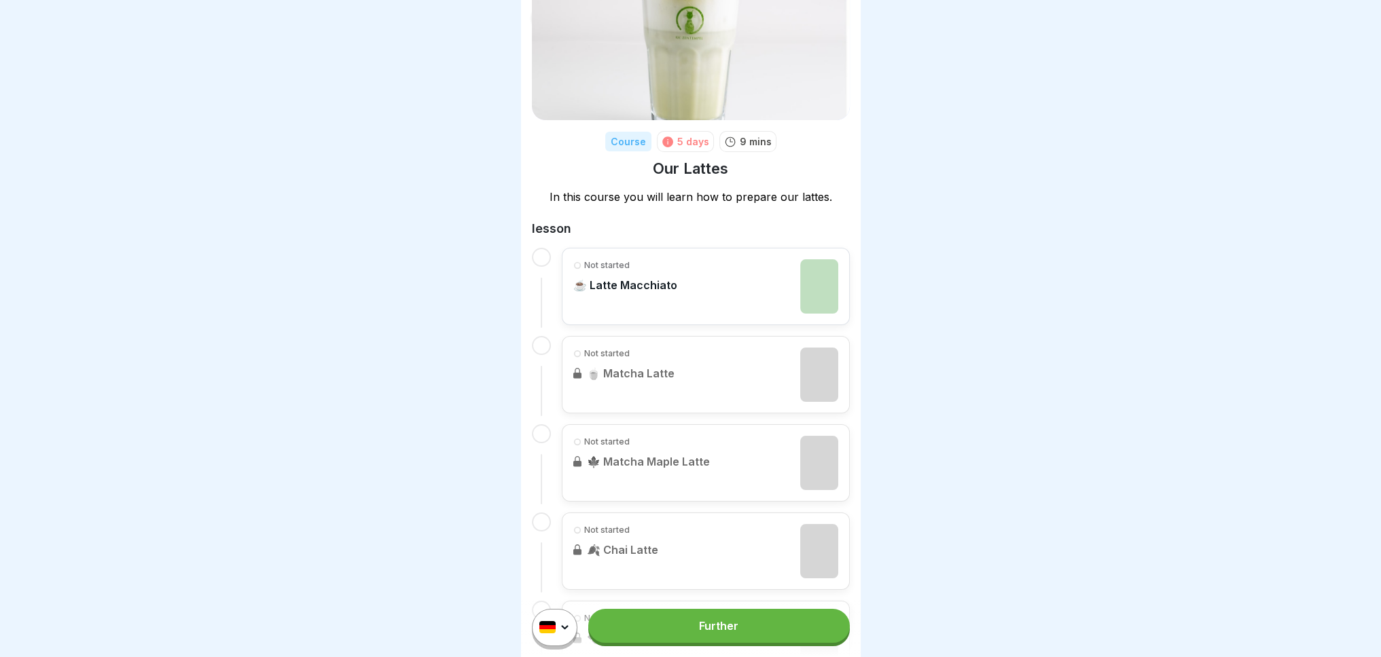
scroll to position [136, 0]
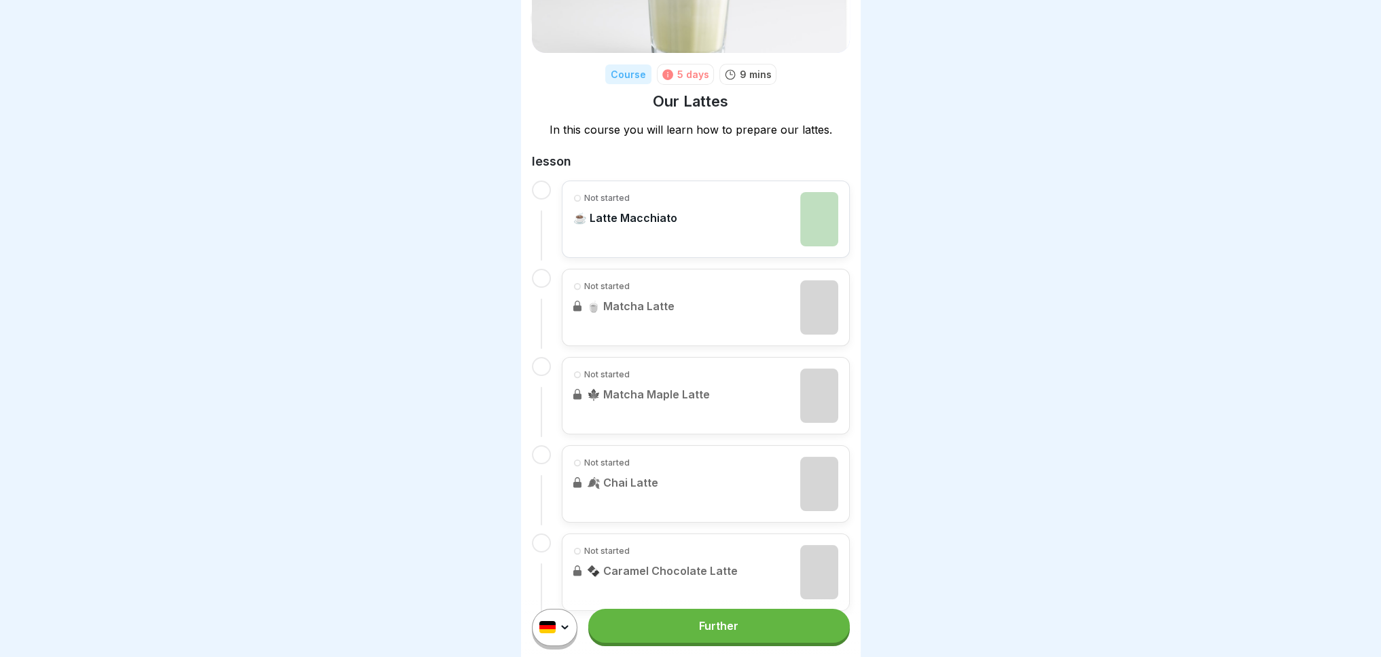
click at [657, 232] on div "Not started ☕️ Latte Macchiato" at bounding box center [625, 219] width 104 height 54
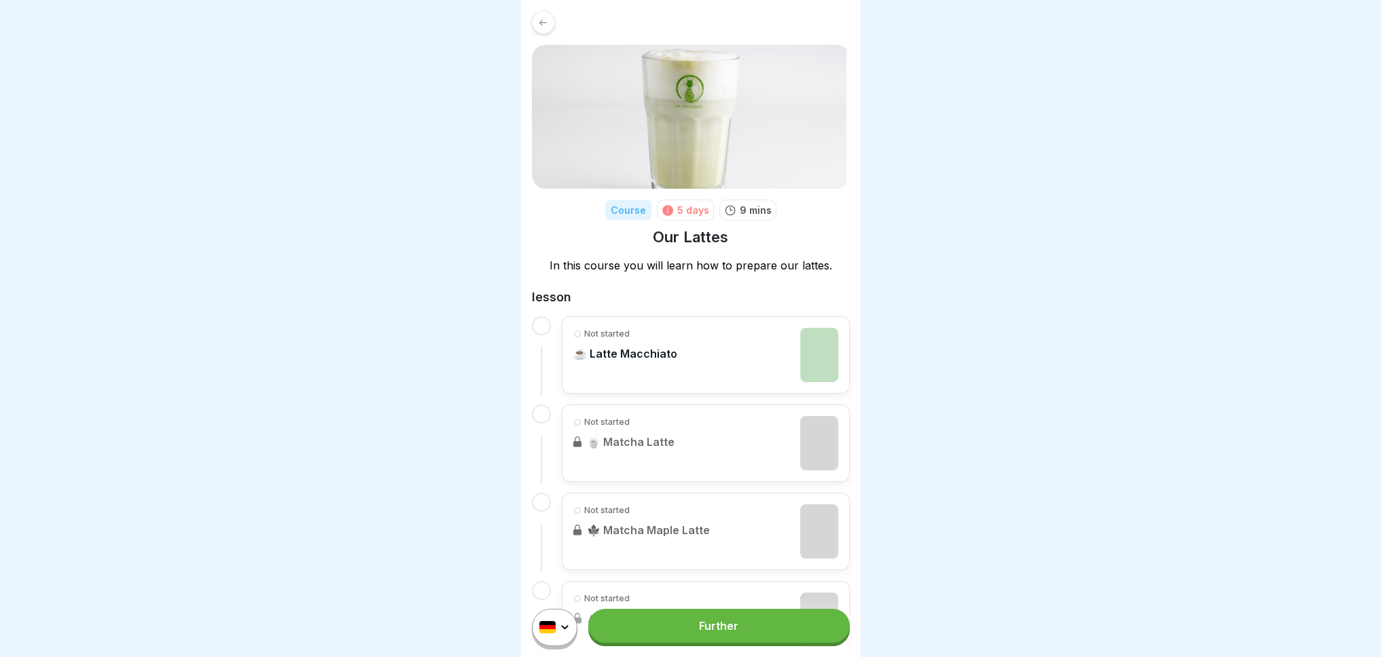
click at [725, 643] on link "Further" at bounding box center [718, 626] width 261 height 34
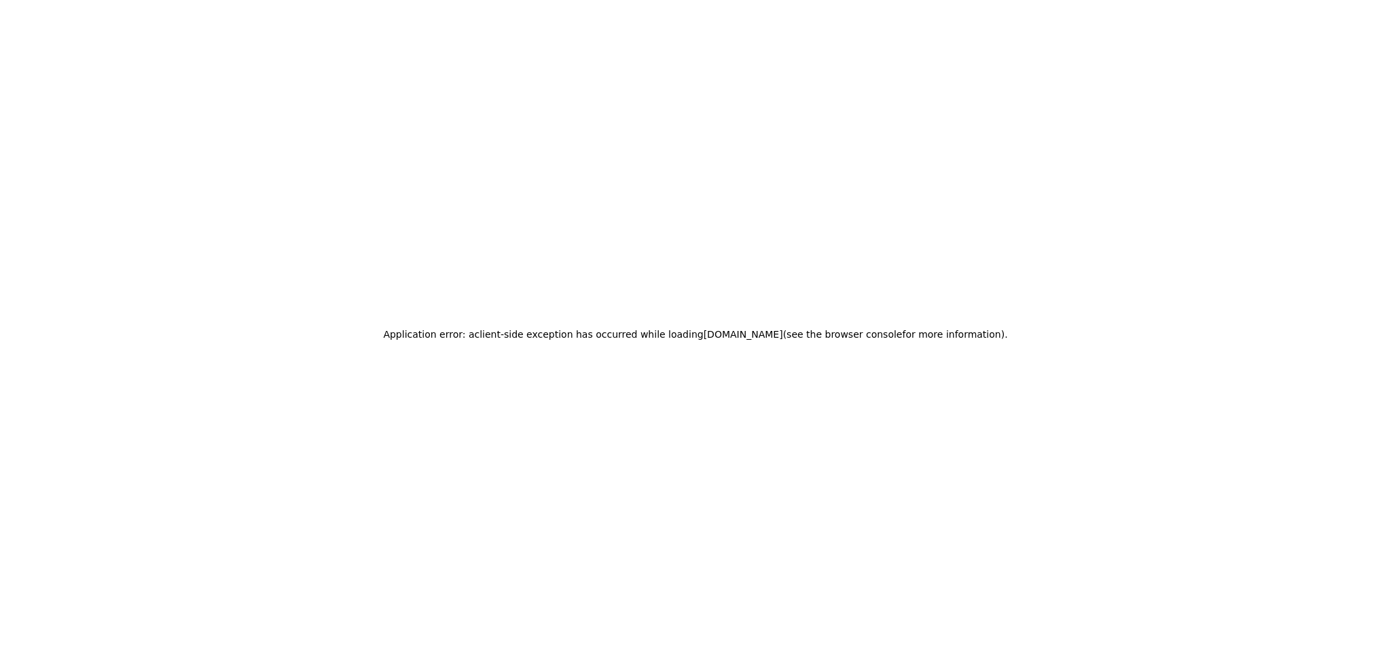
drag, startPoint x: 450, startPoint y: 42, endPoint x: 443, endPoint y: 65, distance: 23.4
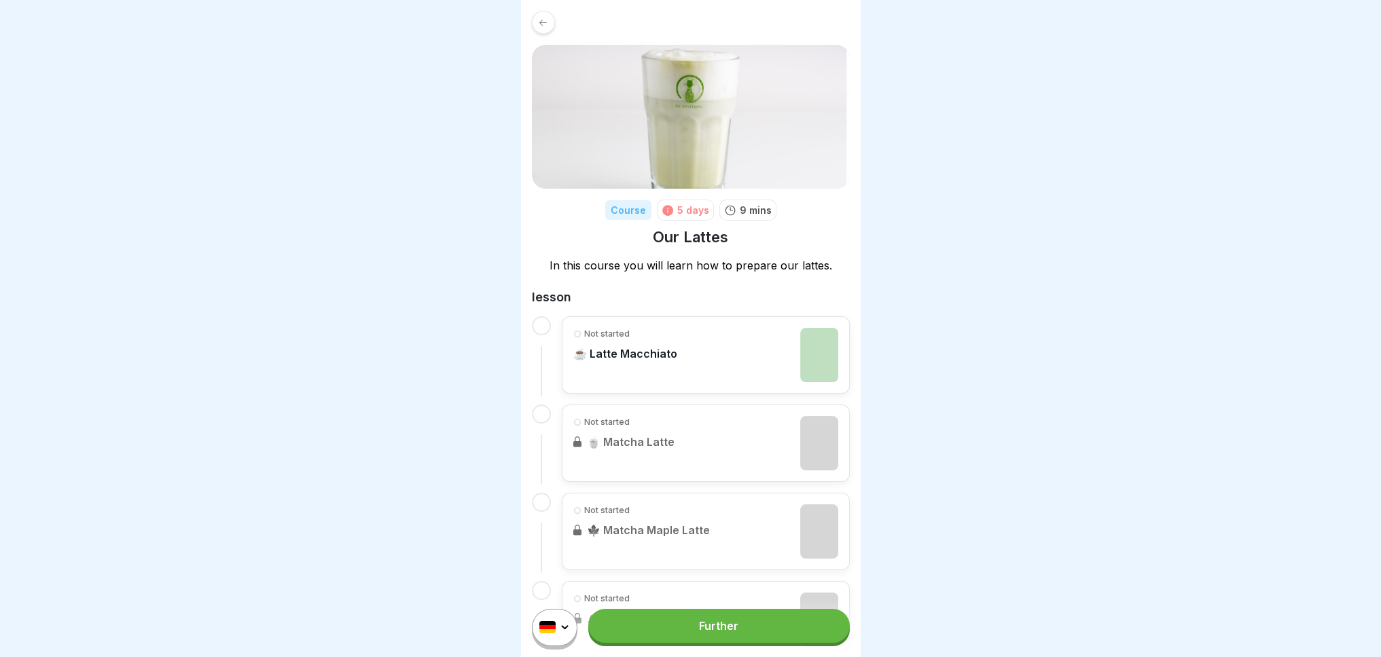
click at [660, 638] on link "Further" at bounding box center [718, 626] width 261 height 34
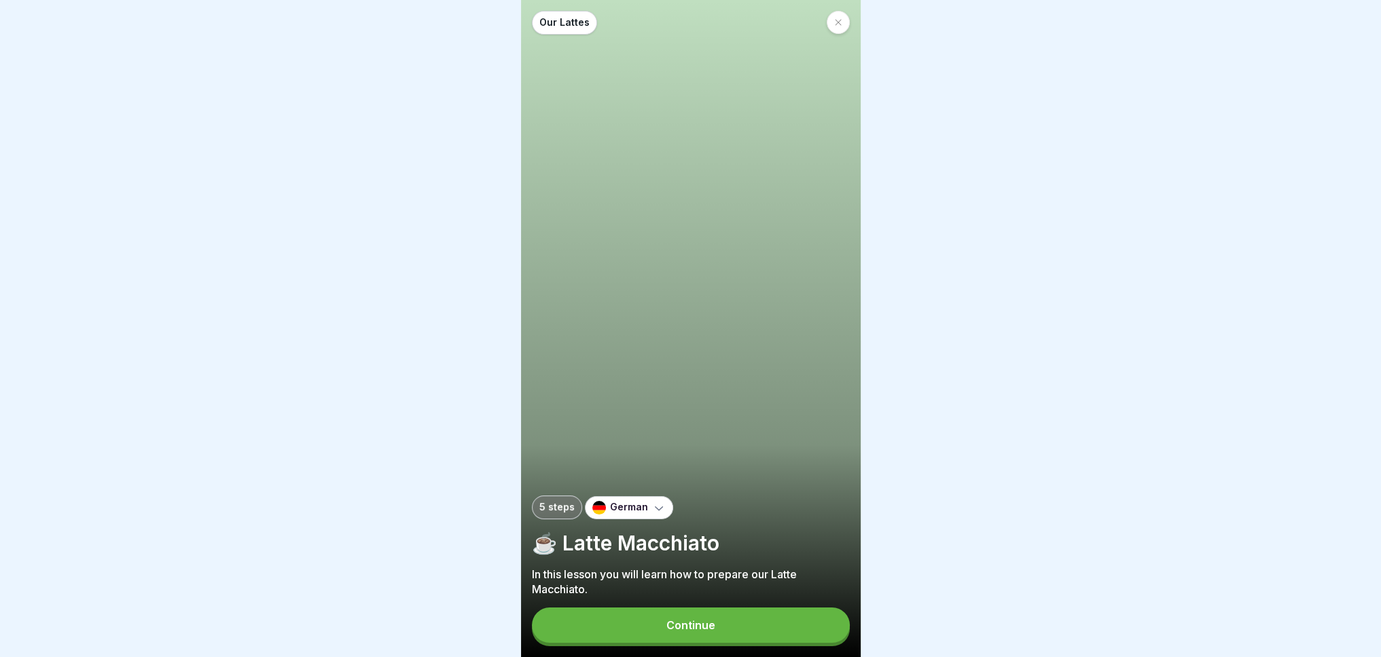
drag, startPoint x: 543, startPoint y: 467, endPoint x: 535, endPoint y: 467, distance: 8.1
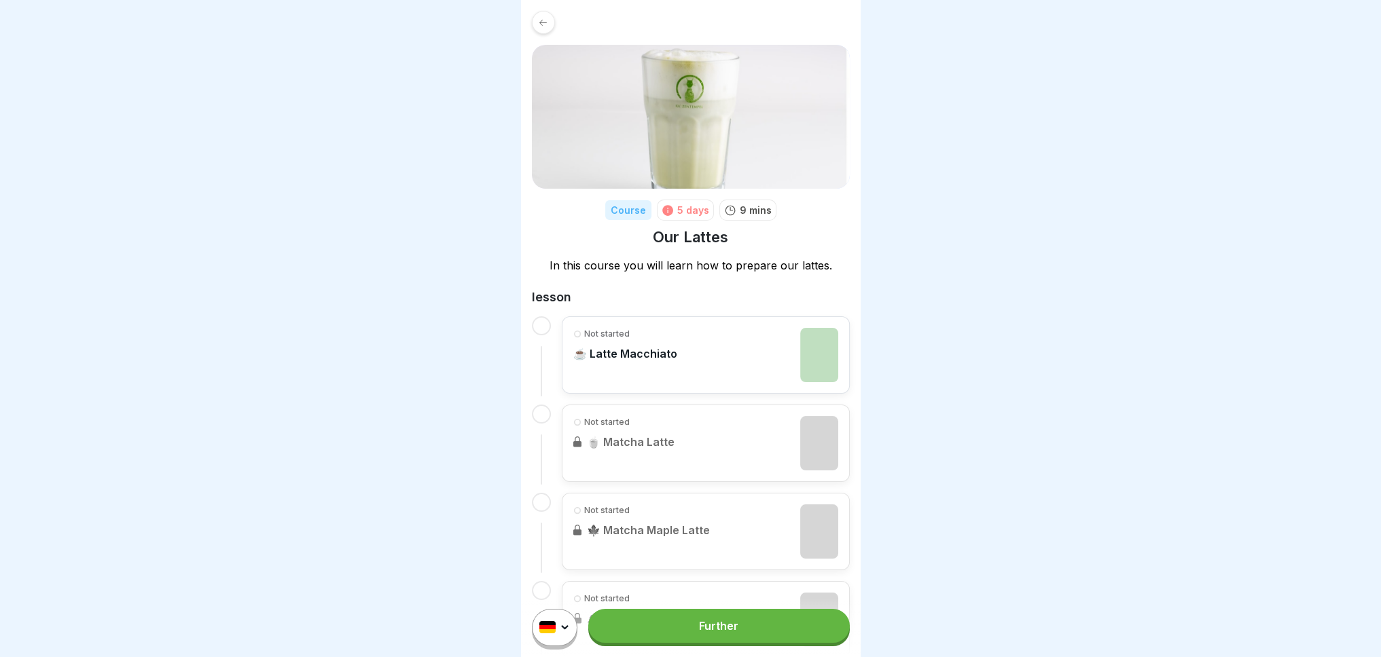
click at [606, 636] on link "Further" at bounding box center [718, 626] width 261 height 34
click at [729, 633] on font "Further" at bounding box center [718, 626] width 39 height 14
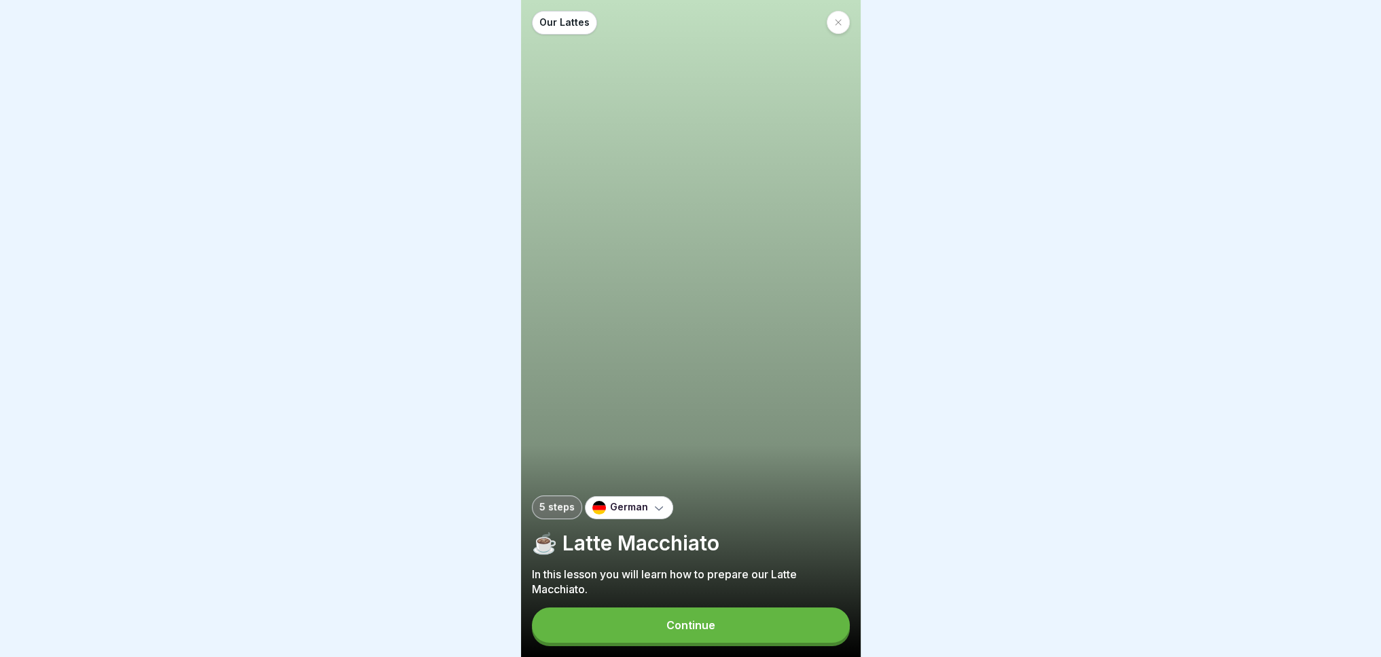
click at [729, 638] on button "Continue" at bounding box center [691, 625] width 318 height 35
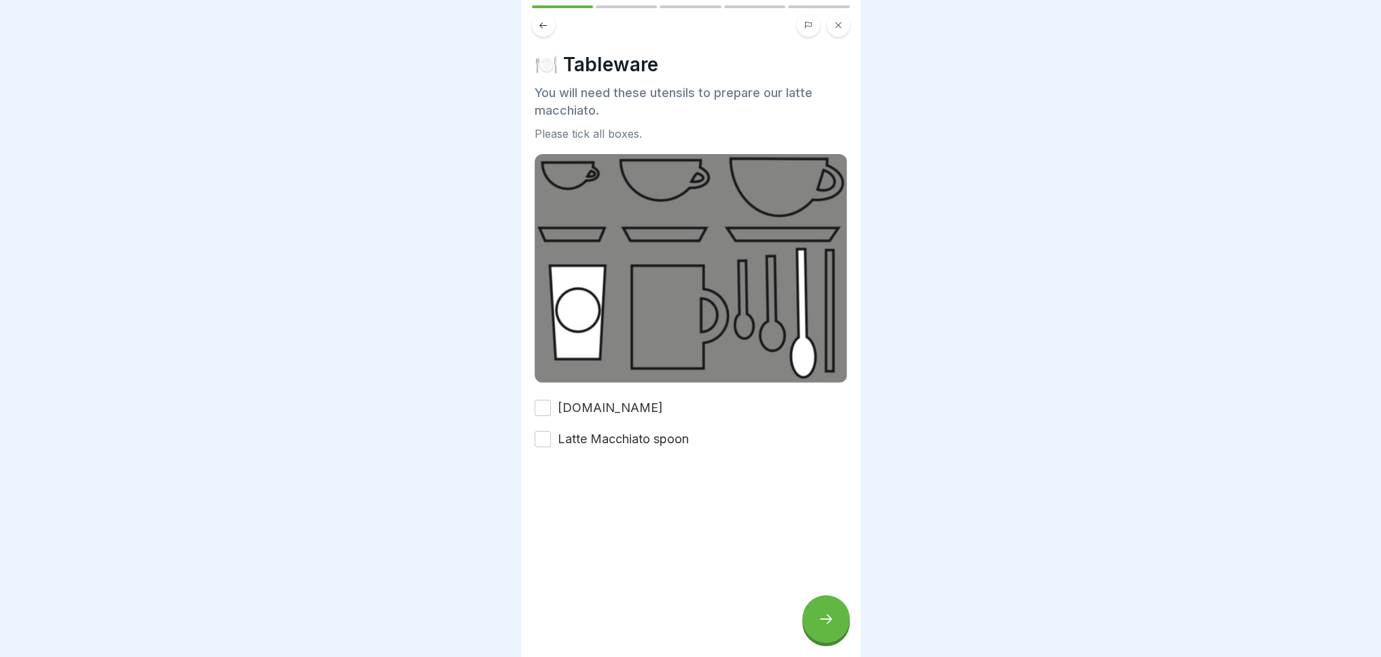
click at [546, 24] on icon at bounding box center [543, 25] width 10 height 10
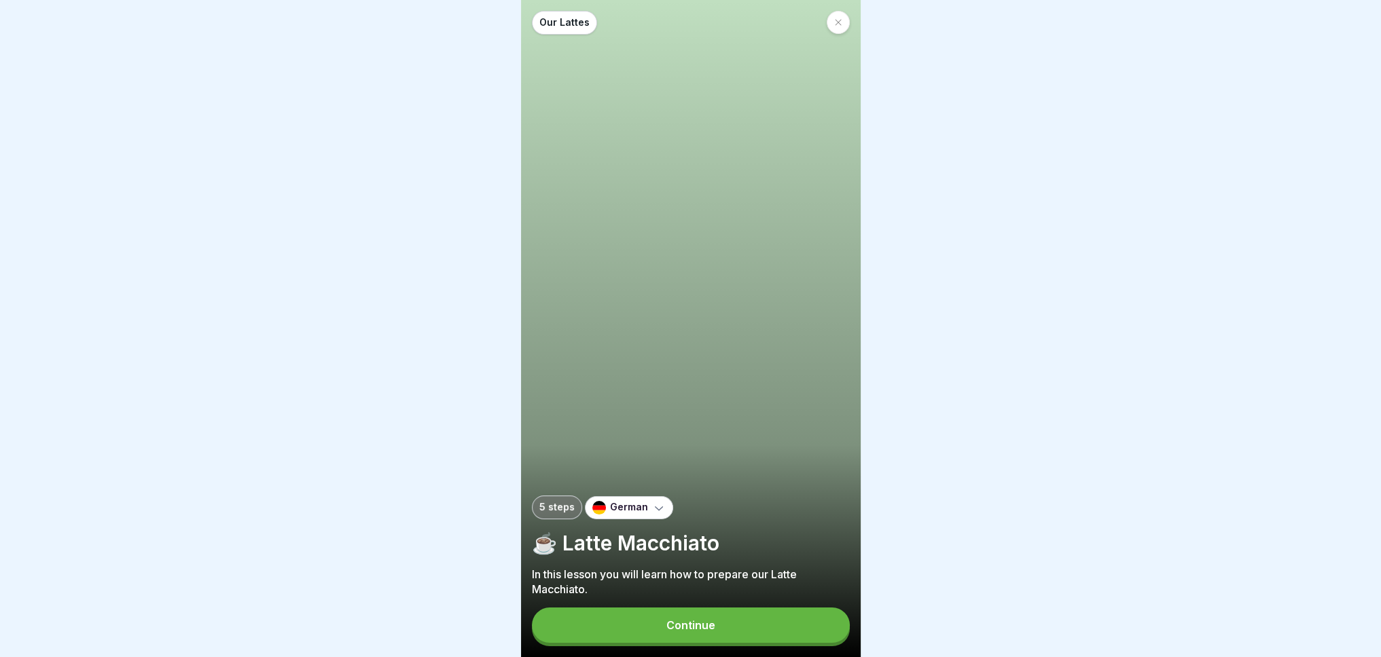
click at [639, 511] on div "German" at bounding box center [629, 507] width 88 height 23
click at [633, 548] on font "English" at bounding box center [639, 553] width 37 height 14
click at [654, 632] on button "Continue" at bounding box center [691, 625] width 318 height 35
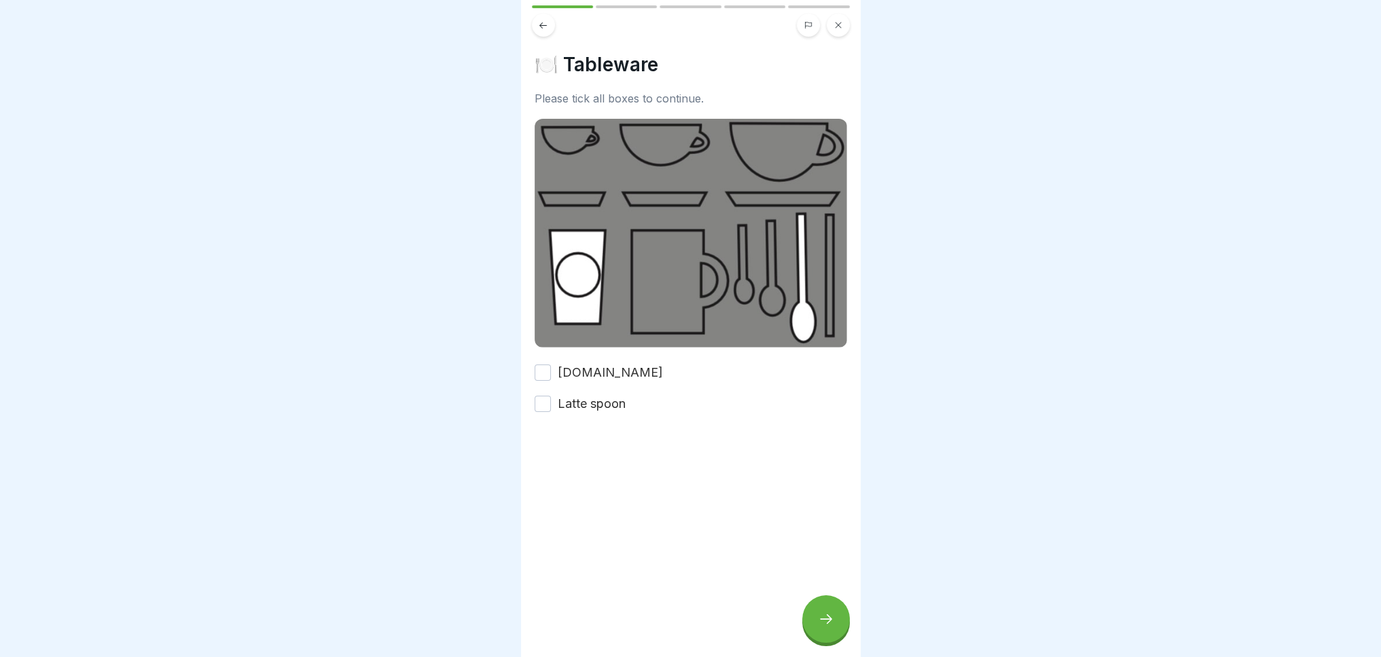
click at [540, 365] on button "[DOMAIN_NAME]" at bounding box center [542, 373] width 16 height 16
click at [543, 403] on button "Latte spoon" at bounding box center [542, 404] width 16 height 16
click at [828, 627] on icon at bounding box center [826, 619] width 16 height 16
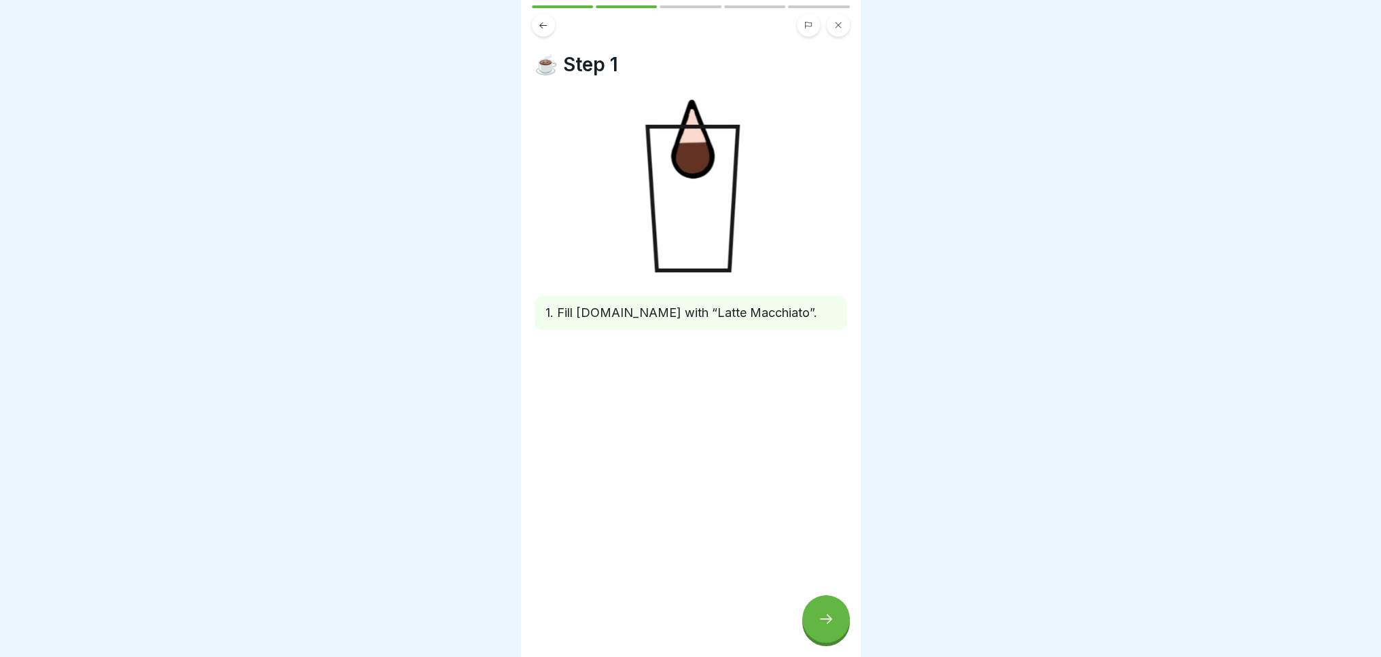
drag, startPoint x: 818, startPoint y: 642, endPoint x: 811, endPoint y: 636, distance: 8.6
click at [815, 640] on div at bounding box center [826, 620] width 48 height 48
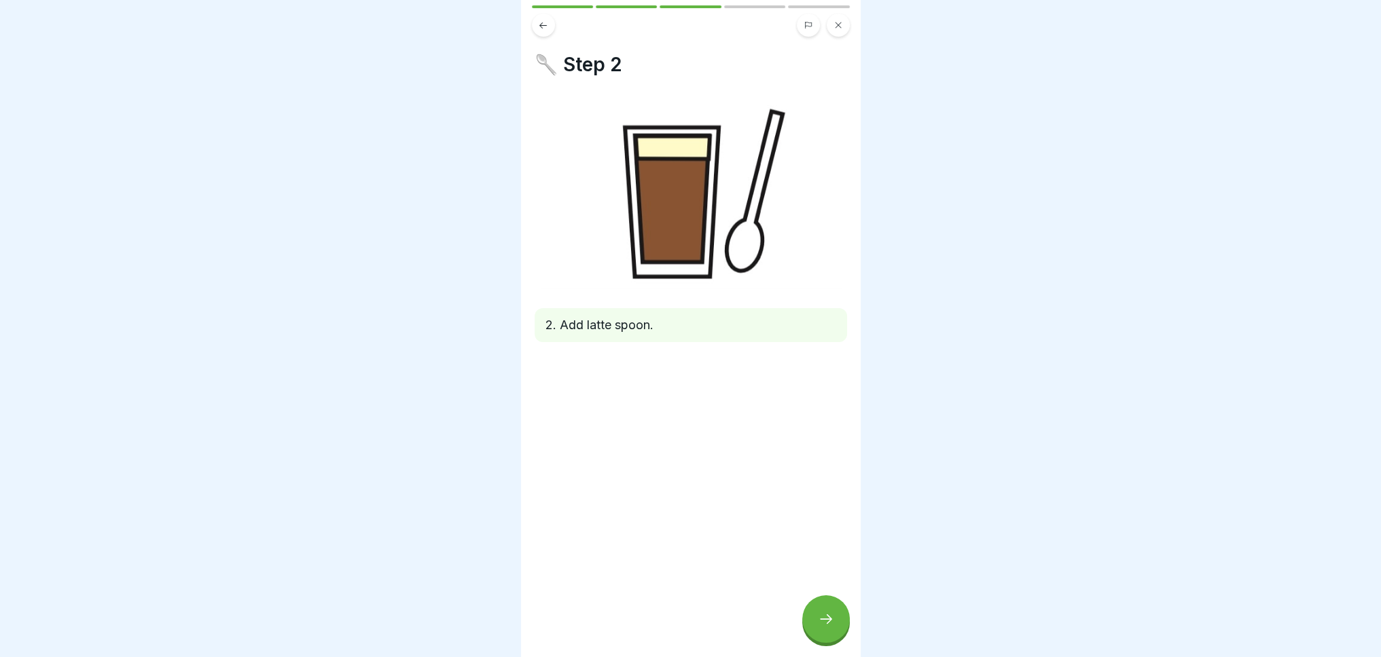
click at [842, 630] on div at bounding box center [826, 620] width 48 height 48
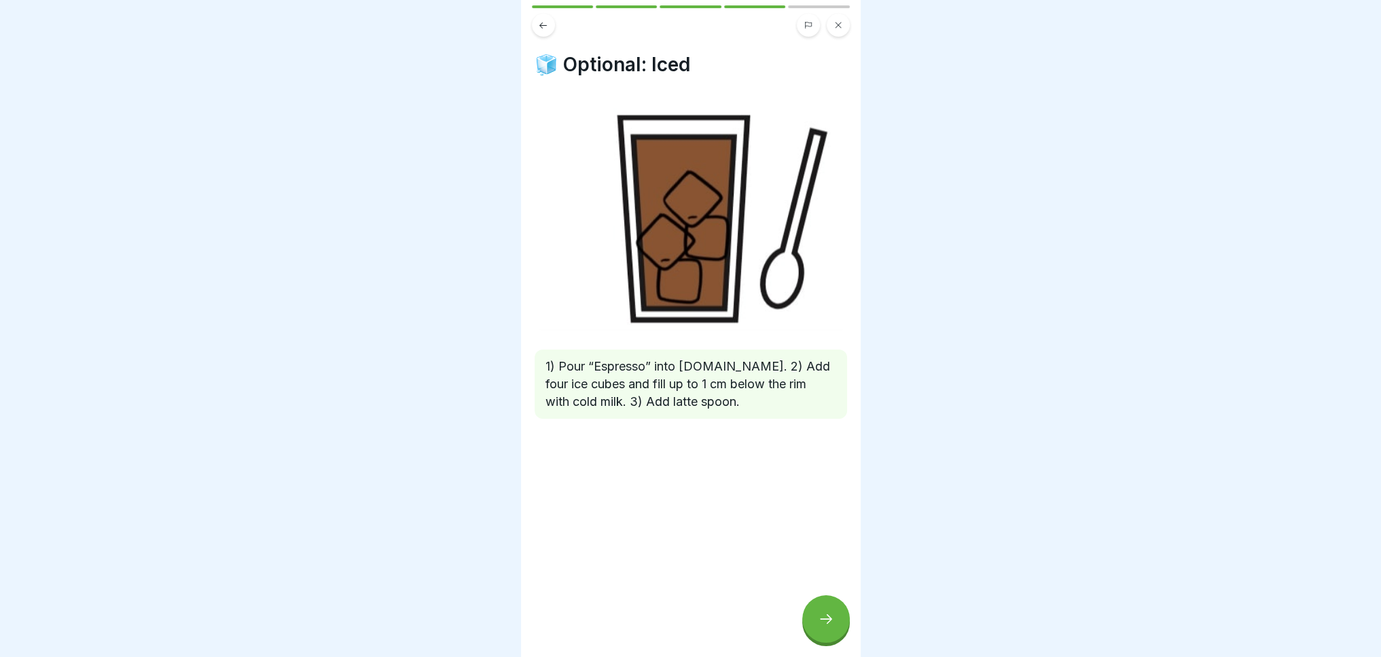
click at [845, 626] on div at bounding box center [826, 620] width 48 height 48
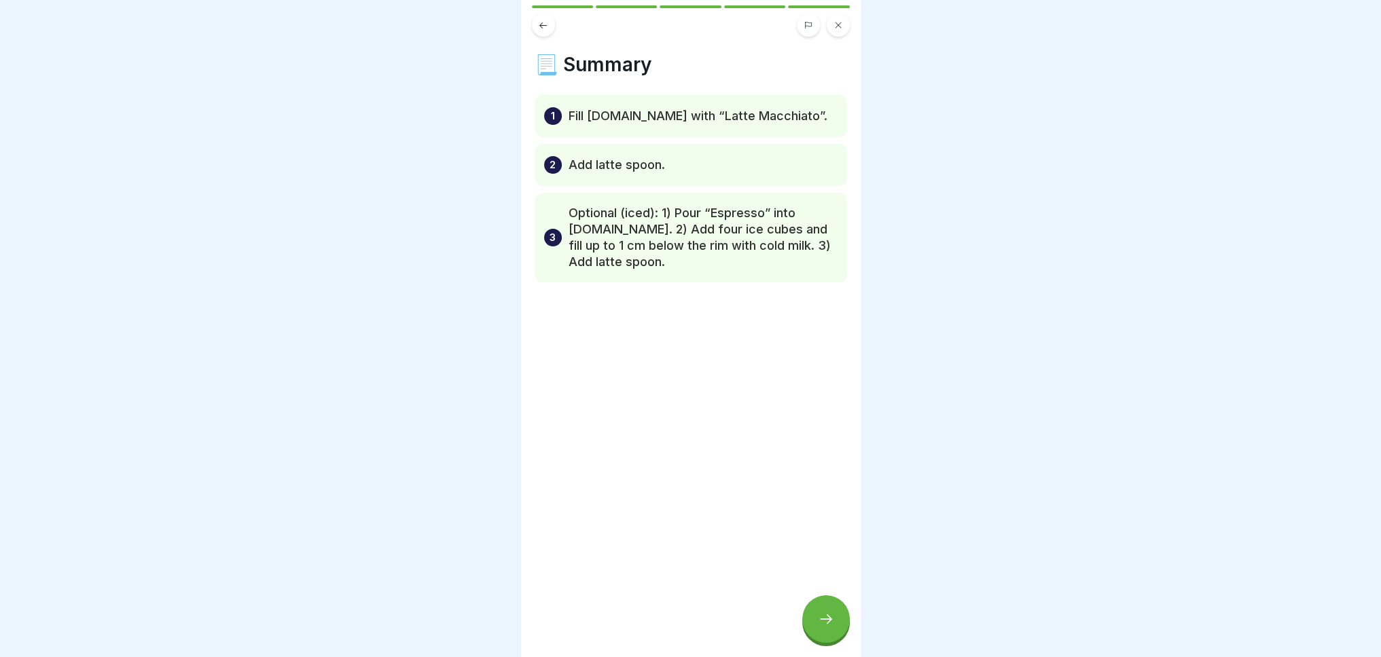
click at [826, 626] on icon at bounding box center [826, 619] width 16 height 16
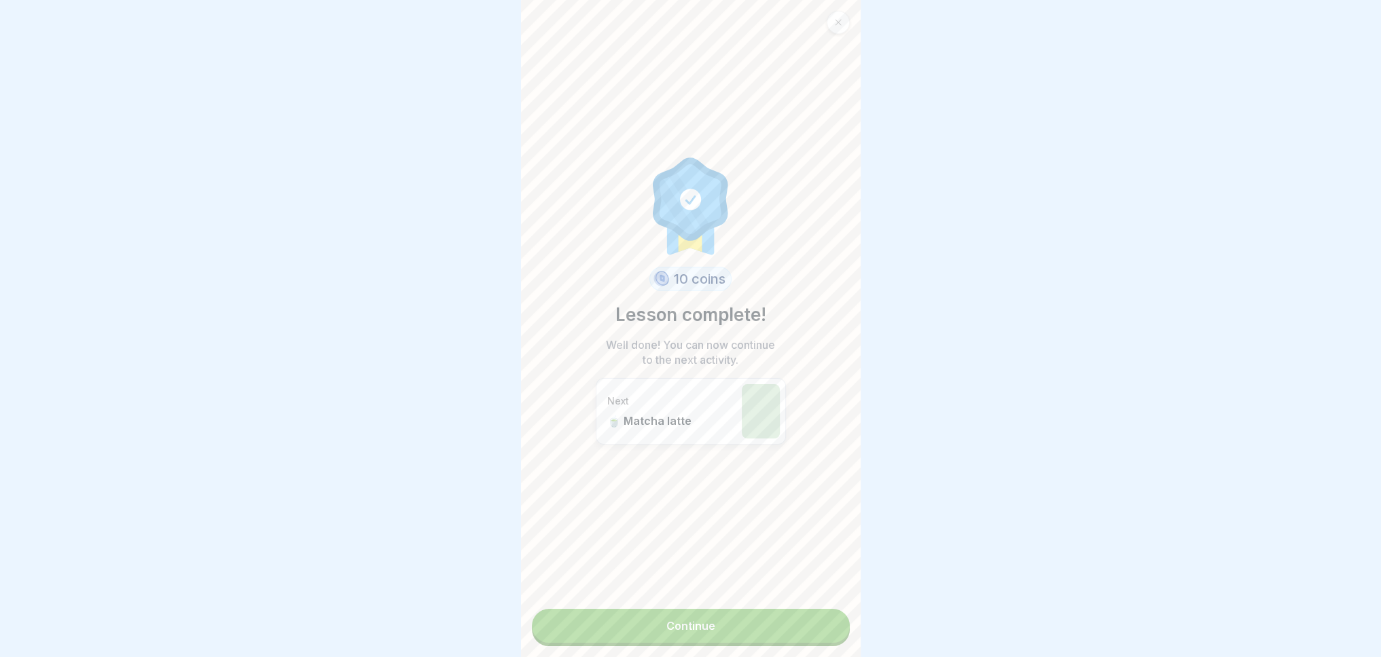
click at [706, 619] on link "Continue" at bounding box center [691, 626] width 318 height 34
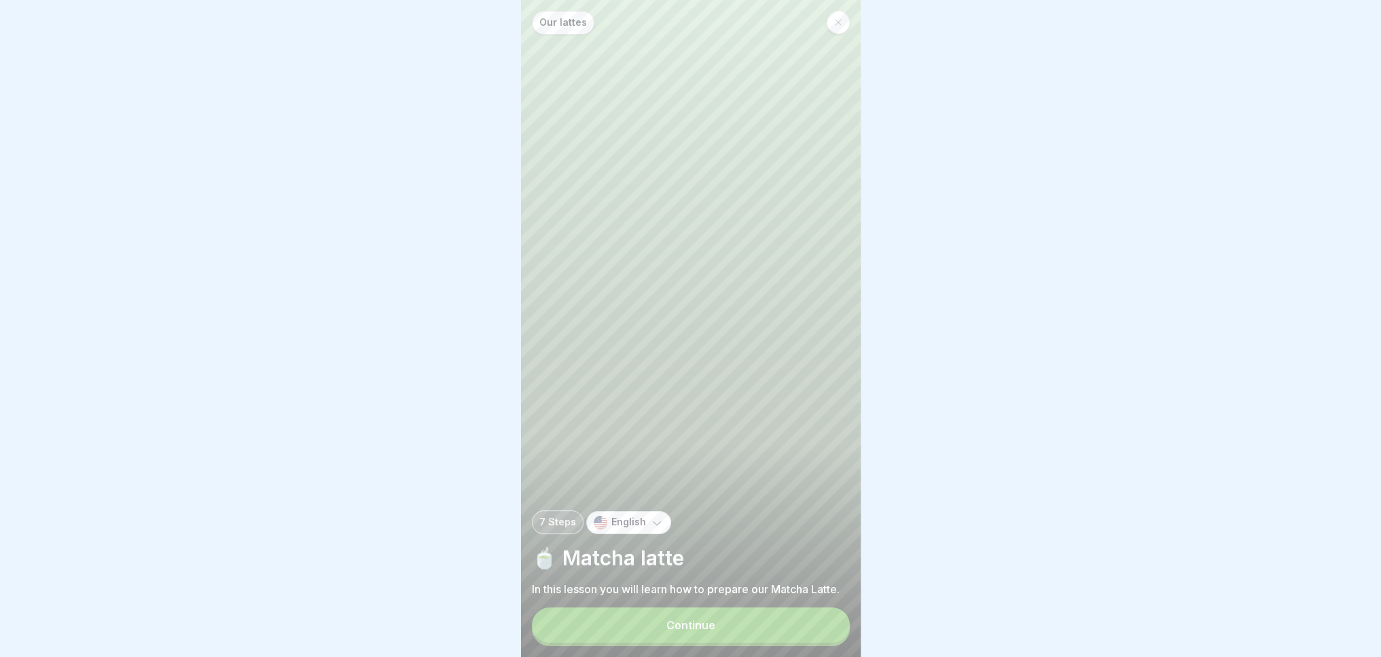
click at [704, 632] on font "Continue" at bounding box center [690, 626] width 49 height 14
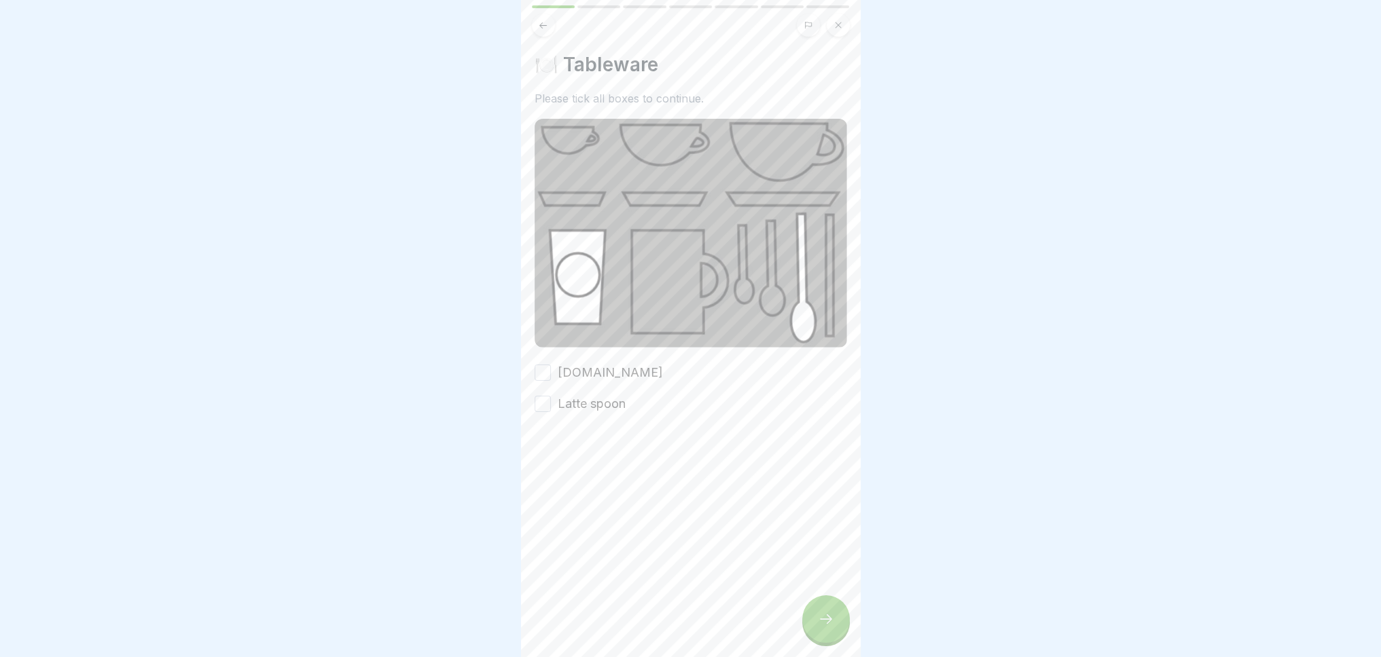
drag, startPoint x: 546, startPoint y: 359, endPoint x: 539, endPoint y: 376, distance: 18.3
click at [547, 365] on button "[DOMAIN_NAME]" at bounding box center [542, 373] width 16 height 16
click at [532, 393] on div "🍽️ Tableware Please tick all boxes to continue. [DOMAIN_NAME] Latte spoon" at bounding box center [691, 328] width 340 height 657
click at [539, 401] on button "Latte spoon" at bounding box center [542, 404] width 16 height 16
click at [823, 627] on icon at bounding box center [826, 619] width 16 height 16
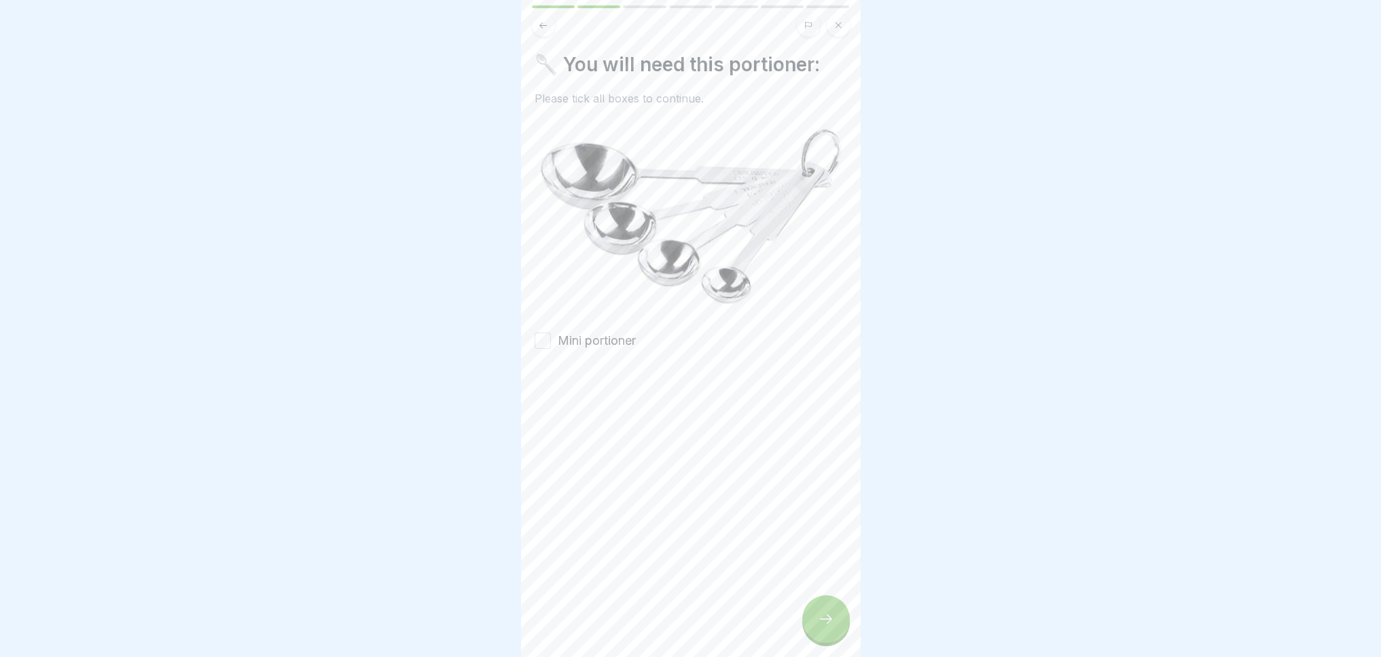
click at [825, 626] on icon at bounding box center [826, 619] width 16 height 16
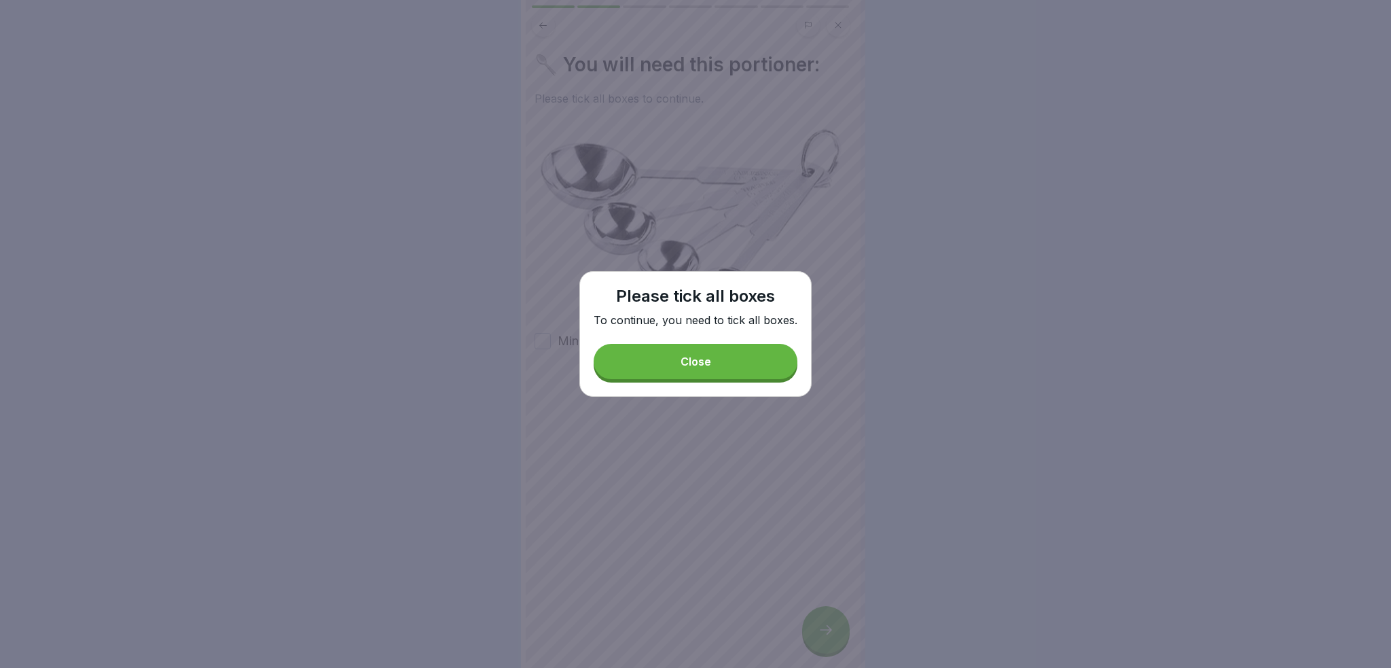
drag, startPoint x: 677, startPoint y: 367, endPoint x: 668, endPoint y: 362, distance: 10.0
click at [678, 364] on button "Close" at bounding box center [696, 361] width 204 height 35
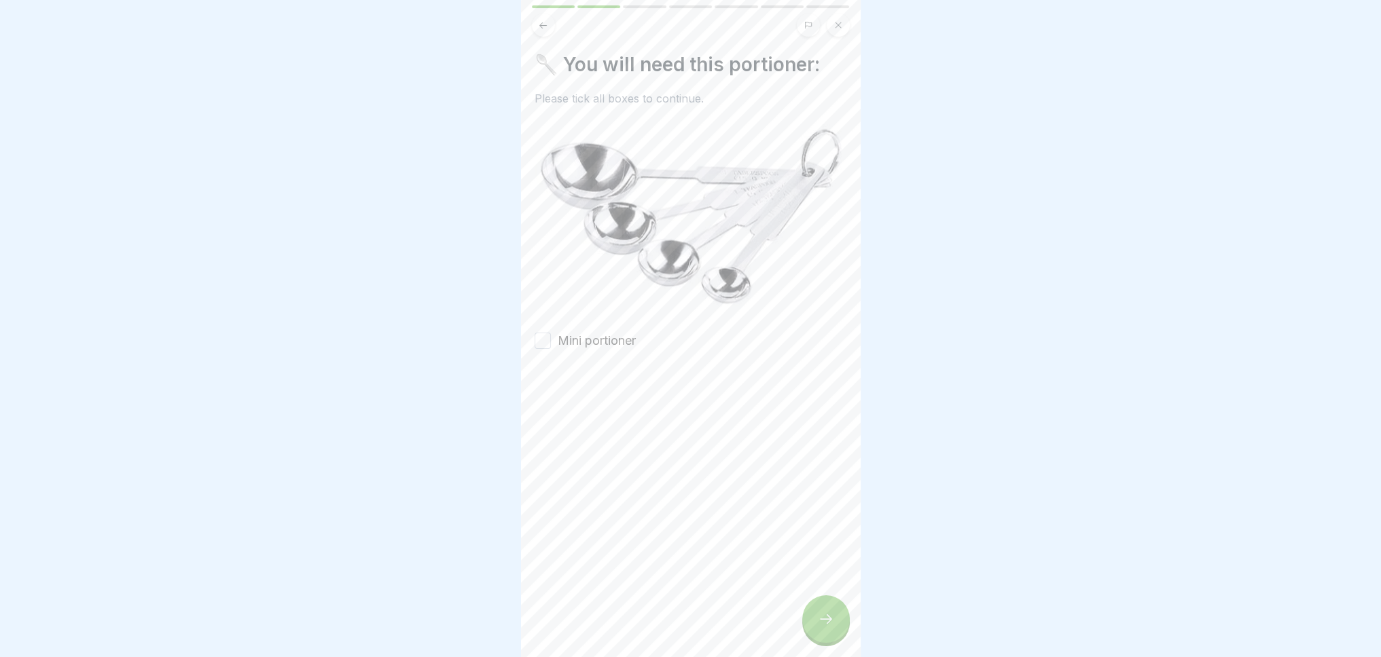
click at [592, 333] on font "Mini portioner" at bounding box center [597, 340] width 78 height 14
click at [551, 333] on button "Mini portioner" at bounding box center [542, 341] width 16 height 16
click at [828, 640] on div at bounding box center [826, 620] width 48 height 48
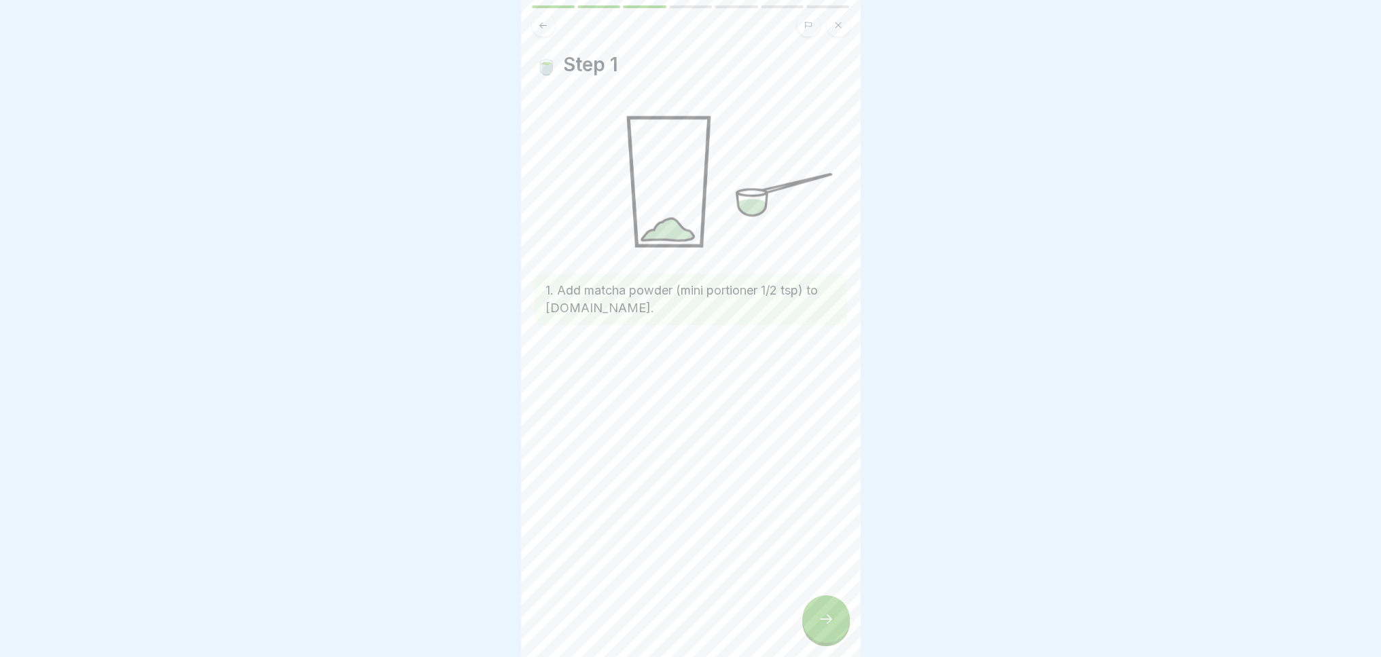
click at [828, 621] on div at bounding box center [826, 620] width 48 height 48
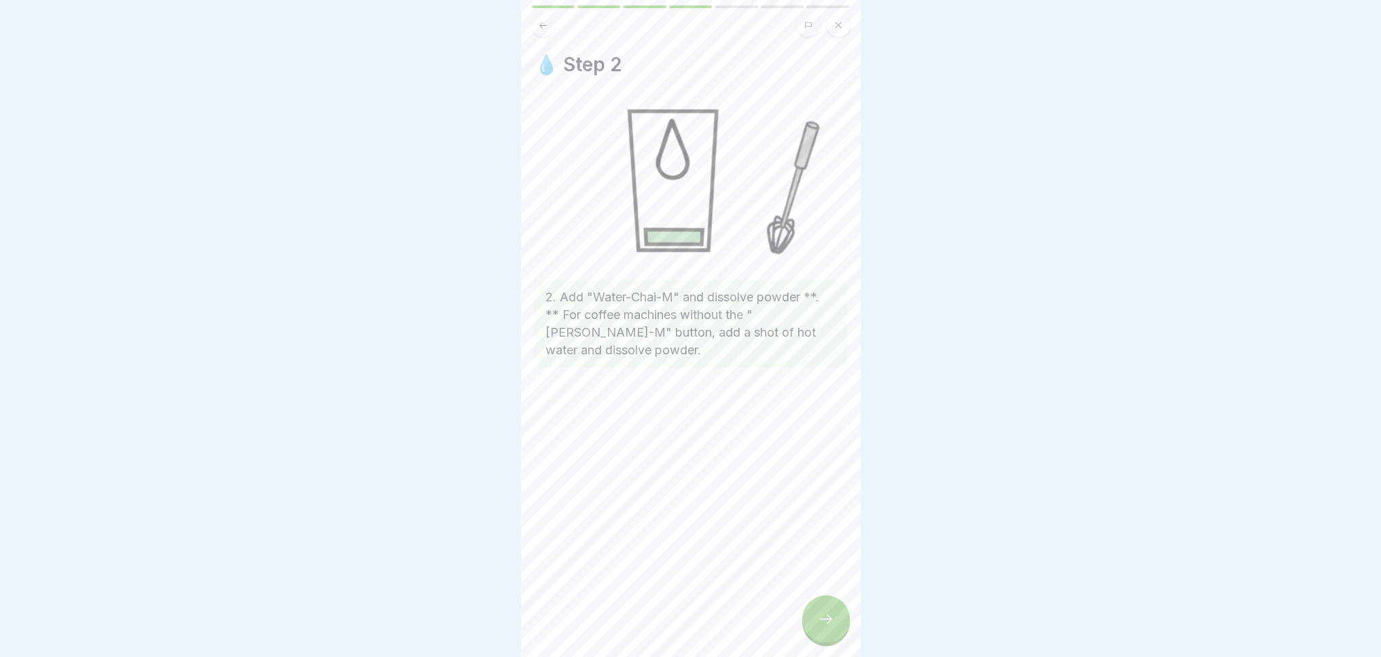
click at [827, 621] on div at bounding box center [826, 620] width 48 height 48
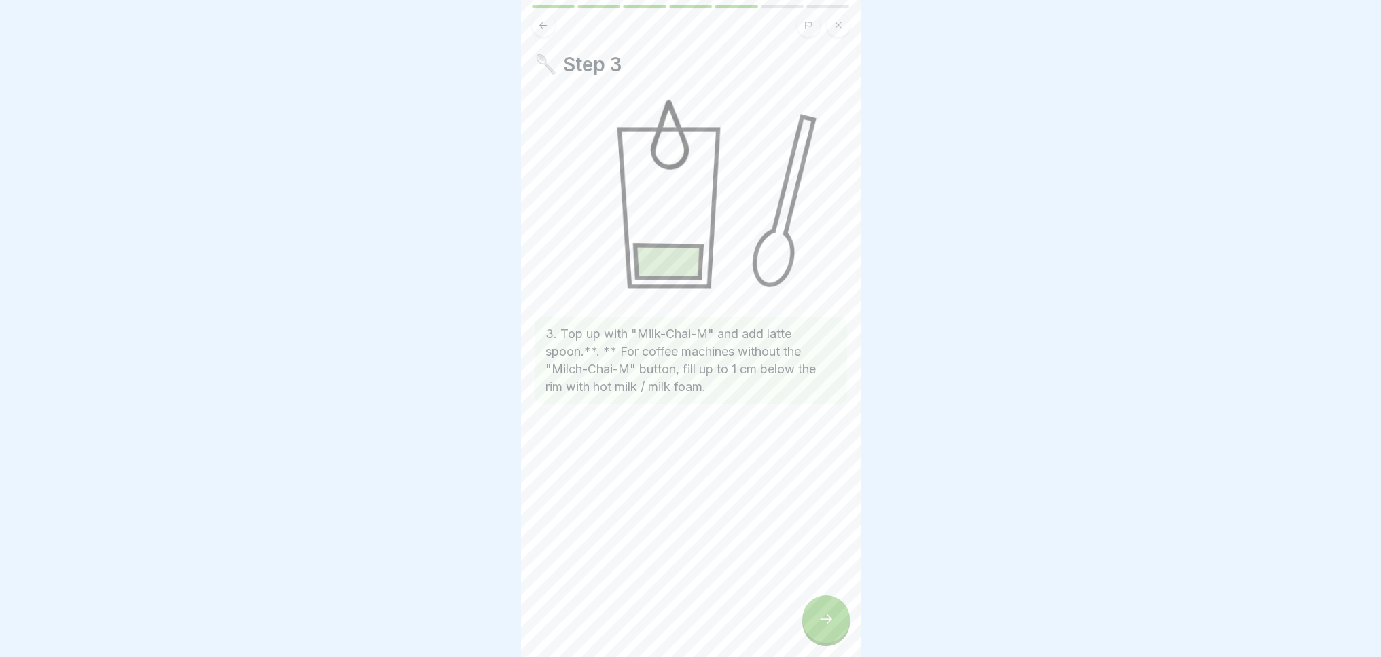
click at [826, 627] on icon at bounding box center [826, 619] width 16 height 16
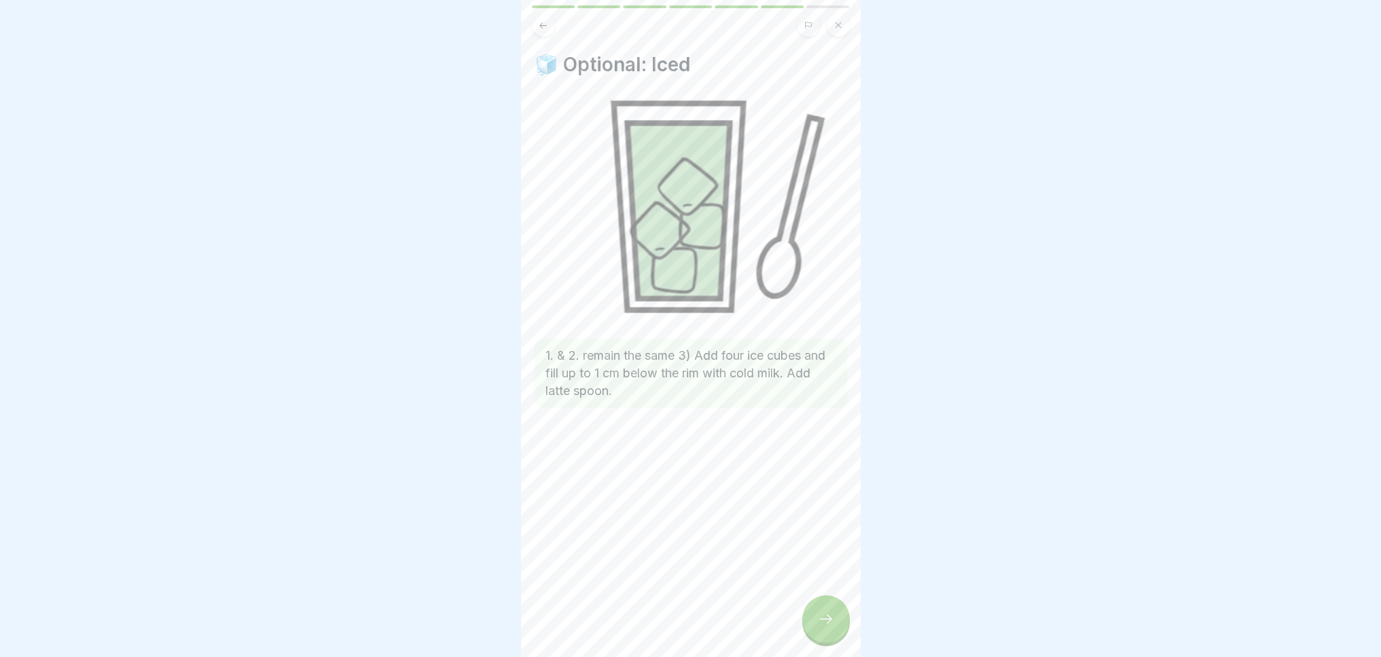
click at [826, 627] on icon at bounding box center [826, 619] width 16 height 16
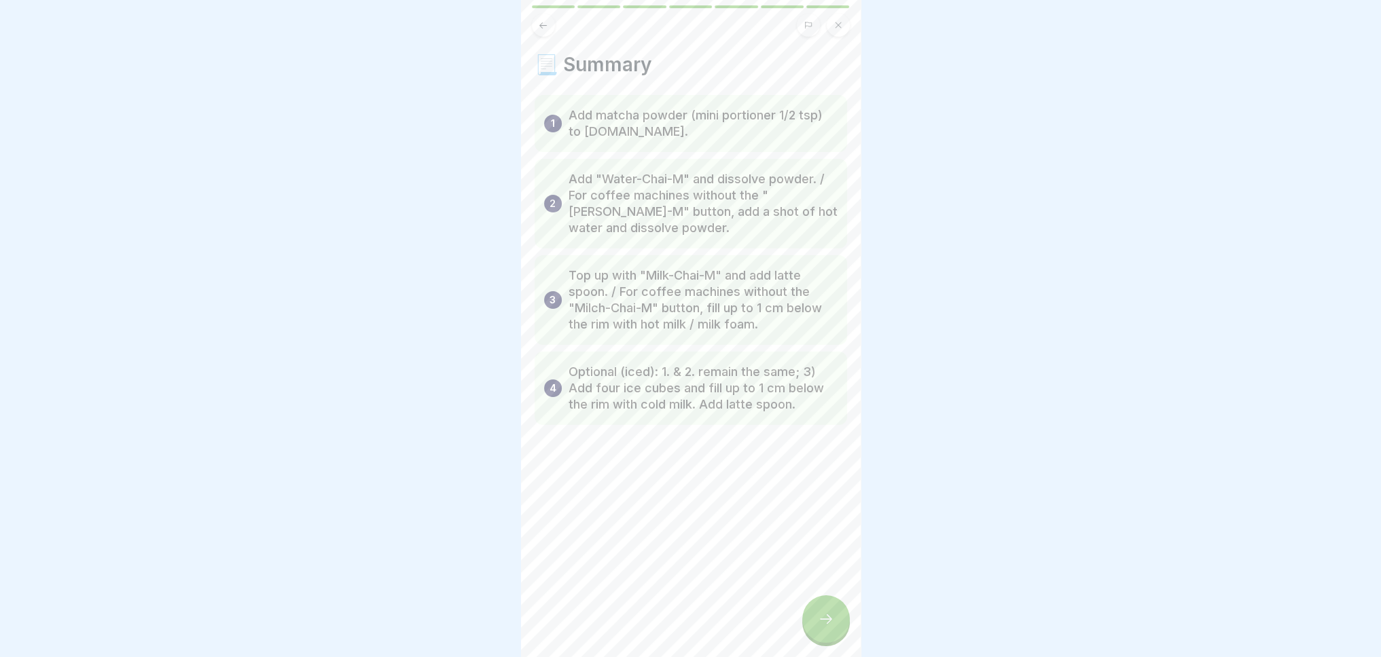
click at [826, 627] on icon at bounding box center [826, 619] width 16 height 16
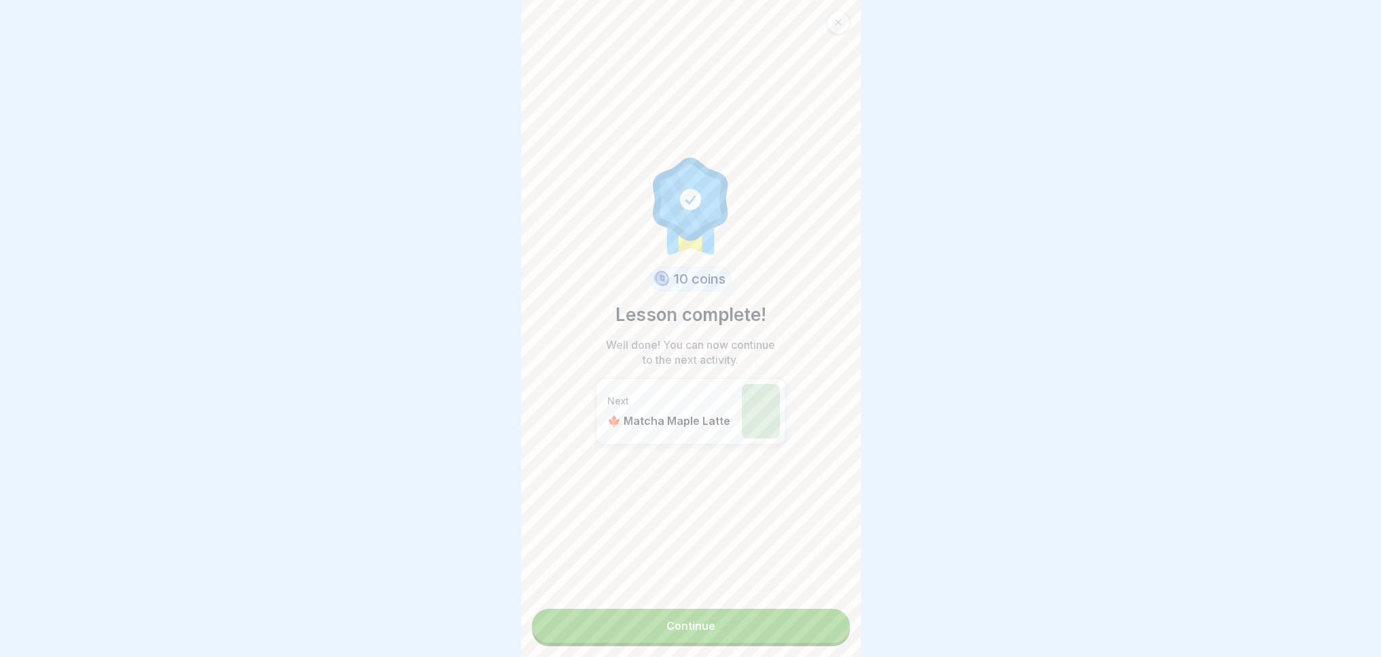
click at [731, 634] on link "Continue" at bounding box center [691, 626] width 318 height 34
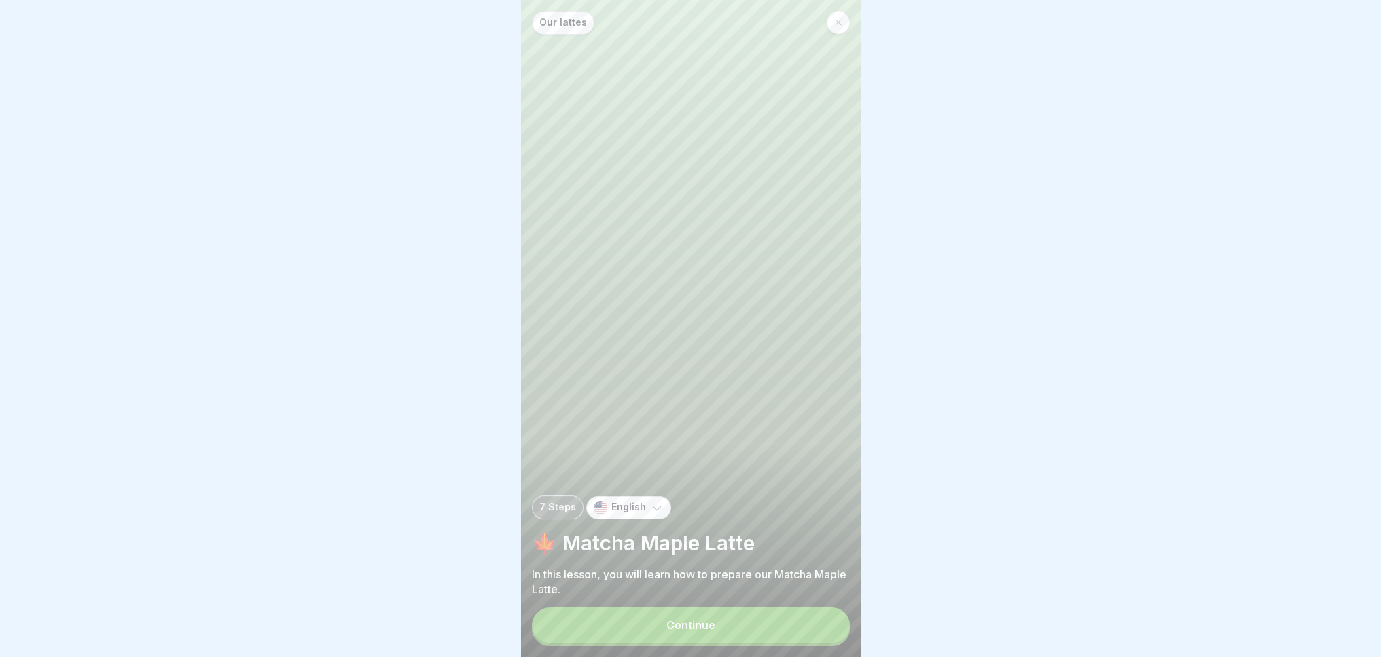
click at [731, 634] on button "Continue" at bounding box center [691, 625] width 318 height 35
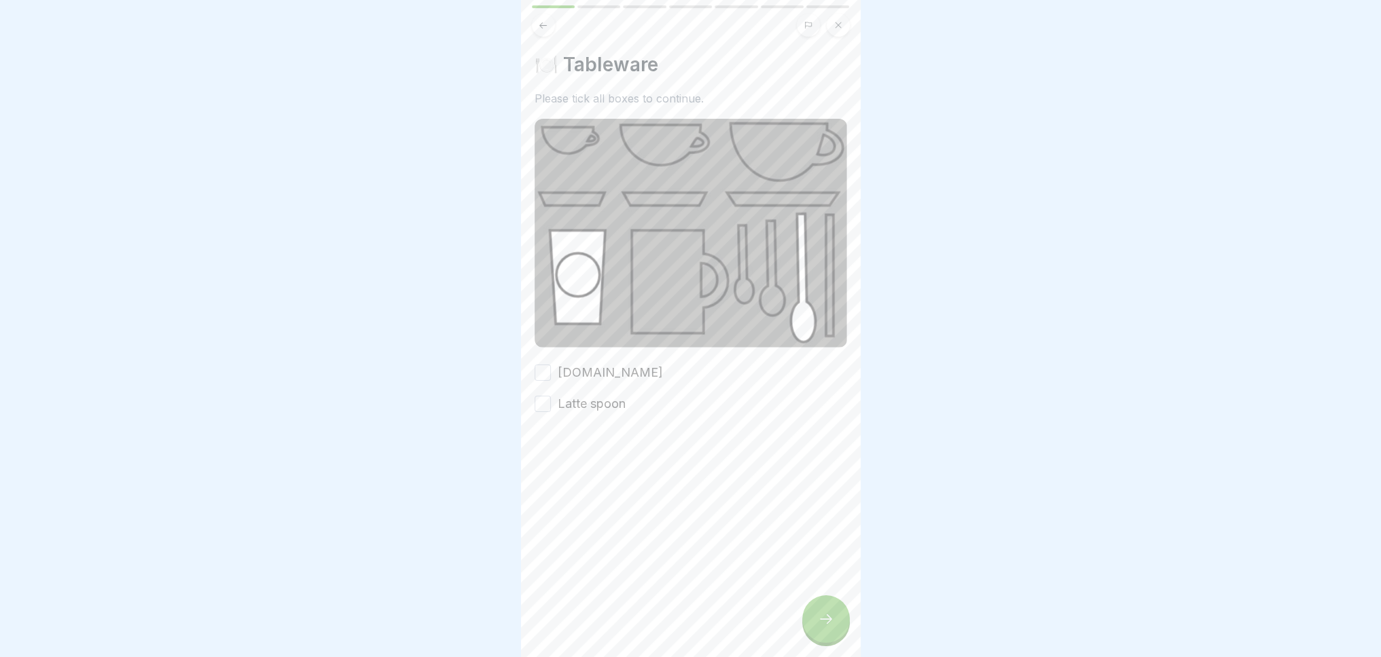
click at [586, 365] on font "[DOMAIN_NAME]" at bounding box center [610, 372] width 105 height 14
click at [551, 365] on button "[DOMAIN_NAME]" at bounding box center [542, 373] width 16 height 16
click at [581, 397] on font "Latte spoon" at bounding box center [592, 404] width 68 height 14
click at [551, 396] on button "Latte spoon" at bounding box center [542, 404] width 16 height 16
click at [814, 632] on div at bounding box center [826, 620] width 48 height 48
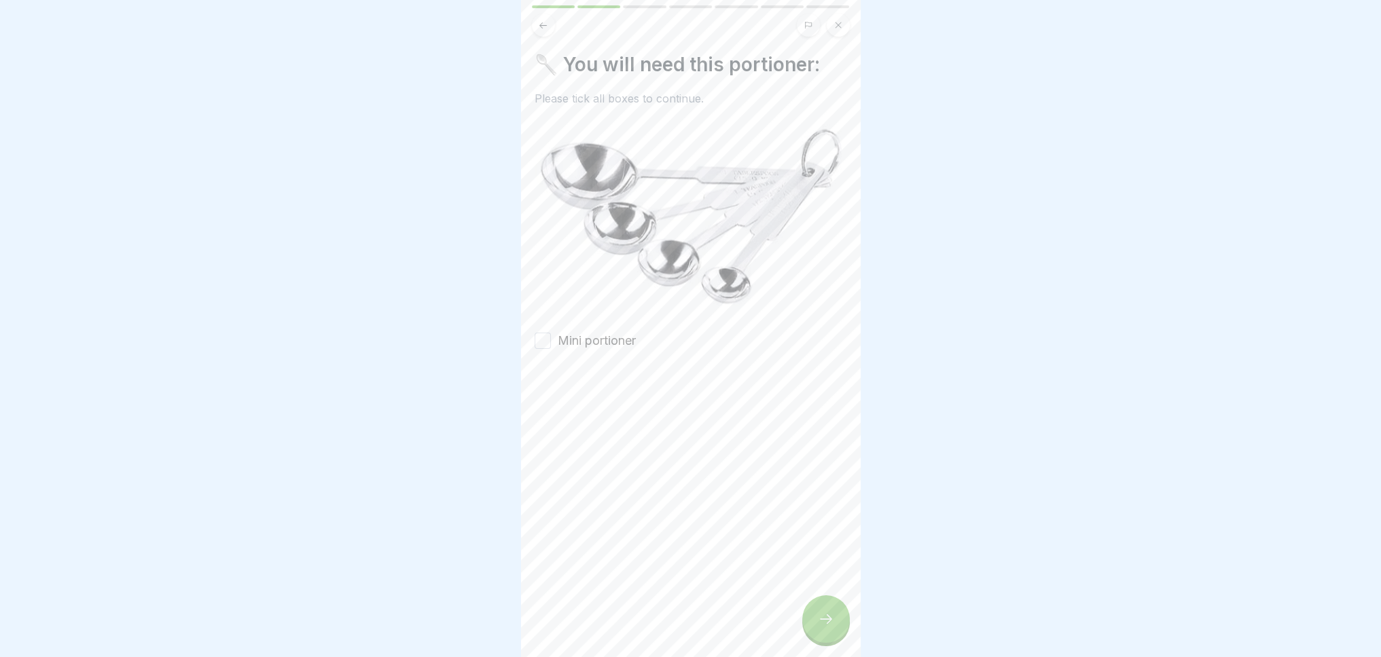
click at [548, 333] on button "Mini portioner" at bounding box center [542, 341] width 16 height 16
click at [834, 642] on div at bounding box center [826, 620] width 48 height 48
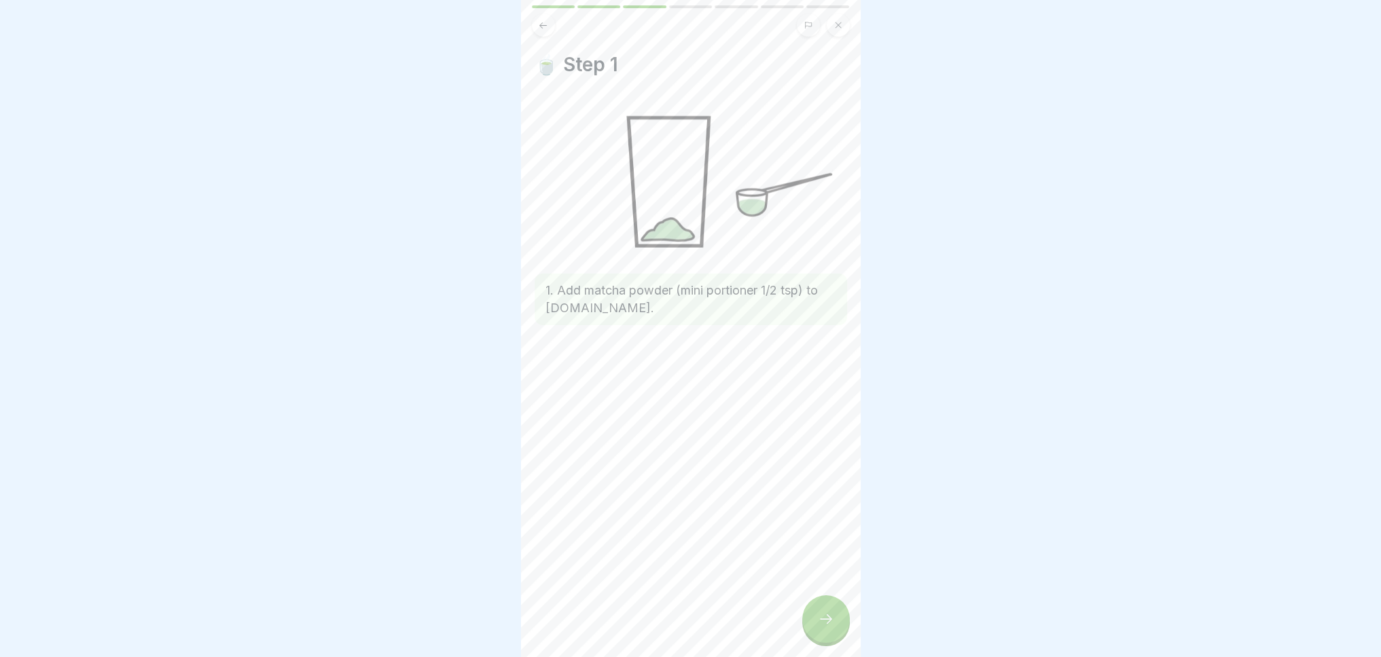
click at [836, 638] on div at bounding box center [826, 620] width 48 height 48
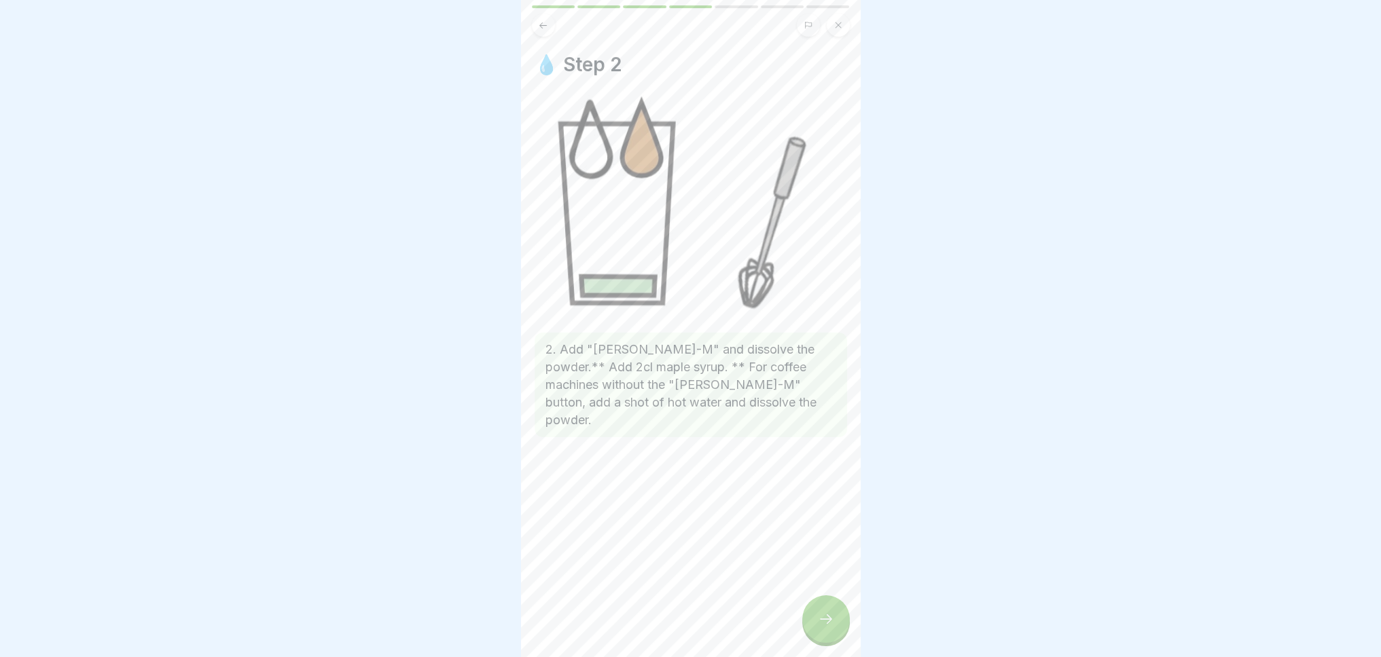
click at [836, 635] on div at bounding box center [826, 620] width 48 height 48
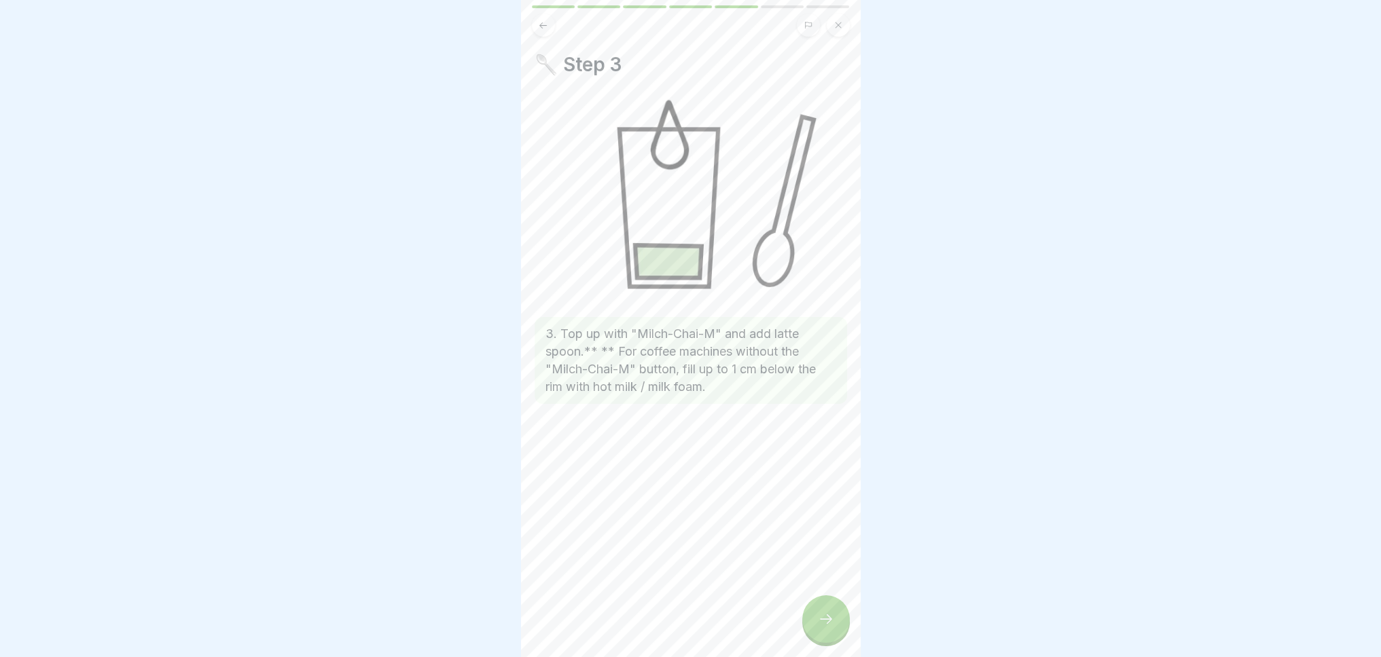
click at [835, 629] on div at bounding box center [826, 620] width 48 height 48
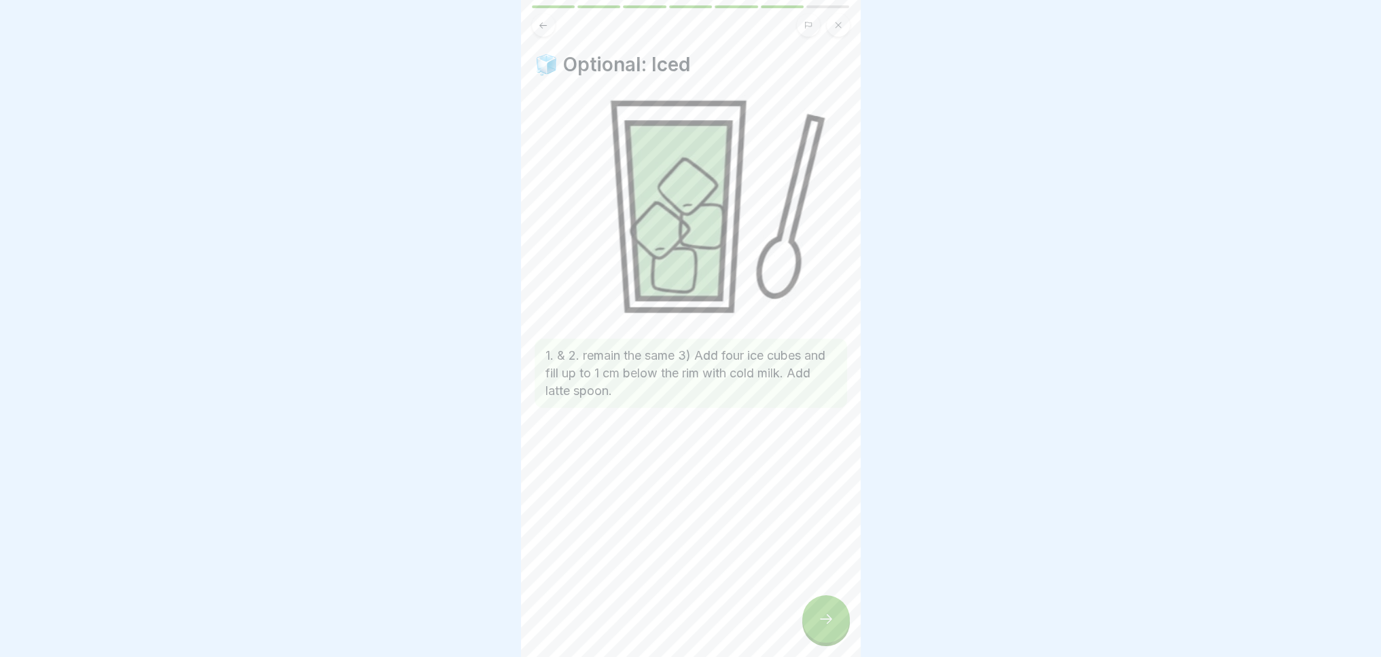
click at [835, 629] on div at bounding box center [826, 620] width 48 height 48
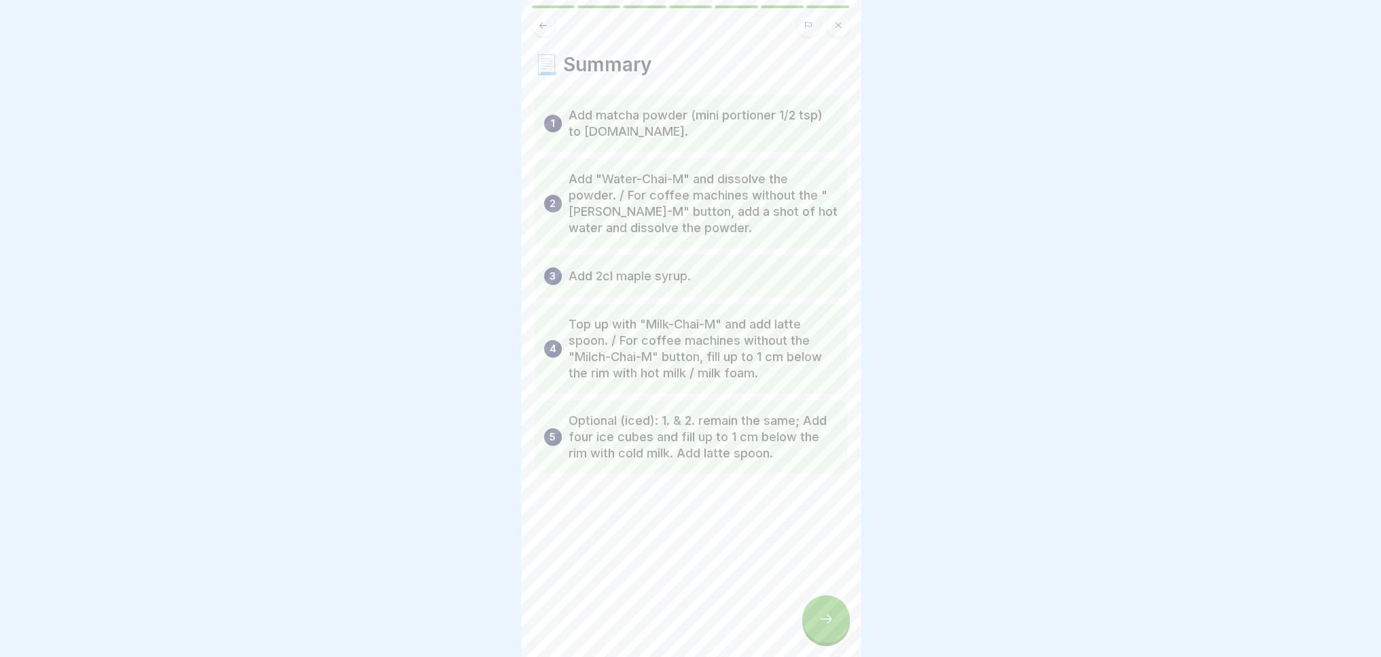
click at [835, 629] on div at bounding box center [826, 620] width 48 height 48
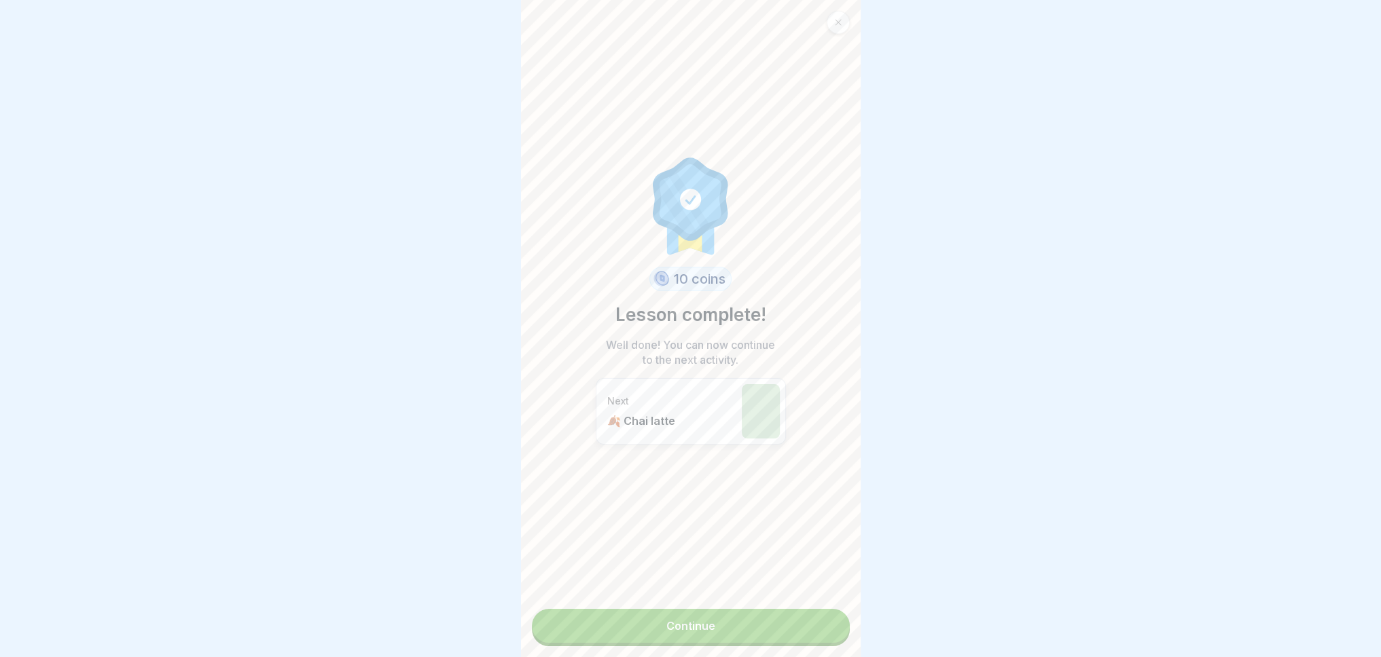
click at [737, 632] on link "Continue" at bounding box center [691, 626] width 318 height 34
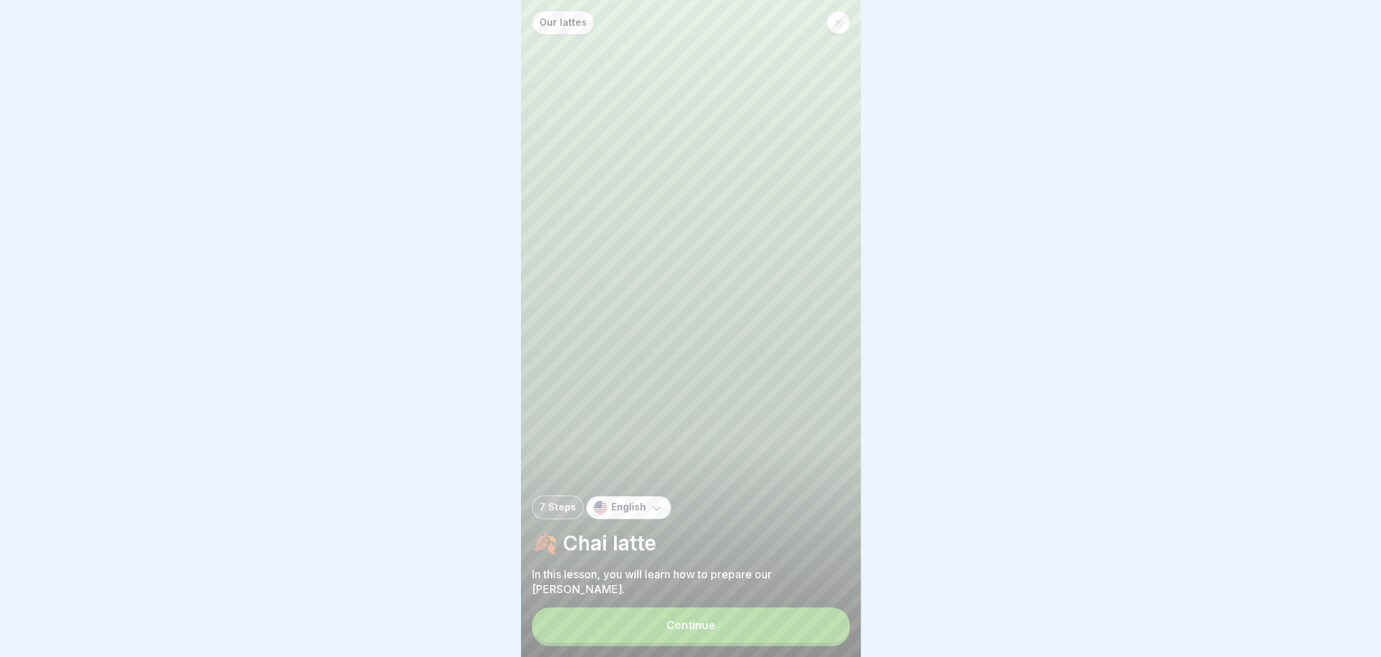
click at [737, 632] on button "Continue" at bounding box center [691, 625] width 318 height 35
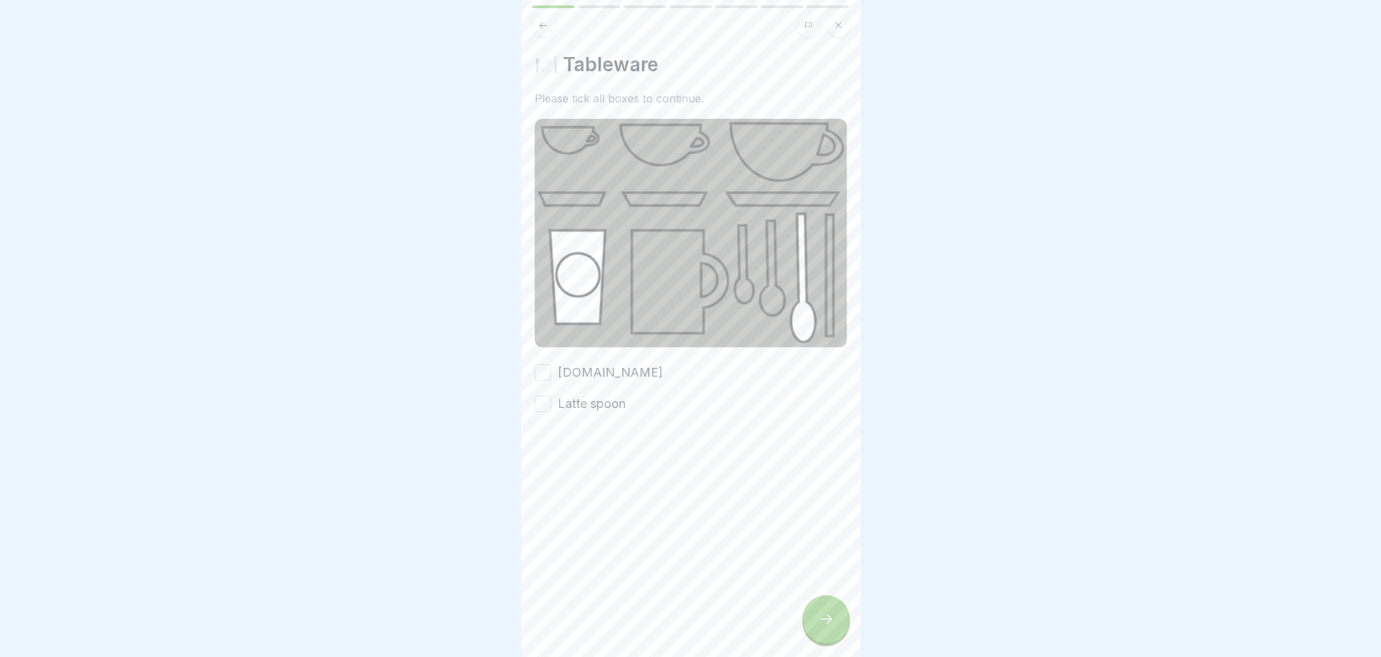
click at [546, 365] on button "[DOMAIN_NAME]" at bounding box center [542, 373] width 16 height 16
click at [542, 396] on button "Latte spoon" at bounding box center [542, 404] width 16 height 16
click at [818, 623] on div at bounding box center [826, 620] width 48 height 48
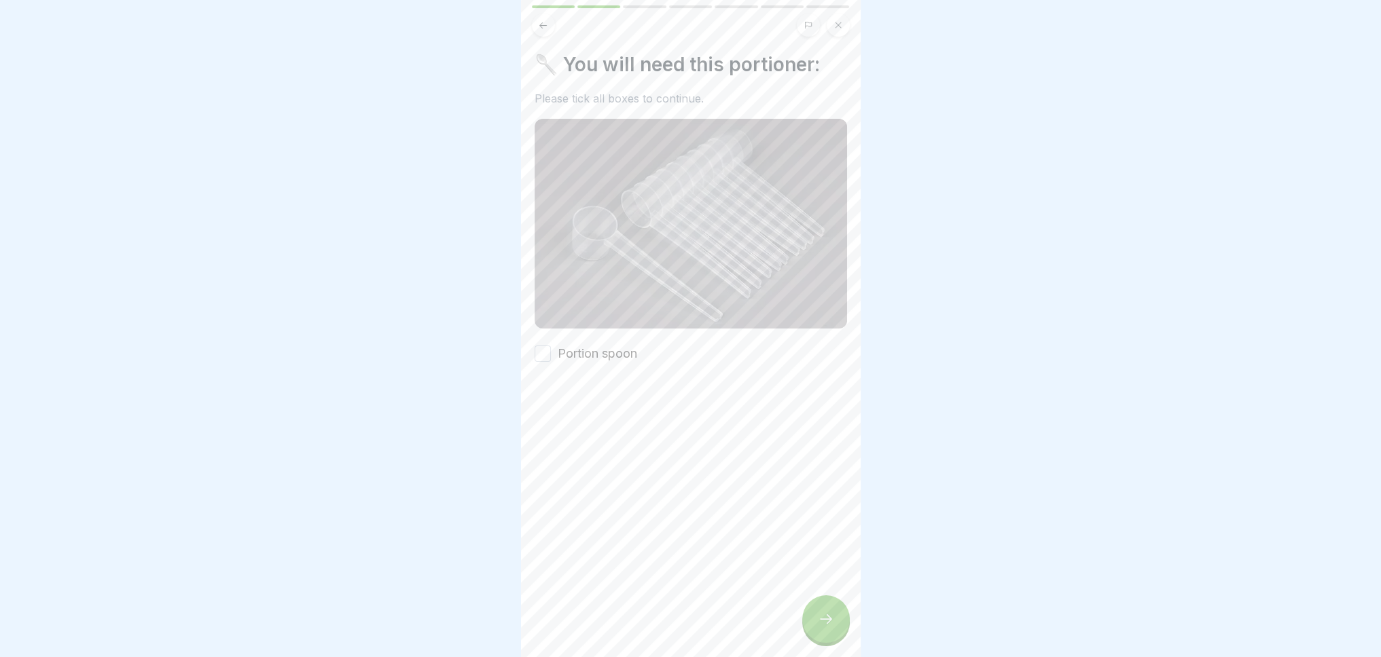
click at [591, 350] on font "Portion spoon" at bounding box center [597, 353] width 79 height 14
click at [551, 350] on button "Portion spoon" at bounding box center [542, 354] width 16 height 16
click at [818, 627] on icon at bounding box center [826, 619] width 16 height 16
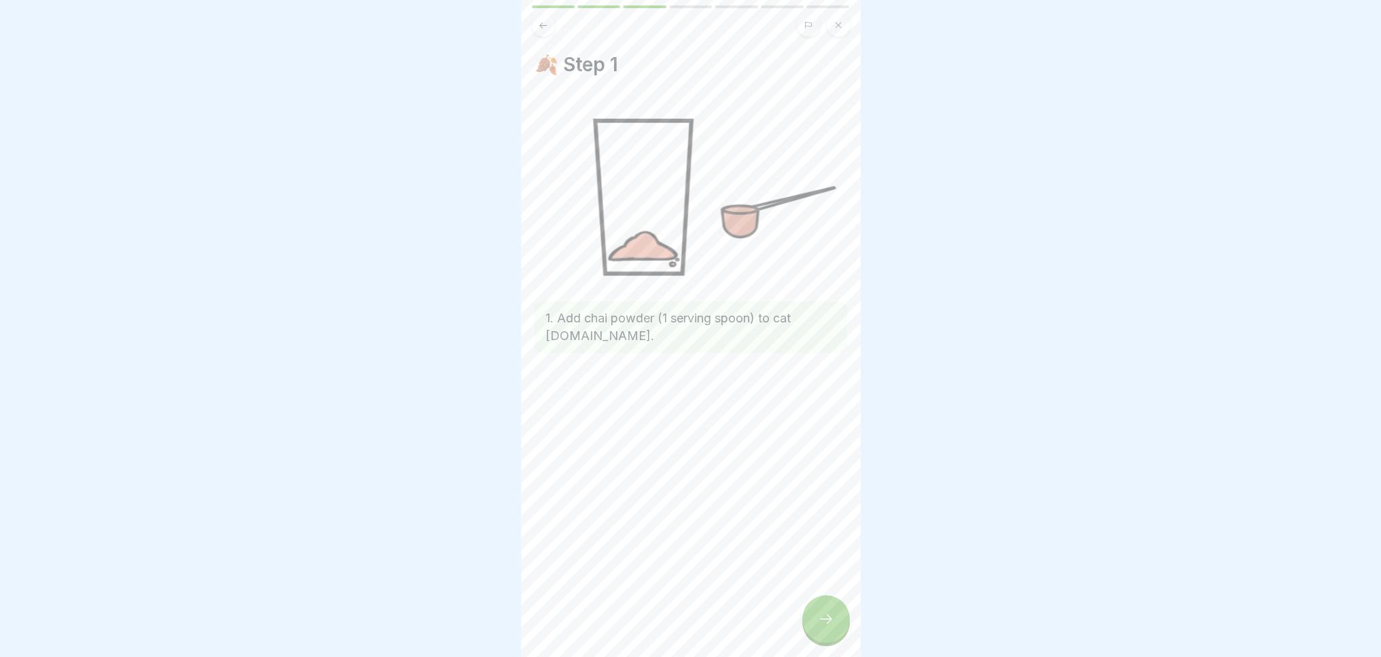
click at [820, 627] on icon at bounding box center [826, 619] width 16 height 16
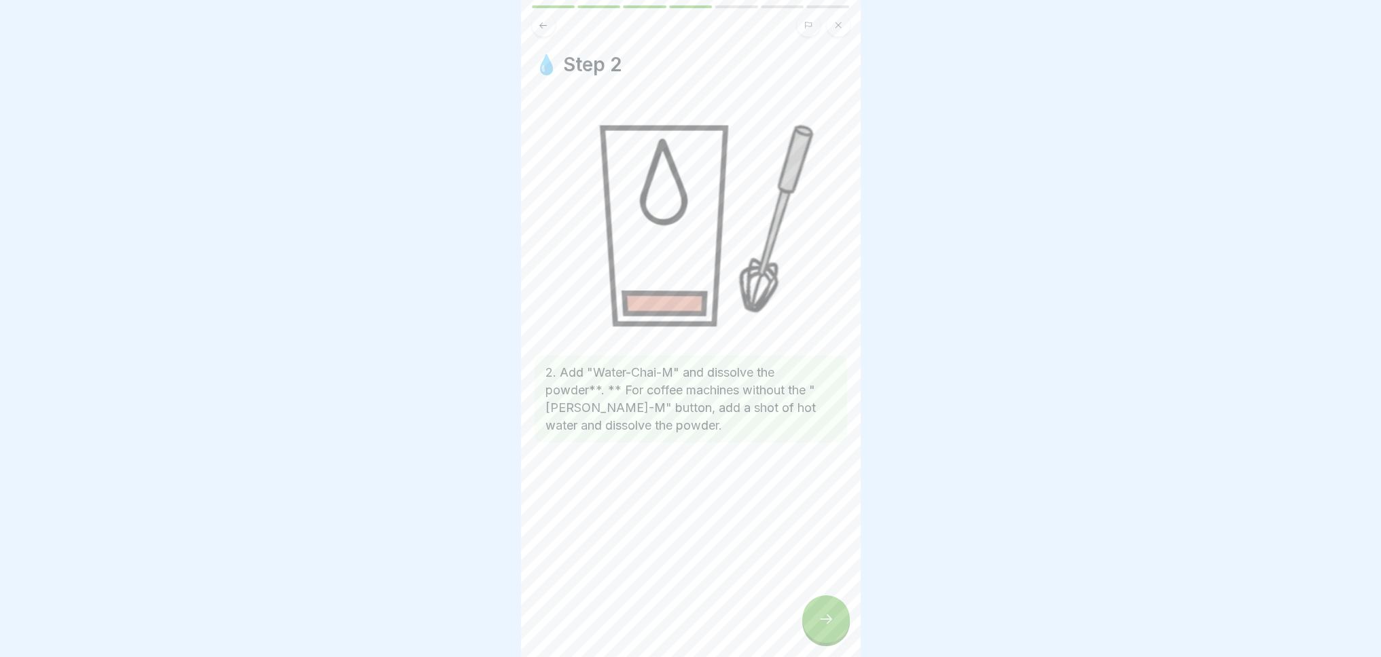
click at [820, 627] on icon at bounding box center [826, 619] width 16 height 16
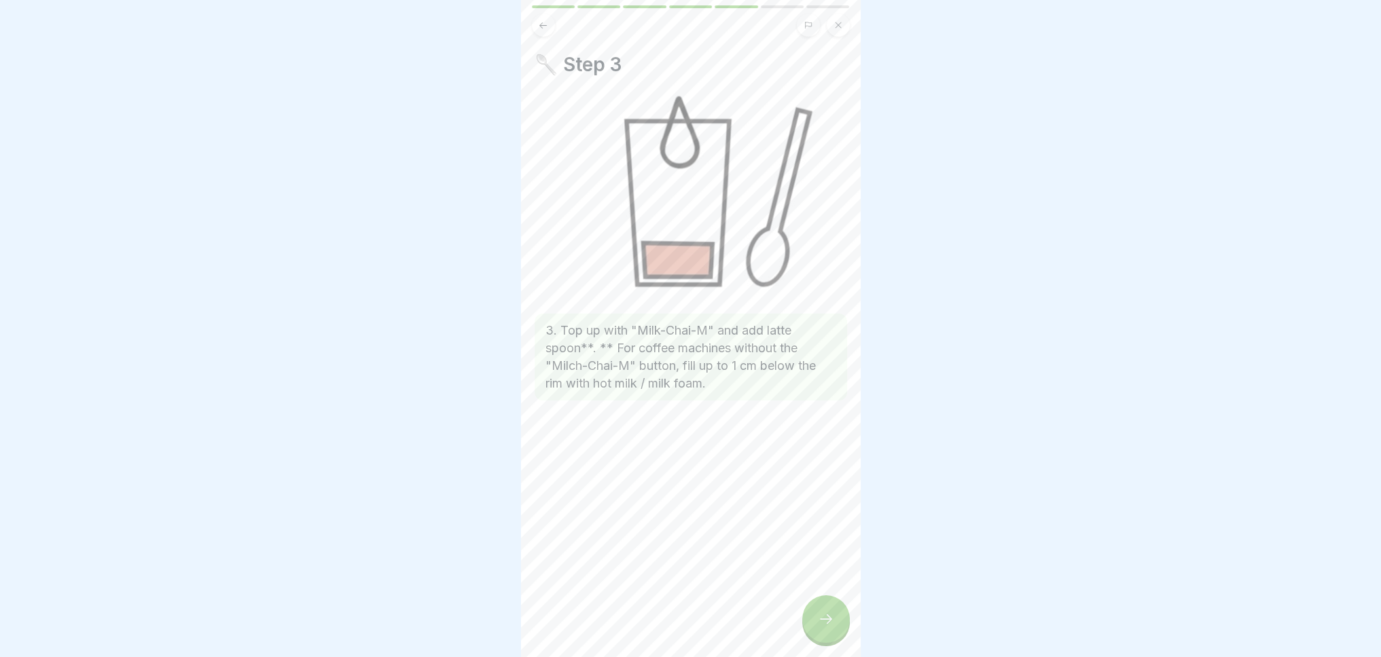
click at [820, 627] on icon at bounding box center [826, 619] width 16 height 16
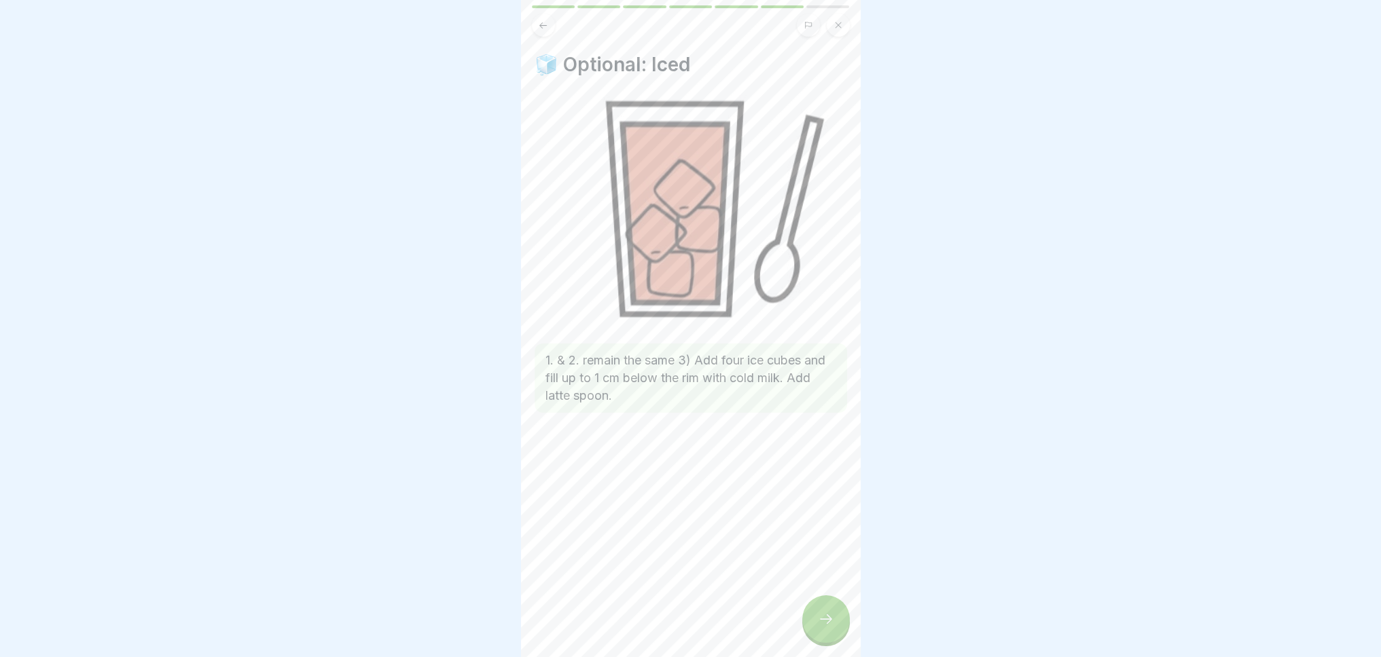
click at [820, 627] on icon at bounding box center [826, 619] width 16 height 16
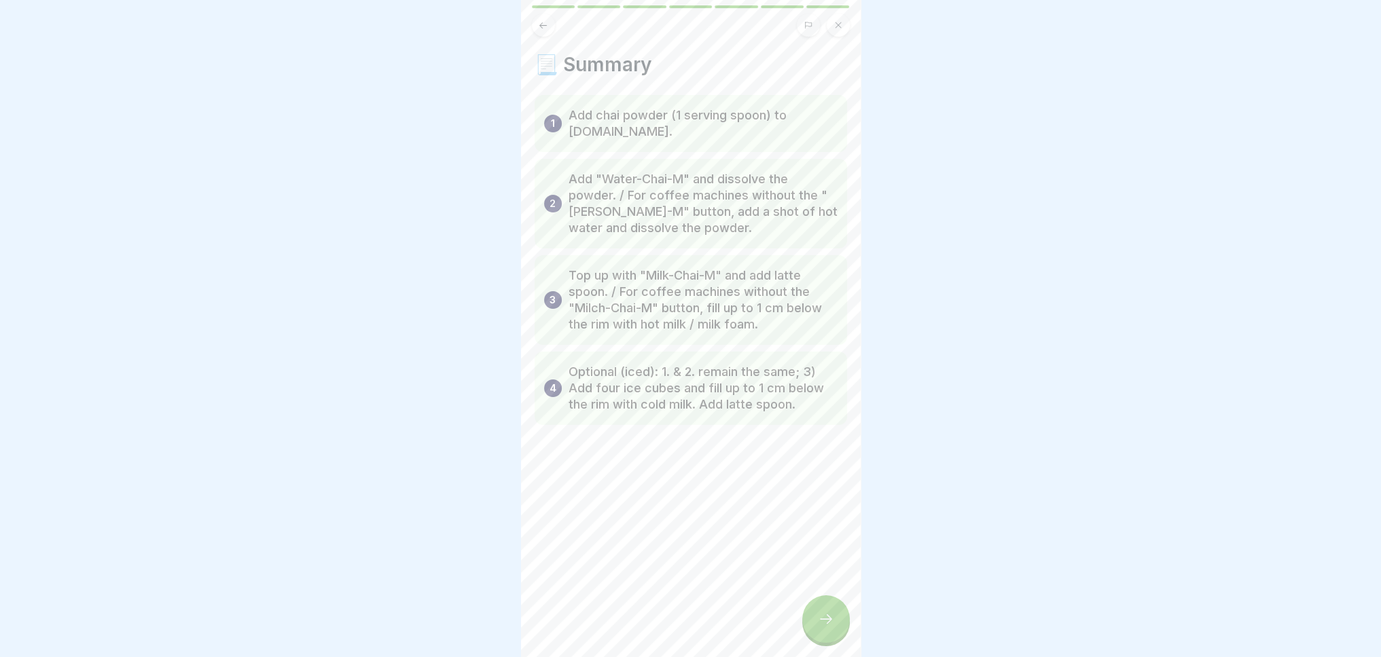
click at [820, 627] on icon at bounding box center [826, 619] width 16 height 16
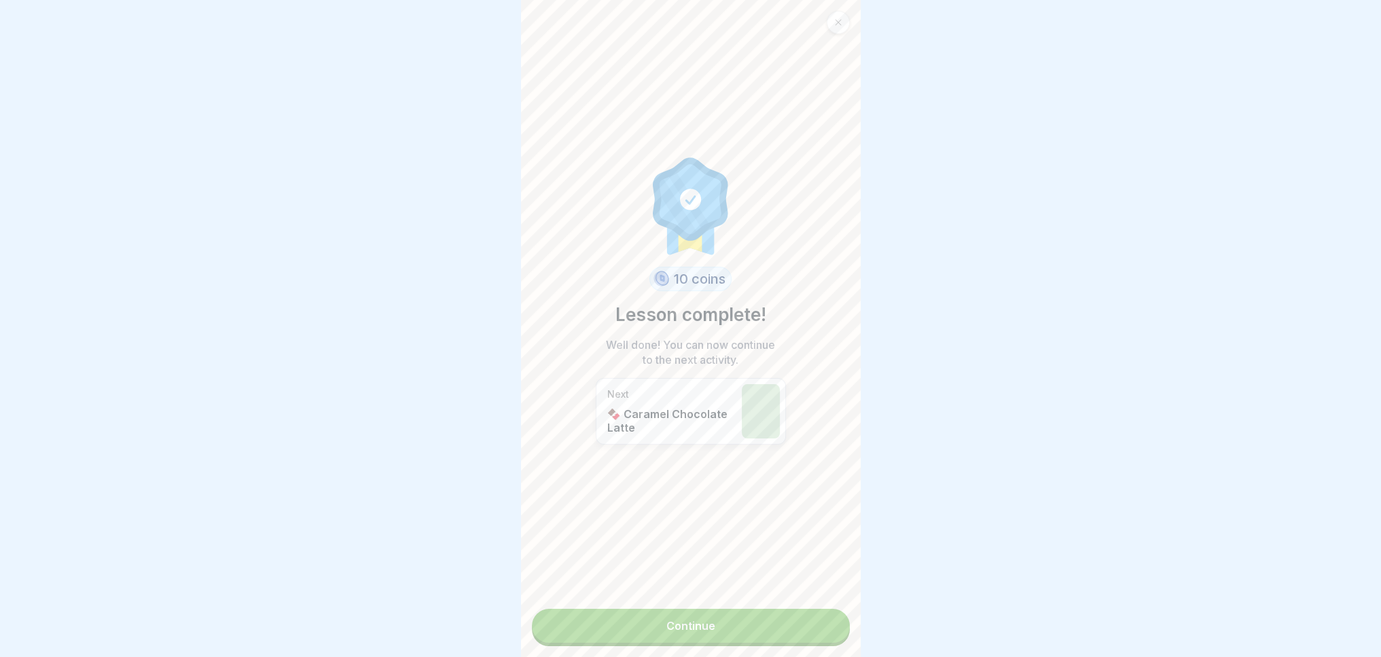
click at [820, 634] on link "Continue" at bounding box center [691, 626] width 318 height 34
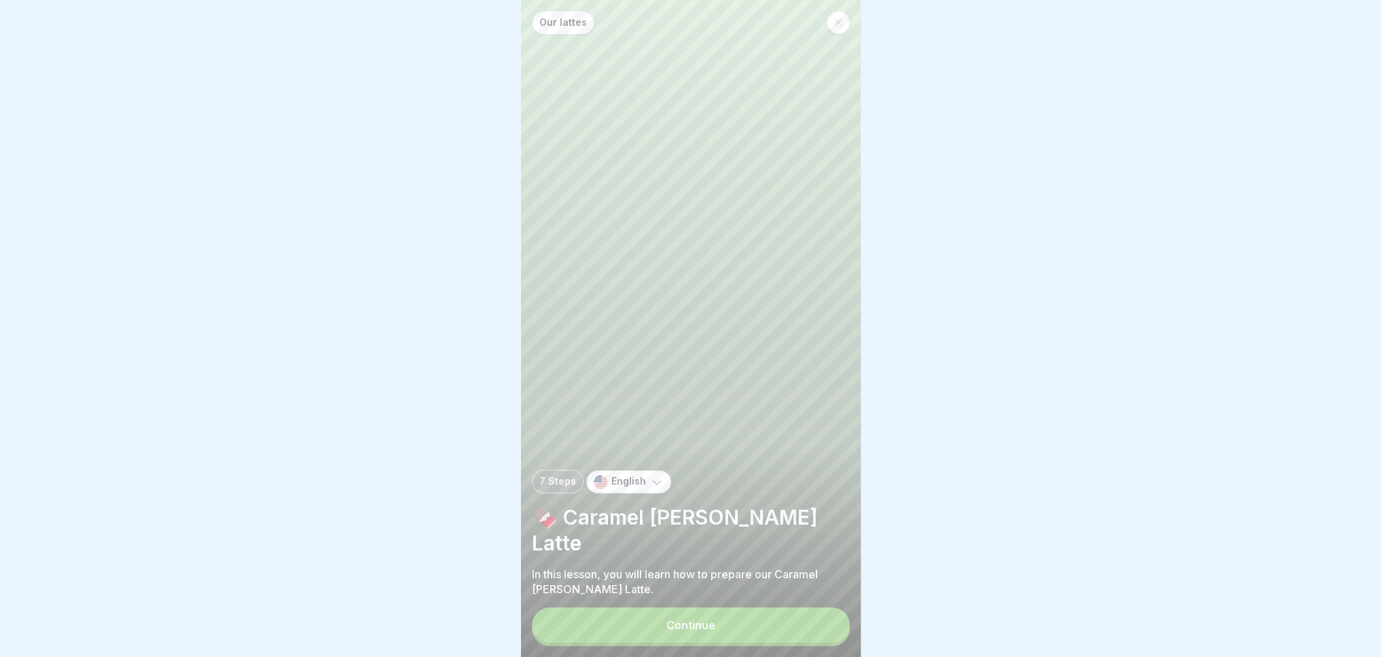
click at [820, 634] on button "Continue" at bounding box center [691, 625] width 318 height 35
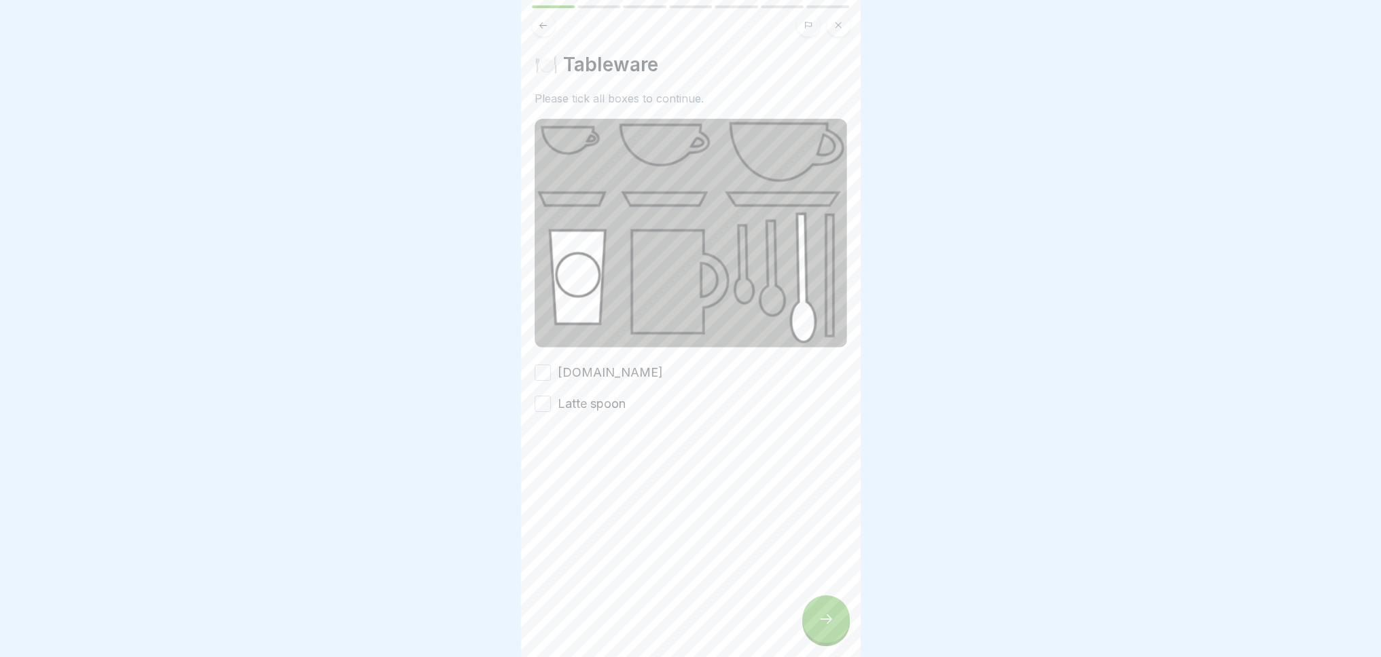
click at [584, 367] on font "[DOMAIN_NAME]" at bounding box center [610, 372] width 105 height 14
click at [551, 367] on button "[DOMAIN_NAME]" at bounding box center [542, 373] width 16 height 16
click at [584, 397] on font "Latte spoon" at bounding box center [592, 404] width 68 height 14
click at [551, 396] on button "Latte spoon" at bounding box center [542, 404] width 16 height 16
click at [824, 624] on icon at bounding box center [826, 619] width 16 height 16
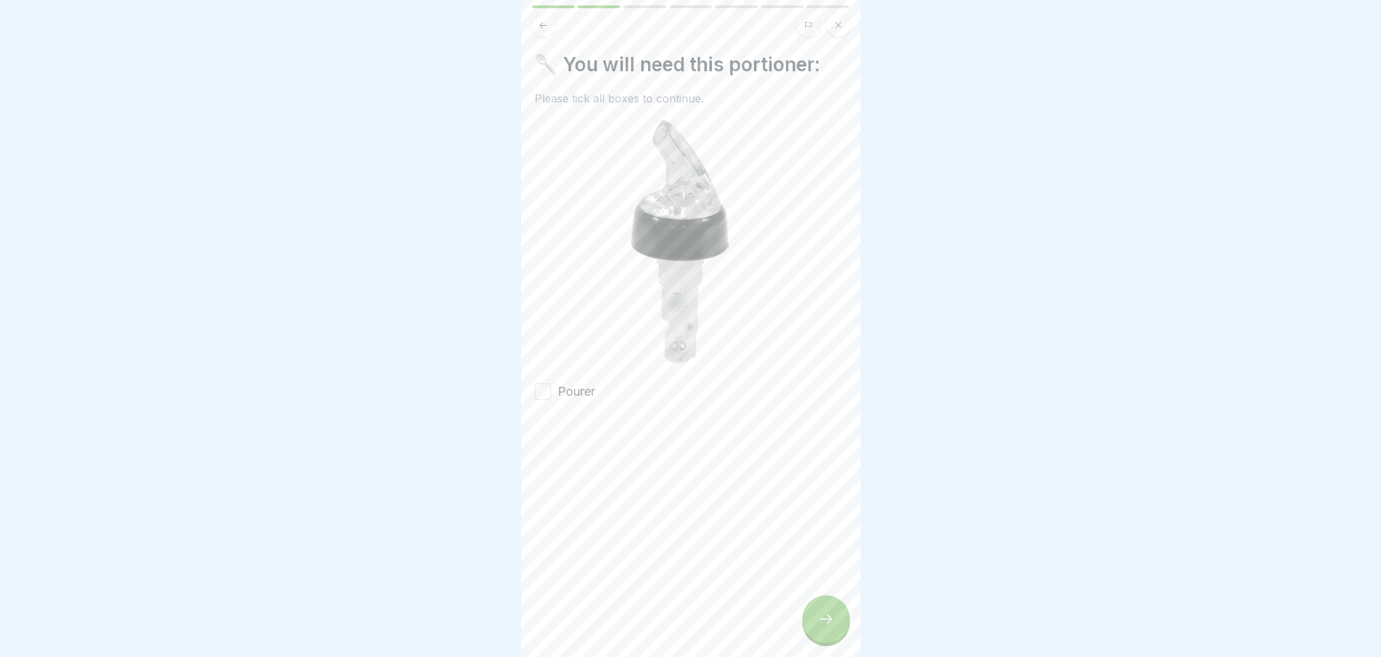
click at [824, 624] on icon at bounding box center [826, 619] width 16 height 16
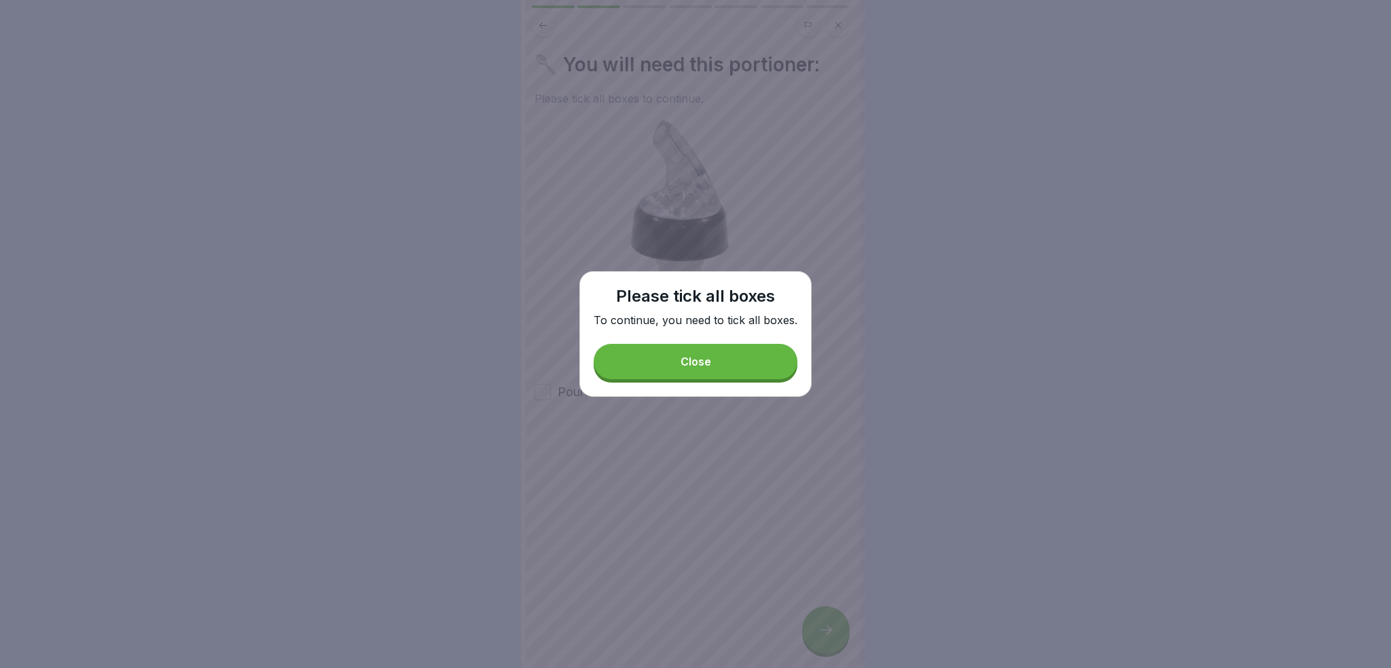
click at [652, 352] on button "Close" at bounding box center [696, 361] width 204 height 35
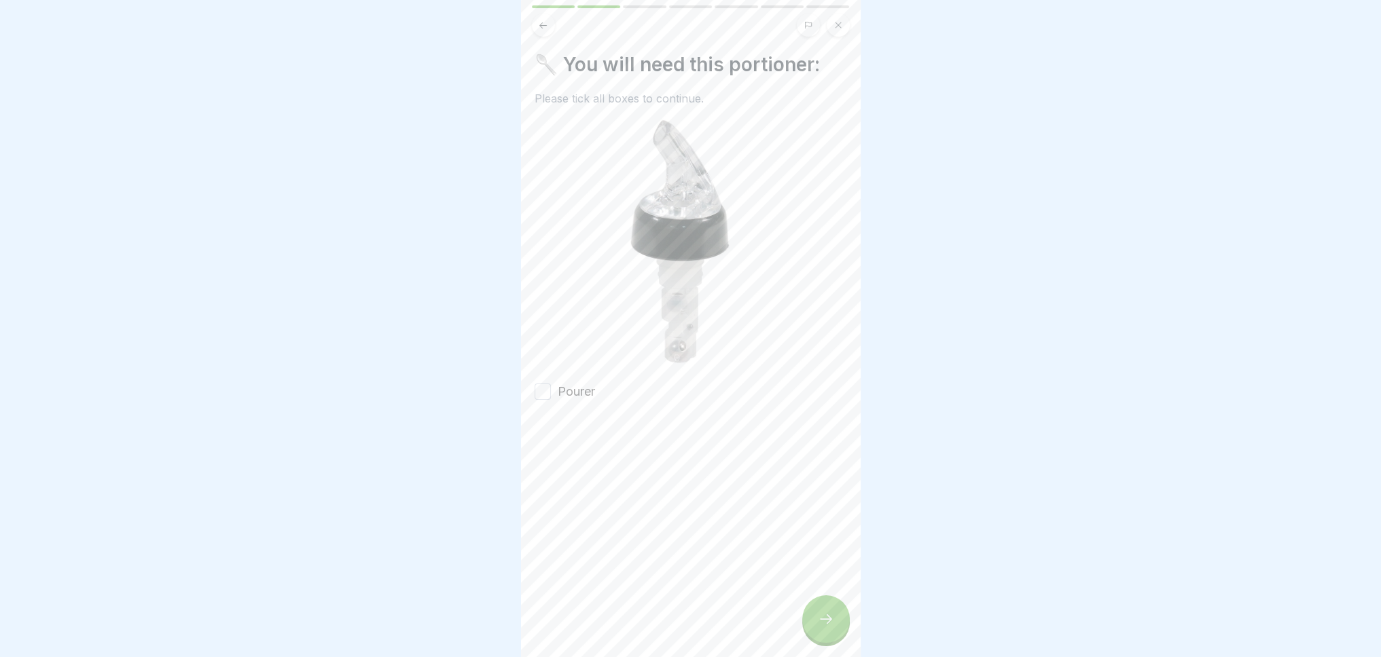
click at [567, 385] on font "Pourer" at bounding box center [576, 391] width 37 height 14
click at [551, 385] on button "Pourer" at bounding box center [542, 392] width 16 height 16
click at [816, 632] on div at bounding box center [826, 620] width 48 height 48
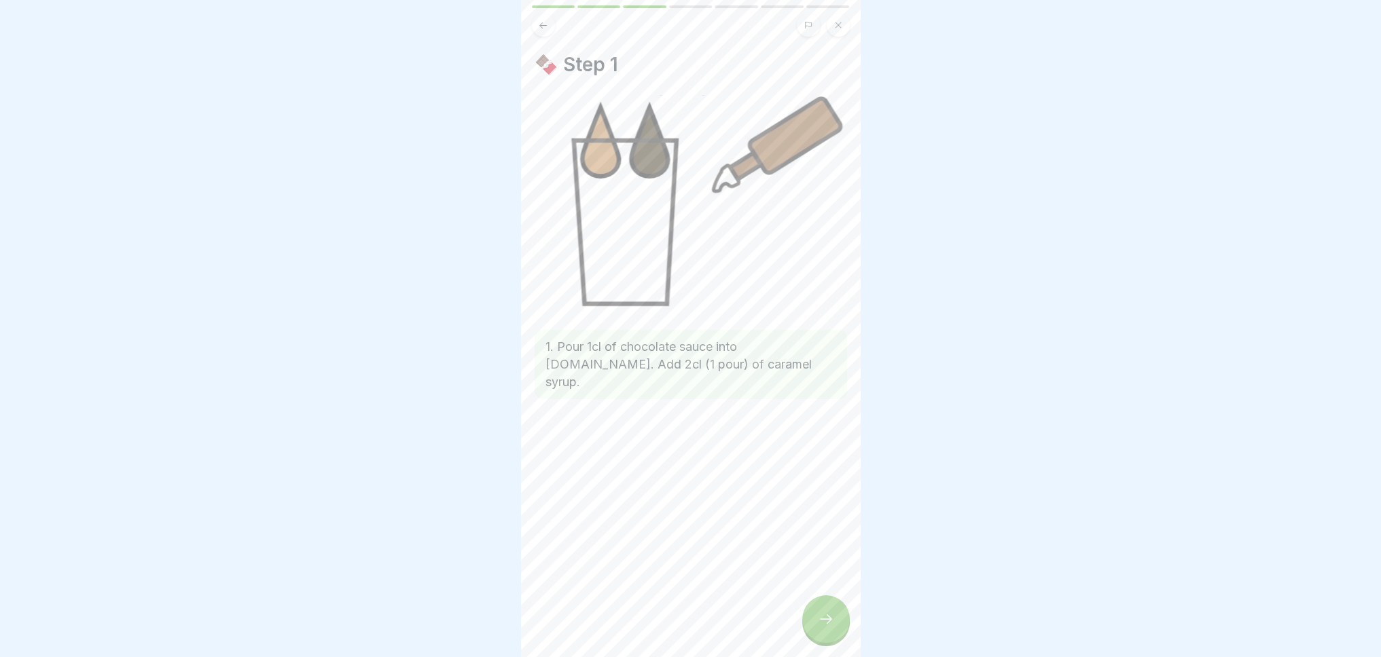
click at [831, 627] on icon at bounding box center [826, 619] width 16 height 16
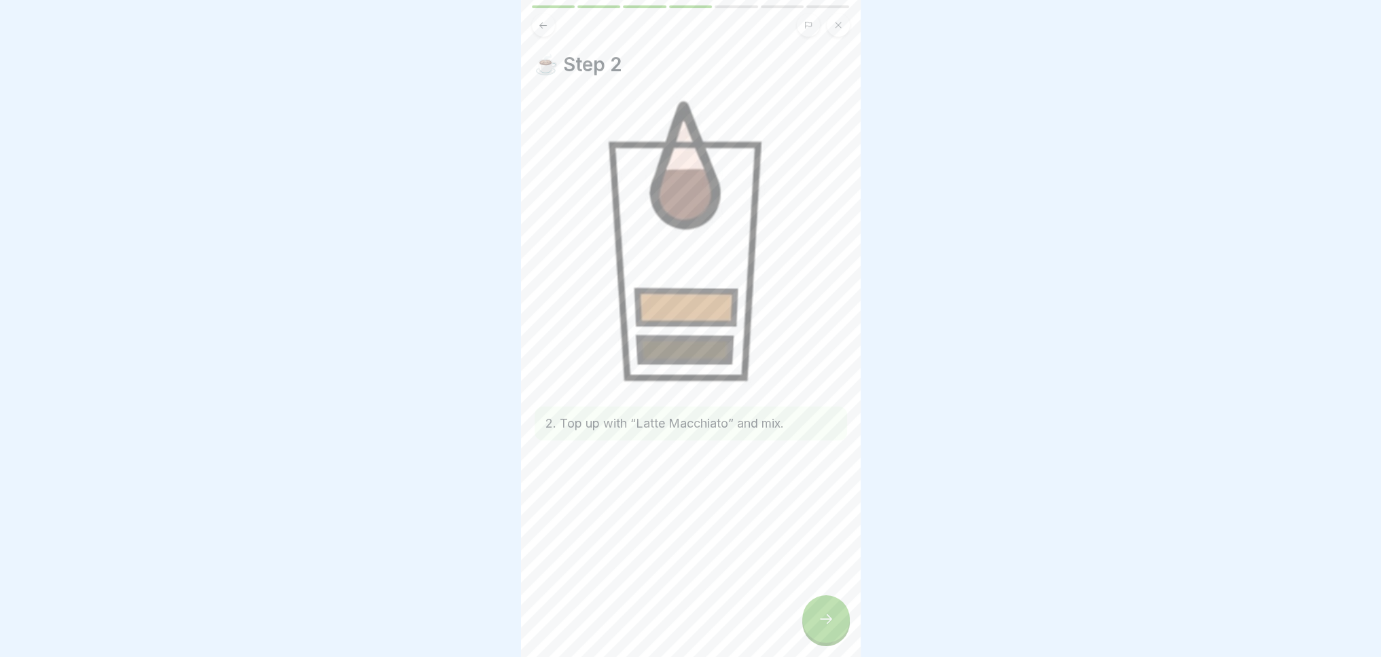
click at [831, 627] on icon at bounding box center [826, 619] width 16 height 16
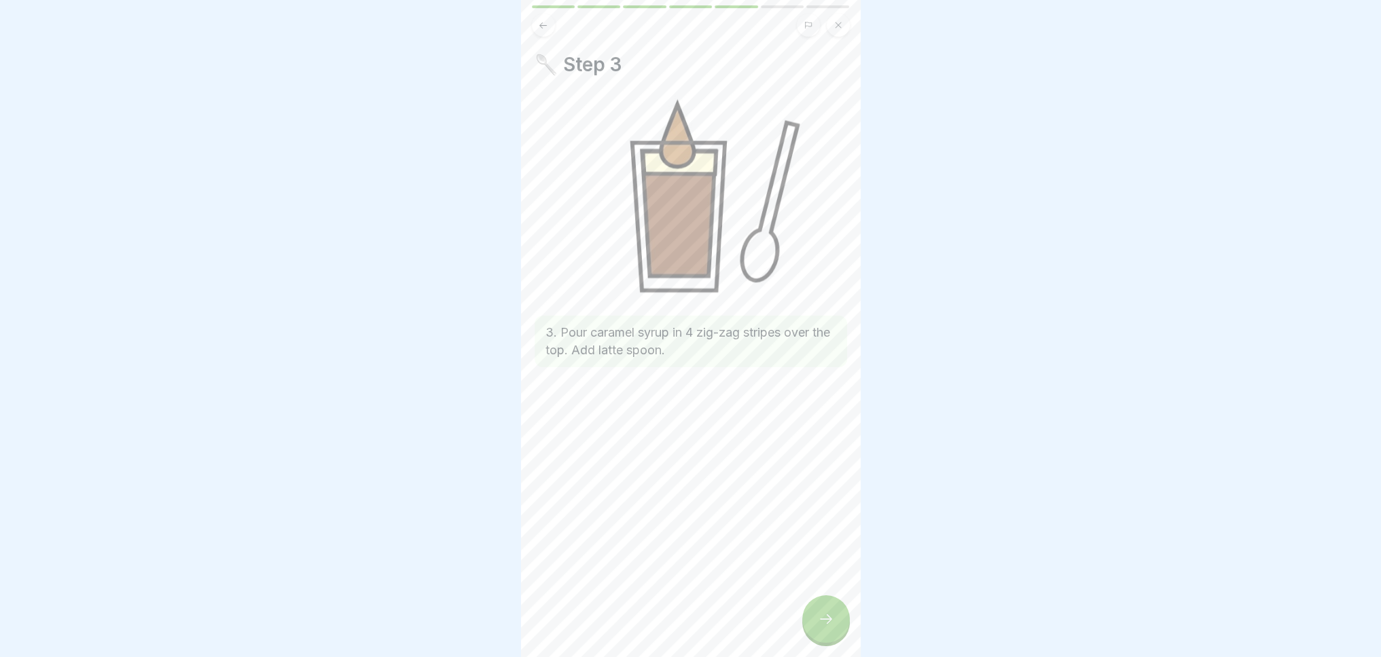
click at [841, 628] on div at bounding box center [826, 620] width 48 height 48
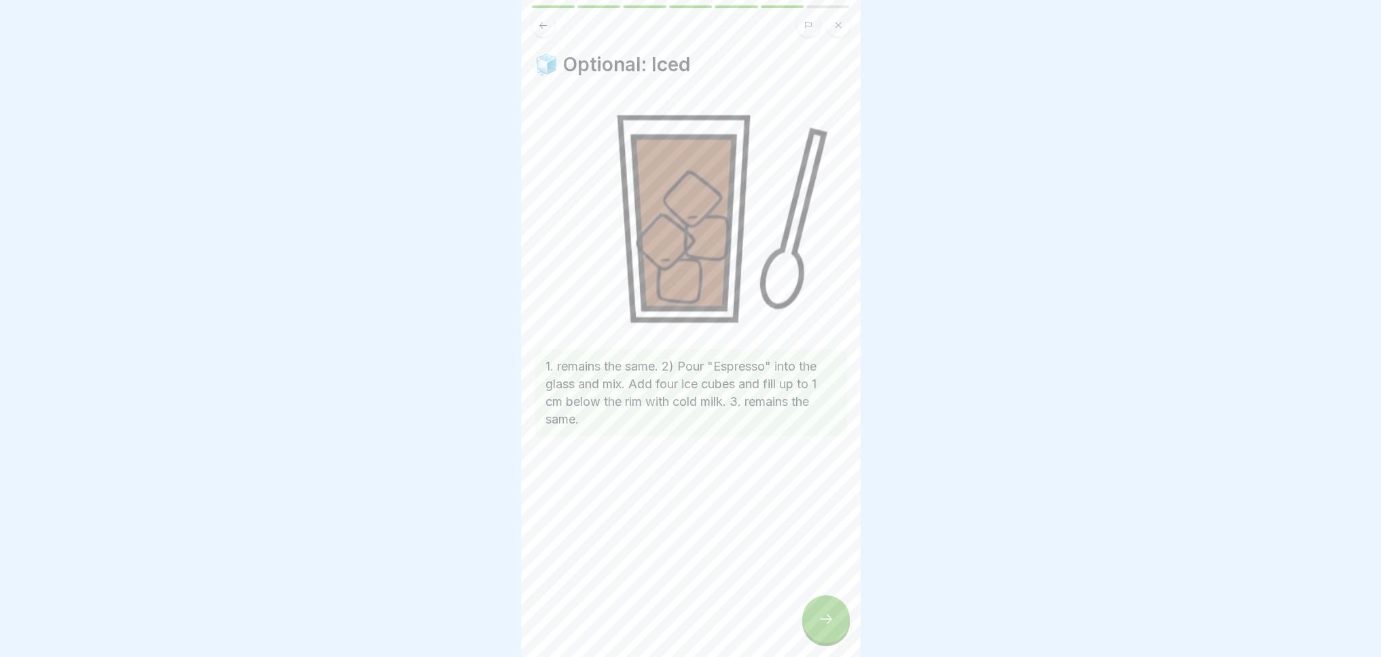
drag, startPoint x: 839, startPoint y: 630, endPoint x: 834, endPoint y: 637, distance: 8.9
click at [838, 631] on div at bounding box center [826, 620] width 48 height 48
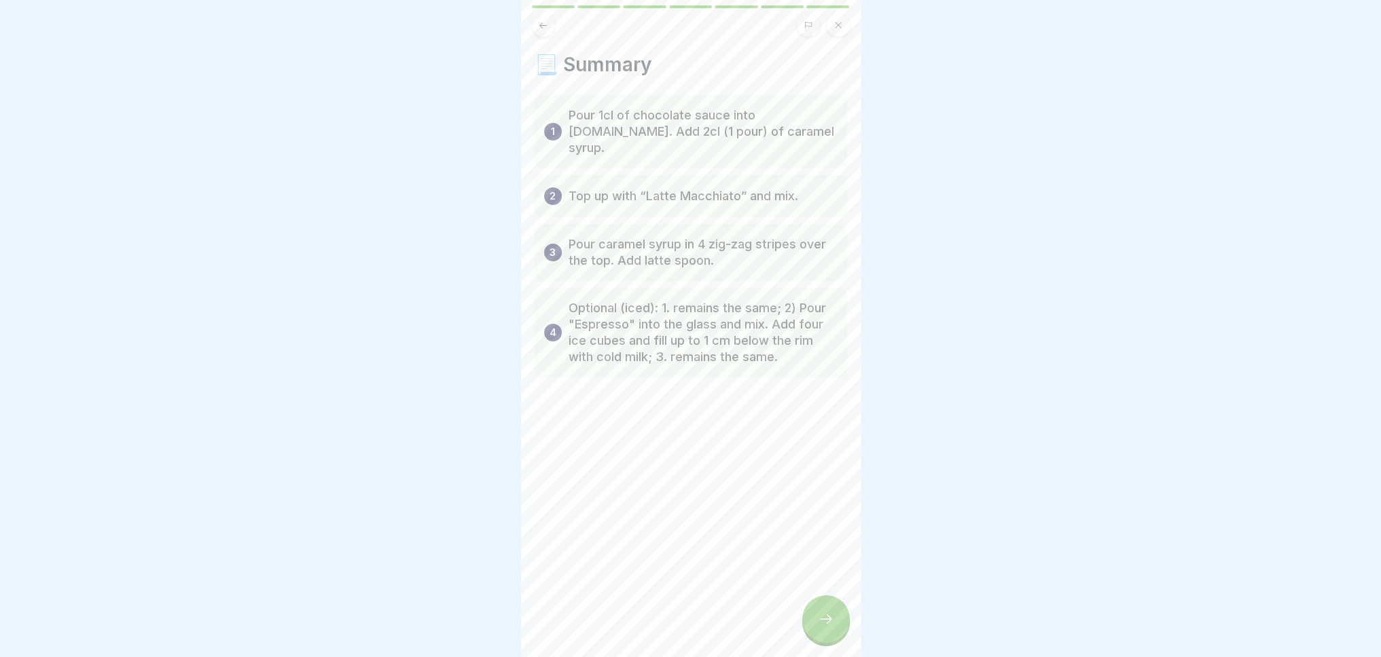
click at [829, 627] on icon at bounding box center [826, 619] width 16 height 16
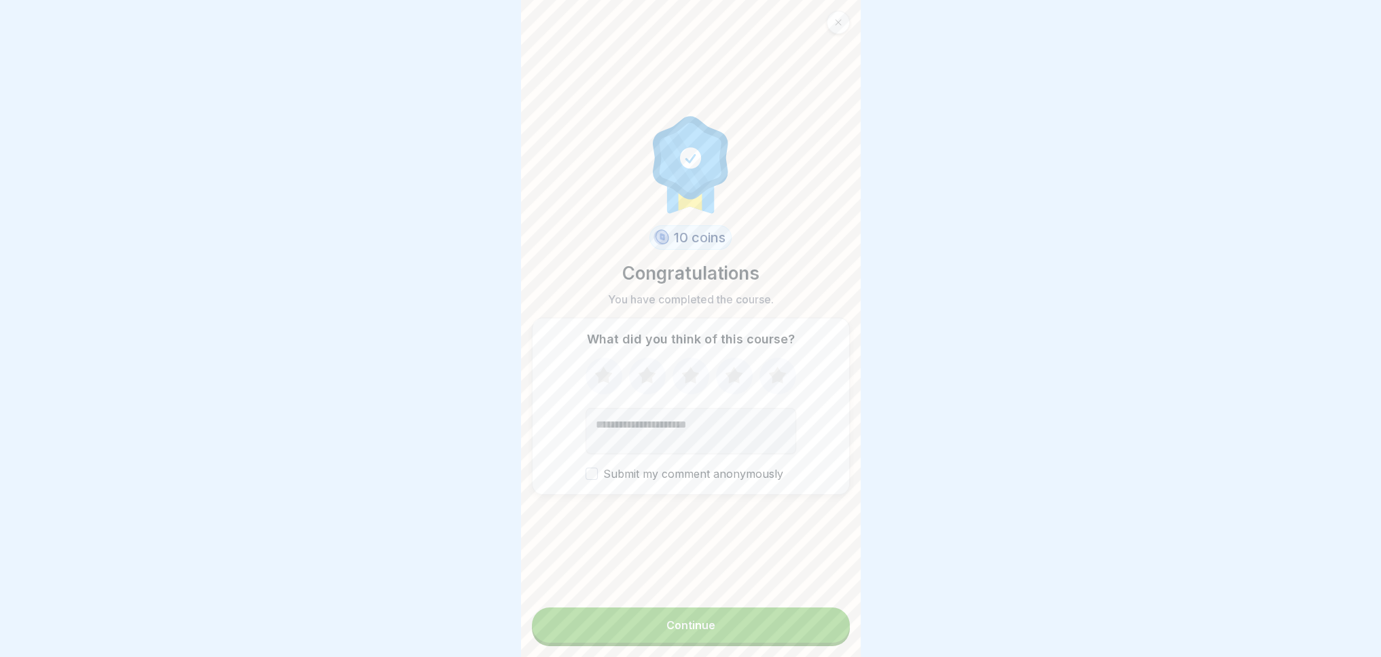
click at [669, 624] on button "Continue" at bounding box center [691, 625] width 318 height 35
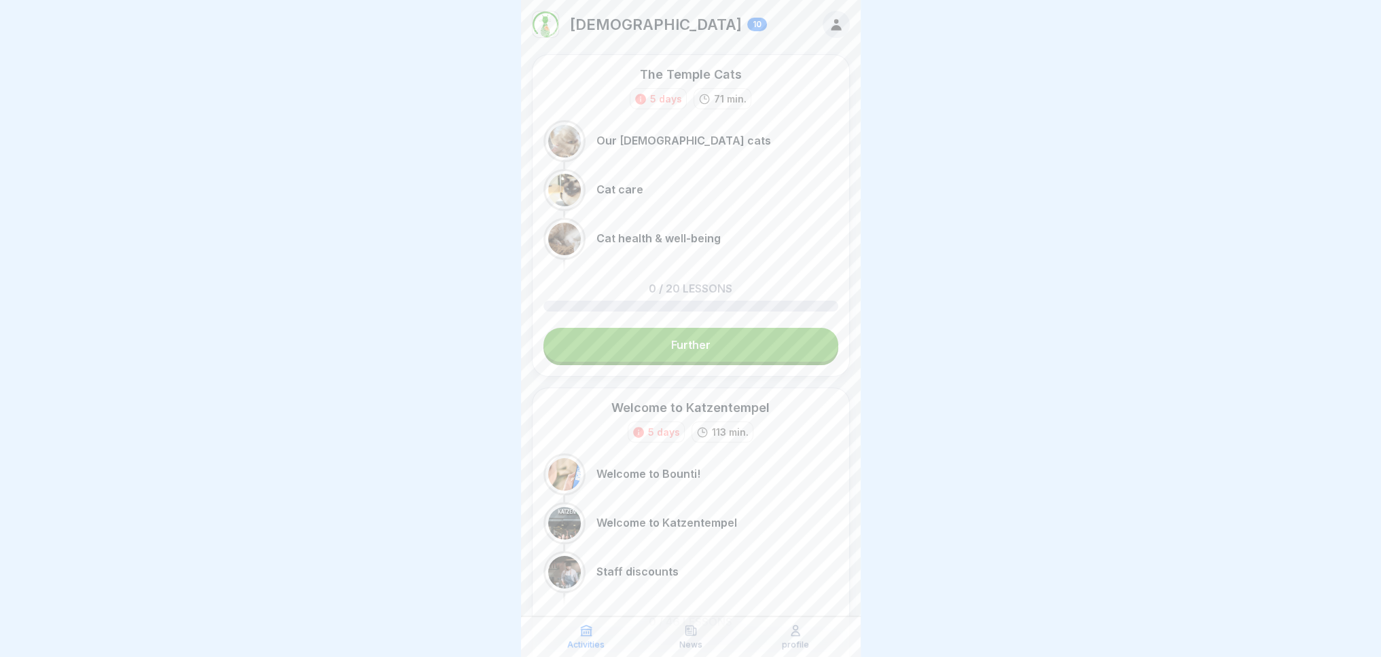
click at [752, 19] on font "10" at bounding box center [756, 24] width 9 height 10
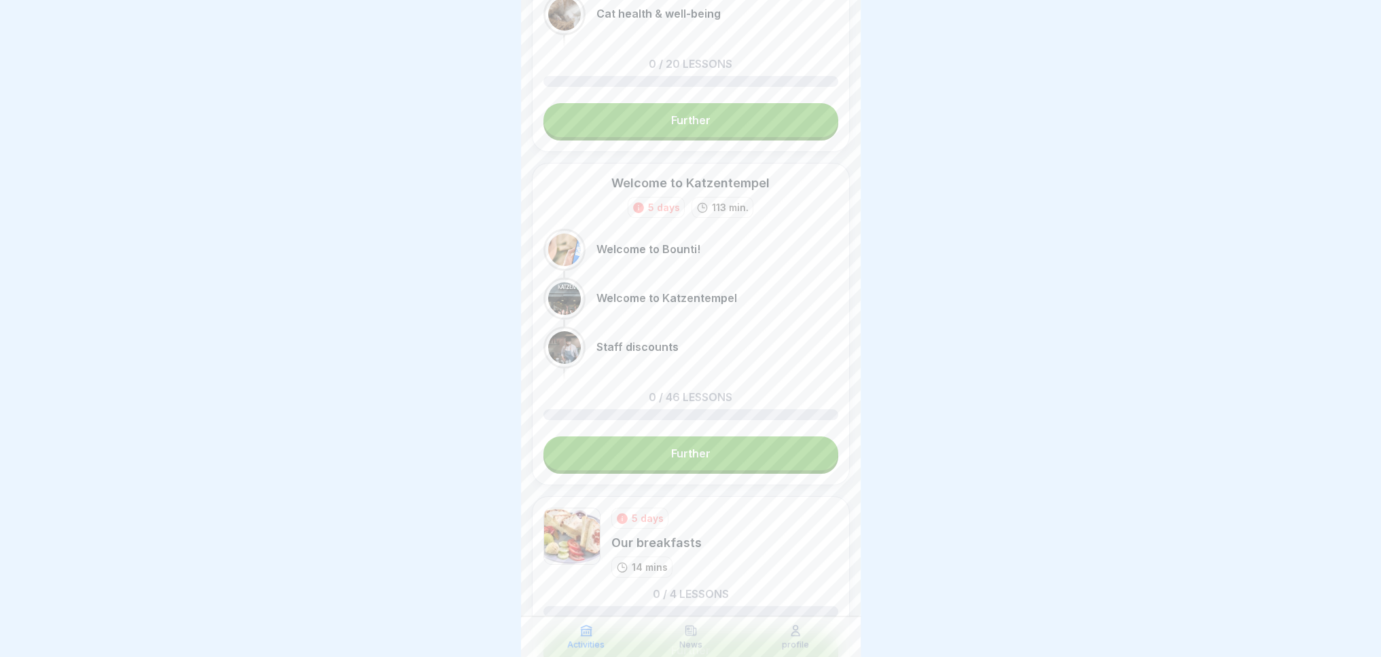
scroll to position [277, 0]
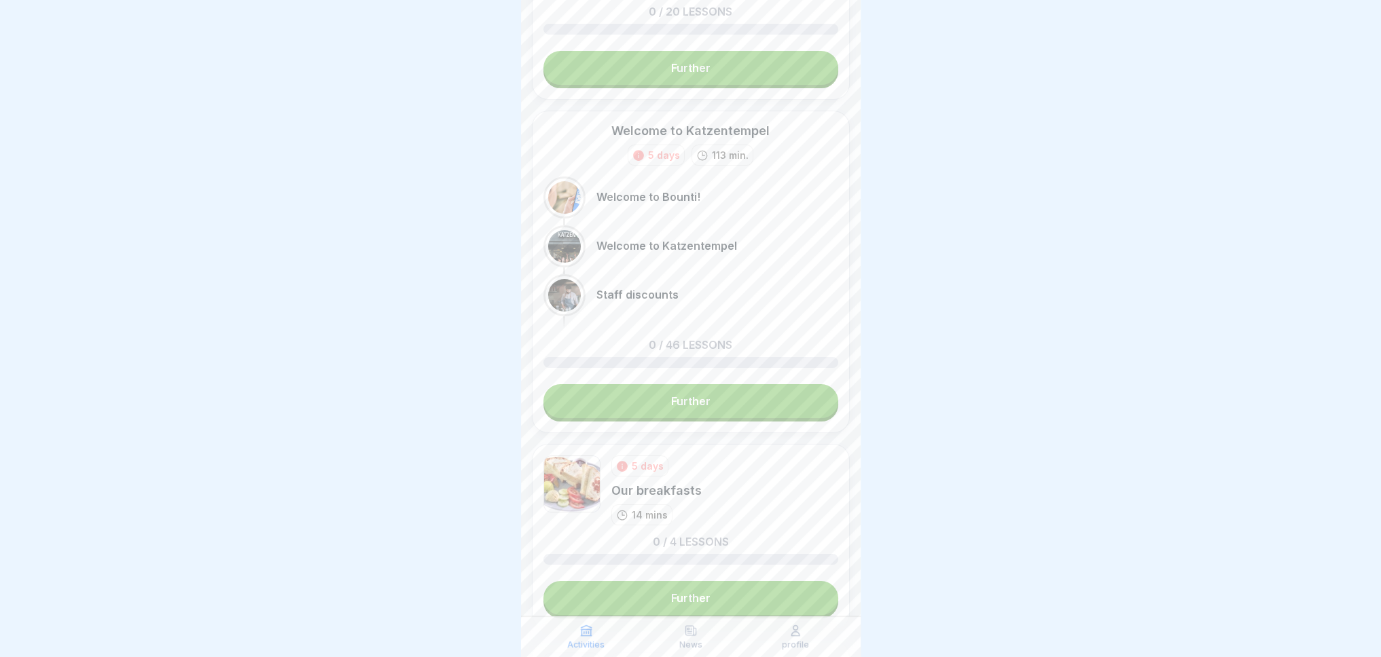
click at [662, 384] on link "Further" at bounding box center [690, 401] width 295 height 34
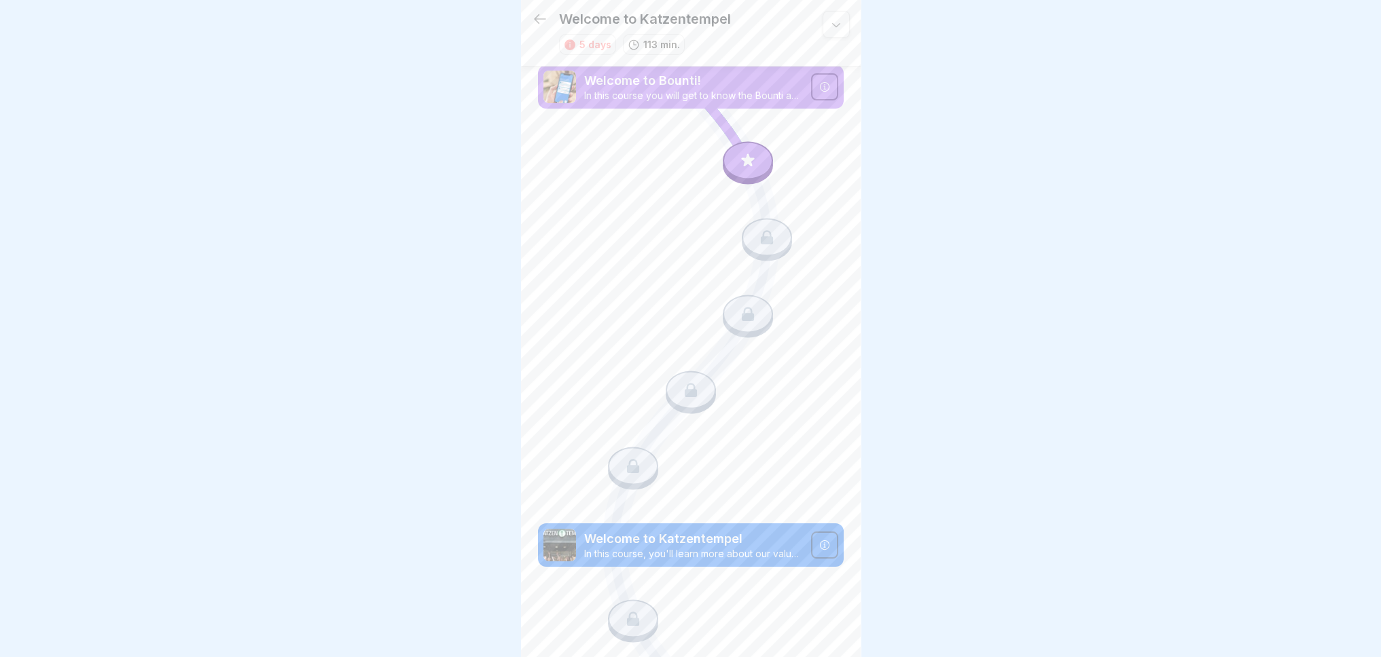
click at [744, 160] on icon at bounding box center [748, 161] width 18 height 18
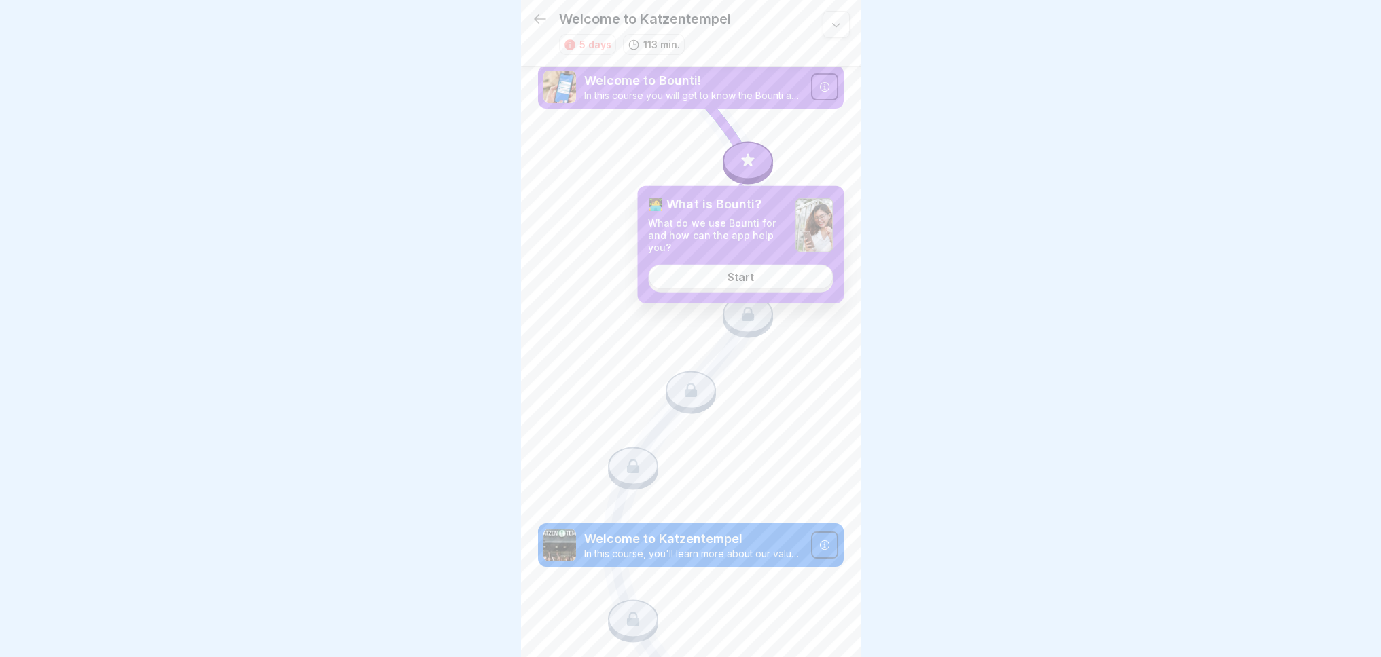
click at [756, 287] on link "Start" at bounding box center [740, 276] width 185 height 24
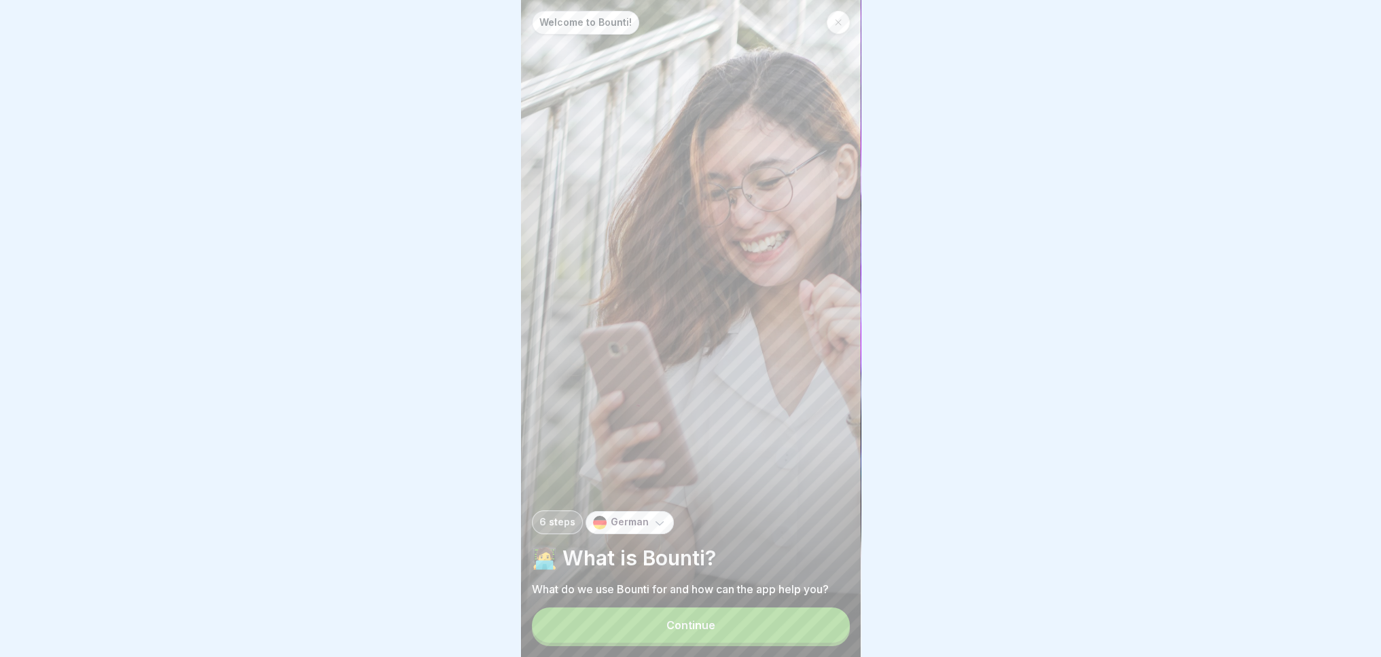
scroll to position [10, 0]
click at [710, 624] on font "Continue" at bounding box center [690, 626] width 49 height 14
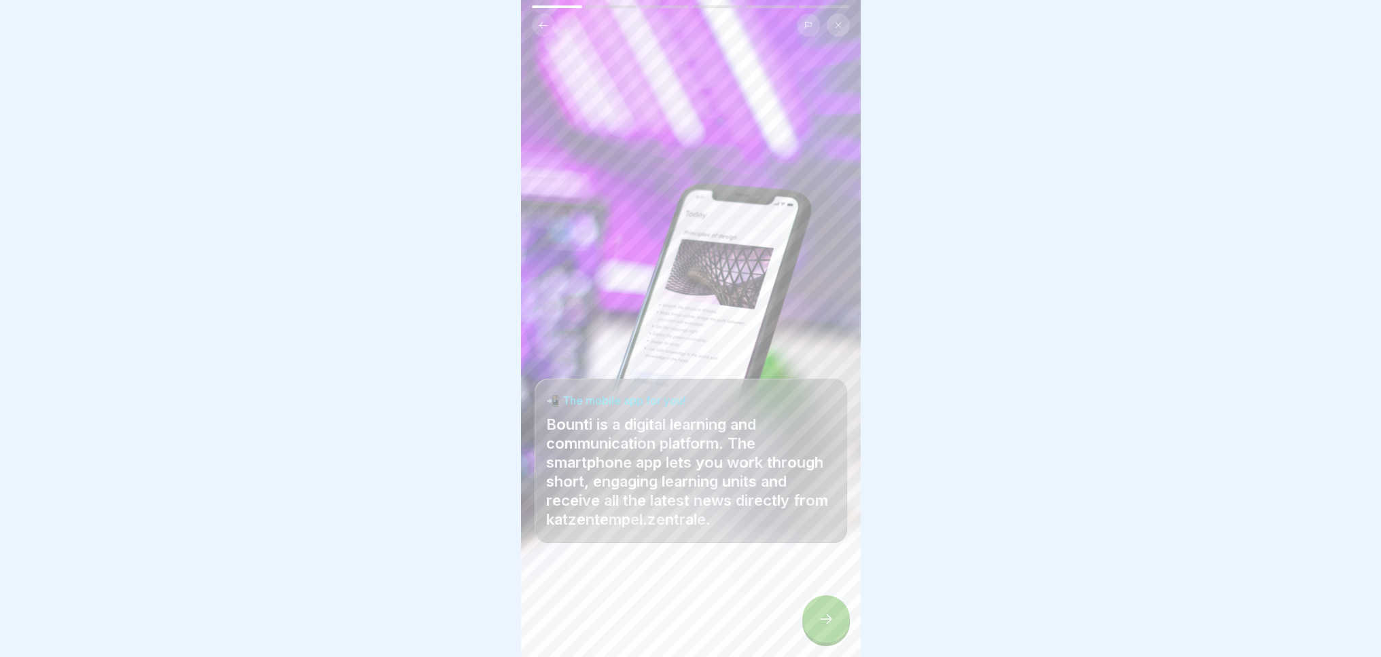
click at [826, 616] on icon at bounding box center [826, 619] width 16 height 16
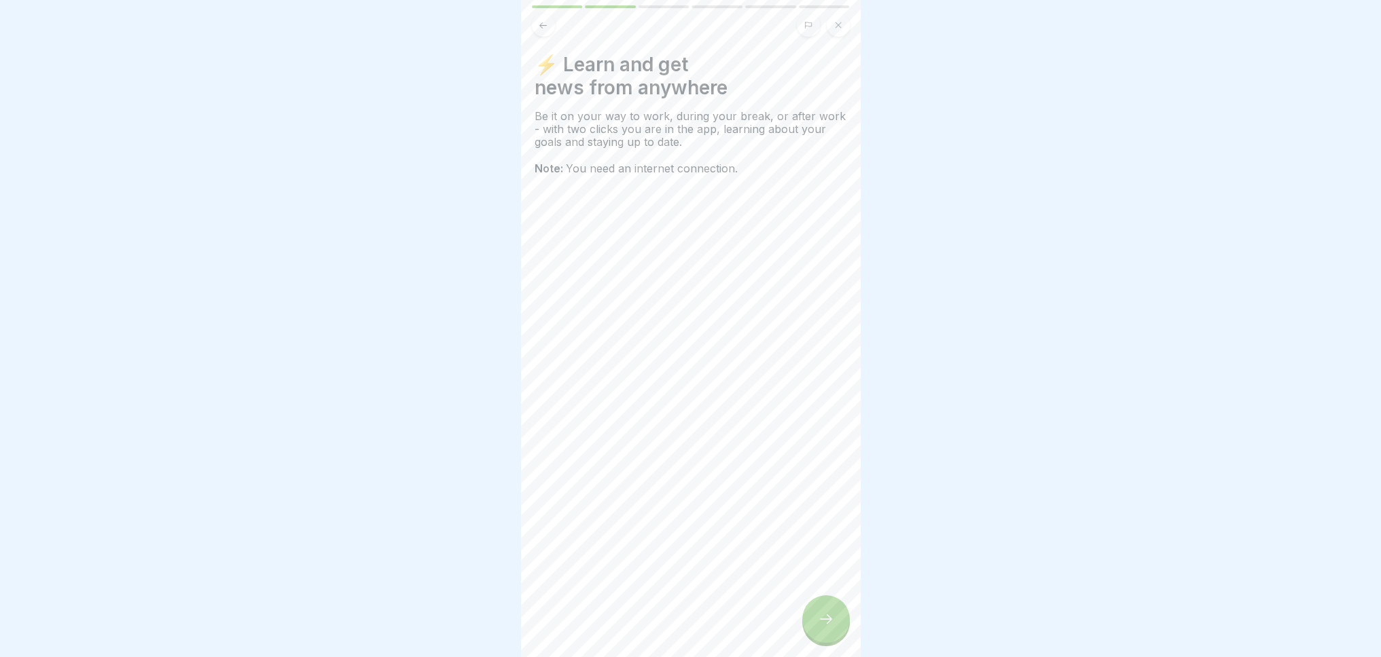
click at [826, 616] on icon at bounding box center [826, 619] width 16 height 16
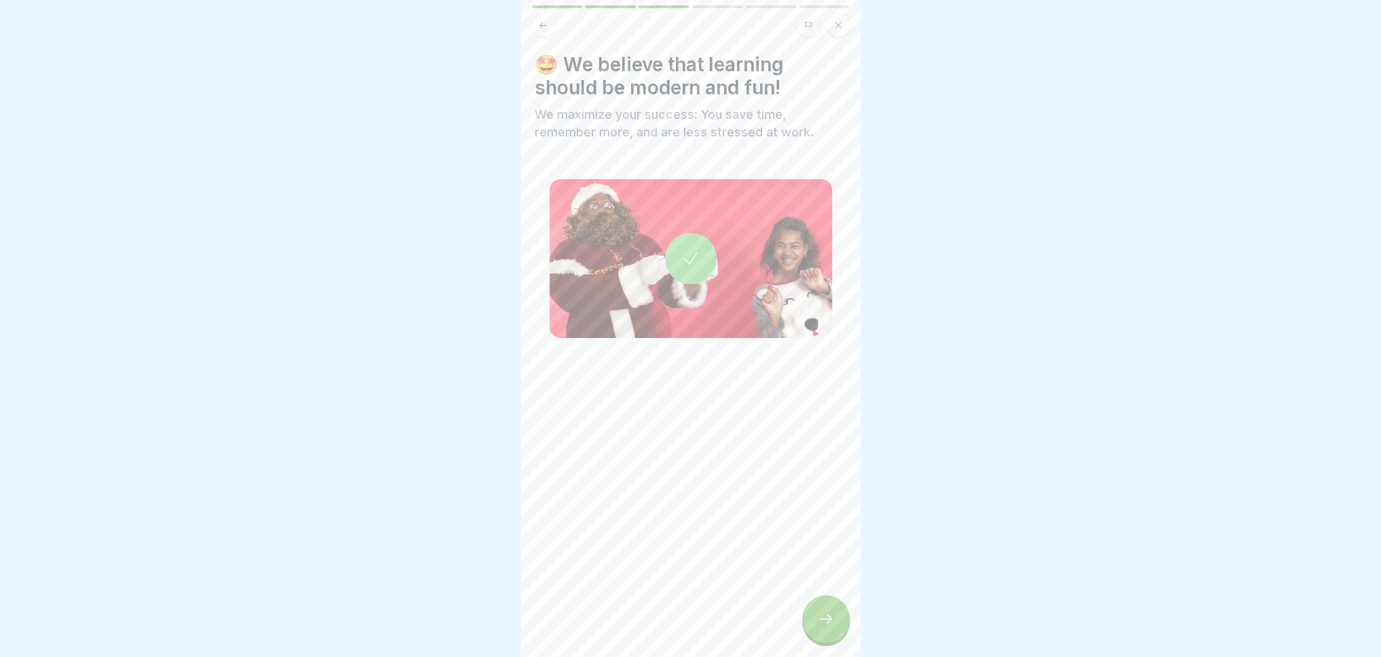
click at [826, 616] on icon at bounding box center [826, 619] width 16 height 16
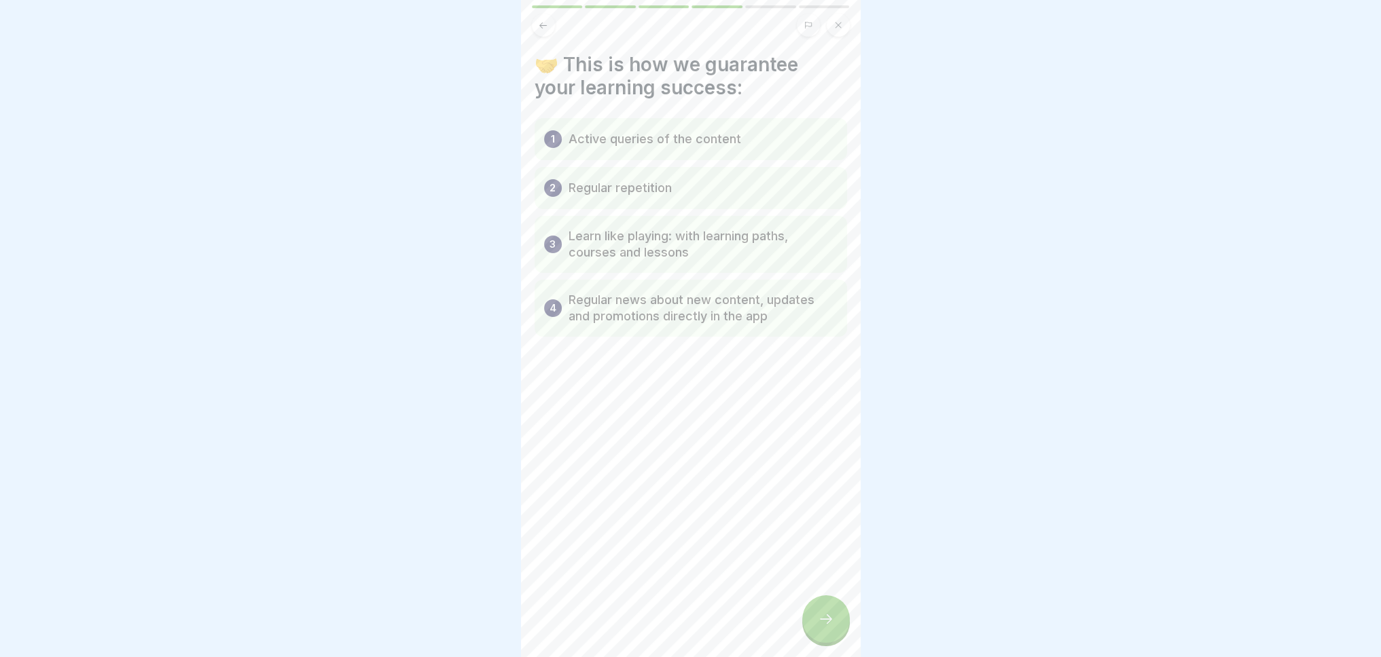
click at [636, 132] on font "Active queries of the content" at bounding box center [654, 139] width 172 height 14
click at [654, 181] on font "Regular repetition" at bounding box center [619, 188] width 103 height 14
click at [657, 229] on font "Learn like playing: with learning paths, courses and lessons" at bounding box center [677, 244] width 219 height 31
click at [835, 615] on div at bounding box center [826, 620] width 48 height 48
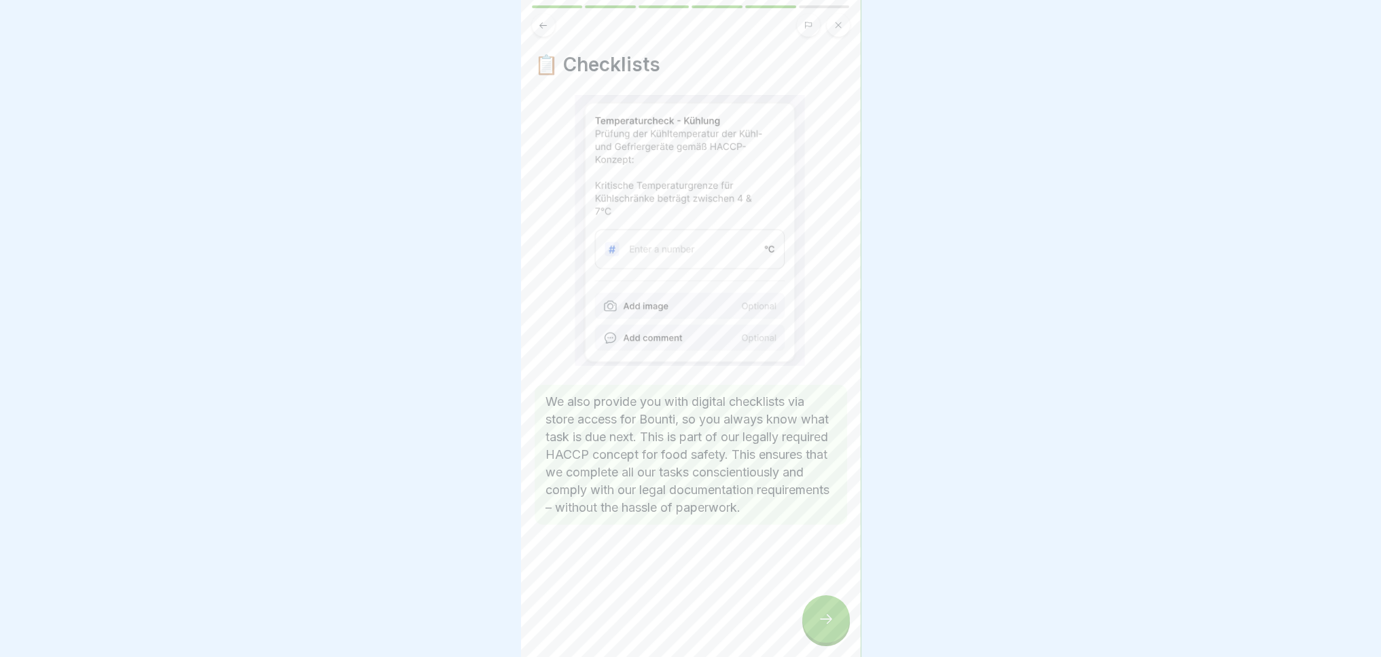
click at [823, 619] on icon at bounding box center [826, 619] width 16 height 16
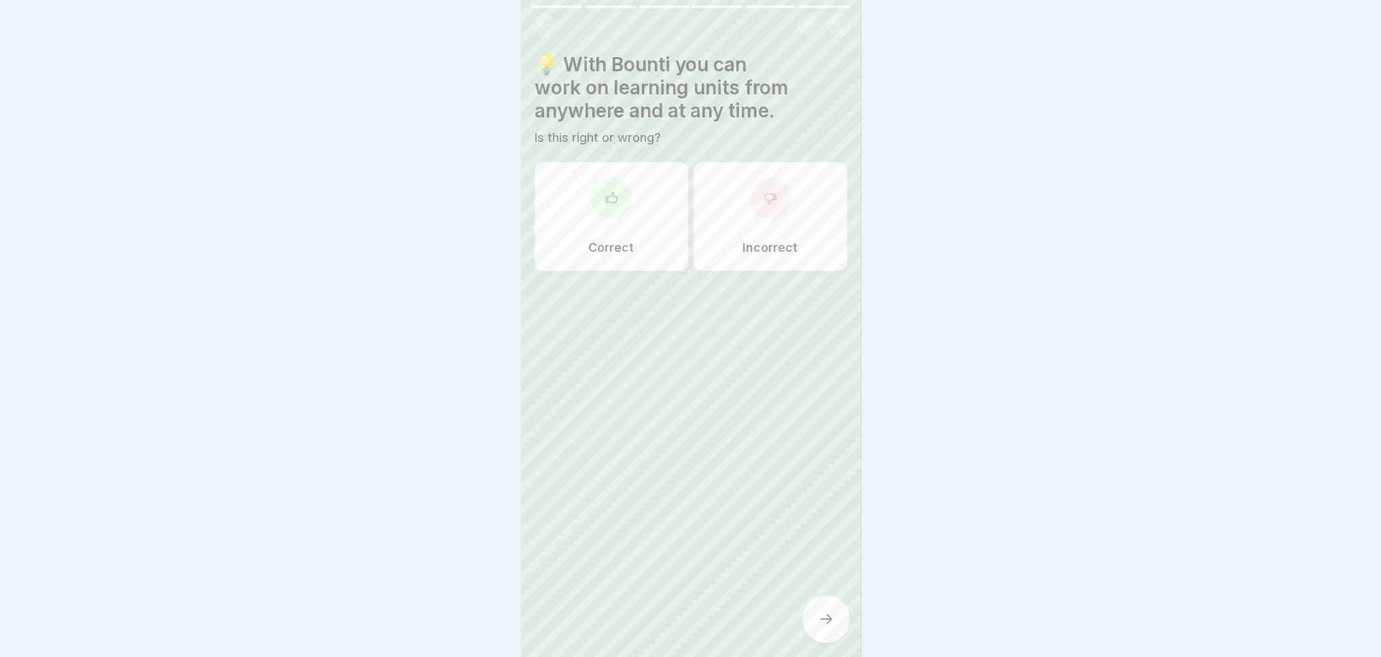
click at [615, 202] on div at bounding box center [611, 198] width 41 height 41
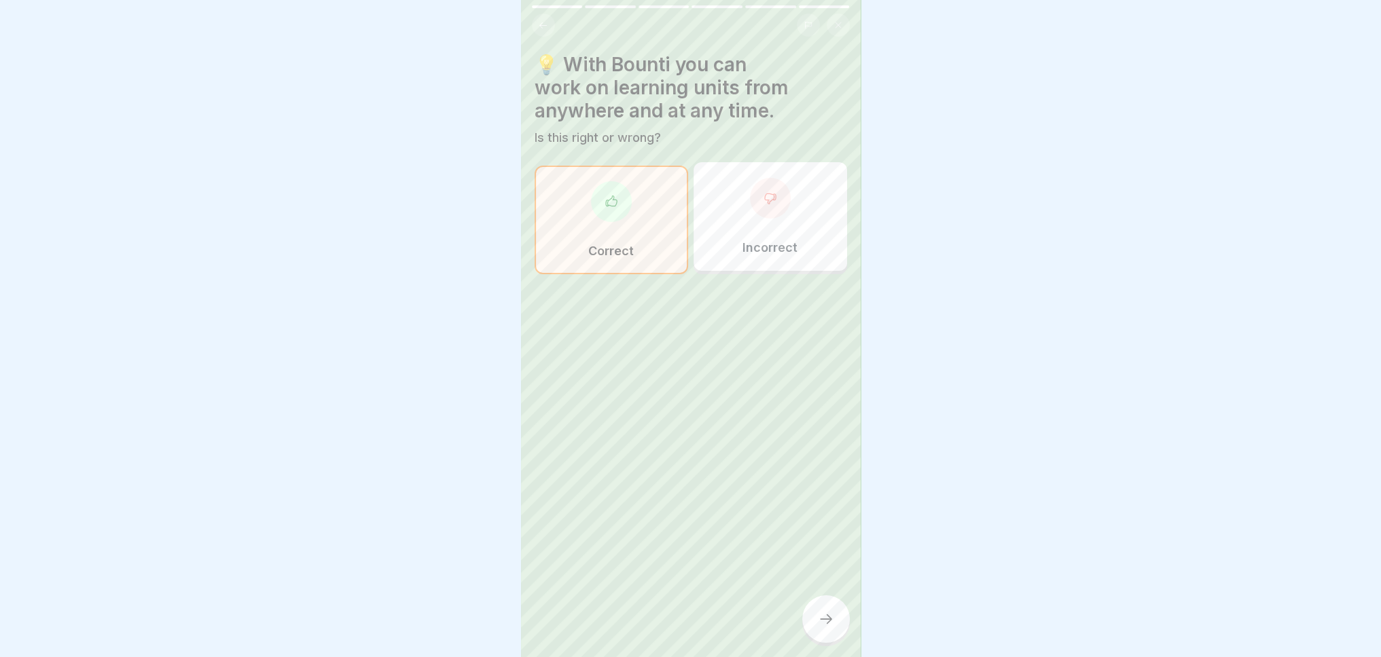
click at [826, 619] on icon at bounding box center [826, 619] width 16 height 16
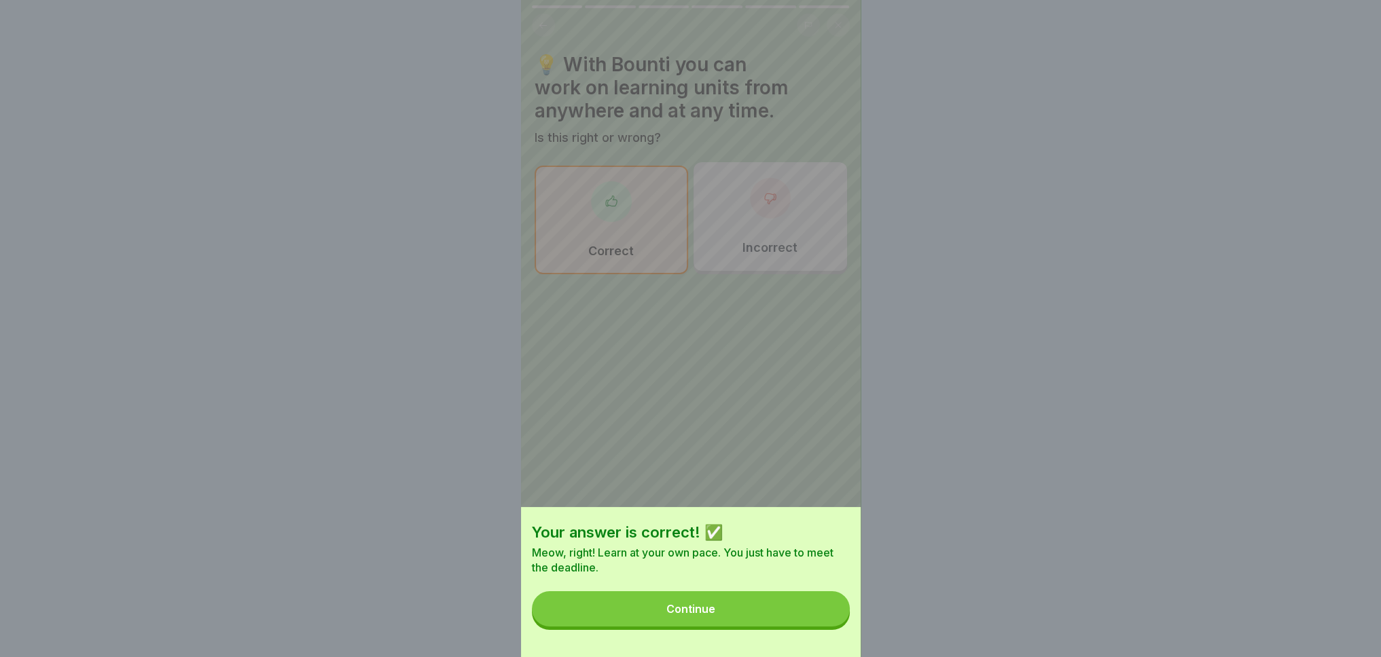
click at [810, 615] on button "Continue" at bounding box center [691, 608] width 318 height 35
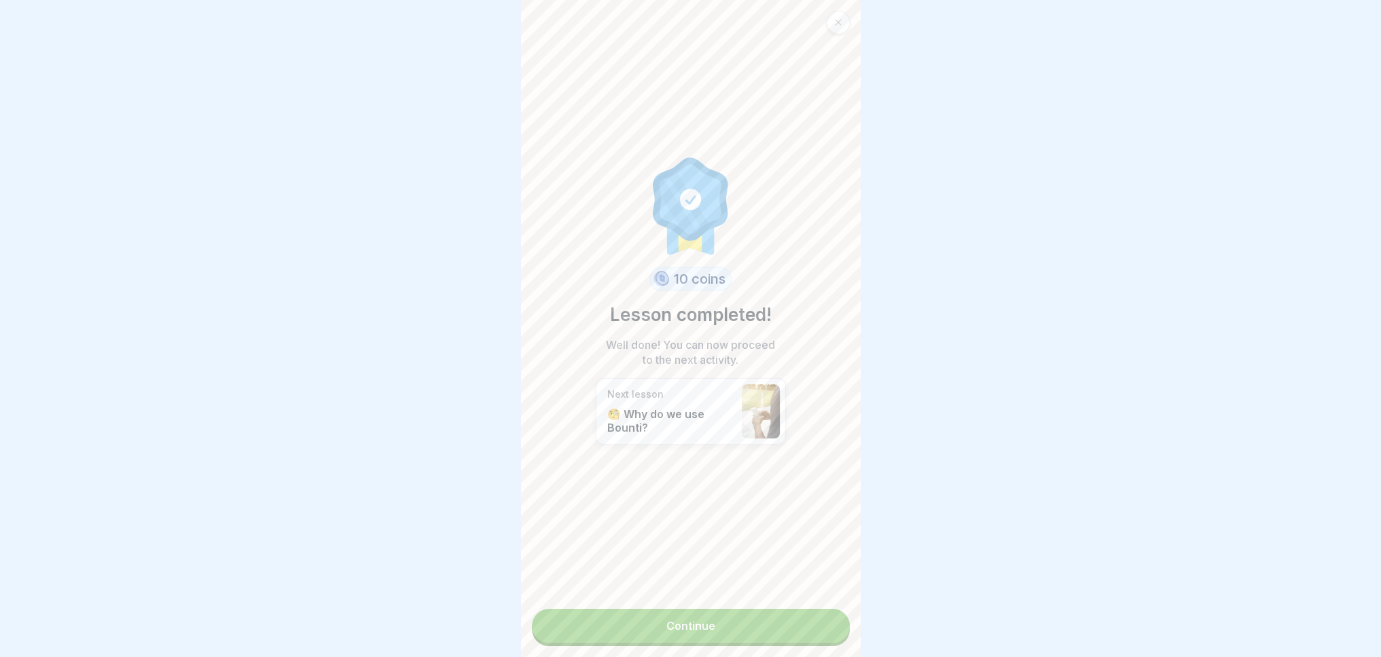
click at [696, 619] on font "Continue" at bounding box center [690, 626] width 49 height 14
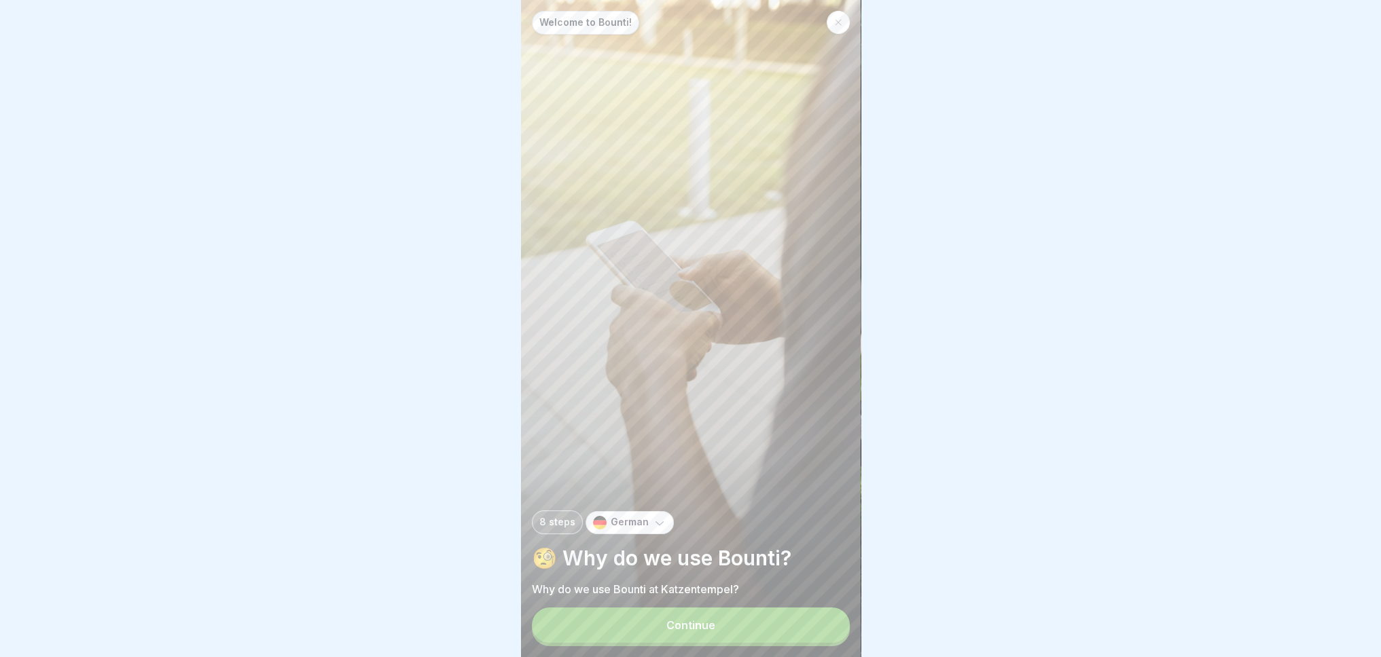
click at [697, 615] on button "Continue" at bounding box center [691, 625] width 318 height 35
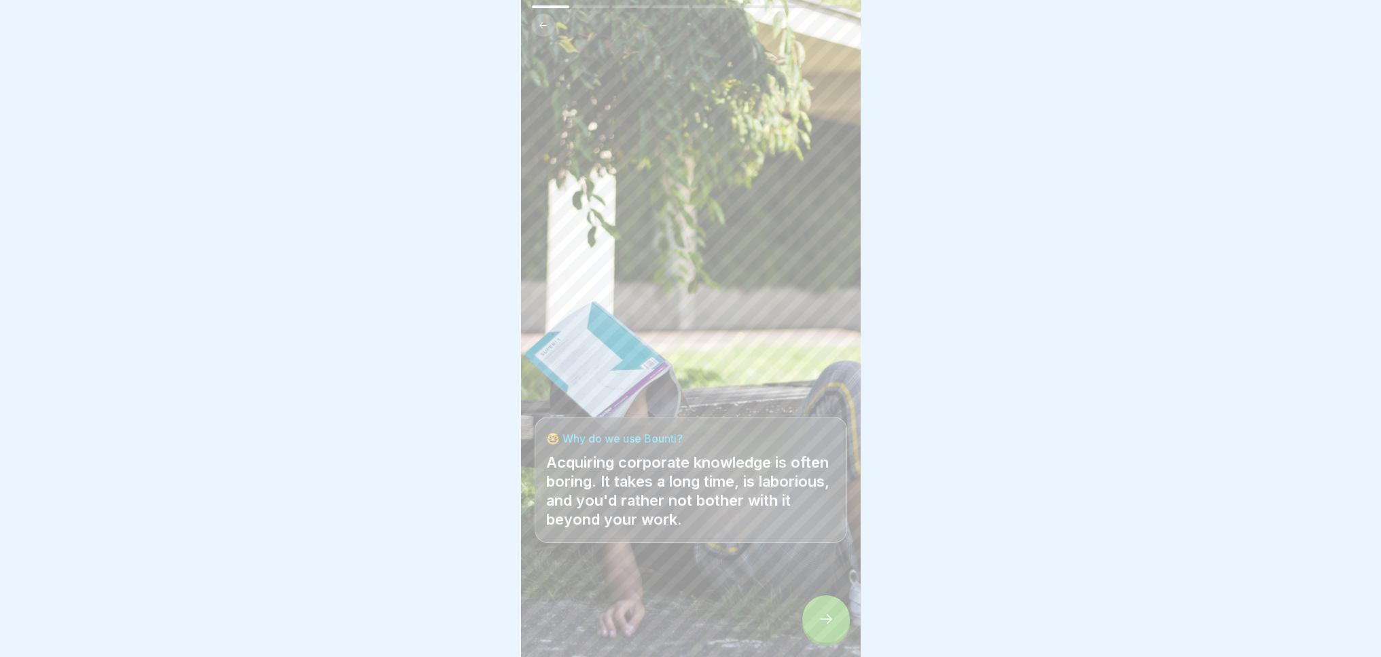
click at [836, 613] on div at bounding box center [826, 620] width 48 height 48
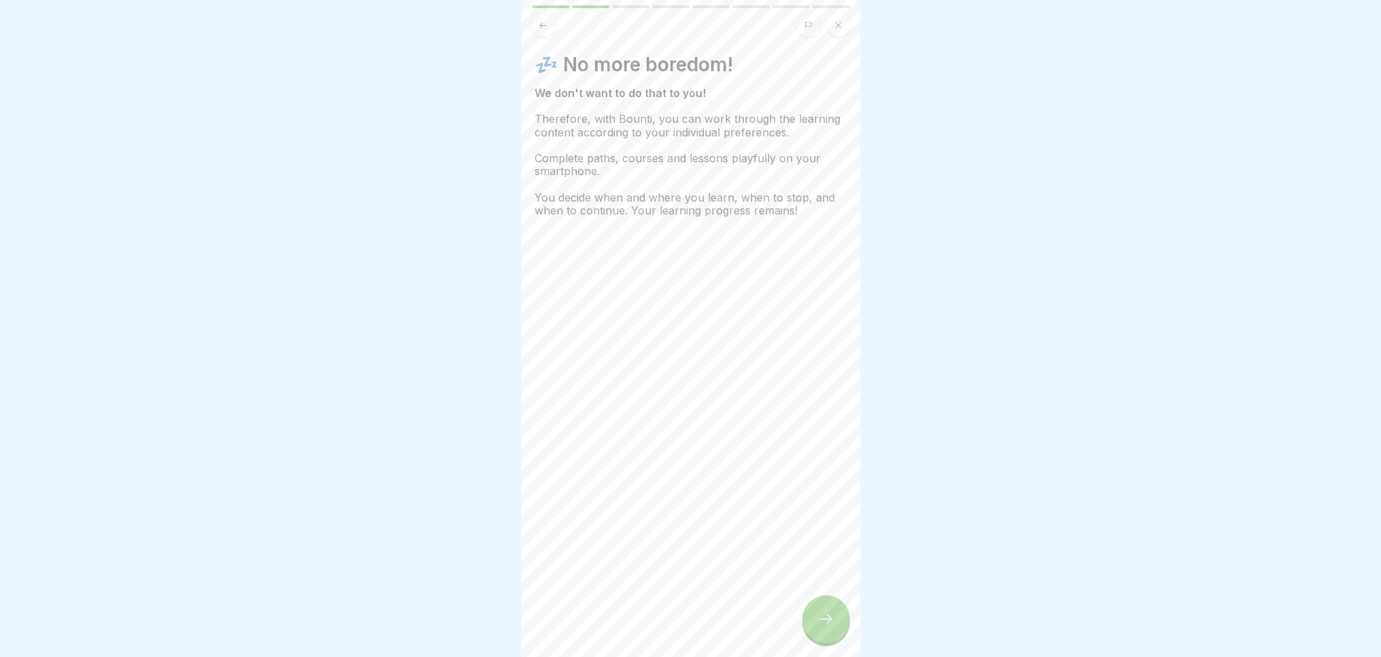
click at [804, 624] on div at bounding box center [826, 620] width 48 height 48
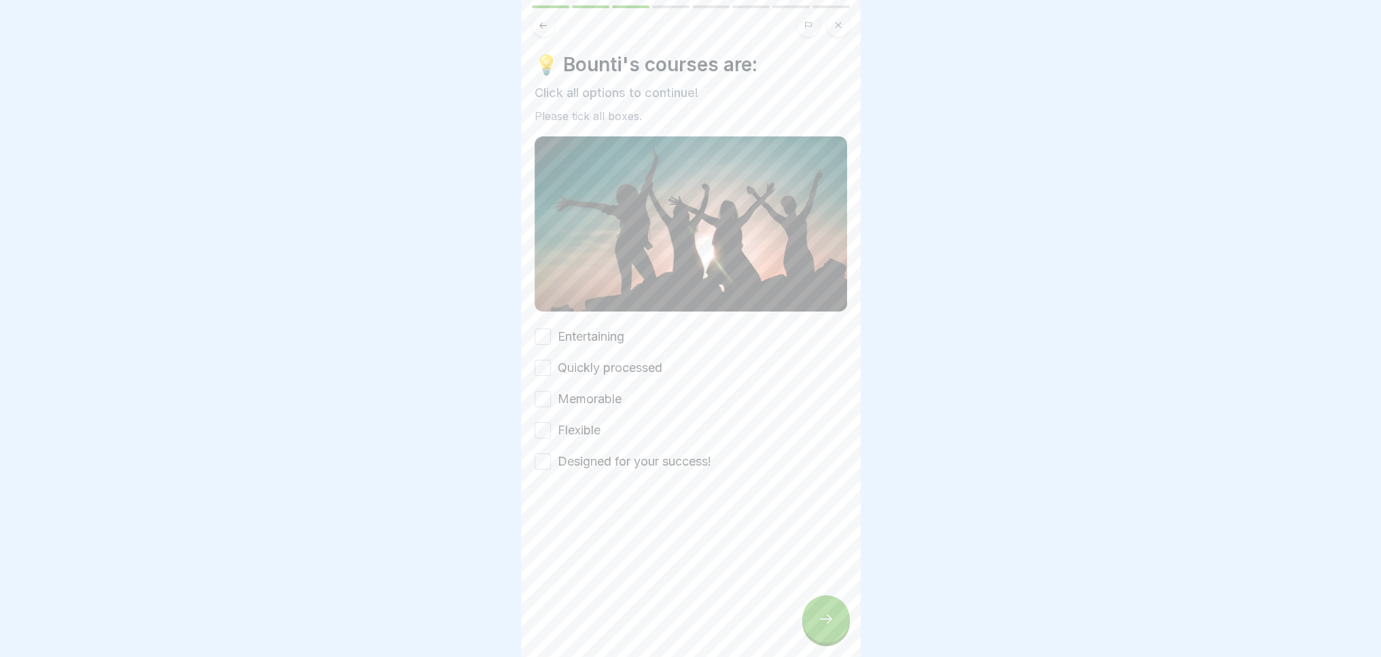
click at [555, 359] on div "Quickly processed" at bounding box center [598, 368] width 128 height 18
click at [544, 329] on button "Entertaining" at bounding box center [542, 337] width 16 height 16
click at [543, 360] on button "Quickly processed" at bounding box center [542, 368] width 16 height 16
click at [539, 391] on button "Memorable" at bounding box center [542, 399] width 16 height 16
click at [543, 422] on button "Flexible" at bounding box center [542, 430] width 16 height 16
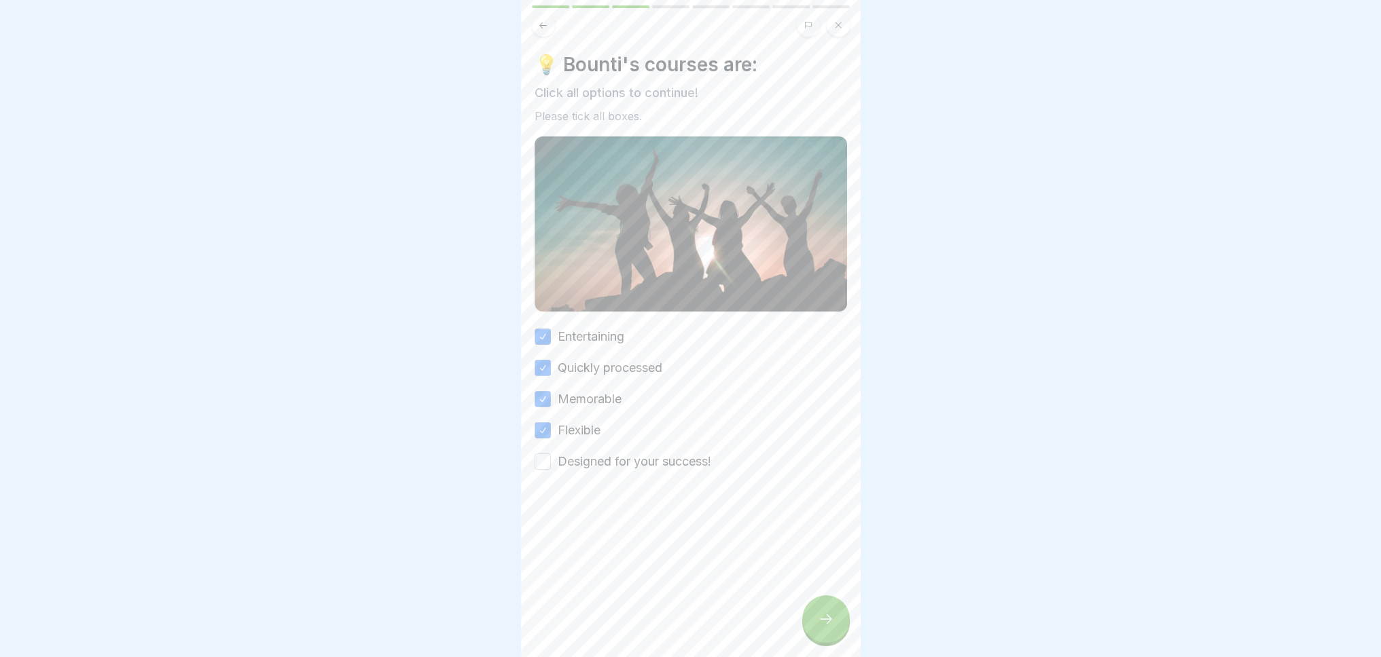
click at [545, 454] on button "Designed for your success!" at bounding box center [542, 462] width 16 height 16
click at [826, 621] on icon at bounding box center [826, 619] width 16 height 16
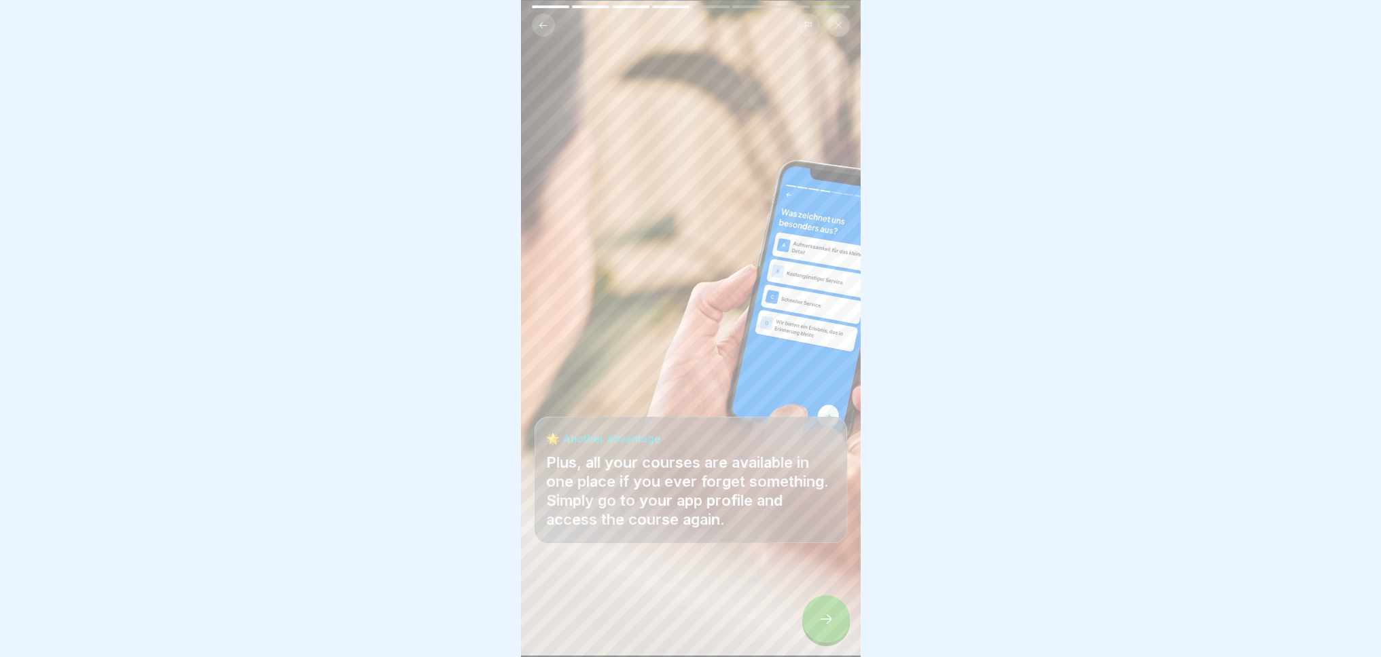
click at [821, 617] on icon at bounding box center [826, 619] width 16 height 16
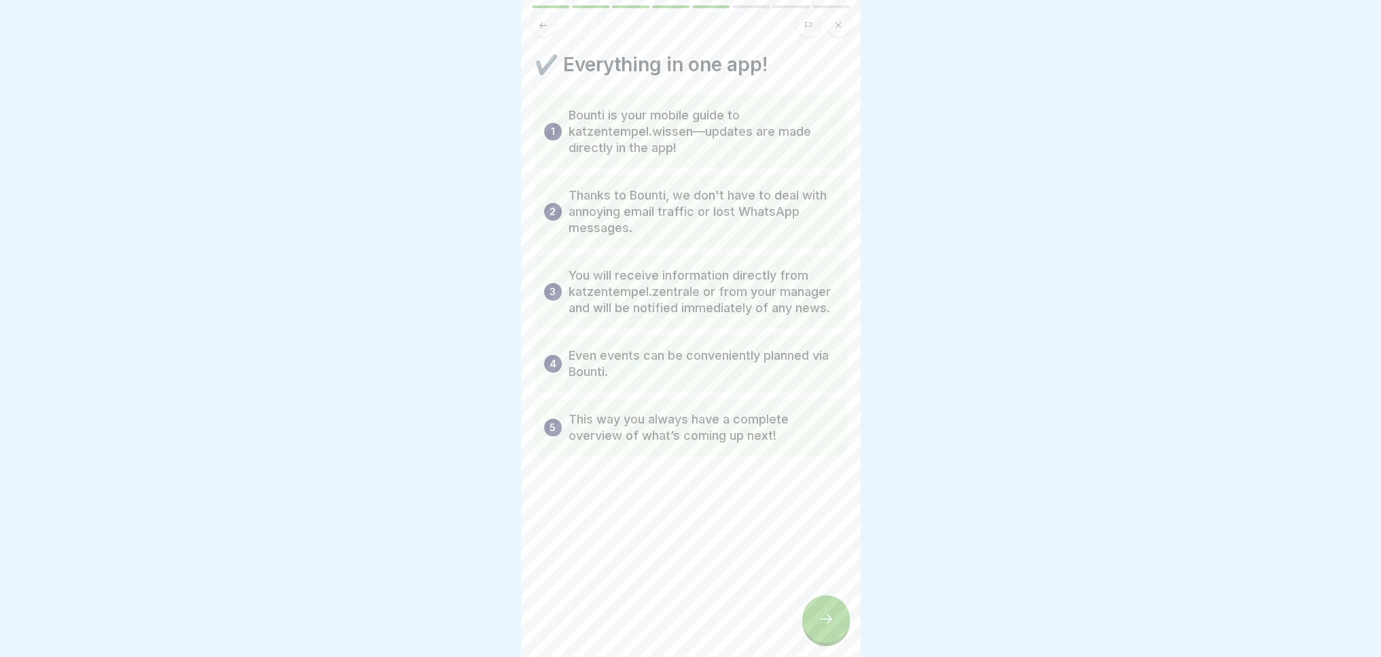
click at [826, 619] on icon at bounding box center [826, 619] width 16 height 16
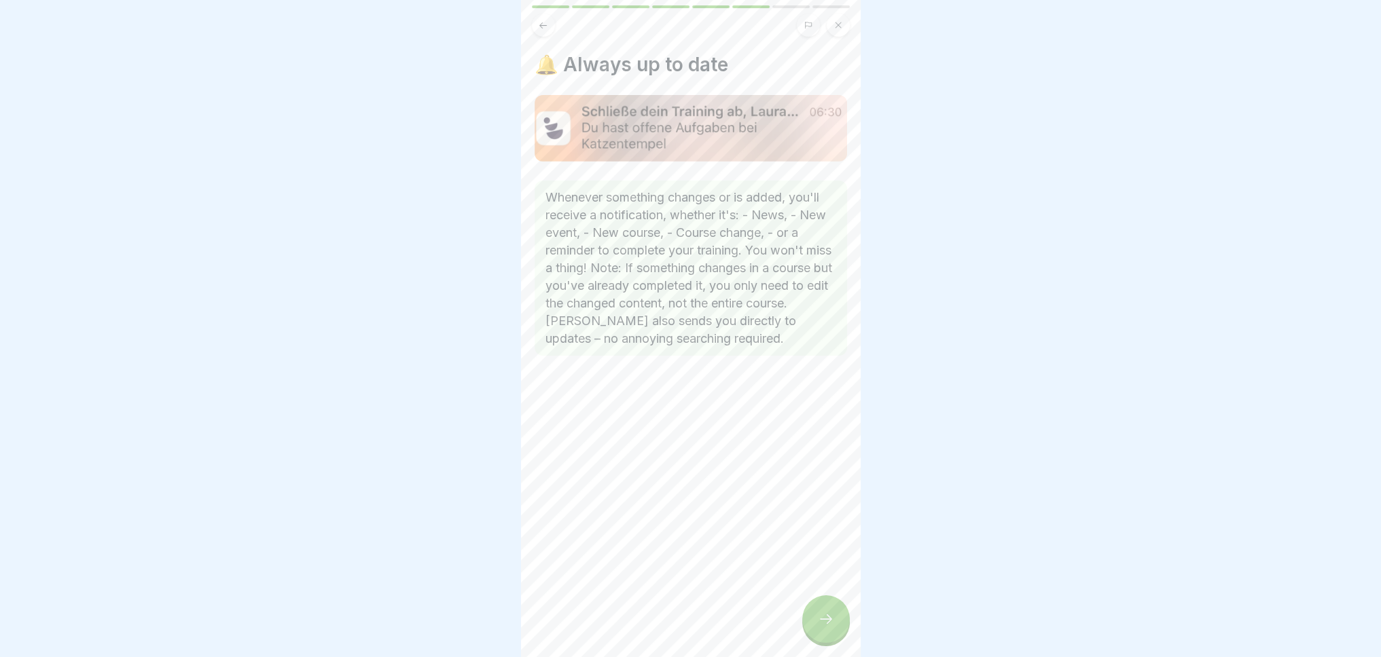
click at [828, 619] on icon at bounding box center [826, 619] width 16 height 16
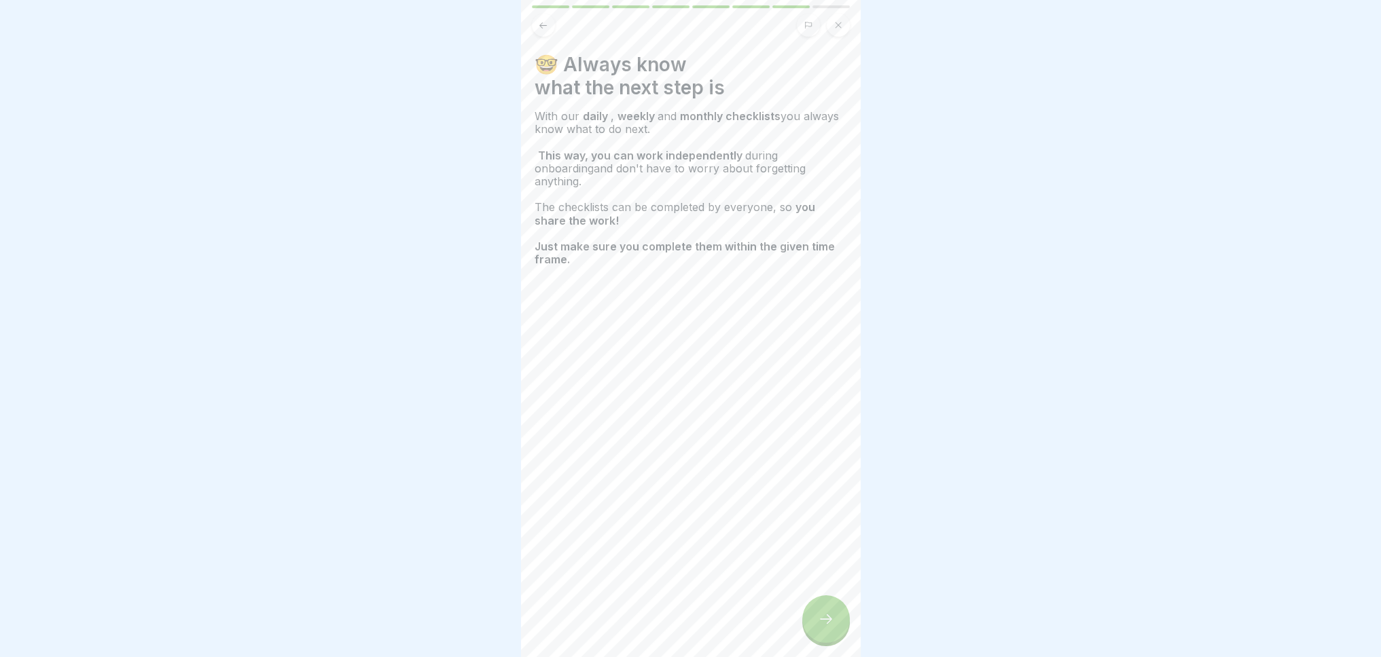
click at [827, 619] on icon at bounding box center [826, 619] width 16 height 16
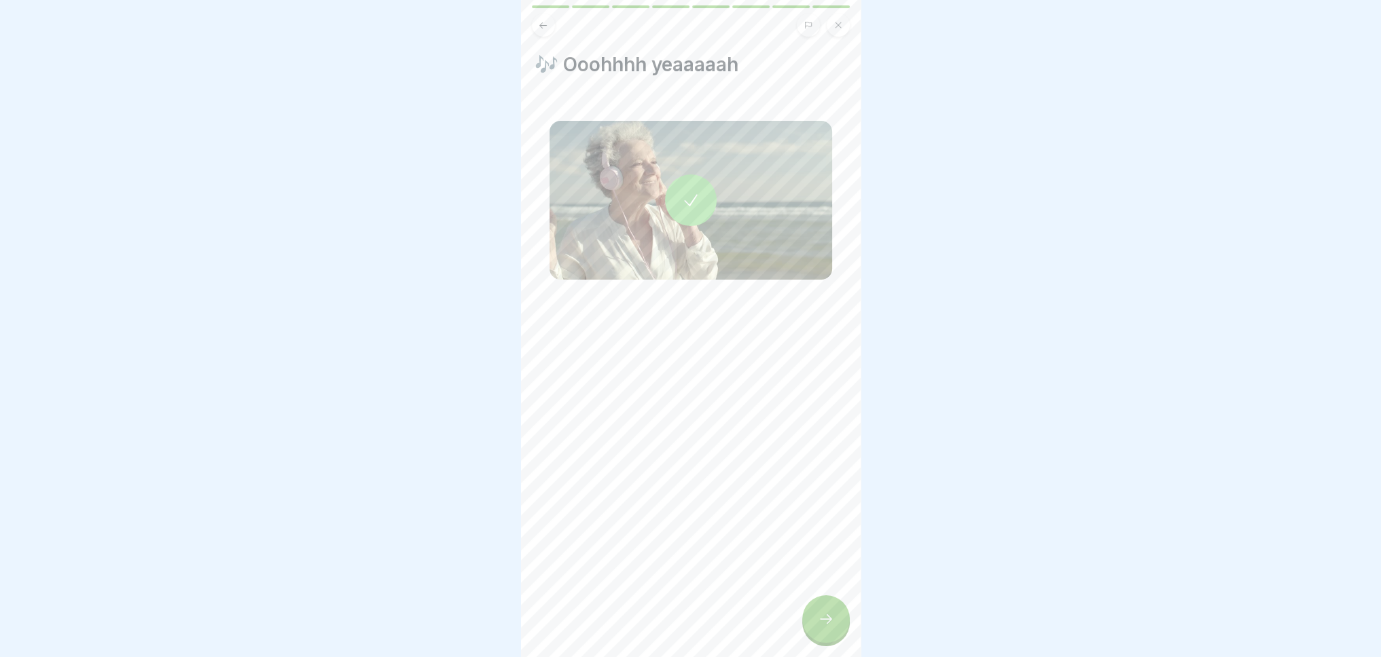
click at [827, 619] on icon at bounding box center [826, 619] width 16 height 16
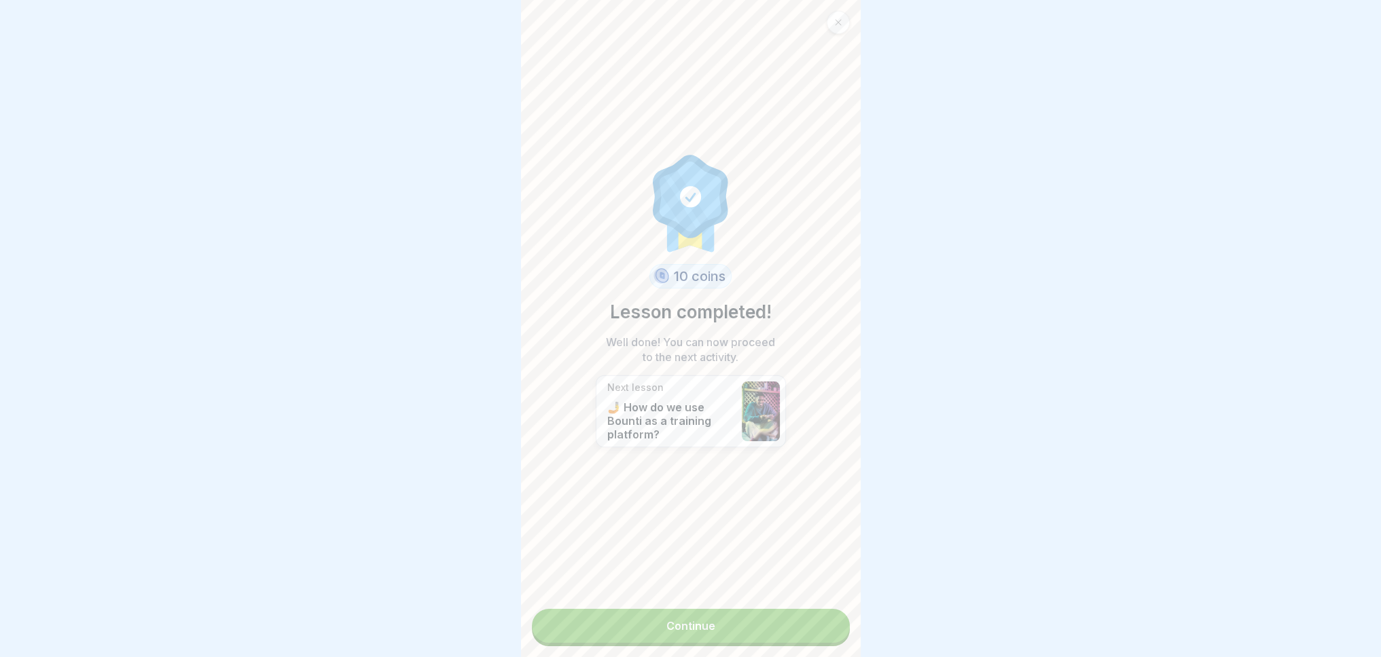
click at [785, 619] on link "Continue" at bounding box center [691, 626] width 318 height 34
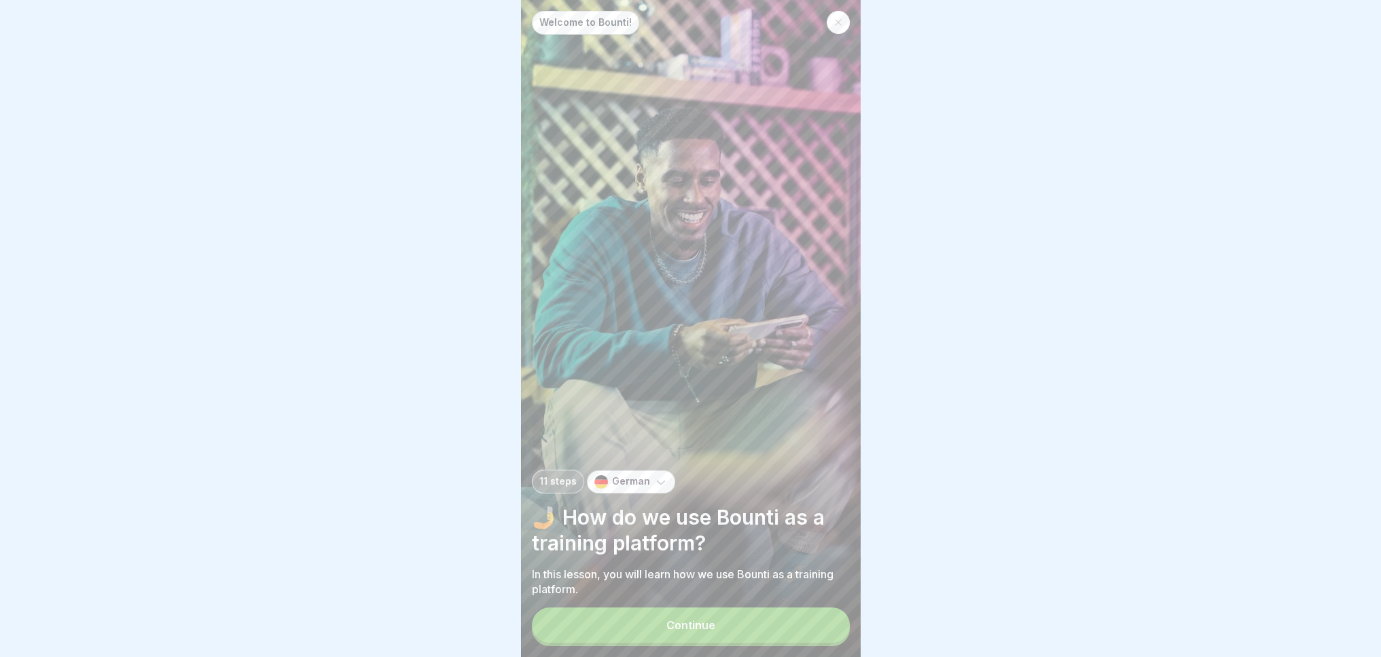
click at [612, 481] on font "German" at bounding box center [631, 481] width 38 height 12
click at [639, 520] on font "English" at bounding box center [641, 527] width 37 height 14
click at [746, 623] on button "Continue" at bounding box center [691, 625] width 318 height 35
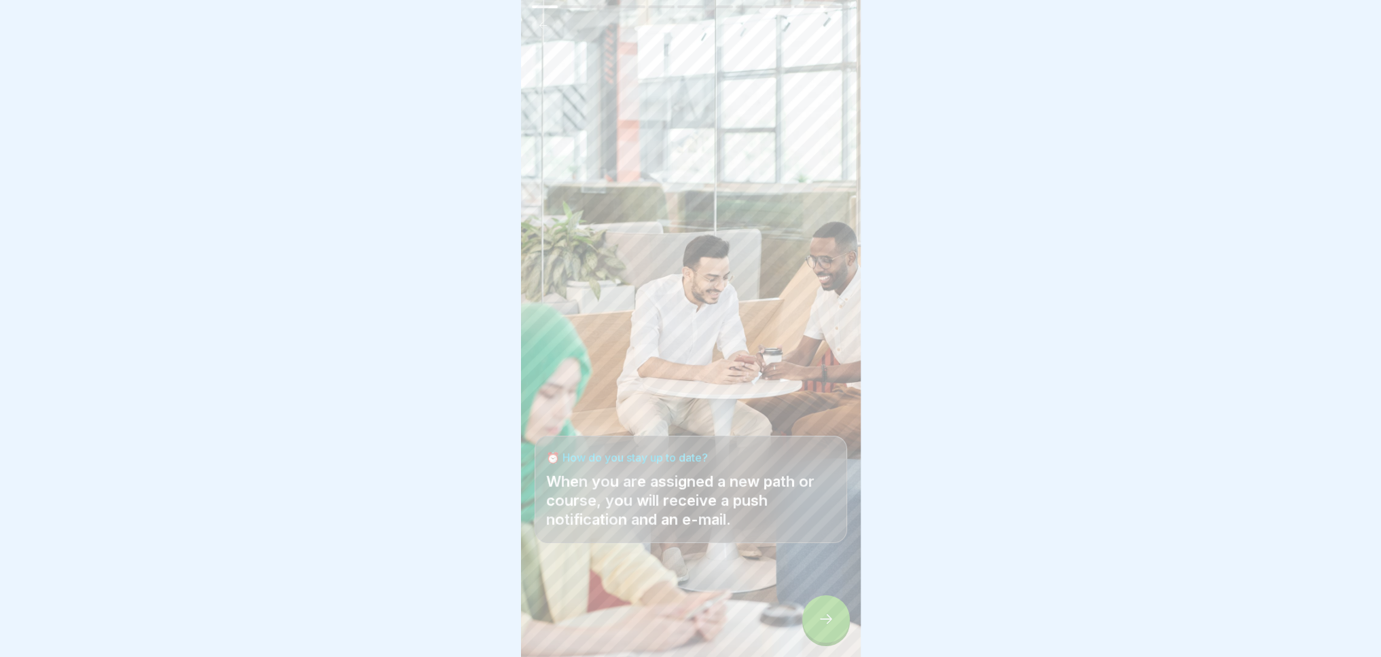
click at [832, 625] on icon at bounding box center [826, 619] width 16 height 16
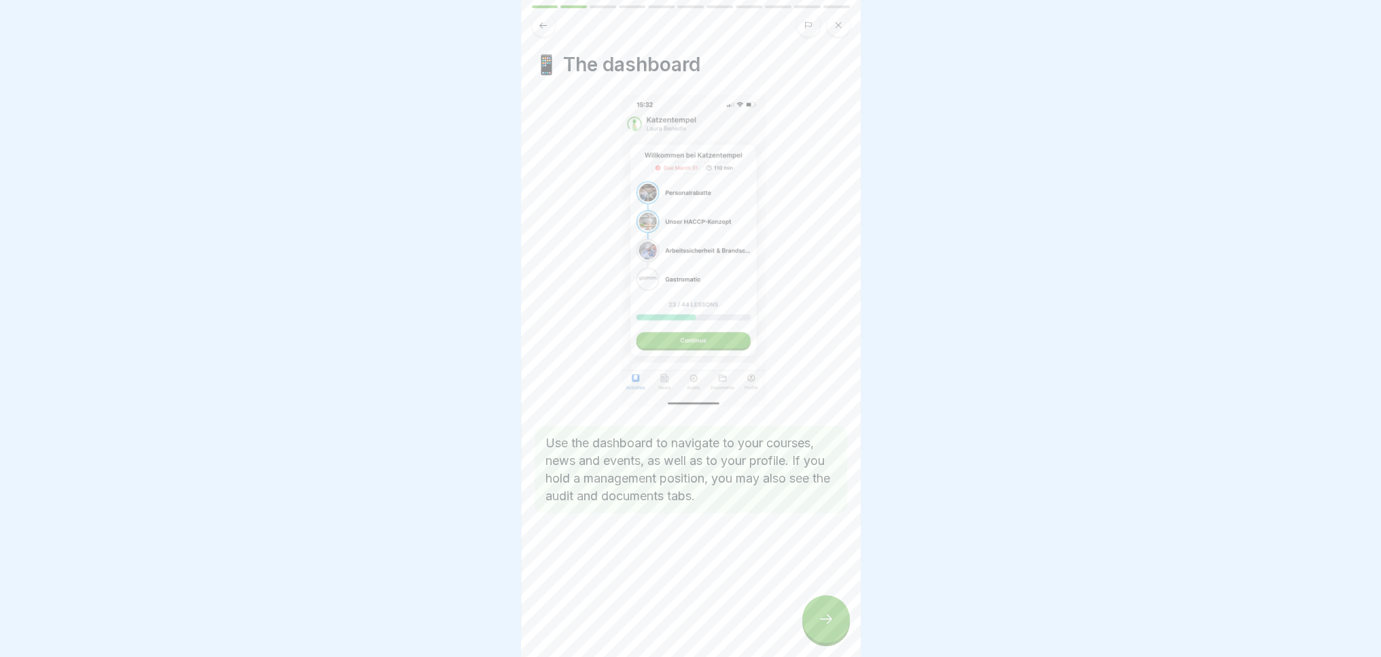
click at [826, 623] on icon at bounding box center [826, 619] width 16 height 16
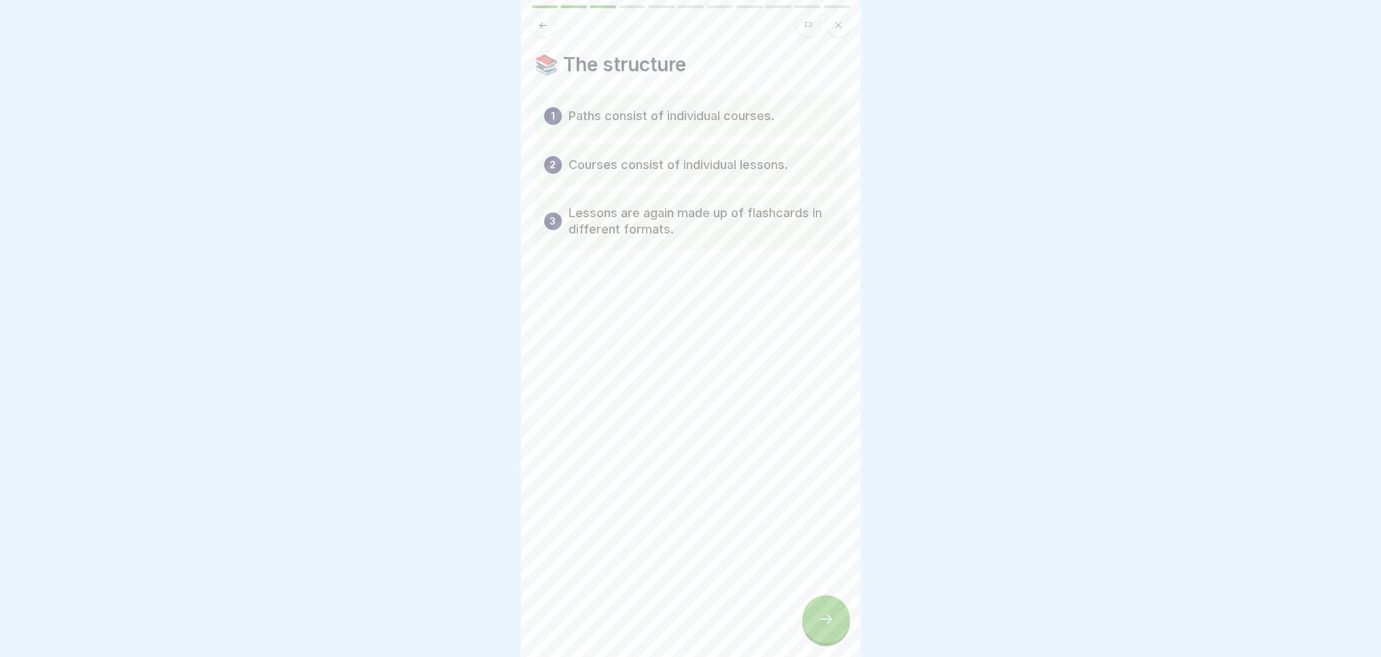
click at [826, 622] on icon at bounding box center [826, 619] width 16 height 16
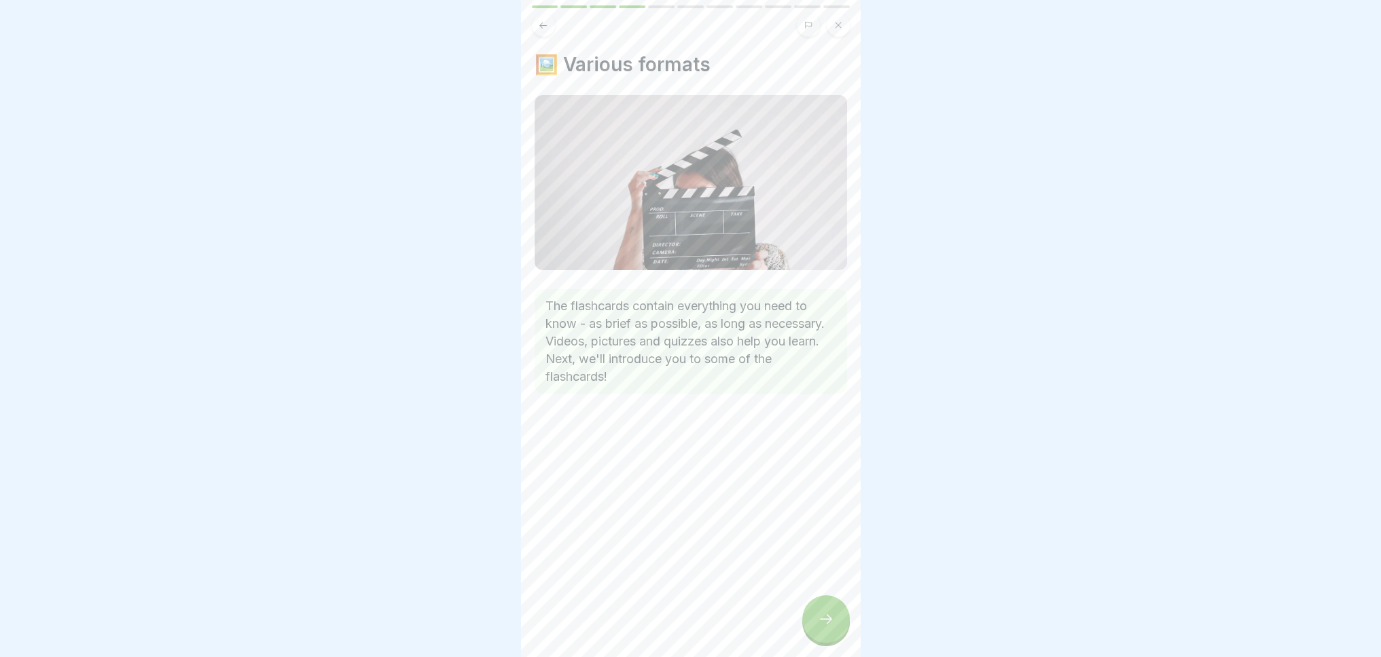
click at [820, 619] on icon at bounding box center [826, 619] width 16 height 16
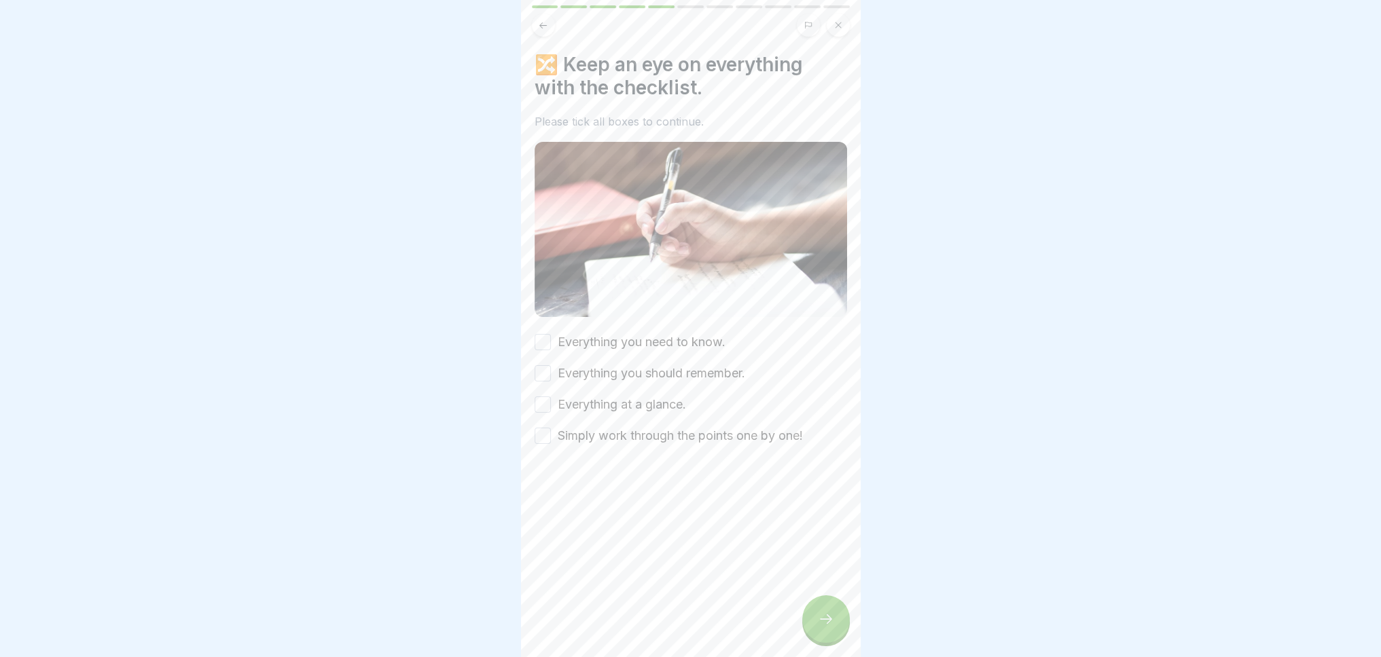
click at [820, 619] on icon at bounding box center [826, 619] width 16 height 16
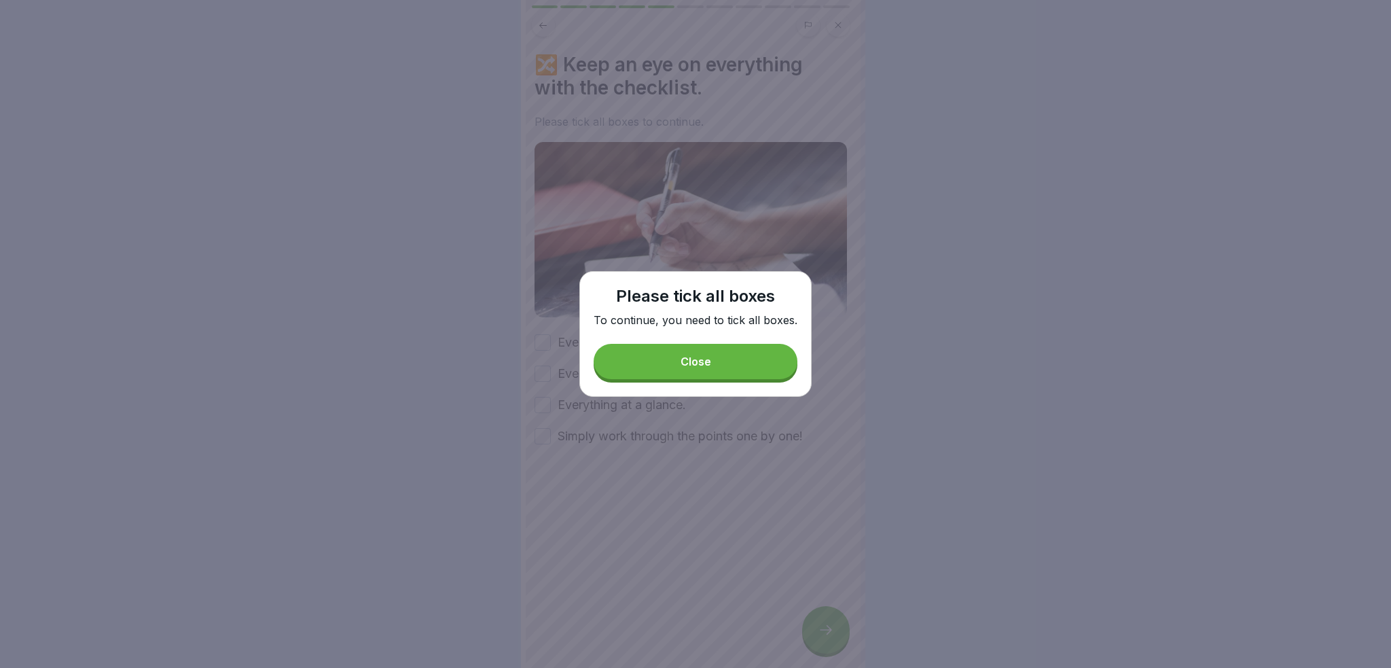
click at [709, 371] on button "Close" at bounding box center [696, 361] width 204 height 35
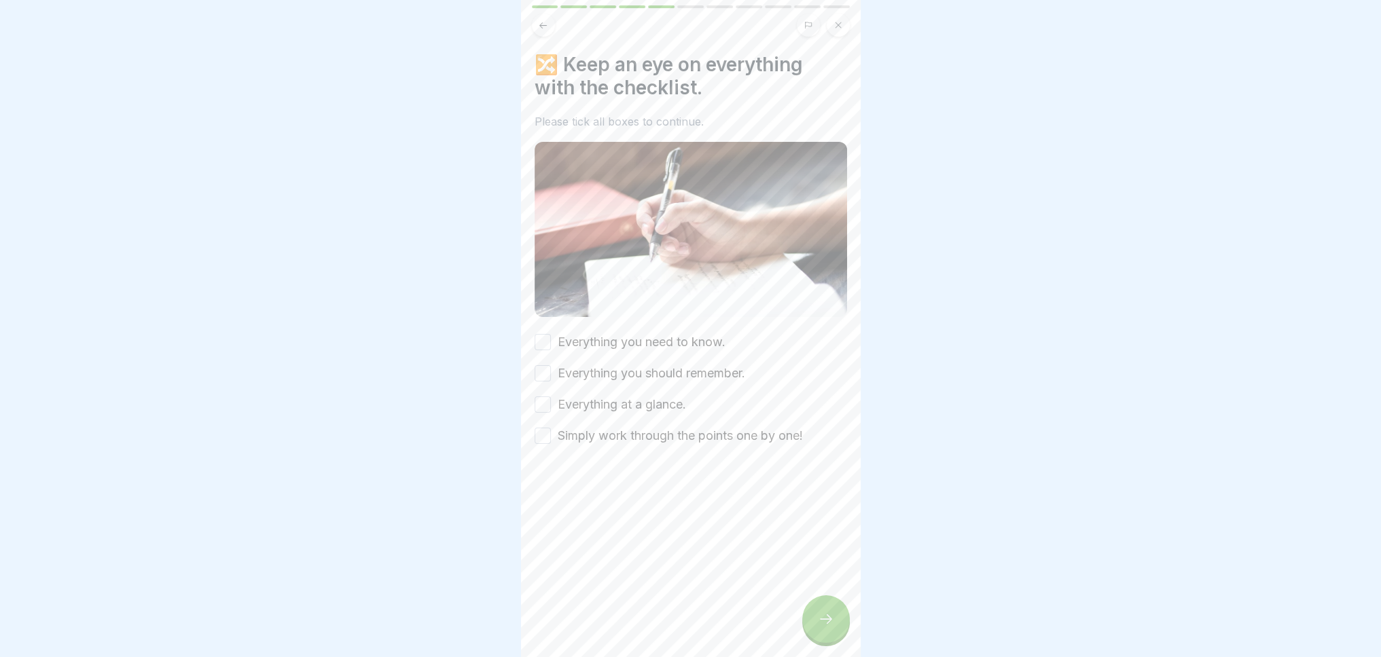
click at [558, 336] on font "Everything you need to know." at bounding box center [642, 342] width 168 height 14
click at [551, 336] on button "Everything you need to know." at bounding box center [542, 342] width 16 height 16
click at [541, 365] on button "Everything you should remember." at bounding box center [542, 373] width 16 height 16
click at [551, 396] on div "Everything at a glance." at bounding box center [609, 405] width 151 height 18
click at [539, 405] on button "Everything at a glance." at bounding box center [542, 405] width 16 height 16
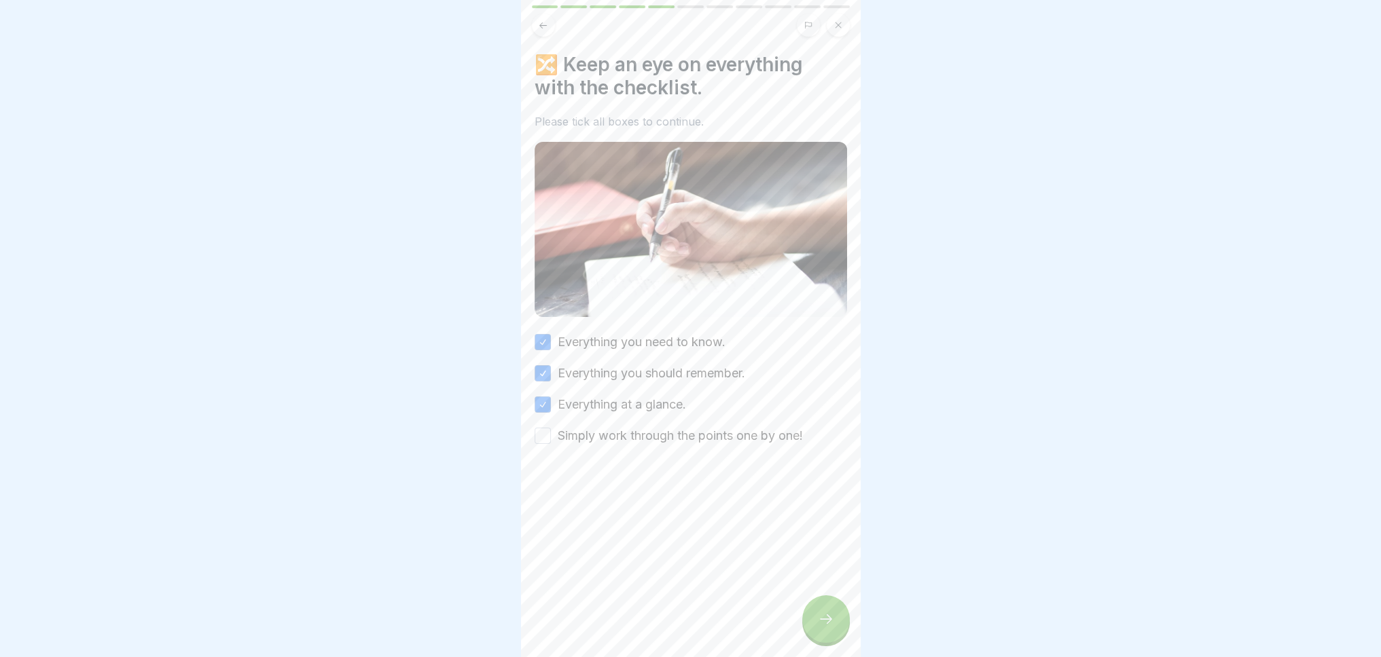
click at [544, 428] on button "Simply work through the points one by one!" at bounding box center [542, 436] width 16 height 16
click at [831, 623] on icon at bounding box center [826, 619] width 16 height 16
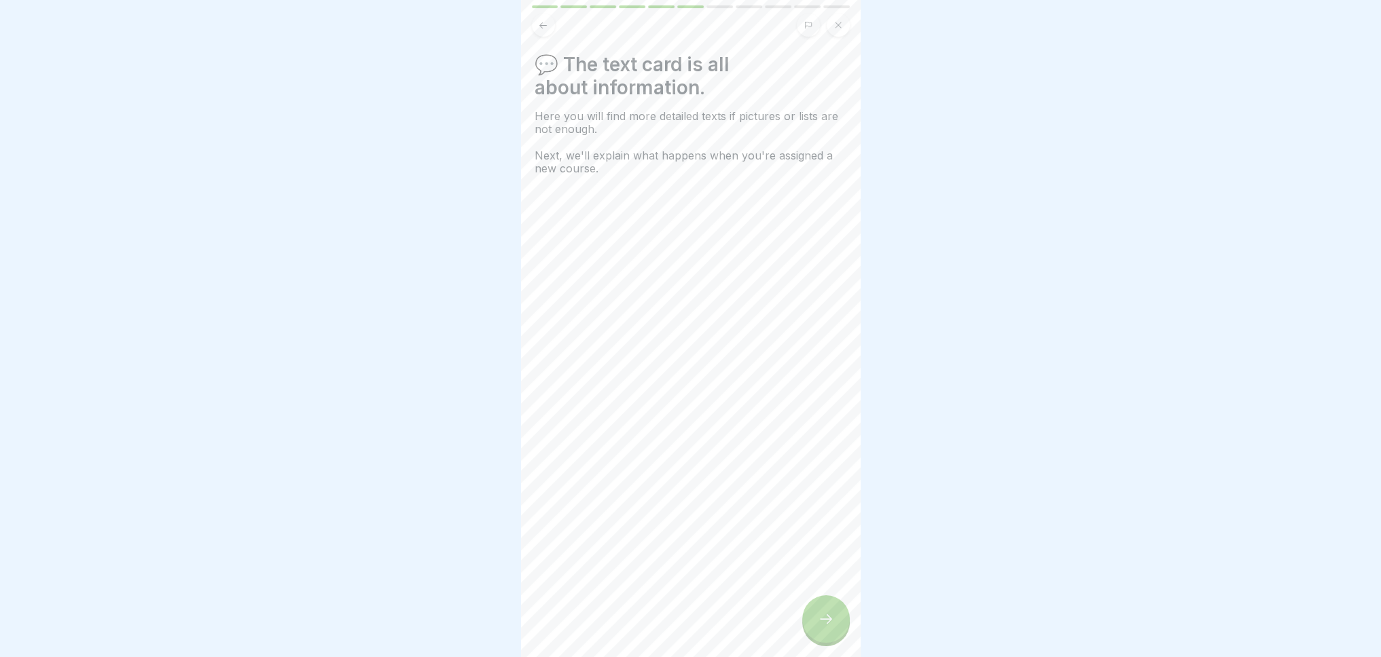
click at [821, 627] on icon at bounding box center [826, 619] width 16 height 16
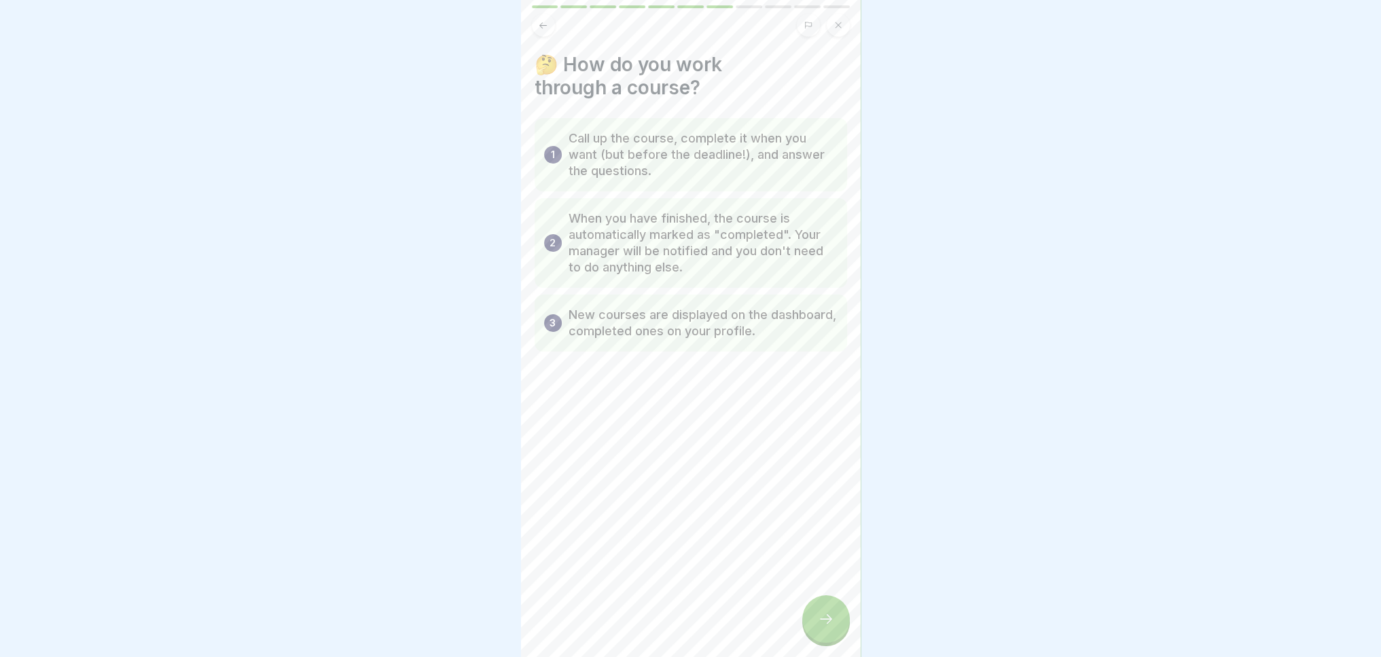
click at [822, 627] on icon at bounding box center [826, 619] width 16 height 16
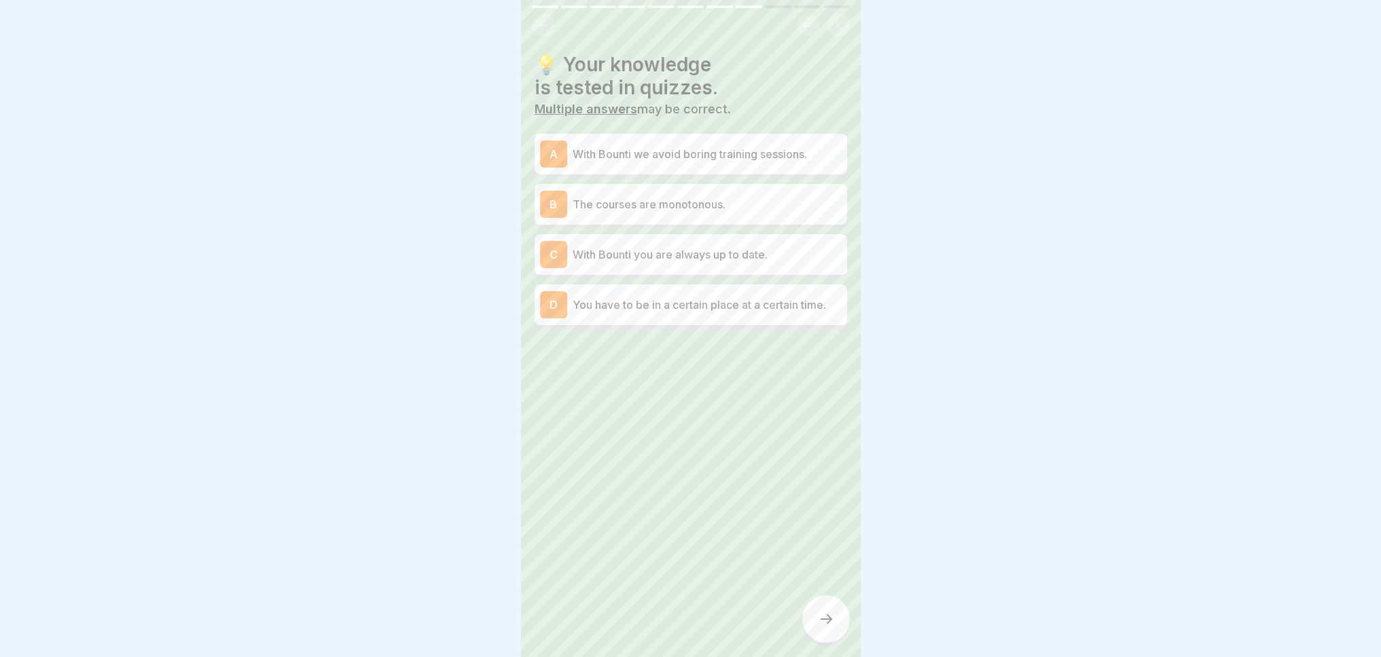
click at [733, 257] on font "With Bounti you are always up to date." at bounding box center [669, 255] width 195 height 14
click at [819, 627] on icon at bounding box center [826, 619] width 16 height 16
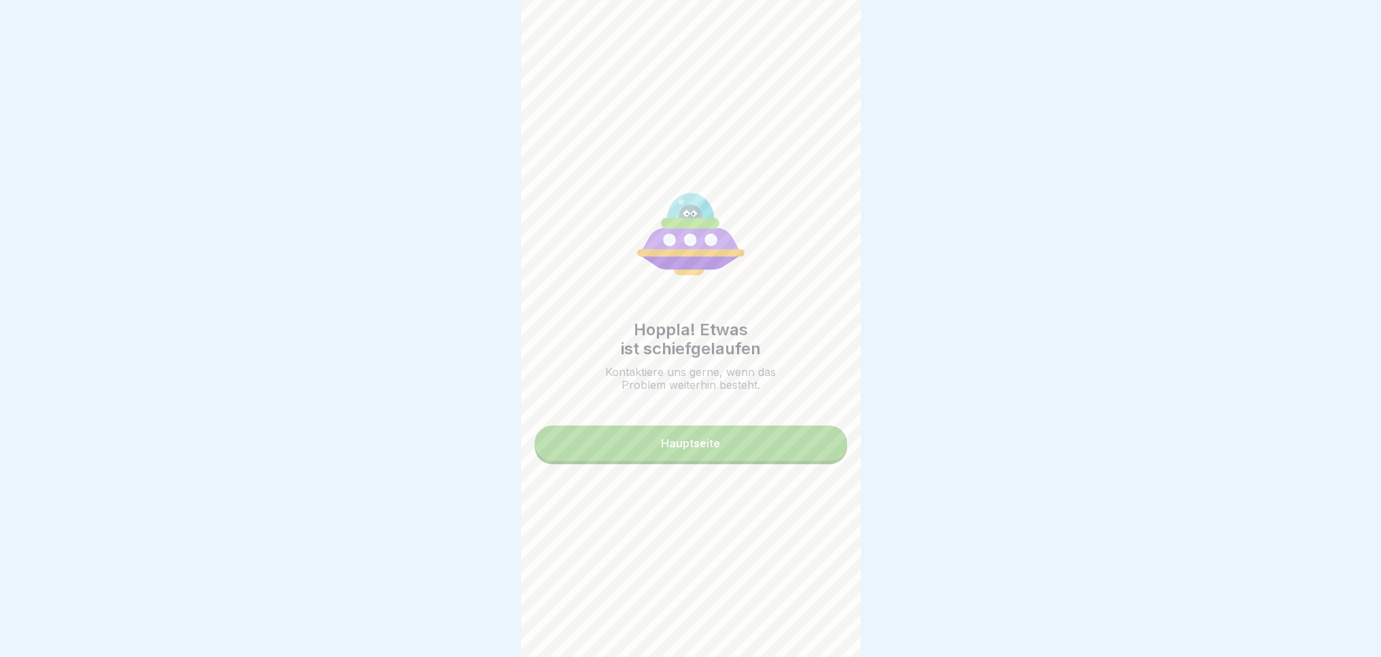
click at [679, 450] on div "Hauptseite" at bounding box center [690, 443] width 59 height 12
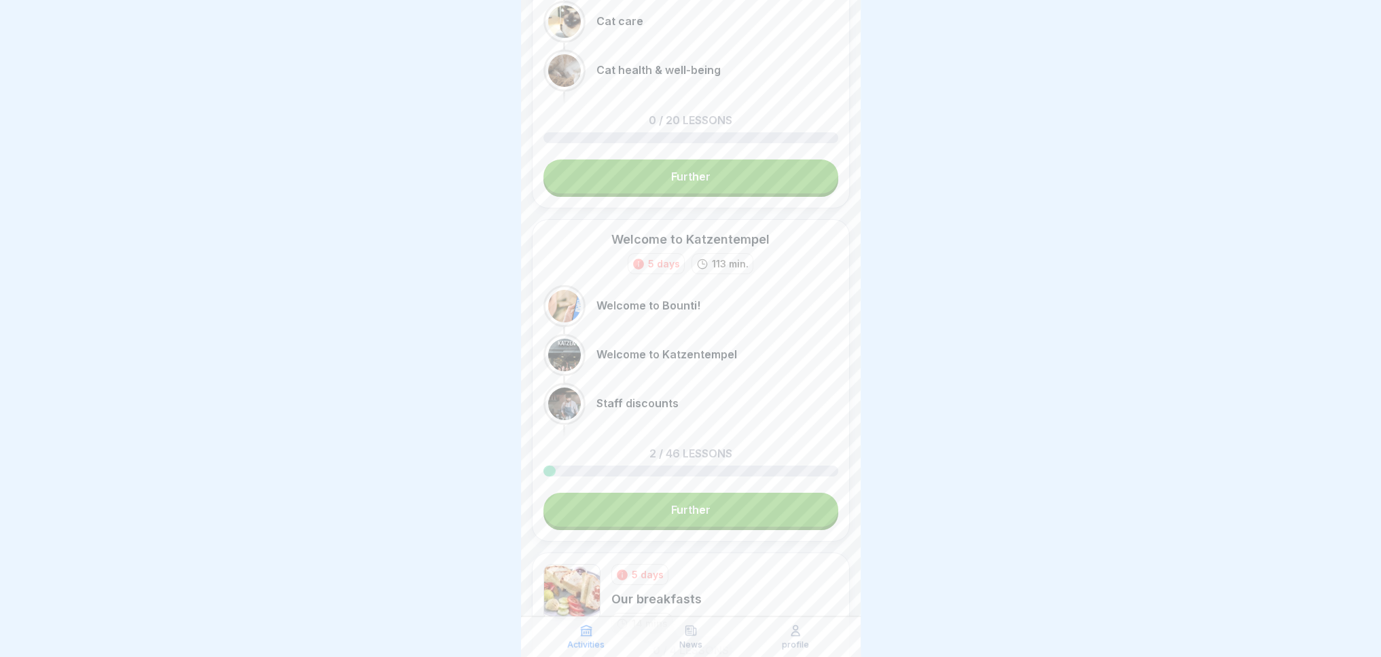
scroll to position [272, 0]
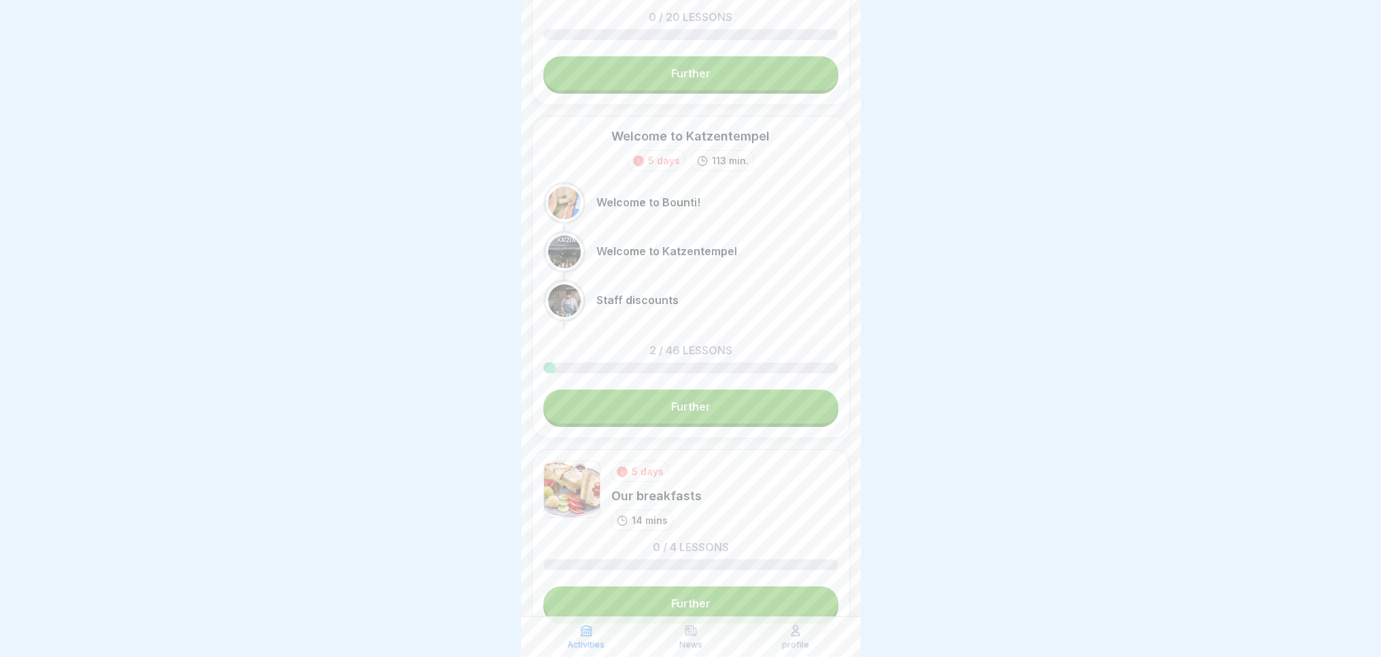
click at [668, 414] on link "Further" at bounding box center [690, 407] width 295 height 34
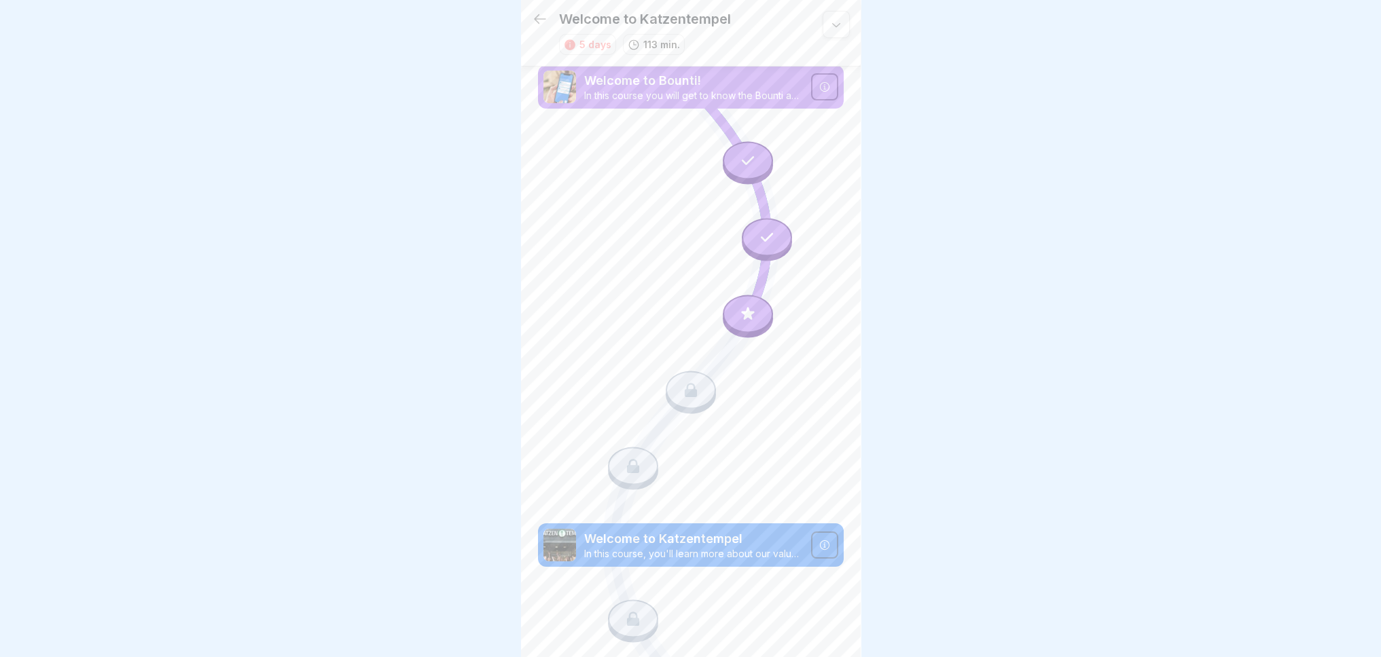
click at [749, 305] on icon at bounding box center [748, 314] width 18 height 18
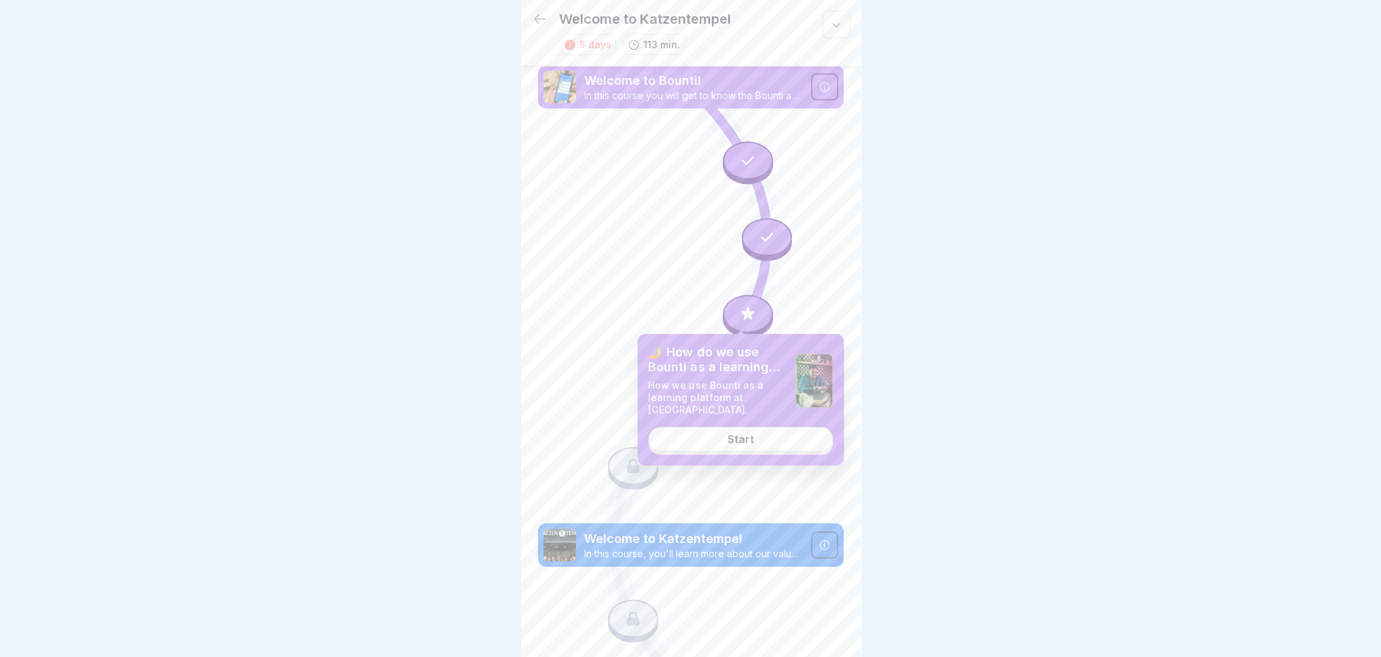
click at [744, 445] on link "Start" at bounding box center [740, 439] width 185 height 24
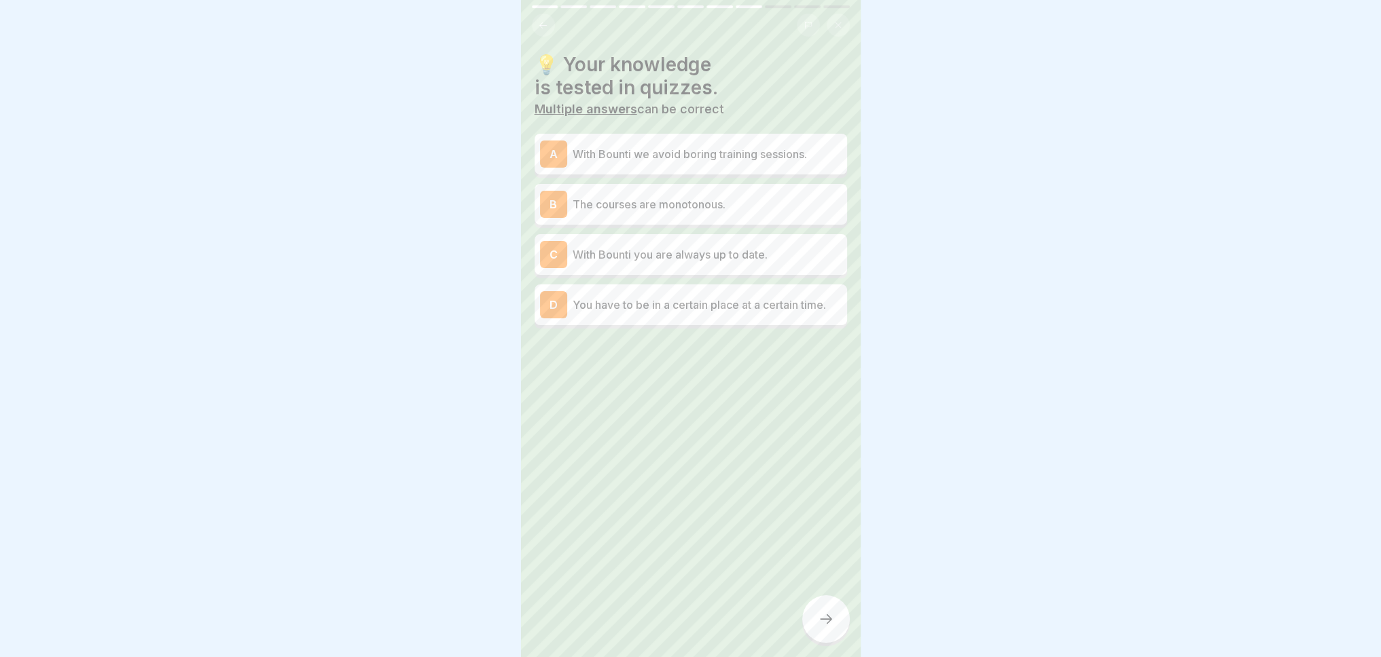
click at [604, 153] on font "With Bounti we avoid boring training sessions." at bounding box center [689, 154] width 234 height 14
click at [630, 250] on font "With Bounti you are always up to date." at bounding box center [669, 255] width 195 height 14
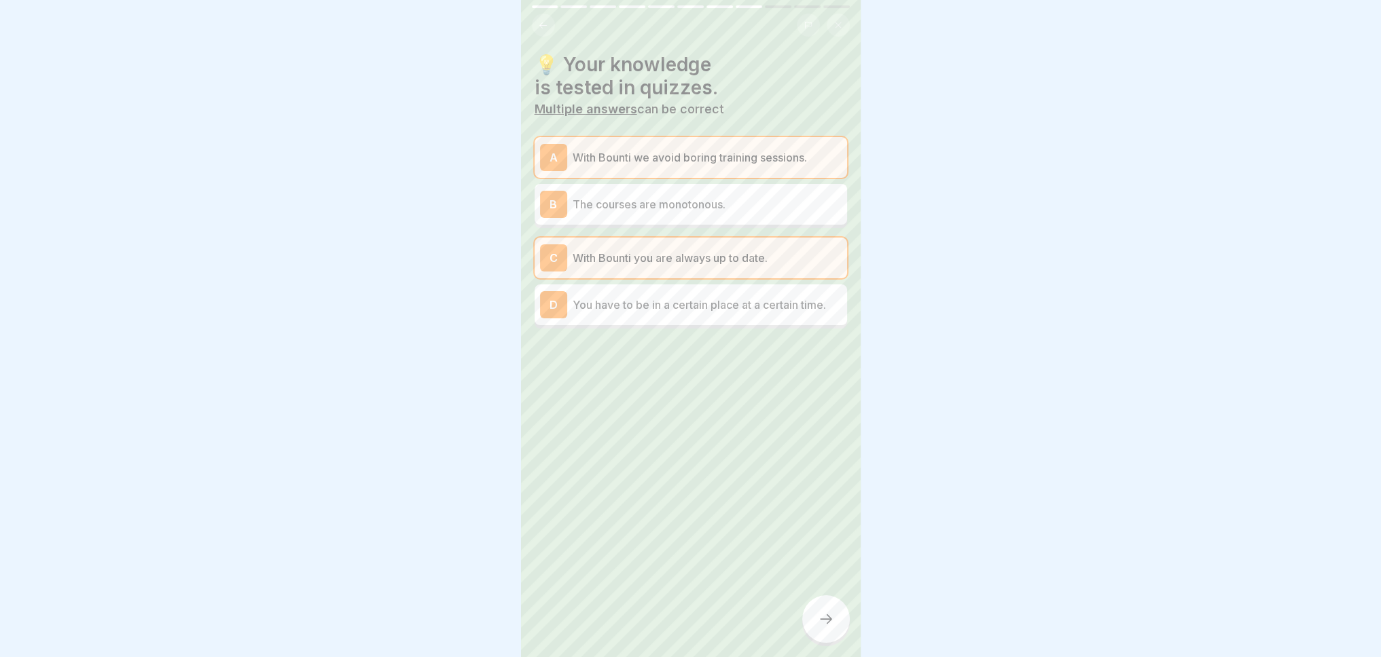
click at [823, 627] on icon at bounding box center [826, 619] width 16 height 16
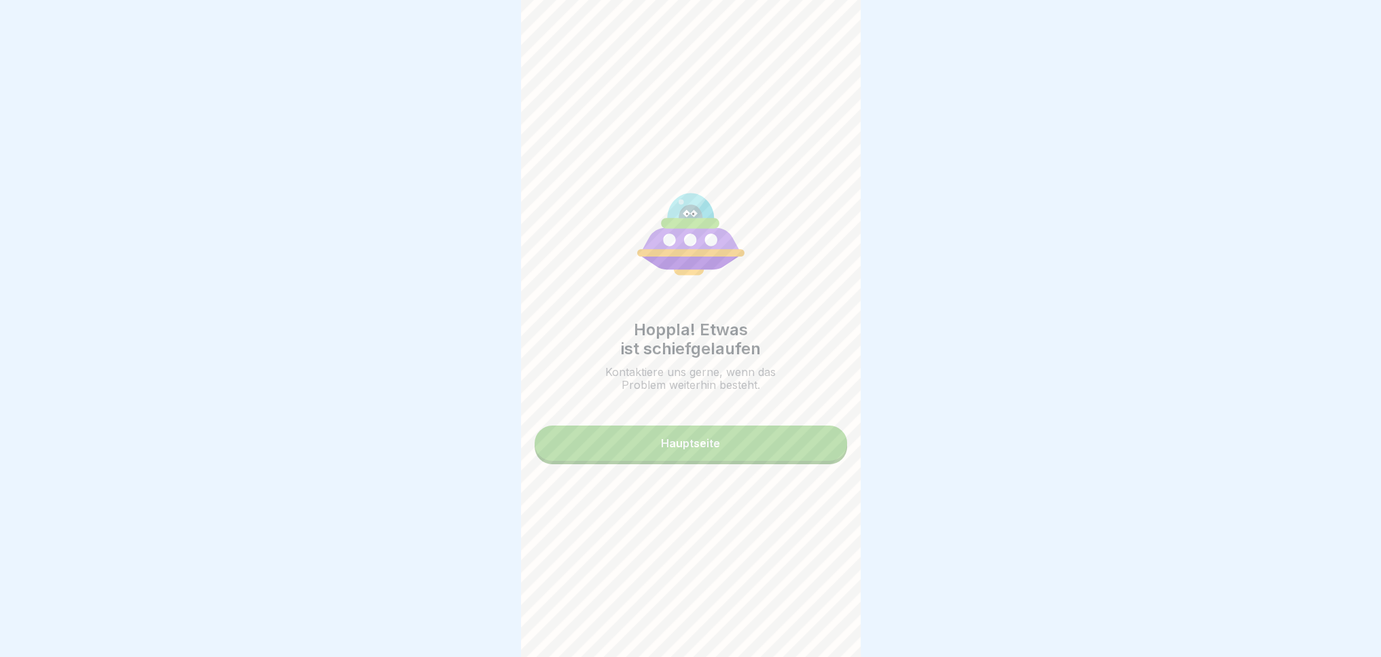
drag, startPoint x: 763, startPoint y: 388, endPoint x: 638, endPoint y: 371, distance: 125.5
click at [633, 337] on div "Hoppla! Etwas ist schiefgelaufen Kontaktiere uns gerne, wenn das Problem weiter…" at bounding box center [691, 357] width 204 height 72
click at [666, 458] on button "Hauptseite" at bounding box center [690, 443] width 312 height 35
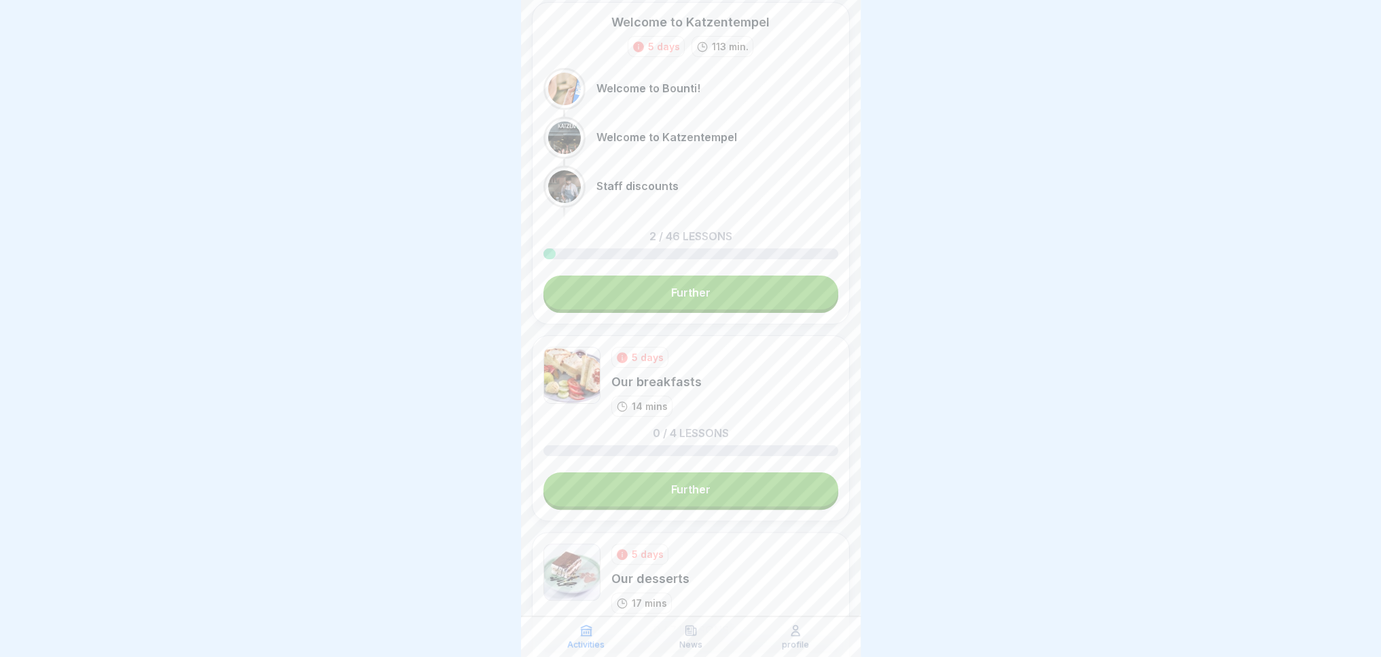
scroll to position [407, 0]
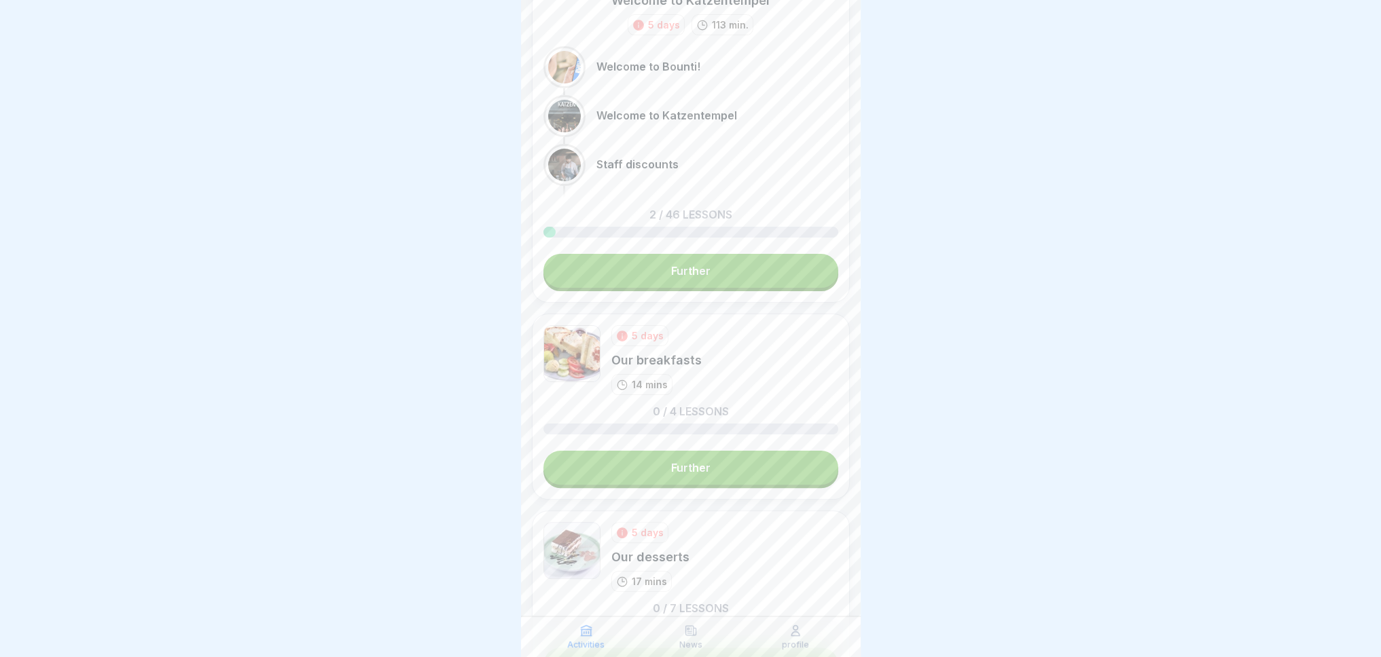
click at [689, 456] on link "Further" at bounding box center [690, 468] width 295 height 34
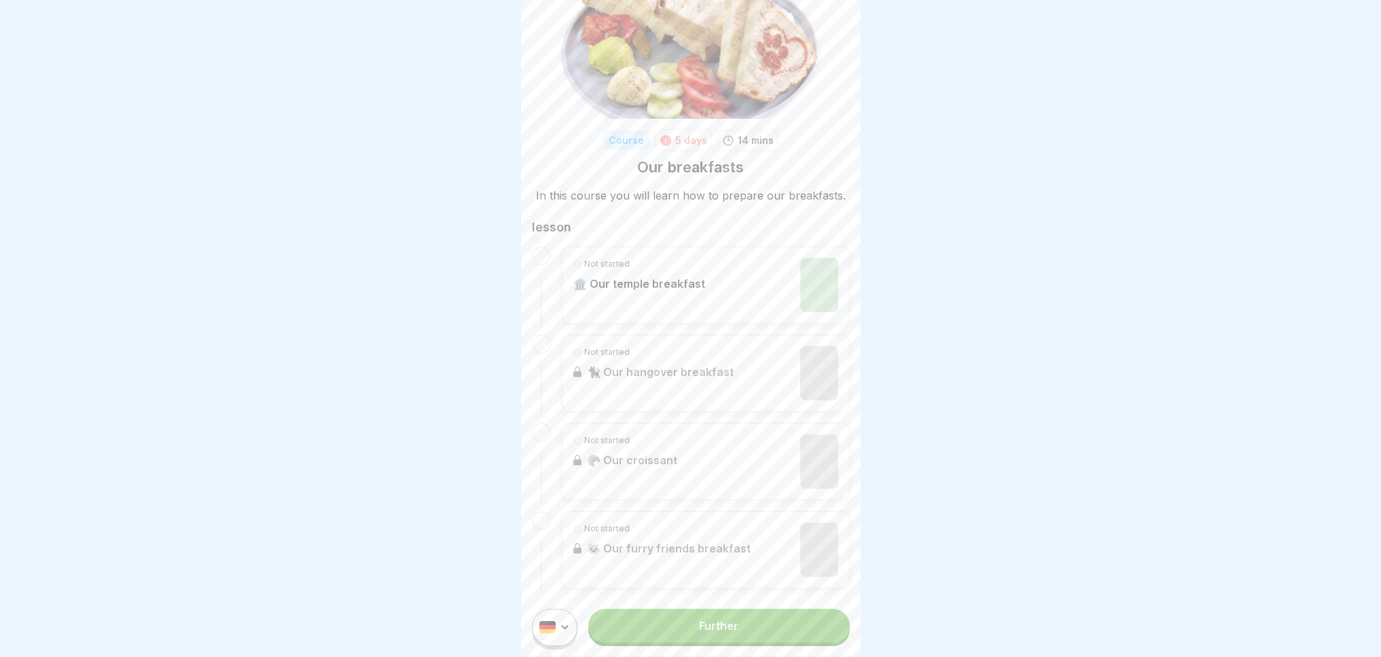
scroll to position [10, 0]
click at [685, 623] on link "Further" at bounding box center [718, 626] width 261 height 34
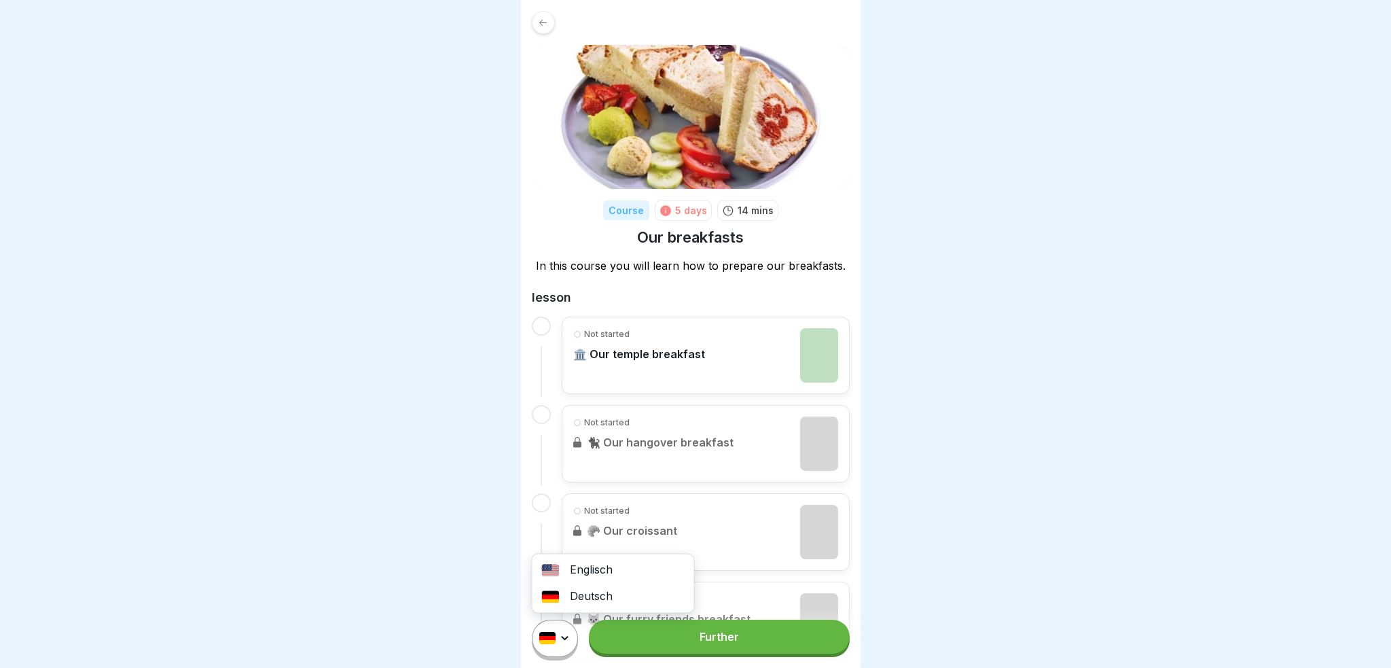
click at [561, 634] on html "Original text Rate this translation Your feedback will be used to help improve …" at bounding box center [695, 334] width 1391 height 668
click at [555, 574] on img at bounding box center [550, 570] width 18 height 12
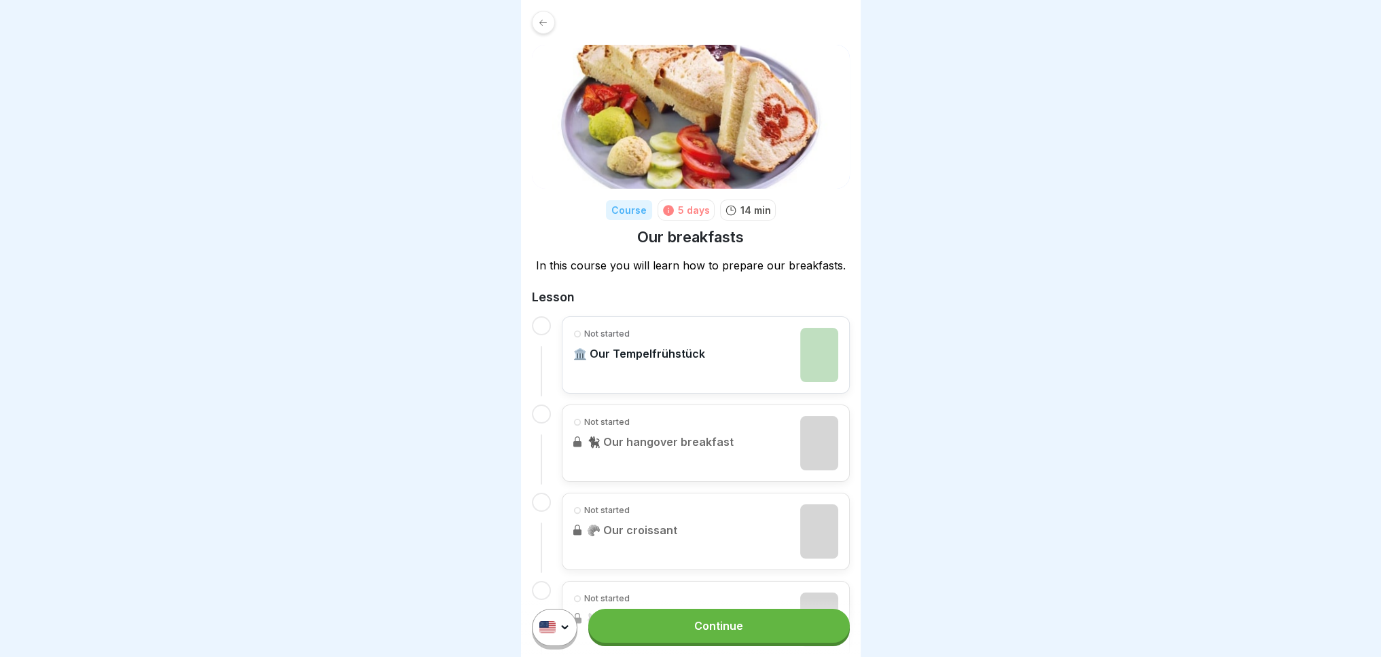
click at [706, 636] on link "Continue" at bounding box center [718, 626] width 261 height 34
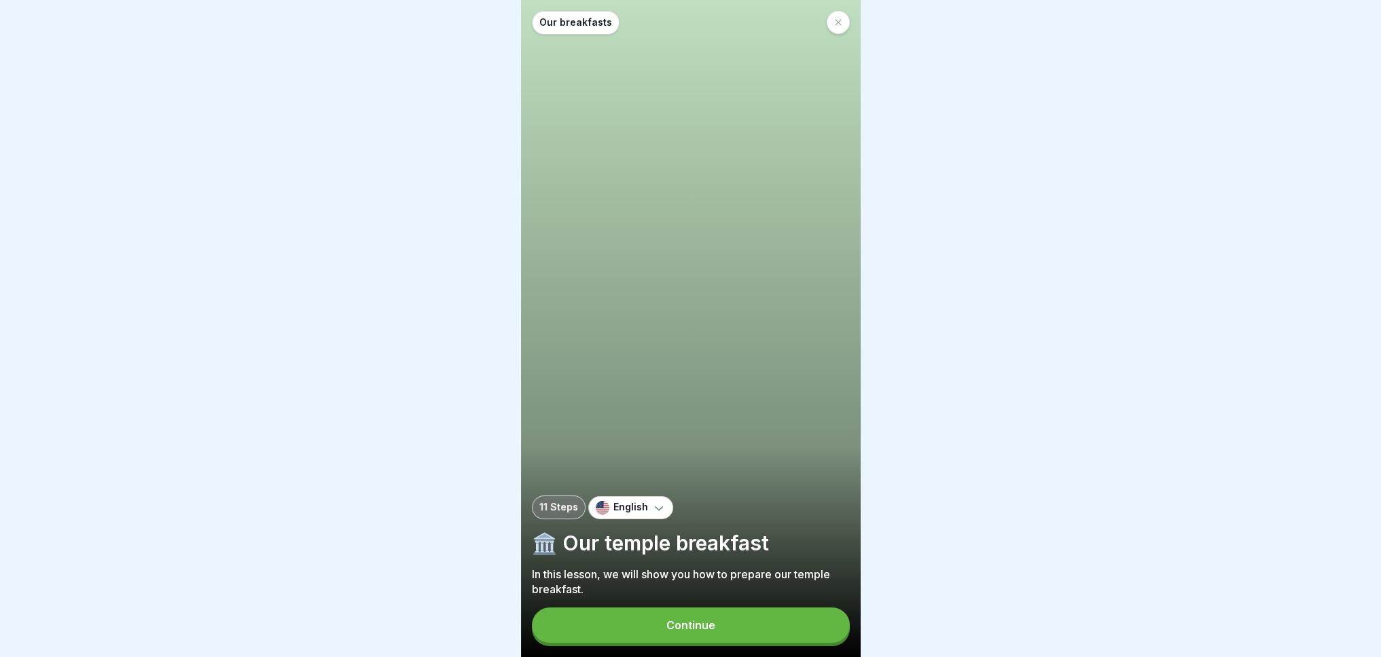
click at [706, 632] on font "Continue" at bounding box center [690, 626] width 49 height 14
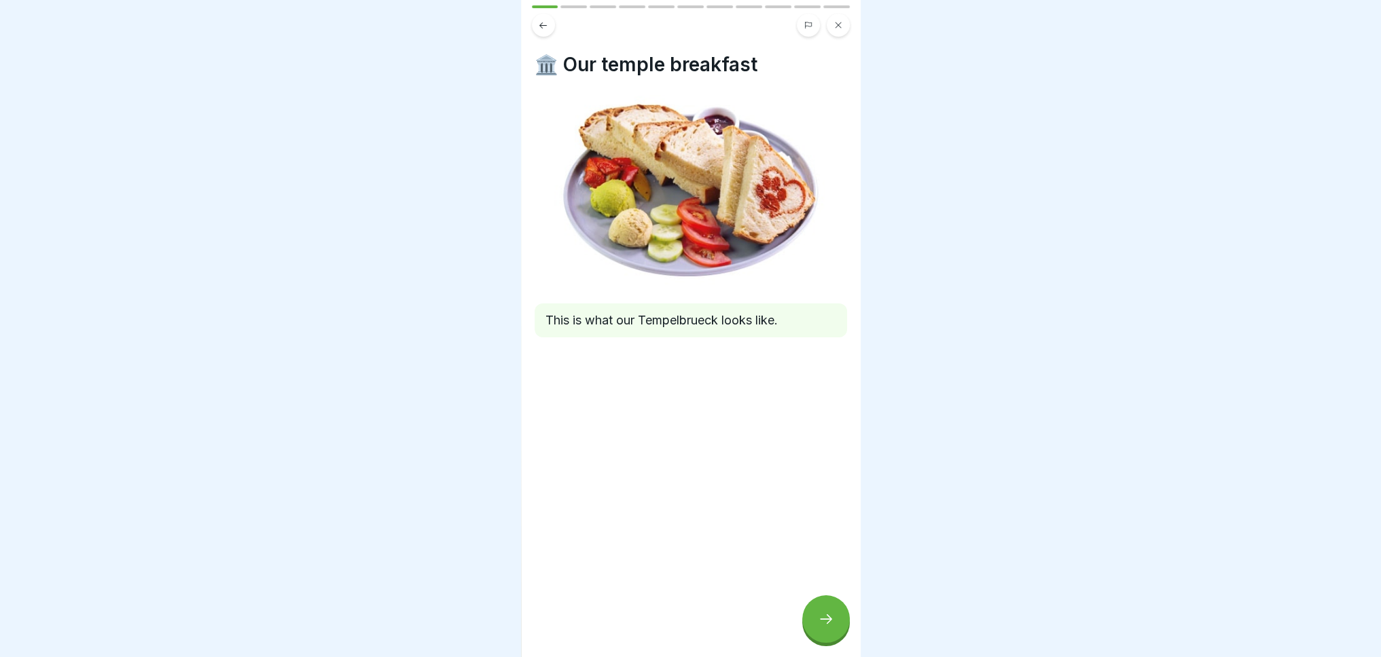
click at [820, 627] on icon at bounding box center [826, 619] width 16 height 16
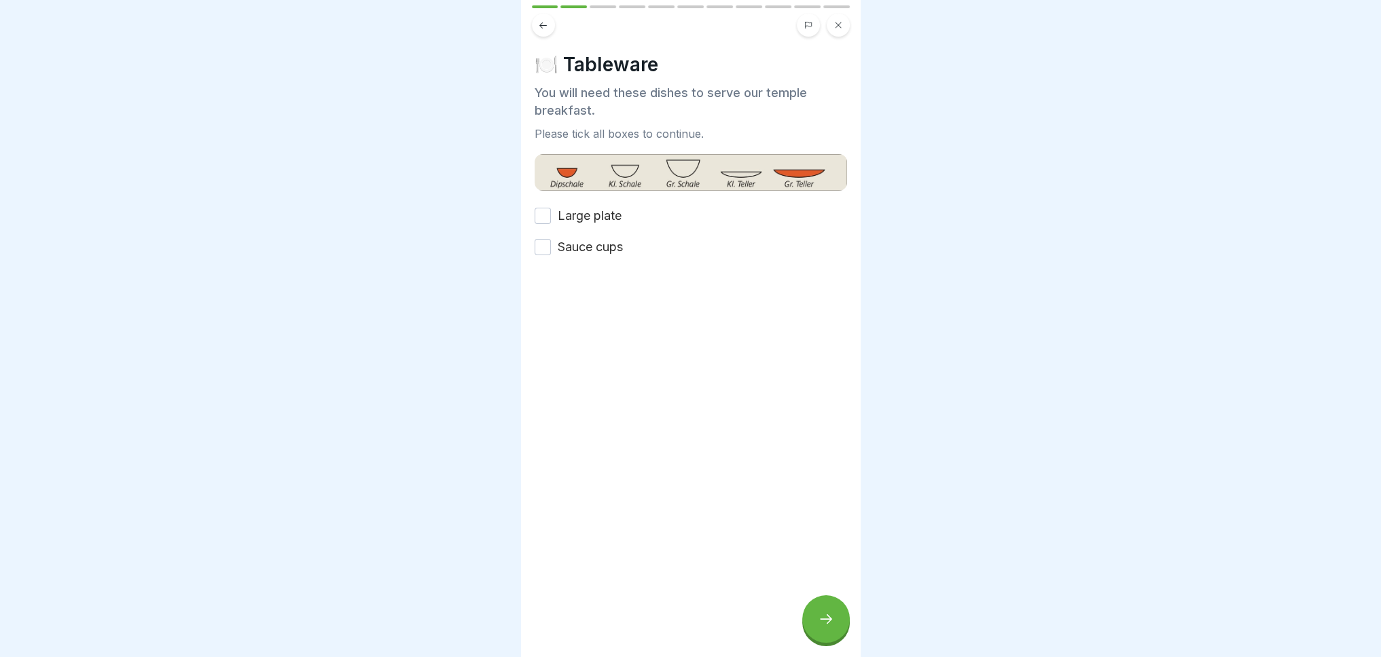
click at [539, 220] on button "Large plate" at bounding box center [542, 216] width 16 height 16
click at [544, 252] on button "Sauce cups" at bounding box center [542, 247] width 16 height 16
click at [830, 638] on div at bounding box center [826, 620] width 48 height 48
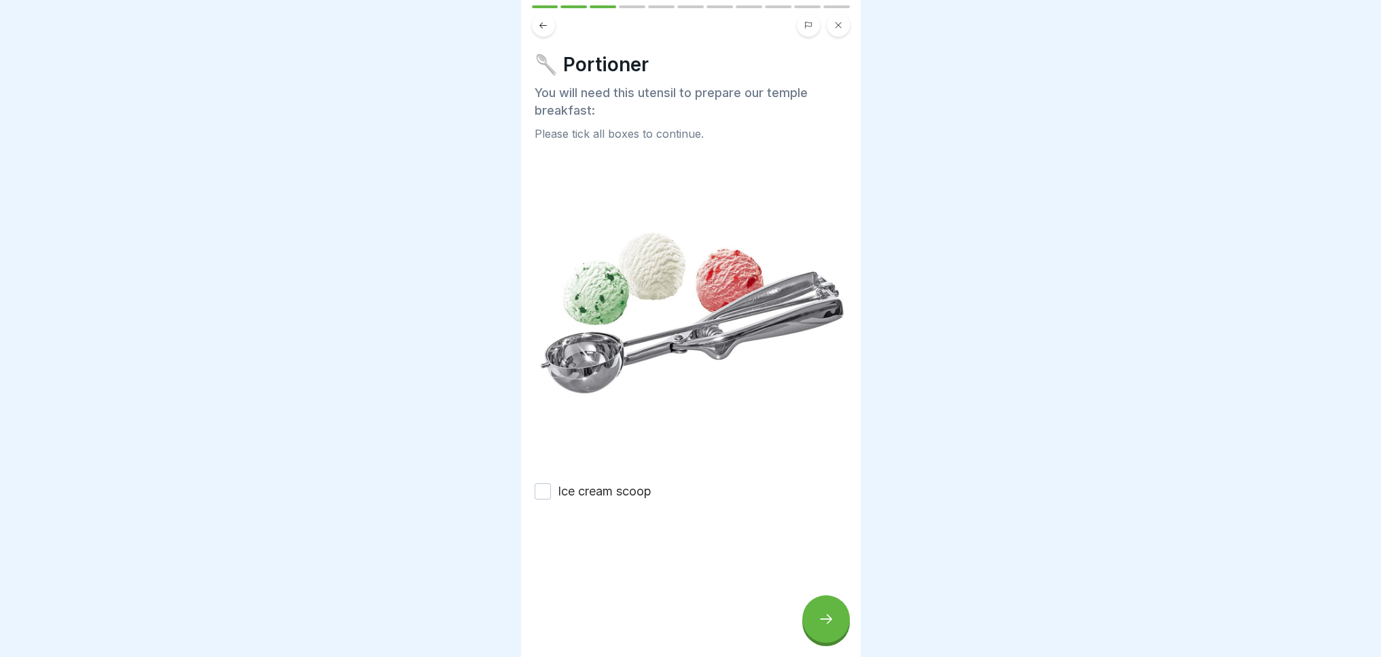
click at [549, 484] on button "Ice cream scoop" at bounding box center [542, 492] width 16 height 16
click at [823, 626] on icon at bounding box center [826, 619] width 16 height 16
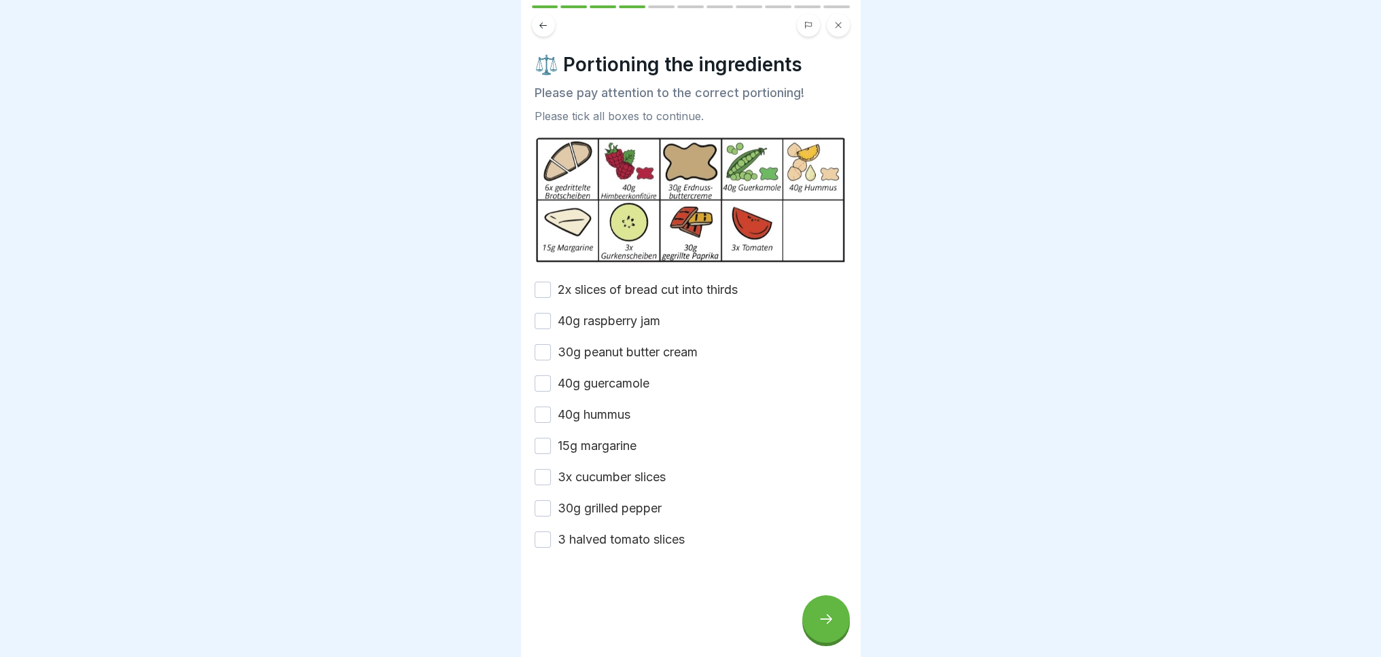
drag, startPoint x: 538, startPoint y: 287, endPoint x: 544, endPoint y: 295, distance: 10.2
click at [539, 287] on button "2x slices of bread cut into thirds" at bounding box center [542, 290] width 16 height 16
click at [545, 314] on button "40g raspberry jam" at bounding box center [542, 321] width 16 height 16
click at [541, 348] on button "30g peanut butter cream" at bounding box center [542, 352] width 16 height 16
click at [541, 376] on button "40g guercamole" at bounding box center [542, 384] width 16 height 16
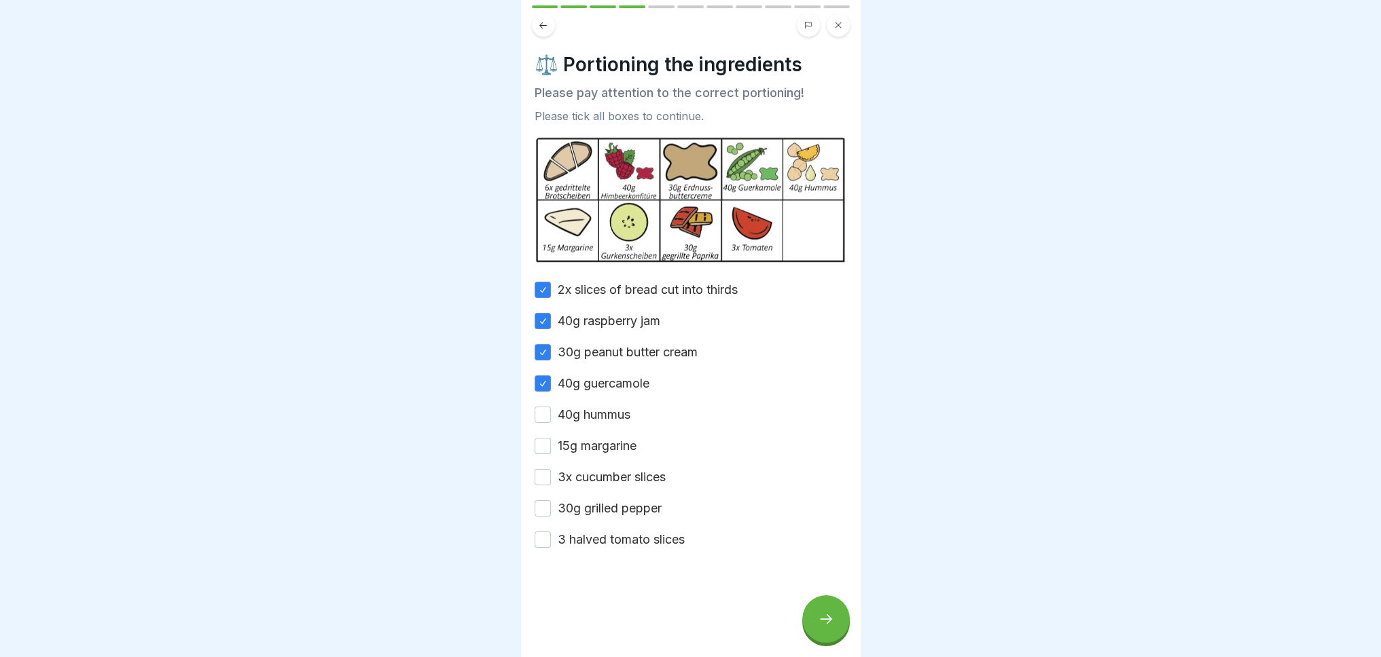
click at [543, 407] on button "40g hummus" at bounding box center [542, 415] width 16 height 16
click at [543, 447] on button "15g margarine" at bounding box center [542, 446] width 16 height 16
click at [541, 480] on button "3x cucumber slices" at bounding box center [542, 477] width 16 height 16
click at [543, 509] on button "30g grilled pepper" at bounding box center [542, 508] width 16 height 16
click at [541, 532] on button "3 halved tomato slices" at bounding box center [542, 540] width 16 height 16
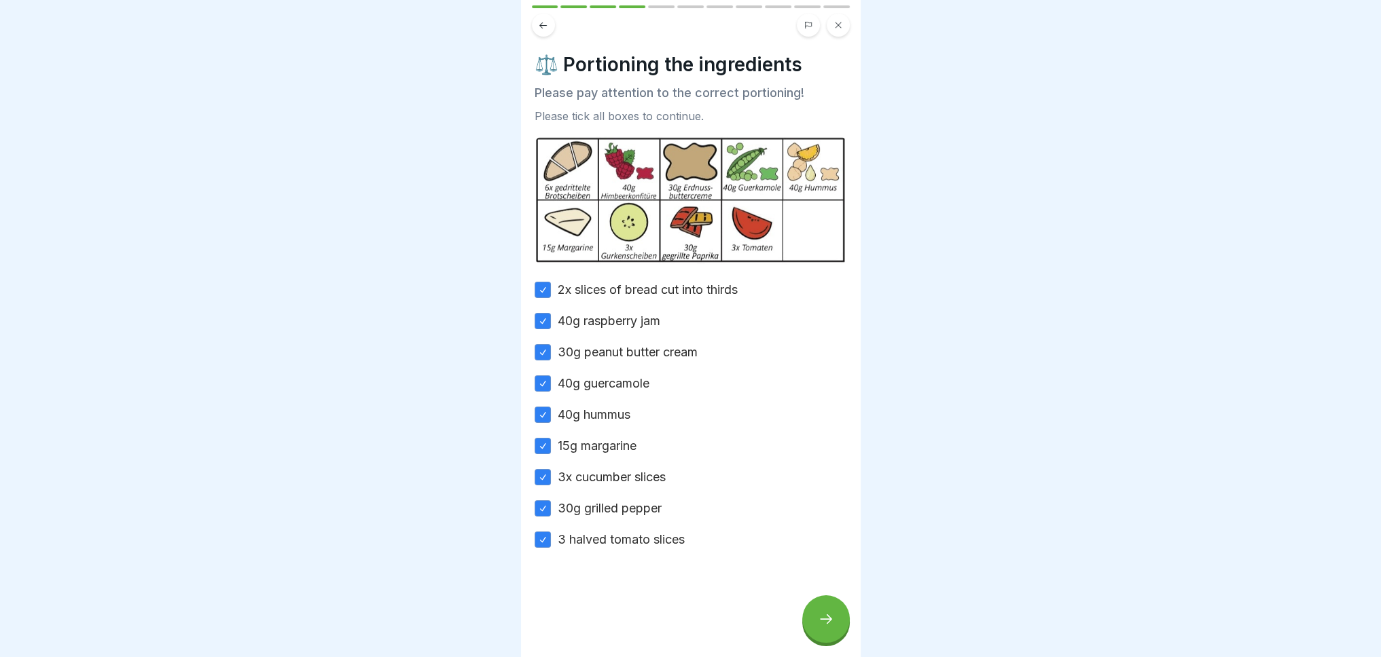
click at [818, 627] on icon at bounding box center [826, 619] width 16 height 16
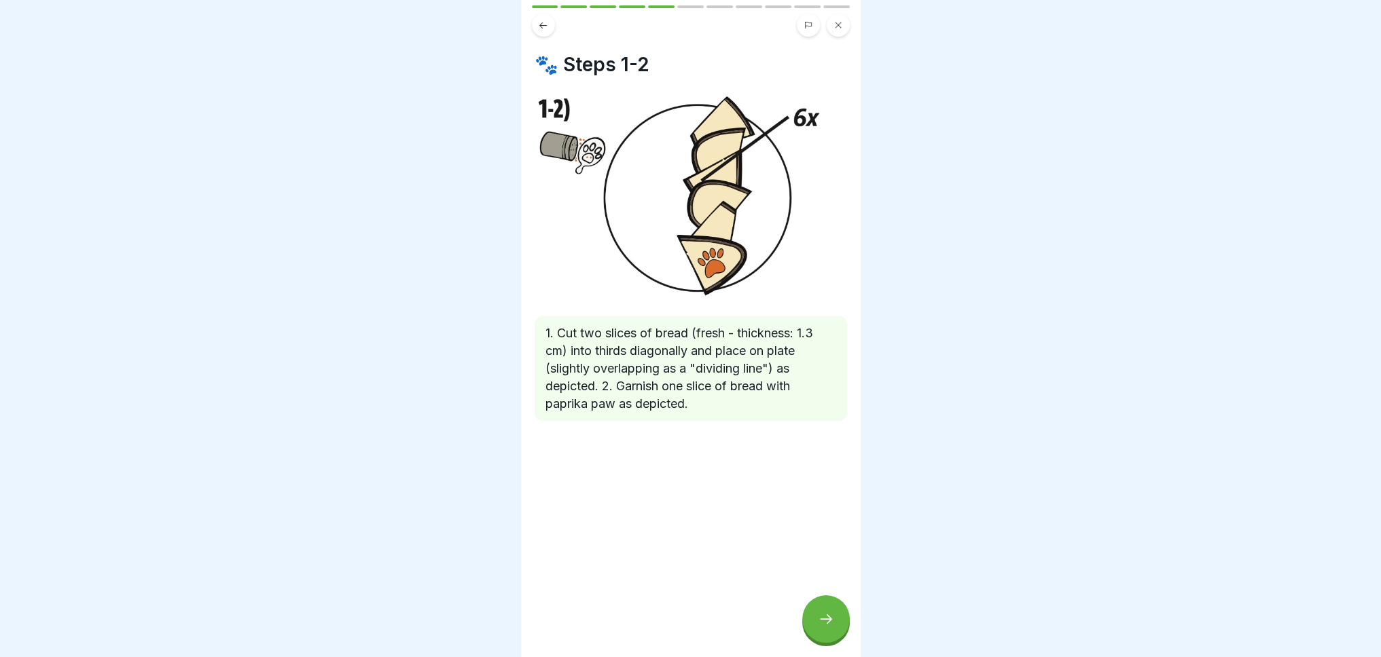
click at [818, 627] on icon at bounding box center [826, 619] width 16 height 16
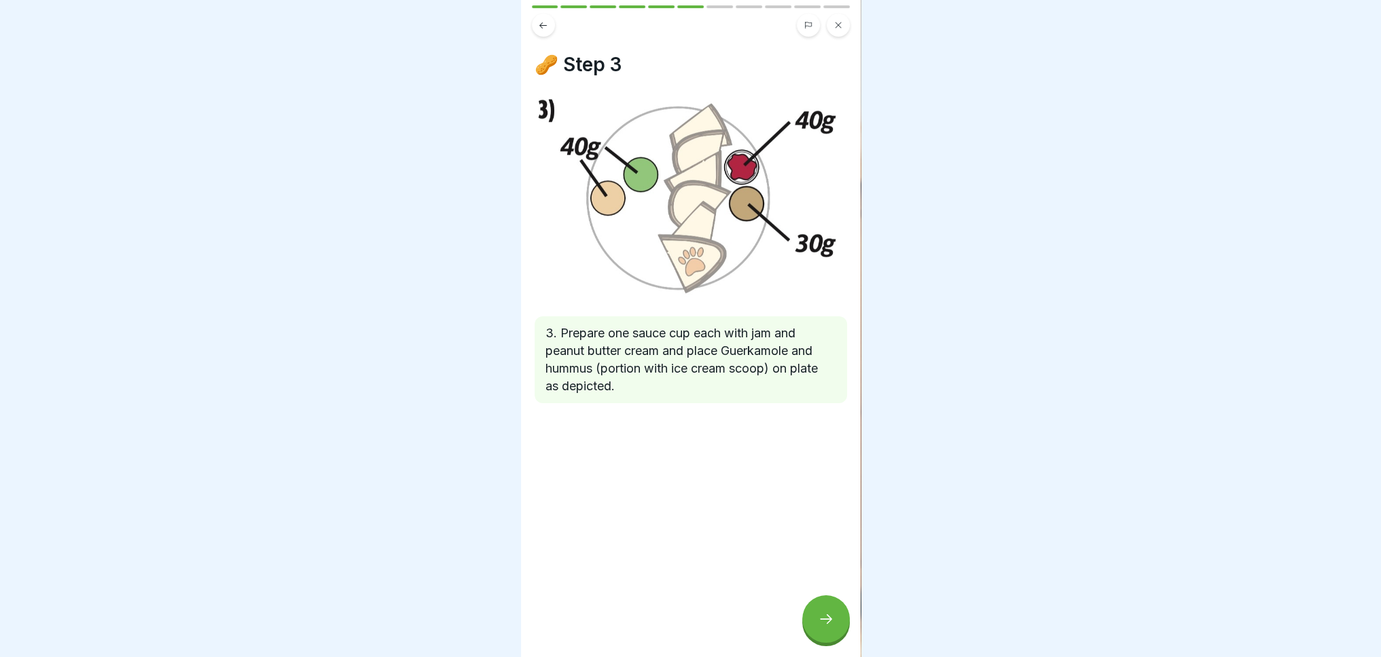
click at [820, 627] on icon at bounding box center [826, 619] width 16 height 16
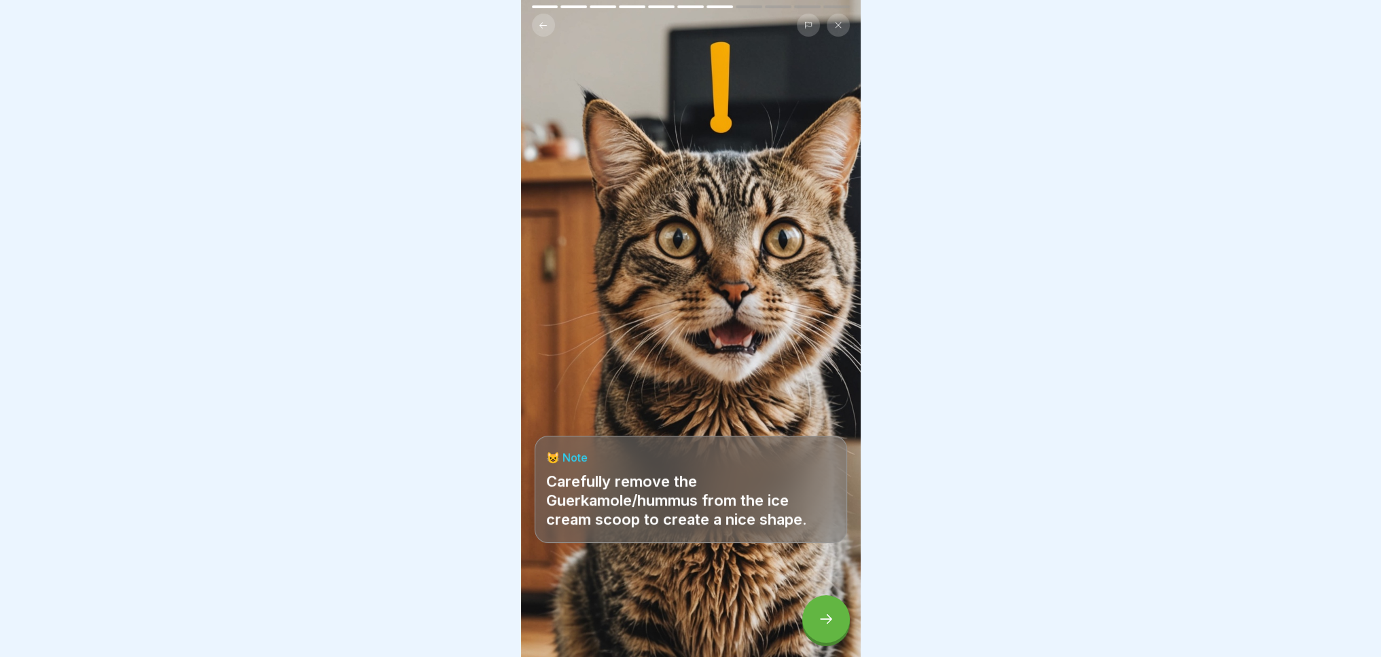
click at [830, 624] on icon at bounding box center [826, 620] width 12 height 10
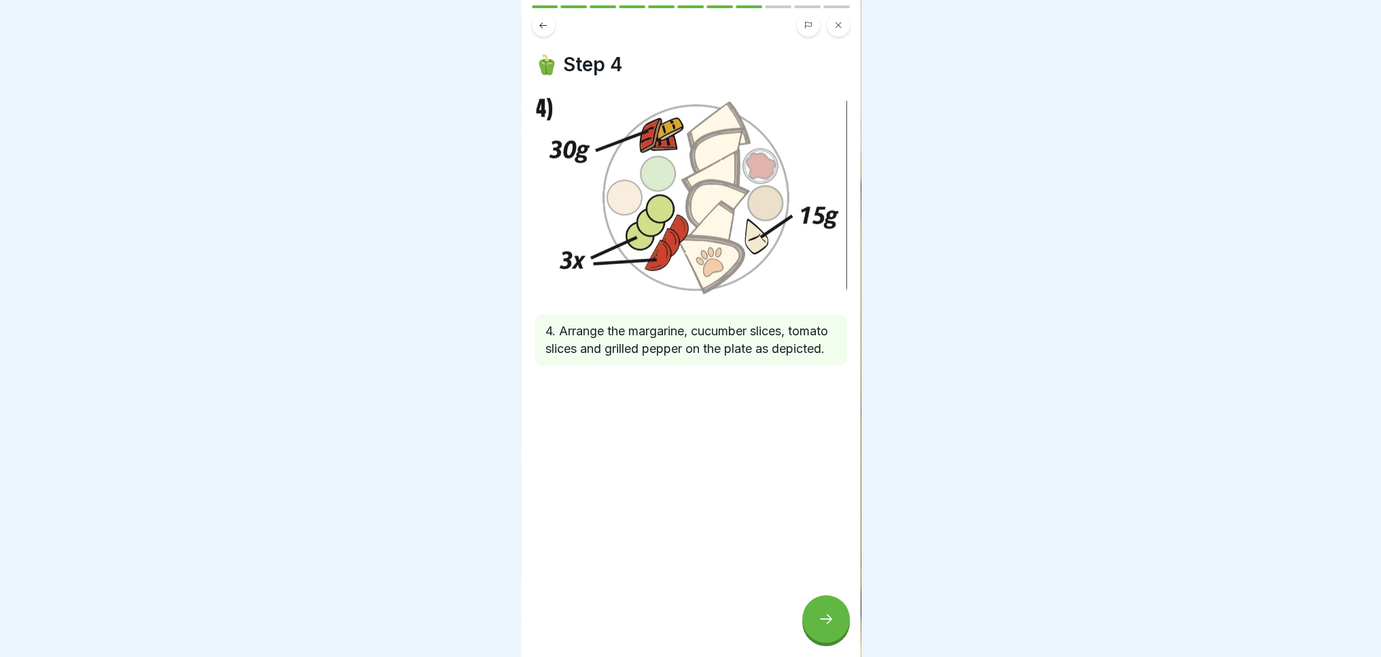
click at [830, 624] on icon at bounding box center [826, 620] width 12 height 10
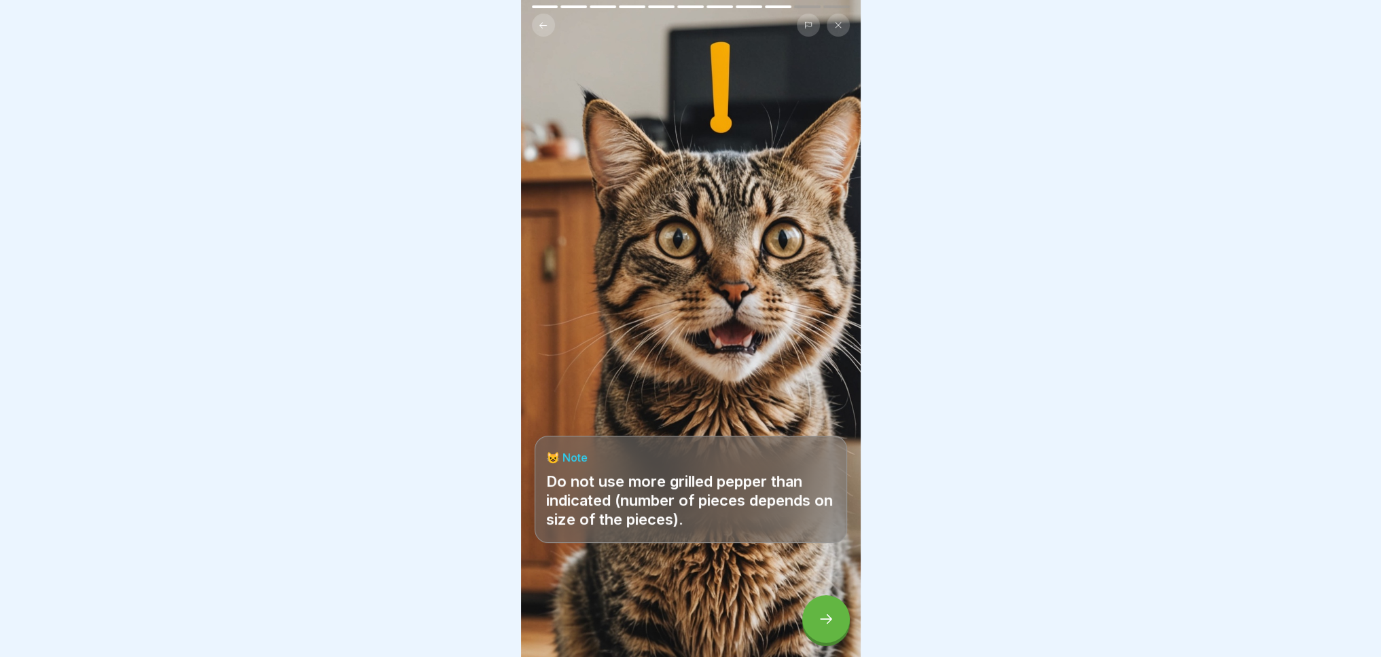
click at [830, 624] on icon at bounding box center [826, 620] width 12 height 10
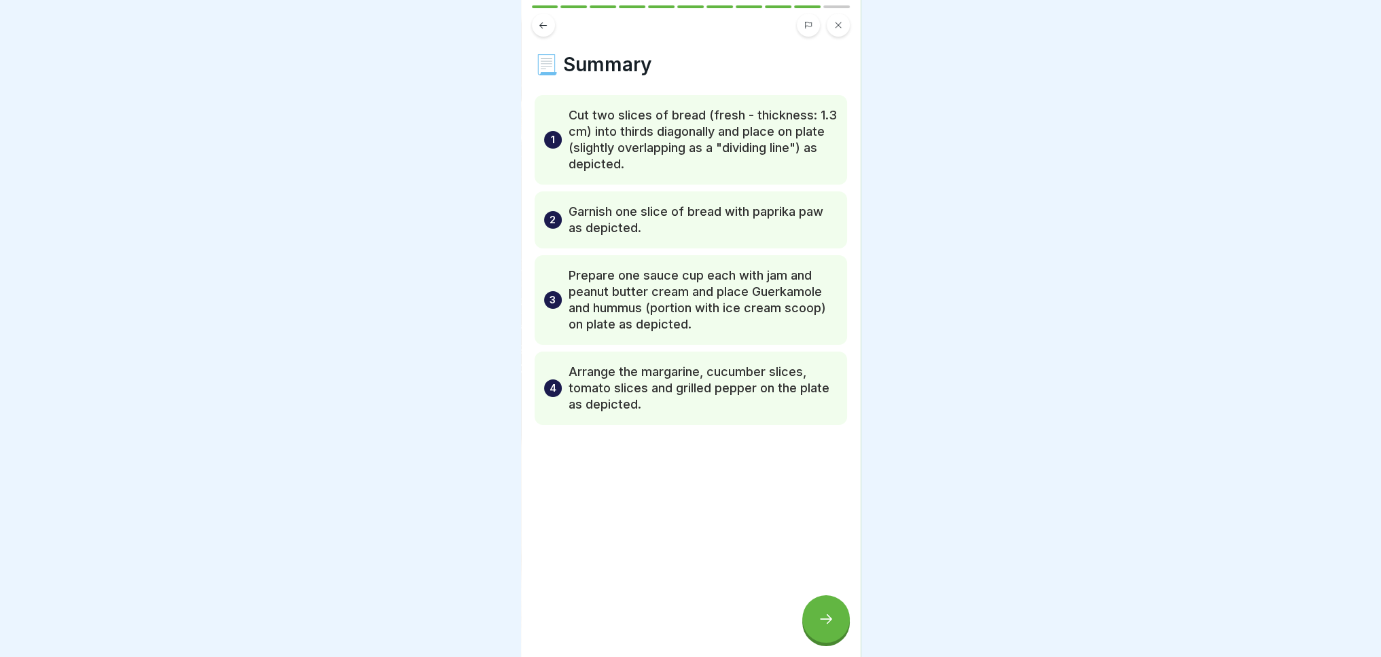
click at [830, 624] on icon at bounding box center [826, 620] width 12 height 10
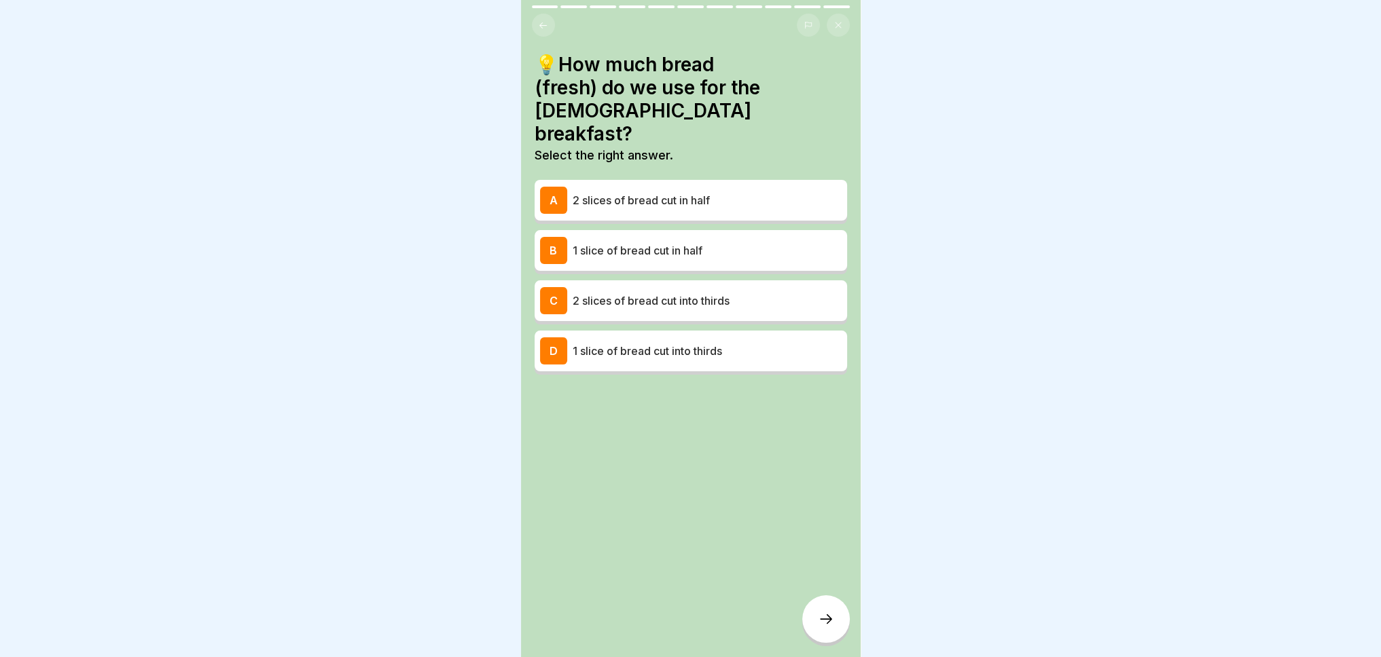
click at [545, 23] on icon at bounding box center [543, 25] width 10 height 10
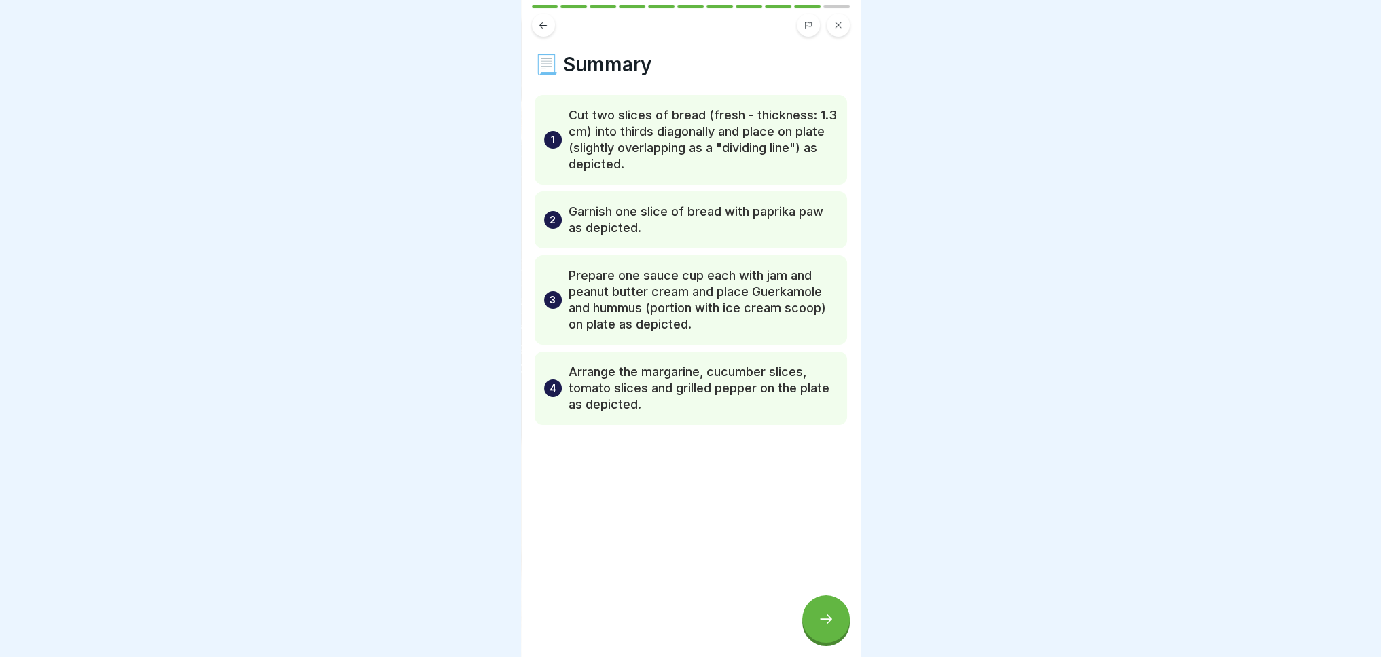
click at [834, 630] on div at bounding box center [826, 620] width 48 height 48
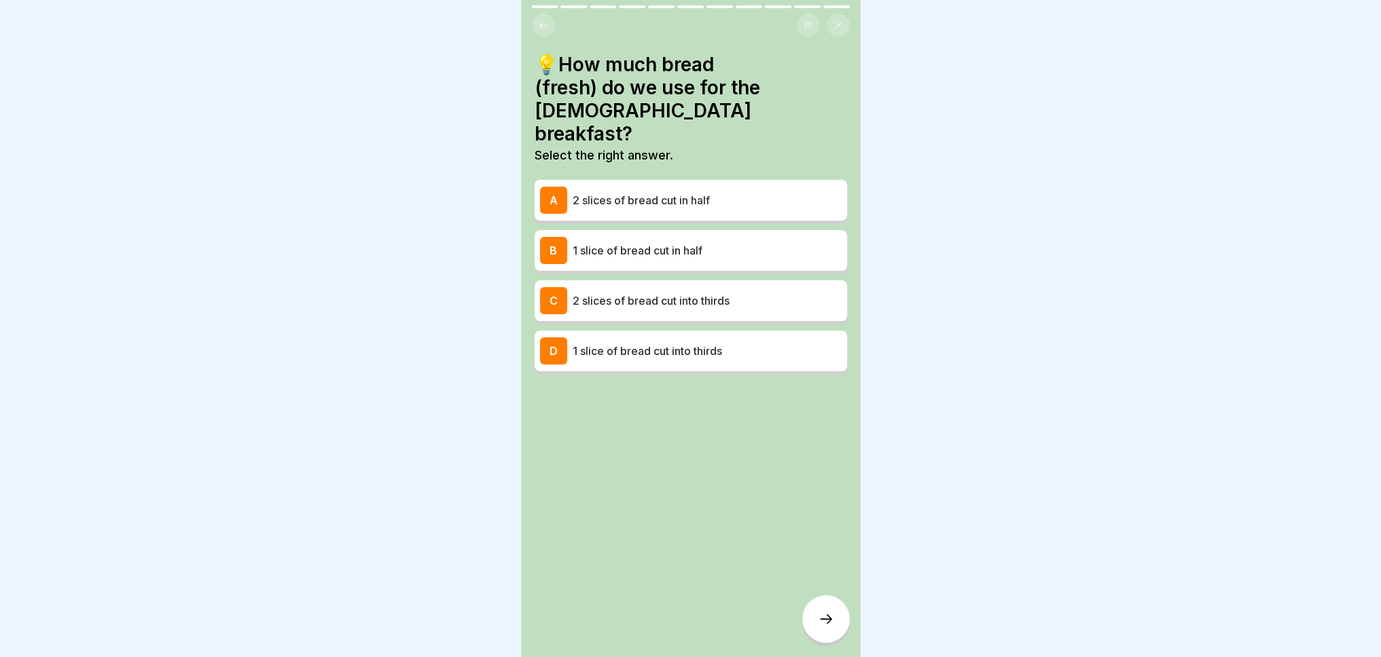
click at [599, 194] on font "2 slices of bread cut in half" at bounding box center [640, 201] width 137 height 14
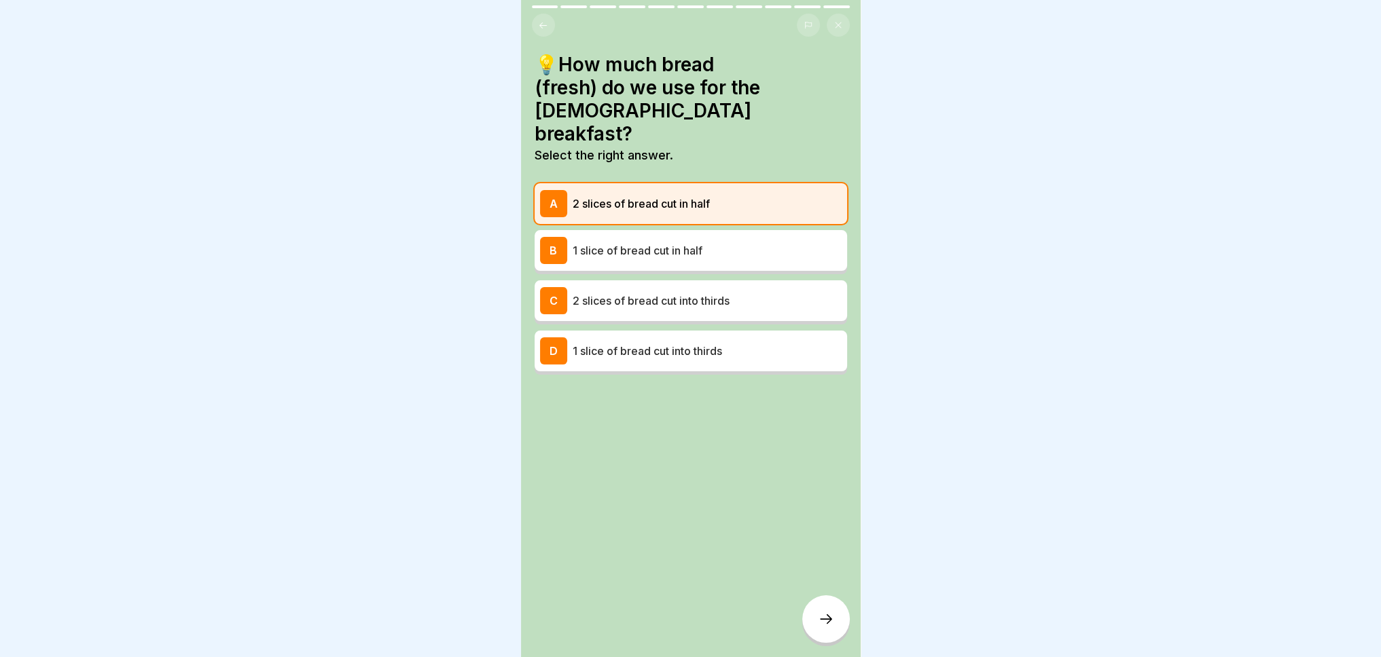
click at [538, 24] on icon at bounding box center [543, 25] width 10 height 10
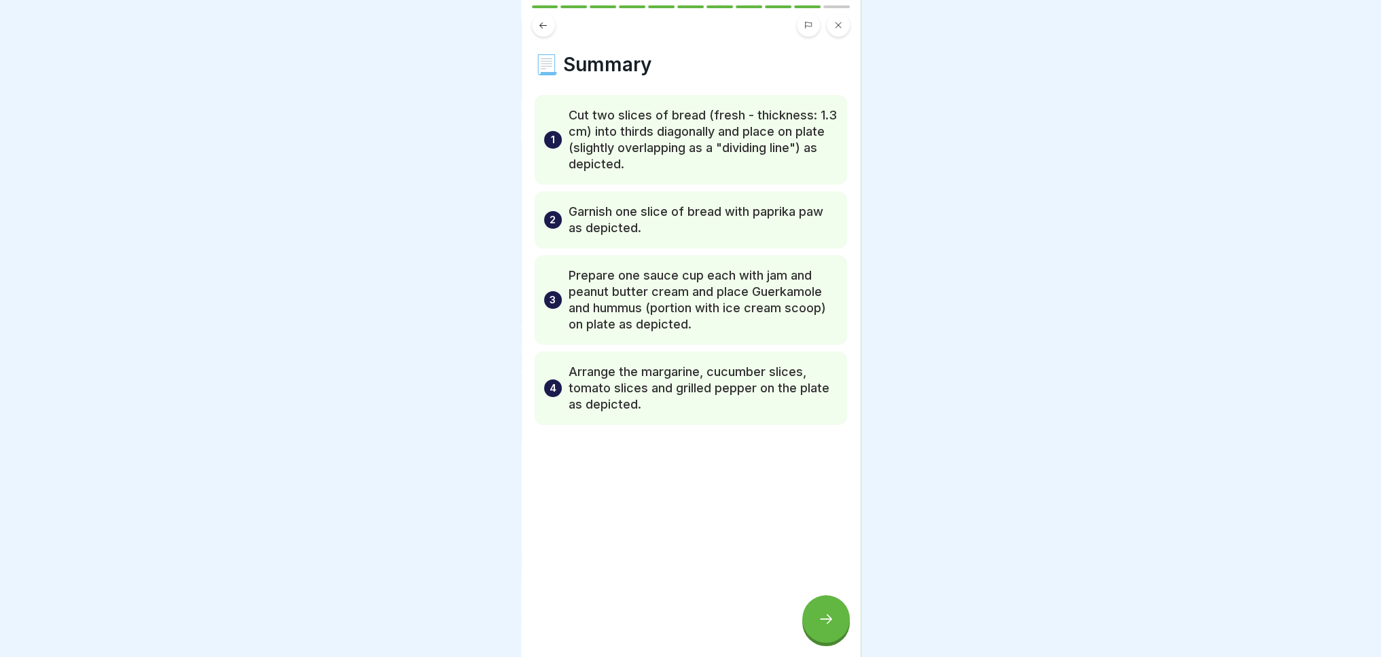
click at [836, 630] on div at bounding box center [826, 620] width 48 height 48
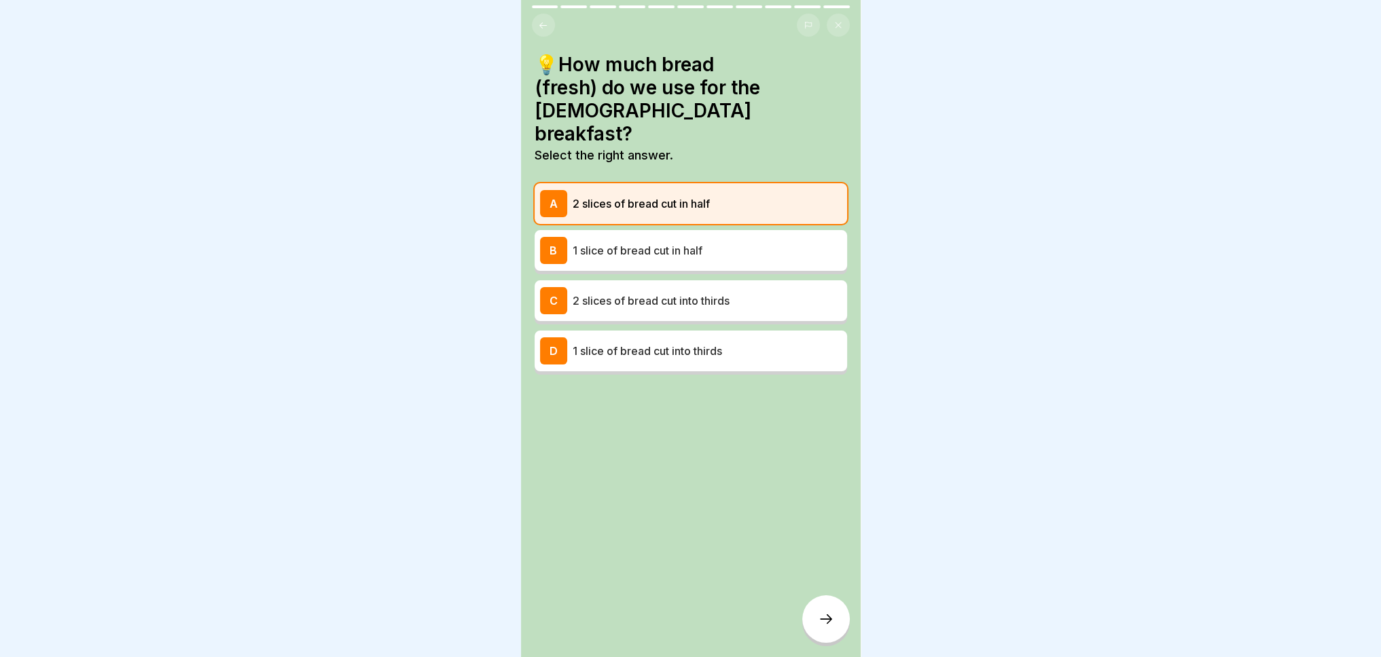
click at [828, 627] on icon at bounding box center [826, 619] width 16 height 16
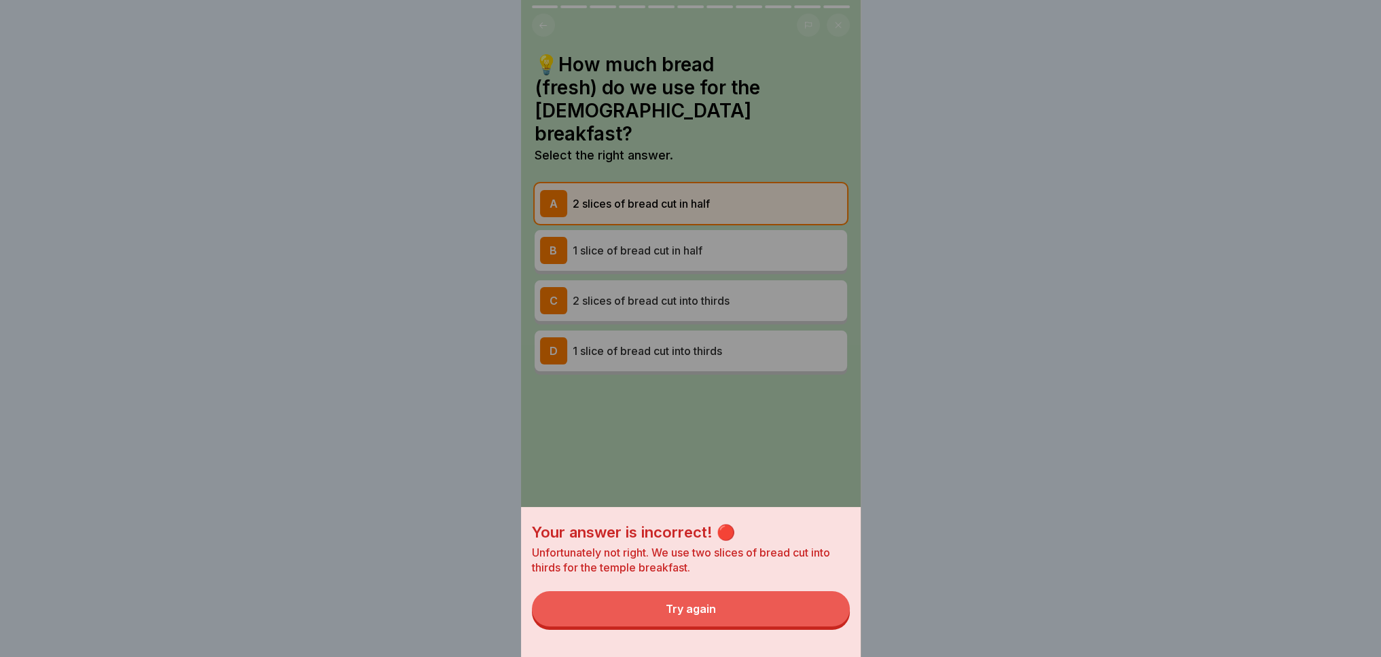
click at [685, 627] on button "Try again" at bounding box center [691, 608] width 318 height 35
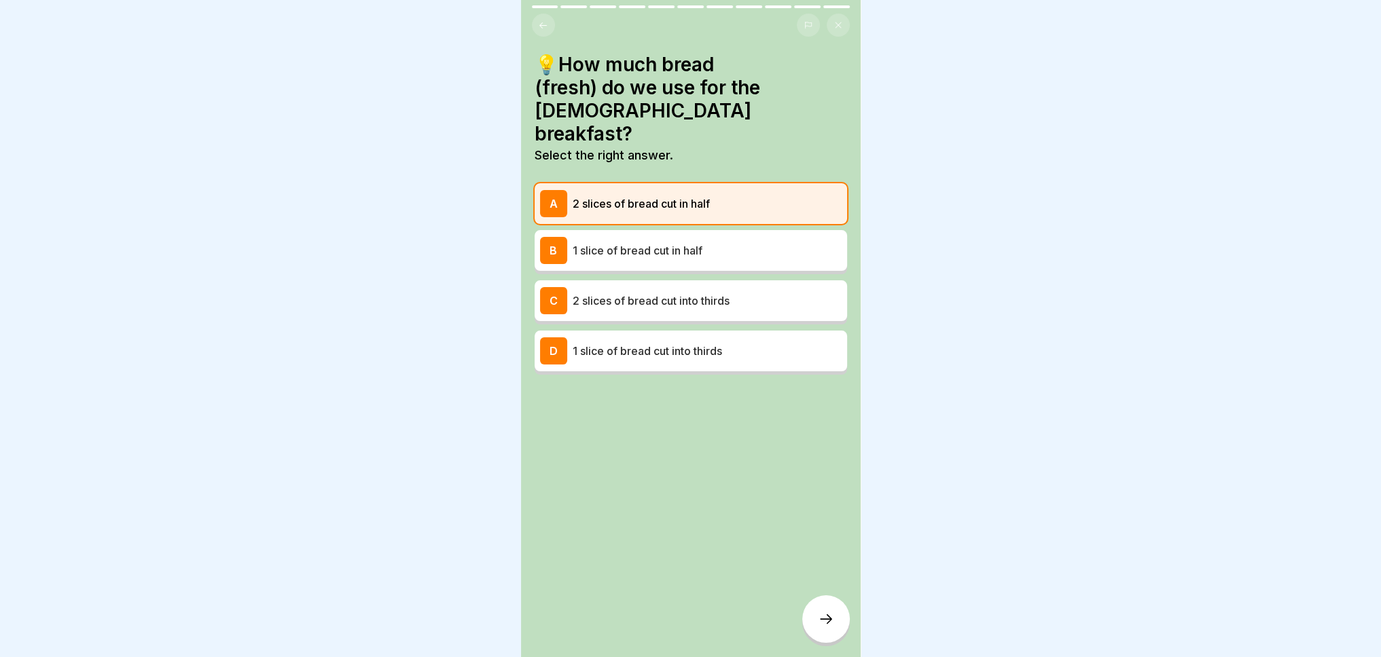
click at [646, 344] on font "1 slice of bread cut into thirds" at bounding box center [646, 351] width 149 height 14
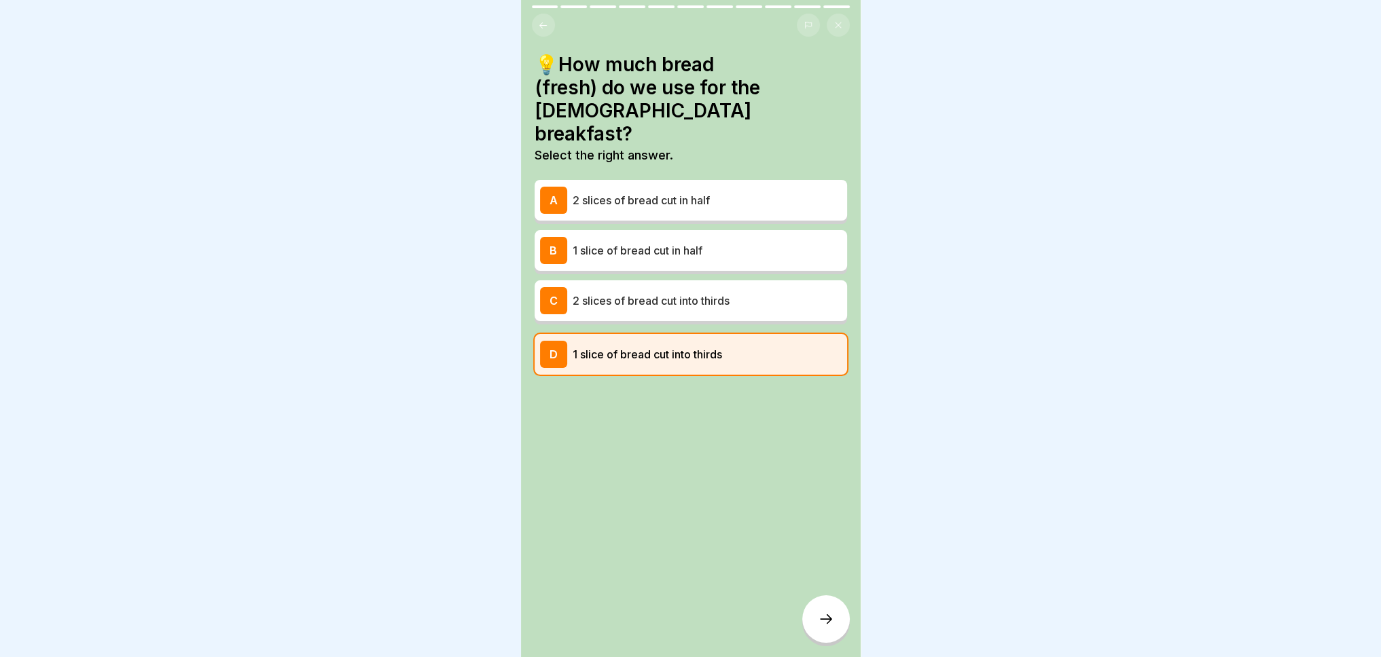
click at [826, 627] on icon at bounding box center [826, 619] width 16 height 16
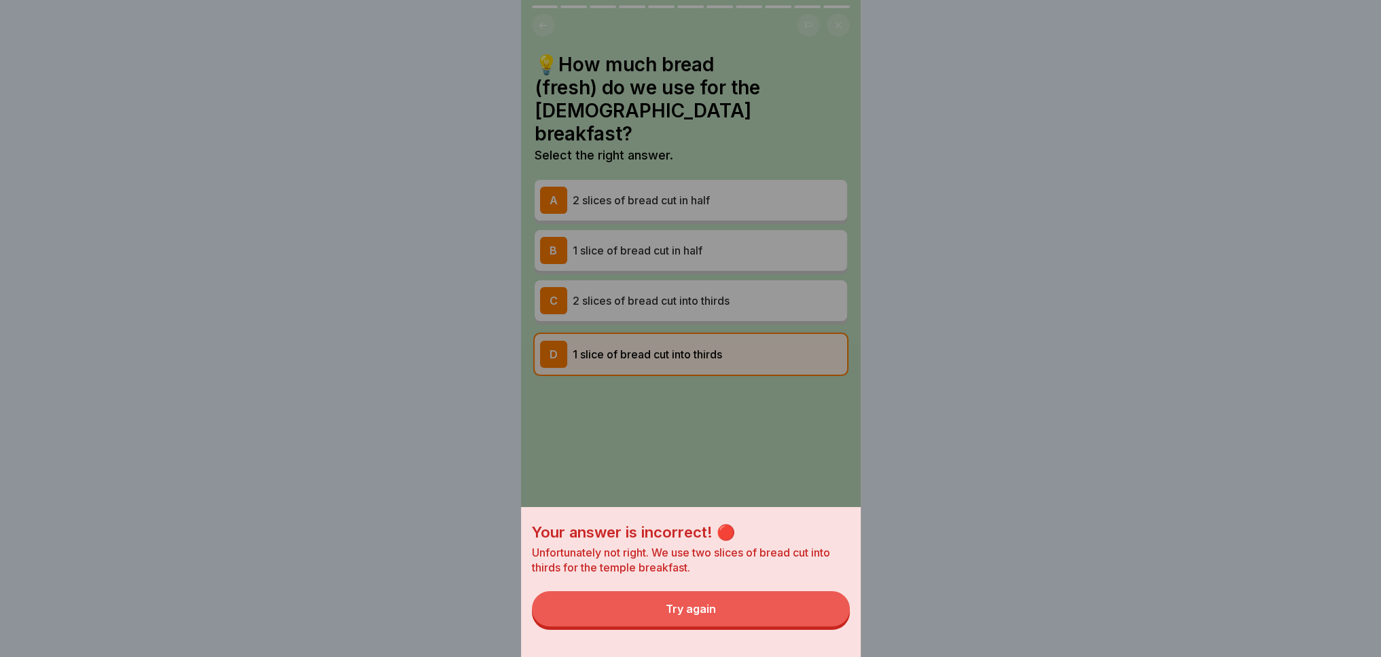
click at [759, 615] on button "Try again" at bounding box center [691, 608] width 318 height 35
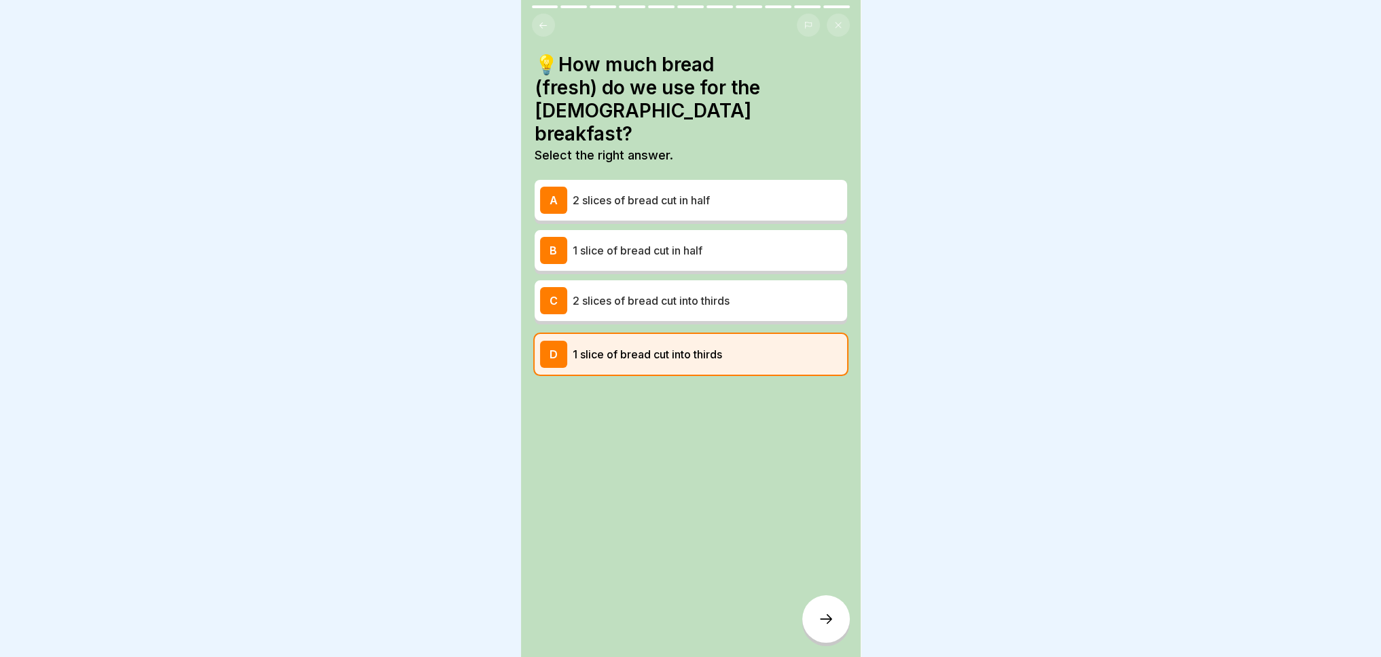
click at [664, 294] on font "2 slices of bread cut into thirds" at bounding box center [650, 301] width 157 height 14
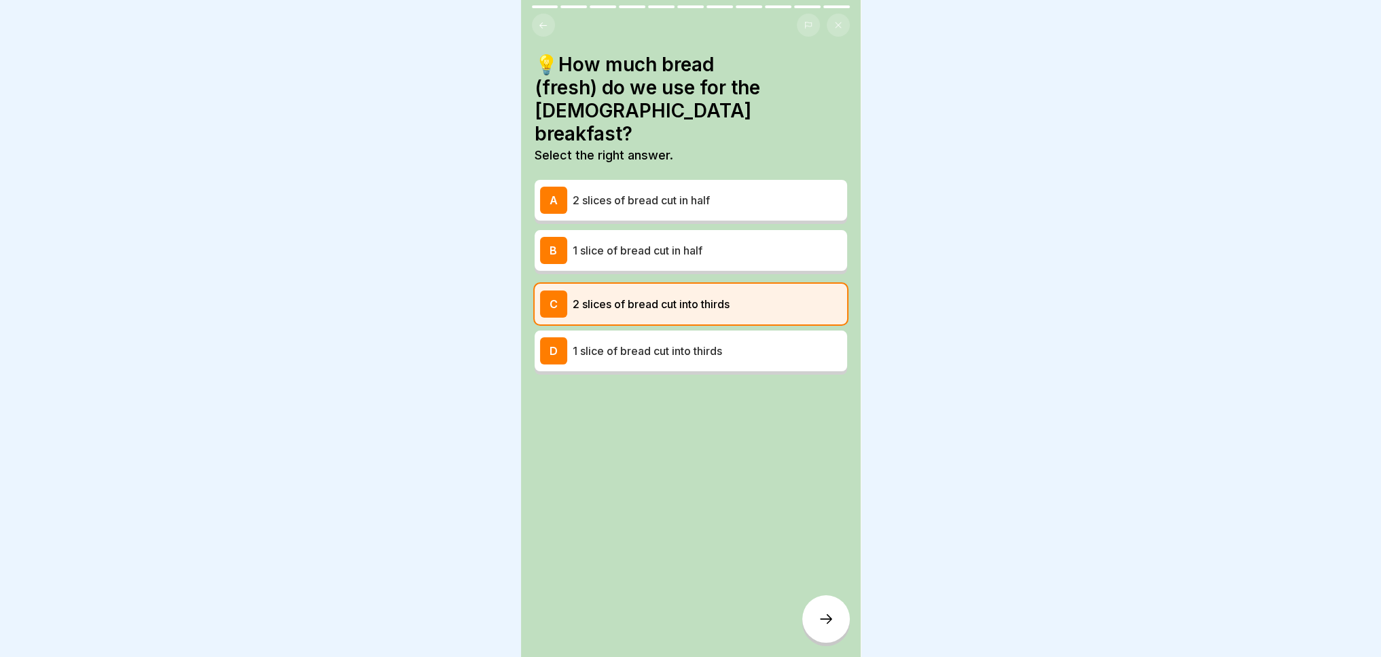
click at [832, 624] on icon at bounding box center [826, 619] width 16 height 16
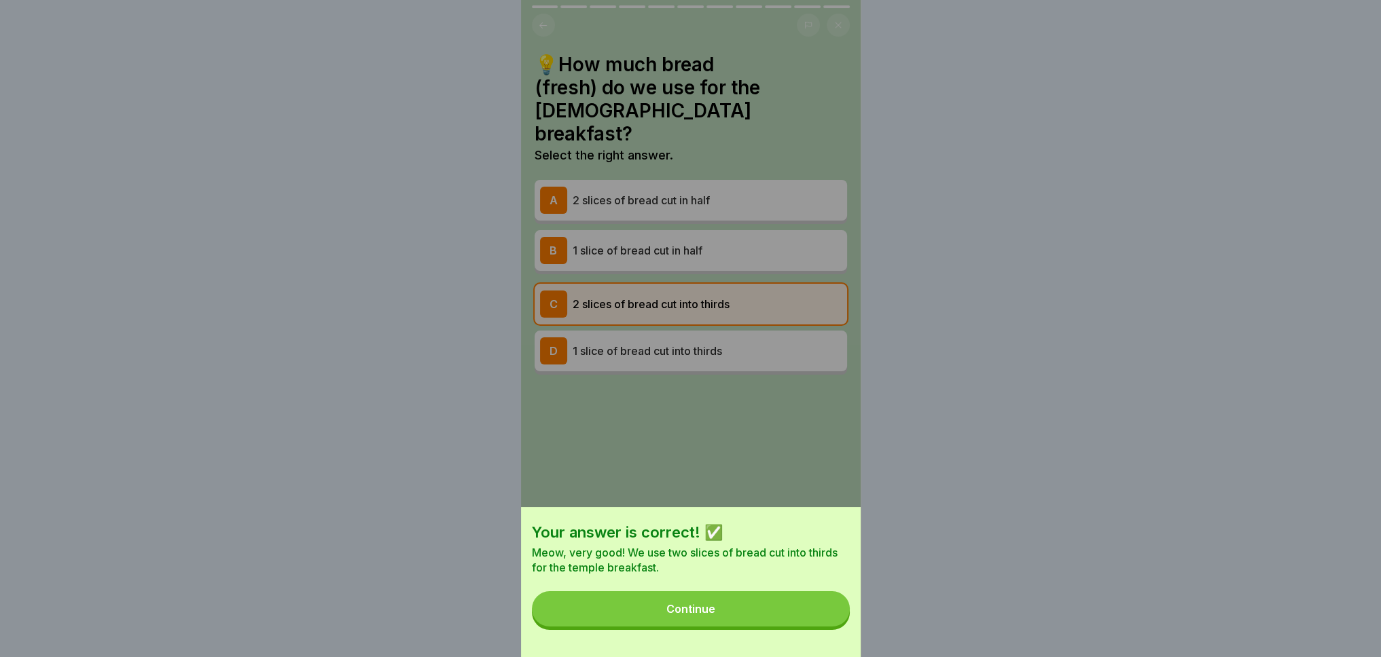
click at [817, 619] on button "Continue" at bounding box center [691, 608] width 318 height 35
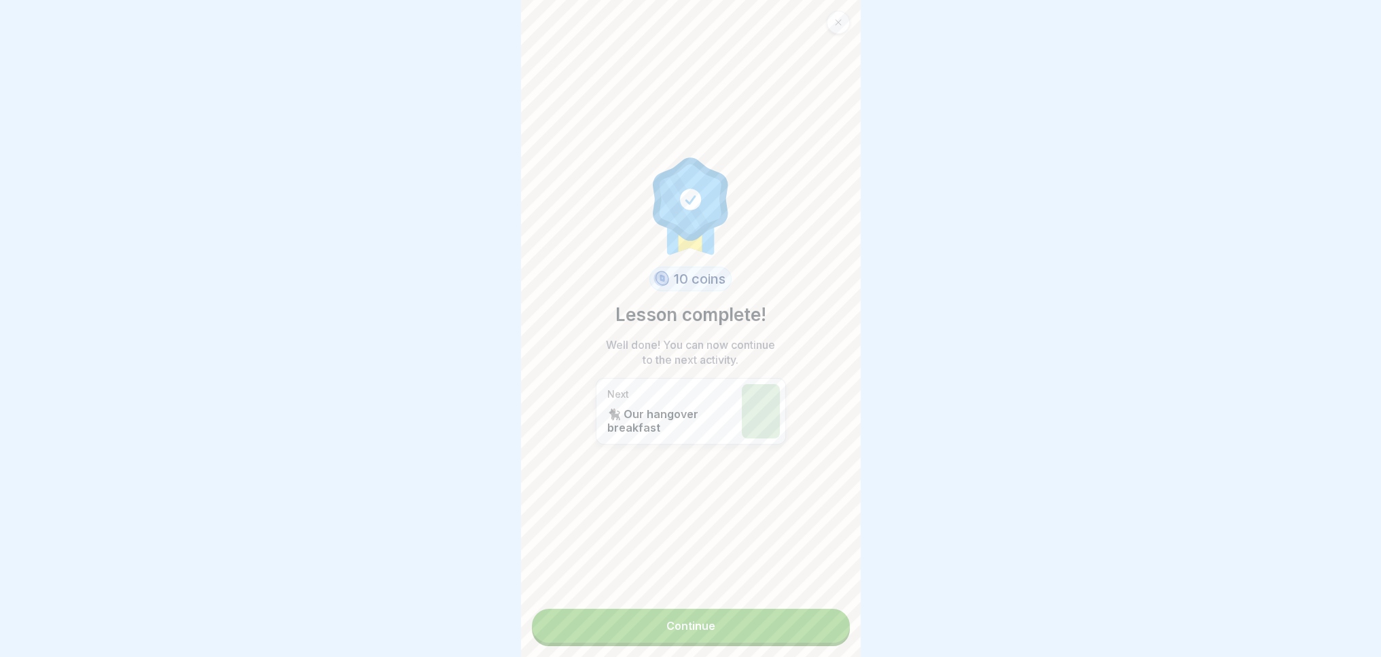
click at [687, 620] on link "Continue" at bounding box center [691, 626] width 318 height 34
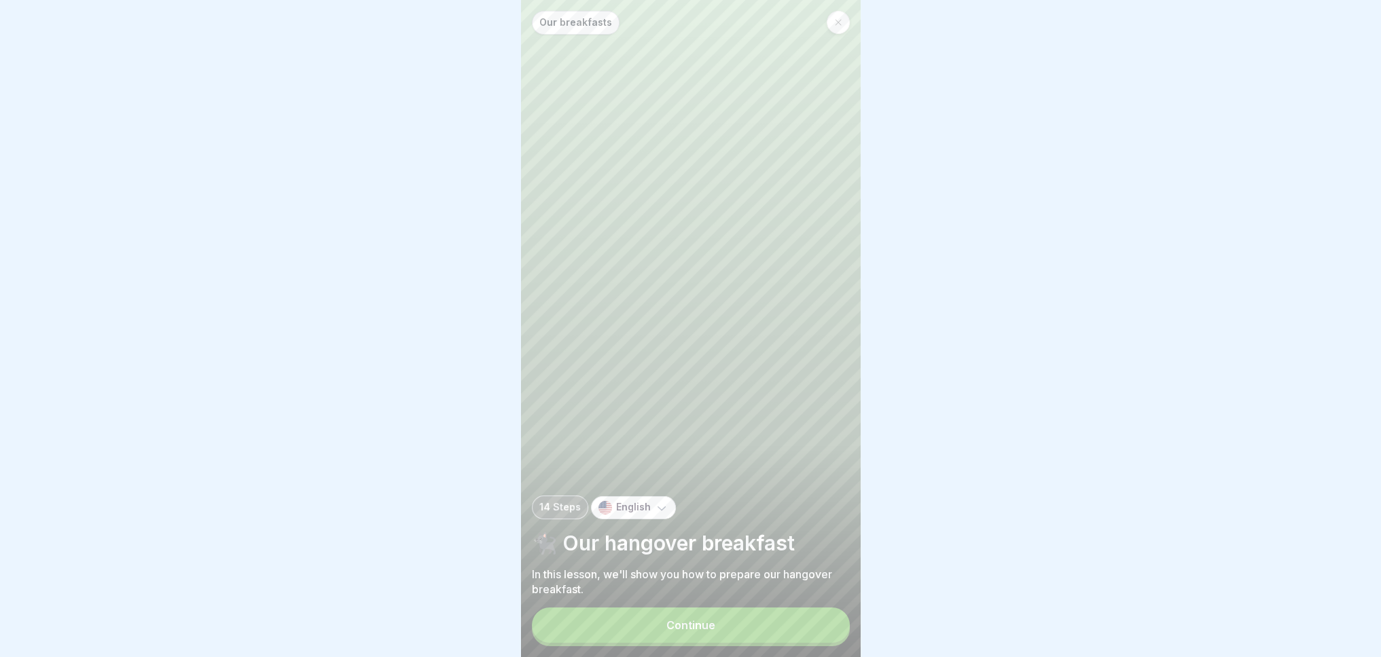
click at [691, 646] on div "Continue" at bounding box center [691, 627] width 318 height 39
click at [674, 628] on button "Continue" at bounding box center [691, 625] width 318 height 35
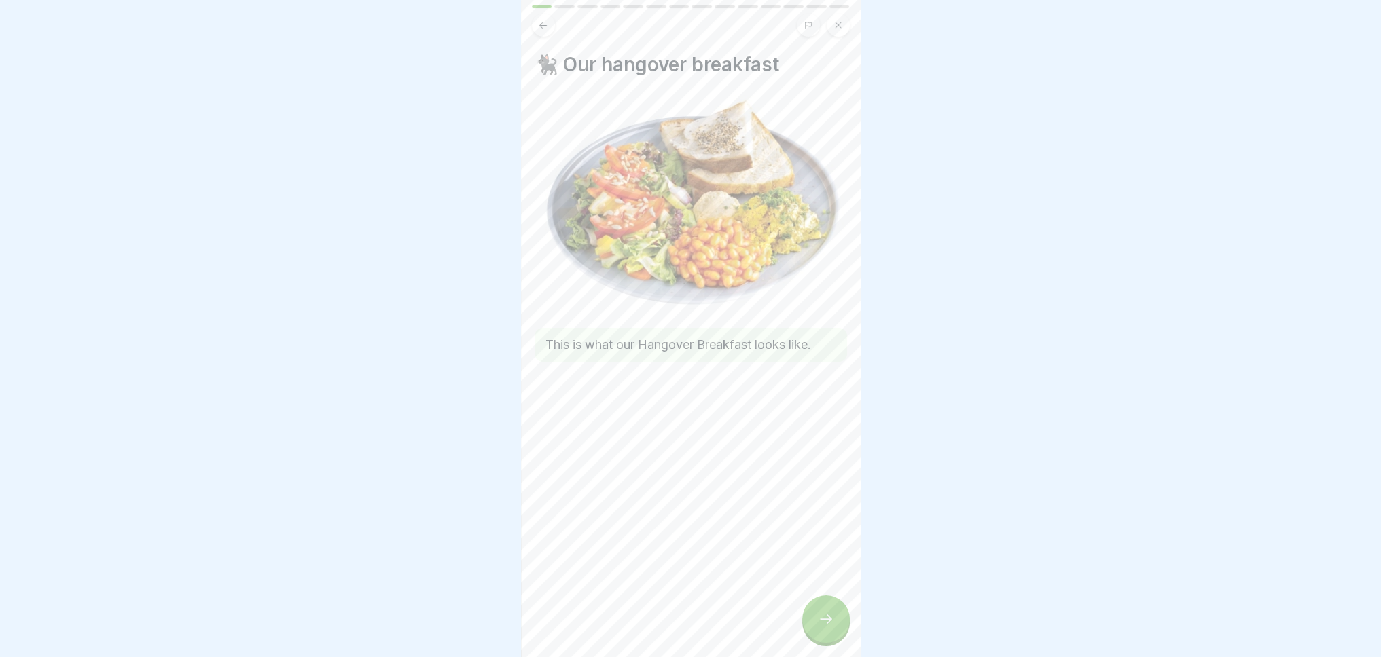
drag, startPoint x: 838, startPoint y: 634, endPoint x: 828, endPoint y: 635, distance: 10.3
click at [837, 634] on div at bounding box center [826, 620] width 48 height 48
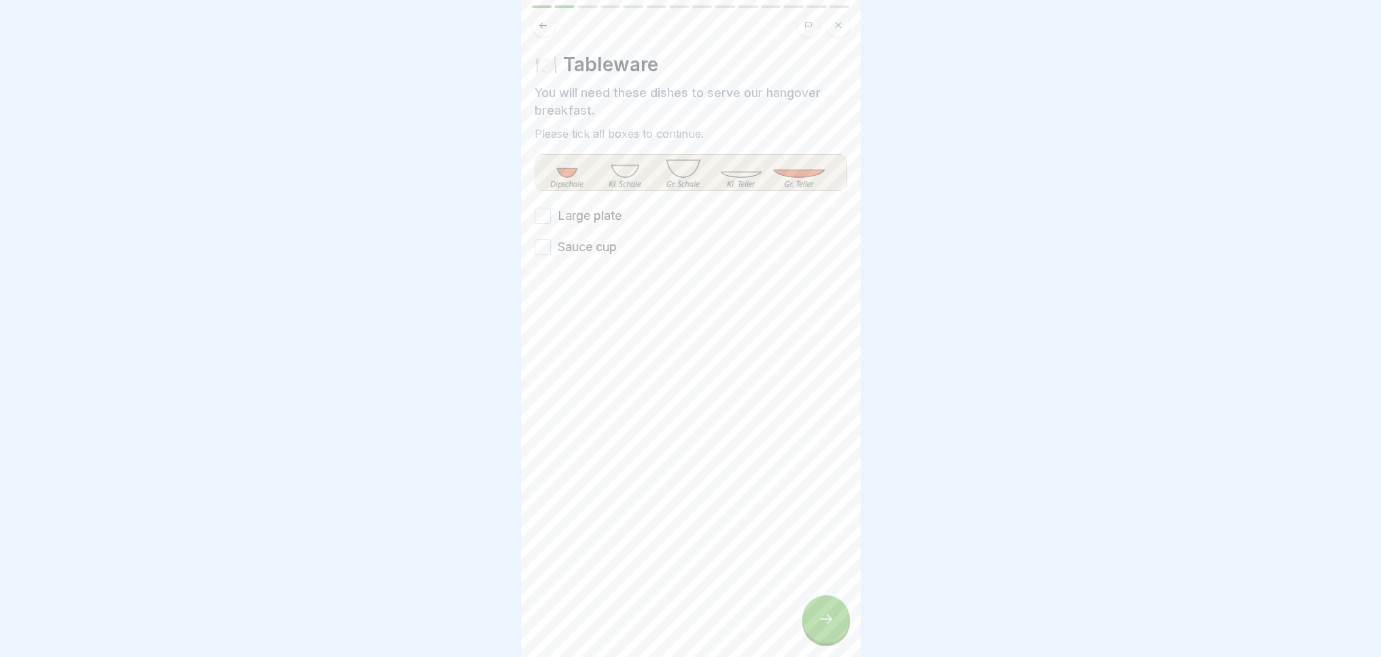
drag, startPoint x: 540, startPoint y: 216, endPoint x: 549, endPoint y: 254, distance: 39.0
click at [542, 219] on button "Large plate" at bounding box center [542, 216] width 16 height 16
click at [542, 249] on button "Sauce cup" at bounding box center [542, 247] width 16 height 16
click at [825, 627] on icon at bounding box center [826, 619] width 16 height 16
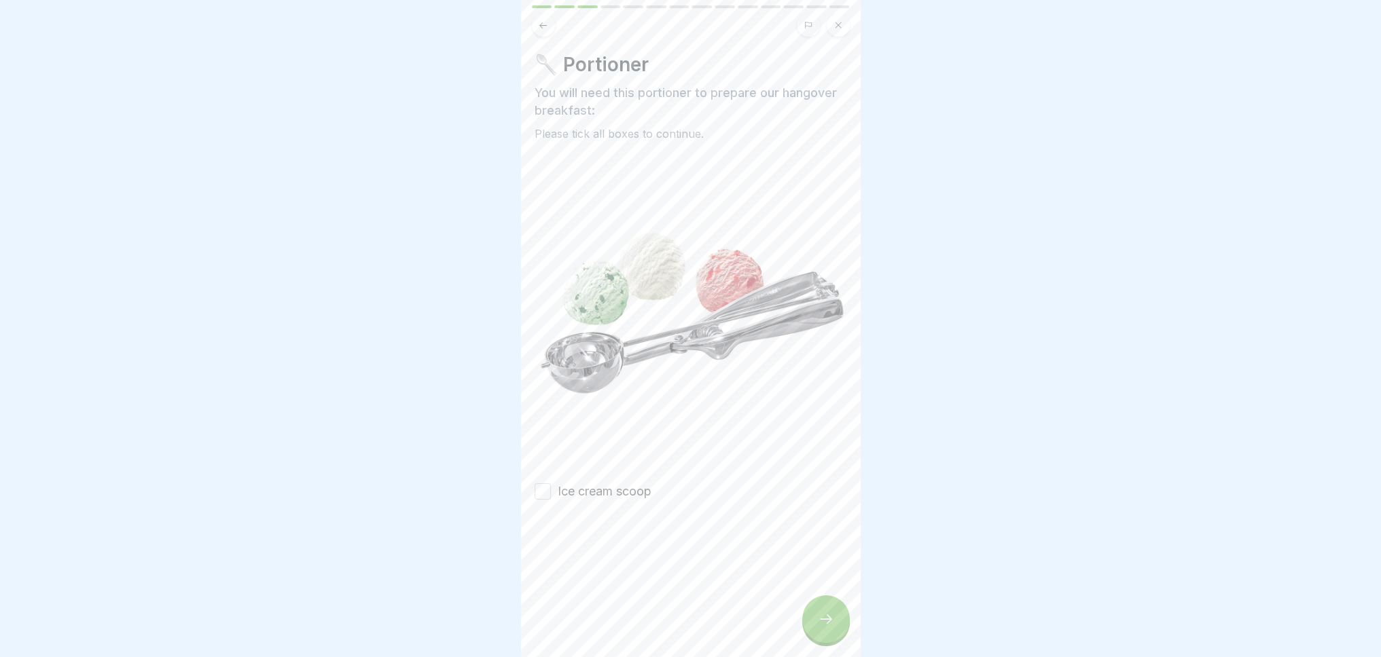
click at [543, 484] on button "Ice cream scoop" at bounding box center [542, 492] width 16 height 16
click at [835, 628] on div at bounding box center [826, 620] width 48 height 48
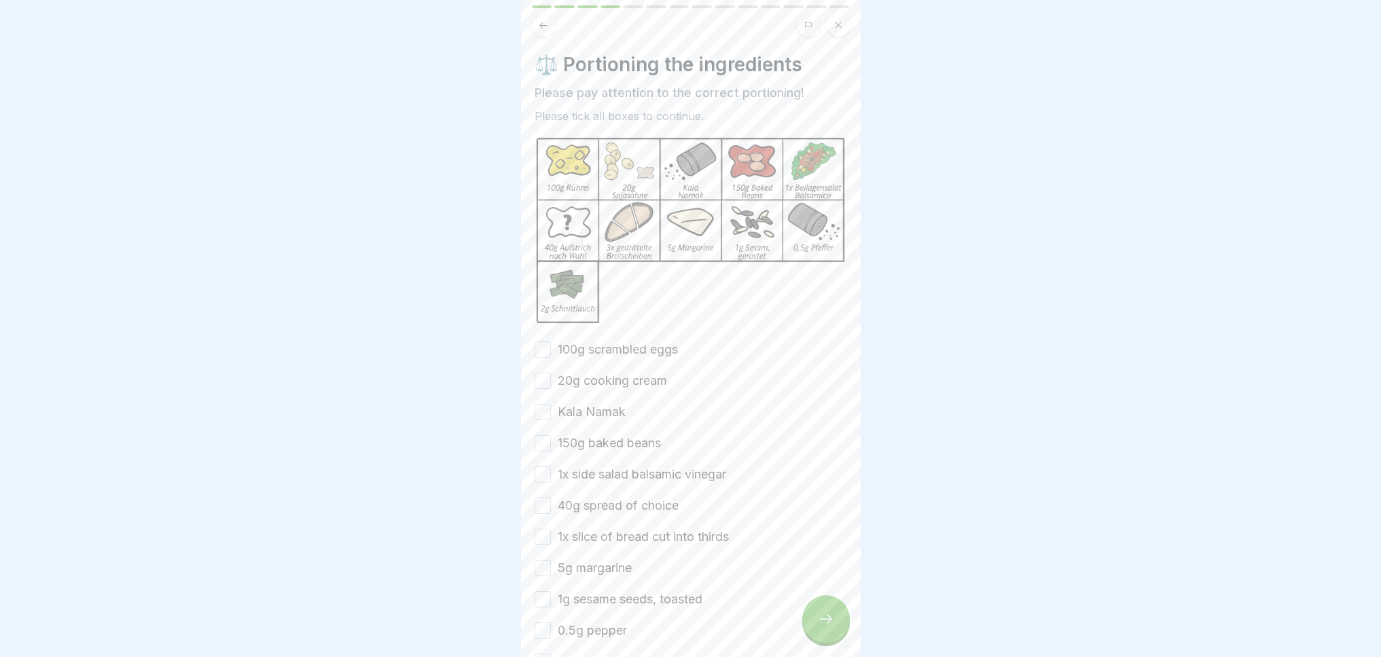
click at [541, 342] on button "100g scrambled eggs" at bounding box center [542, 350] width 16 height 16
click at [539, 375] on button "20g cooking cream" at bounding box center [542, 381] width 16 height 16
click at [542, 405] on button "Kala Namak" at bounding box center [542, 412] width 16 height 16
click at [539, 437] on button "150g baked beans" at bounding box center [542, 443] width 16 height 16
click at [543, 467] on button "1x side salad balsamic vinegar" at bounding box center [542, 475] width 16 height 16
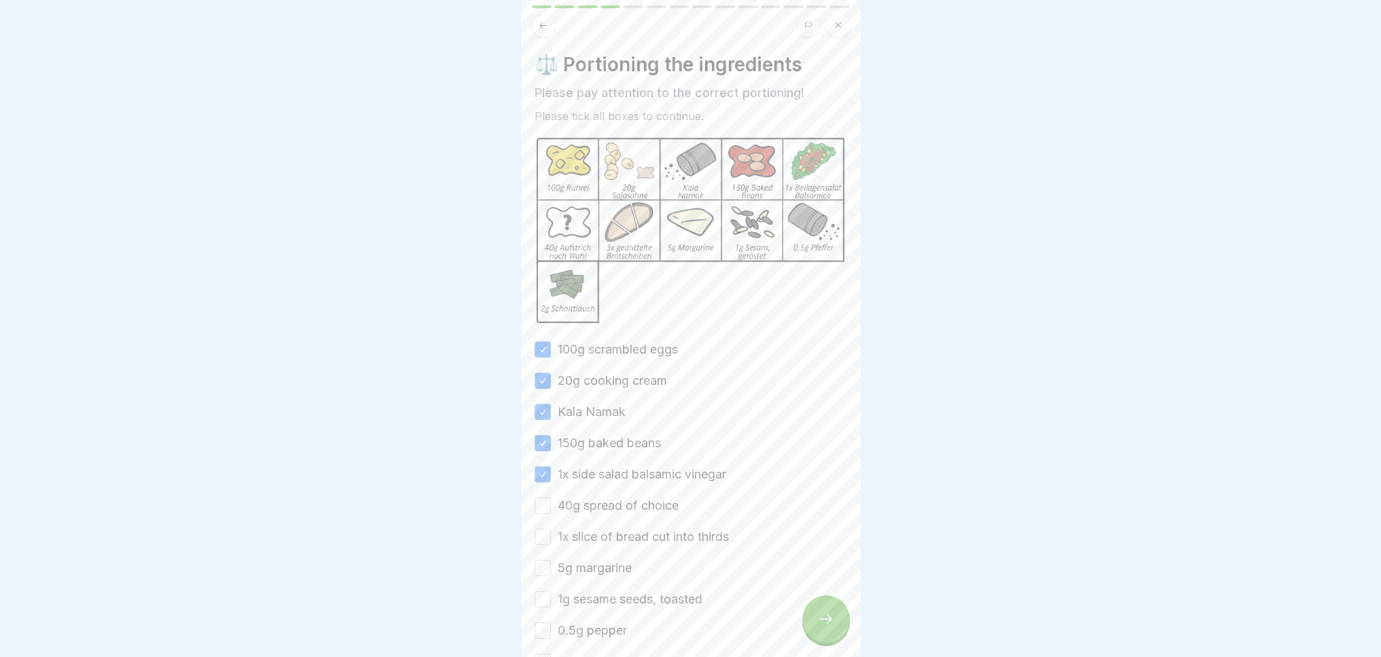
click at [545, 499] on button "40g spread of choice" at bounding box center [542, 506] width 16 height 16
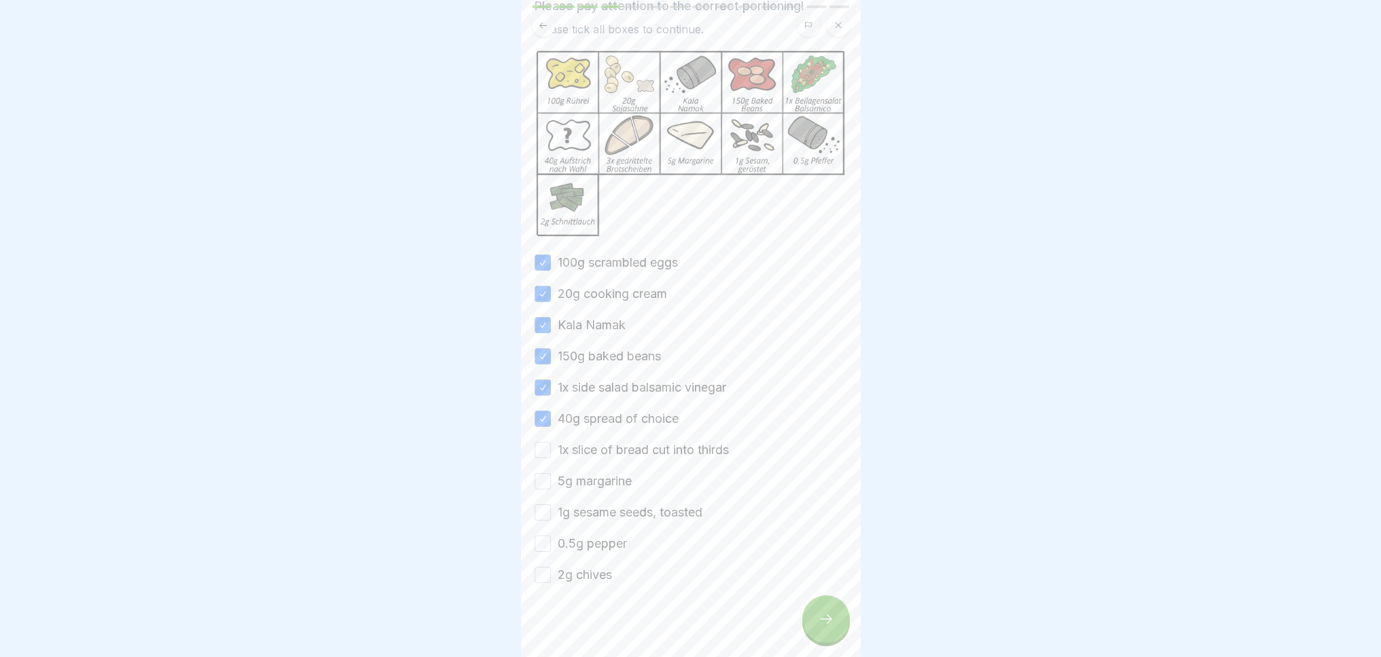
scroll to position [88, 0]
click at [538, 441] on button "1x slice of bread cut into thirds" at bounding box center [542, 449] width 16 height 16
click at [542, 480] on button "5g margarine" at bounding box center [542, 480] width 16 height 16
click at [539, 505] on button "1g sesame seeds, toasted" at bounding box center [542, 511] width 16 height 16
click at [539, 534] on button "0.5g pepper" at bounding box center [542, 542] width 16 height 16
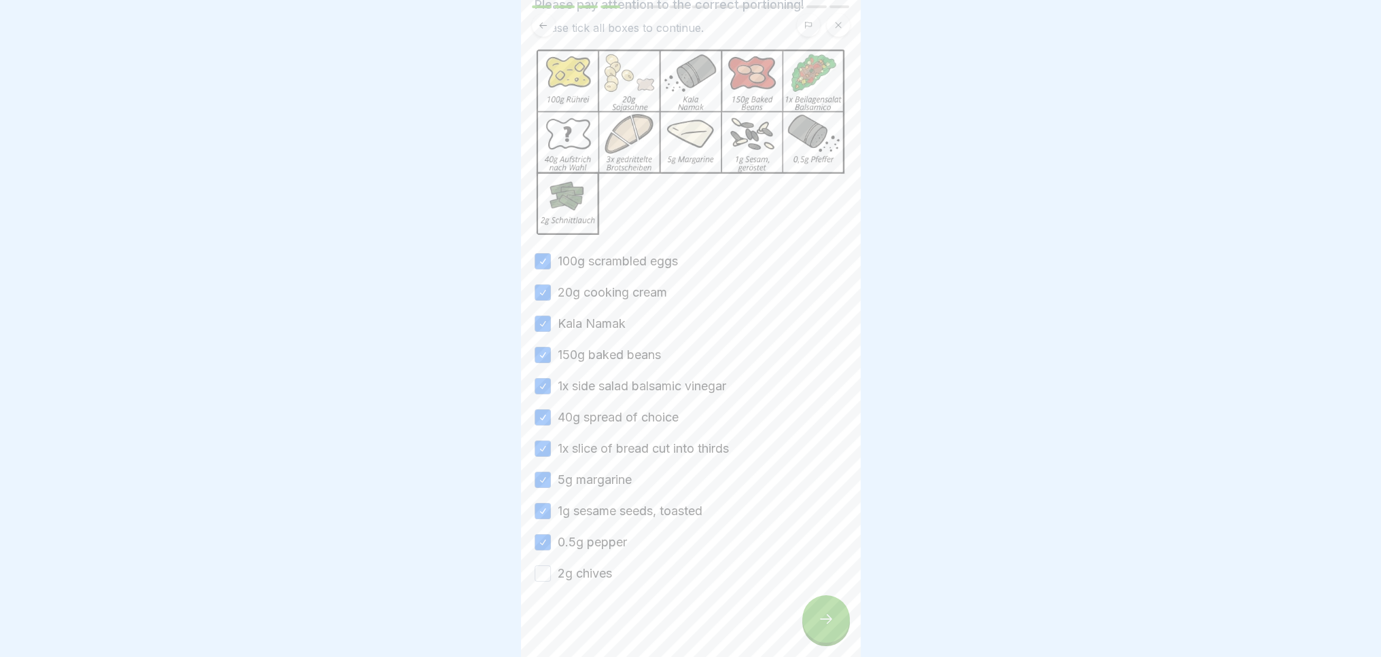
click at [542, 567] on button "2g chives" at bounding box center [542, 574] width 16 height 16
click at [828, 615] on icon at bounding box center [826, 619] width 16 height 16
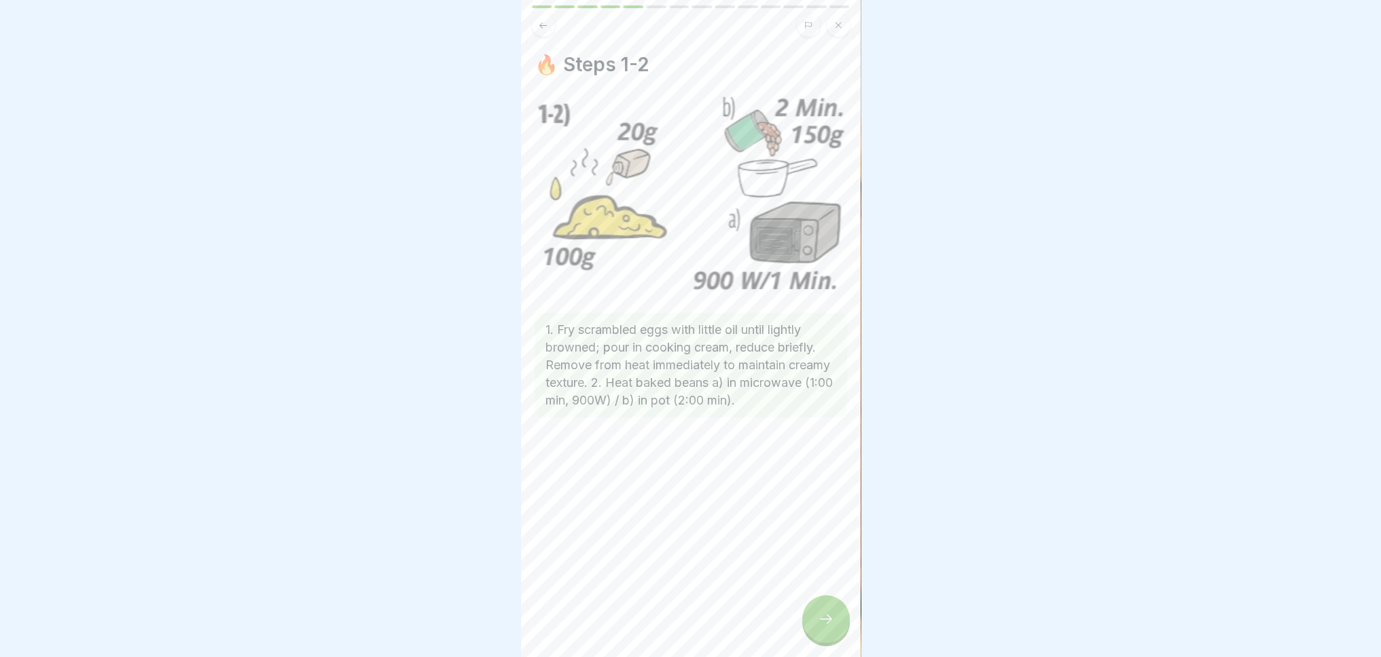
click at [826, 617] on icon at bounding box center [826, 619] width 16 height 16
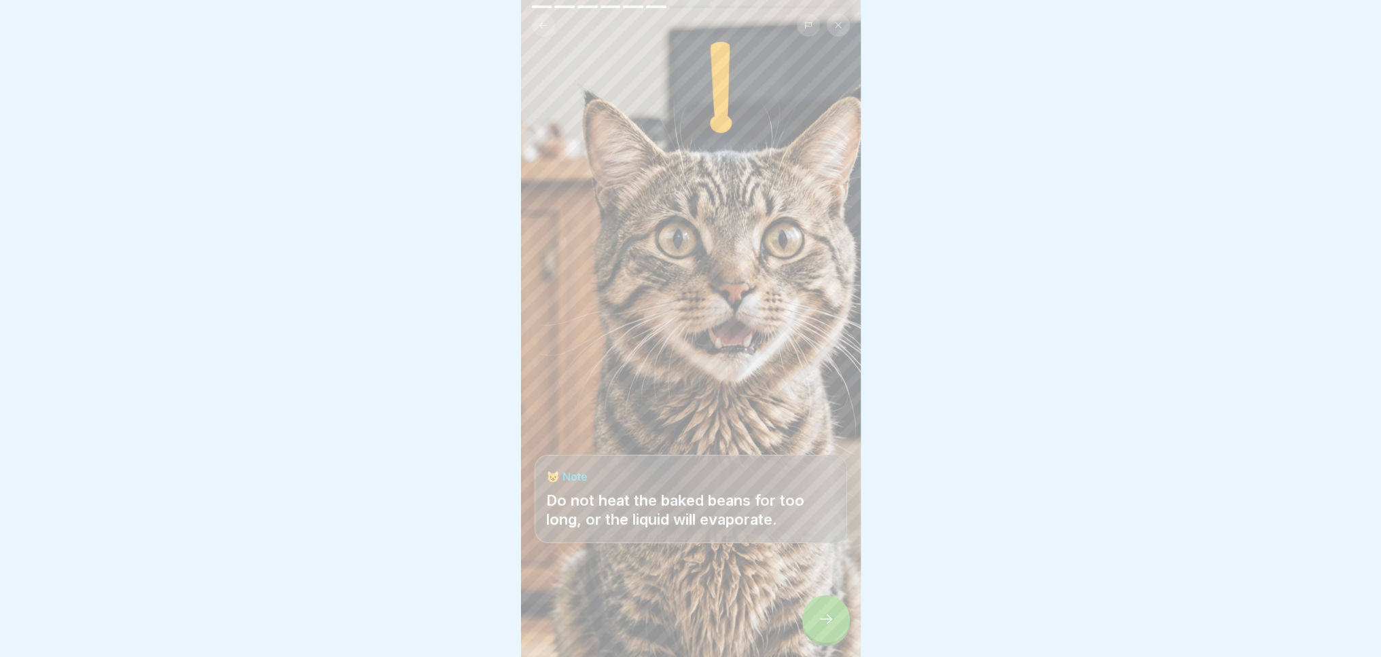
click at [833, 617] on div at bounding box center [826, 620] width 48 height 48
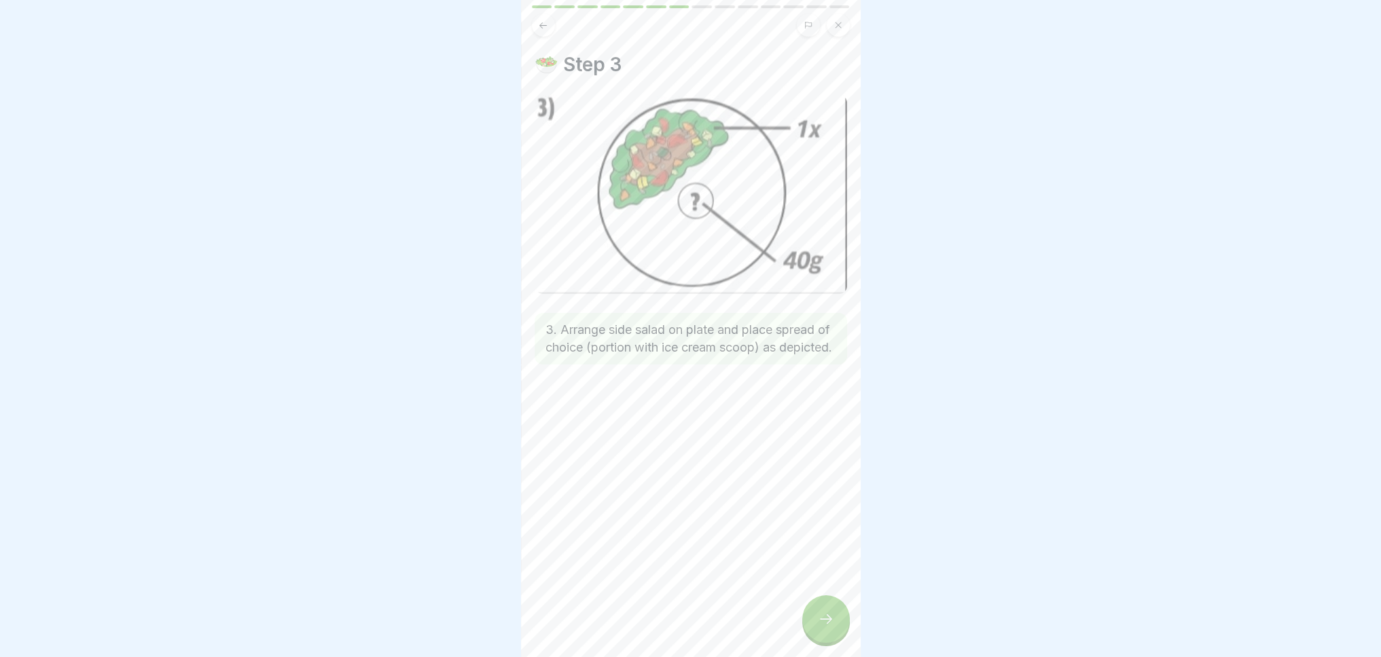
click at [814, 617] on div at bounding box center [826, 620] width 48 height 48
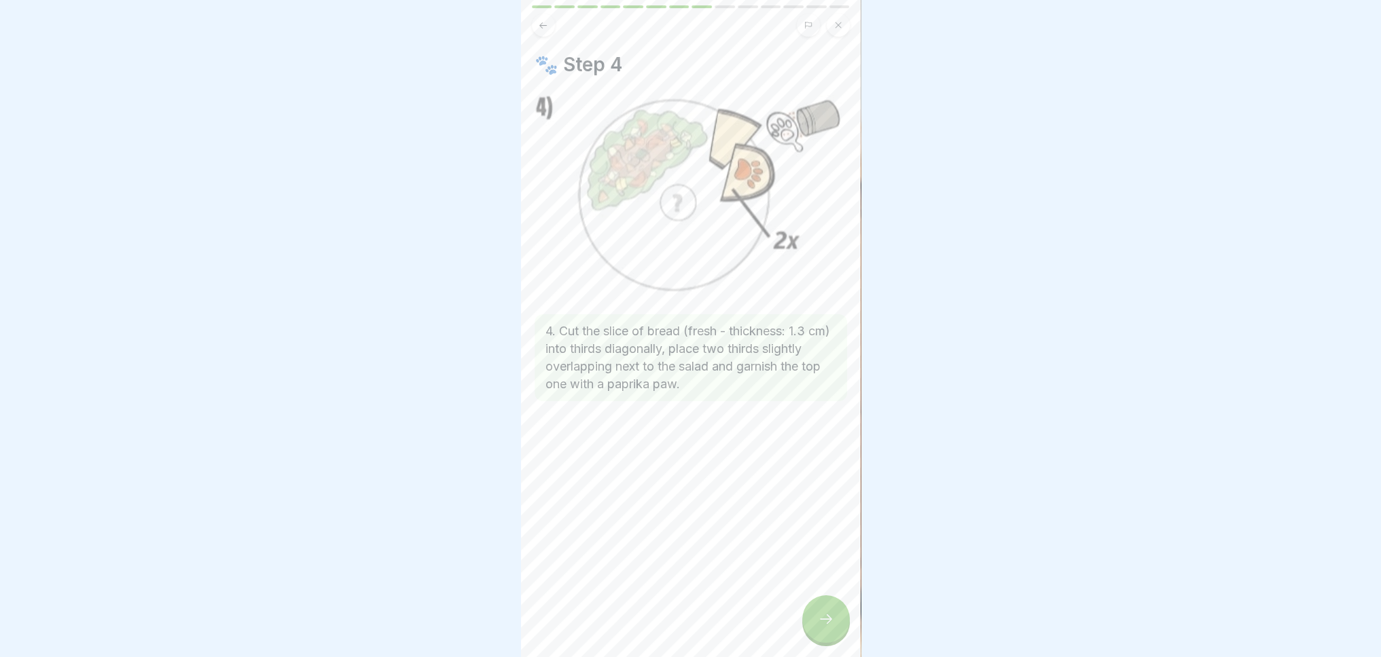
click at [818, 619] on icon at bounding box center [826, 619] width 16 height 16
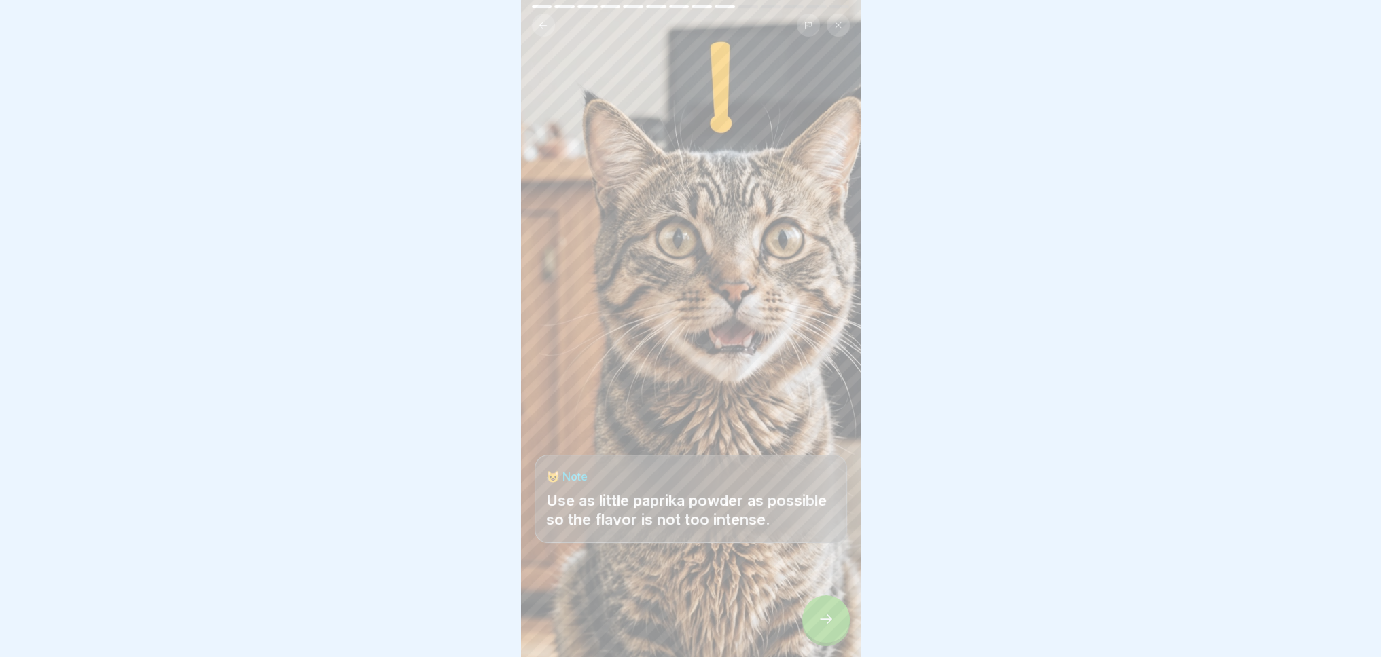
click at [816, 619] on div at bounding box center [826, 620] width 48 height 48
click at [823, 615] on icon at bounding box center [826, 619] width 16 height 16
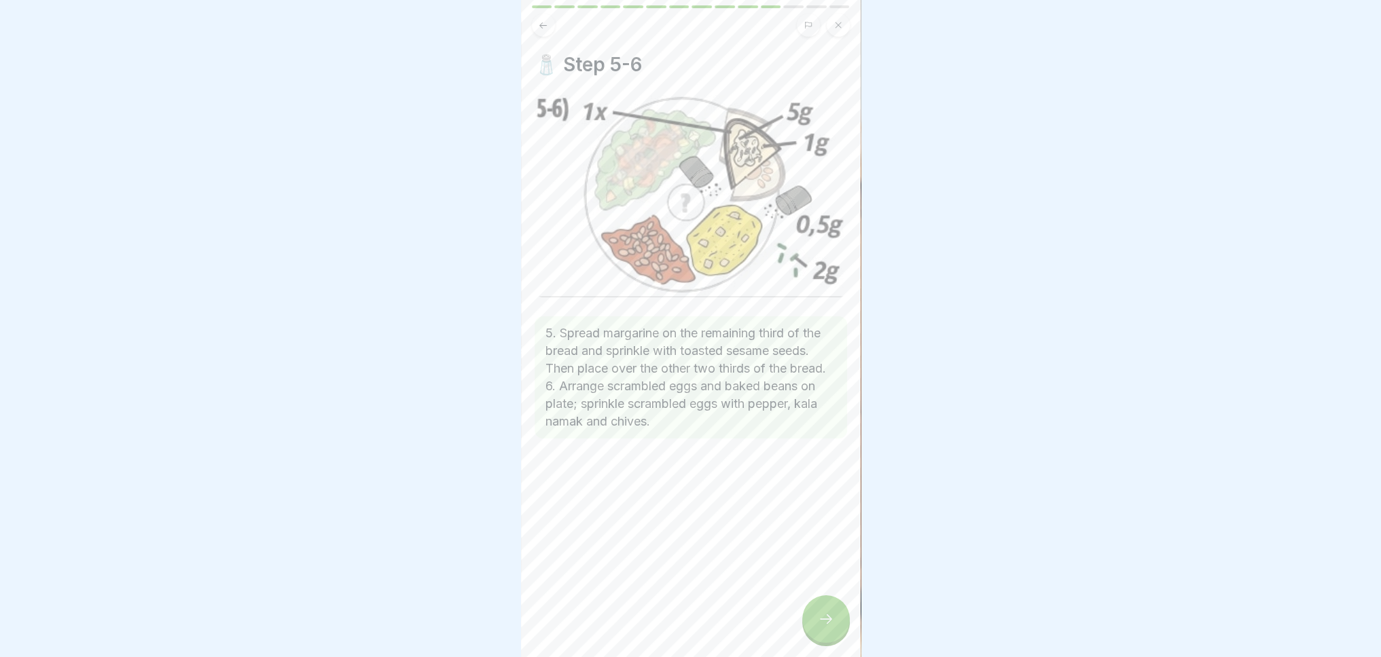
click at [823, 615] on icon at bounding box center [826, 619] width 16 height 16
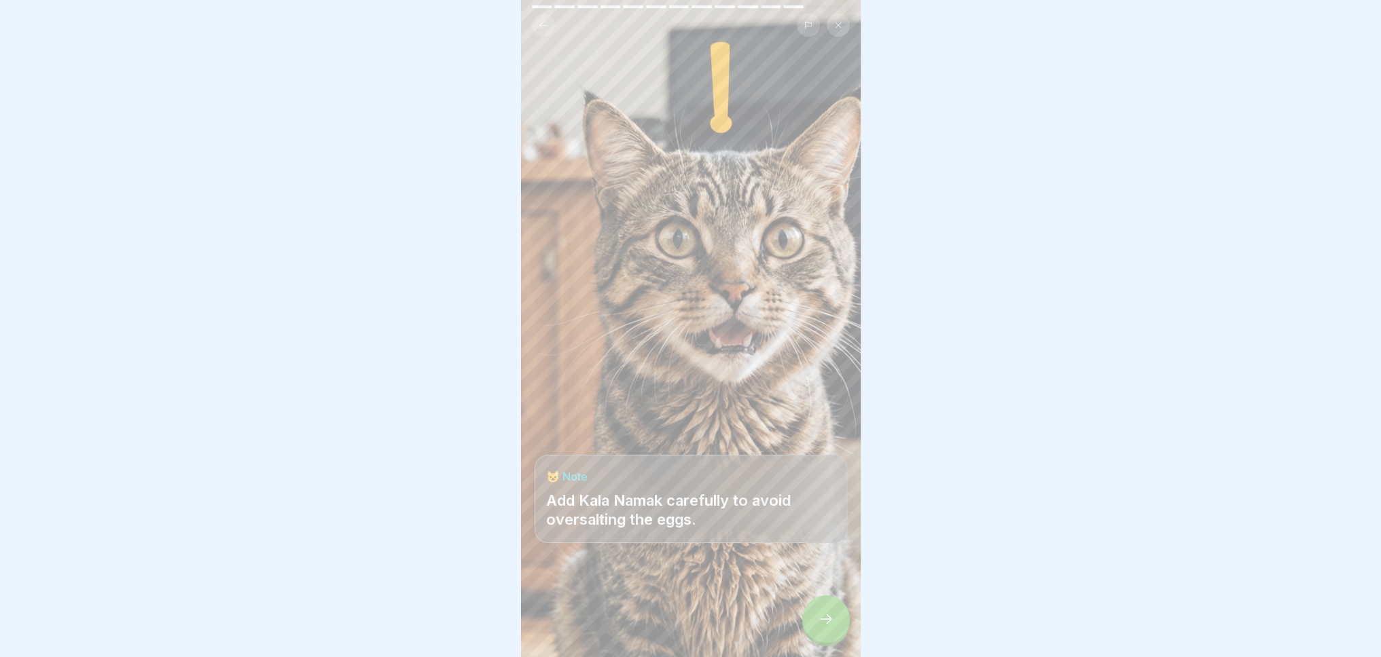
click at [823, 610] on div at bounding box center [826, 620] width 48 height 48
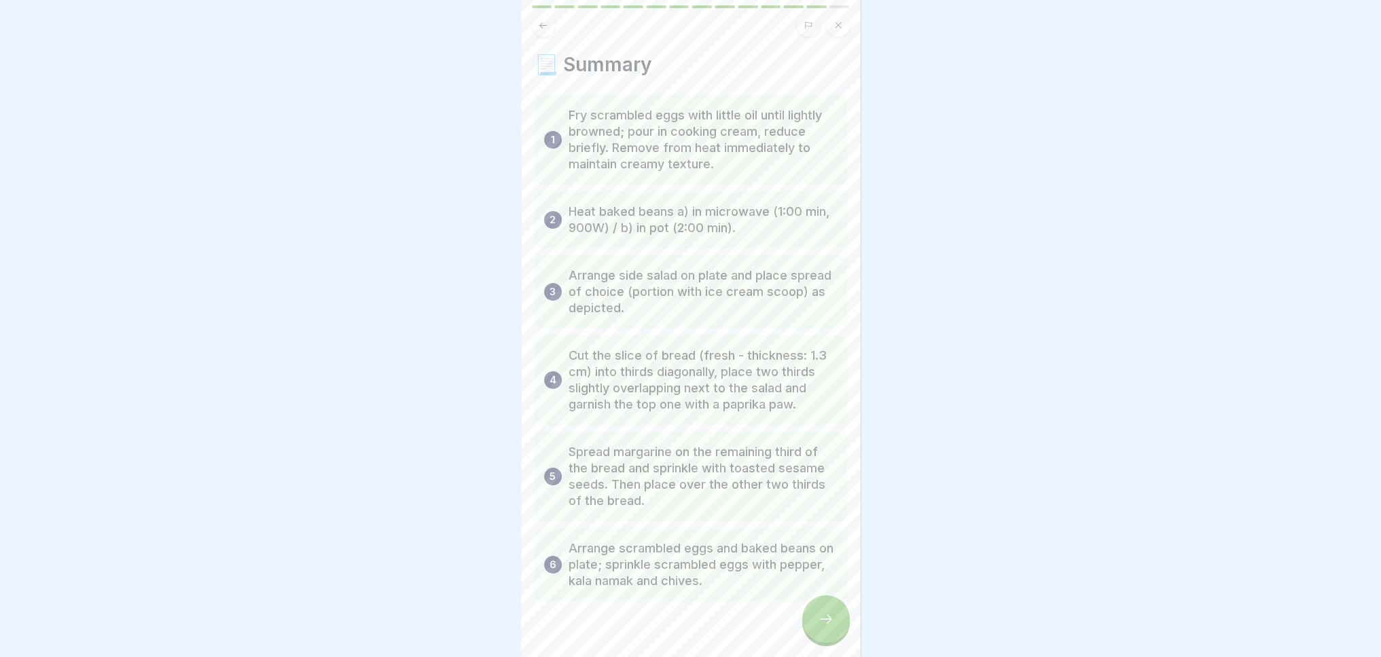
click at [823, 612] on div at bounding box center [826, 620] width 48 height 48
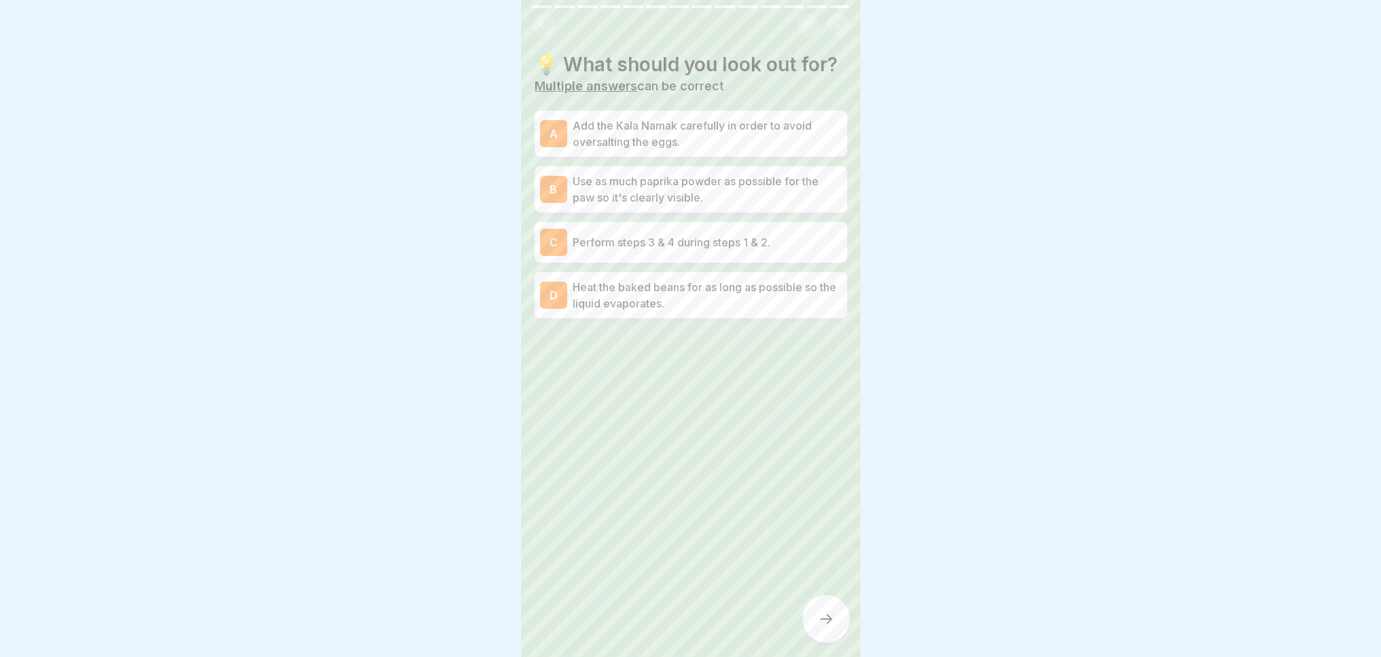
click at [656, 141] on font "Add the Kala Namak carefully in order to avoid oversalting the eggs." at bounding box center [691, 134] width 239 height 30
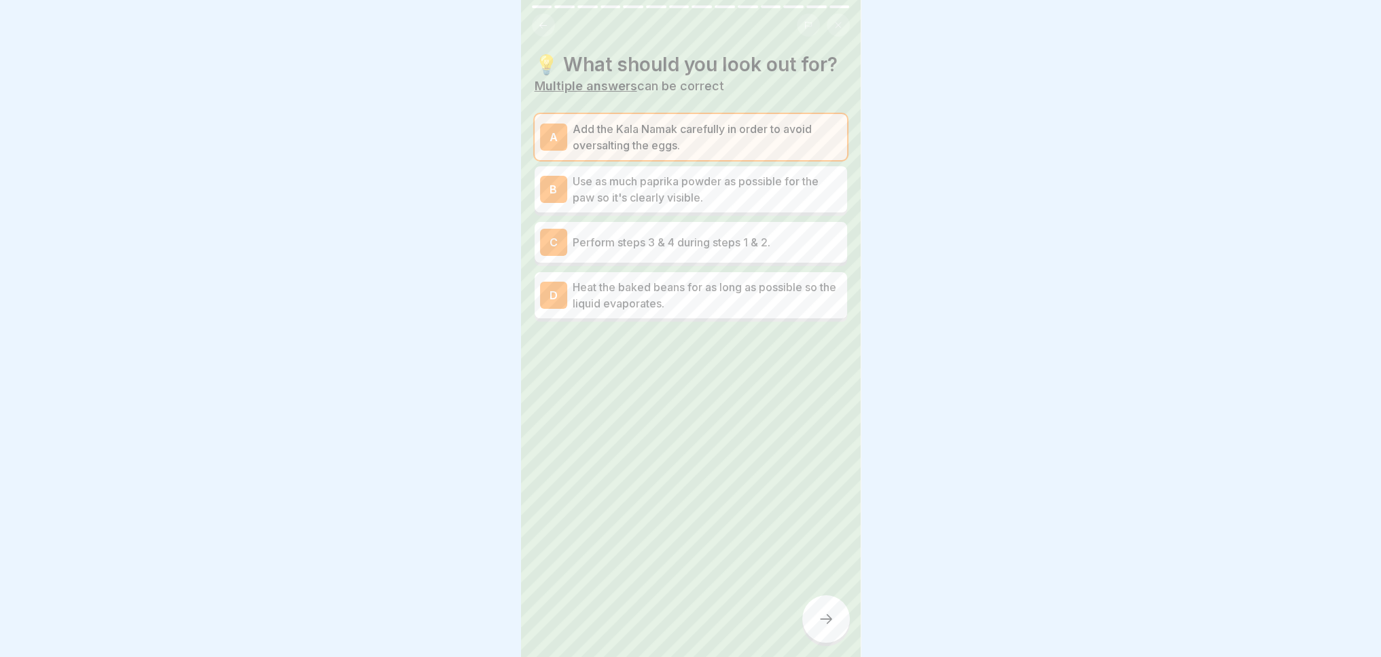
click at [541, 20] on icon at bounding box center [543, 25] width 10 height 10
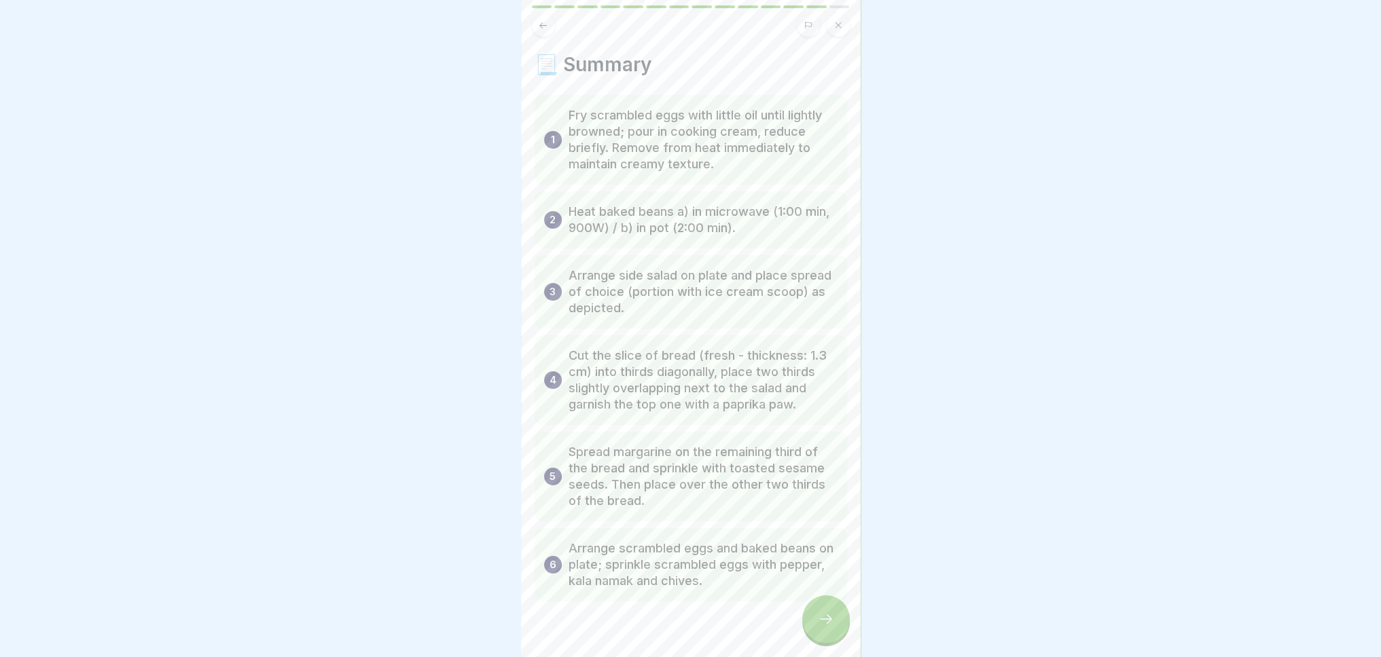
scroll to position [0, 0]
click at [828, 627] on icon at bounding box center [826, 619] width 16 height 16
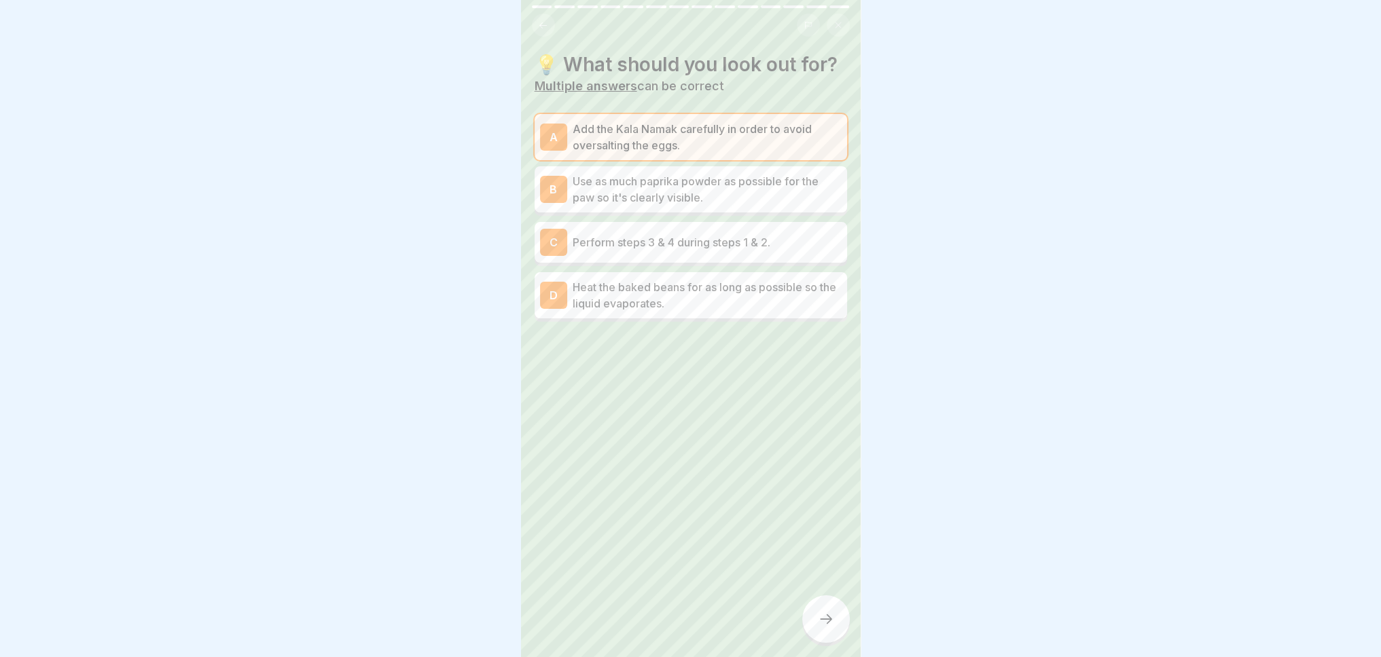
click at [668, 310] on font "Heat the baked beans for as long as possible so the liquid evaporates." at bounding box center [703, 295] width 263 height 30
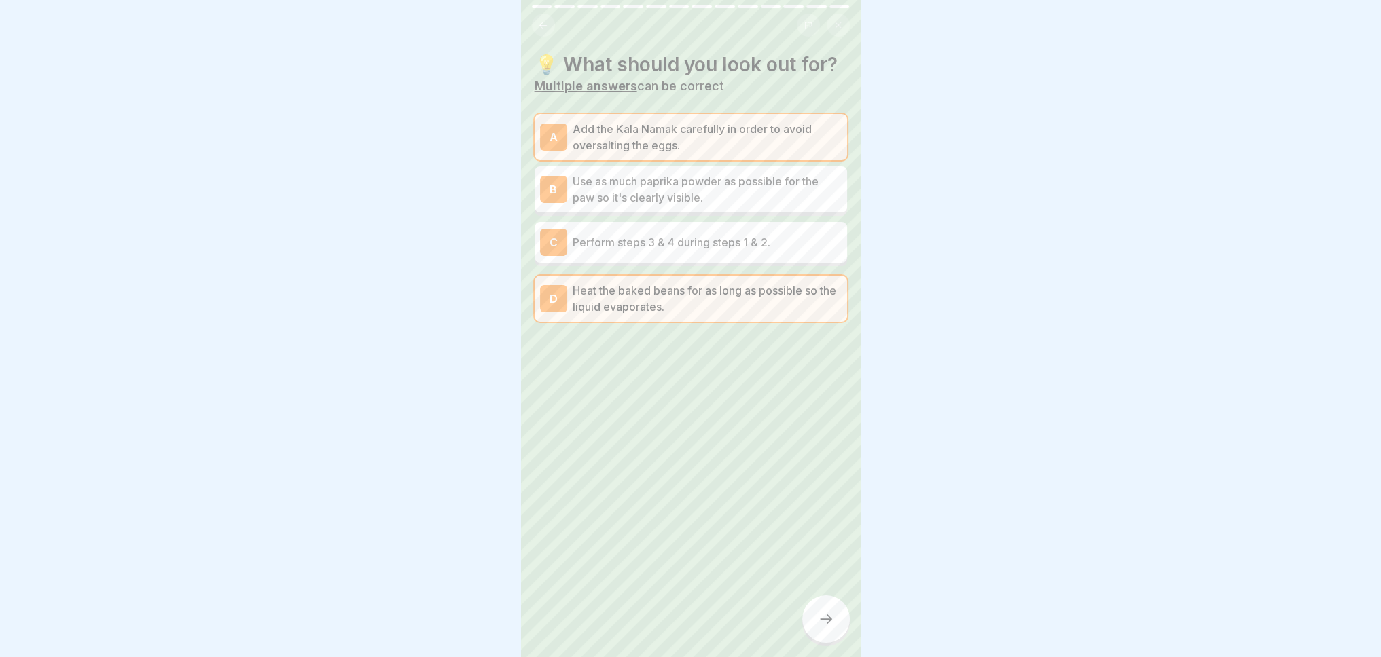
click at [820, 624] on icon at bounding box center [826, 619] width 16 height 16
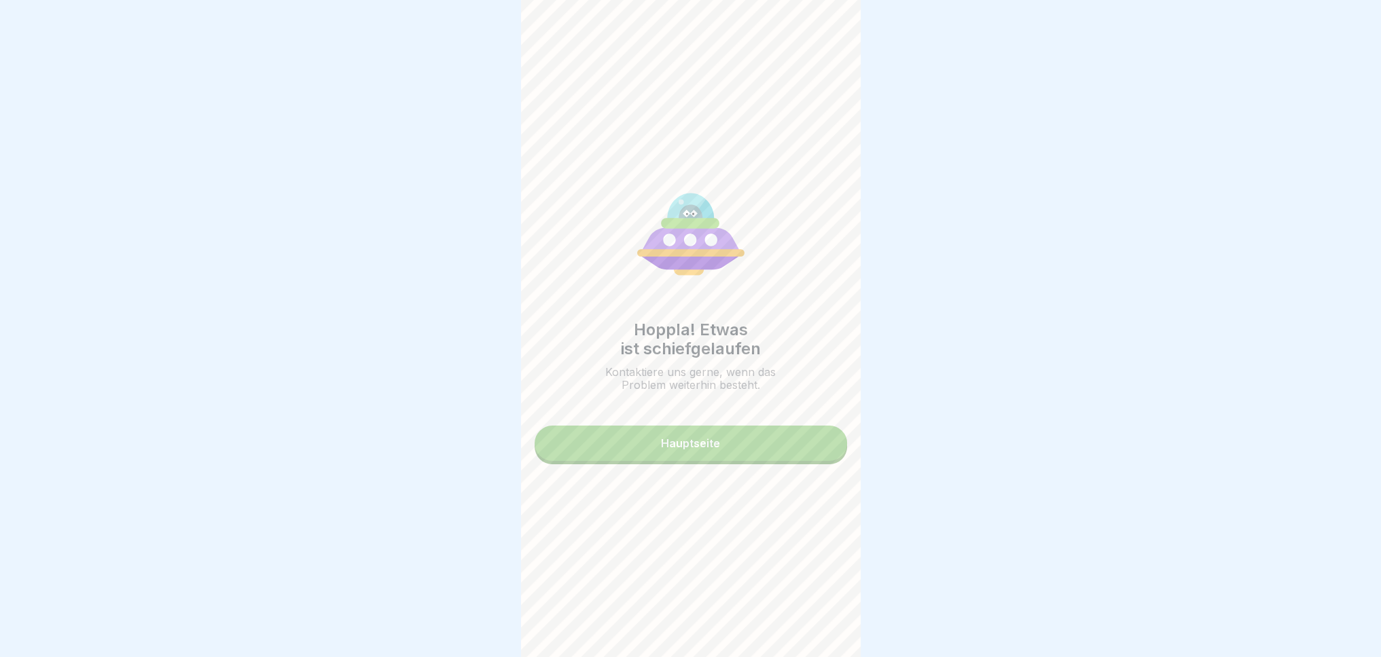
click at [747, 441] on button "Hauptseite" at bounding box center [690, 443] width 312 height 35
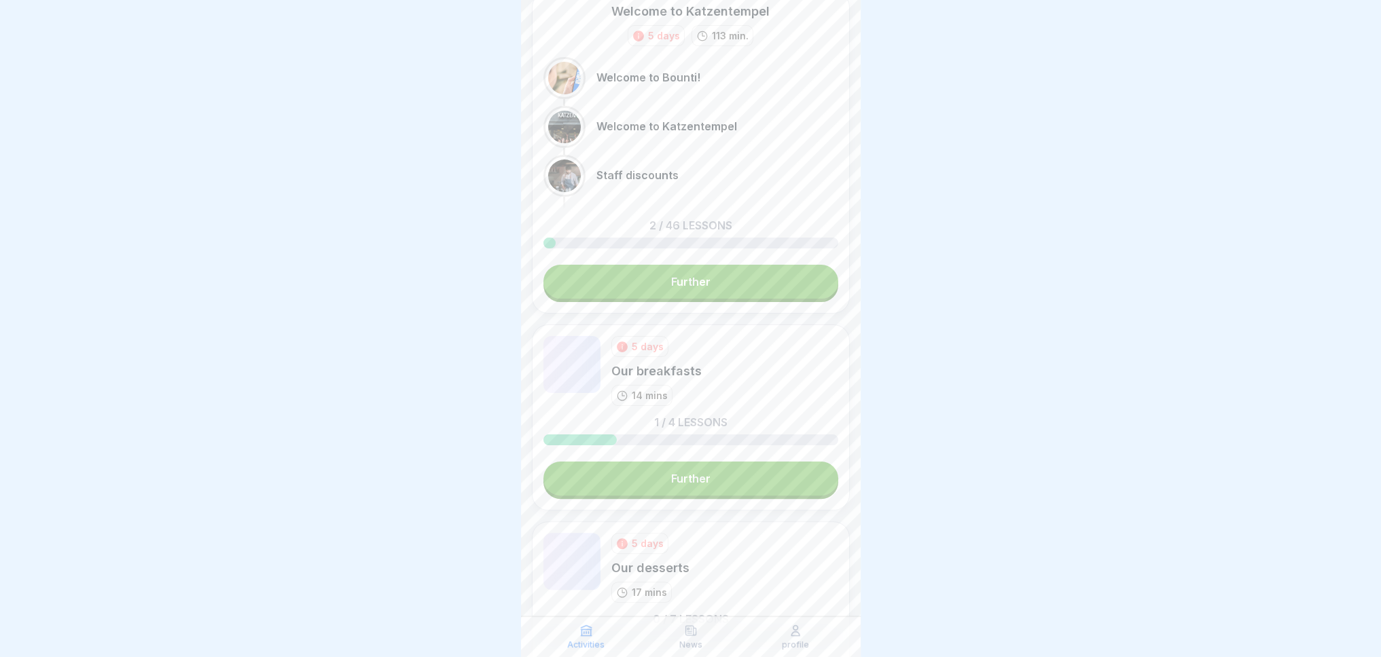
scroll to position [407, 0]
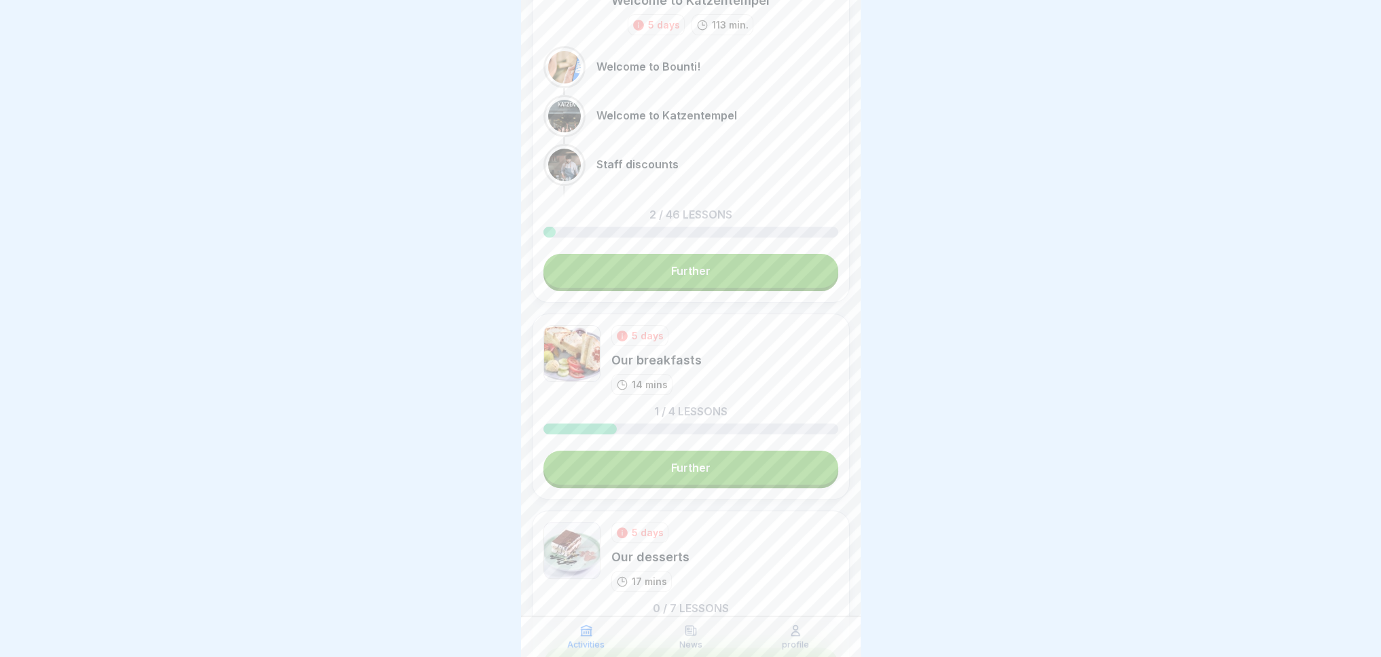
click at [657, 462] on link "Further" at bounding box center [690, 468] width 295 height 34
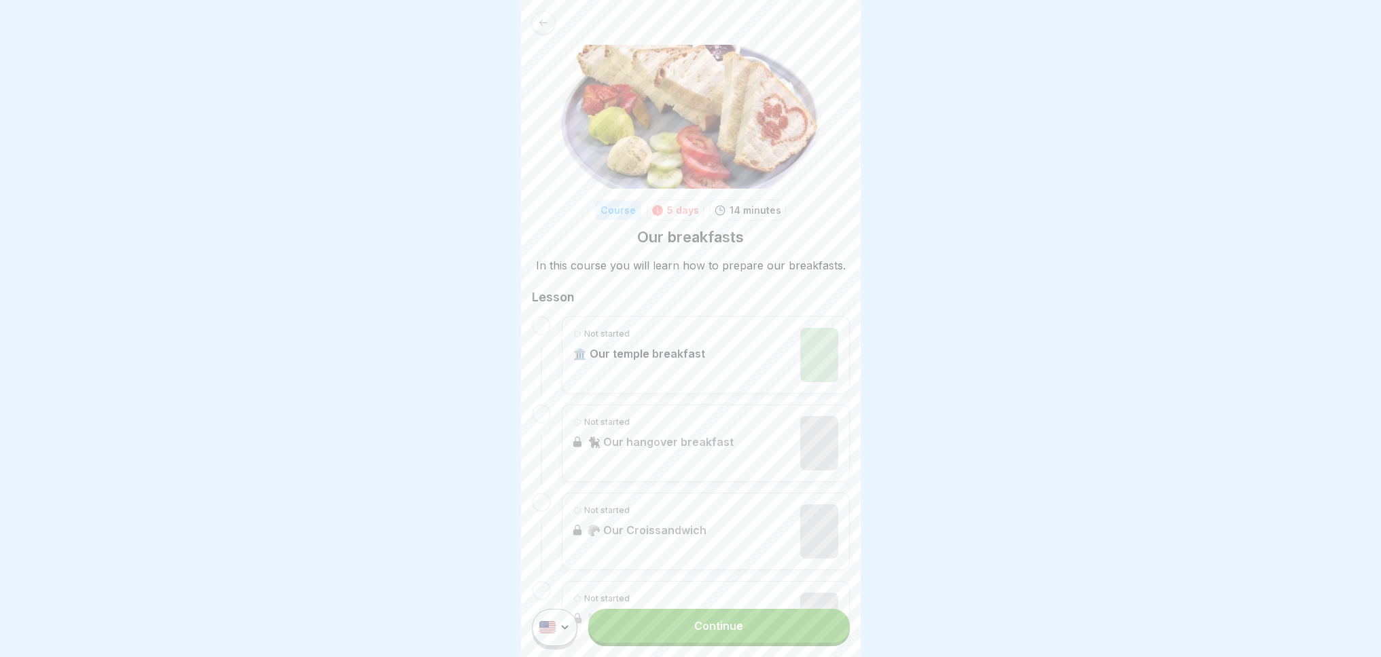
click at [698, 633] on font "Continue" at bounding box center [718, 626] width 49 height 14
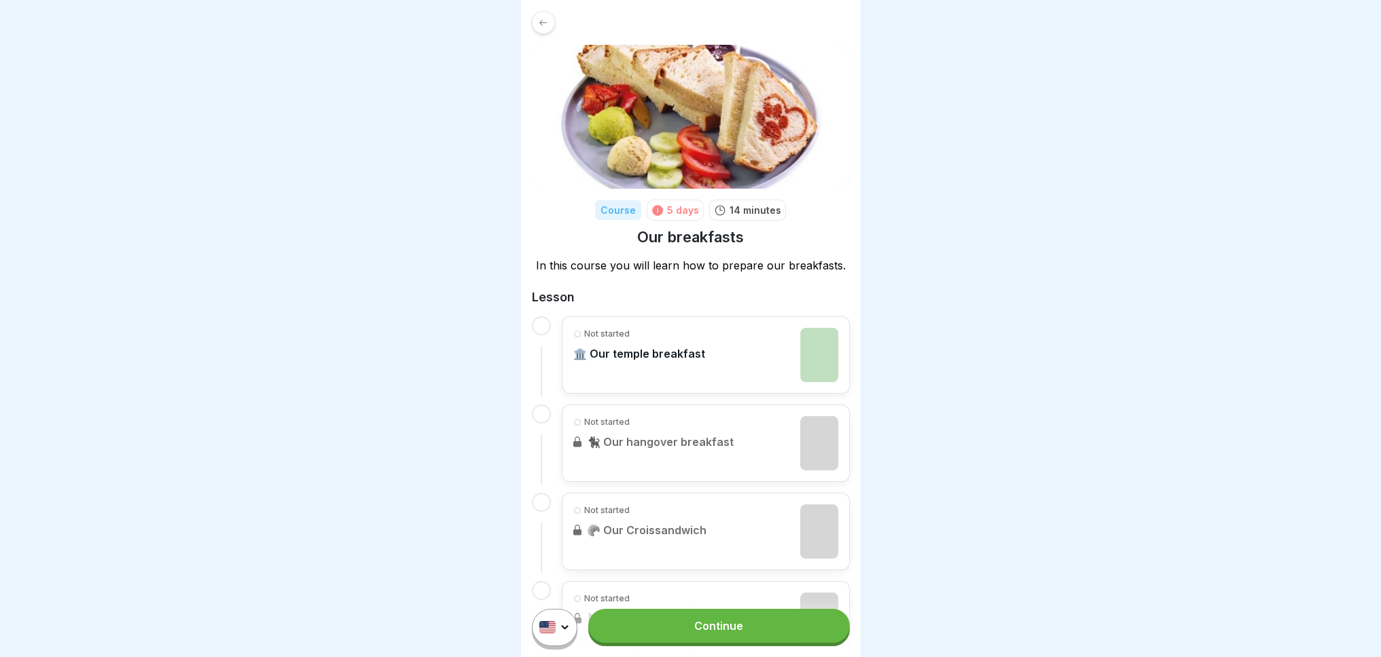
click at [699, 633] on font "Continue" at bounding box center [718, 626] width 49 height 14
click at [708, 633] on font "Continue" at bounding box center [718, 626] width 49 height 14
click at [710, 633] on font "Continue" at bounding box center [718, 626] width 49 height 14
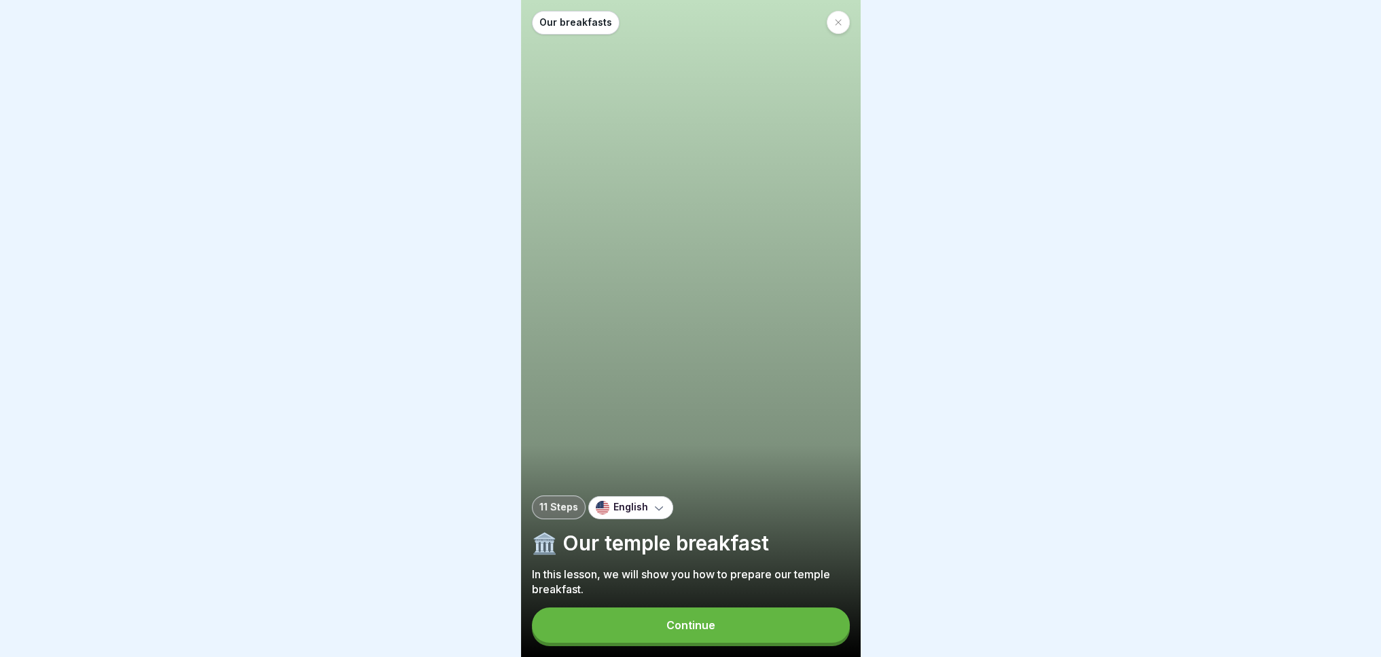
click at [710, 632] on font "Continue" at bounding box center [690, 626] width 49 height 14
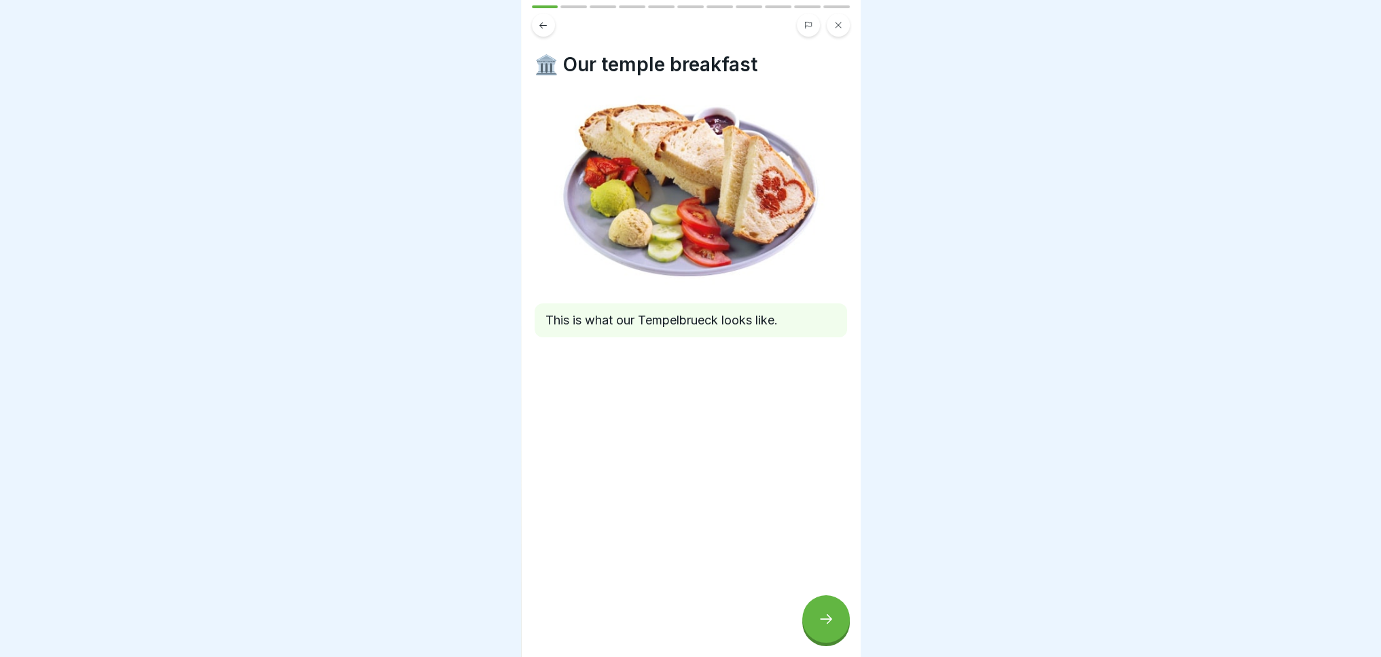
click at [829, 623] on icon at bounding box center [826, 619] width 16 height 16
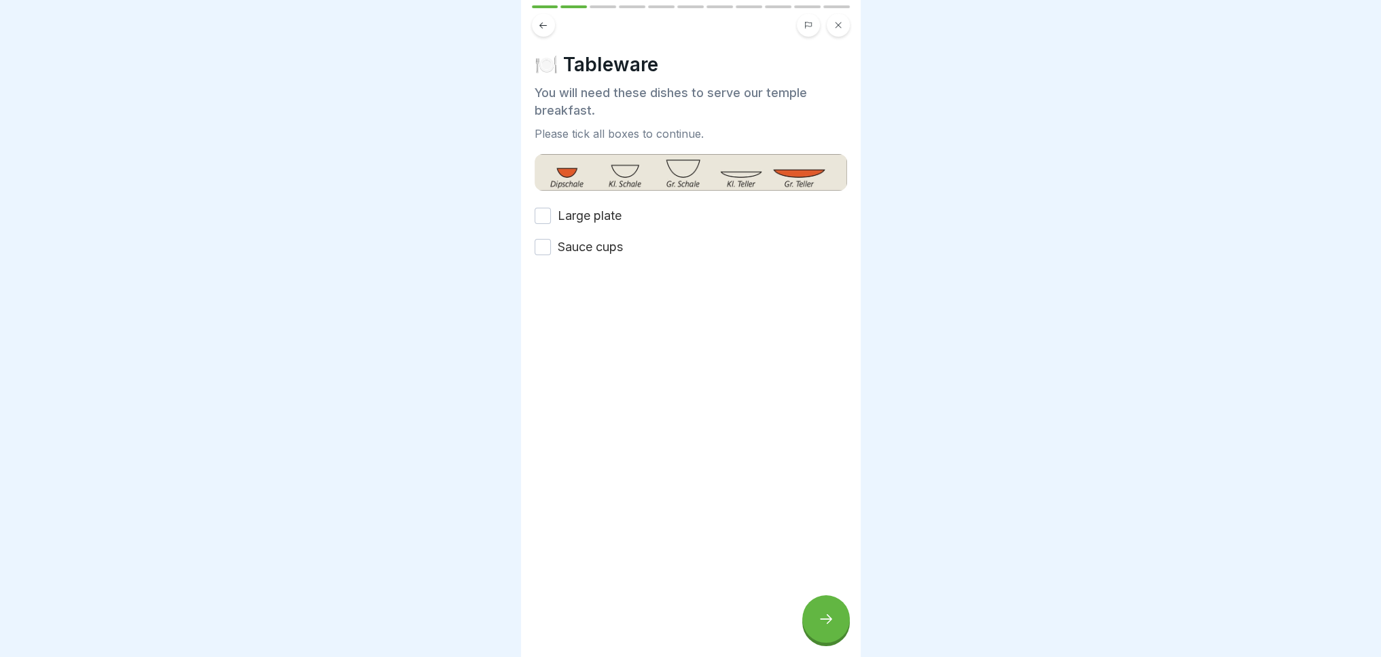
click at [579, 209] on font "Large plate" at bounding box center [590, 215] width 64 height 14
click at [551, 209] on button "Large plate" at bounding box center [542, 216] width 16 height 16
click at [589, 250] on font "Sauce cups" at bounding box center [590, 247] width 65 height 14
click at [551, 250] on button "Sauce cups" at bounding box center [542, 247] width 16 height 16
click at [843, 629] on div at bounding box center [826, 620] width 48 height 48
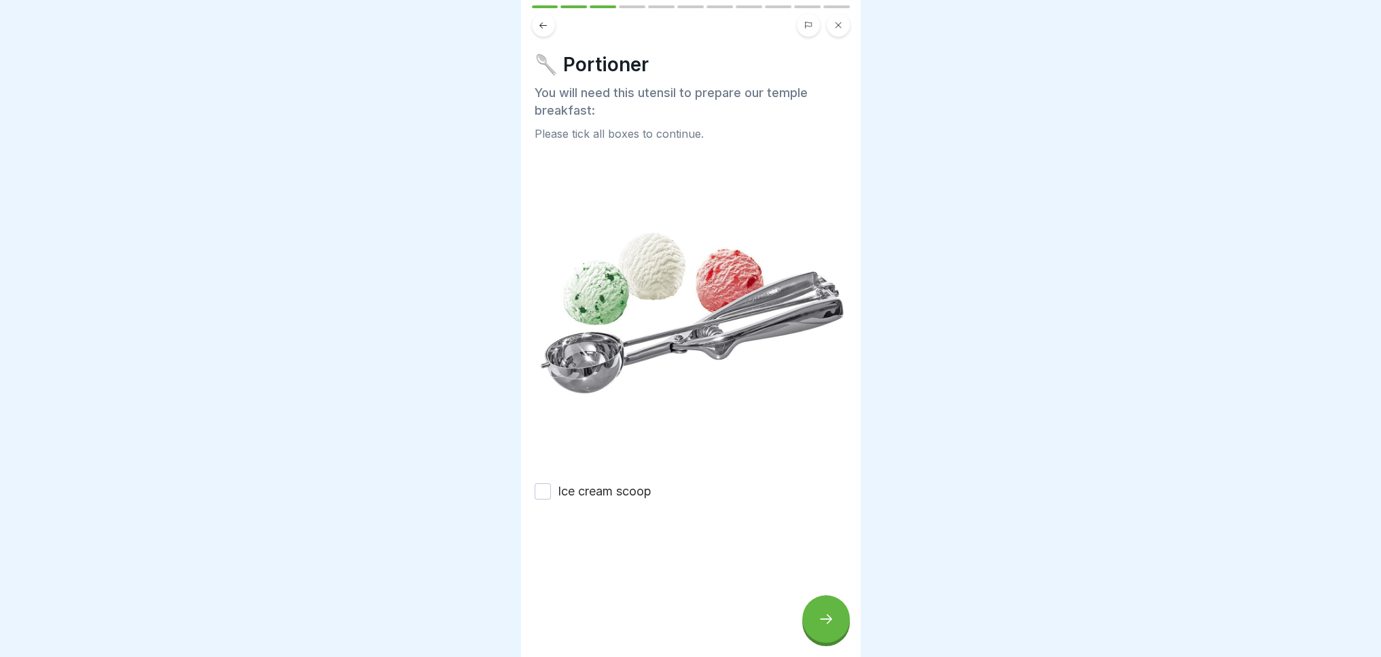
click at [579, 484] on font "Ice cream scoop" at bounding box center [605, 491] width 94 height 14
click at [551, 484] on button "Ice cream scoop" at bounding box center [542, 492] width 16 height 16
click at [821, 625] on icon at bounding box center [826, 619] width 16 height 16
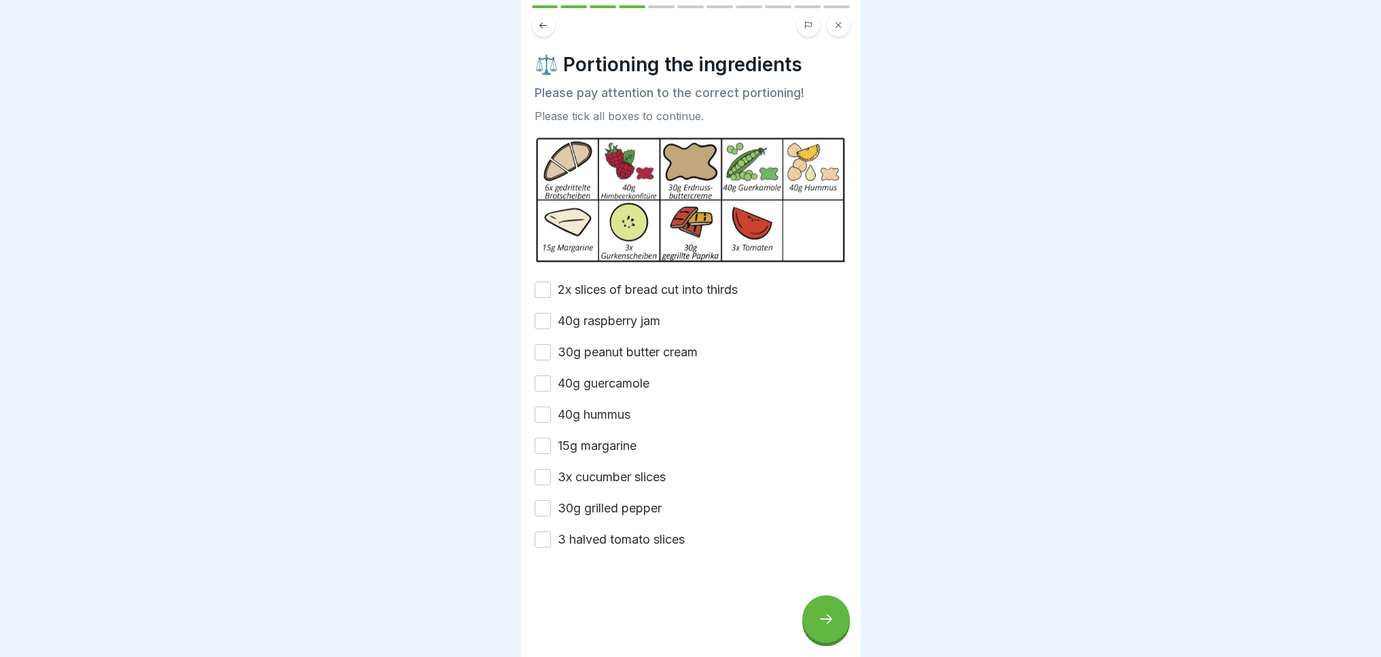
click at [541, 287] on button "2x slices of bread cut into thirds" at bounding box center [542, 290] width 16 height 16
click at [543, 314] on button "40g raspberry jam" at bounding box center [542, 321] width 16 height 16
click at [543, 347] on button "30g peanut butter cream" at bounding box center [542, 352] width 16 height 16
click at [542, 377] on button "40g guercamole" at bounding box center [542, 384] width 16 height 16
click at [542, 407] on button "40g hummus" at bounding box center [542, 415] width 16 height 16
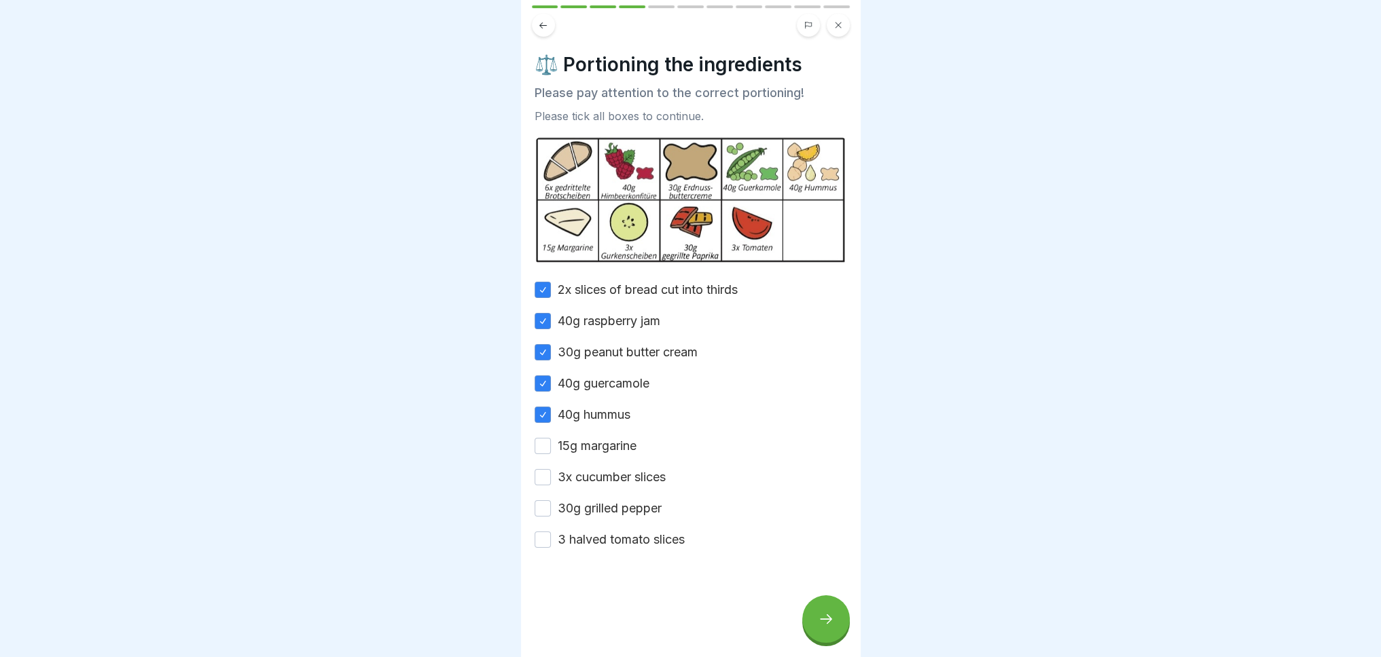
click at [536, 441] on button "15g margarine" at bounding box center [542, 446] width 16 height 16
click at [543, 469] on button "3x cucumber slices" at bounding box center [542, 477] width 16 height 16
click at [535, 500] on button "30g grilled pepper" at bounding box center [542, 508] width 16 height 16
click at [535, 532] on button "3 halved tomato slices" at bounding box center [542, 540] width 16 height 16
click at [839, 622] on div at bounding box center [826, 620] width 48 height 48
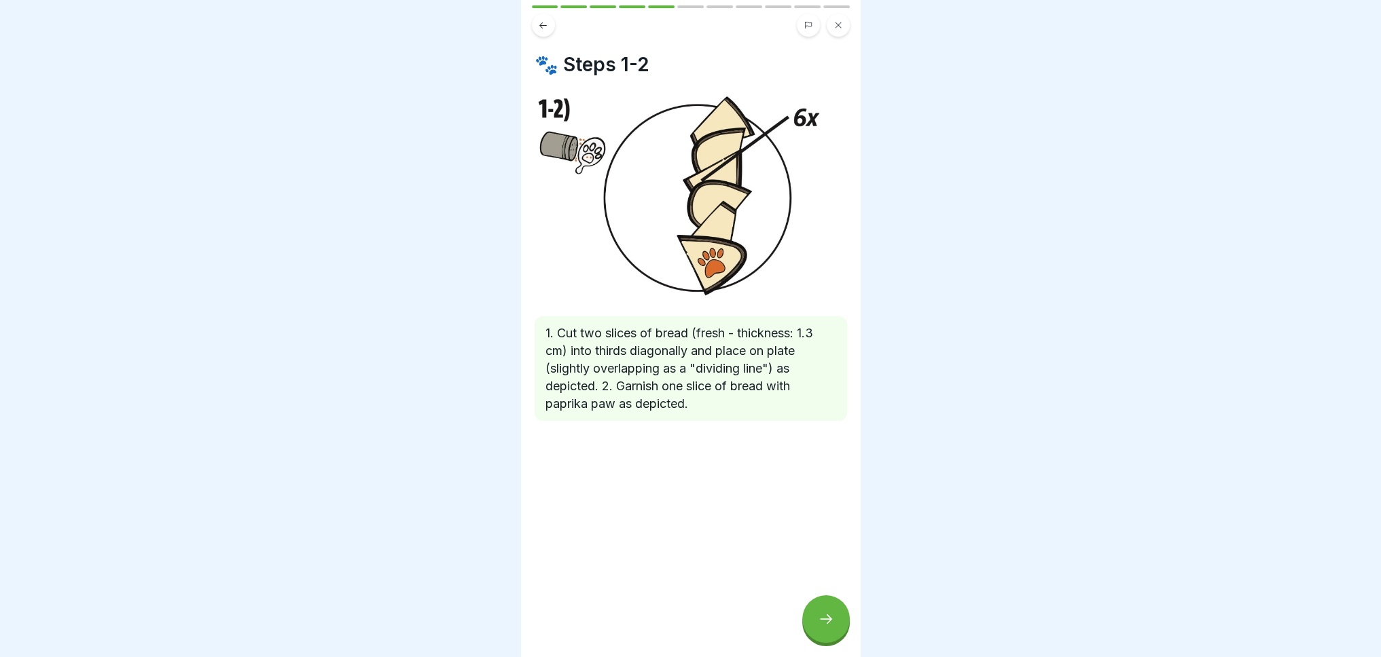
click at [820, 627] on icon at bounding box center [826, 619] width 16 height 16
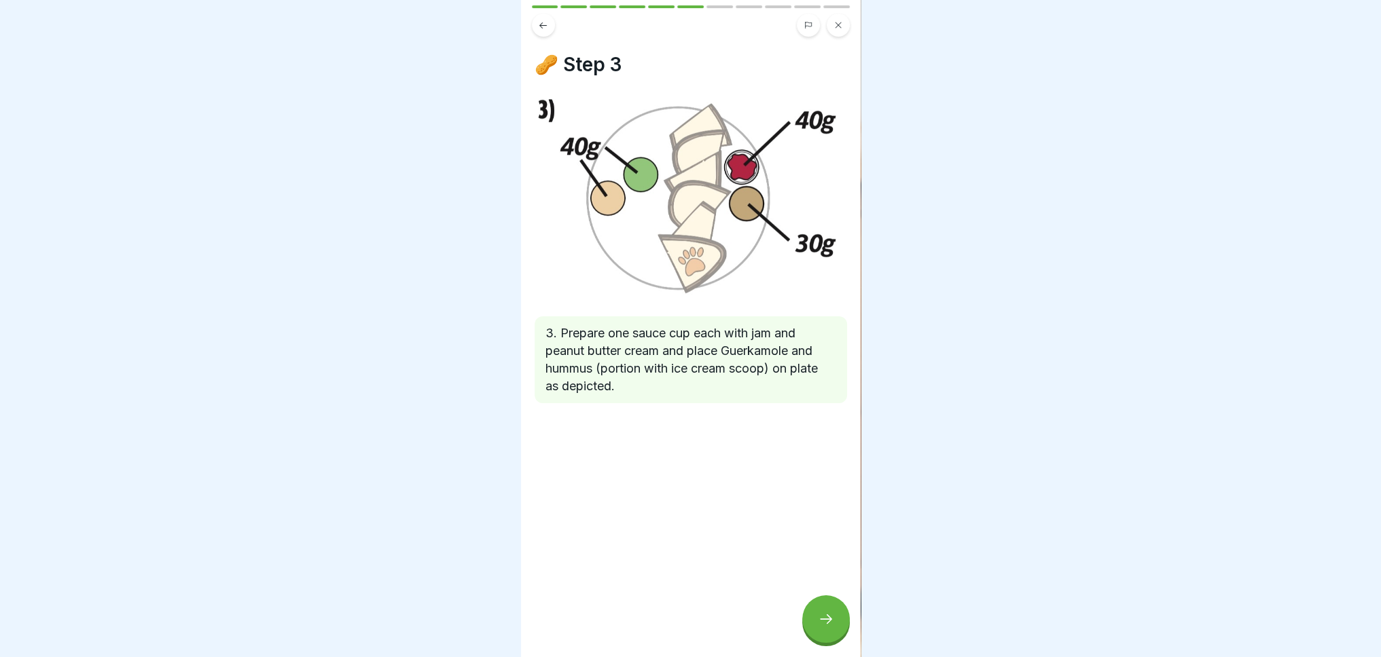
click at [820, 627] on icon at bounding box center [826, 619] width 16 height 16
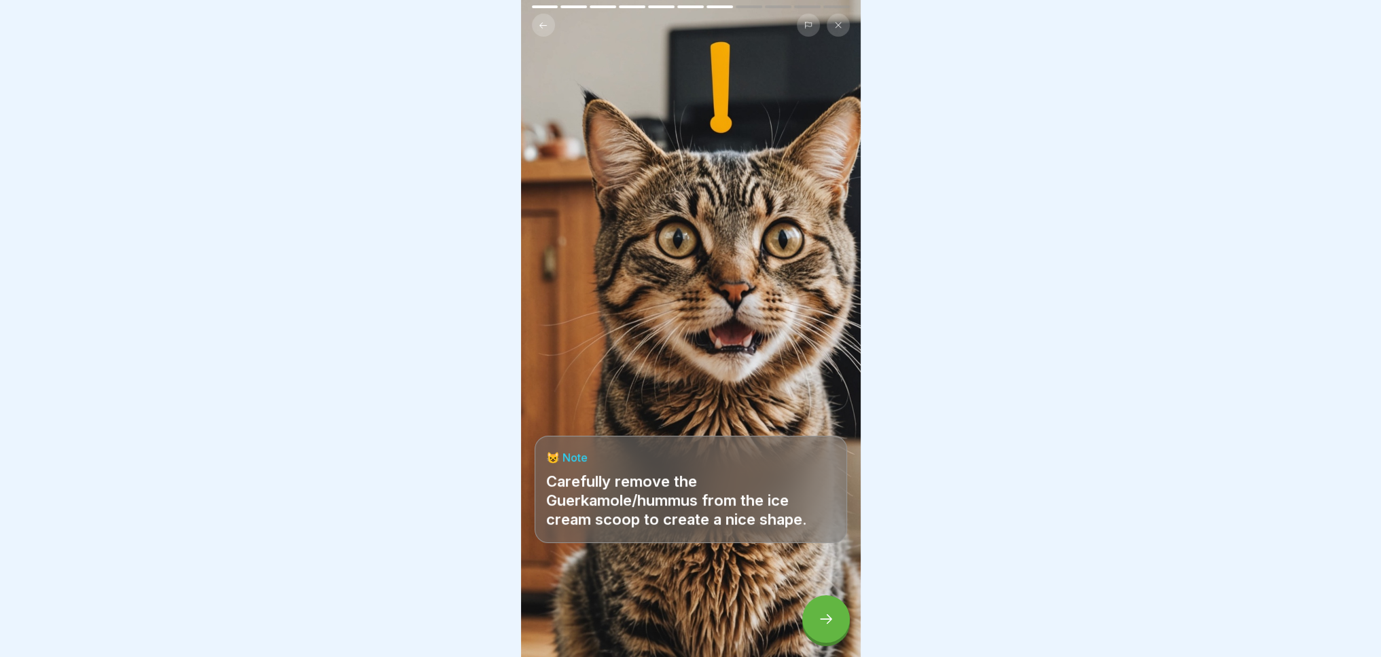
click at [822, 640] on div at bounding box center [826, 620] width 48 height 48
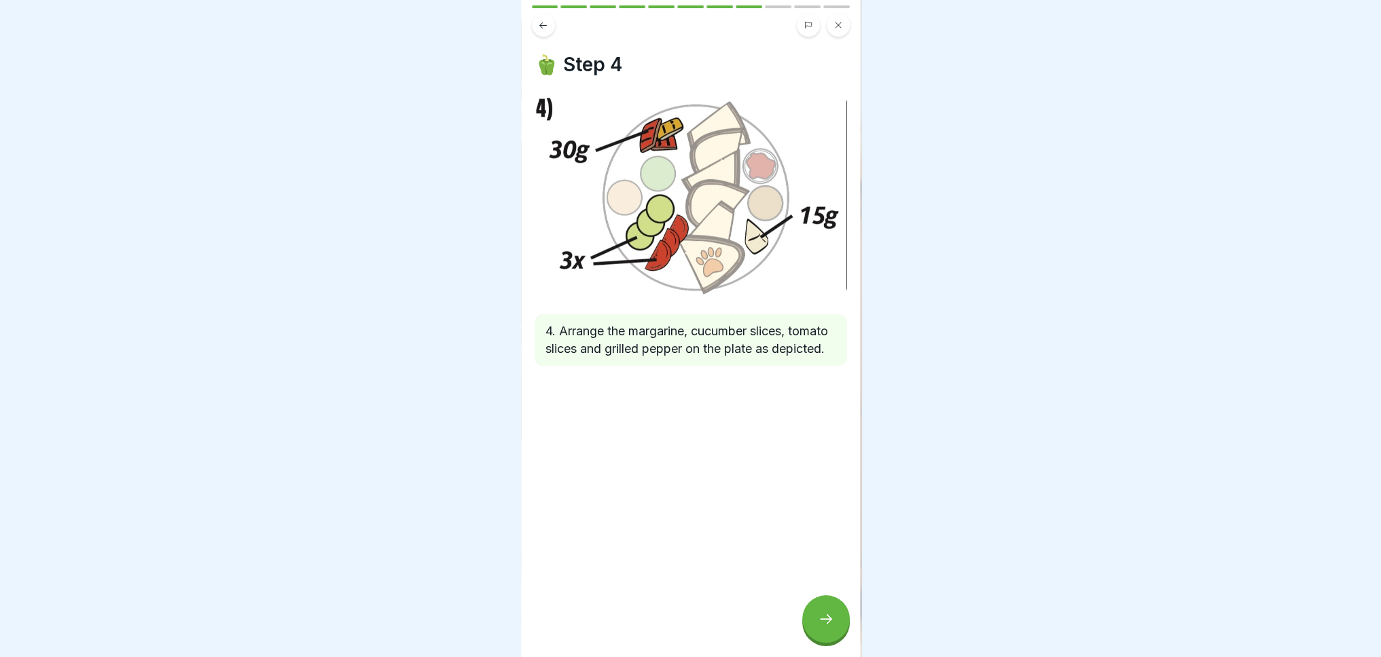
click at [822, 640] on div at bounding box center [826, 620] width 48 height 48
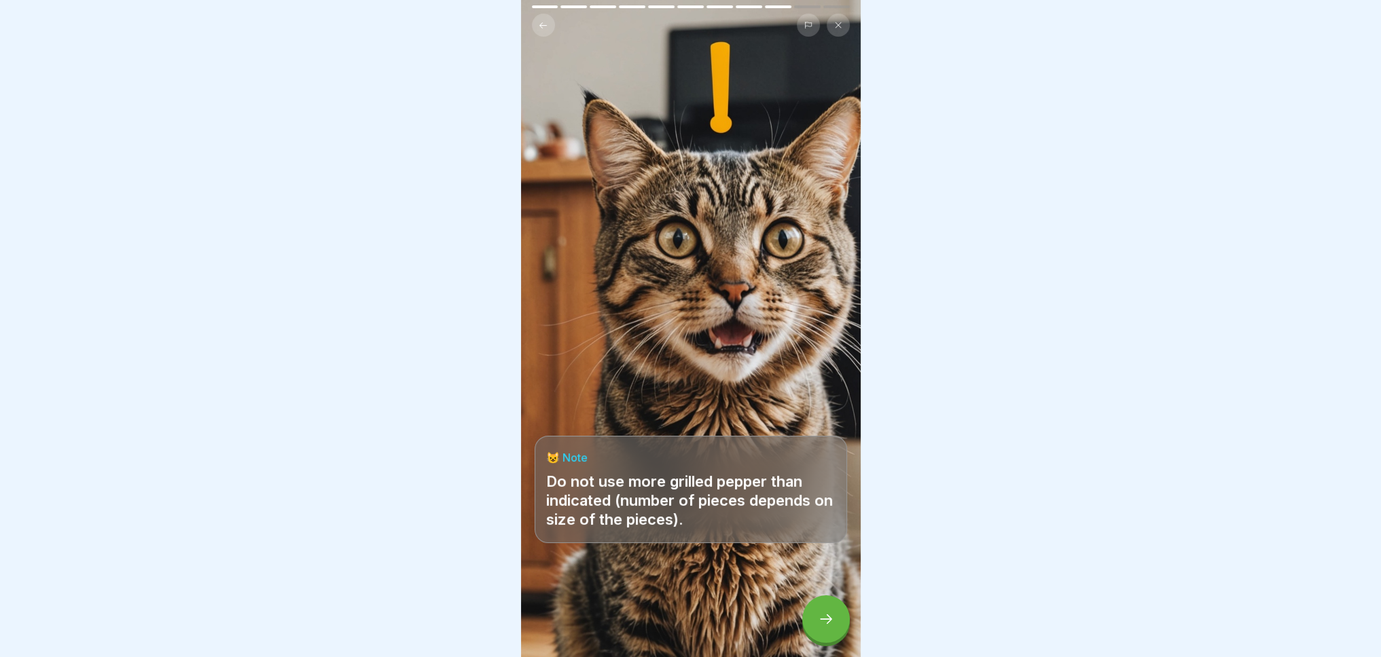
click at [822, 640] on div at bounding box center [826, 620] width 48 height 48
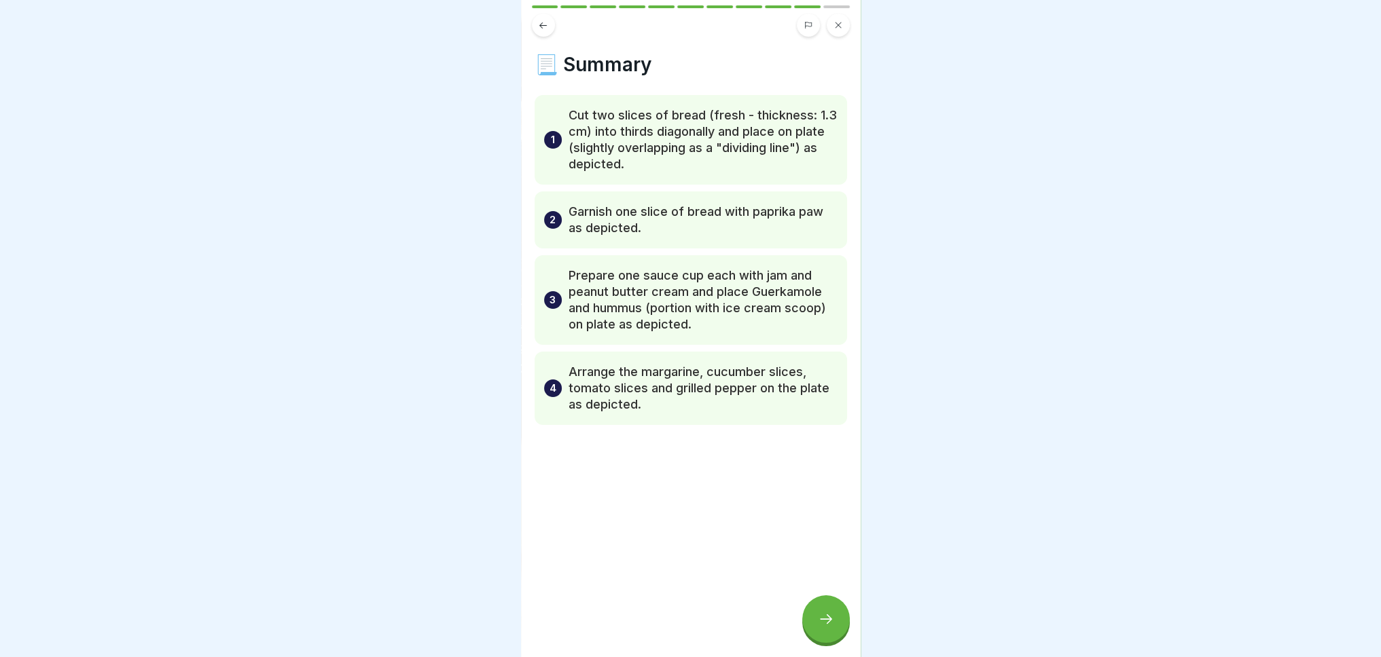
click at [822, 640] on div at bounding box center [826, 620] width 48 height 48
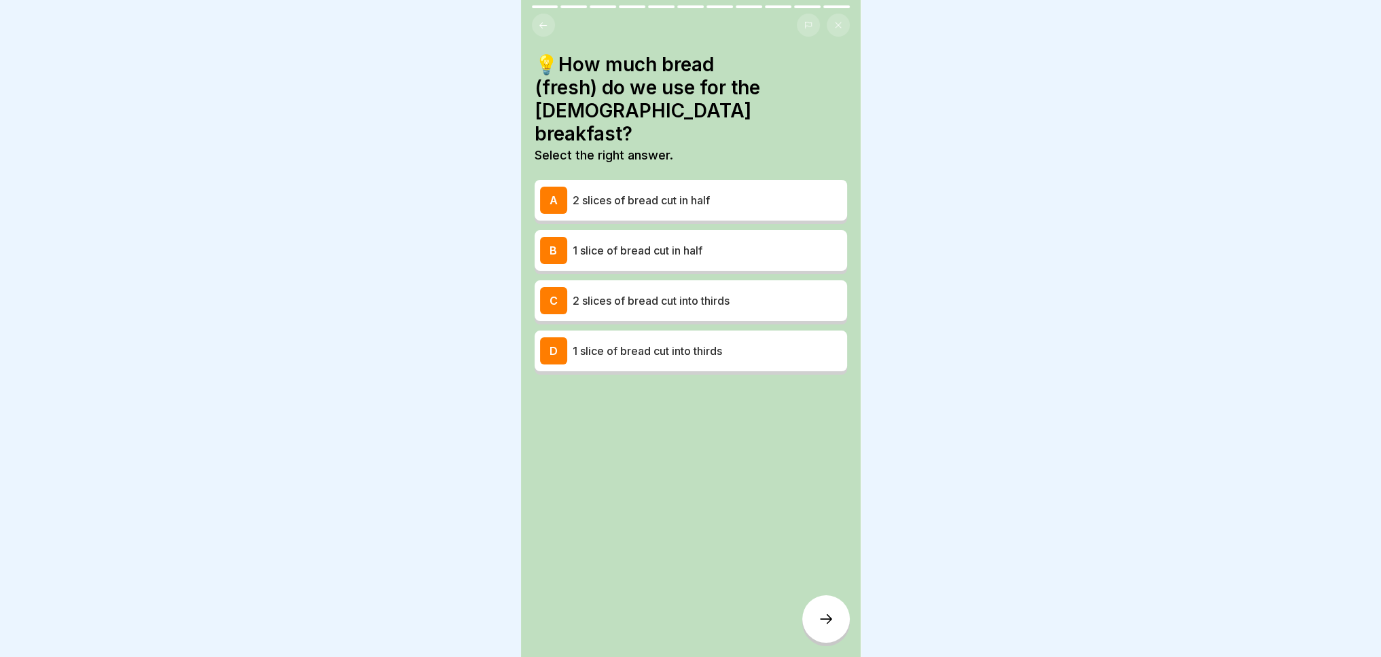
click at [649, 294] on font "2 slices of bread cut into thirds" at bounding box center [650, 301] width 157 height 14
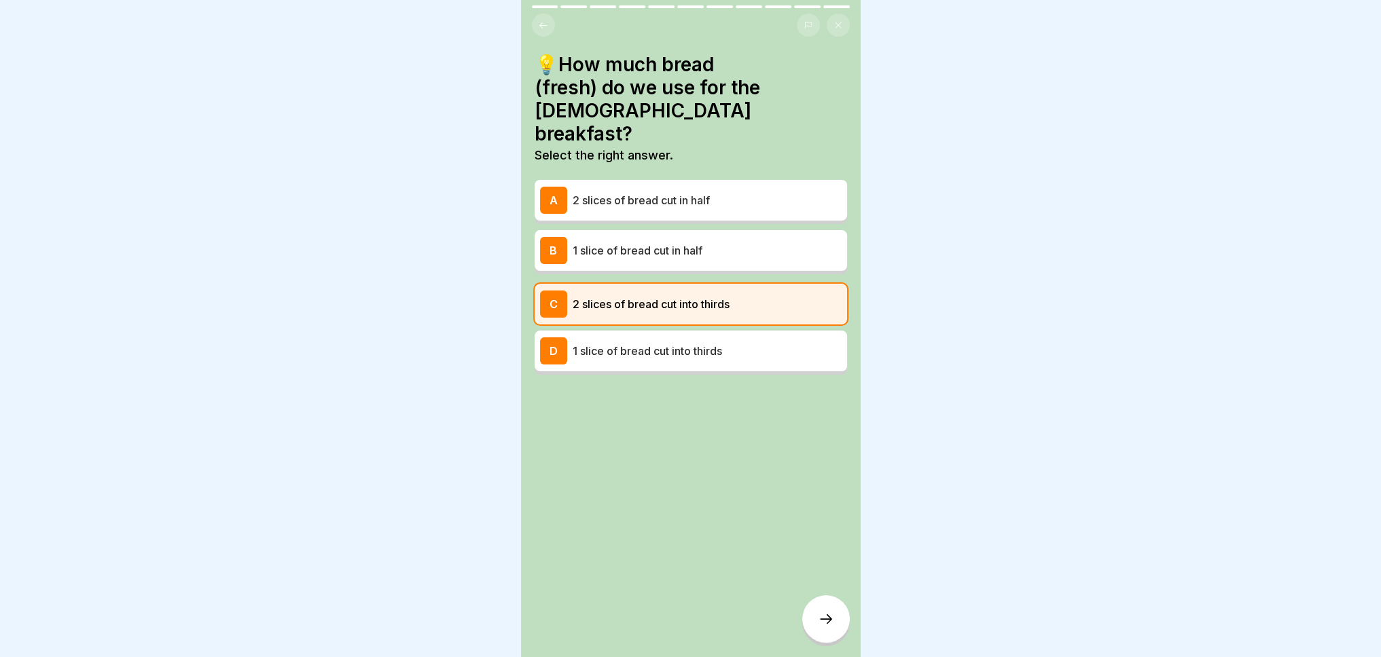
click at [823, 627] on icon at bounding box center [826, 619] width 16 height 16
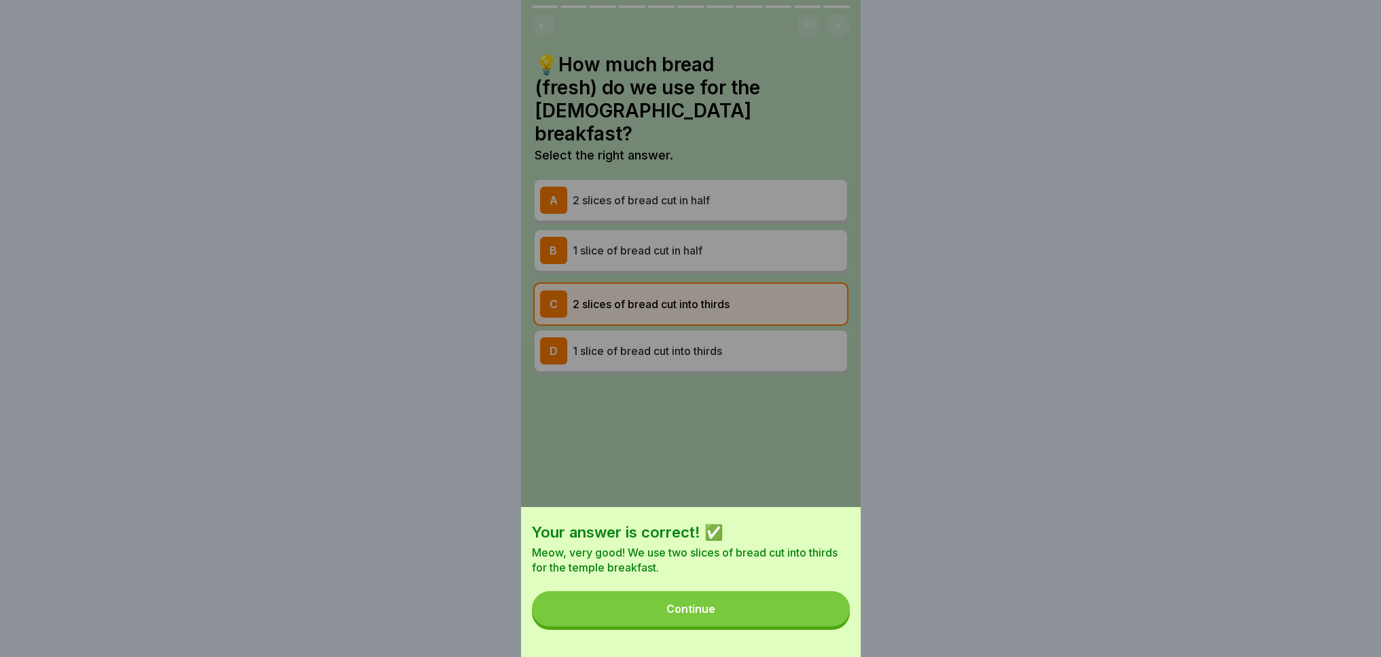
click at [823, 627] on button "Continue" at bounding box center [691, 608] width 318 height 35
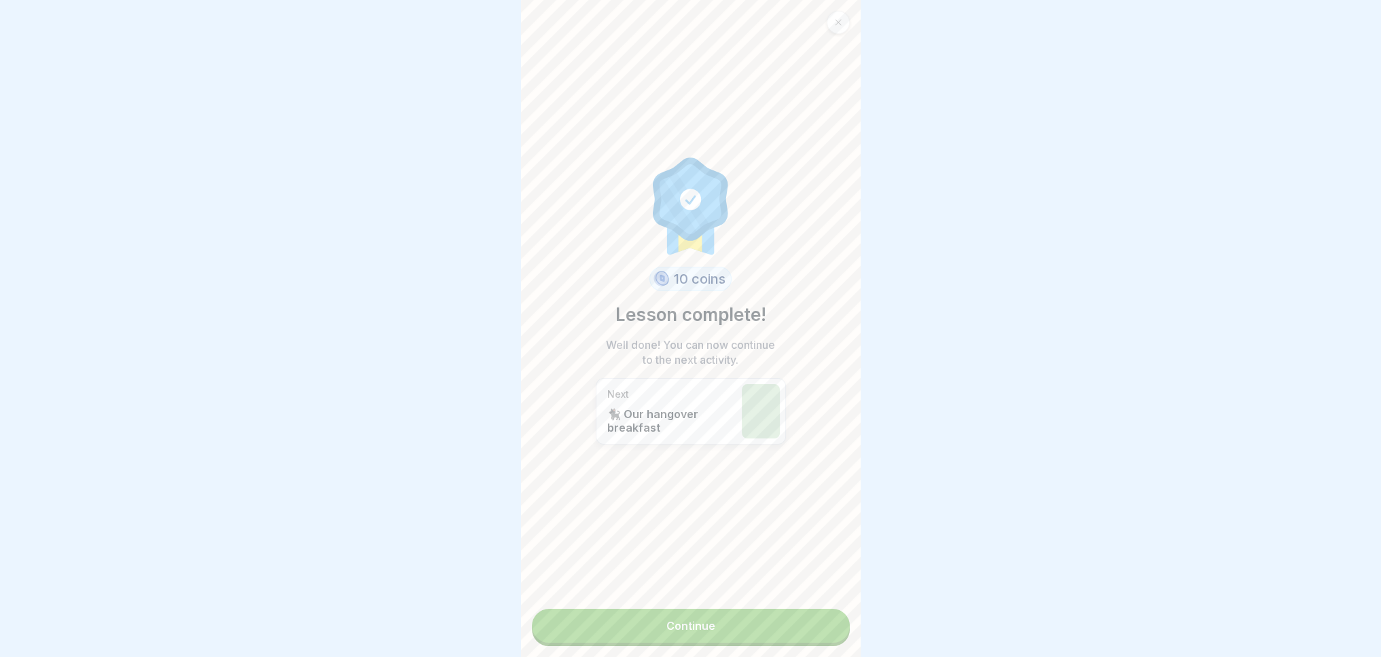
click at [823, 632] on link "Continue" at bounding box center [691, 626] width 318 height 34
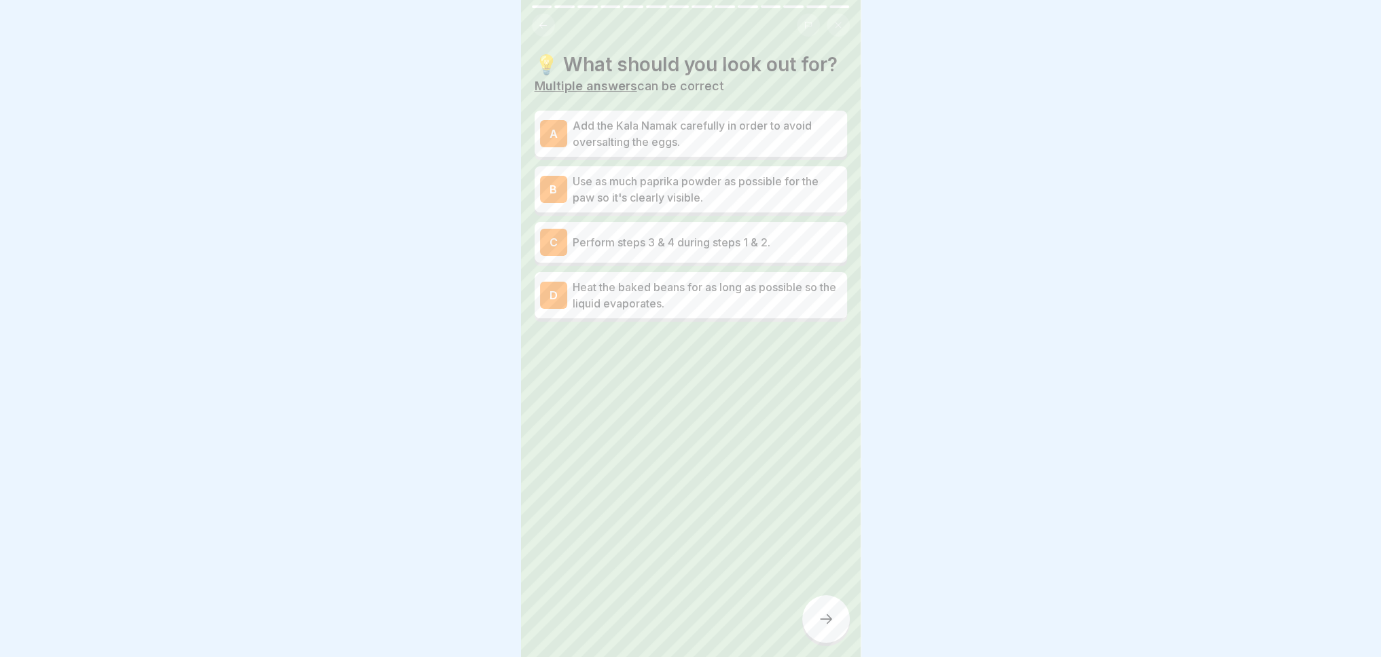
click at [539, 20] on icon at bounding box center [543, 25] width 10 height 10
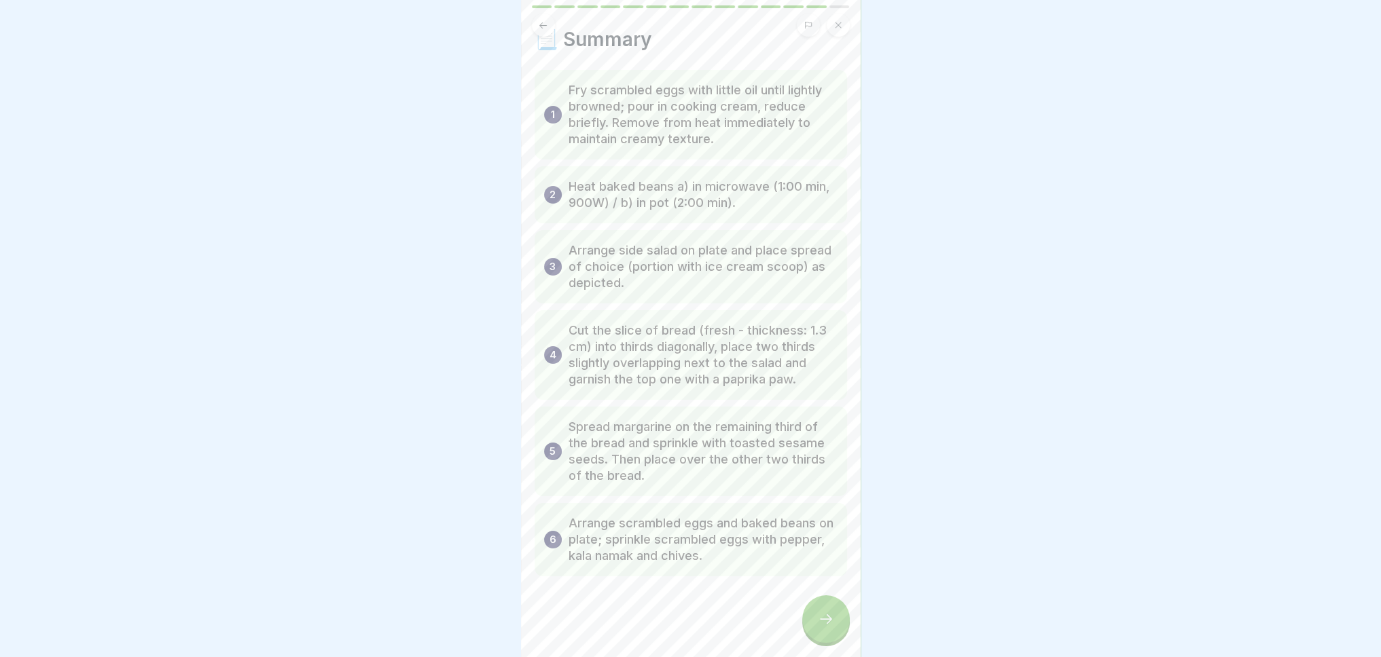
scroll to position [26, 0]
click at [837, 626] on div at bounding box center [826, 620] width 48 height 48
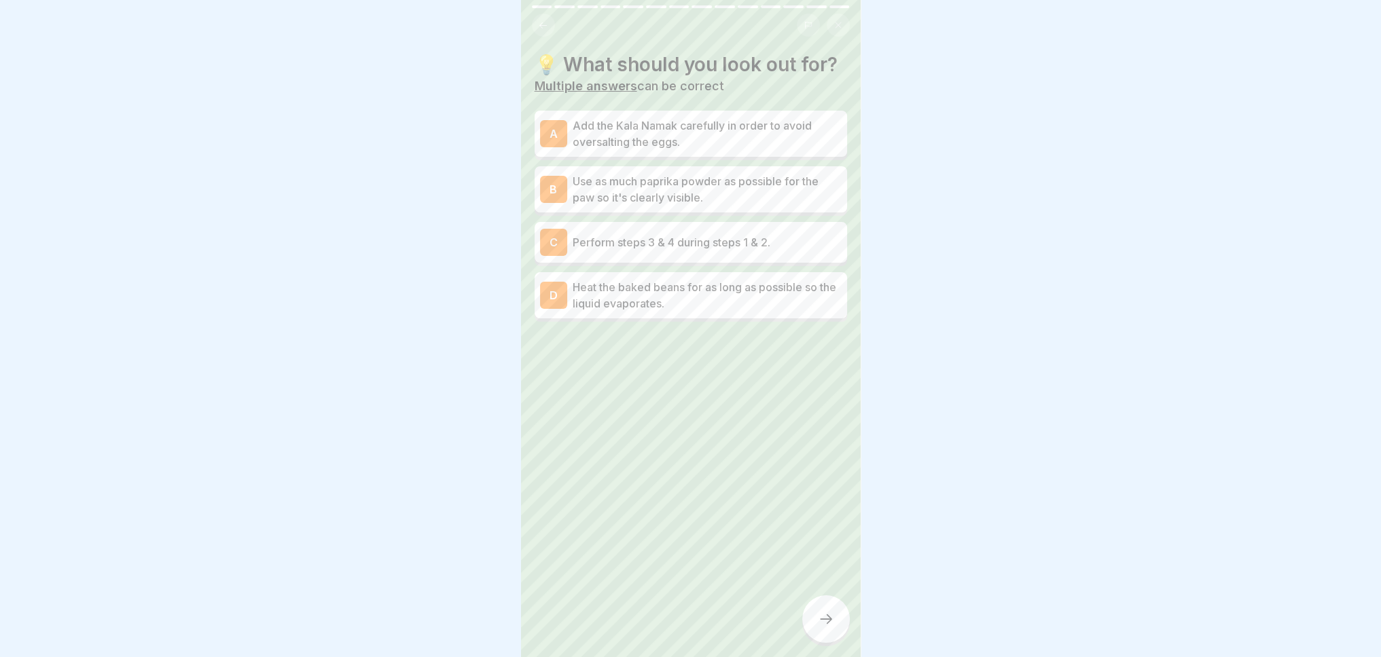
scroll to position [0, 0]
click at [714, 206] on p "Use as much paprika powder as possible for the paw so it's clearly visible." at bounding box center [706, 189] width 269 height 33
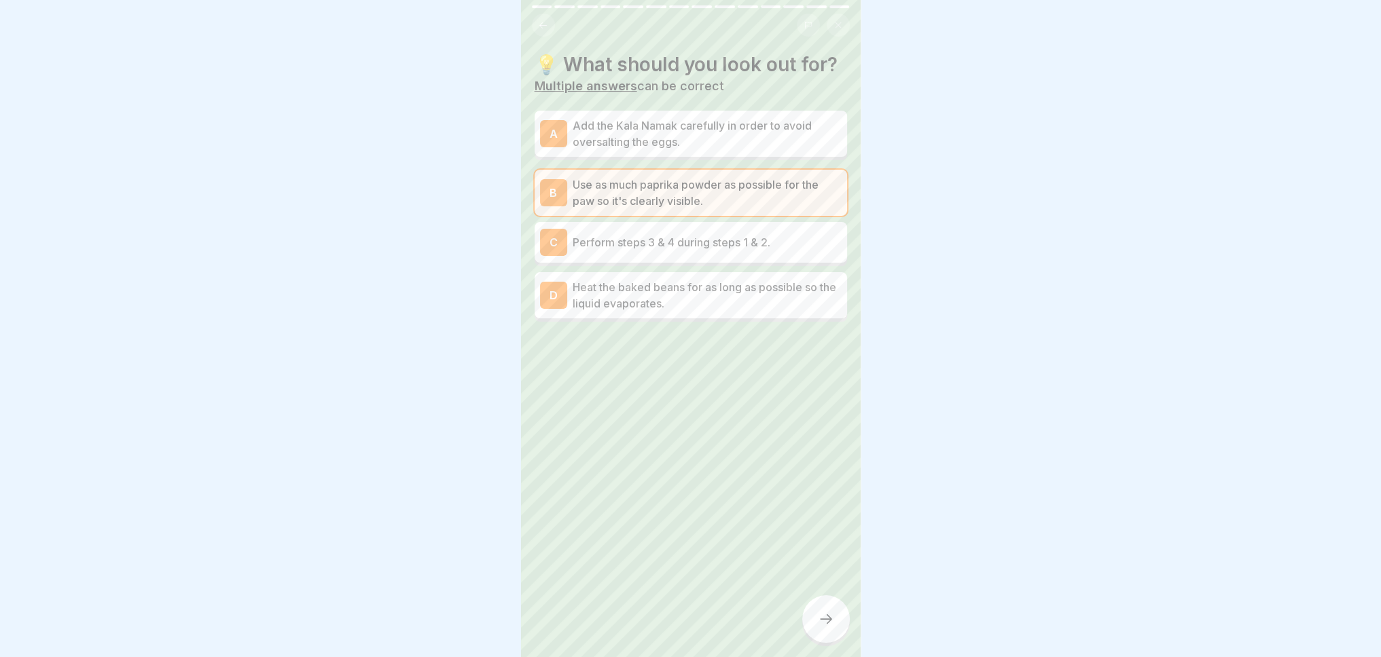
click at [701, 310] on font "Heat the baked beans for as long as possible so the liquid evaporates." at bounding box center [703, 295] width 263 height 30
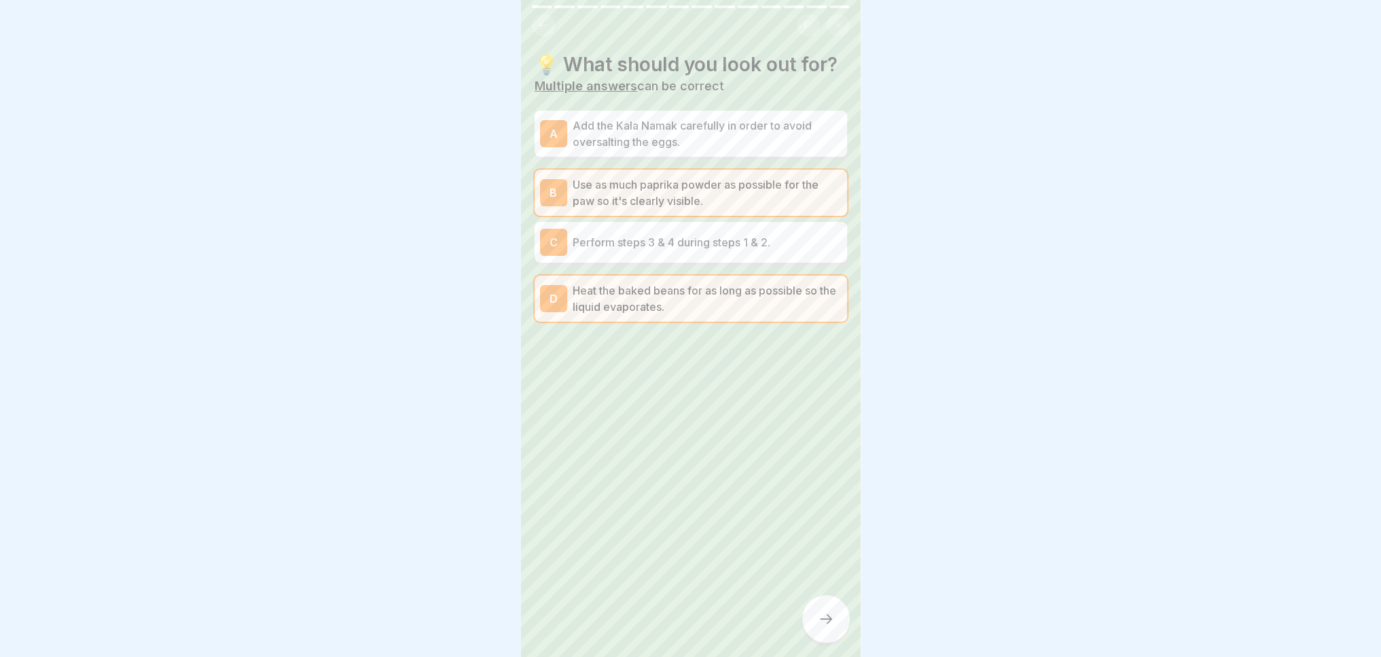
click at [716, 141] on p "Add the Kala Namak carefully in order to avoid oversalting the eggs." at bounding box center [706, 133] width 269 height 33
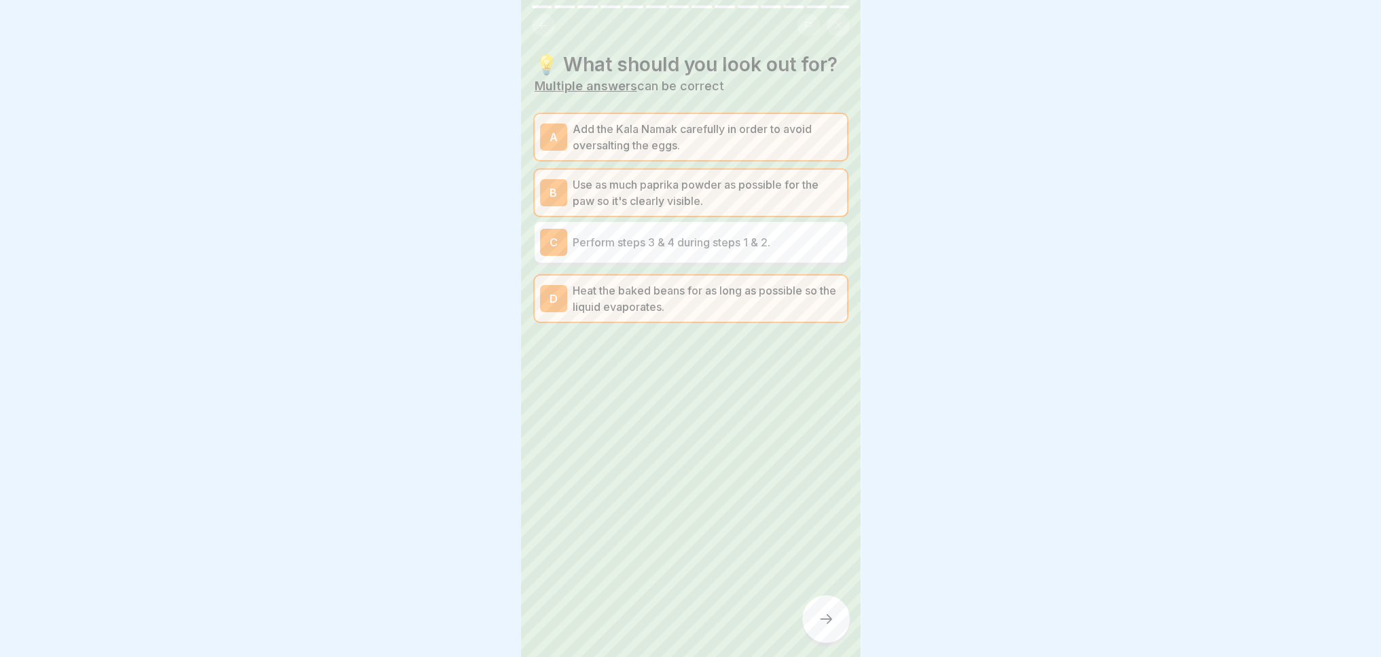
click at [685, 315] on p "Heat the baked beans for as long as possible so the liquid evaporates." at bounding box center [706, 298] width 269 height 33
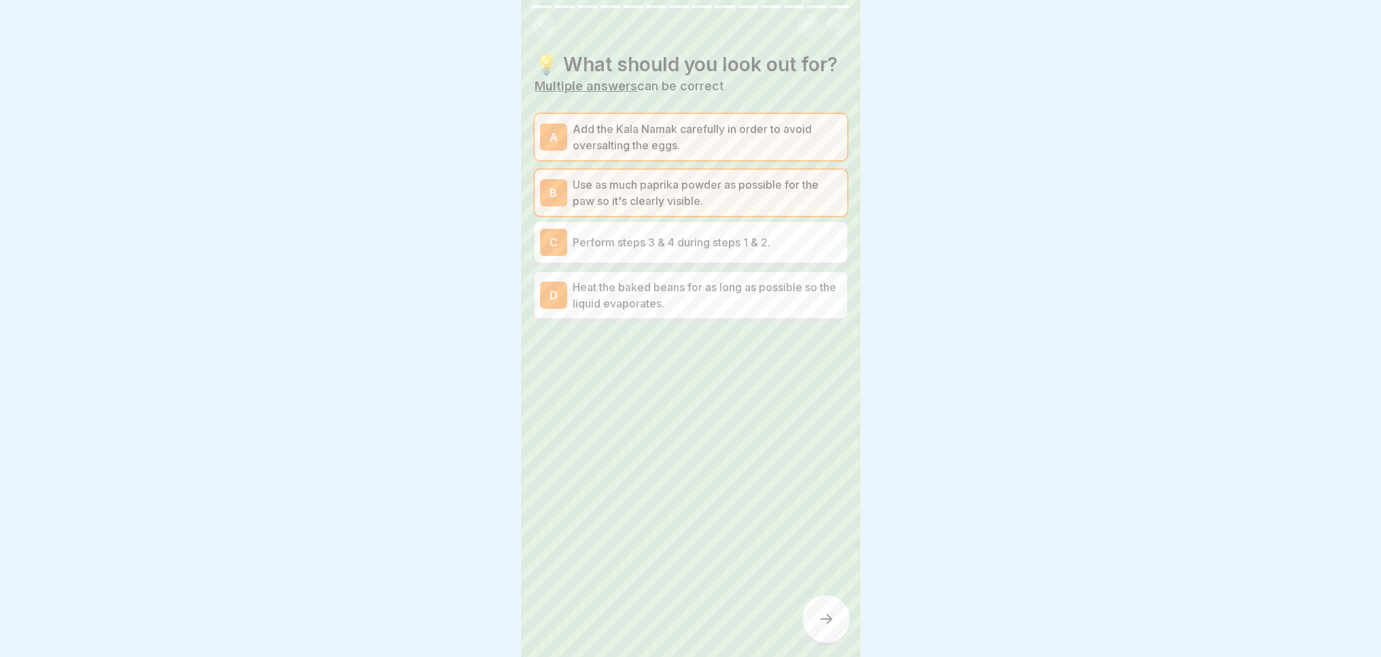
click at [821, 627] on icon at bounding box center [826, 619] width 16 height 16
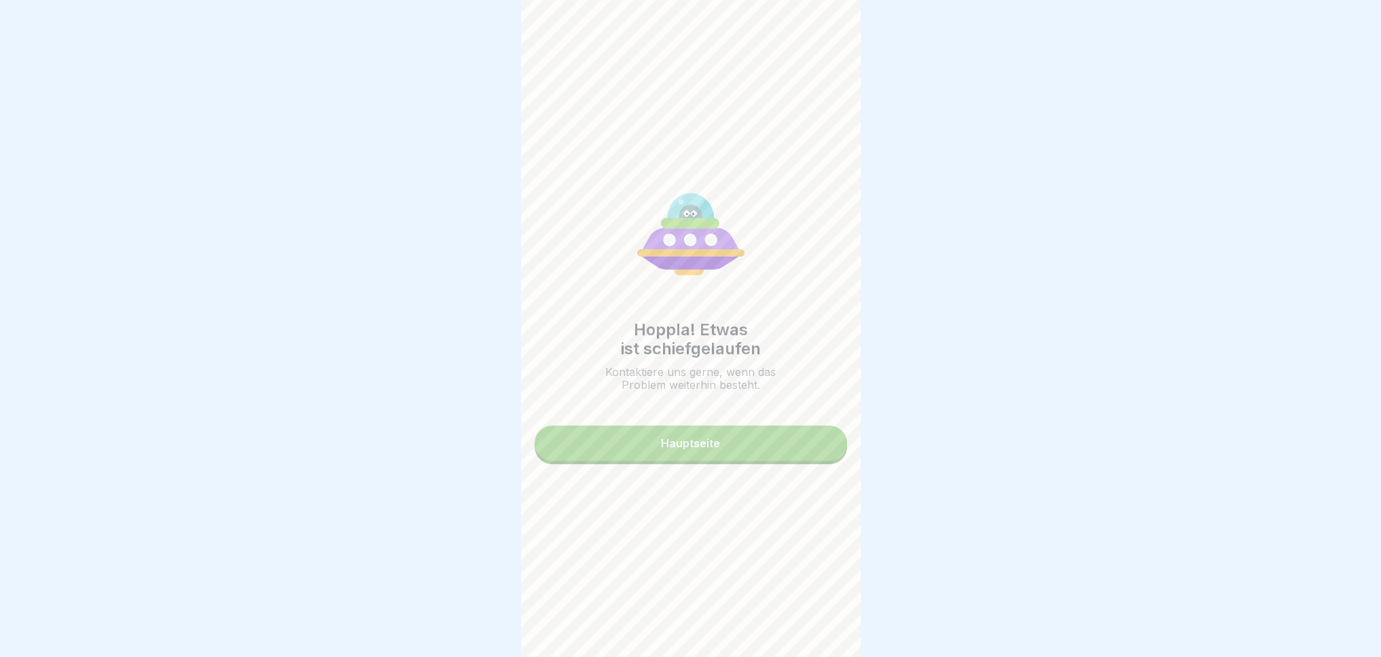
click at [712, 448] on div "Hauptseite" at bounding box center [690, 443] width 59 height 12
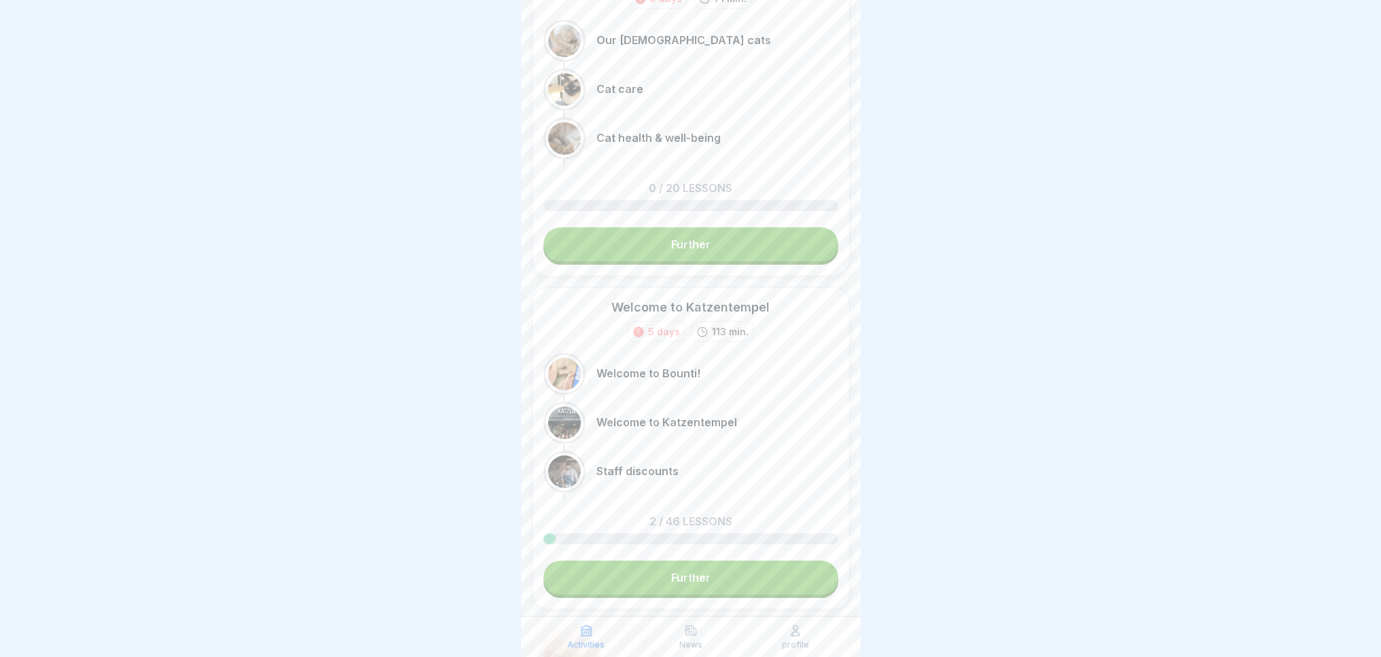
scroll to position [73, 0]
